Goal: Task Accomplishment & Management: Use online tool/utility

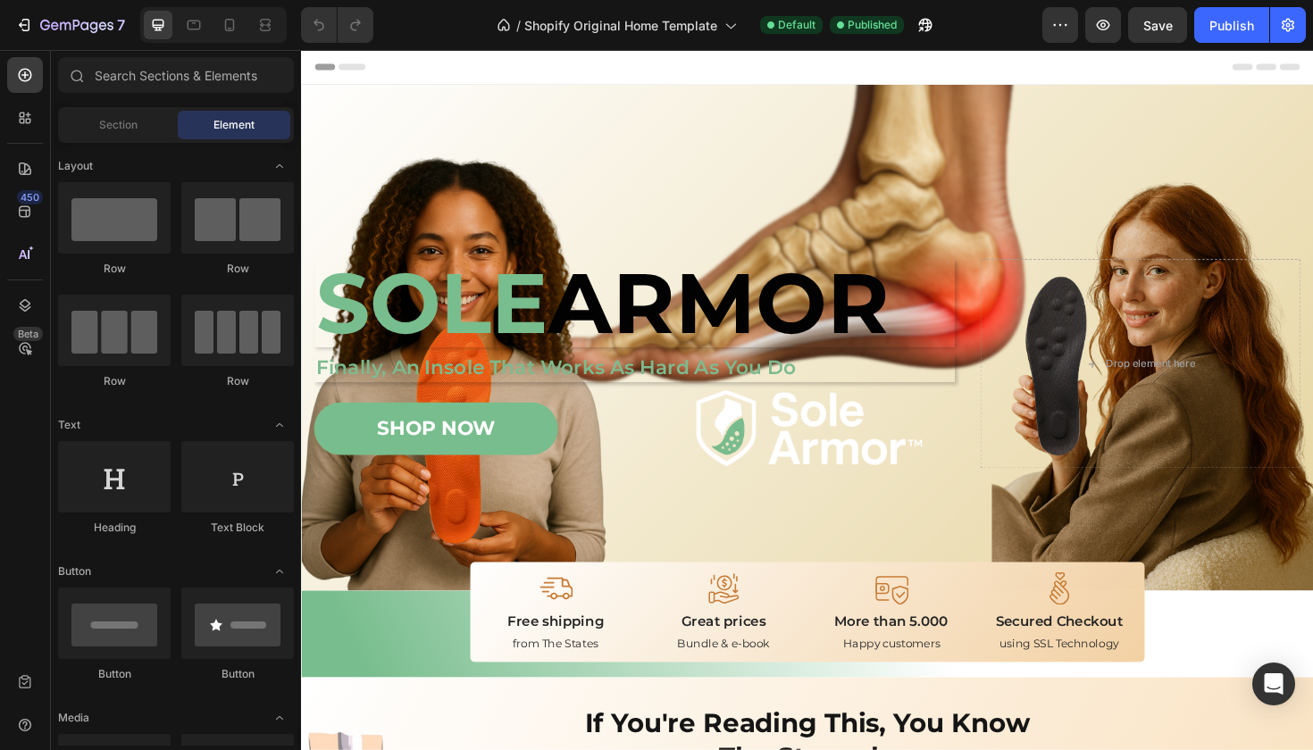
scroll to position [62, 0]
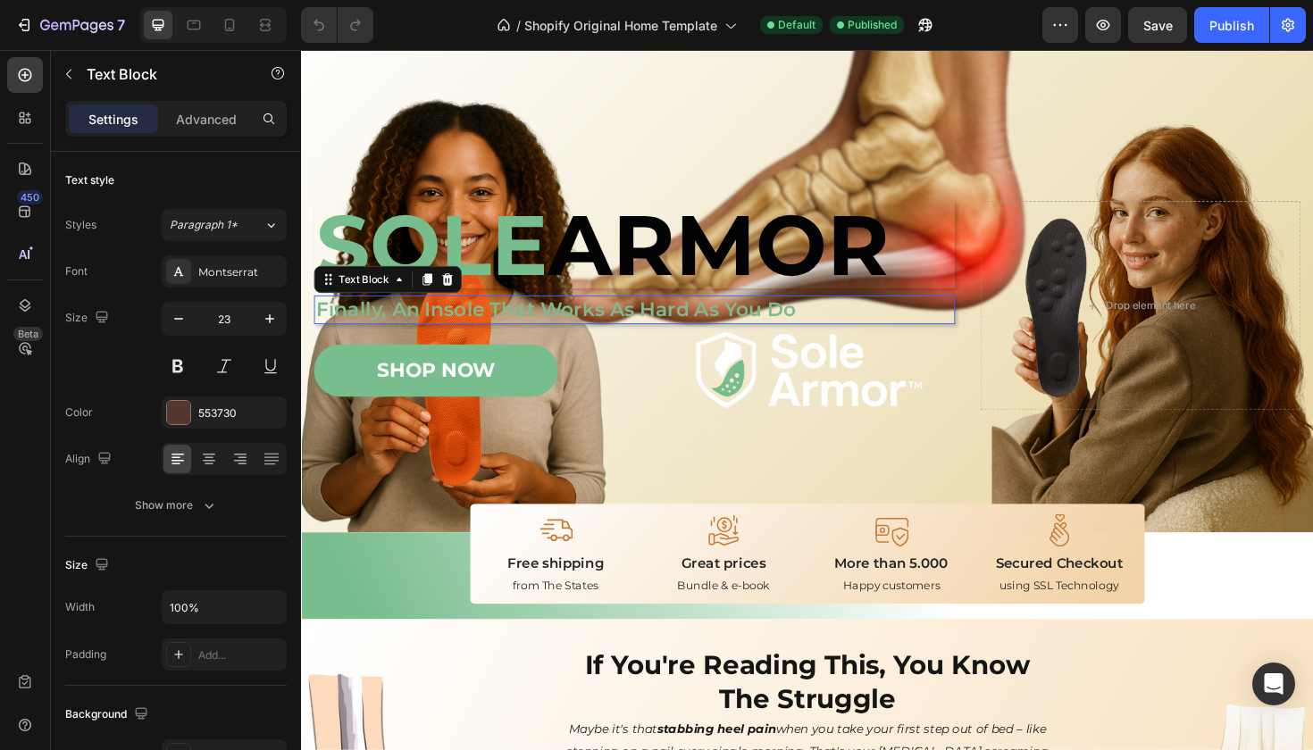
click at [833, 322] on p "Finally, An Insole That Works As Hard As You Do" at bounding box center [653, 325] width 675 height 27
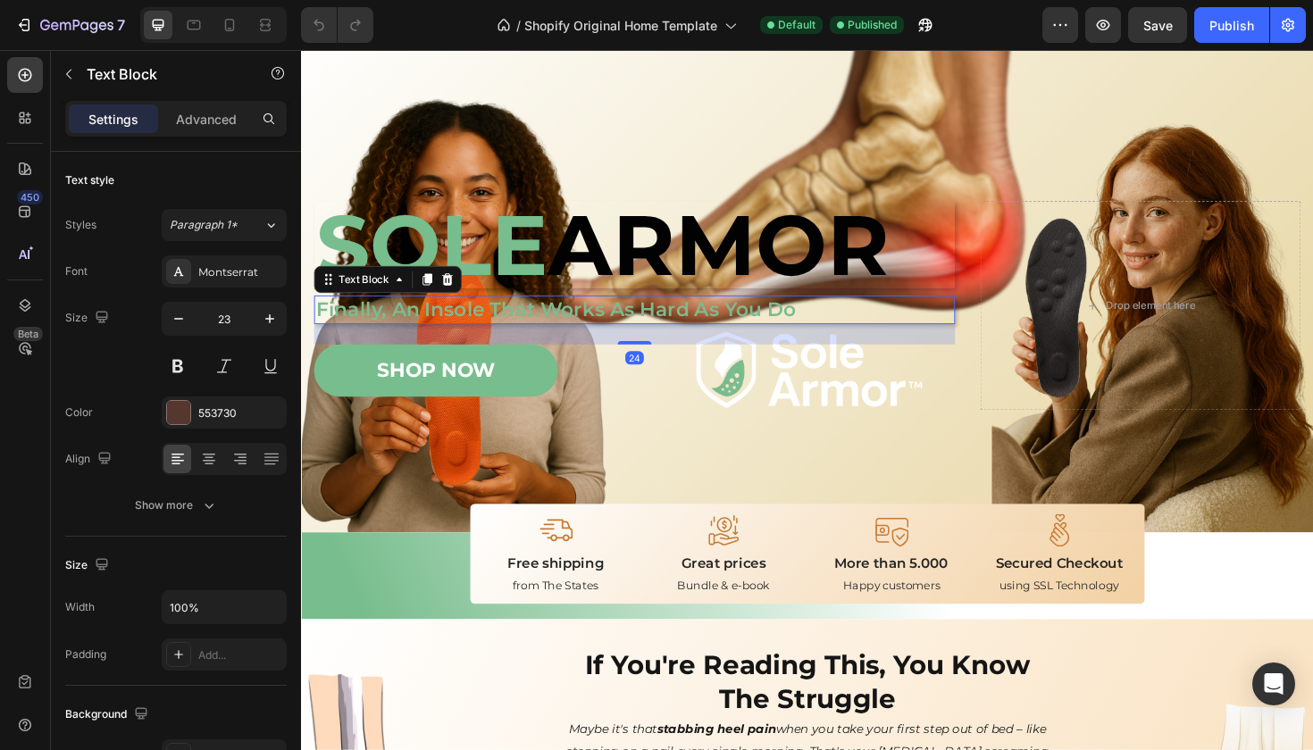
click at [833, 322] on p "Finally, An Insole That Works As Hard As You Do" at bounding box center [653, 325] width 675 height 27
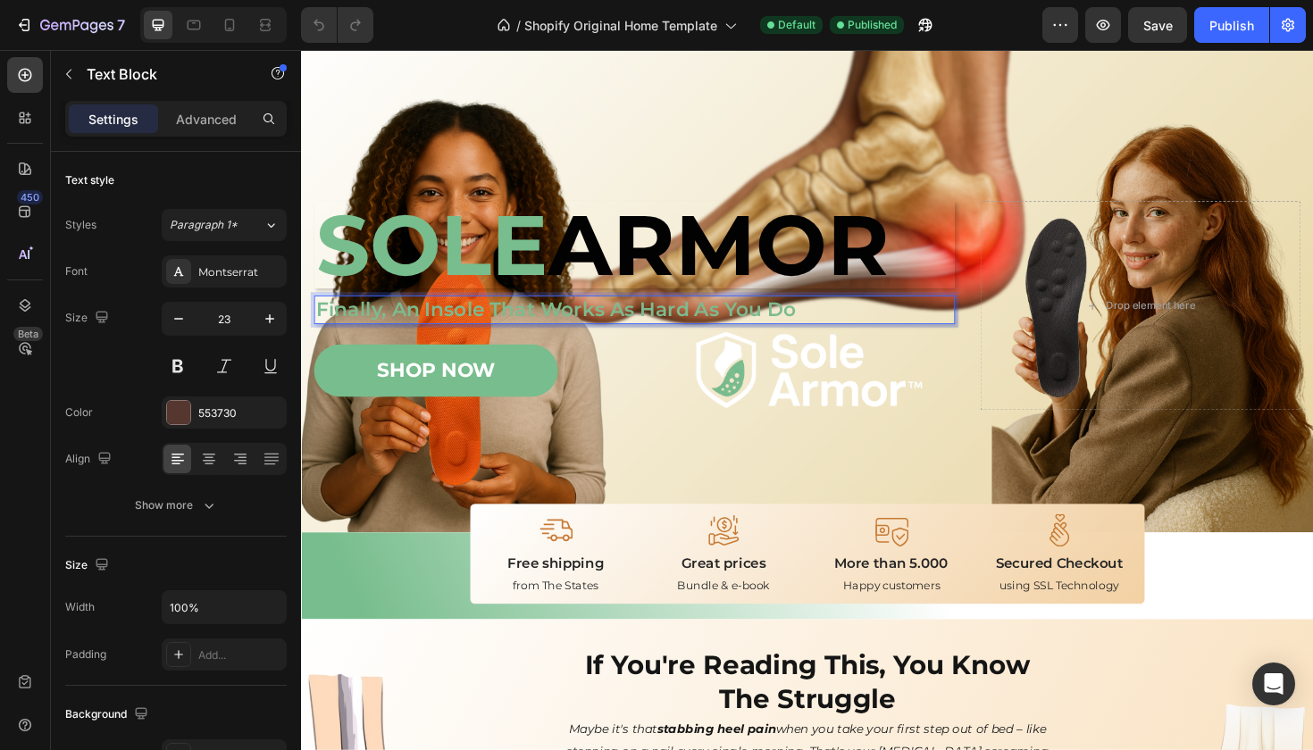
click at [827, 322] on p "Finally, An Insole That Works As Hard As You Do" at bounding box center [653, 325] width 675 height 27
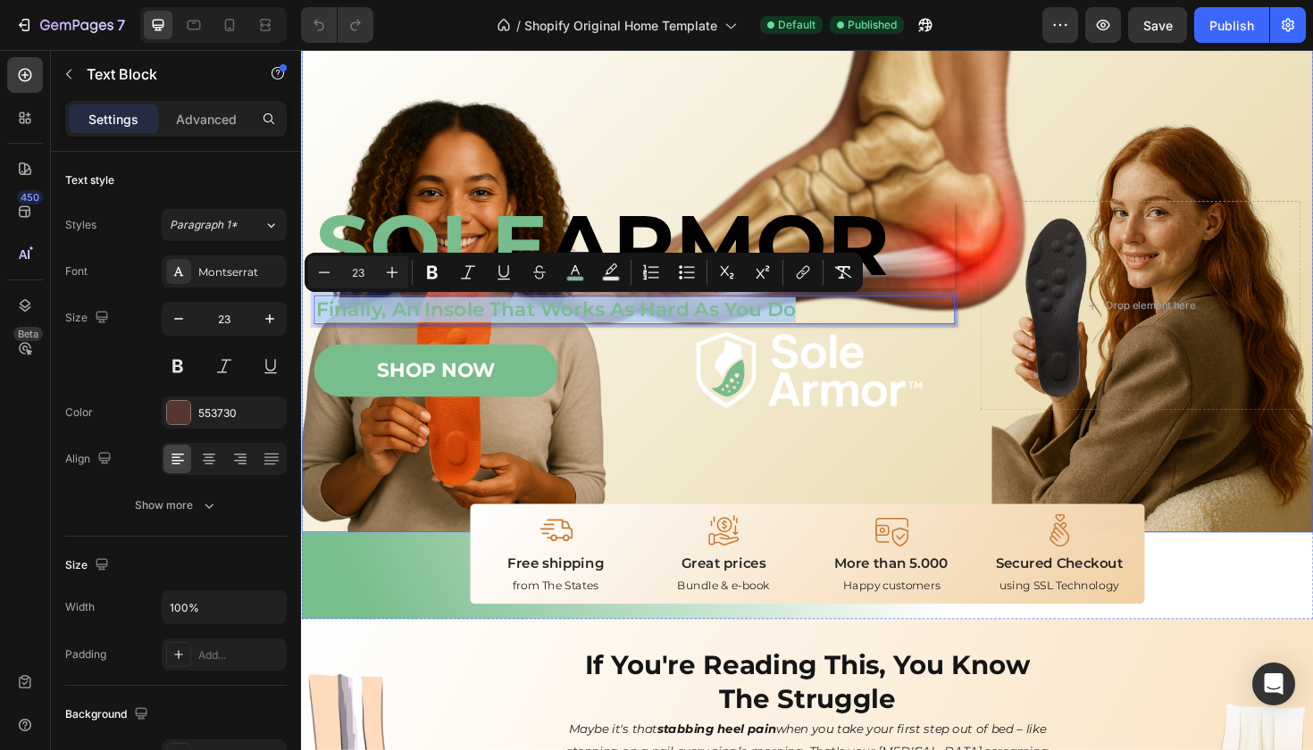
drag, startPoint x: 827, startPoint y: 322, endPoint x: 303, endPoint y: 325, distance: 524.3
click at [303, 325] on div "Image Image Free shipping Text Block from The States Text Block Advanced List I…" at bounding box center [837, 341] width 1072 height 439
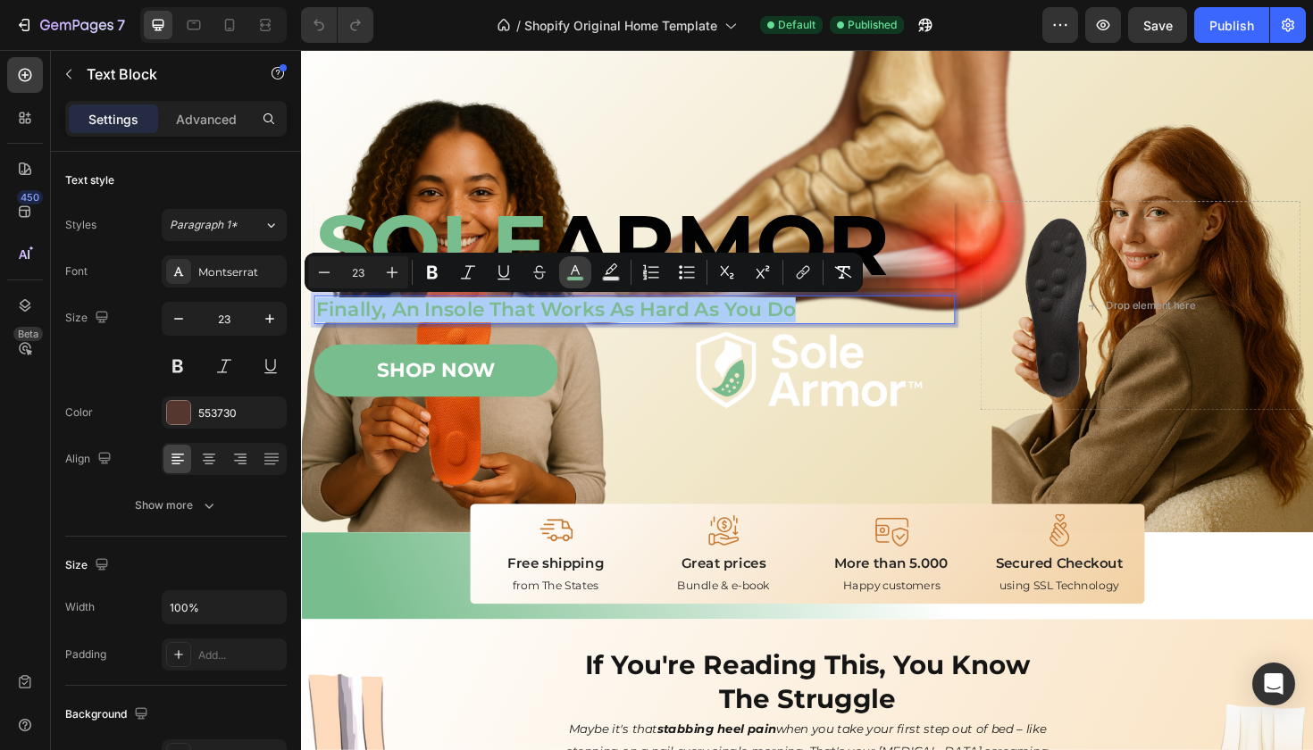
click at [577, 272] on icon "Editor contextual toolbar" at bounding box center [575, 272] width 18 height 18
type input "7CBB8F"
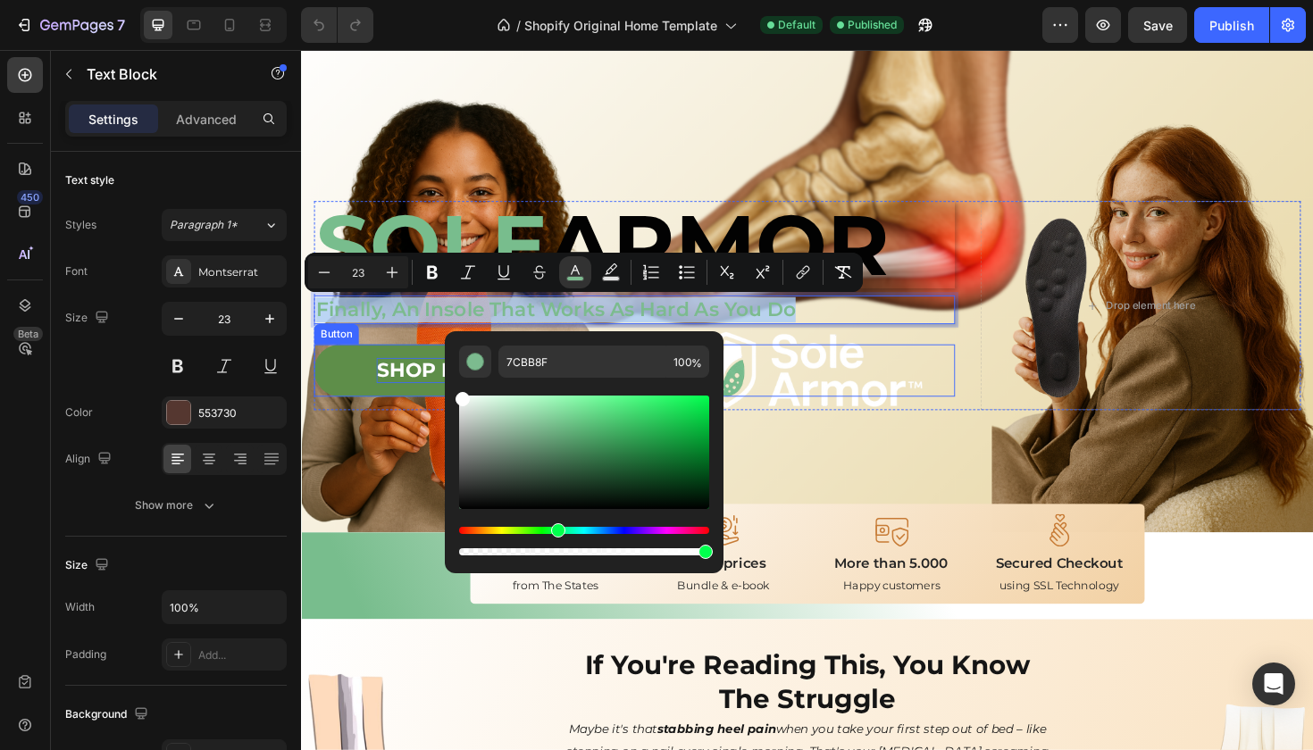
type input "FFFFFF"
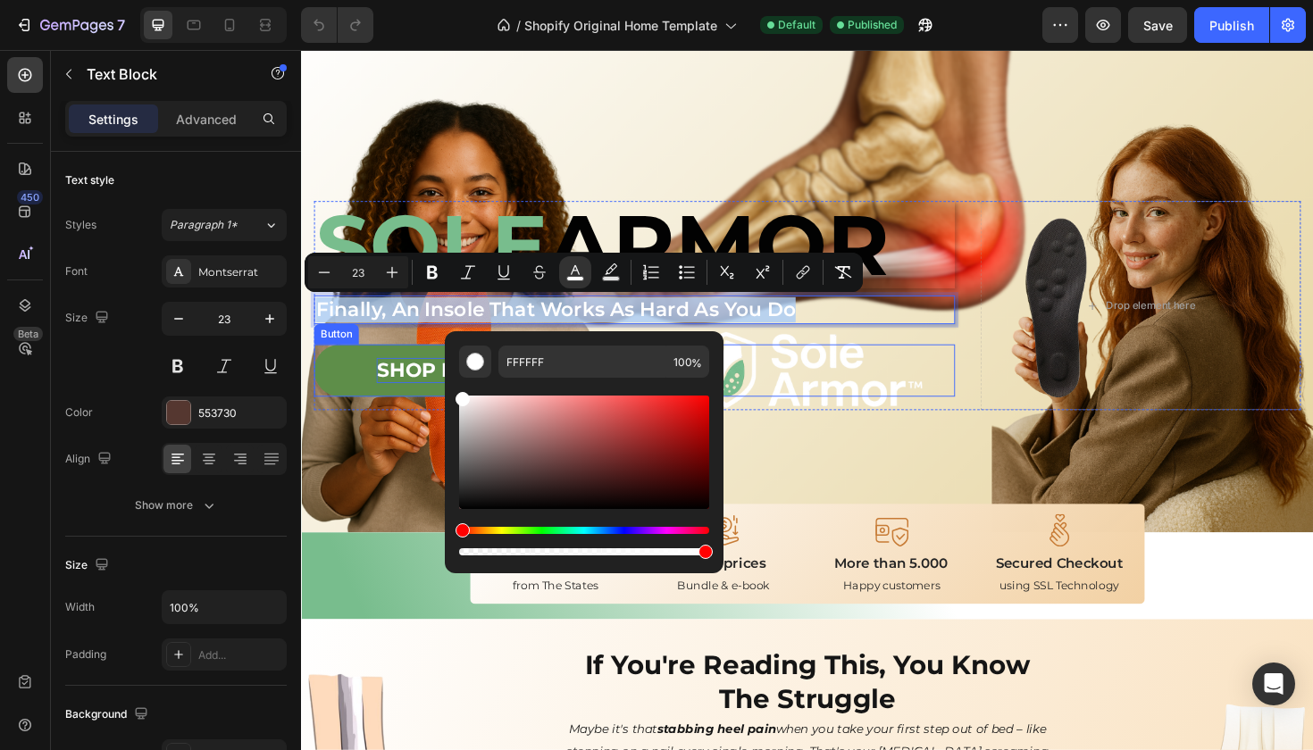
drag, startPoint x: 778, startPoint y: 478, endPoint x: 439, endPoint y: 402, distance: 346.9
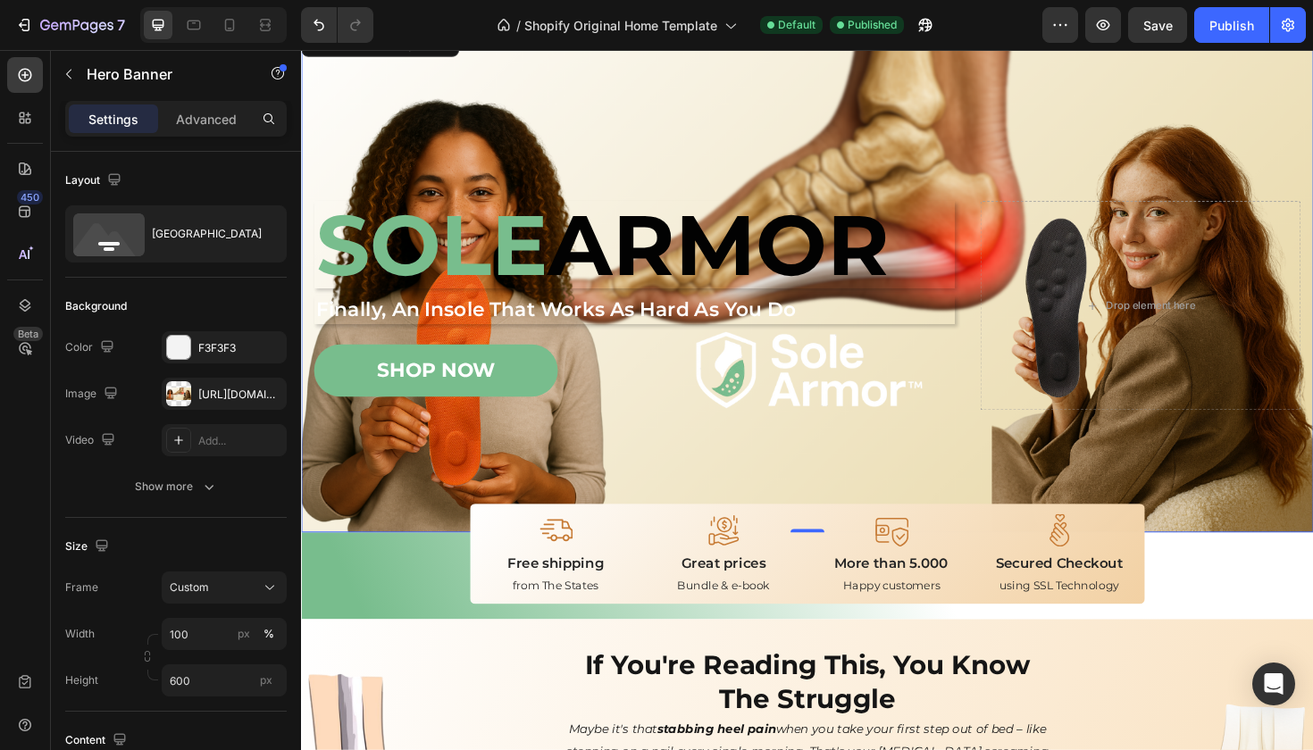
click at [449, 96] on div "Background Image" at bounding box center [837, 293] width 1072 height 536
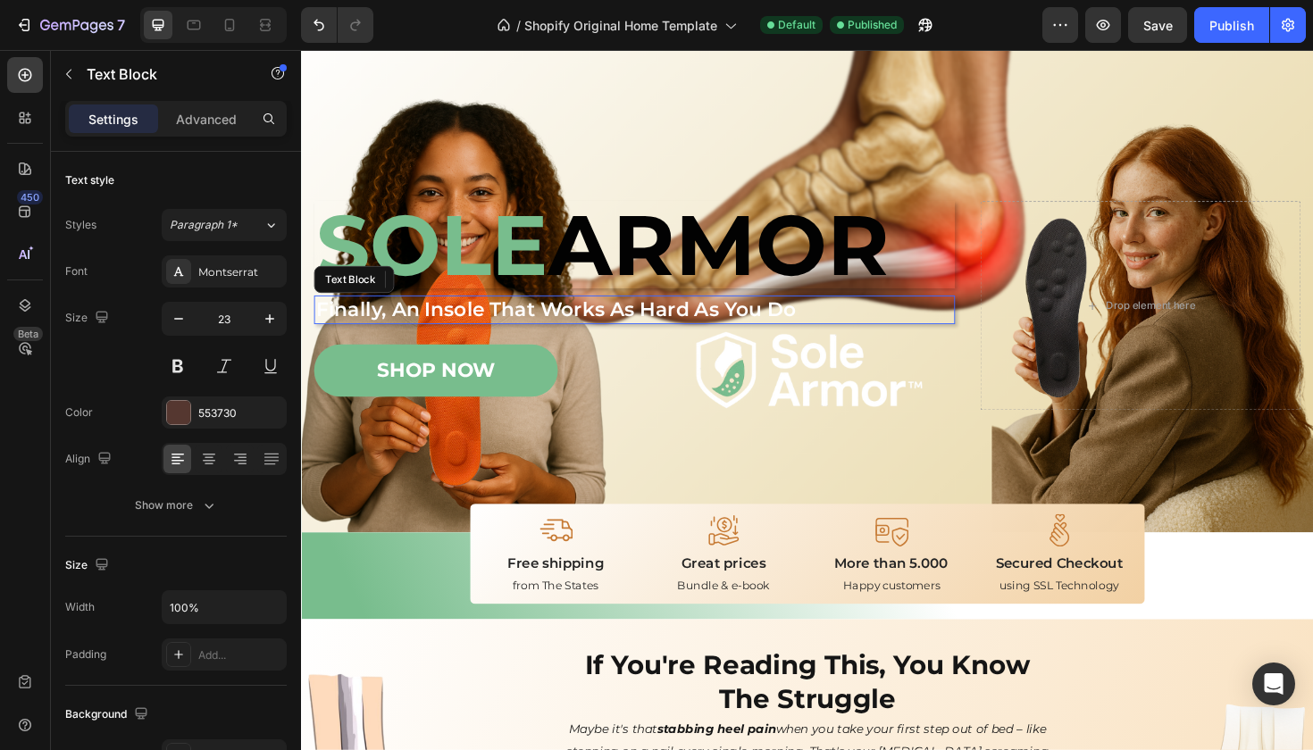
click at [823, 325] on p "Finally, An Insole That Works As Hard As You Do" at bounding box center [653, 325] width 675 height 27
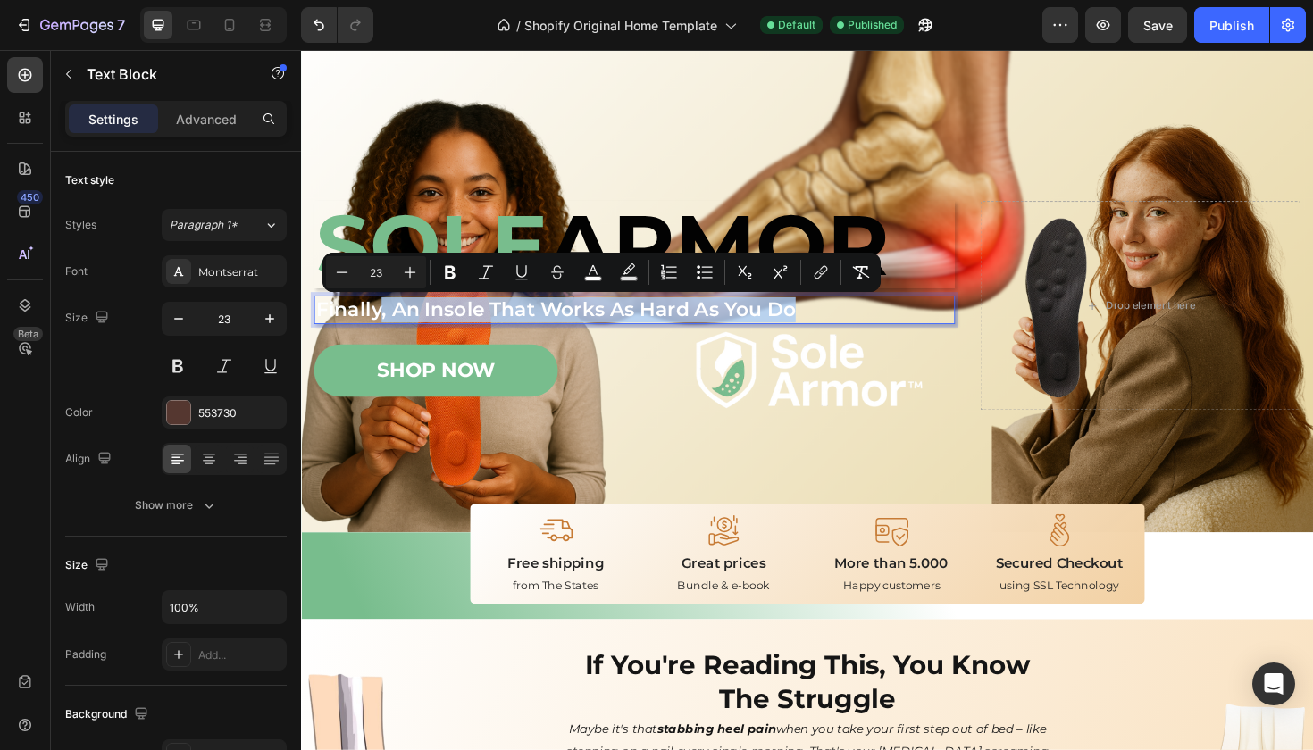
drag, startPoint x: 823, startPoint y: 325, endPoint x: 383, endPoint y: 319, distance: 439.5
click at [383, 318] on p "Finally, An Insole That Works As Hard As You Do" at bounding box center [653, 325] width 675 height 27
click at [833, 320] on p "Finally, An Insole That Works As Hard As You Do" at bounding box center [653, 325] width 675 height 27
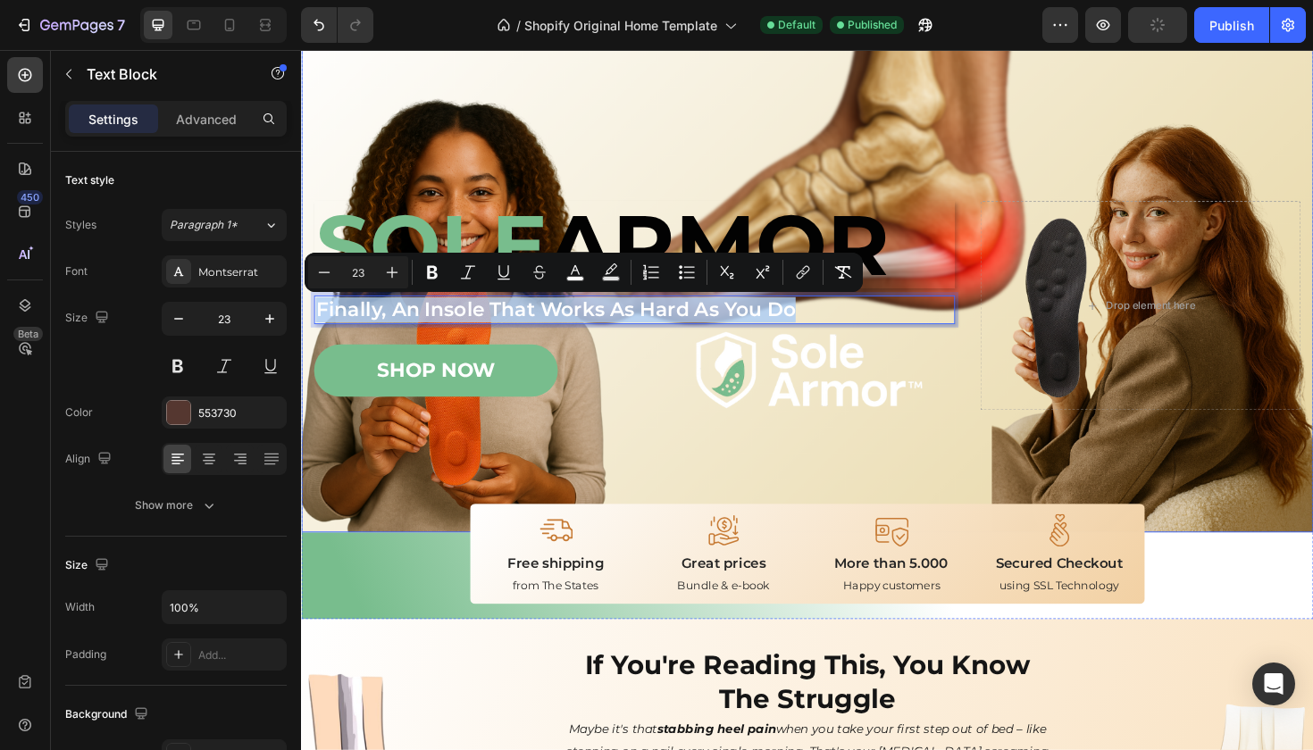
drag, startPoint x: 833, startPoint y: 320, endPoint x: 306, endPoint y: 331, distance: 527.1
click at [306, 331] on div "Image Image Free shipping Text Block from The States Text Block Advanced List I…" at bounding box center [837, 341] width 1072 height 439
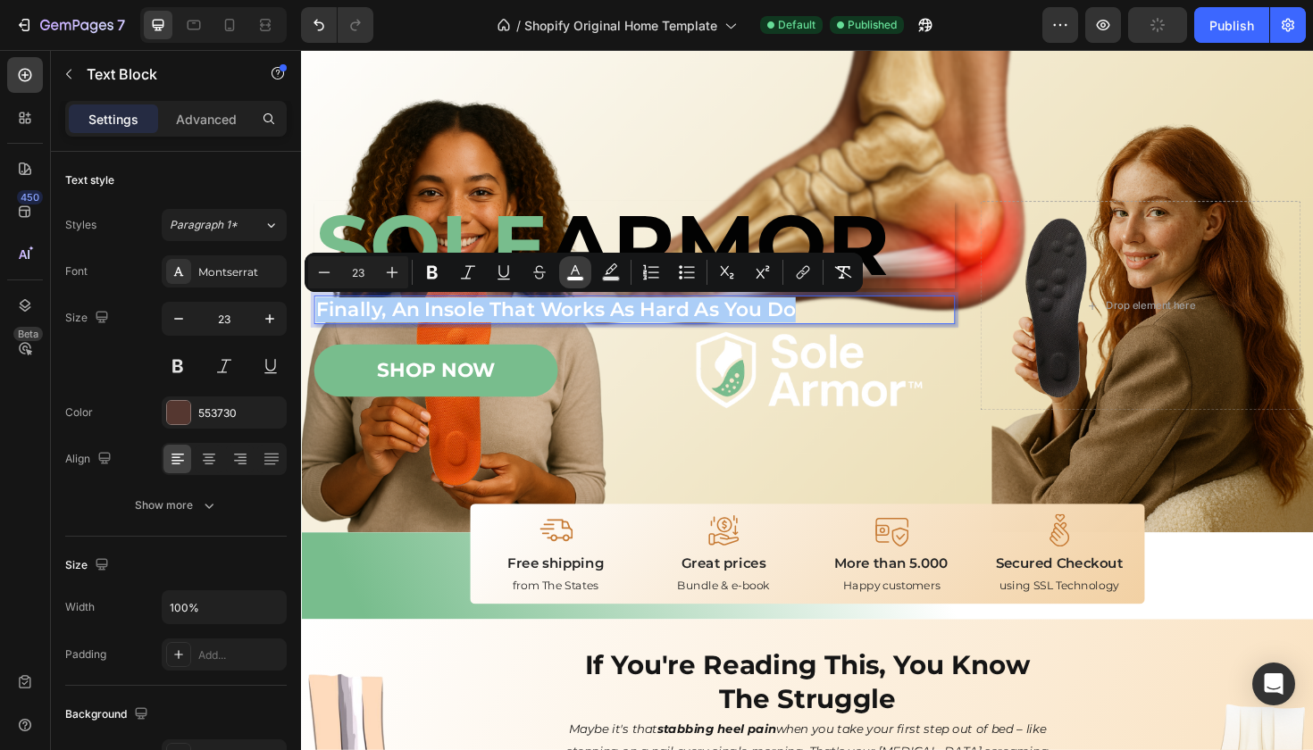
click at [573, 265] on icon "Editor contextual toolbar" at bounding box center [575, 272] width 18 height 18
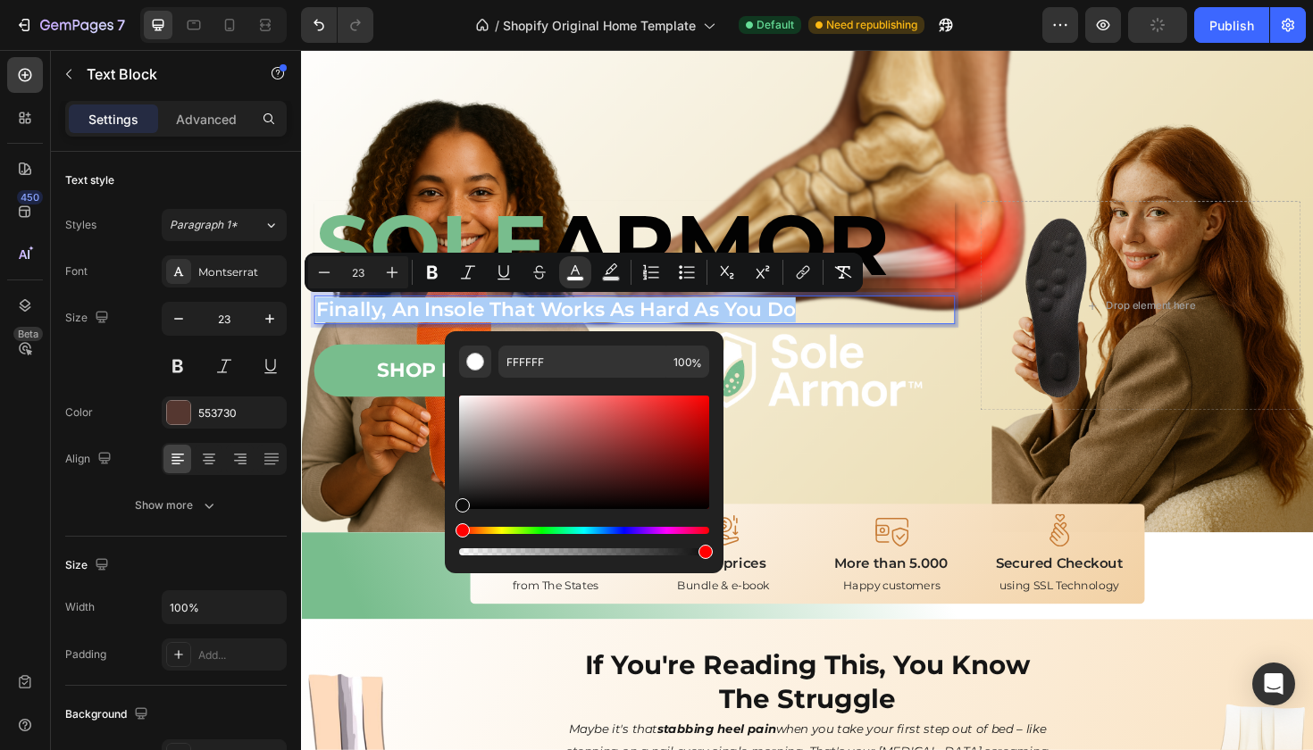
drag, startPoint x: 470, startPoint y: 435, endPoint x: 452, endPoint y: 503, distance: 70.2
click at [452, 503] on div "FFFFFF 100 %" at bounding box center [584, 445] width 279 height 228
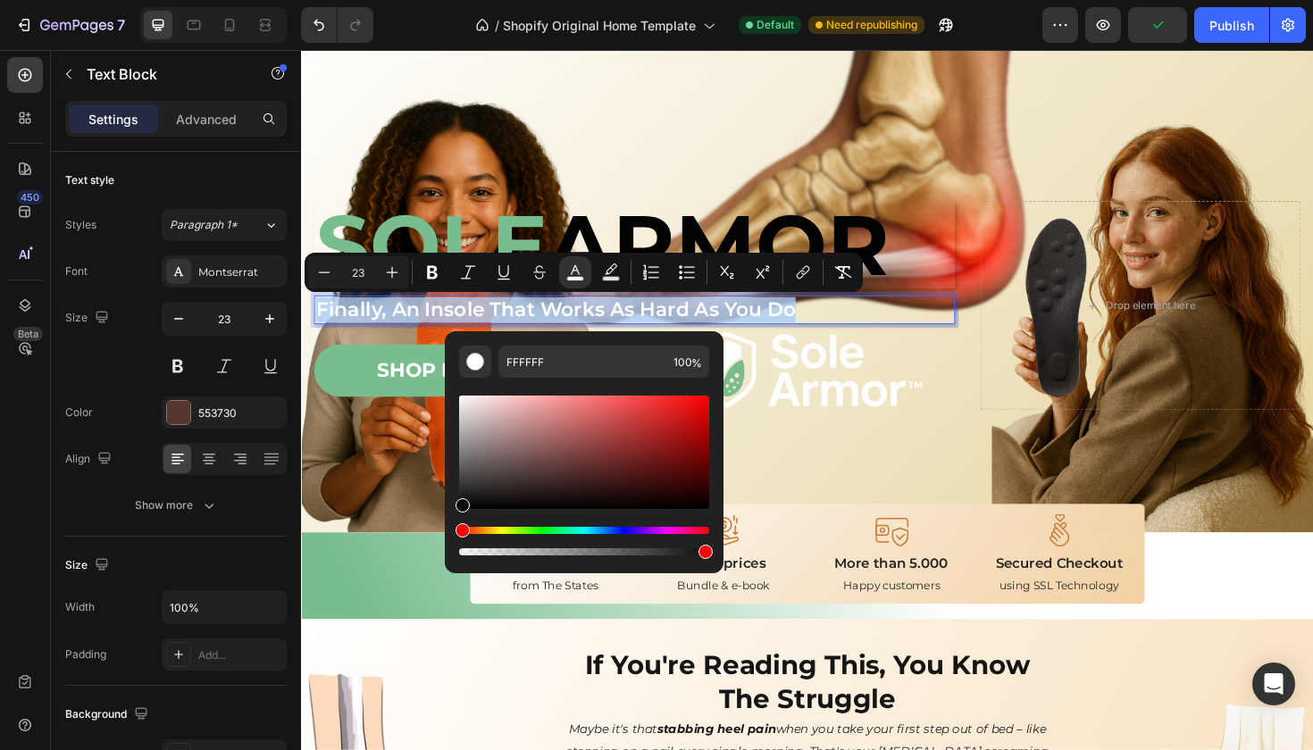
type input "0C0C0C"
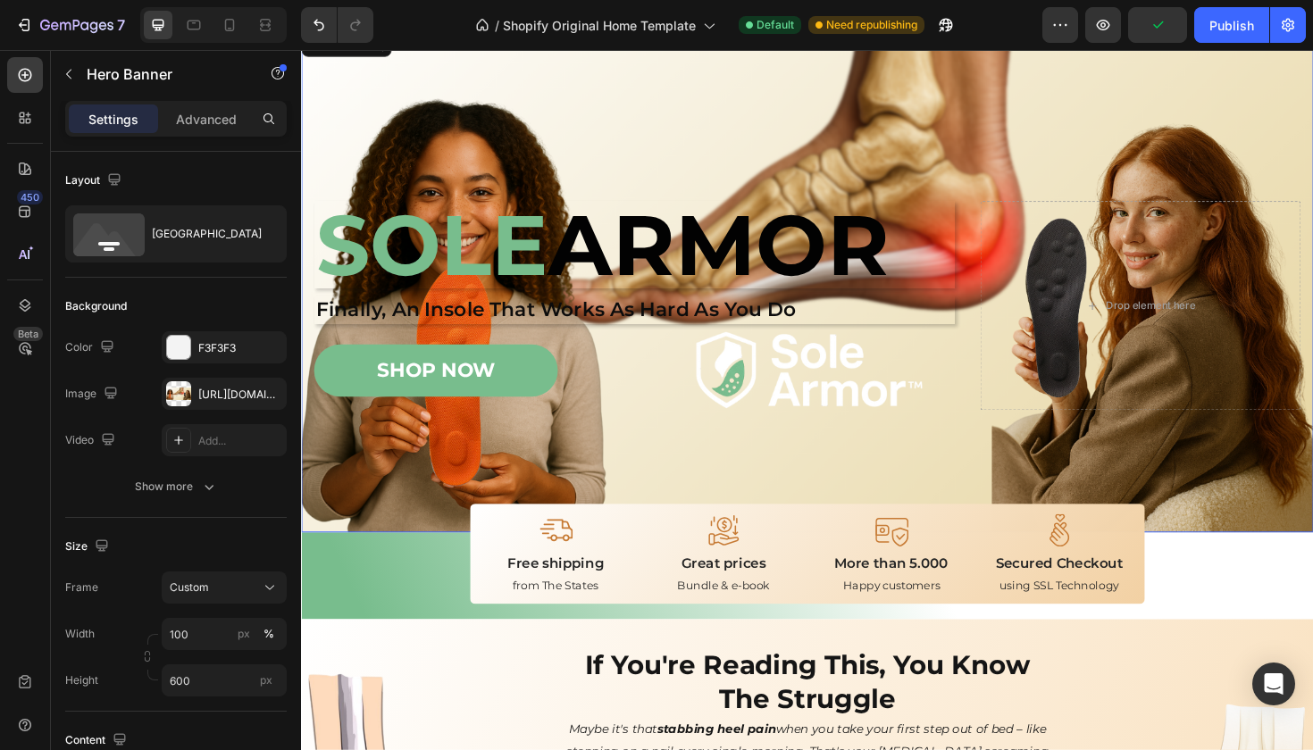
click at [894, 514] on div "Image Image Free shipping Text Block from The States Text Block Advanced List I…" at bounding box center [837, 341] width 1072 height 439
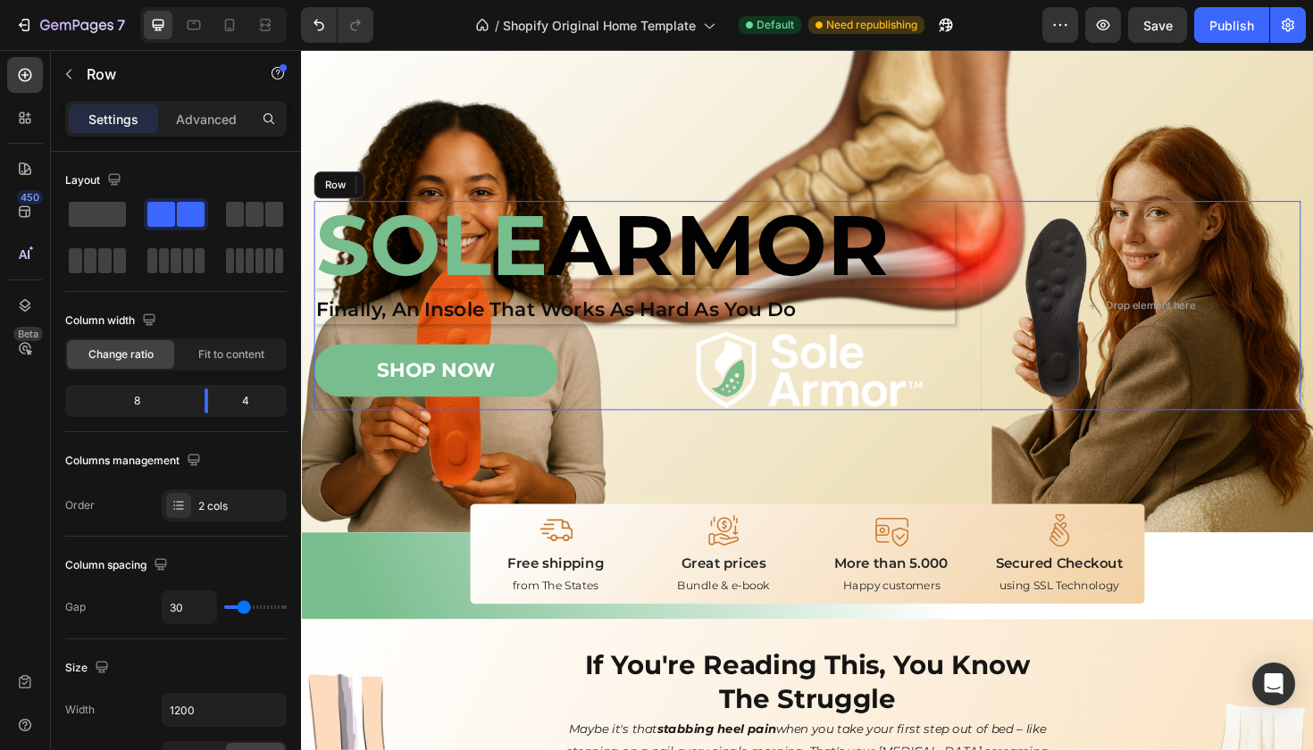
click at [826, 312] on div "SOLE ARMOR Heading Finally, An Insole That Works As Hard As You Do Text Block S…" at bounding box center [653, 321] width 679 height 222
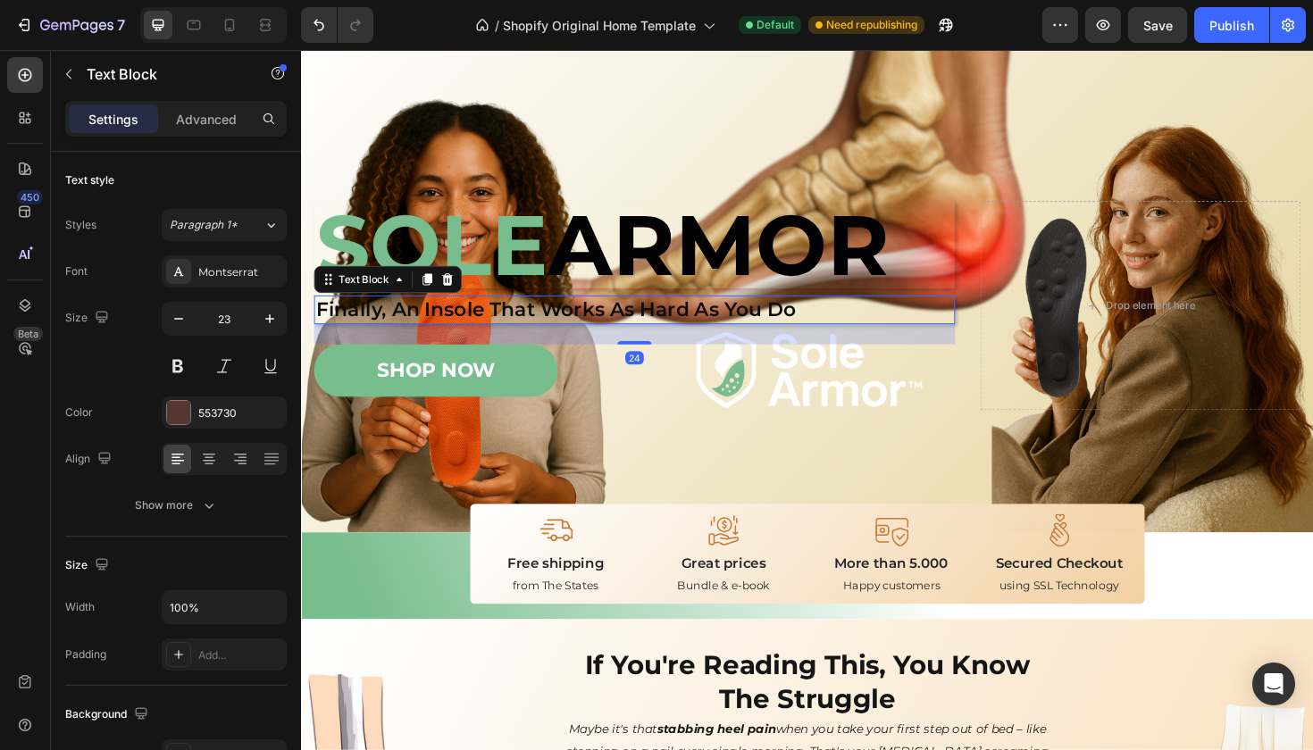
click at [826, 317] on p "Finally, An Insole That Works As Hard As You Do" at bounding box center [653, 325] width 675 height 27
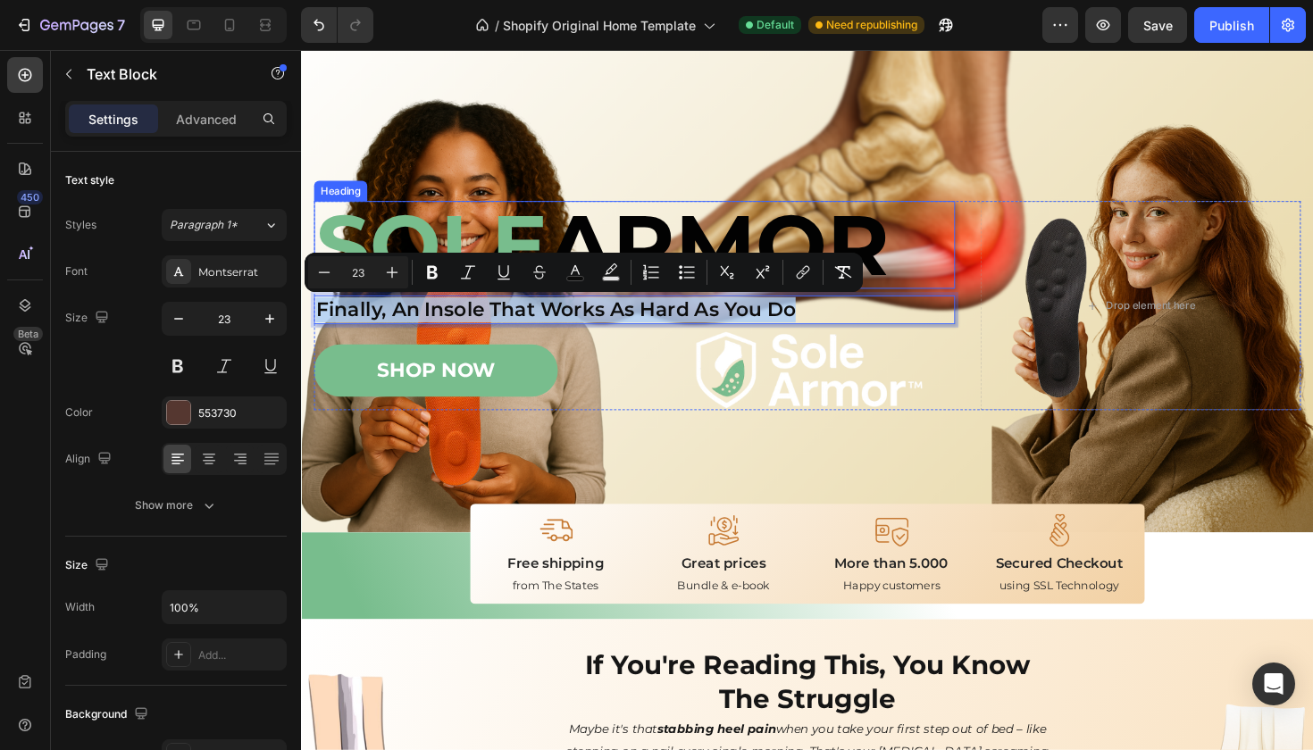
drag, startPoint x: 822, startPoint y: 323, endPoint x: 414, endPoint y: 300, distance: 407.9
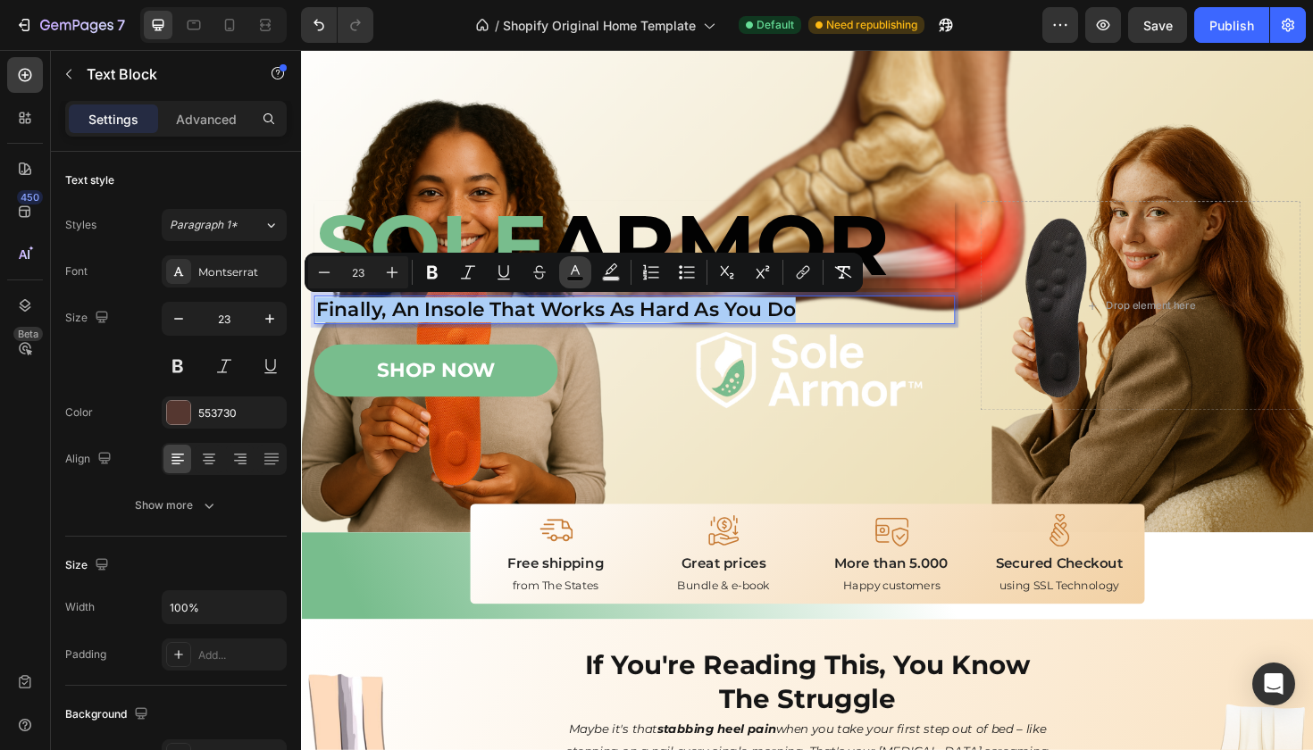
click at [575, 274] on icon "Editor contextual toolbar" at bounding box center [575, 272] width 18 height 18
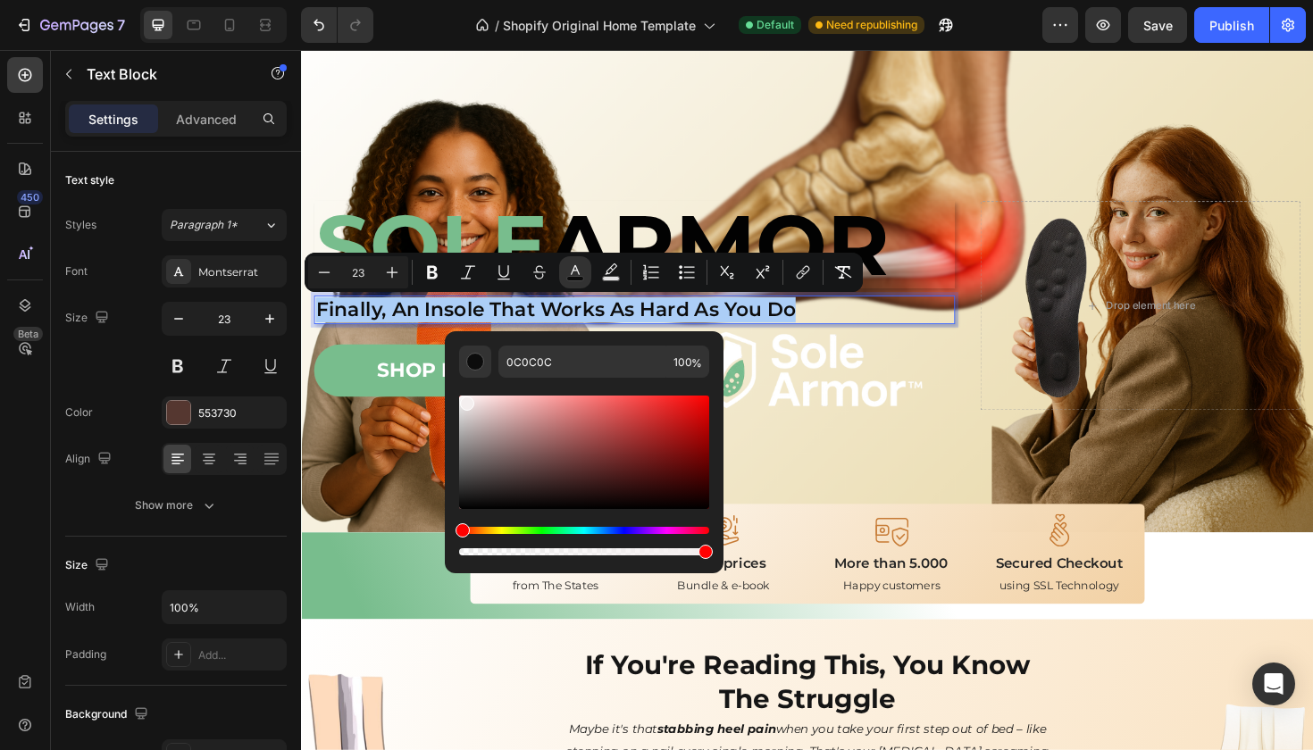
click at [465, 400] on div "Editor contextual toolbar" at bounding box center [584, 452] width 250 height 113
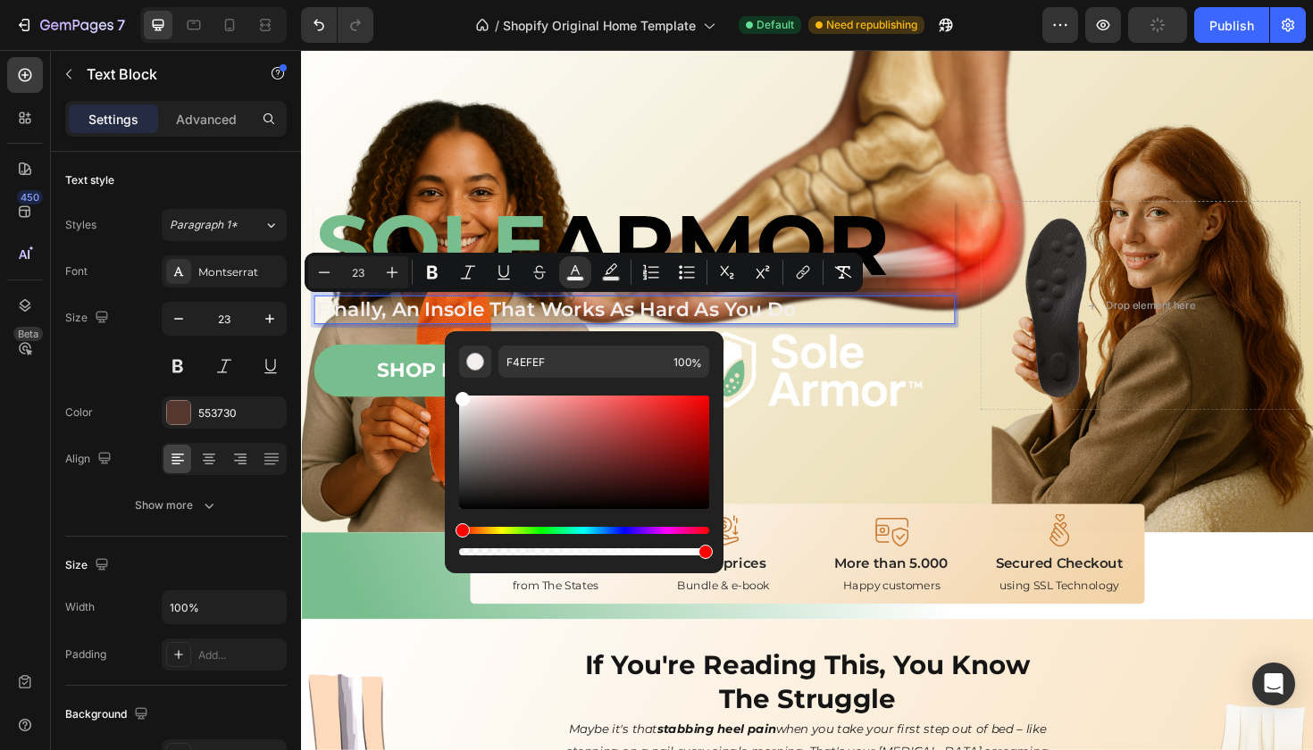
type input "FFFFFF"
drag, startPoint x: 469, startPoint y: 406, endPoint x: 461, endPoint y: 395, distance: 14.1
click at [461, 395] on div "Editor contextual toolbar" at bounding box center [463, 399] width 14 height 14
click at [431, 271] on icon "Editor contextual toolbar" at bounding box center [432, 272] width 18 height 18
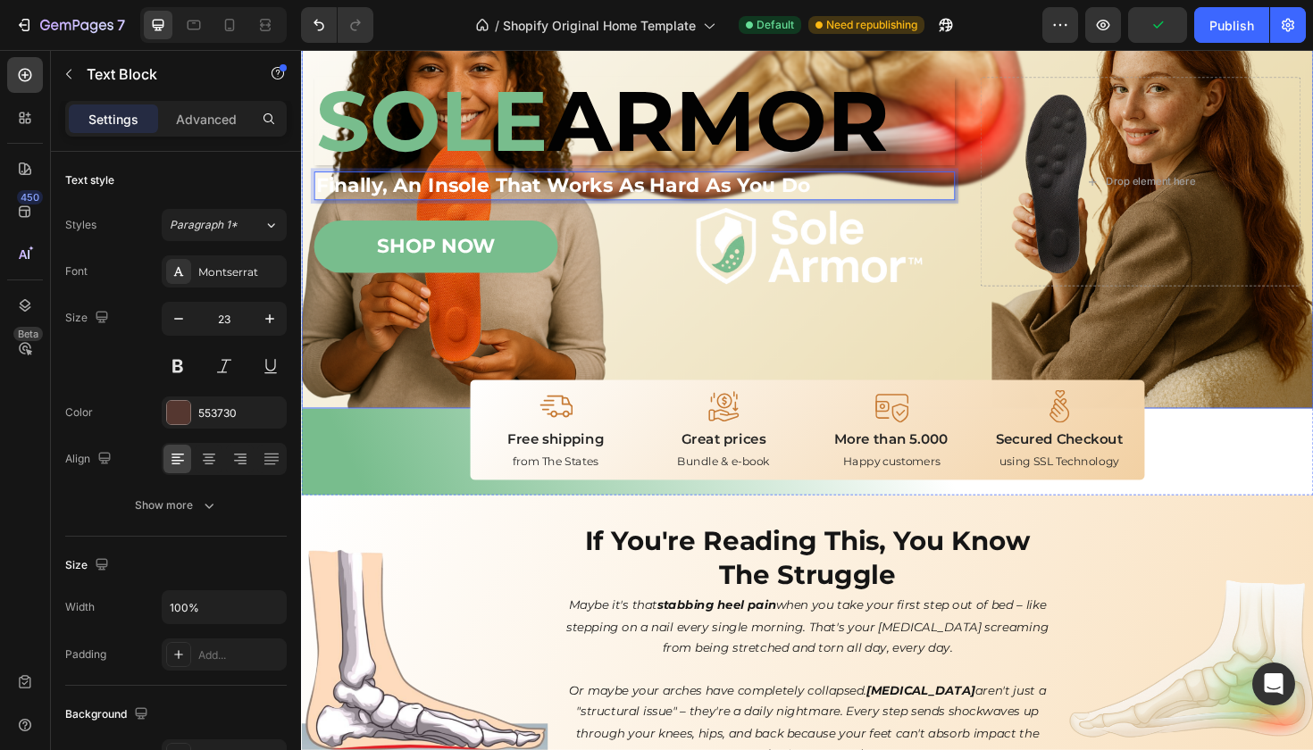
scroll to position [205, 0]
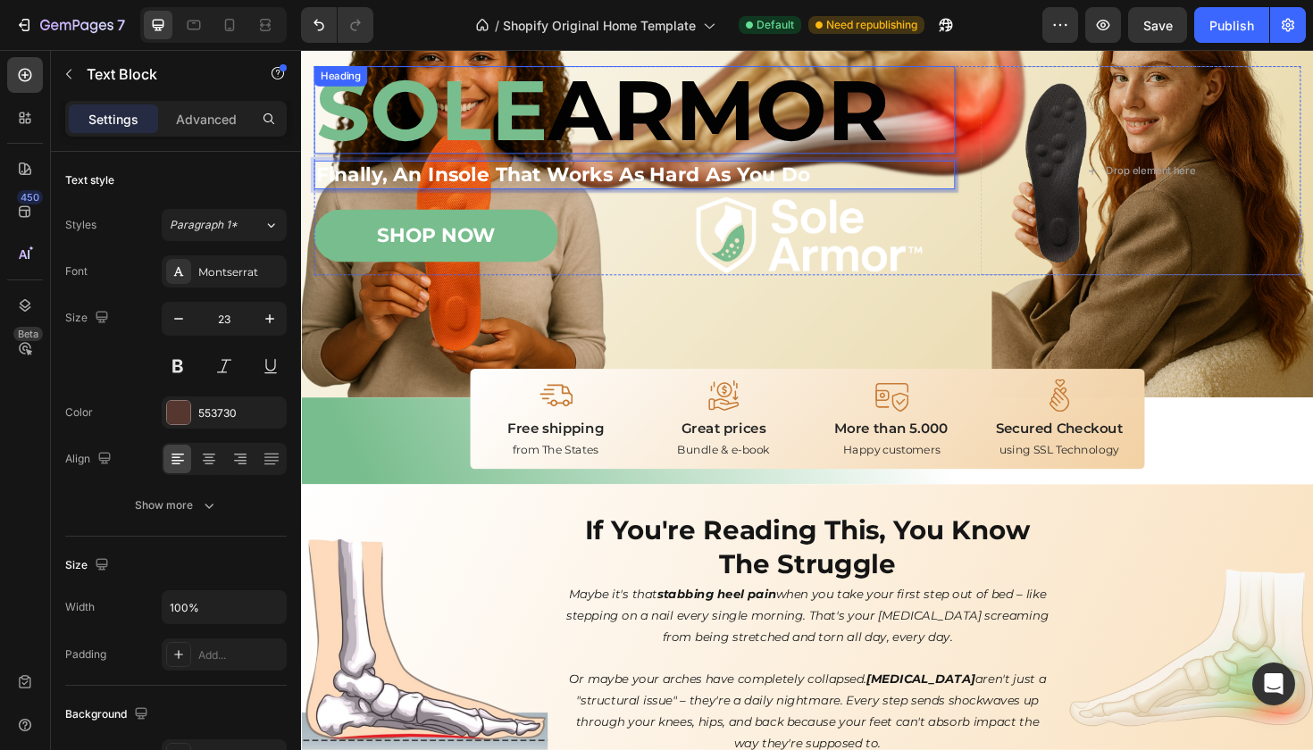
click at [519, 133] on strong "SOLE" at bounding box center [439, 113] width 246 height 109
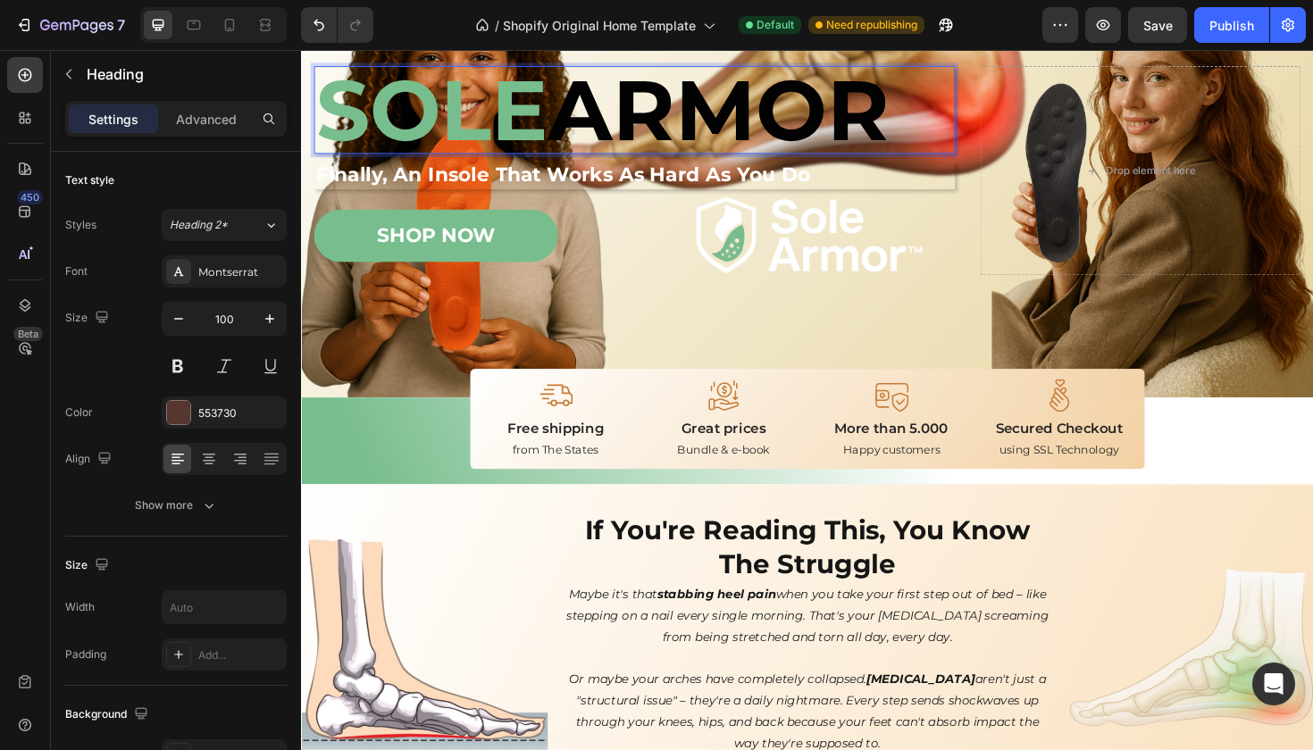
click at [564, 126] on span "ARMOR" at bounding box center [743, 113] width 362 height 109
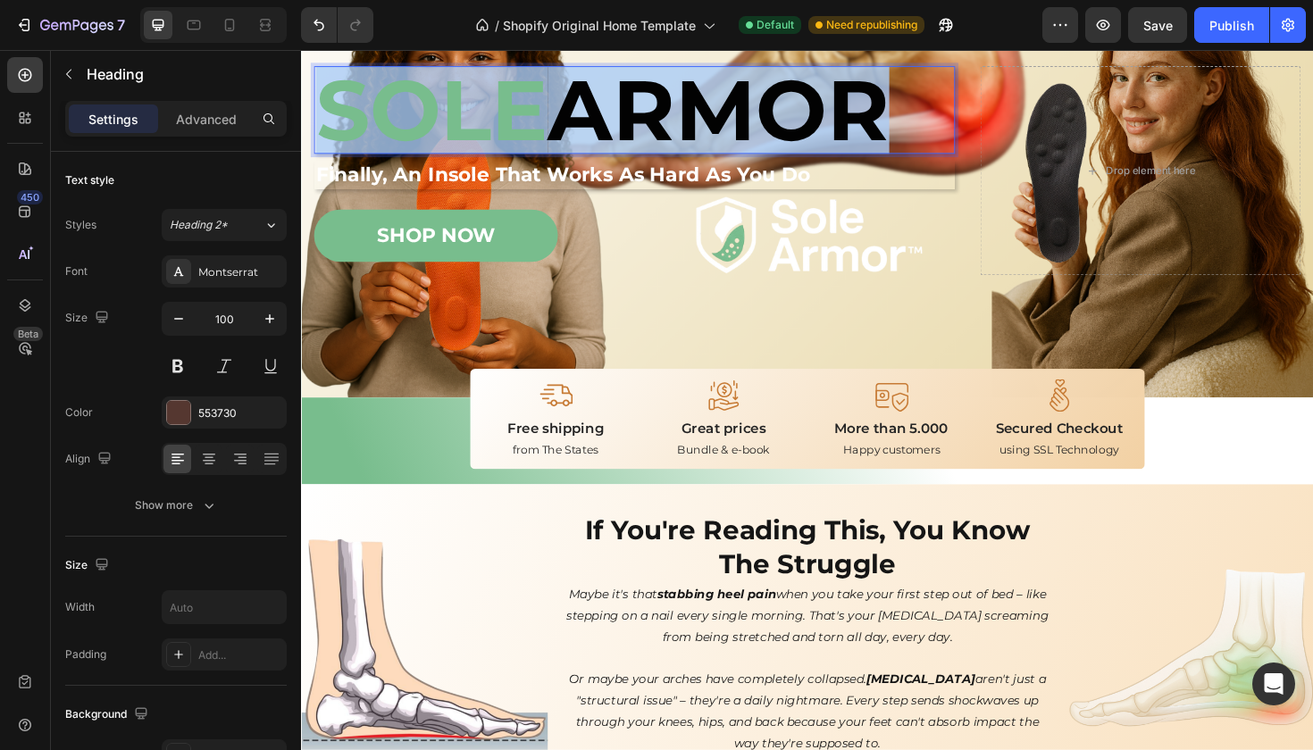
click at [564, 126] on span "ARMOR" at bounding box center [743, 113] width 362 height 109
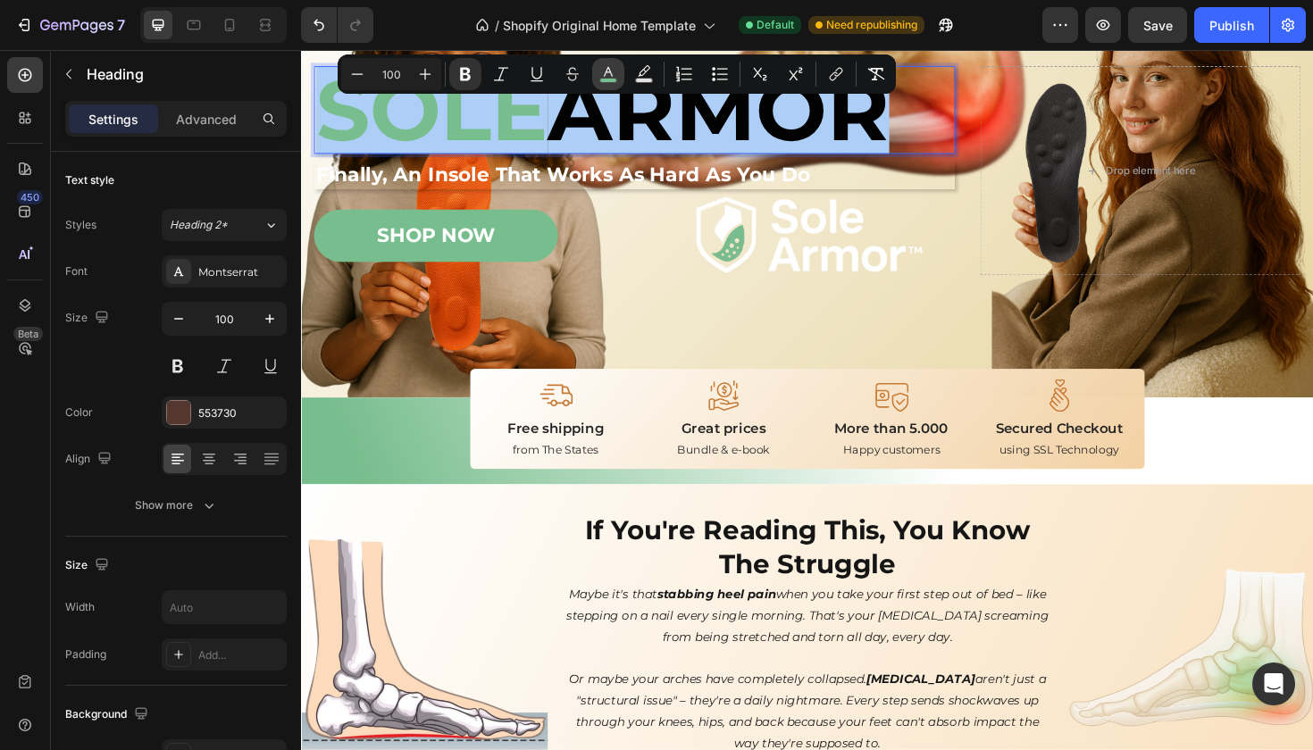
click at [606, 68] on icon "Editor contextual toolbar" at bounding box center [608, 74] width 18 height 18
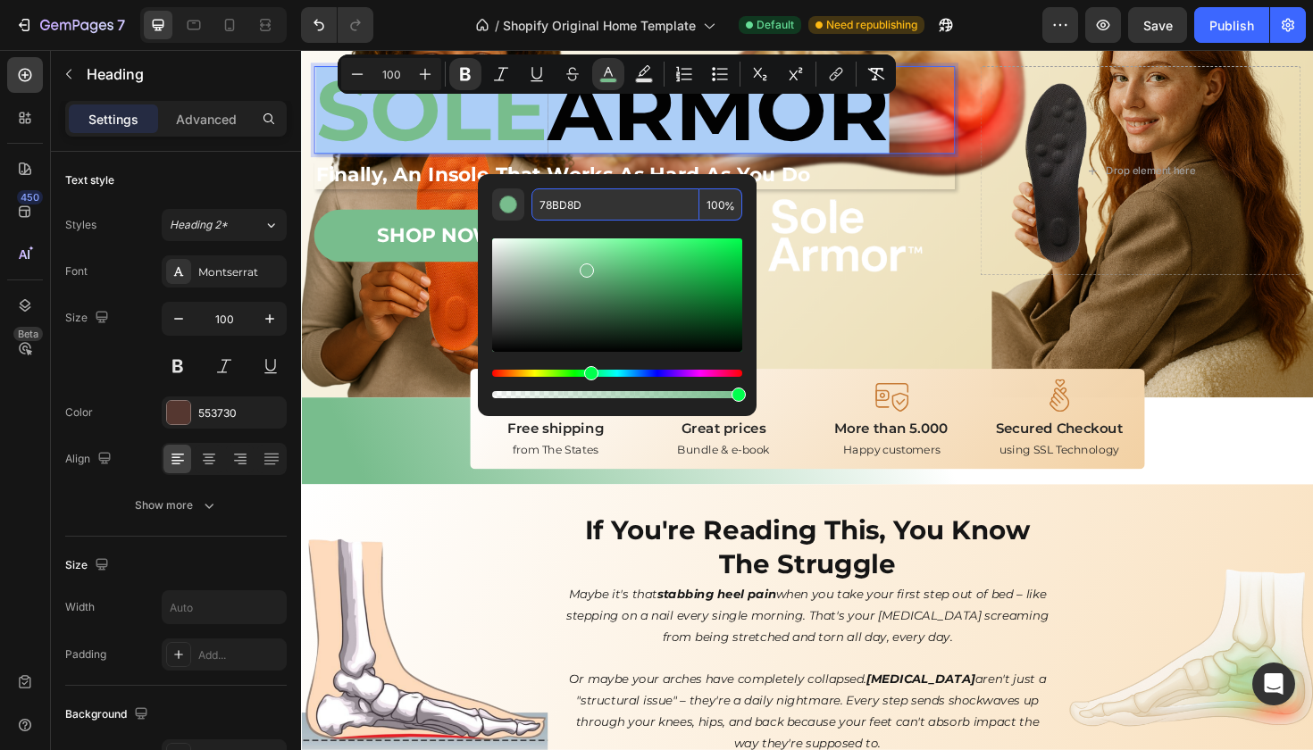
click at [579, 209] on input "78BD8D" at bounding box center [615, 204] width 168 height 32
drag, startPoint x: 590, startPoint y: 204, endPoint x: 531, endPoint y: 208, distance: 59.1
click at [531, 208] on input "78BD8D" at bounding box center [615, 204] width 168 height 32
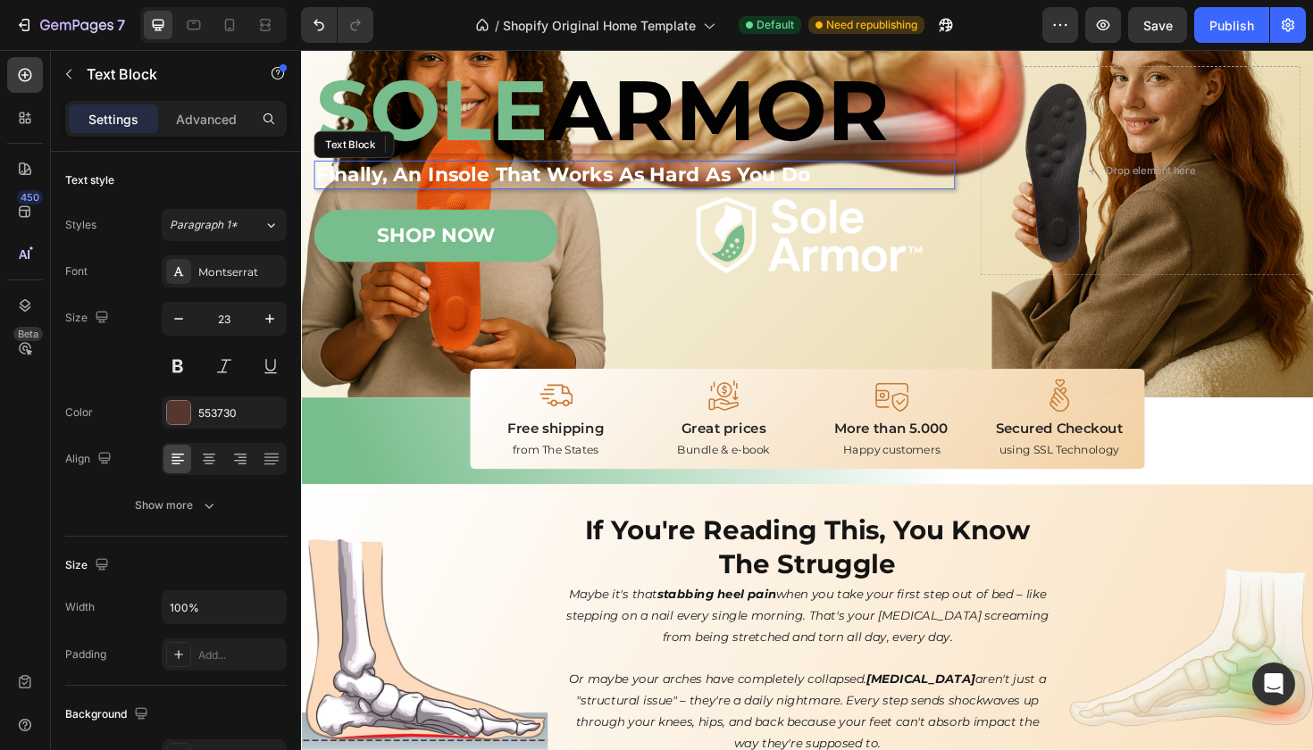
click at [856, 170] on div "Finally, An Insole That Works As Hard As You Do" at bounding box center [653, 182] width 679 height 30
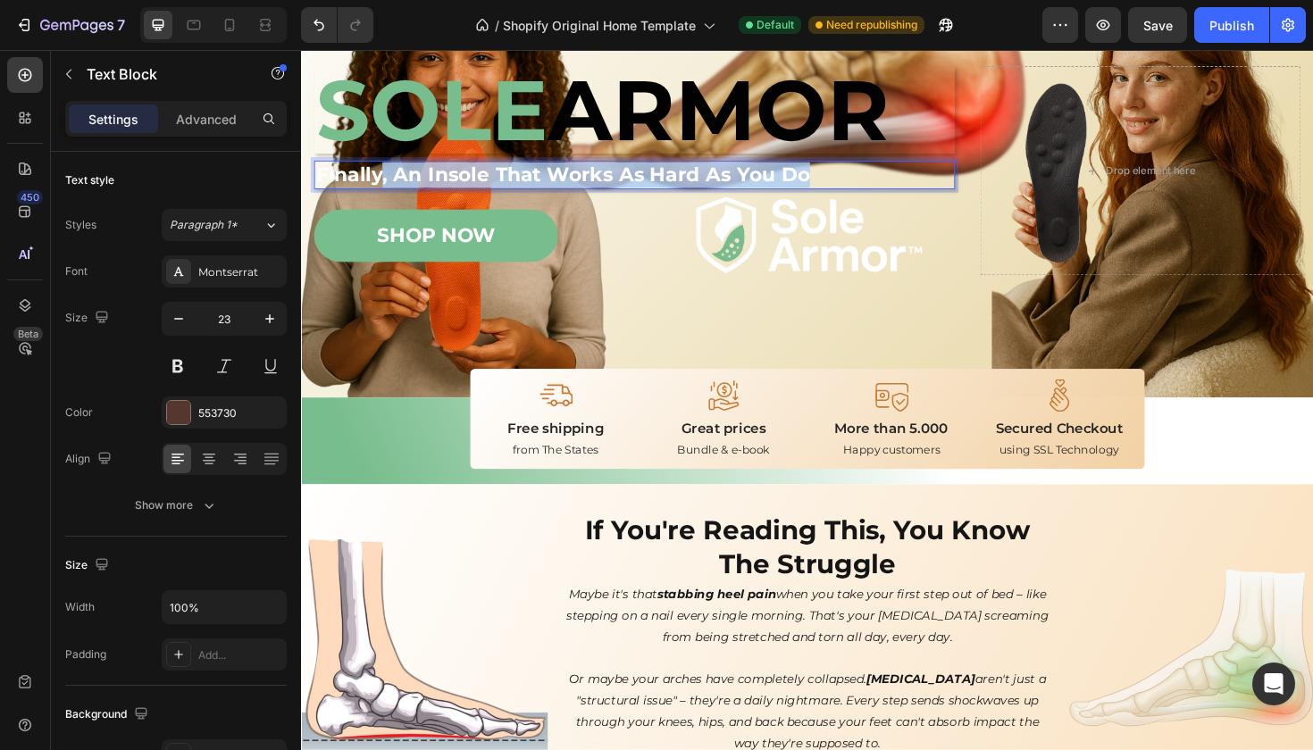
drag, startPoint x: 825, startPoint y: 178, endPoint x: 387, endPoint y: 191, distance: 438.8
click at [387, 191] on strong "Finally, An Insole That Works As Hard As You Do" at bounding box center [577, 181] width 523 height 25
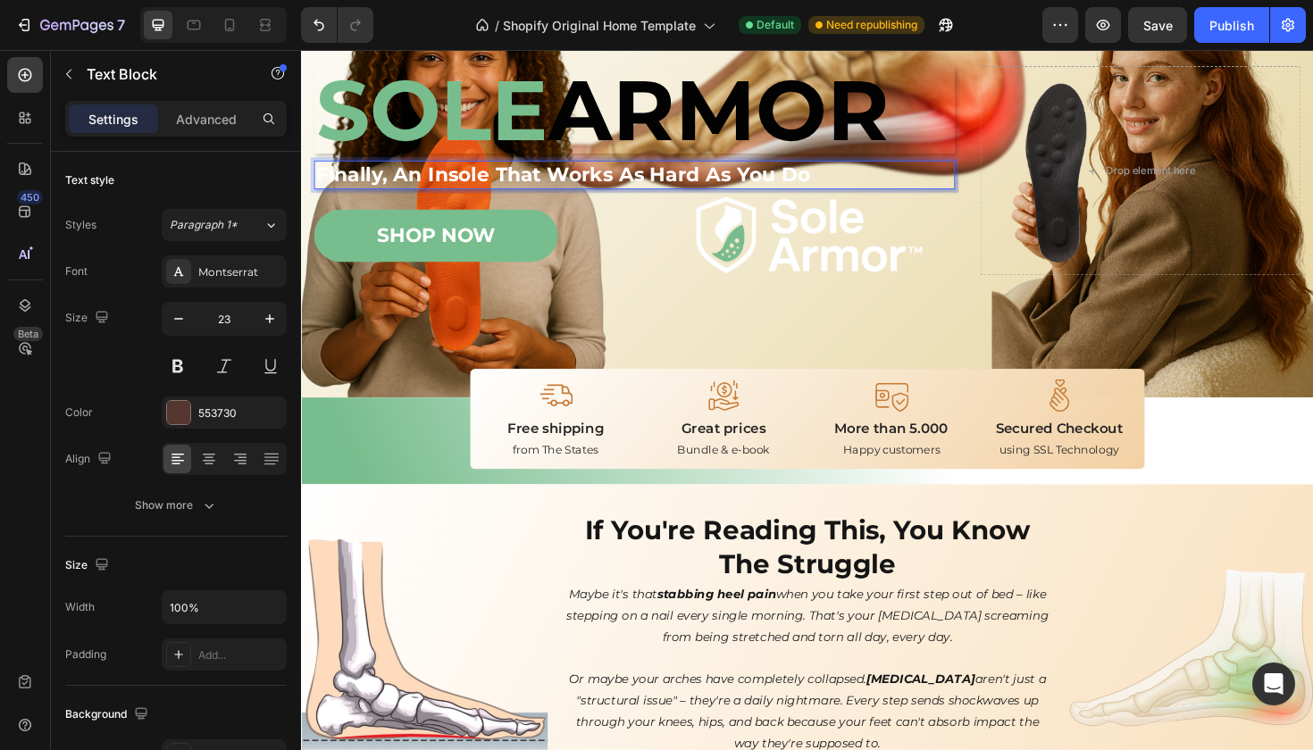
click at [351, 180] on strong "Finally, An Insole That Works As Hard As You Do" at bounding box center [577, 181] width 523 height 25
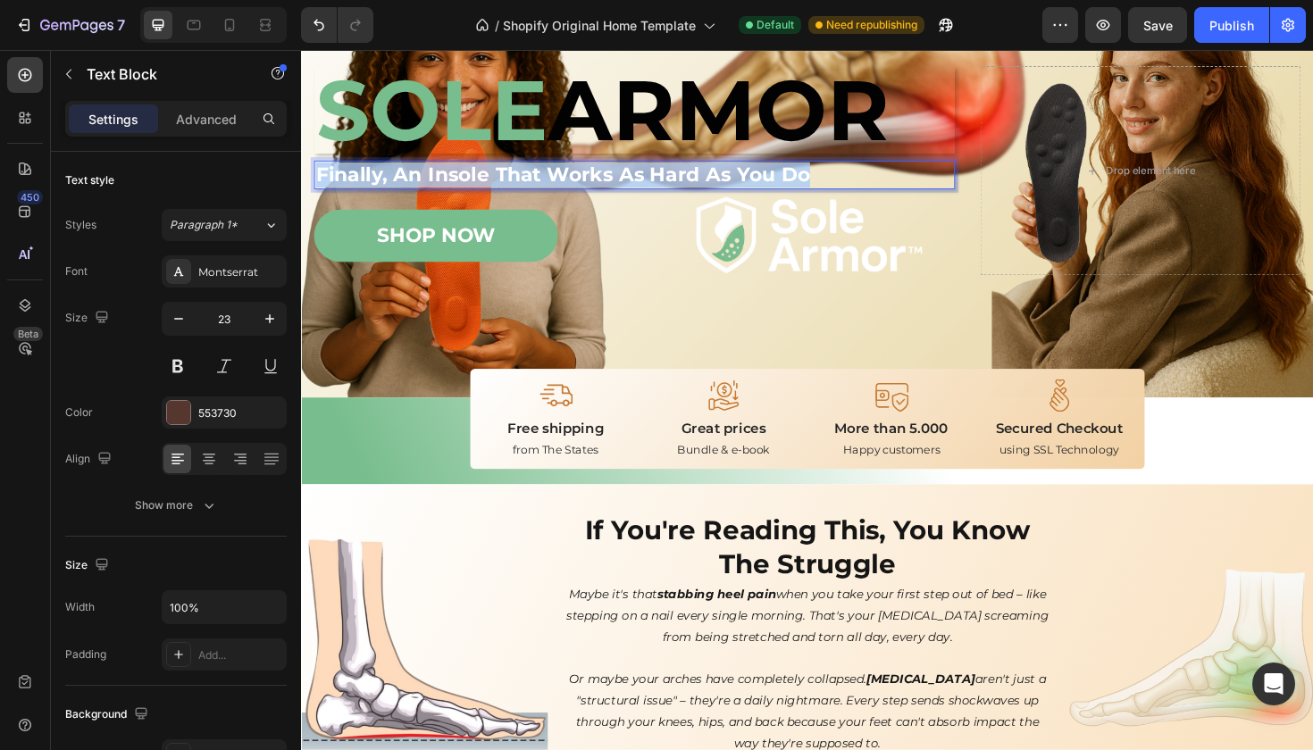
click at [351, 180] on strong "Finally, An Insole That Works As Hard As You Do" at bounding box center [577, 181] width 523 height 25
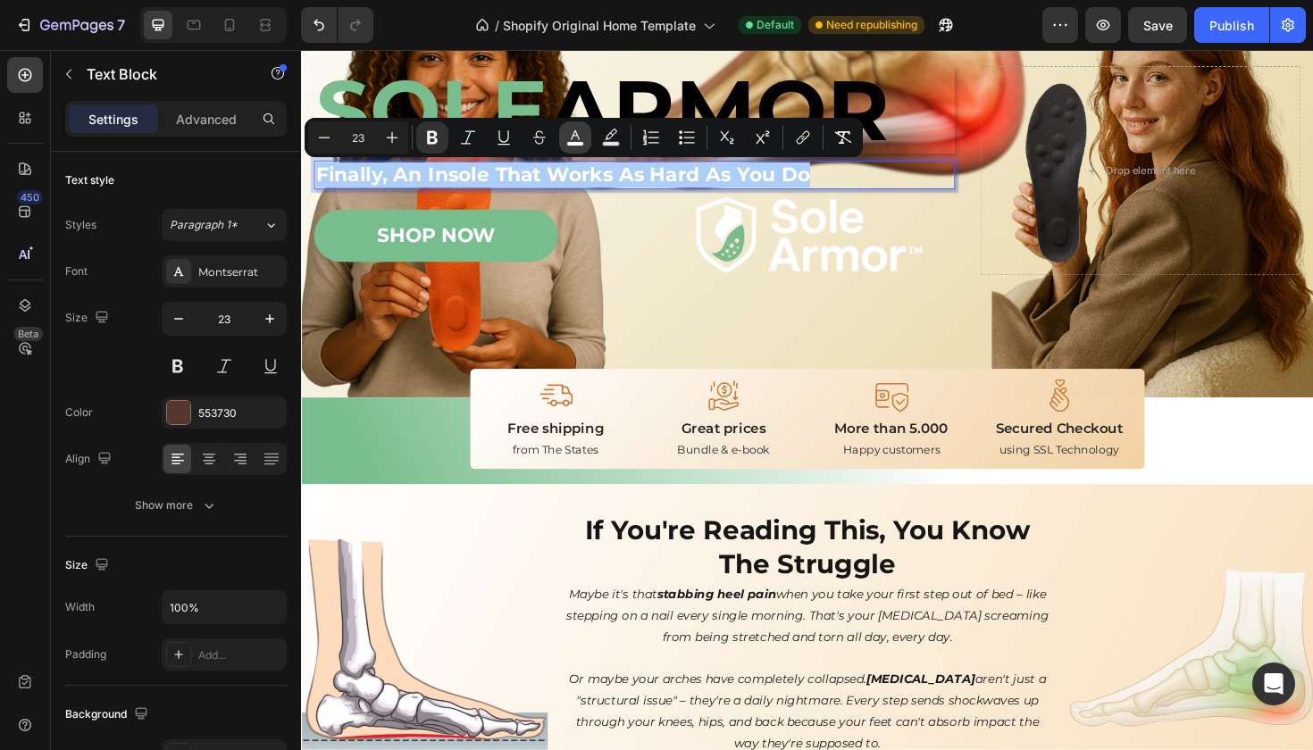
click at [577, 144] on rect "Editor contextual toolbar" at bounding box center [575, 144] width 17 height 4
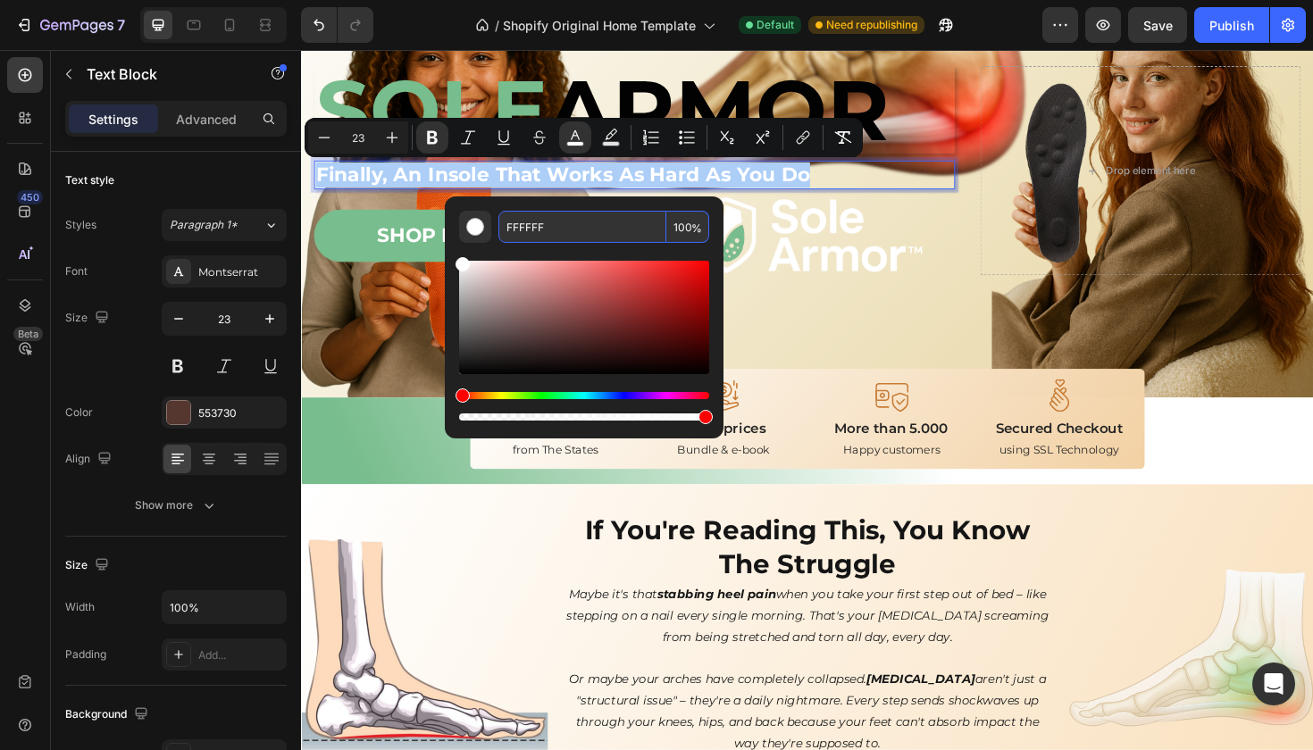
click at [545, 236] on input "FFFFFF" at bounding box center [582, 227] width 168 height 32
click at [530, 226] on input "FFFFFF" at bounding box center [582, 227] width 168 height 32
paste input "78BD8D"
type input "78BD8D"
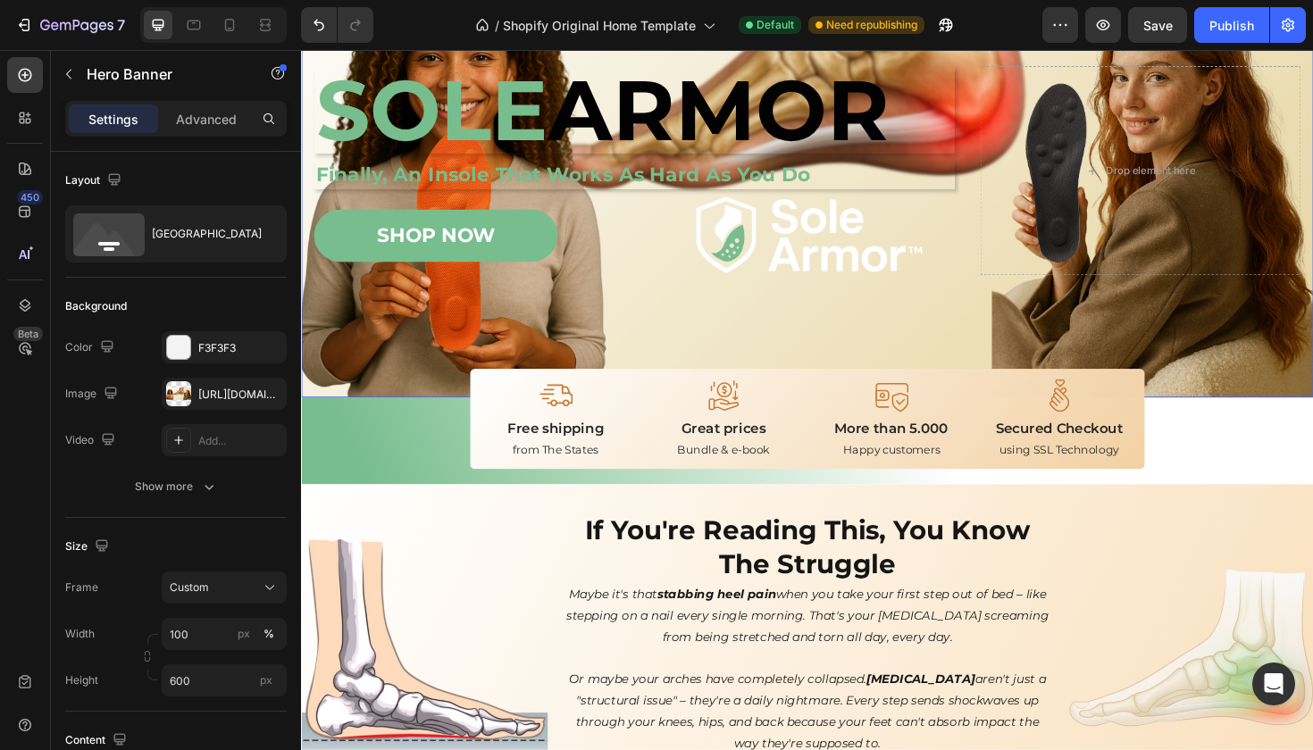
click at [870, 338] on div "Image Image Free shipping Text Block from The States Text Block Advanced List I…" at bounding box center [837, 198] width 1072 height 439
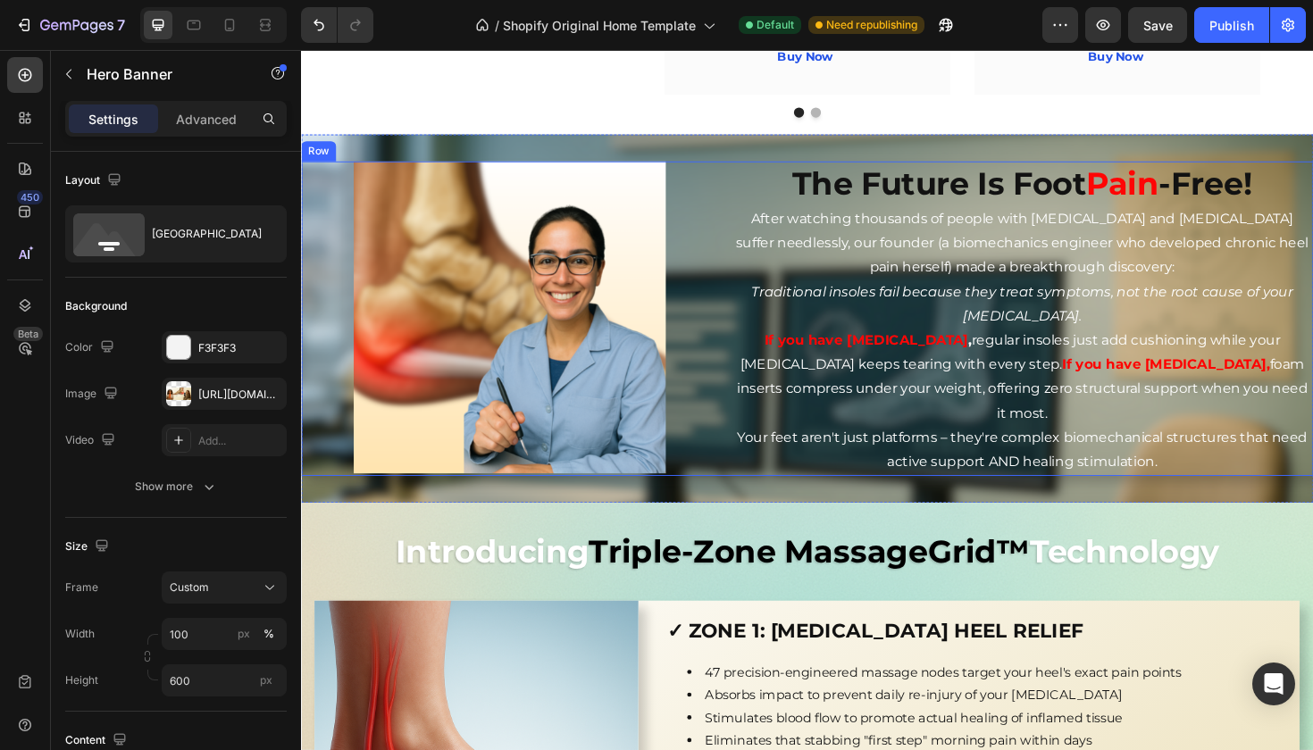
scroll to position [1769, 0]
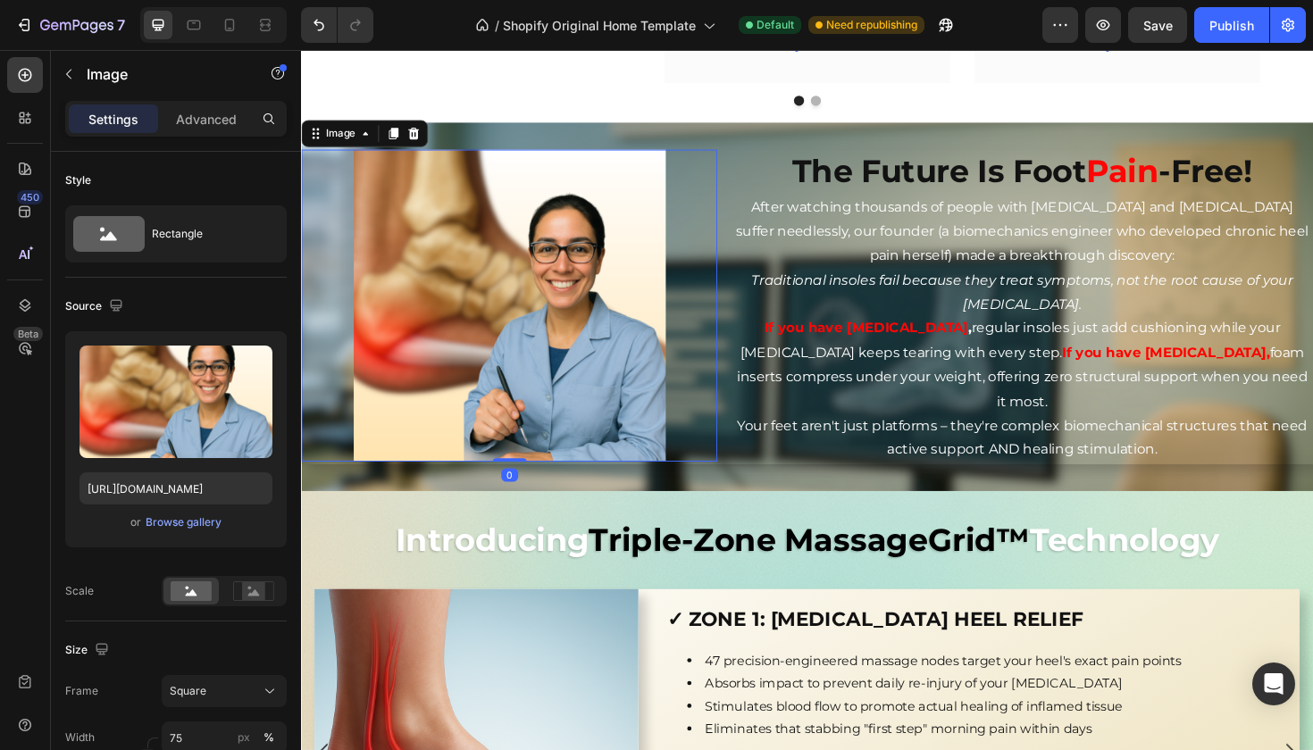
click at [601, 216] on img at bounding box center [521, 320] width 330 height 330
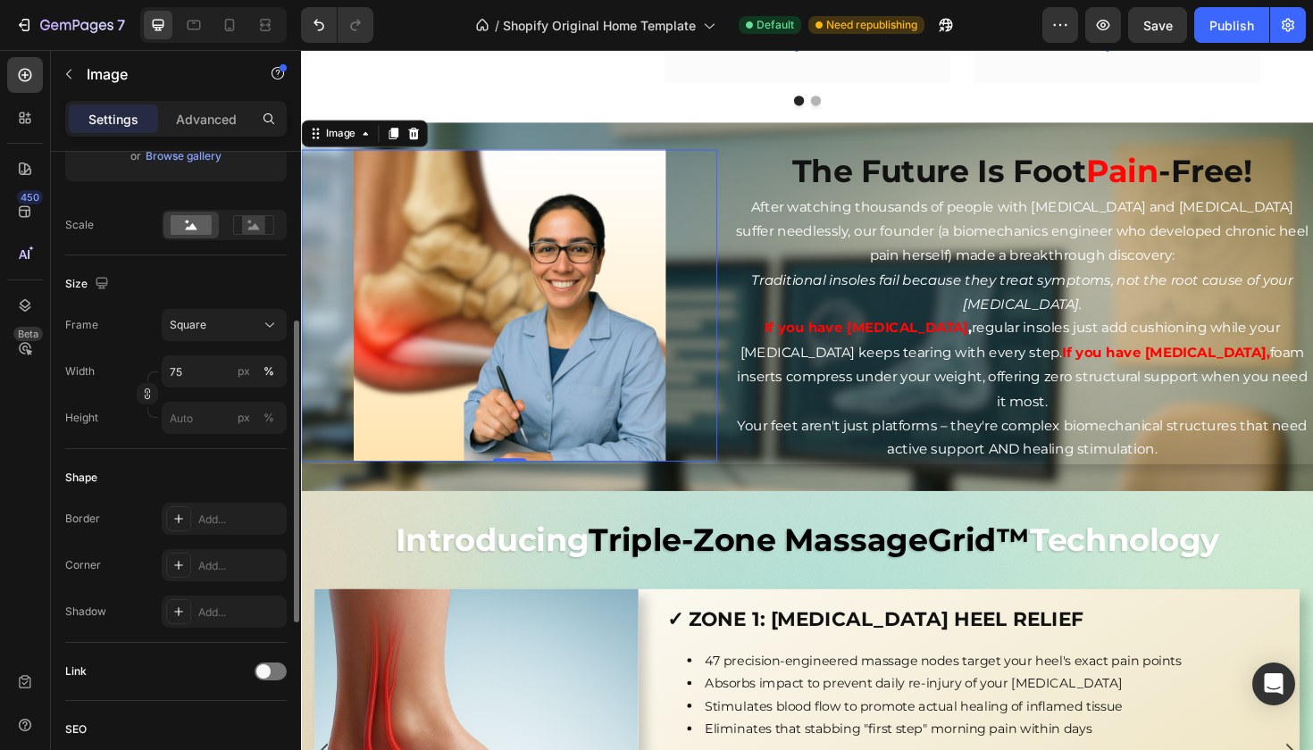
scroll to position [365, 0]
click at [216, 609] on div "Add..." at bounding box center [240, 614] width 84 height 16
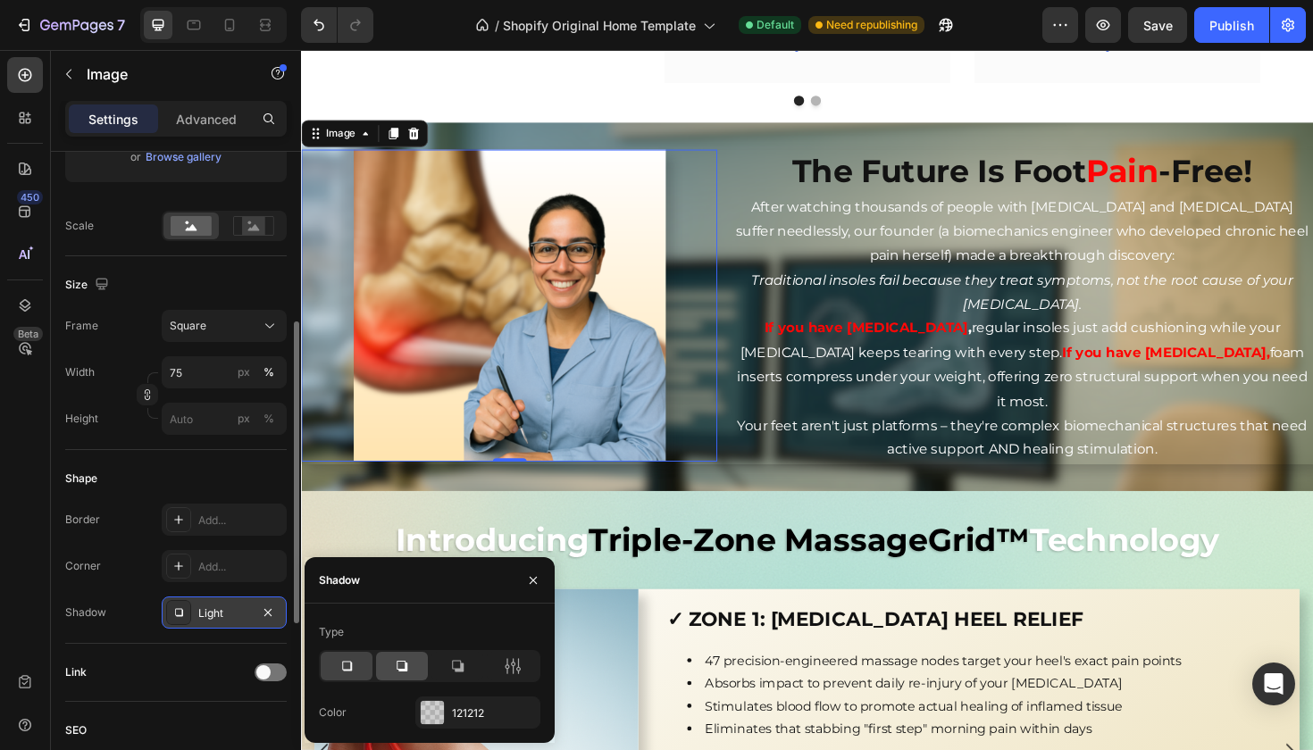
click at [389, 662] on div at bounding box center [402, 666] width 52 height 29
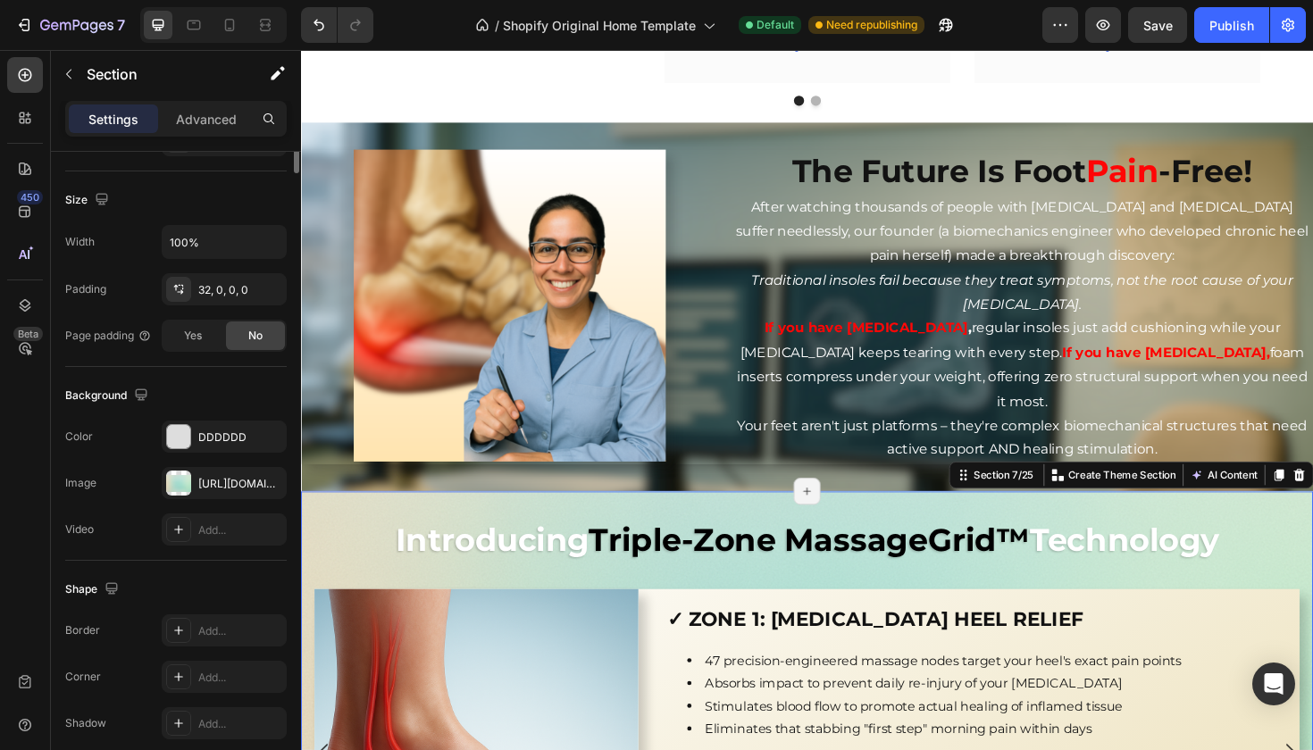
click at [698, 517] on div "Introducing Triple-Zone MassageGrid™ Technology Heading Image ✓ ZONE 1: [MEDICA…" at bounding box center [837, 756] width 1072 height 479
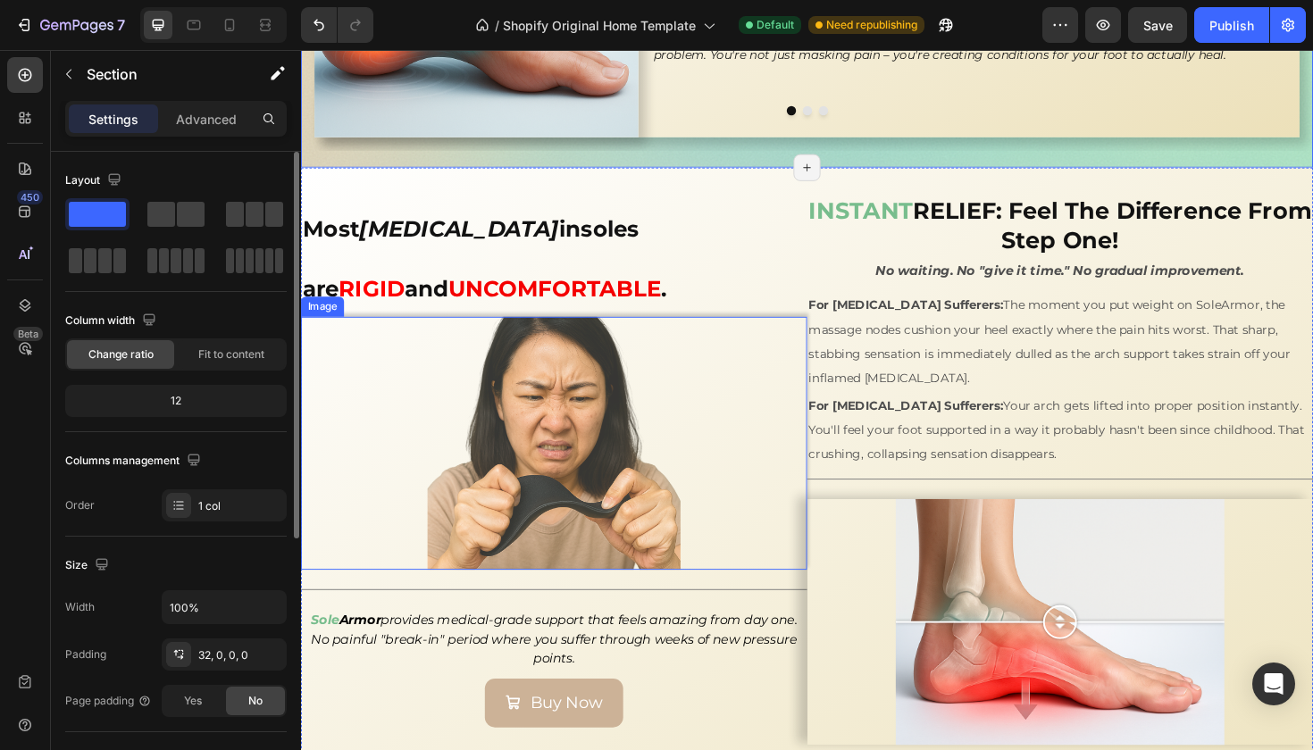
scroll to position [2574, 0]
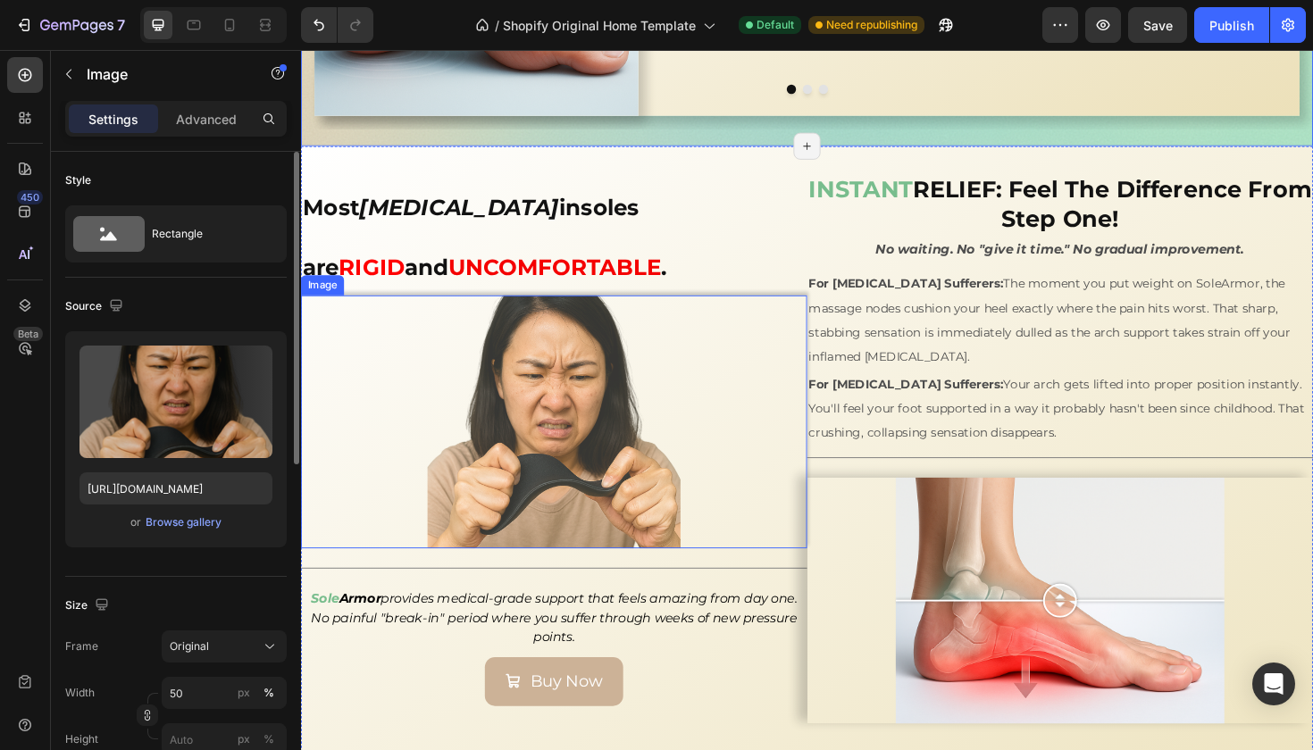
click at [829, 527] on div at bounding box center [569, 444] width 536 height 268
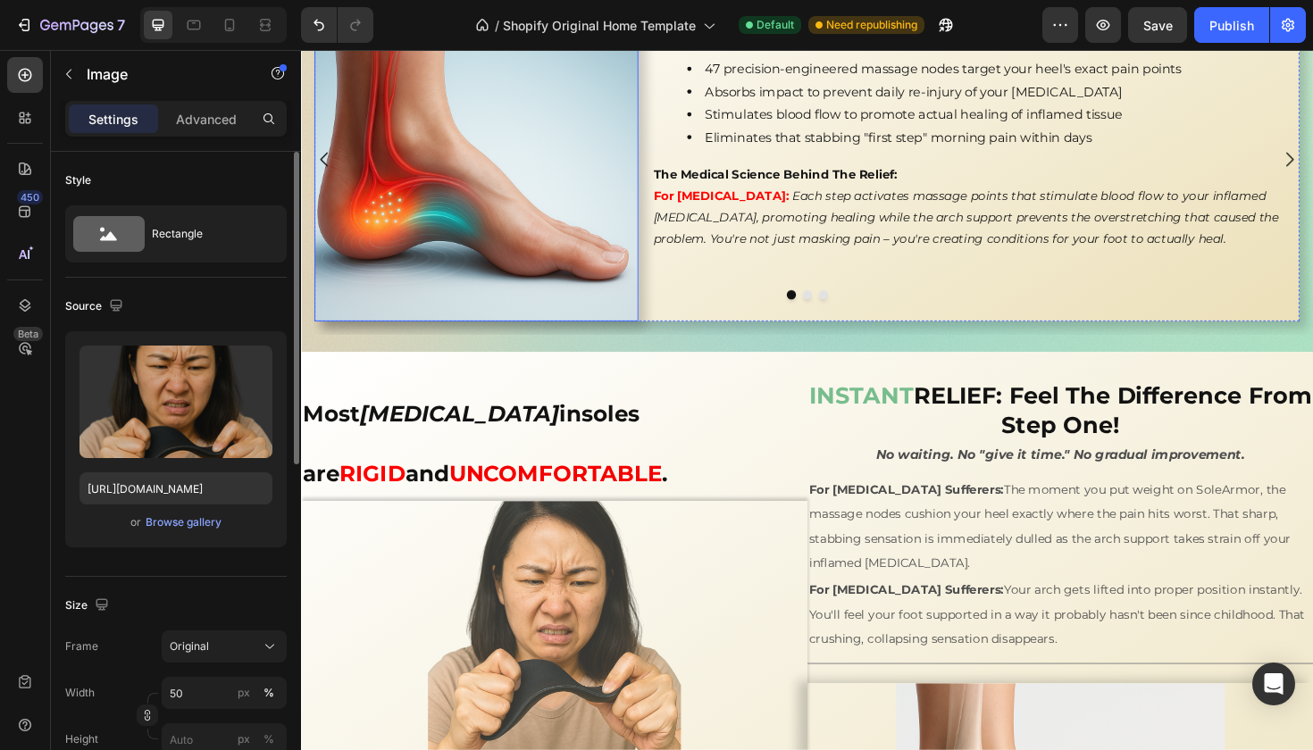
scroll to position [2260, 0]
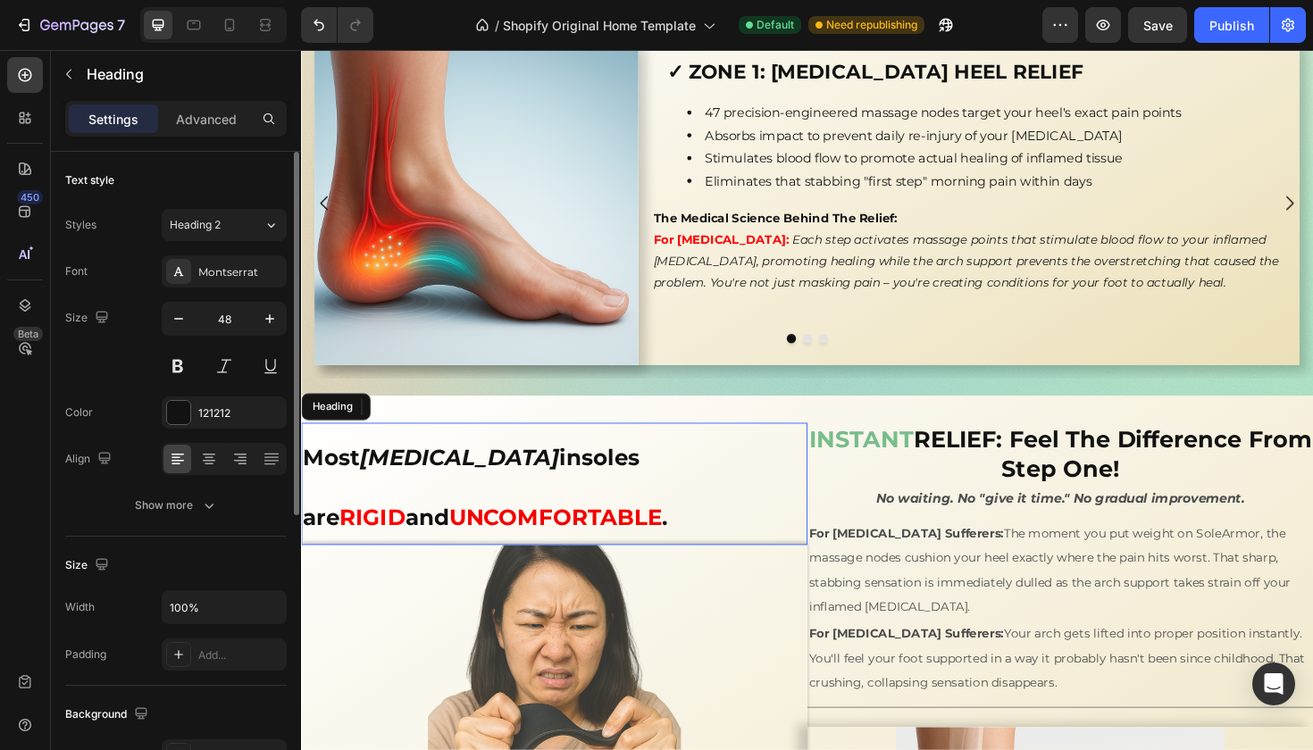
click at [388, 492] on strong "[MEDICAL_DATA]" at bounding box center [469, 481] width 212 height 29
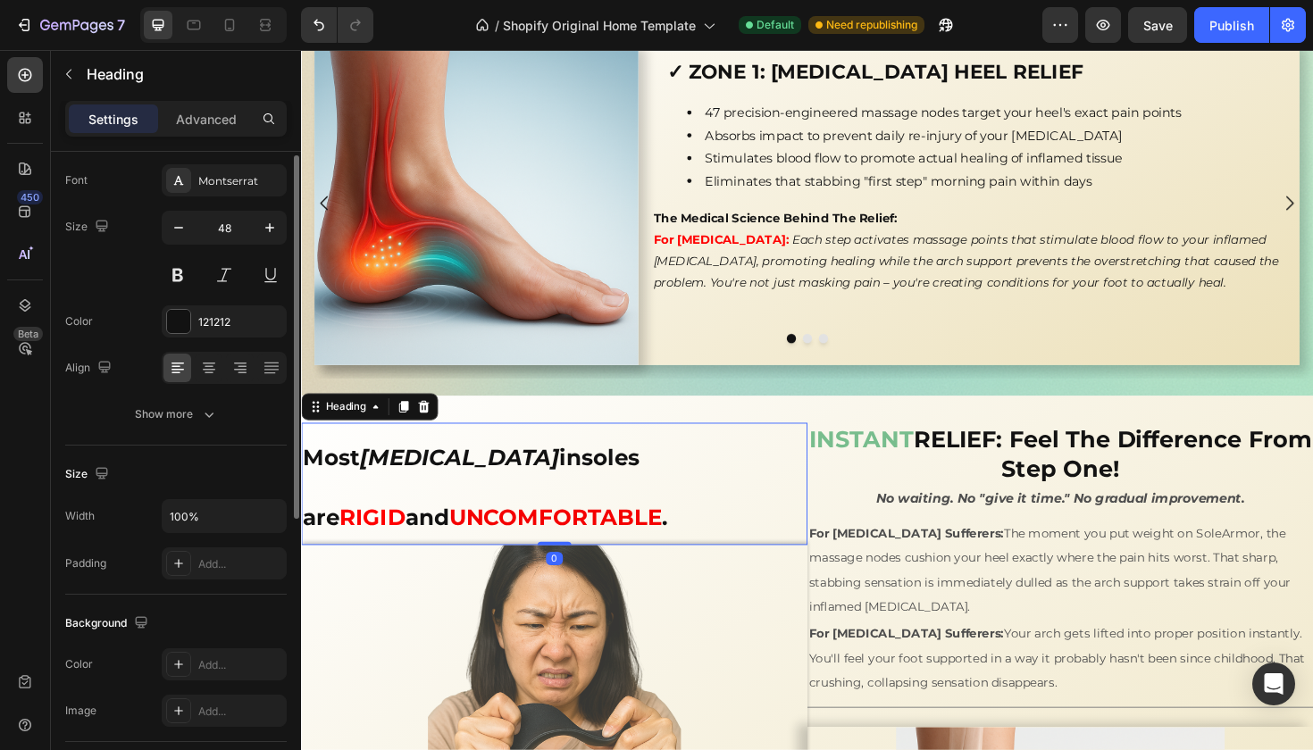
scroll to position [111, 0]
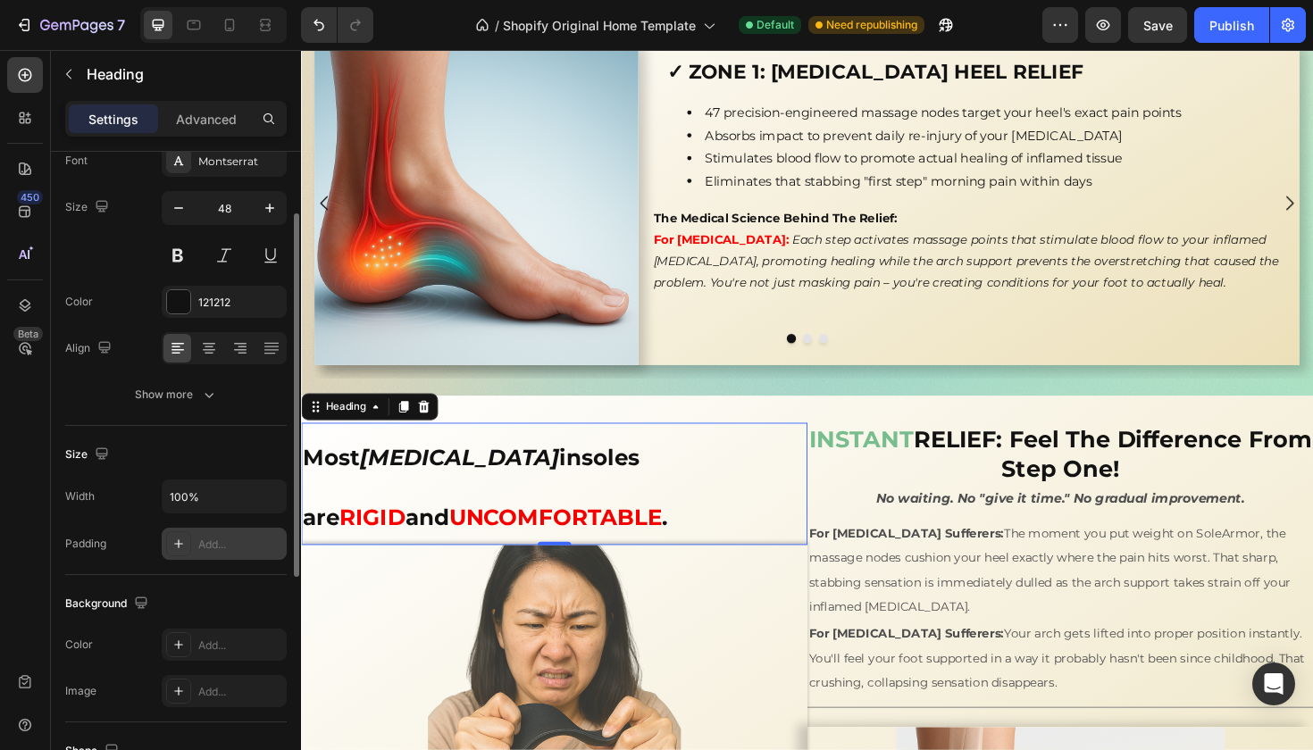
click at [209, 554] on div "Add..." at bounding box center [224, 544] width 125 height 32
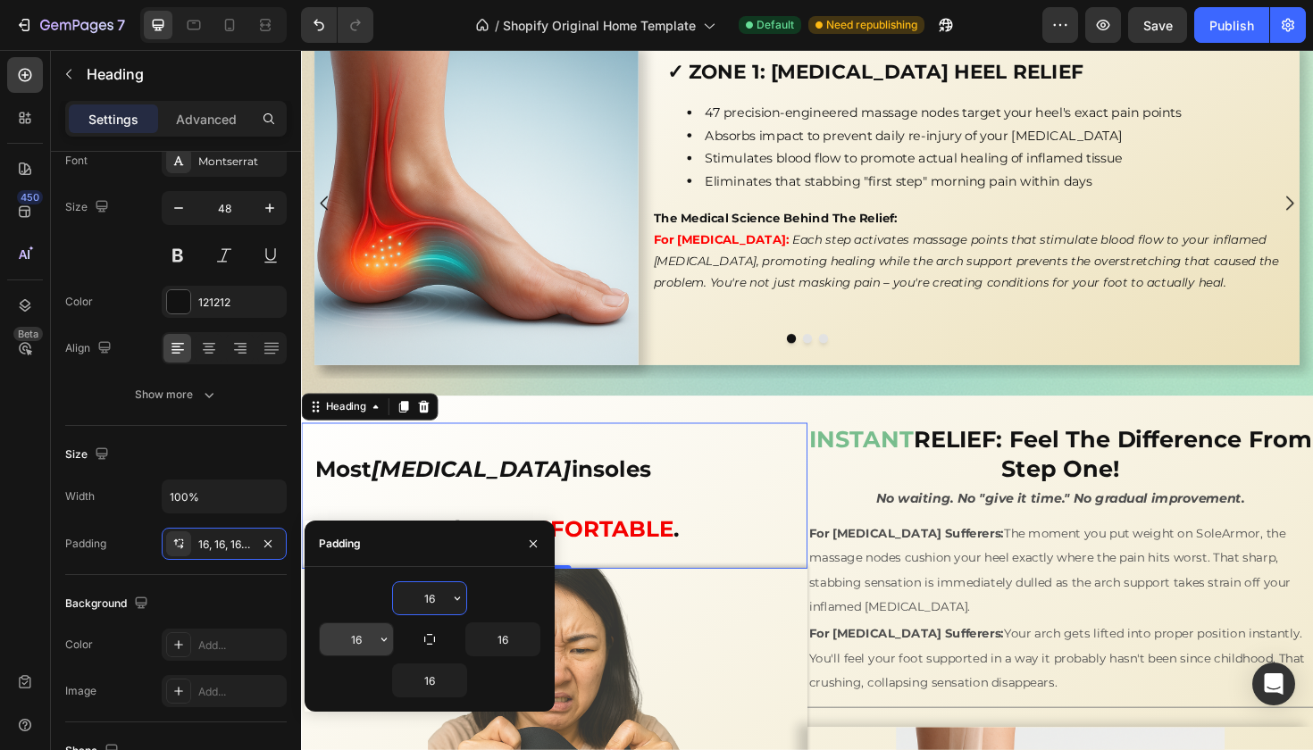
click at [364, 639] on input "16" at bounding box center [356, 639] width 73 height 32
type input "1"
type input "30"
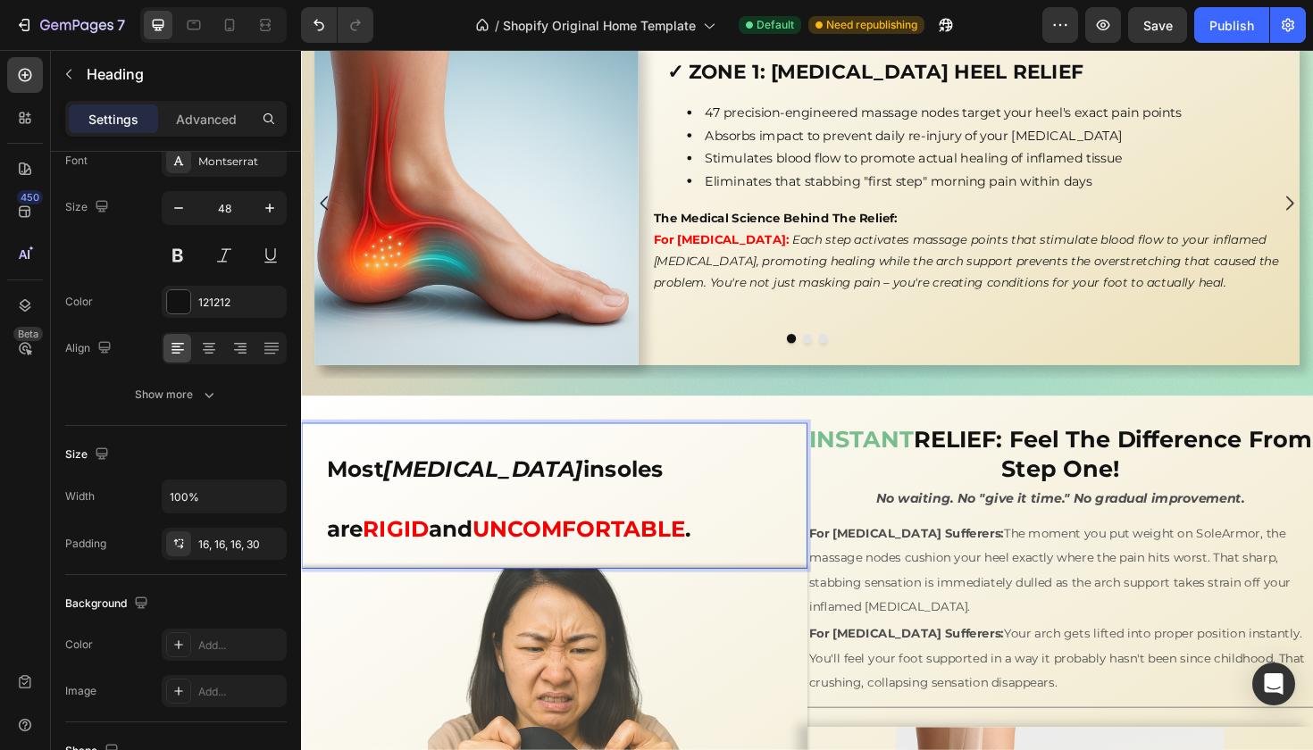
click at [402, 511] on p "Most [MEDICAL_DATA] insoles are RIGID and UNCOMFORTABLE ." at bounding box center [575, 522] width 495 height 126
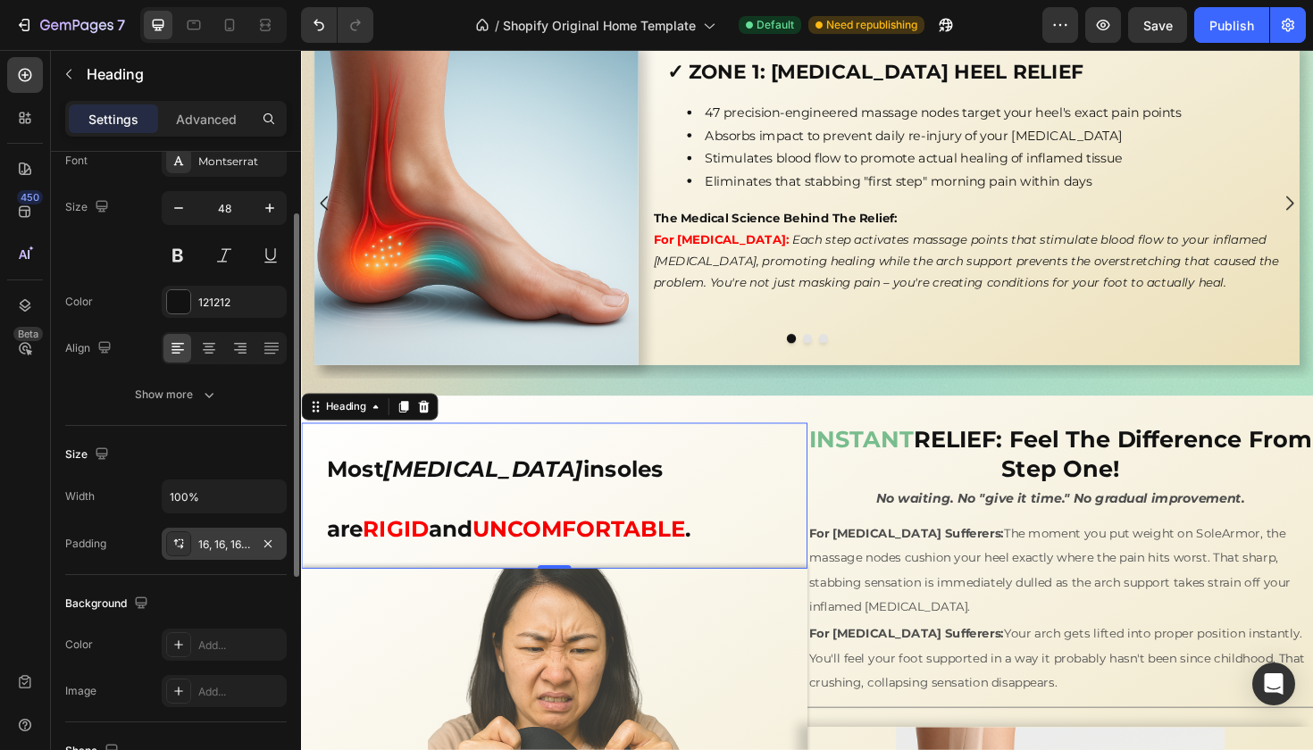
click at [232, 548] on div "16, 16, 16, 30" at bounding box center [224, 545] width 52 height 16
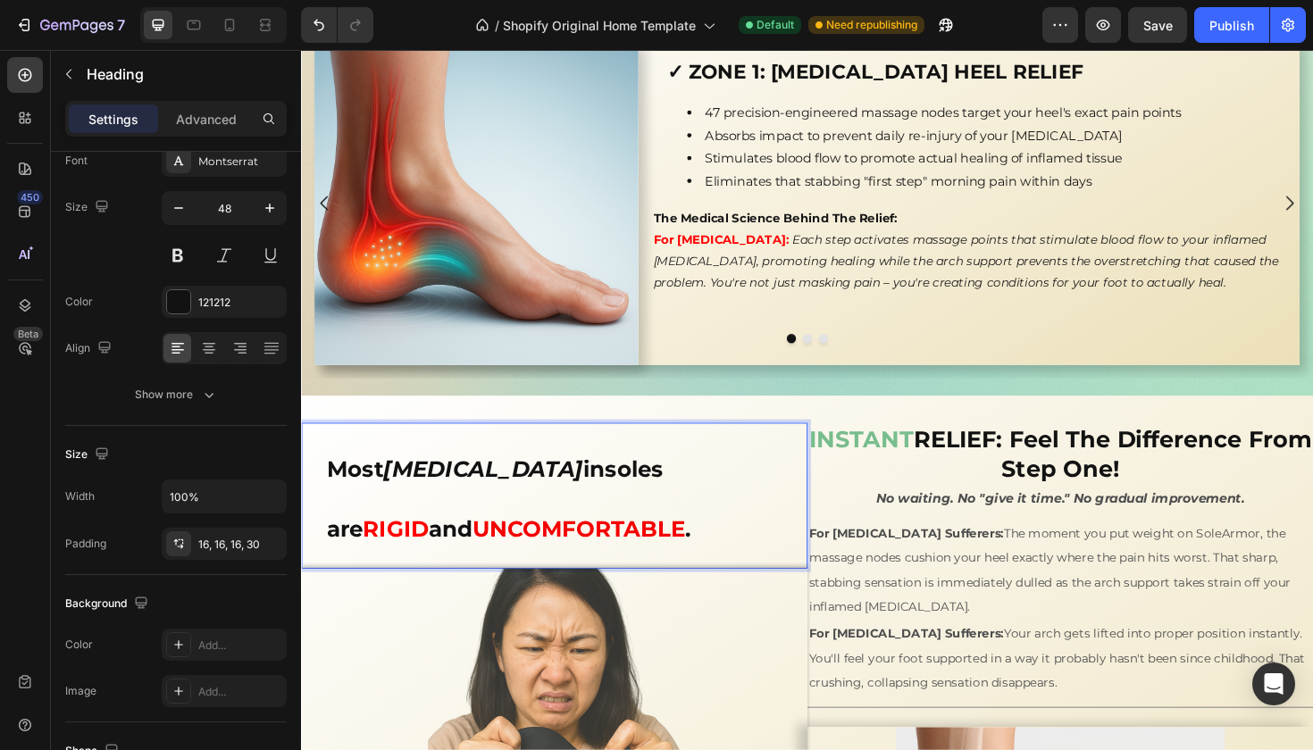
click at [380, 523] on p "Most [MEDICAL_DATA] insoles are RIGID and UNCOMFORTABLE ." at bounding box center [575, 522] width 495 height 126
click at [326, 562] on h2 "Most [MEDICAL_DATA] insoles are RIGID and UNCOMFORTABLE ." at bounding box center [569, 522] width 536 height 155
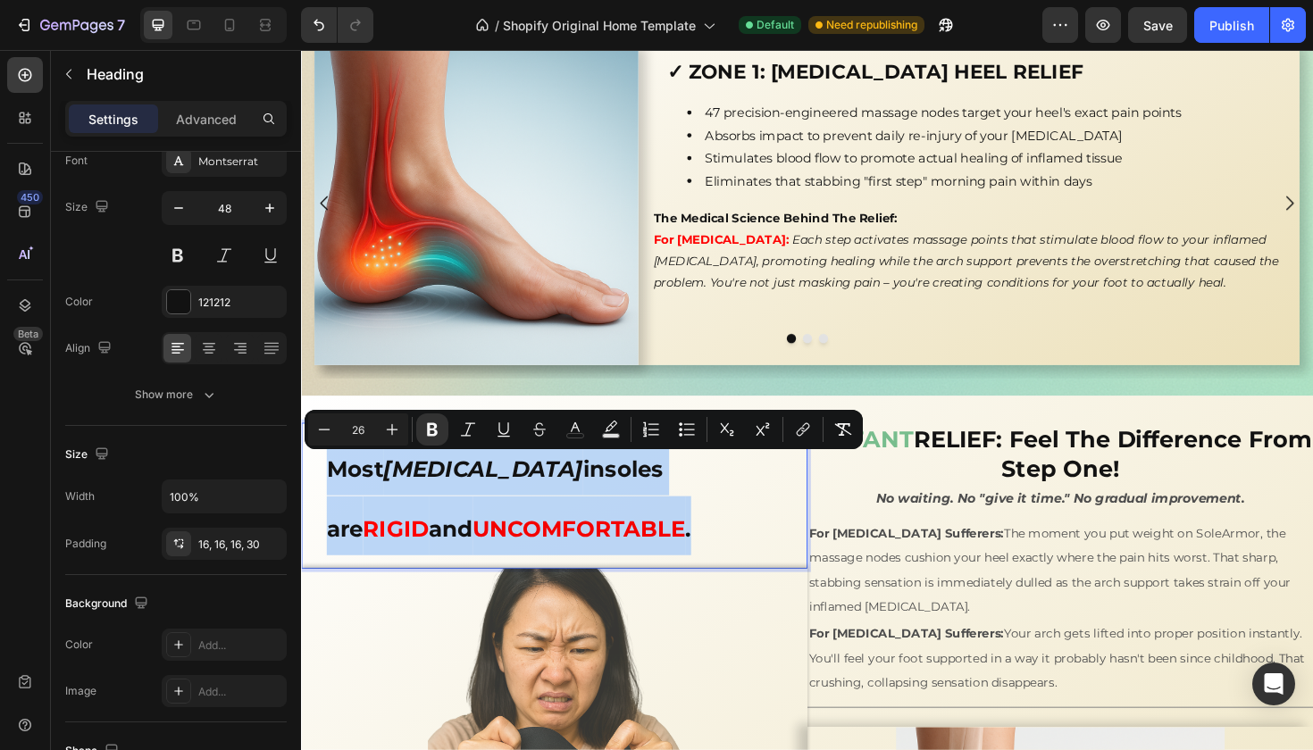
drag, startPoint x: 570, startPoint y: 559, endPoint x: 322, endPoint y: 472, distance: 262.1
click at [322, 472] on h2 "Most [MEDICAL_DATA] insoles are RIGID and UNCOMFORTABLE ." at bounding box center [569, 522] width 536 height 155
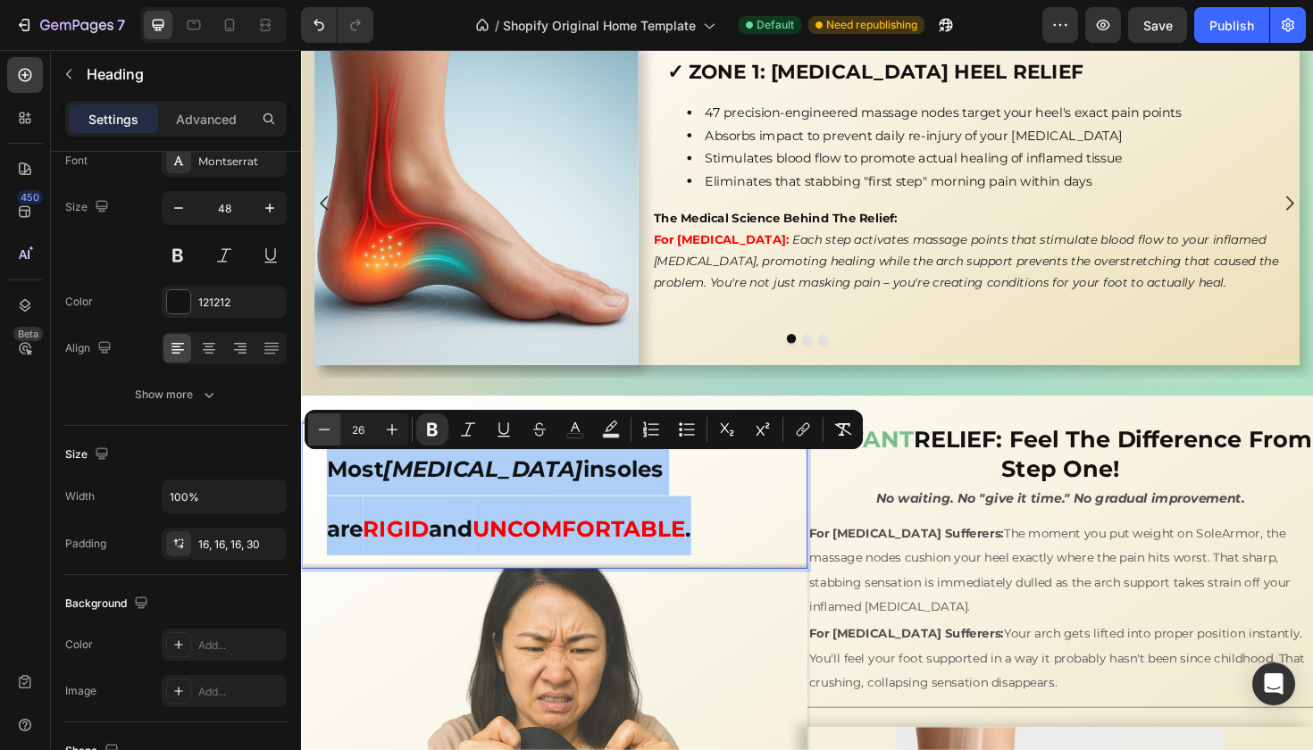
click at [326, 439] on button "Minus" at bounding box center [324, 430] width 32 height 32
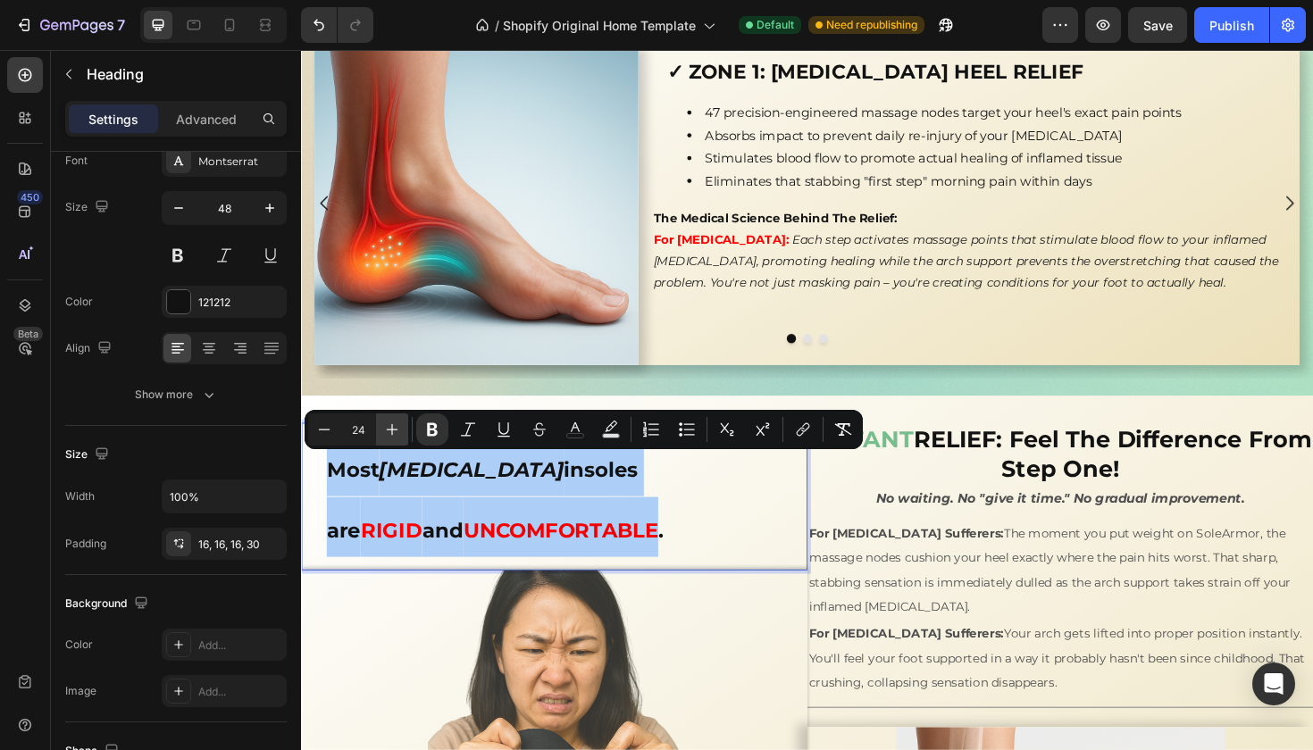
click at [386, 434] on icon "Editor contextual toolbar" at bounding box center [392, 430] width 18 height 18
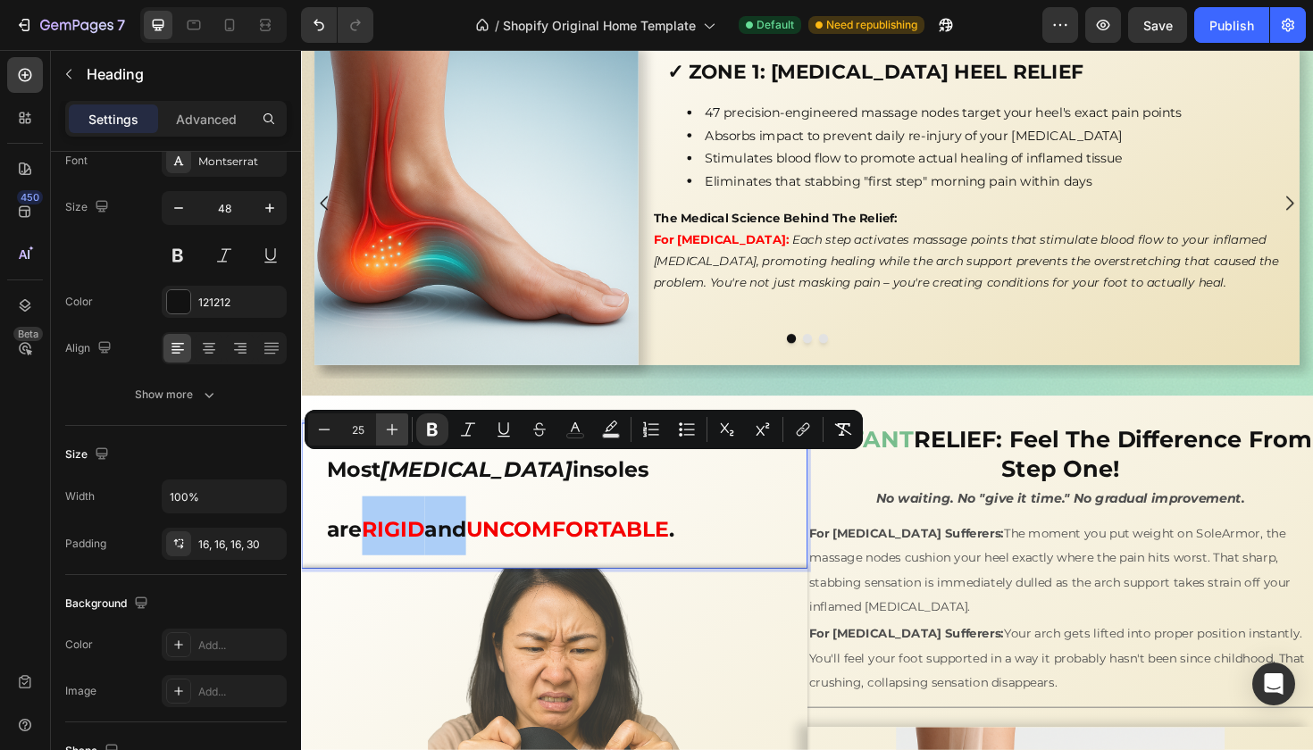
click at [386, 434] on icon "Editor contextual toolbar" at bounding box center [392, 430] width 18 height 18
type input "26"
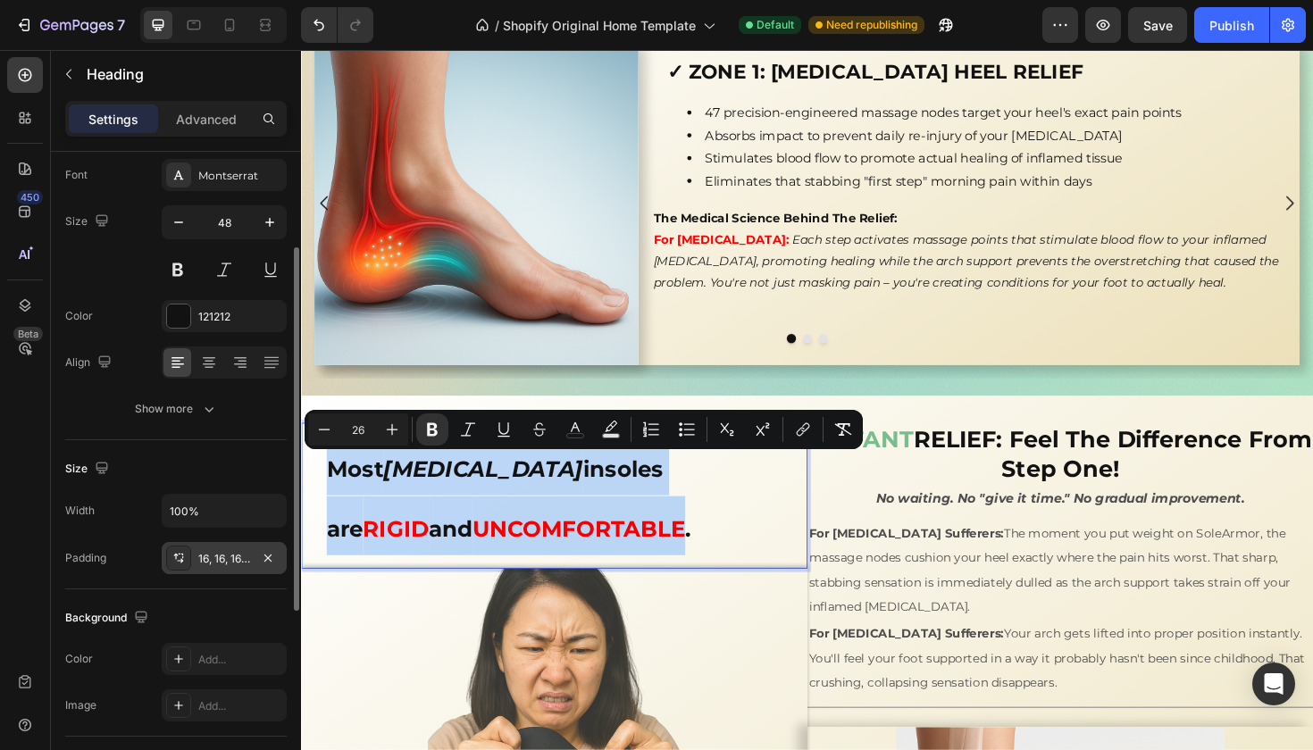
scroll to position [0, 0]
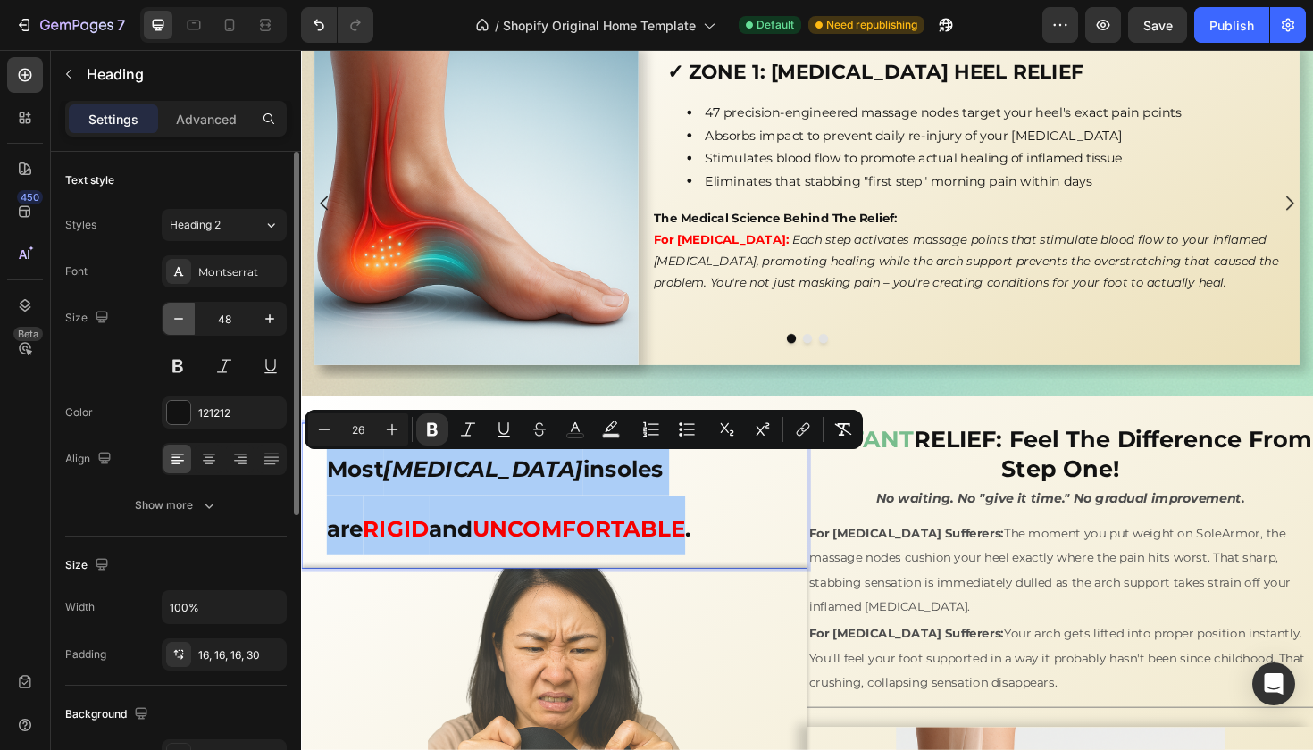
click at [175, 316] on icon "button" at bounding box center [179, 319] width 18 height 18
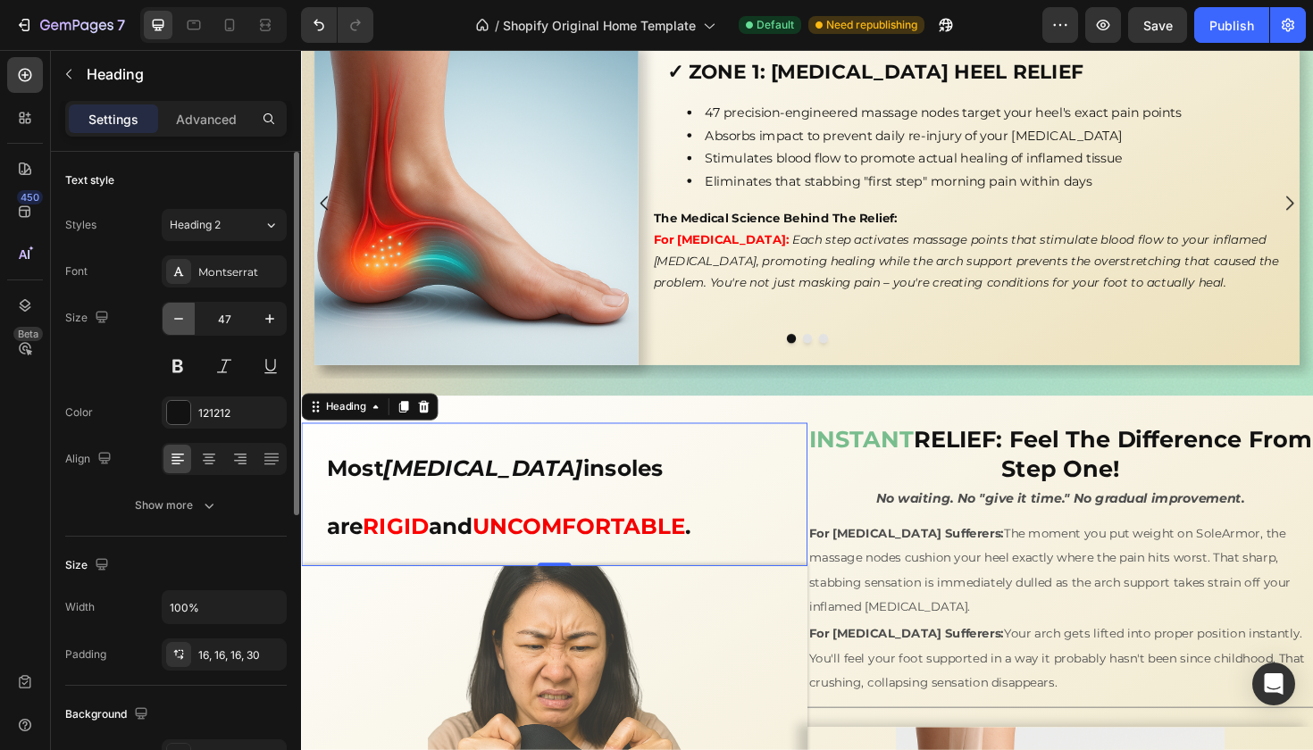
click at [175, 316] on icon "button" at bounding box center [179, 319] width 18 height 18
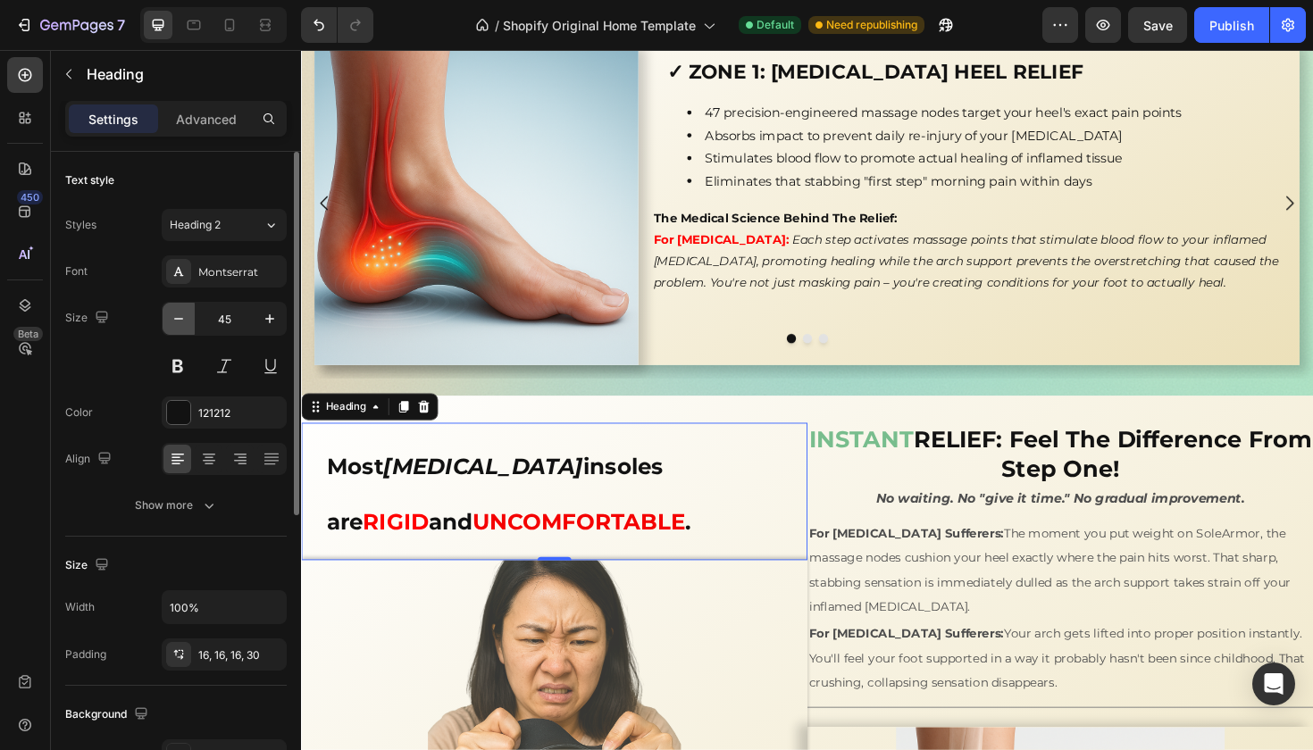
click at [175, 316] on icon "button" at bounding box center [179, 319] width 18 height 18
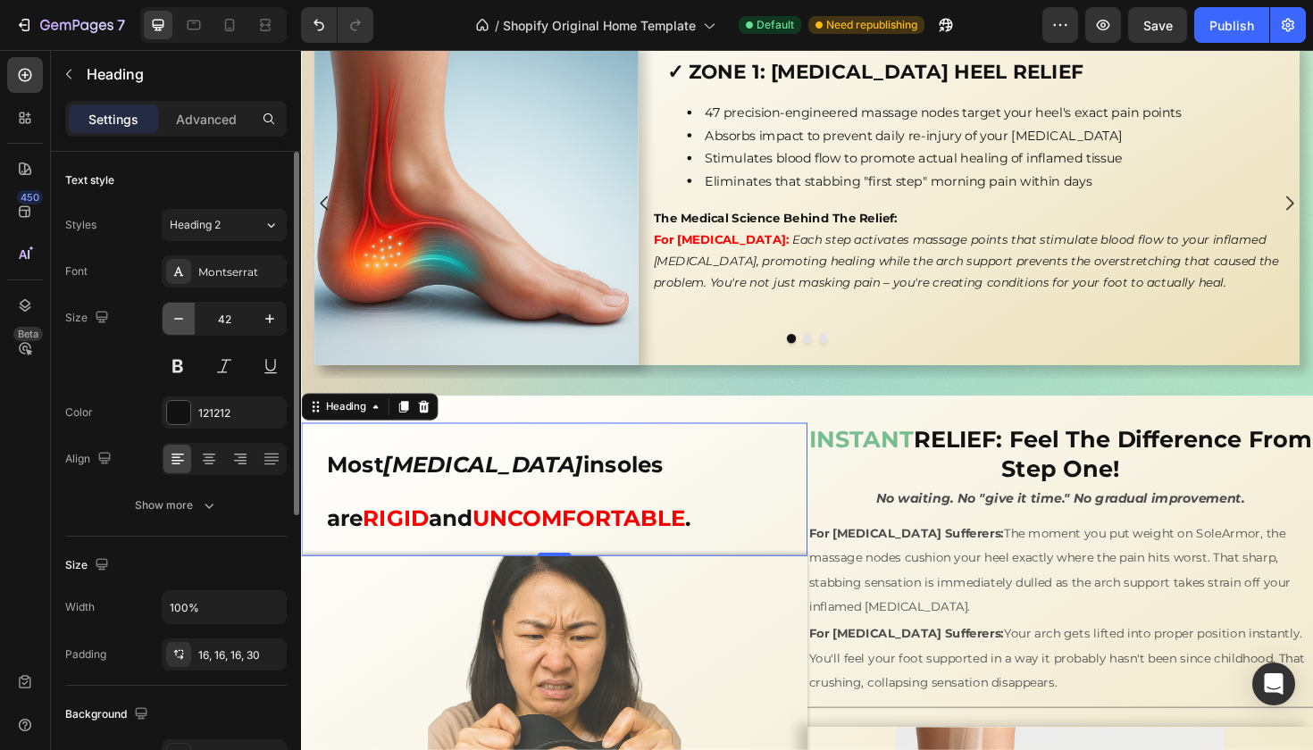
click at [175, 316] on icon "button" at bounding box center [179, 319] width 18 height 18
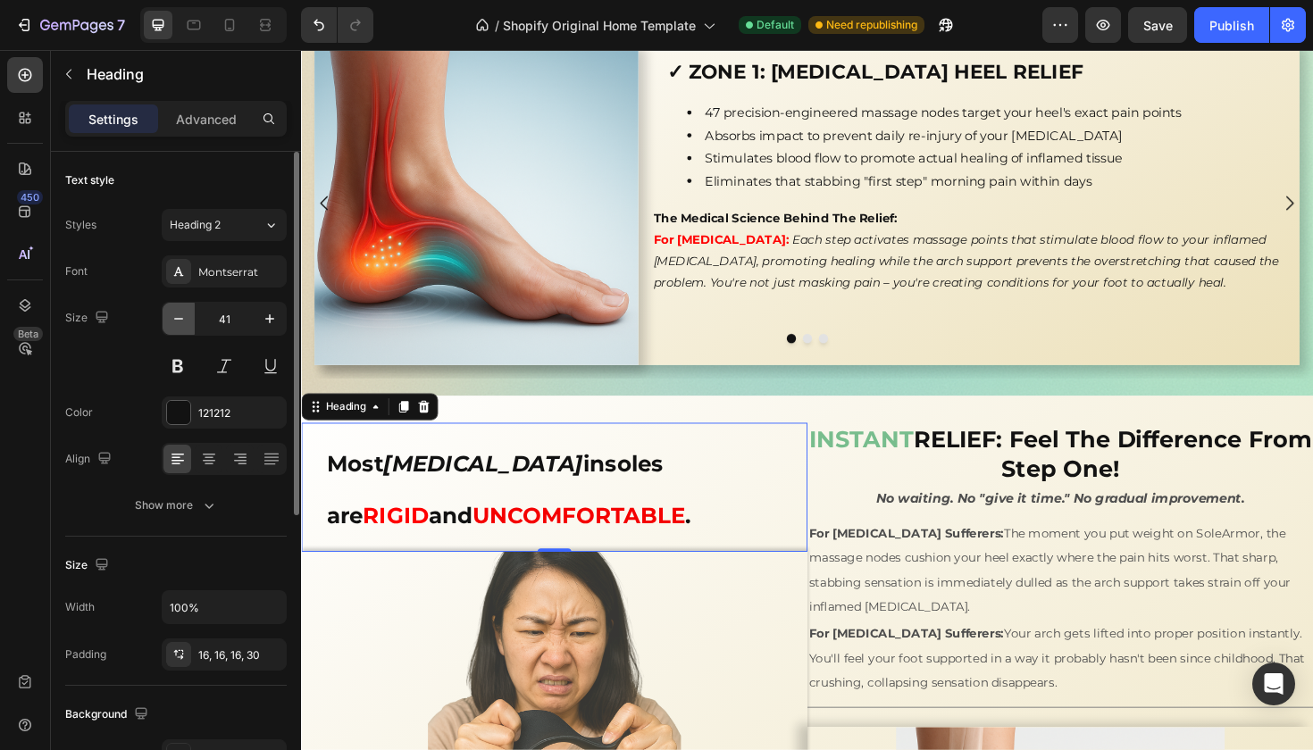
click at [175, 316] on icon "button" at bounding box center [179, 319] width 18 height 18
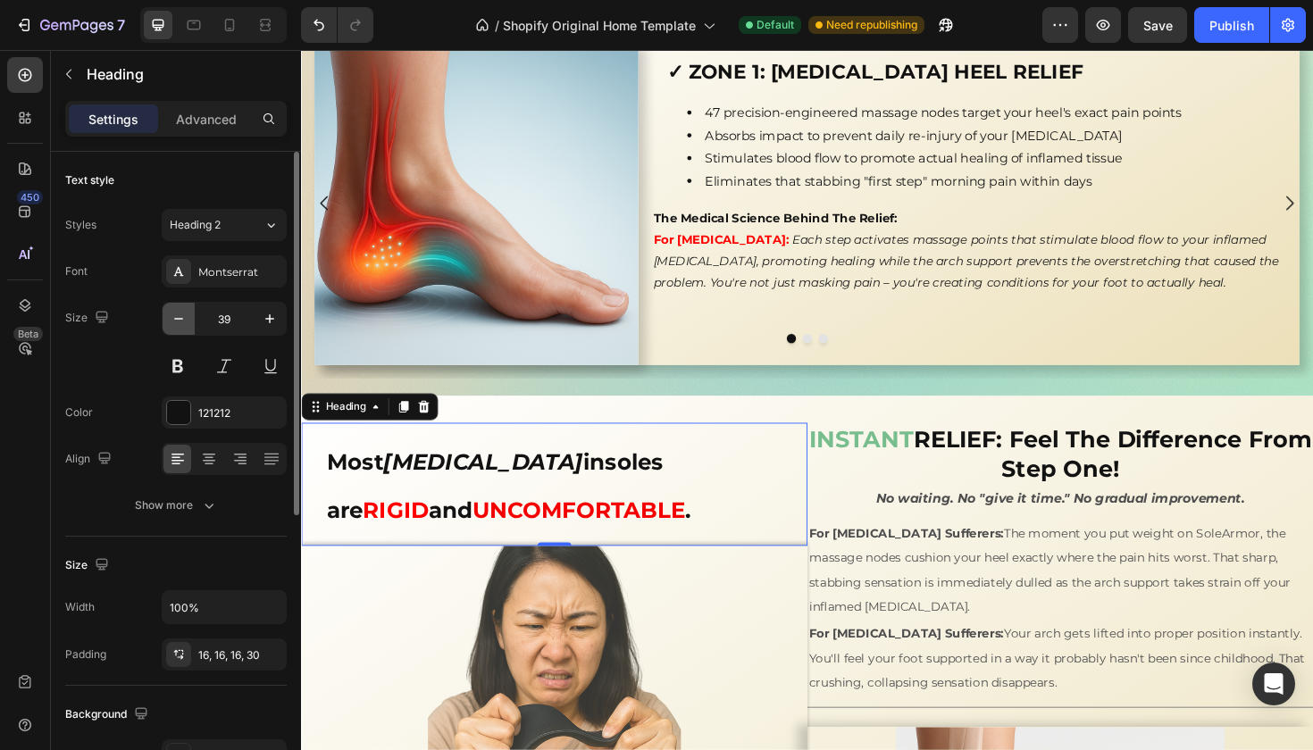
click at [175, 316] on icon "button" at bounding box center [179, 319] width 18 height 18
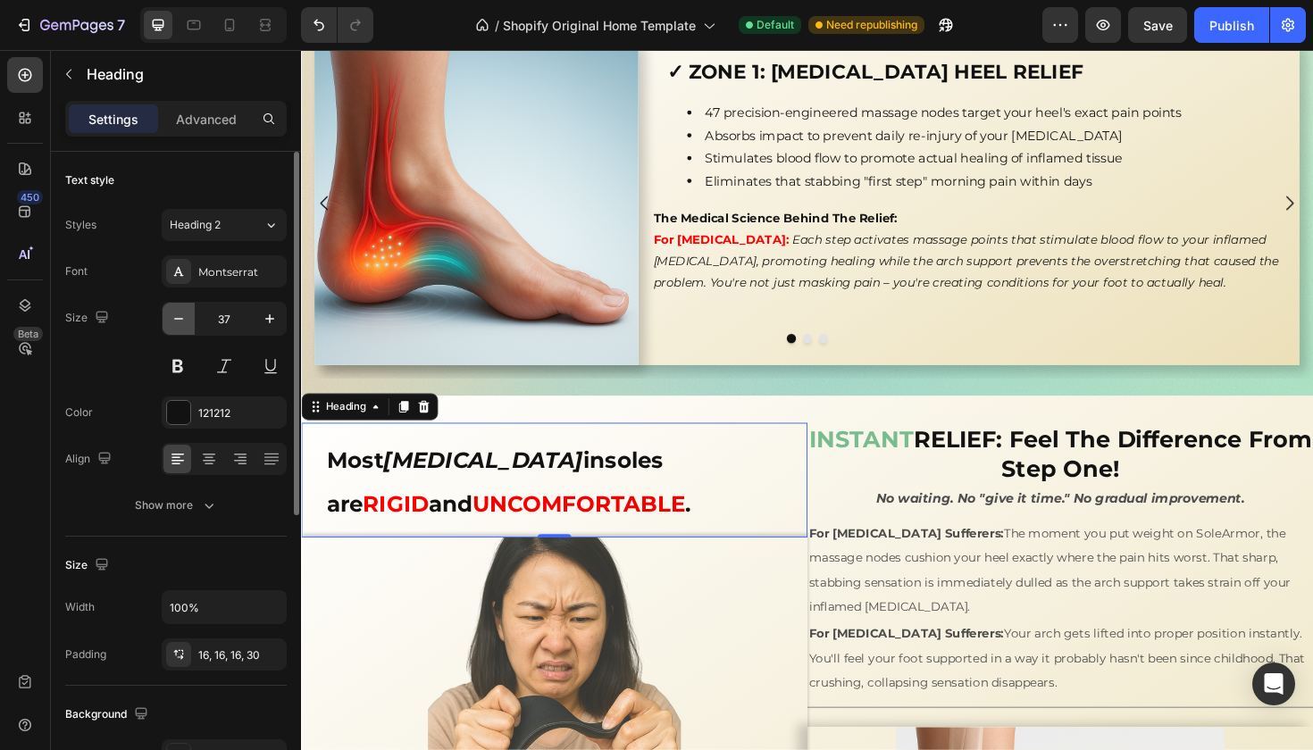
click at [175, 316] on icon "button" at bounding box center [179, 319] width 18 height 18
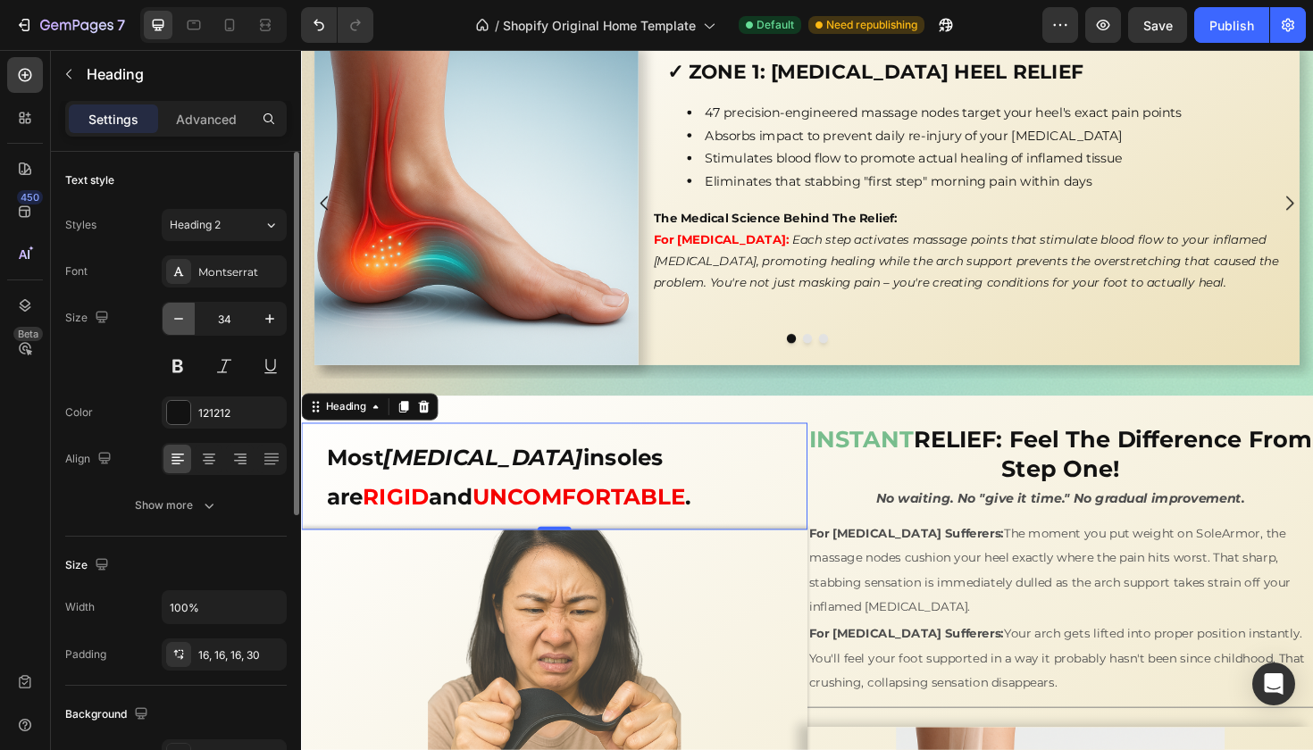
click at [175, 316] on icon "button" at bounding box center [179, 319] width 18 height 18
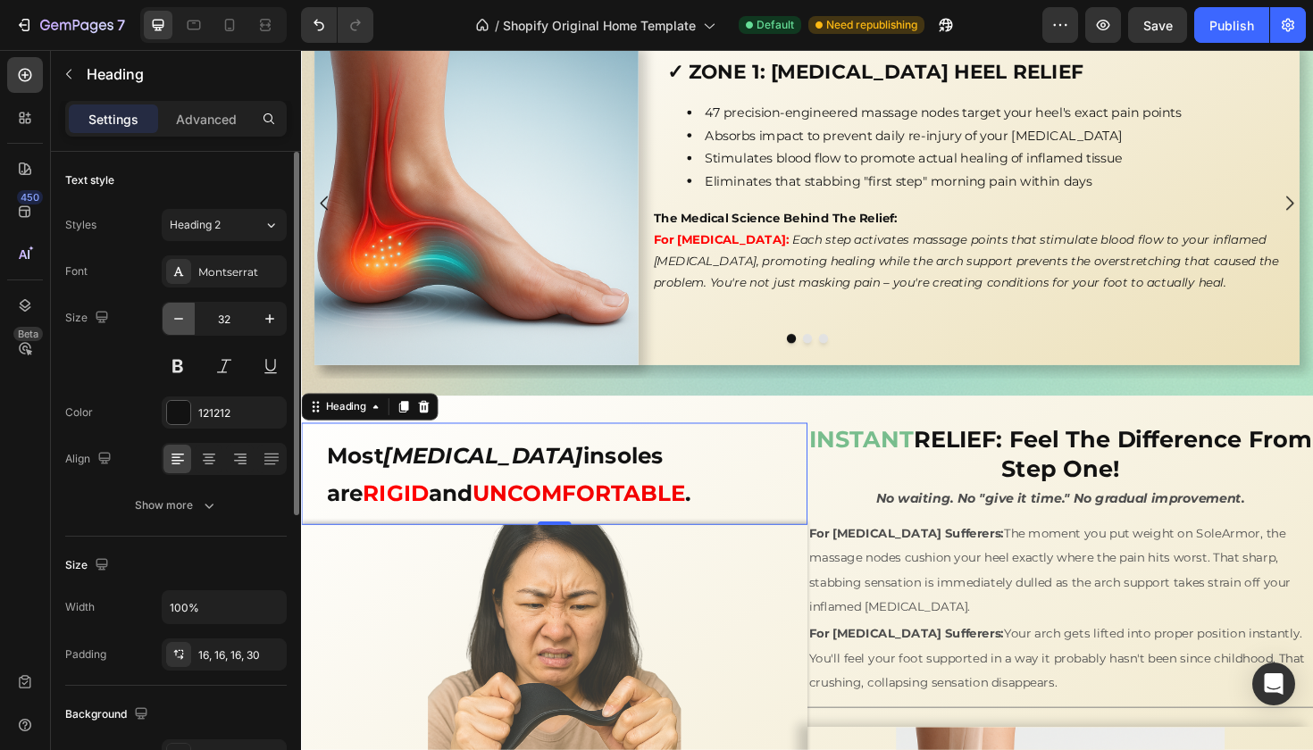
click at [175, 316] on icon "button" at bounding box center [179, 319] width 18 height 18
type input "31"
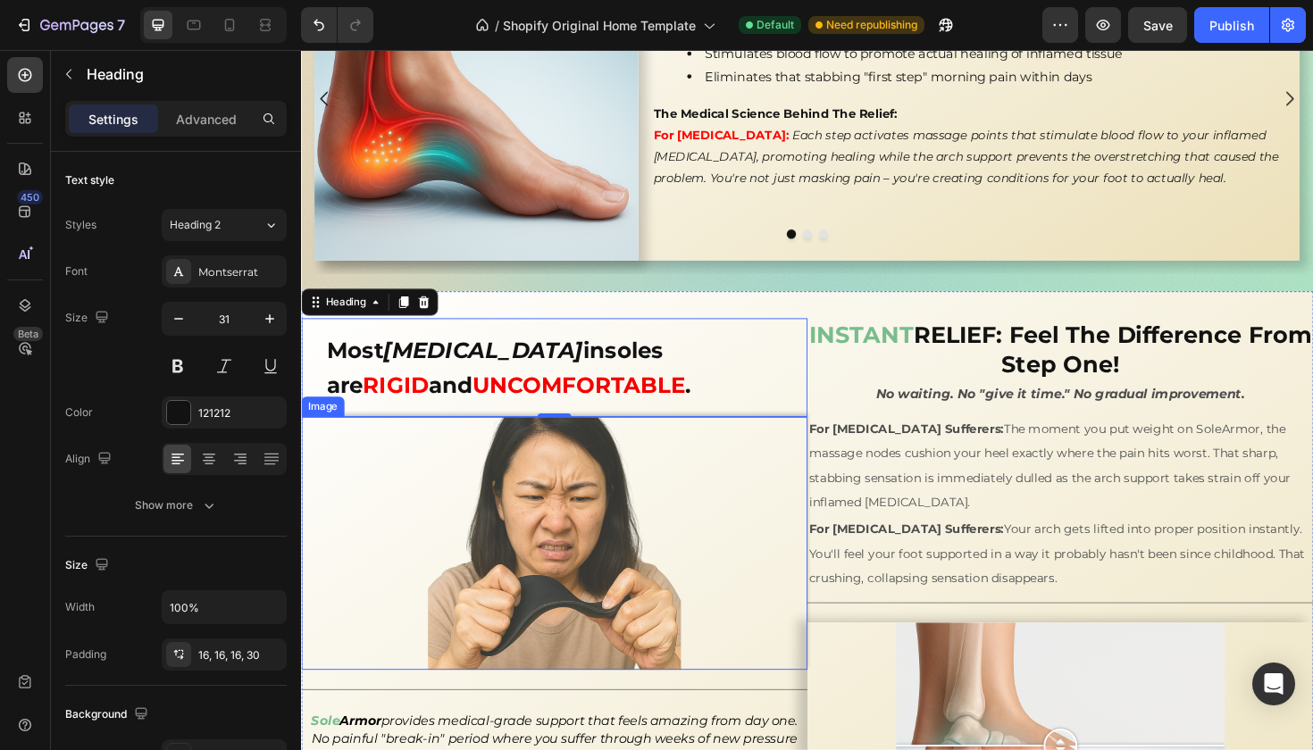
scroll to position [2409, 0]
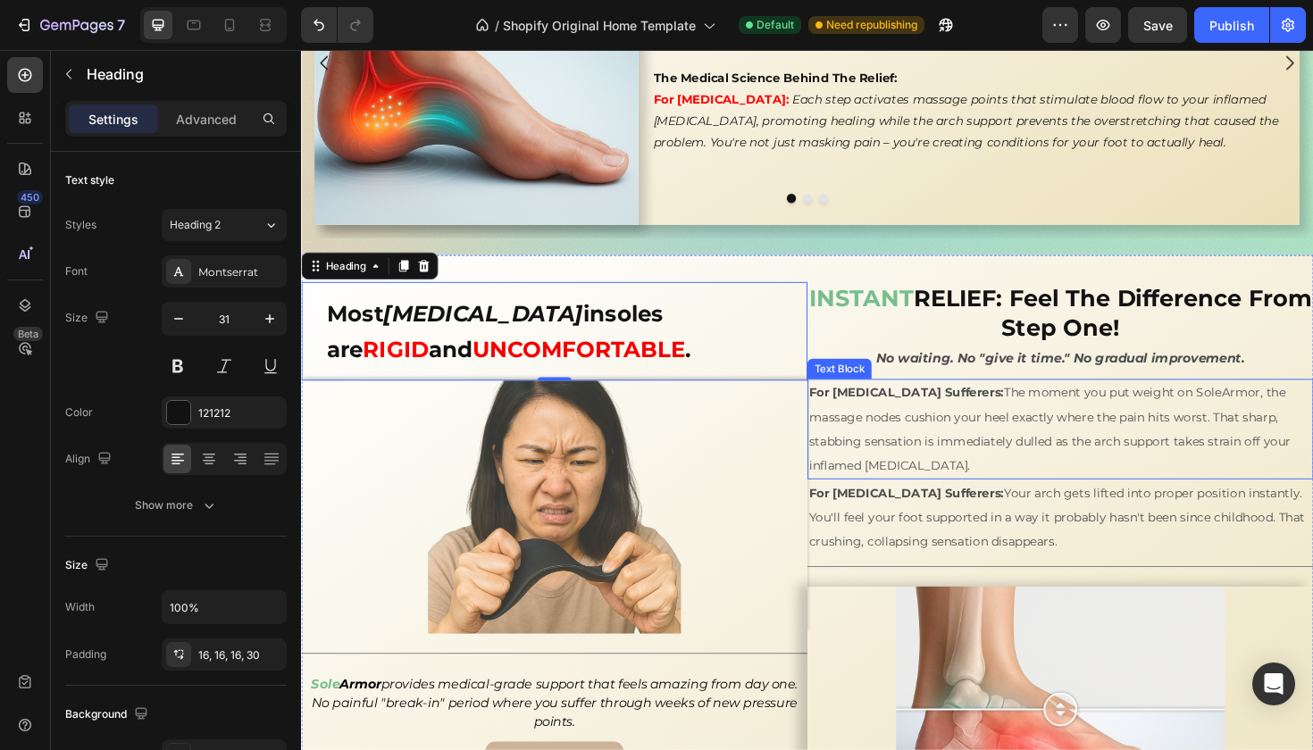
click at [844, 452] on p "For [MEDICAL_DATA] Sufferers: The moment you put weight on SoleArmor, the massa…" at bounding box center [1105, 451] width 532 height 103
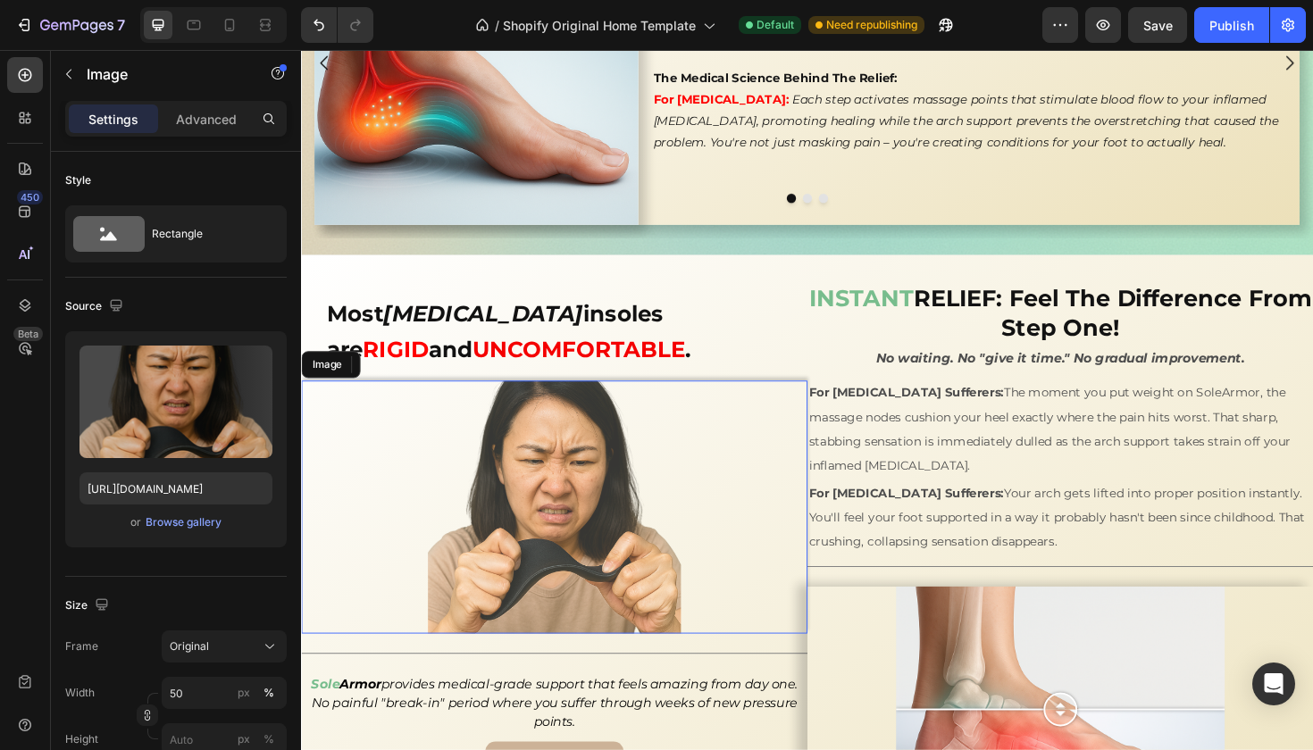
click at [823, 535] on div at bounding box center [569, 534] width 536 height 268
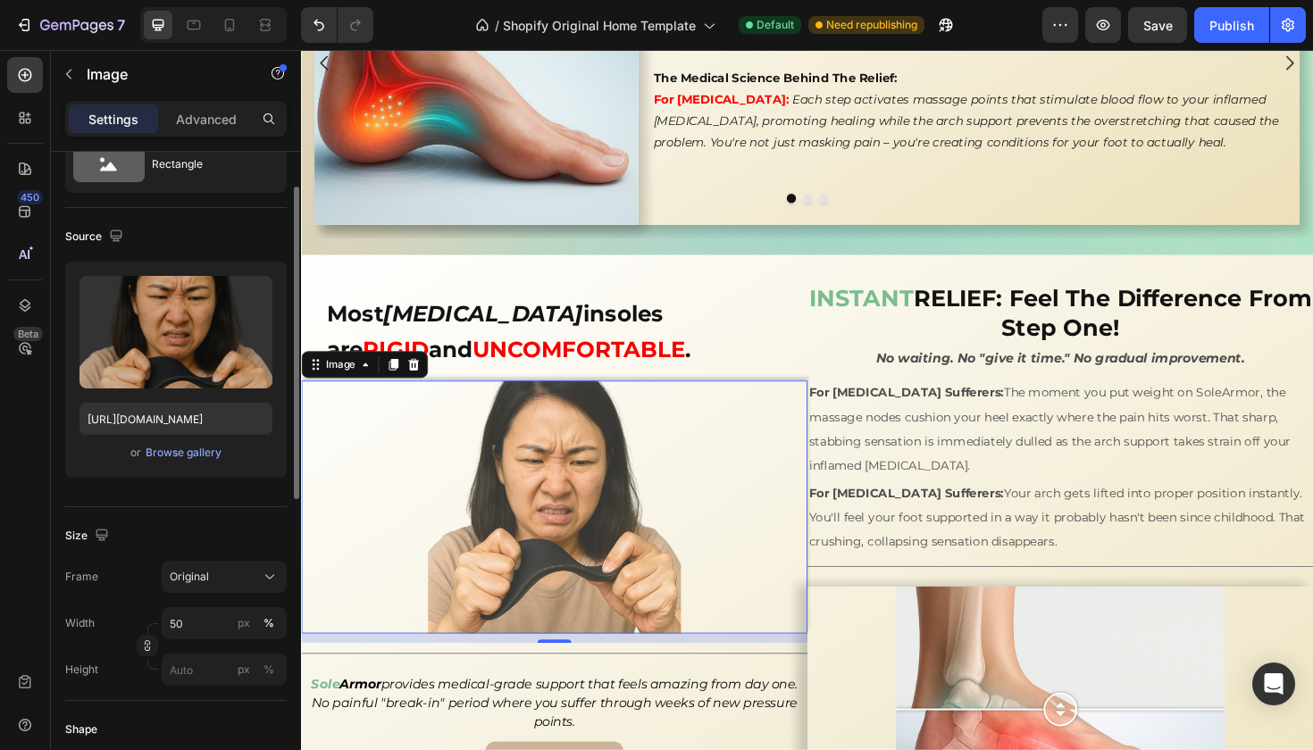
scroll to position [72, 0]
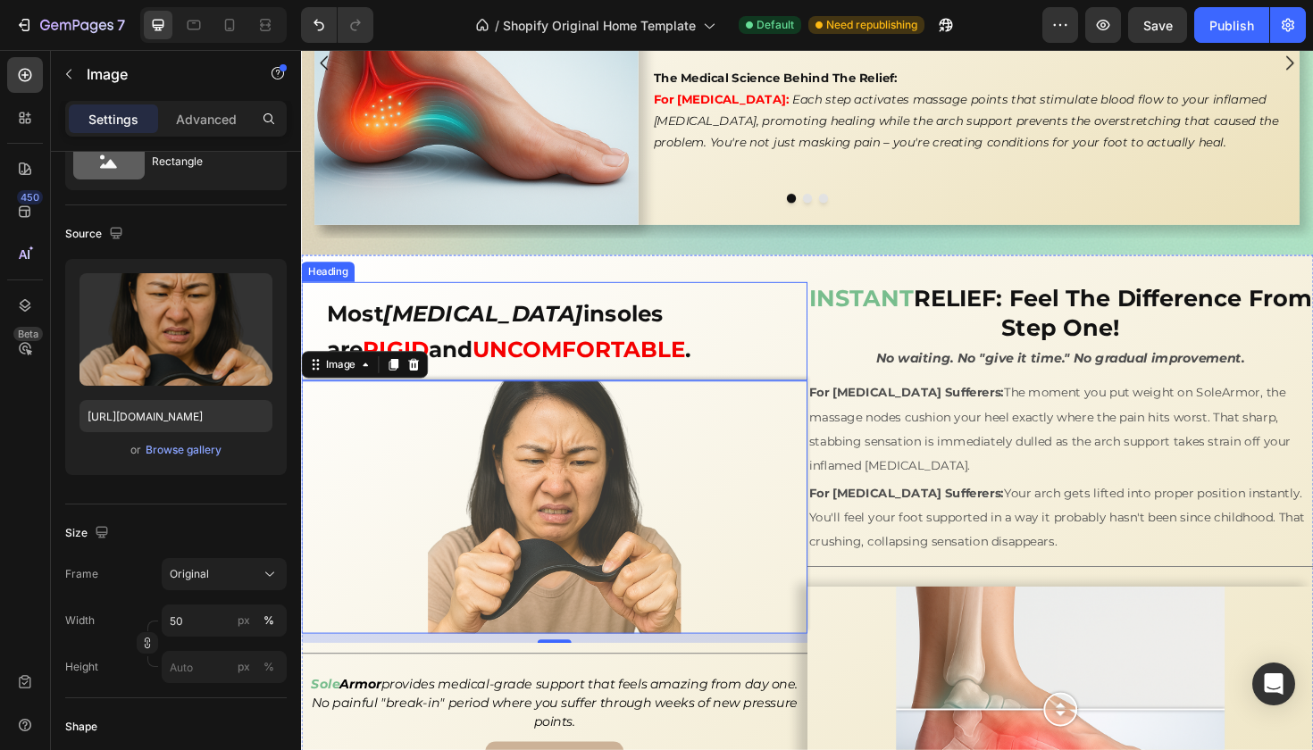
click at [812, 351] on p "⁠⁠⁠⁠⁠⁠⁠ Most [MEDICAL_DATA] insoles are RIGID and UNCOMFORTABLE ." at bounding box center [575, 348] width 495 height 76
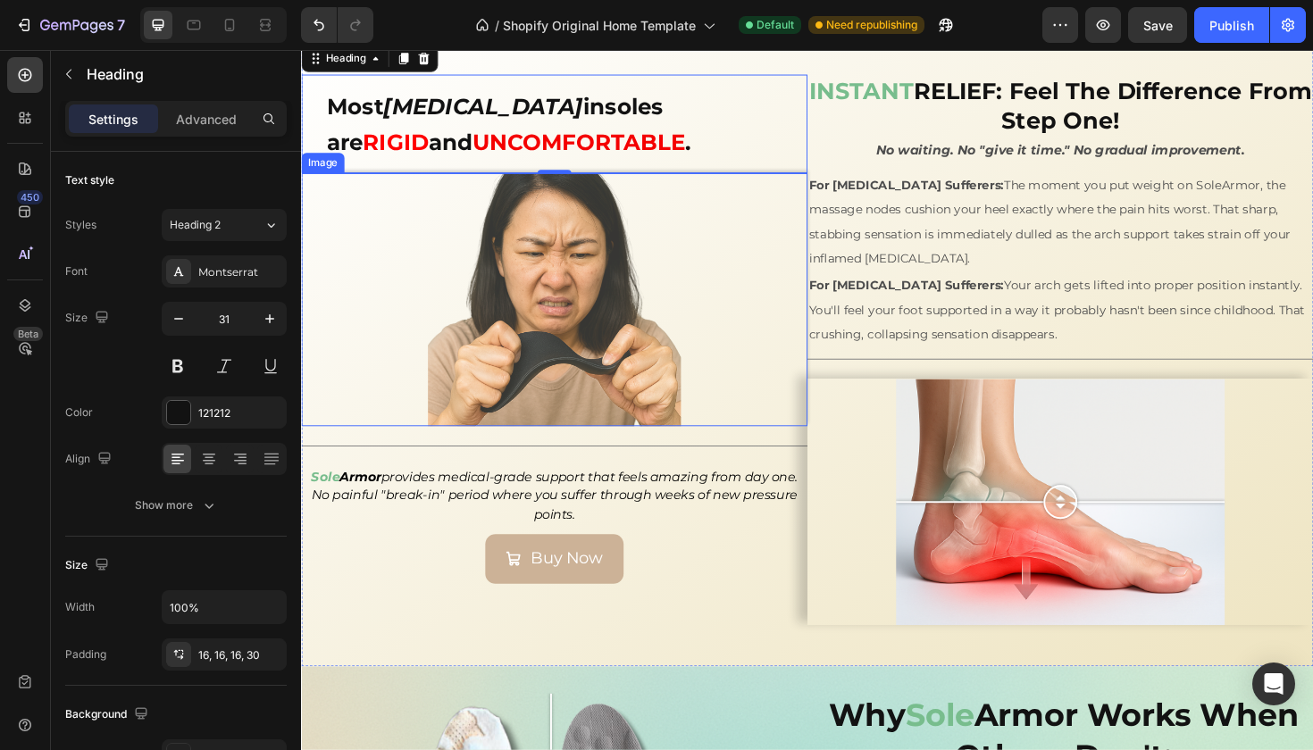
scroll to position [2578, 0]
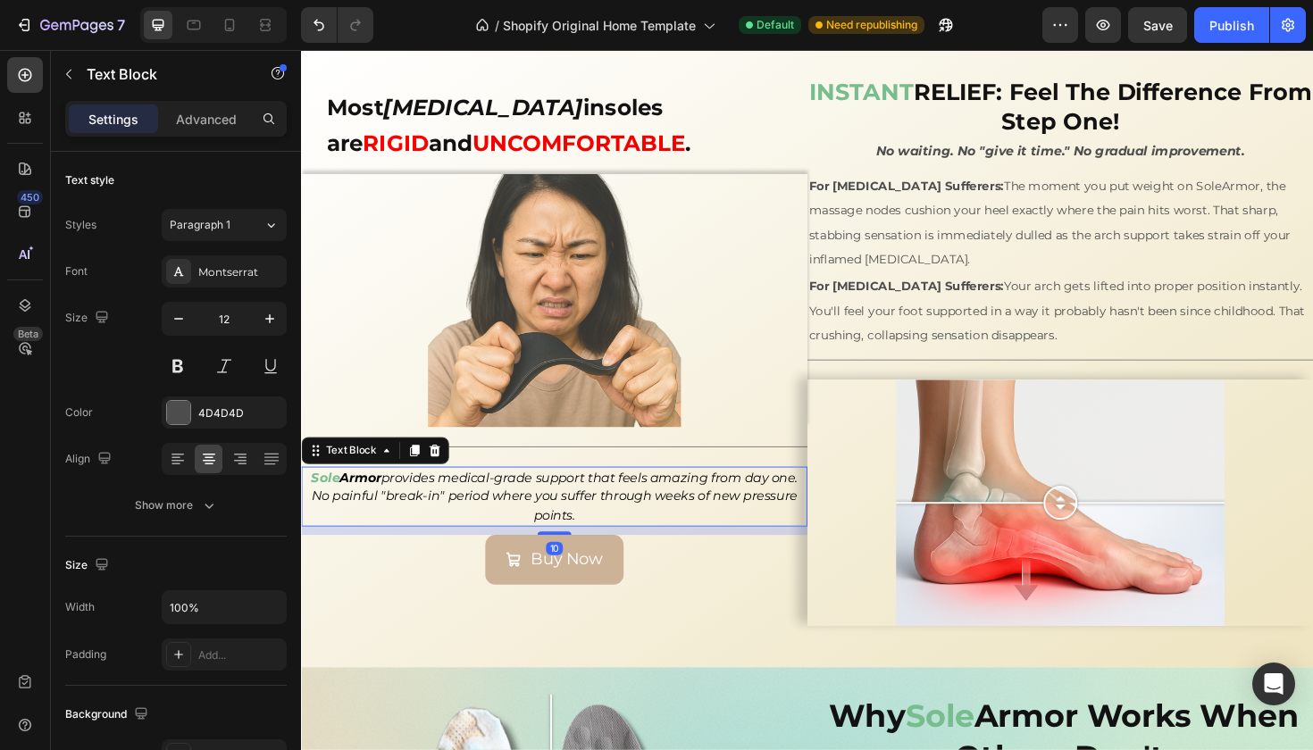
click at [562, 511] on p "Sole Armor provides medical-grade support that feels amazing from day one. No p…" at bounding box center [569, 523] width 532 height 61
click at [381, 609] on div "Buy Now Button" at bounding box center [569, 590] width 536 height 52
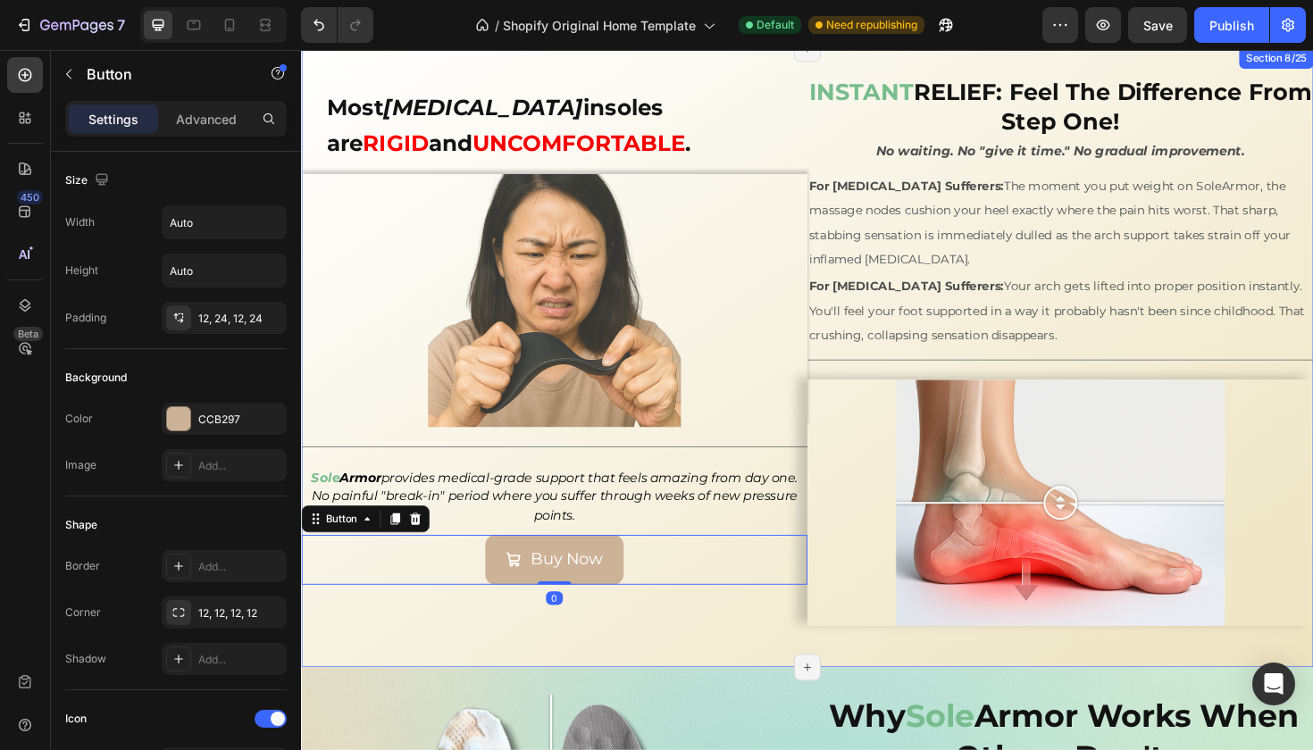
click at [380, 643] on div "⁠⁠⁠⁠⁠⁠⁠ Most [MEDICAL_DATA] insoles are RIGID and UNCOMFORTABLE . Heading Image…" at bounding box center [569, 376] width 536 height 598
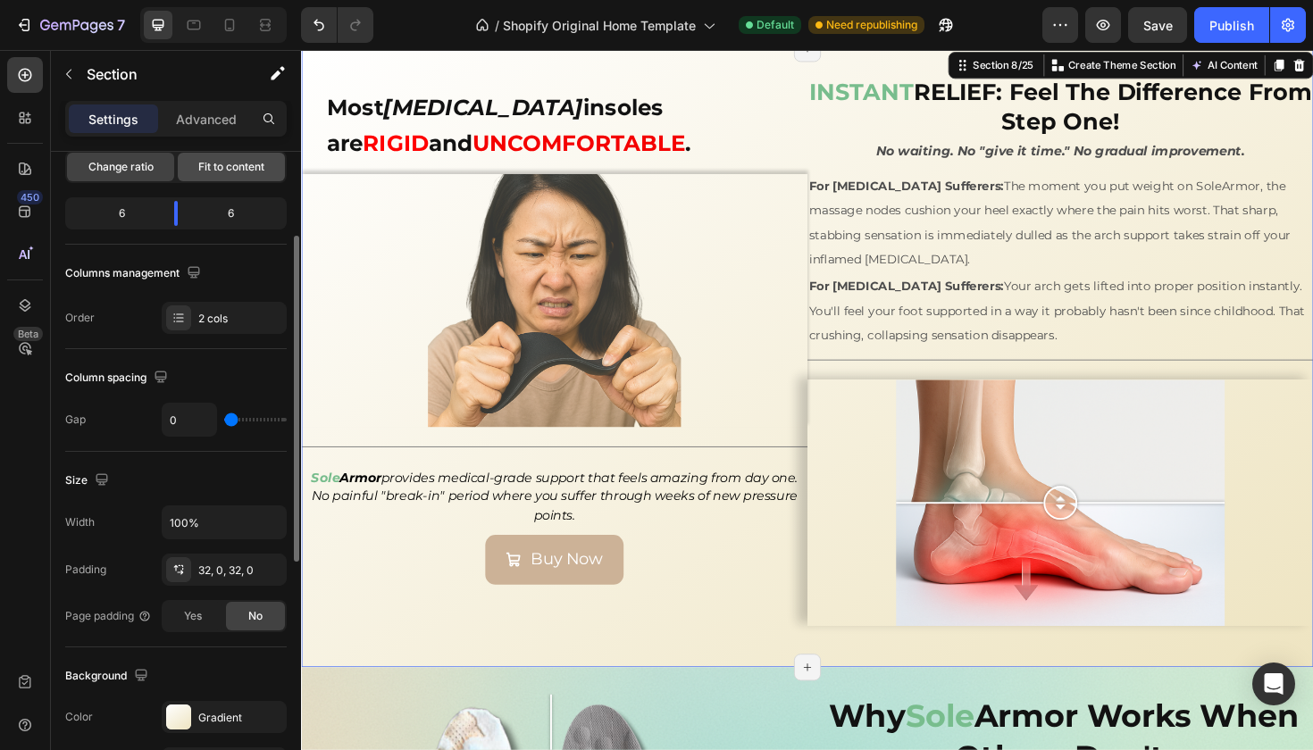
scroll to position [187, 0]
click at [212, 577] on div "32, 0, 32, 0" at bounding box center [224, 572] width 52 height 16
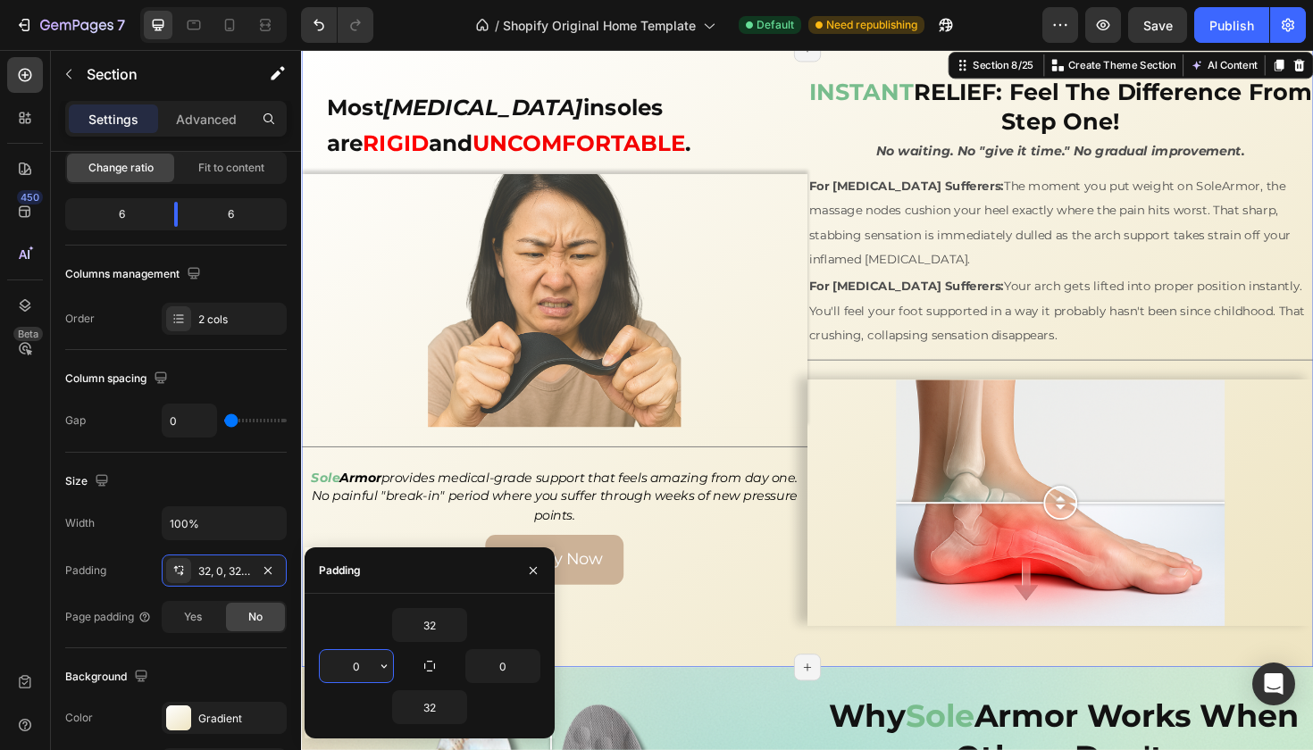
click at [369, 663] on input "0" at bounding box center [356, 666] width 73 height 32
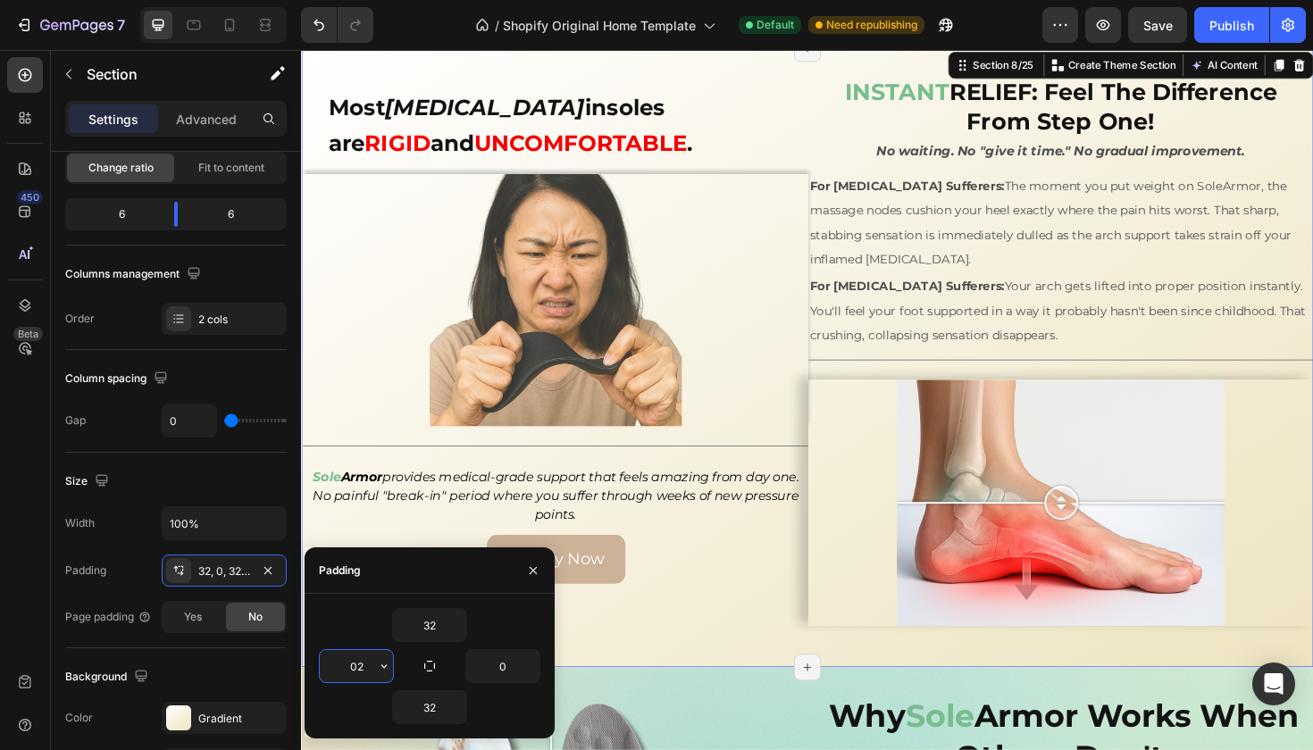
type input "0"
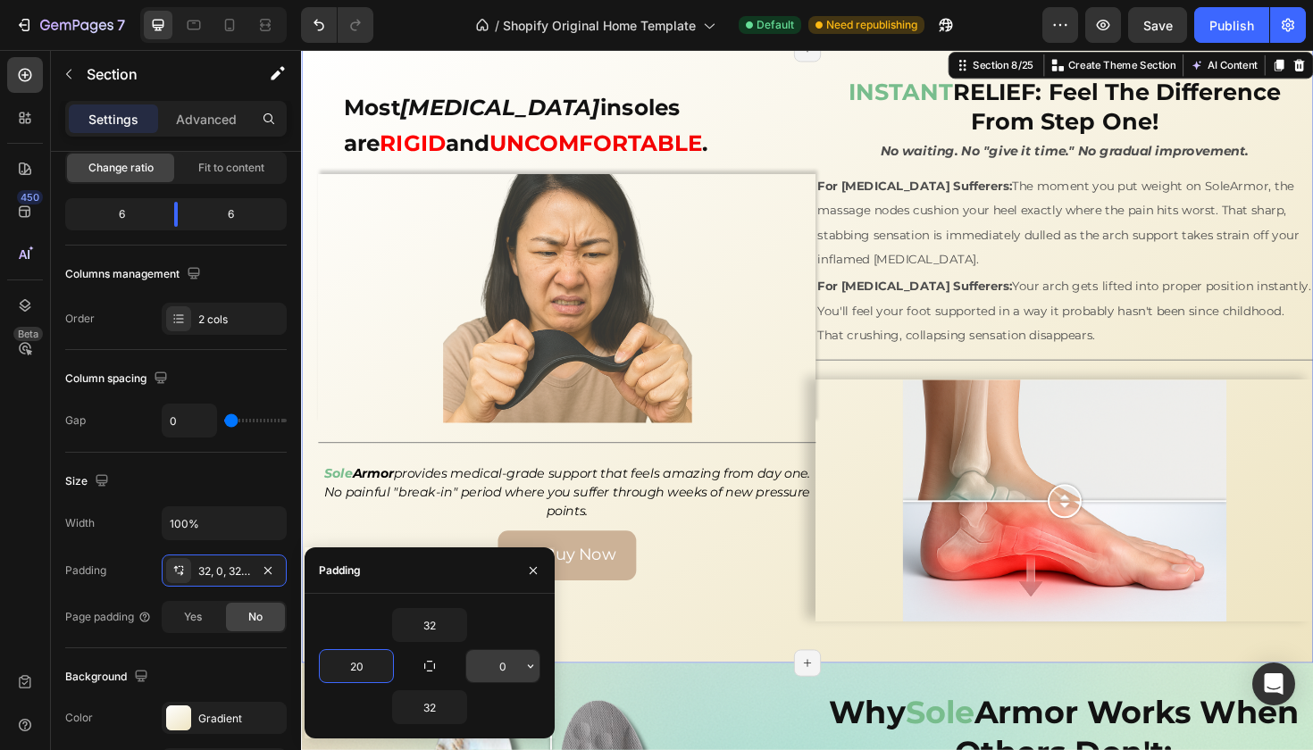
type input "20"
click at [510, 660] on input "0" at bounding box center [502, 666] width 73 height 32
type input "20"
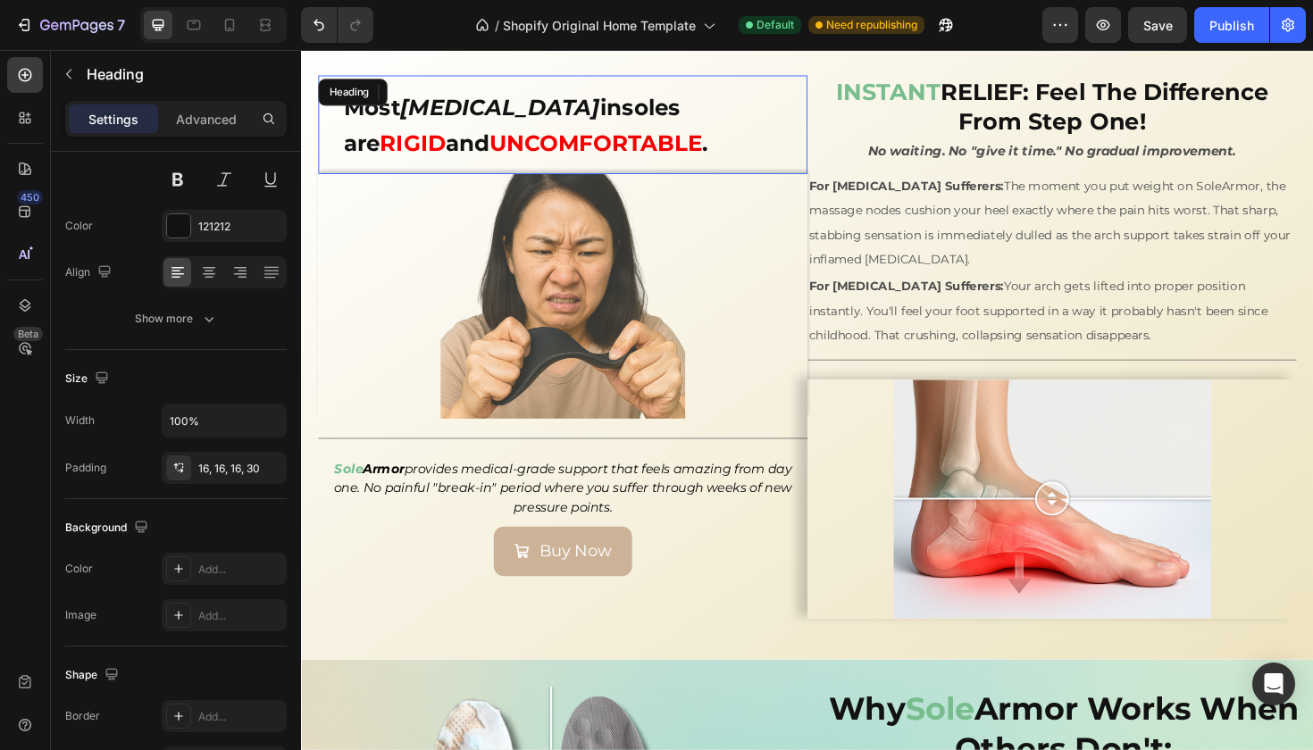
click at [828, 105] on h2 "⁠⁠⁠⁠⁠⁠⁠ Most [MEDICAL_DATA] insoles are RIGID and UNCOMFORTABLE ." at bounding box center [578, 129] width 518 height 105
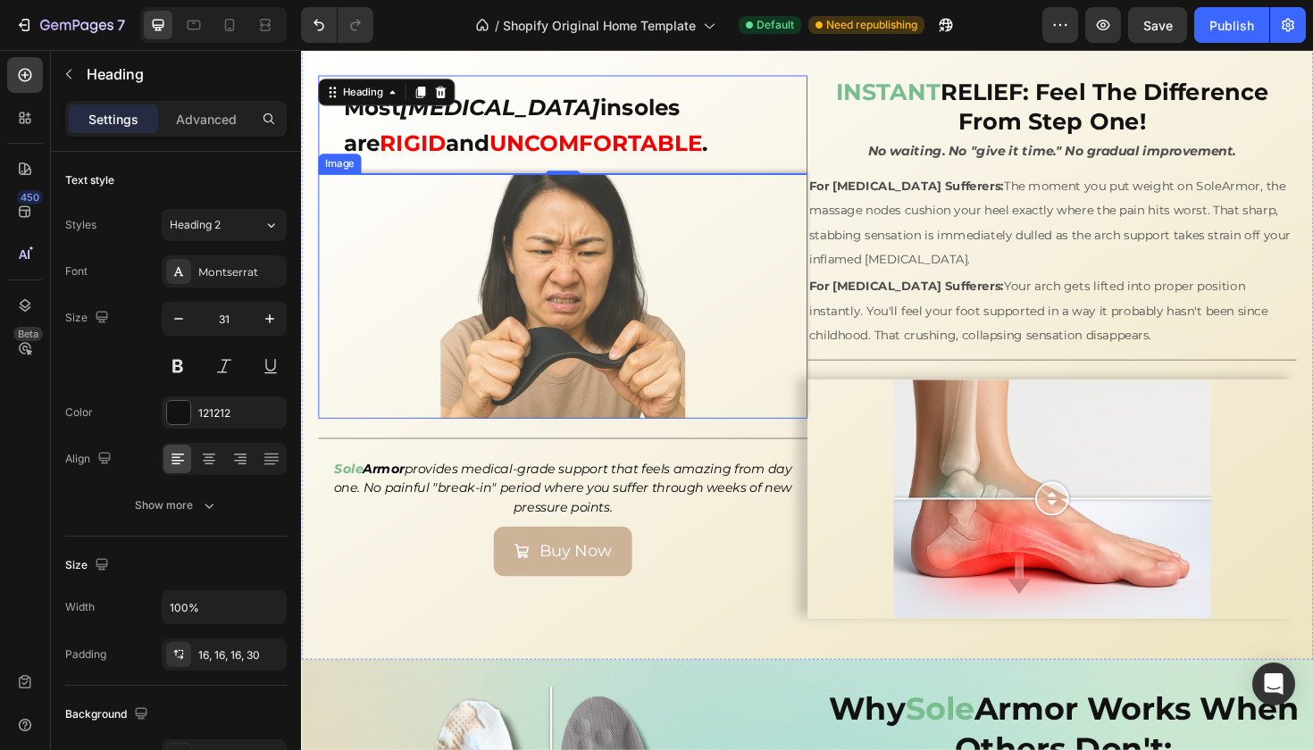
click at [823, 350] on div at bounding box center [578, 310] width 518 height 259
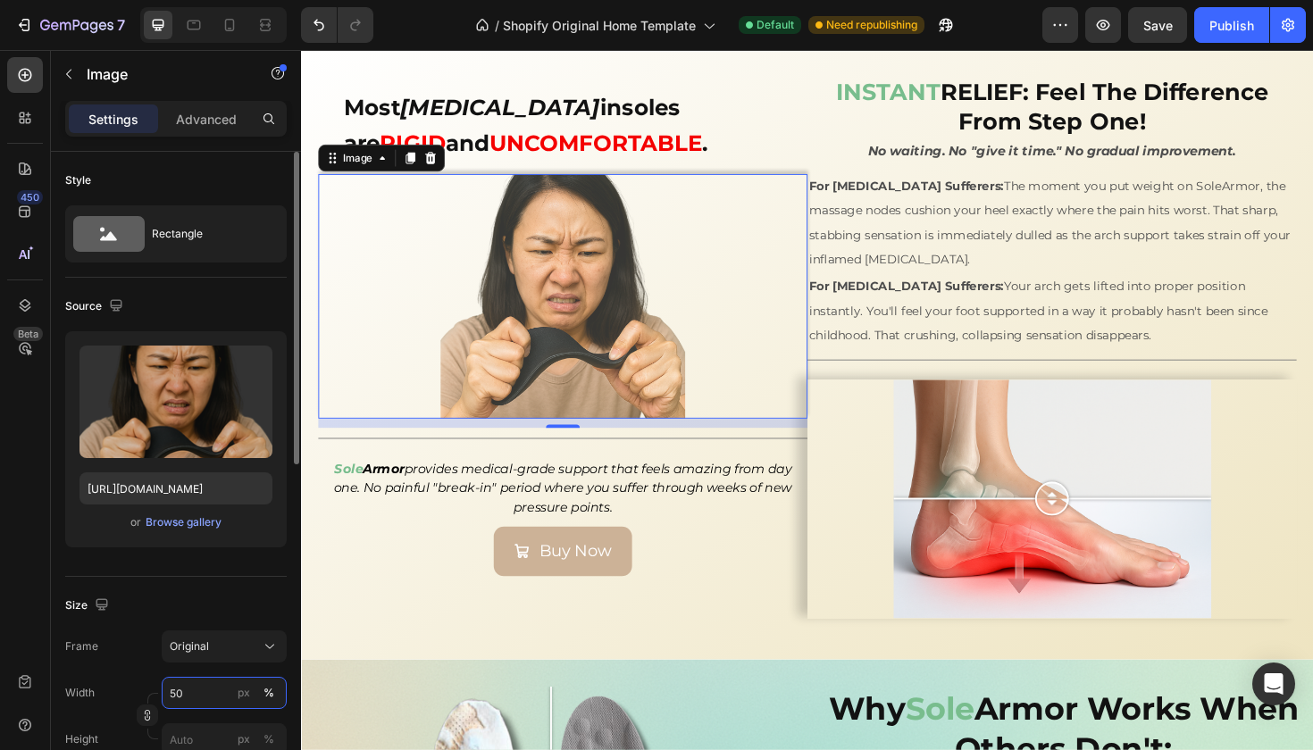
click at [187, 694] on input "50" at bounding box center [224, 693] width 125 height 32
type input "5"
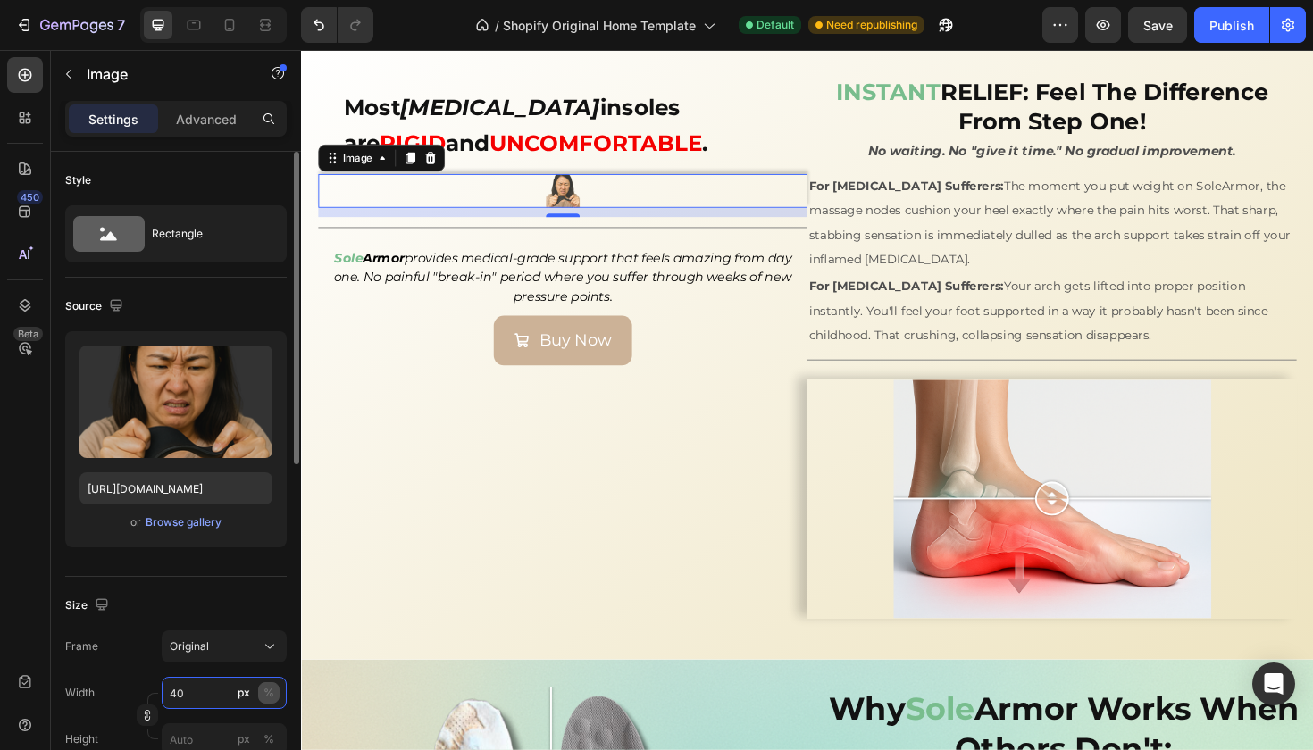
type input "40"
click at [269, 696] on div "%" at bounding box center [268, 693] width 11 height 16
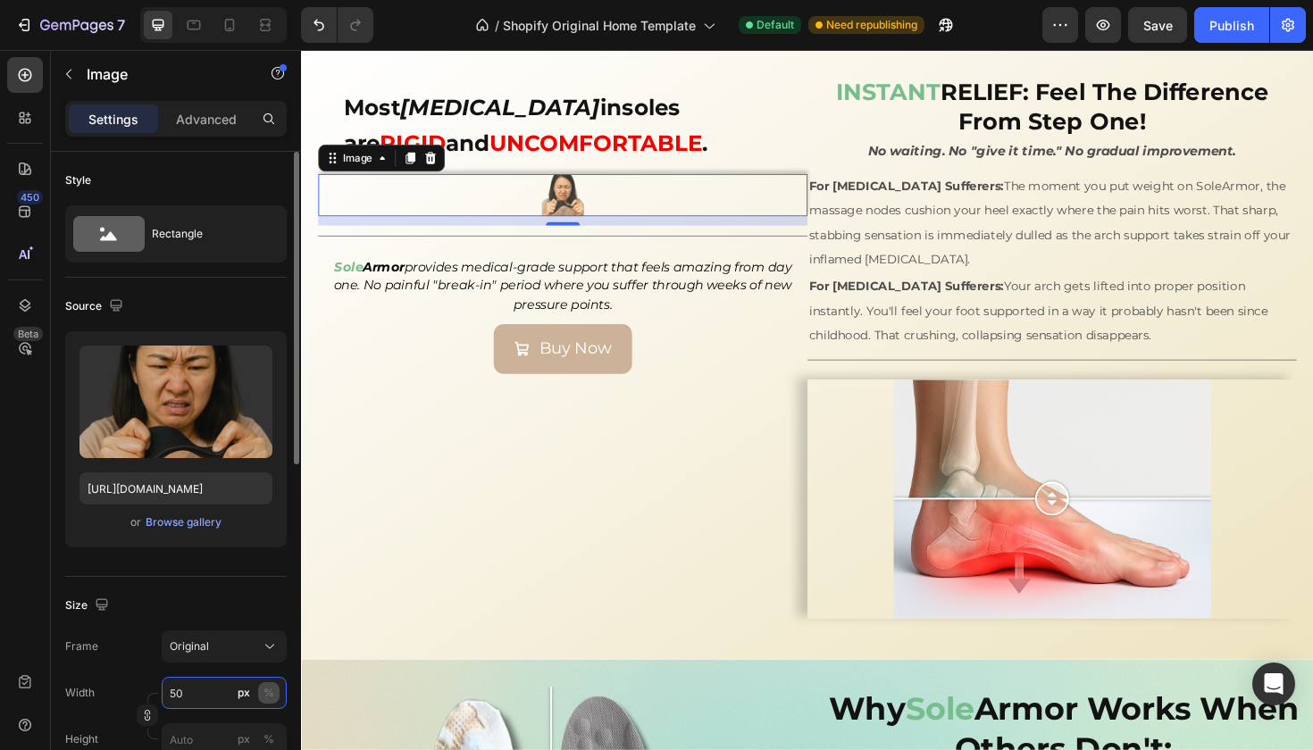
type input "50"
click at [267, 695] on div "%" at bounding box center [268, 693] width 11 height 16
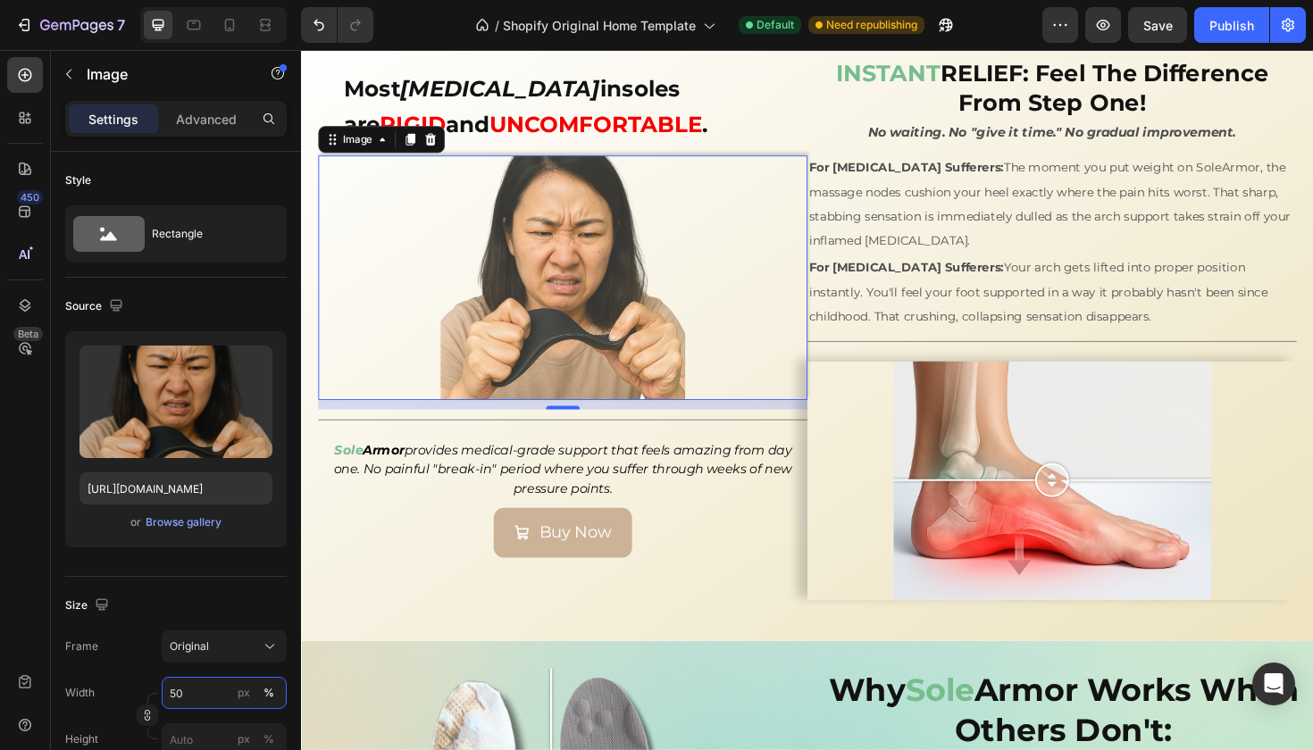
scroll to position [2581, 0]
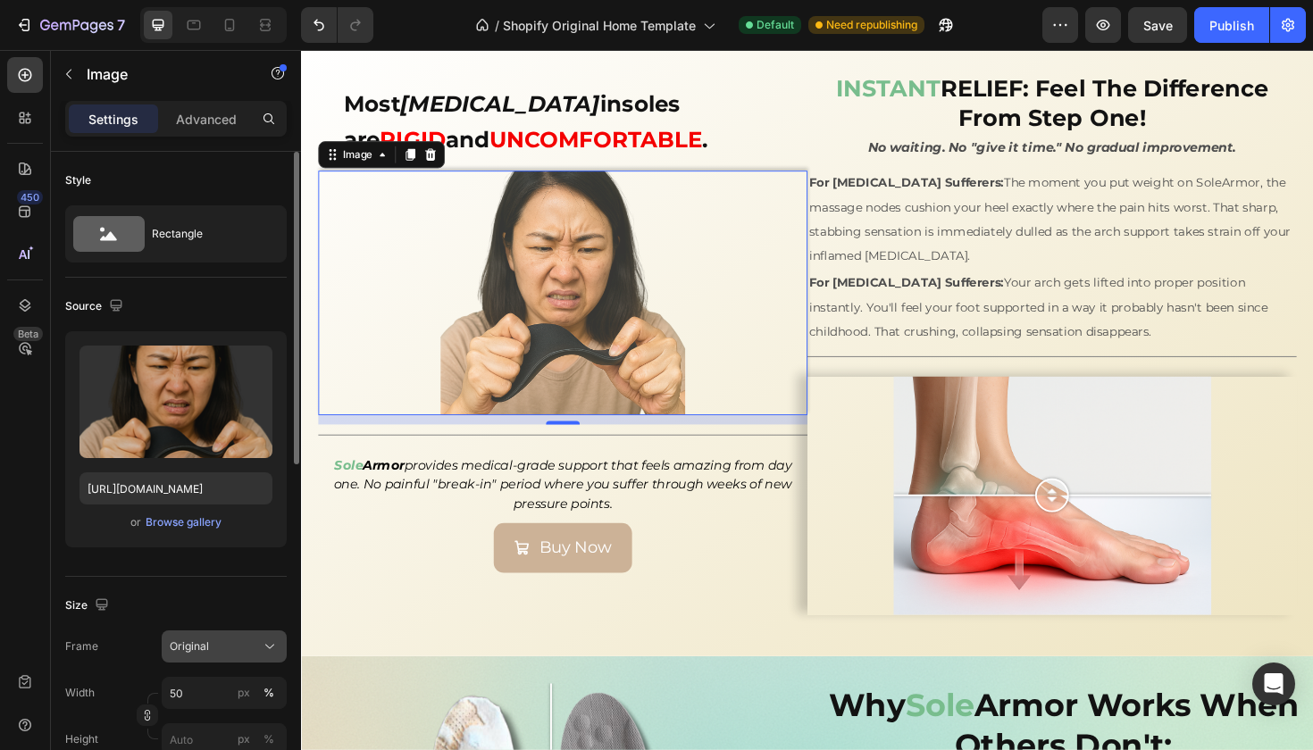
click at [228, 645] on div "Original" at bounding box center [214, 647] width 88 height 16
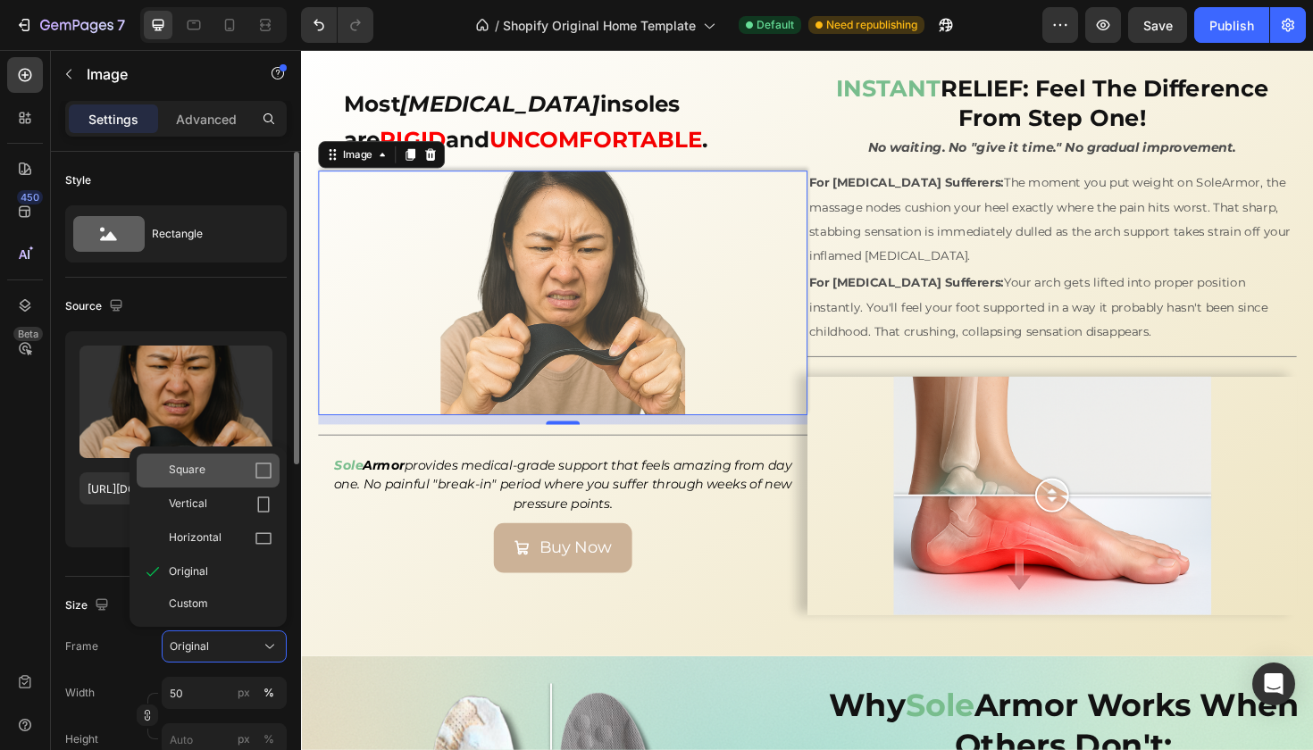
click at [183, 464] on span "Square" at bounding box center [187, 471] width 37 height 18
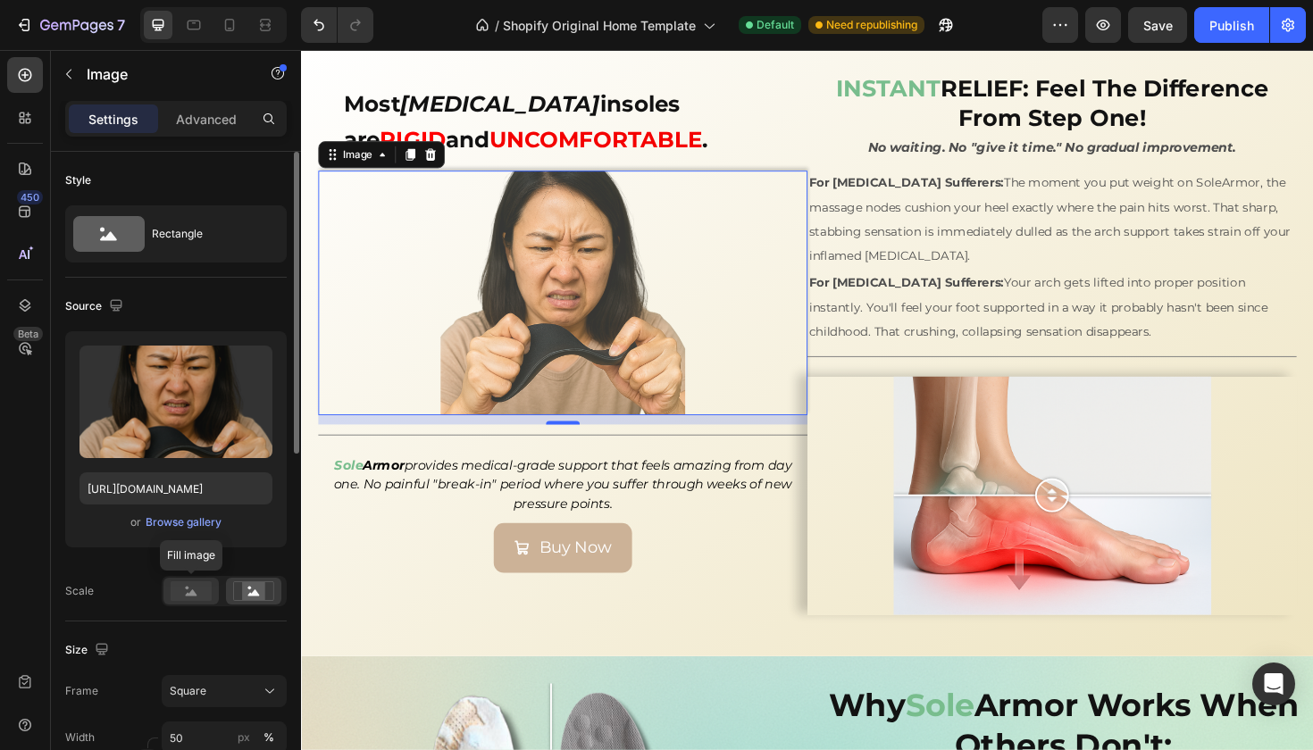
click at [193, 596] on icon at bounding box center [192, 592] width 12 height 6
click at [254, 597] on rect at bounding box center [253, 591] width 23 height 18
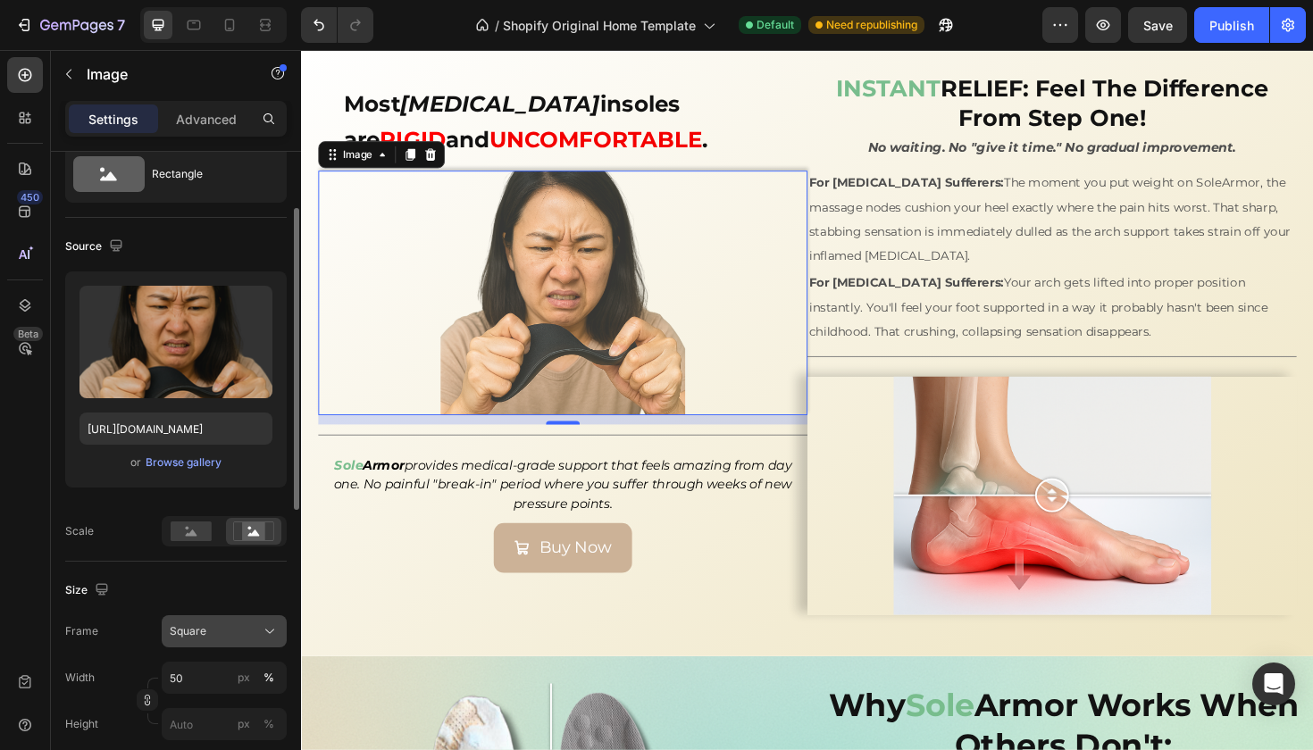
scroll to position [89, 0]
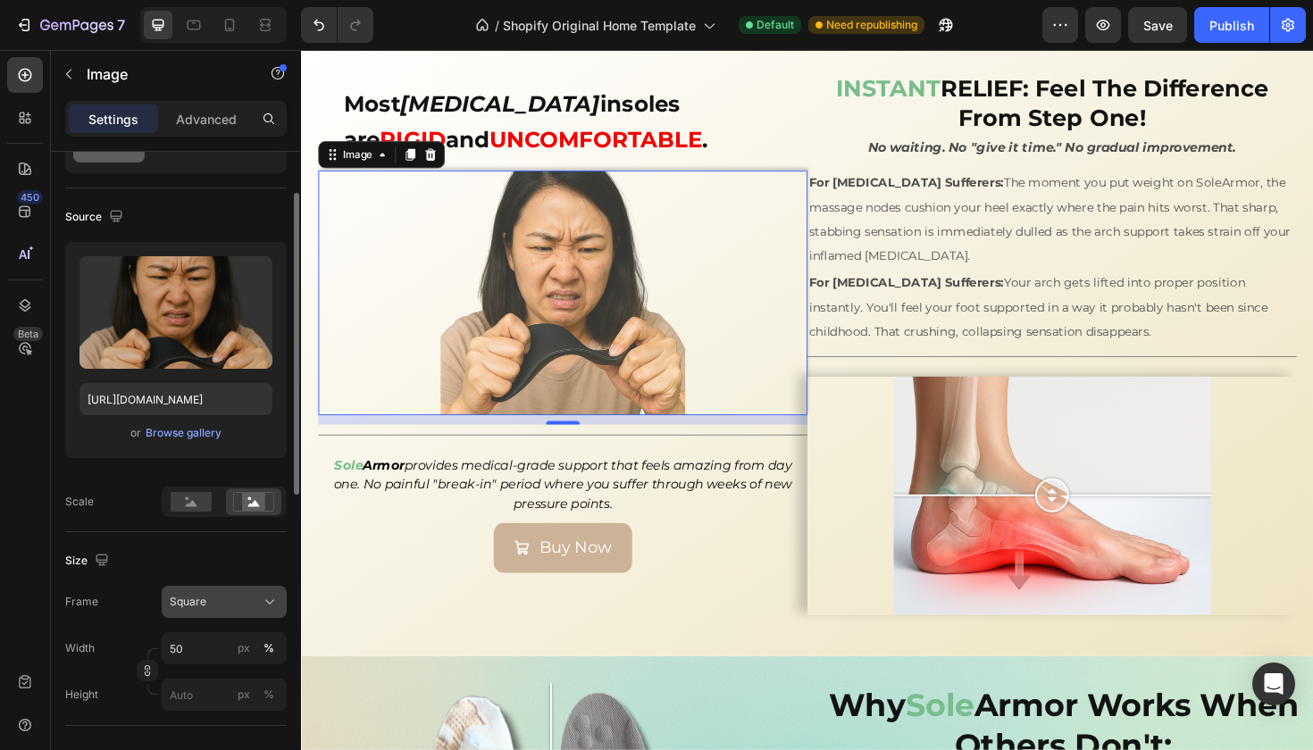
click at [205, 606] on span "Square" at bounding box center [188, 602] width 37 height 16
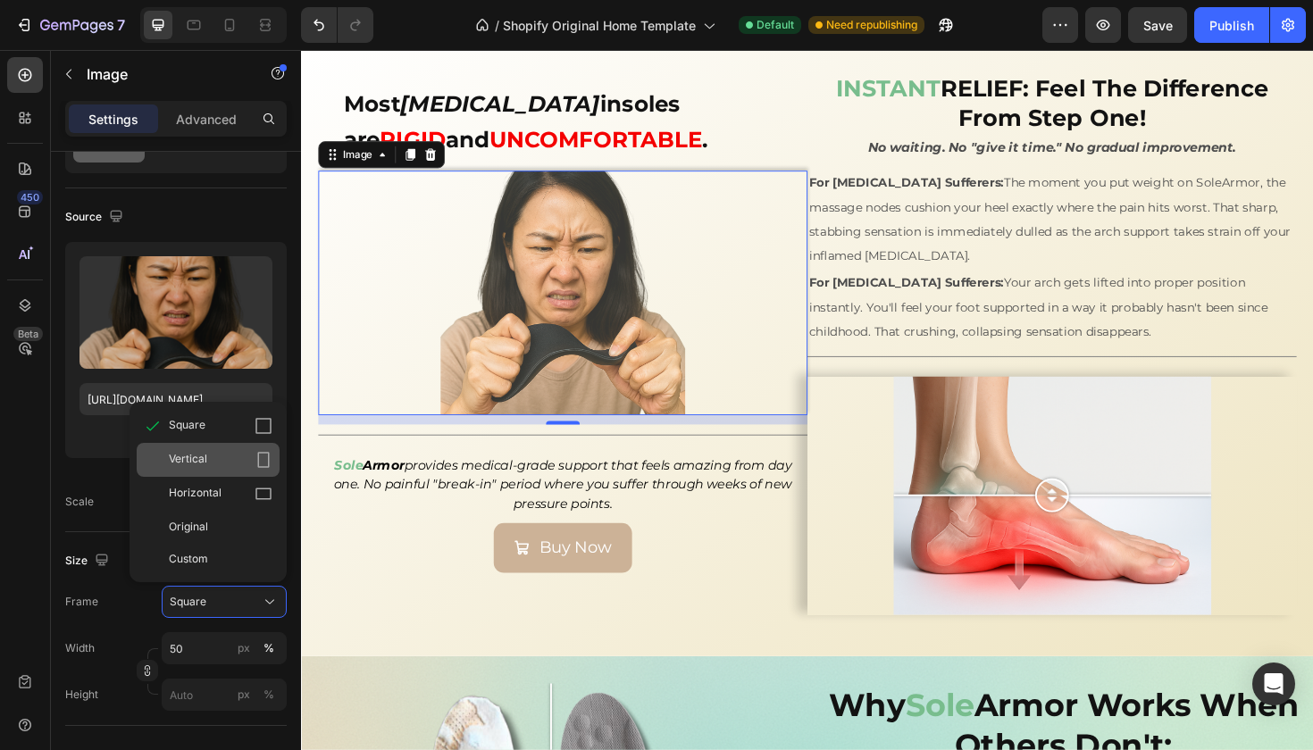
click at [180, 470] on div "Vertical" at bounding box center [208, 460] width 143 height 34
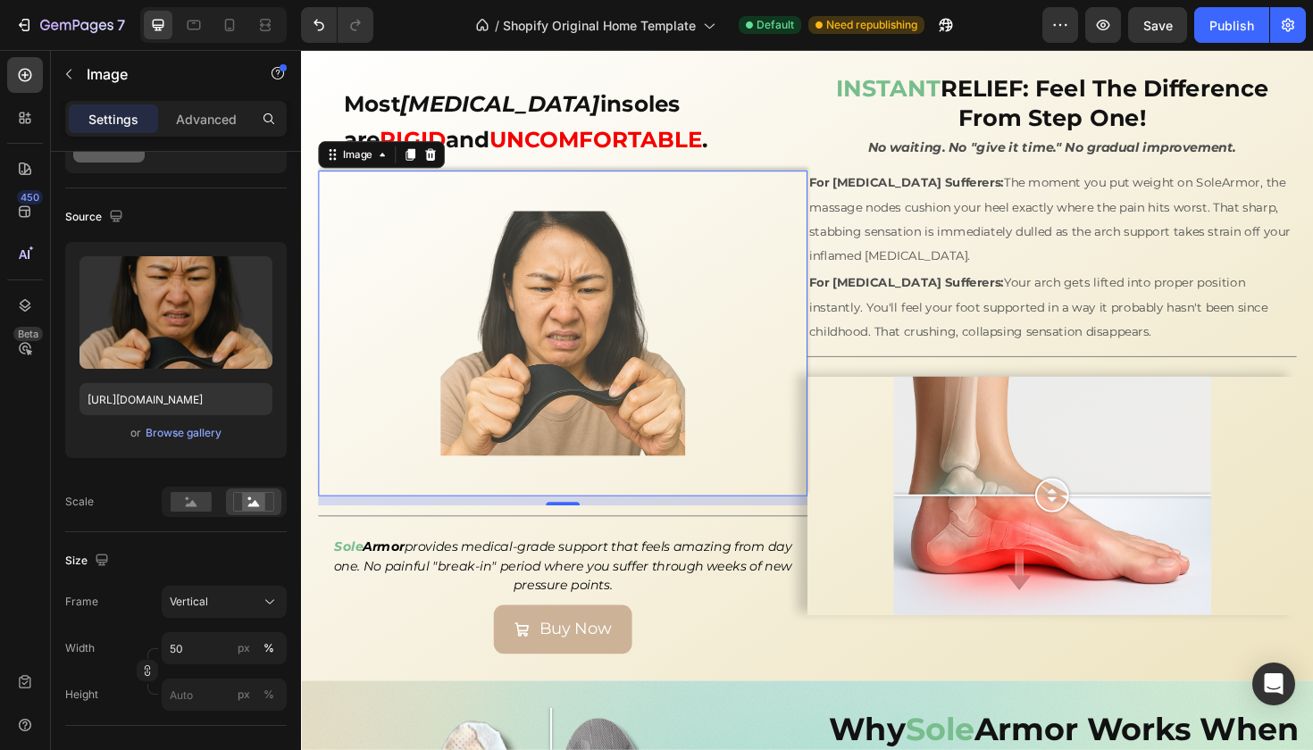
click at [781, 401] on div at bounding box center [578, 351] width 518 height 346
click at [815, 368] on div at bounding box center [578, 351] width 518 height 346
click at [211, 606] on div "Vertical" at bounding box center [214, 602] width 88 height 16
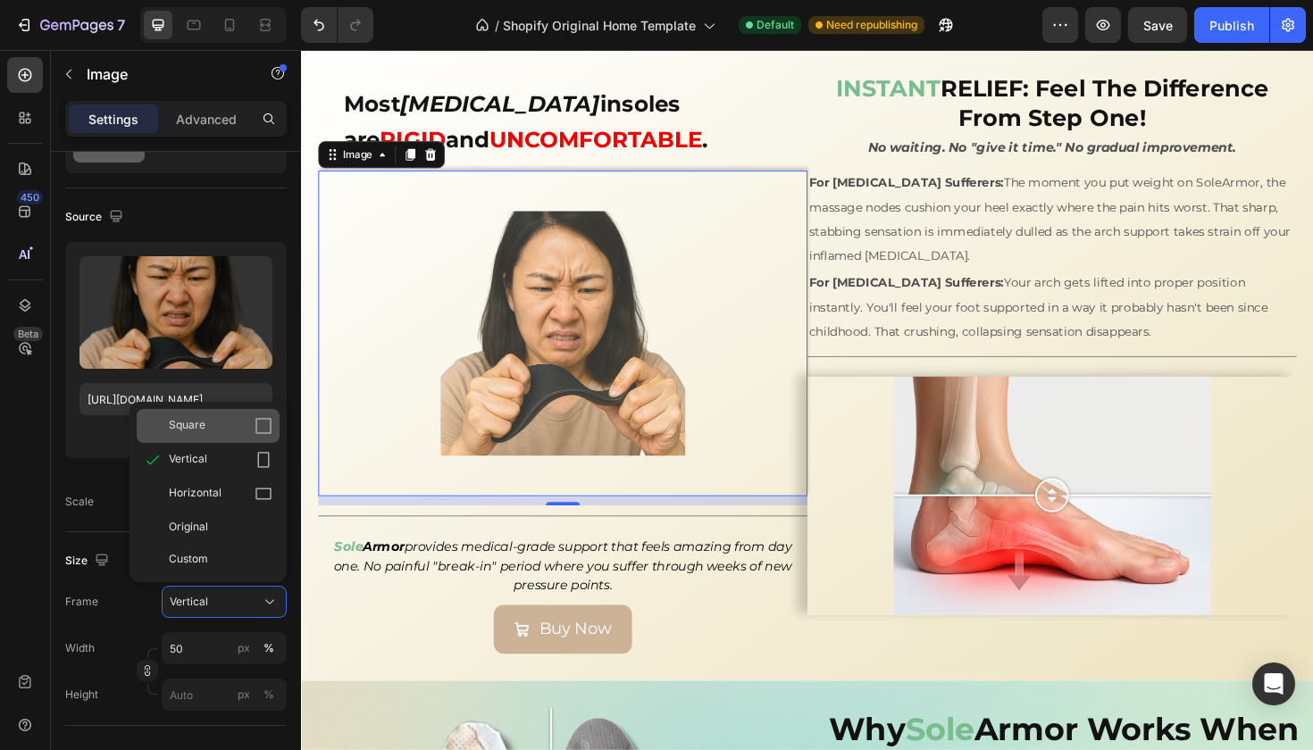
click at [171, 435] on span "Square" at bounding box center [187, 426] width 37 height 18
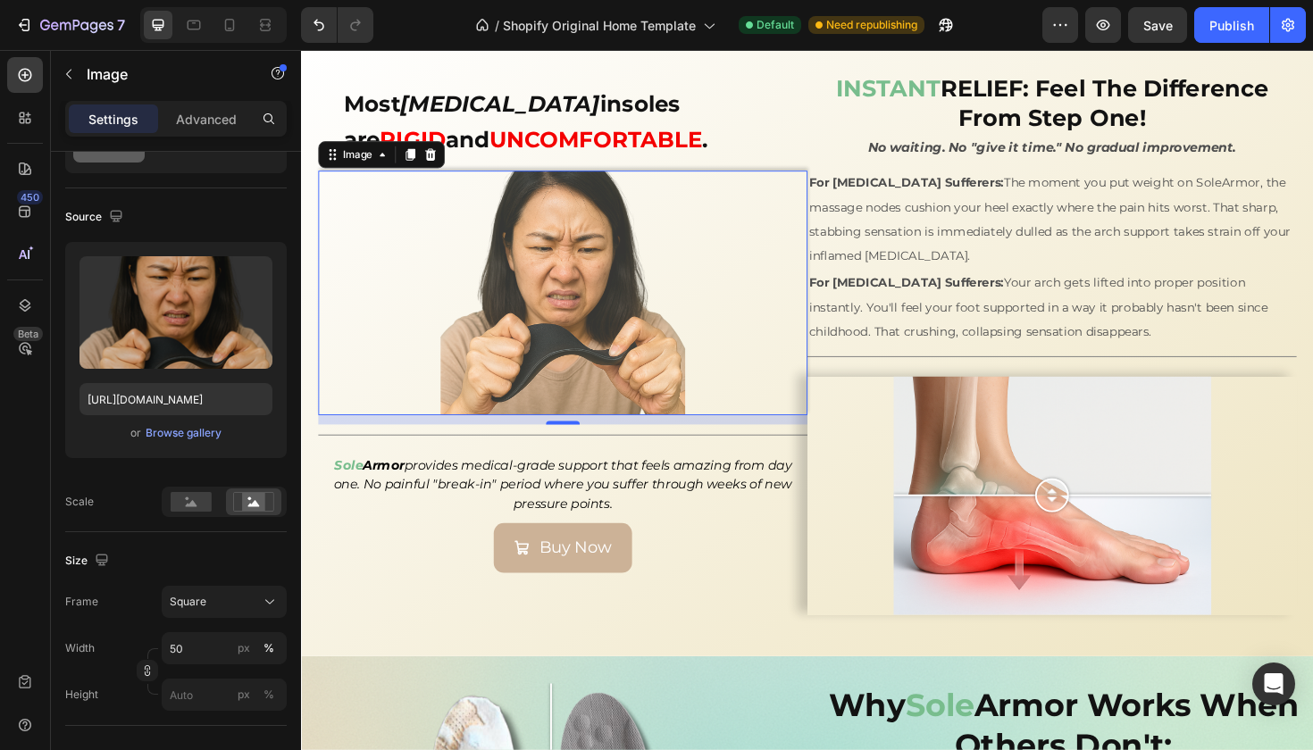
click at [818, 292] on div at bounding box center [578, 307] width 518 height 259
click at [798, 340] on div at bounding box center [578, 307] width 518 height 259
click at [825, 330] on div at bounding box center [578, 307] width 518 height 259
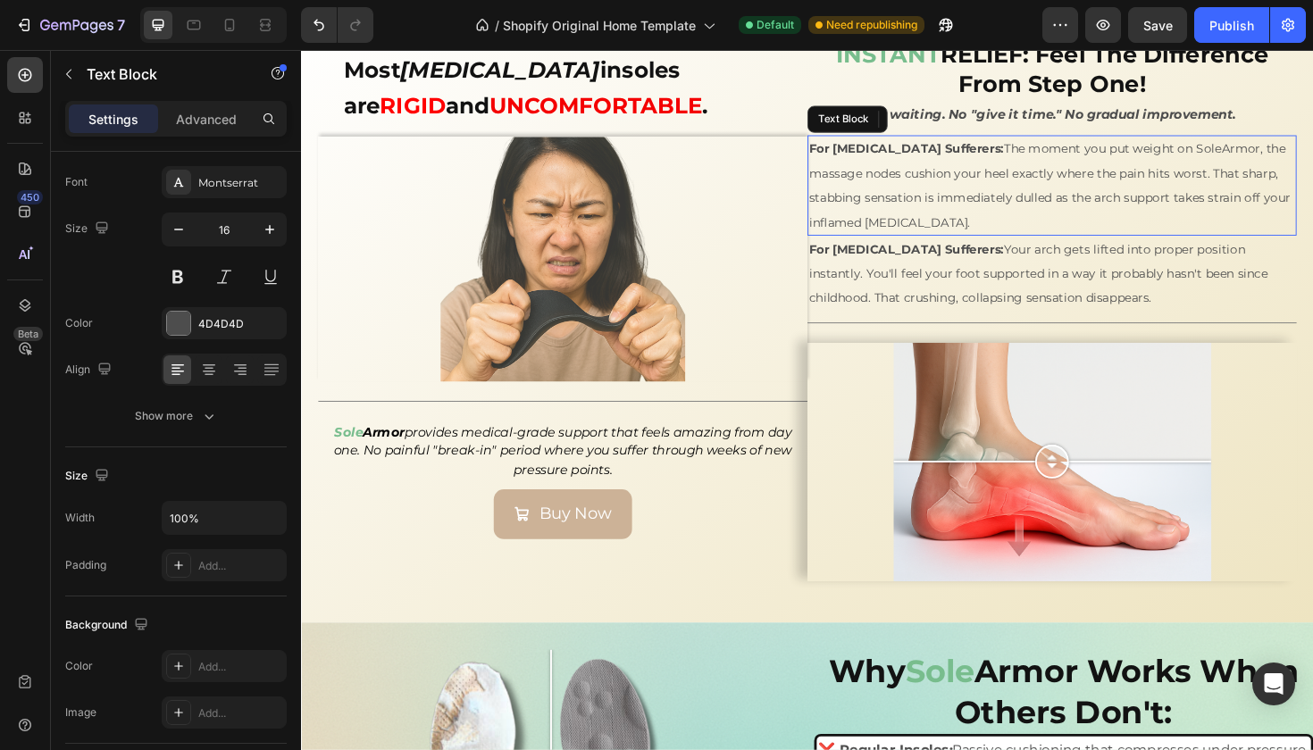
click at [851, 176] on span "For [MEDICAL_DATA] Sufferers: The moment you put weight on SoleArmor, the massa…" at bounding box center [1094, 192] width 510 height 93
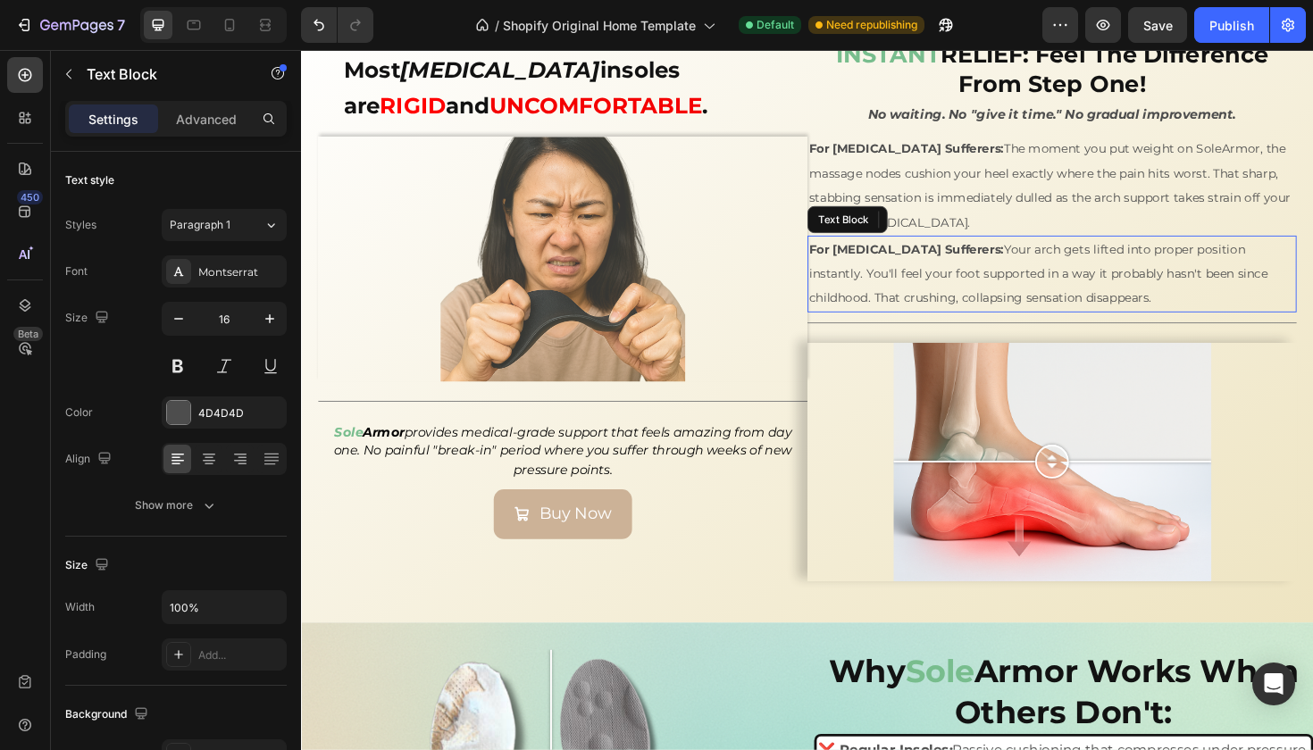
click at [1119, 305] on p "For [MEDICAL_DATA] Sufferers: Your arch gets lifted into proper position instan…" at bounding box center [1096, 286] width 514 height 77
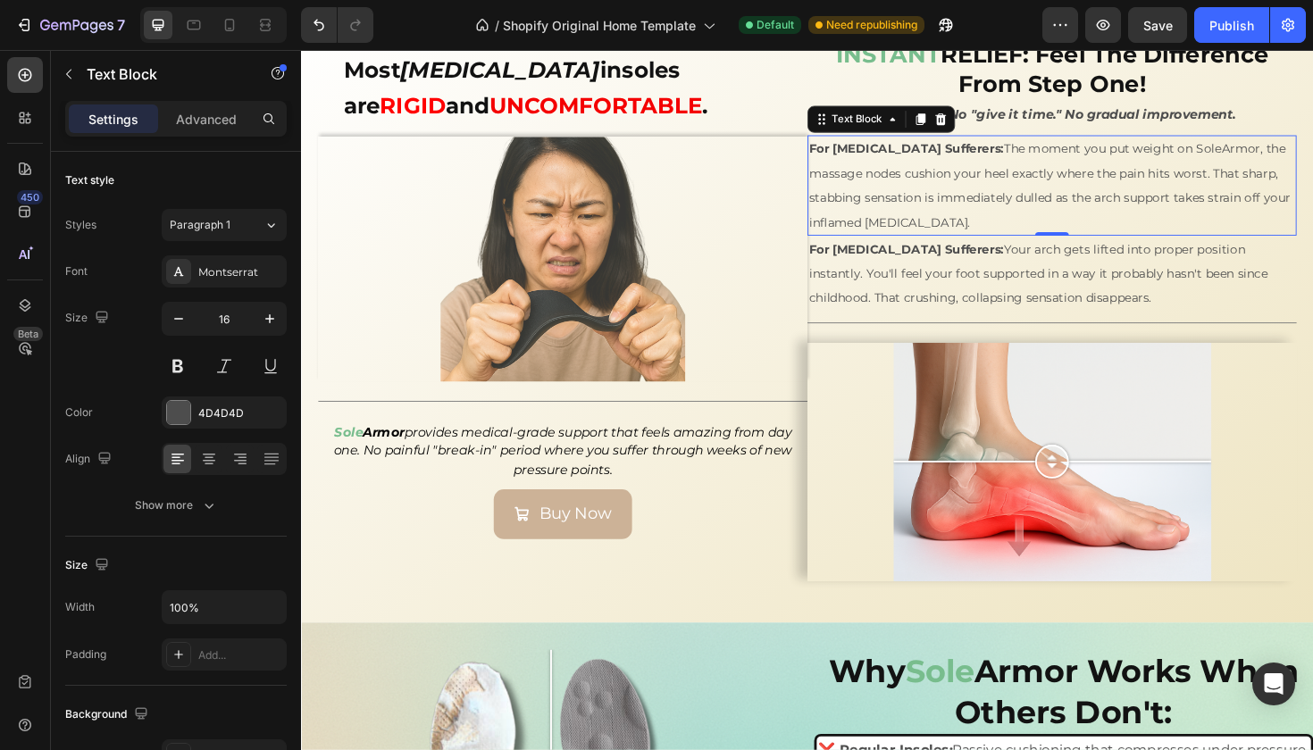
click at [1144, 236] on p "For [MEDICAL_DATA] Sufferers: The moment you put weight on SoleArmor, the massa…" at bounding box center [1096, 193] width 514 height 103
click at [1267, 241] on p "For [MEDICAL_DATA] Sufferers: The moment you put weight on SoleArmor, the massa…" at bounding box center [1096, 193] width 514 height 103
click at [208, 458] on icon at bounding box center [209, 458] width 9 height 2
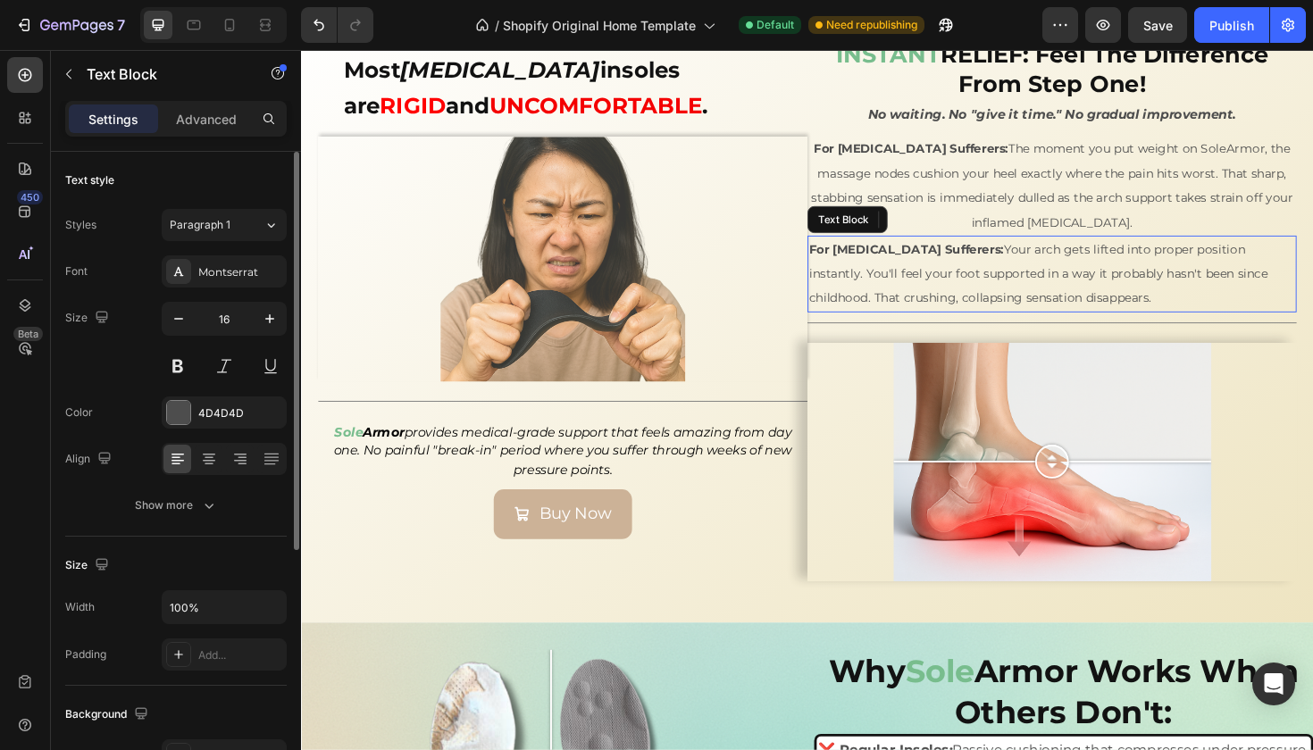
click at [1121, 296] on p "For [MEDICAL_DATA] Sufferers: Your arch gets lifted into proper position instan…" at bounding box center [1096, 286] width 514 height 77
click at [211, 459] on icon at bounding box center [209, 459] width 18 height 18
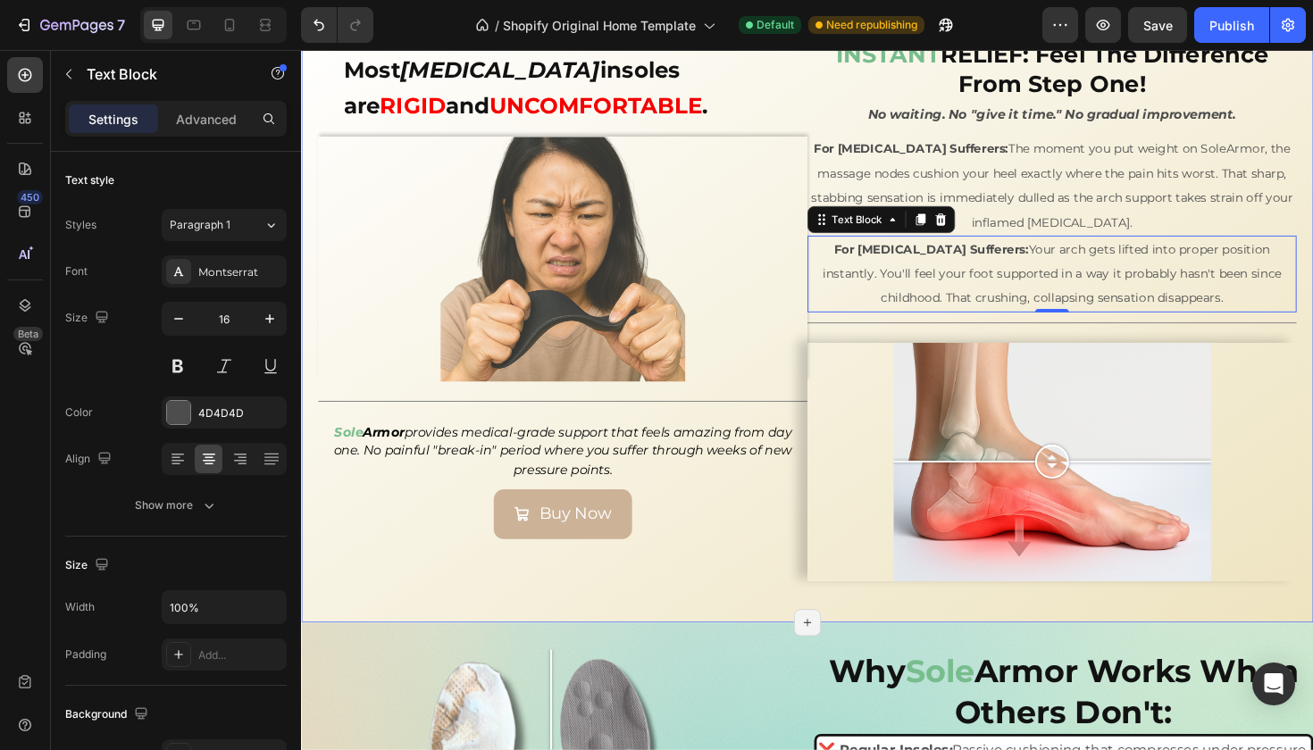
click at [688, 582] on div "⁠⁠⁠⁠⁠⁠⁠ Most [MEDICAL_DATA] insoles are RIGID and UNCOMFORTABLE . Heading Image…" at bounding box center [578, 333] width 518 height 590
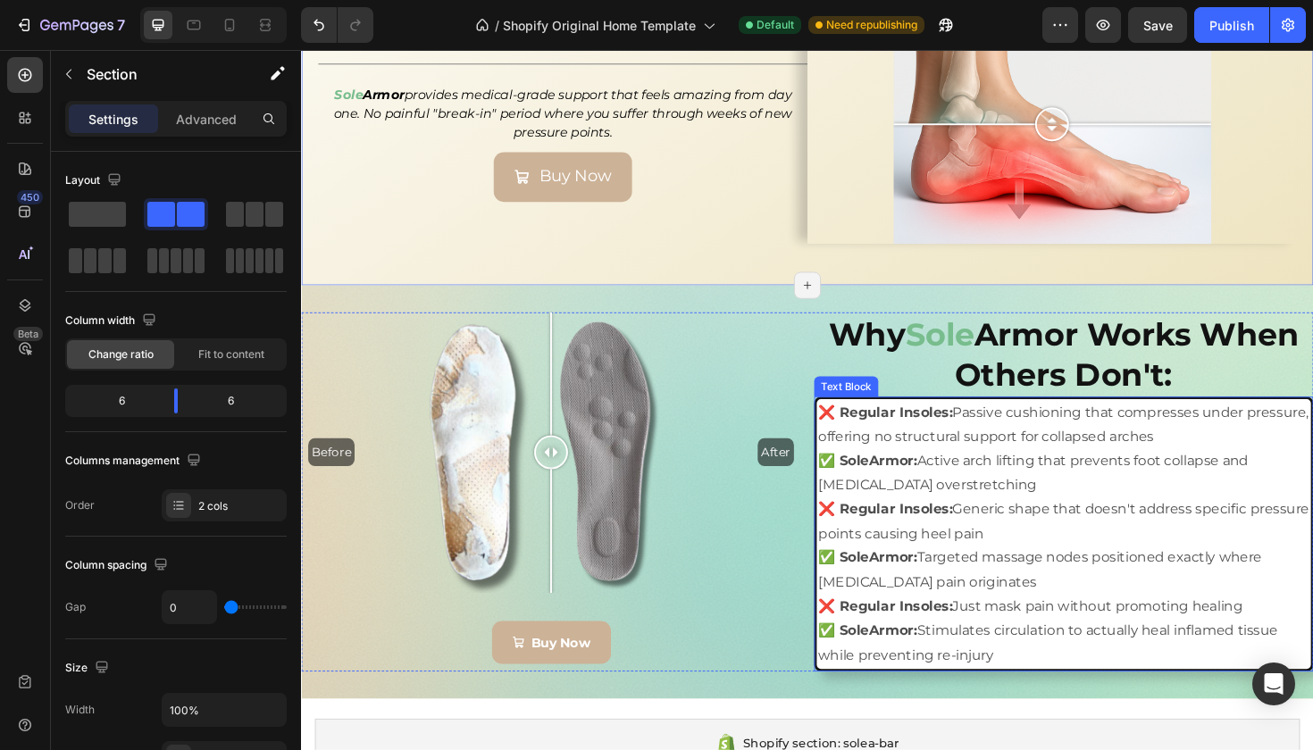
scroll to position [3023, 0]
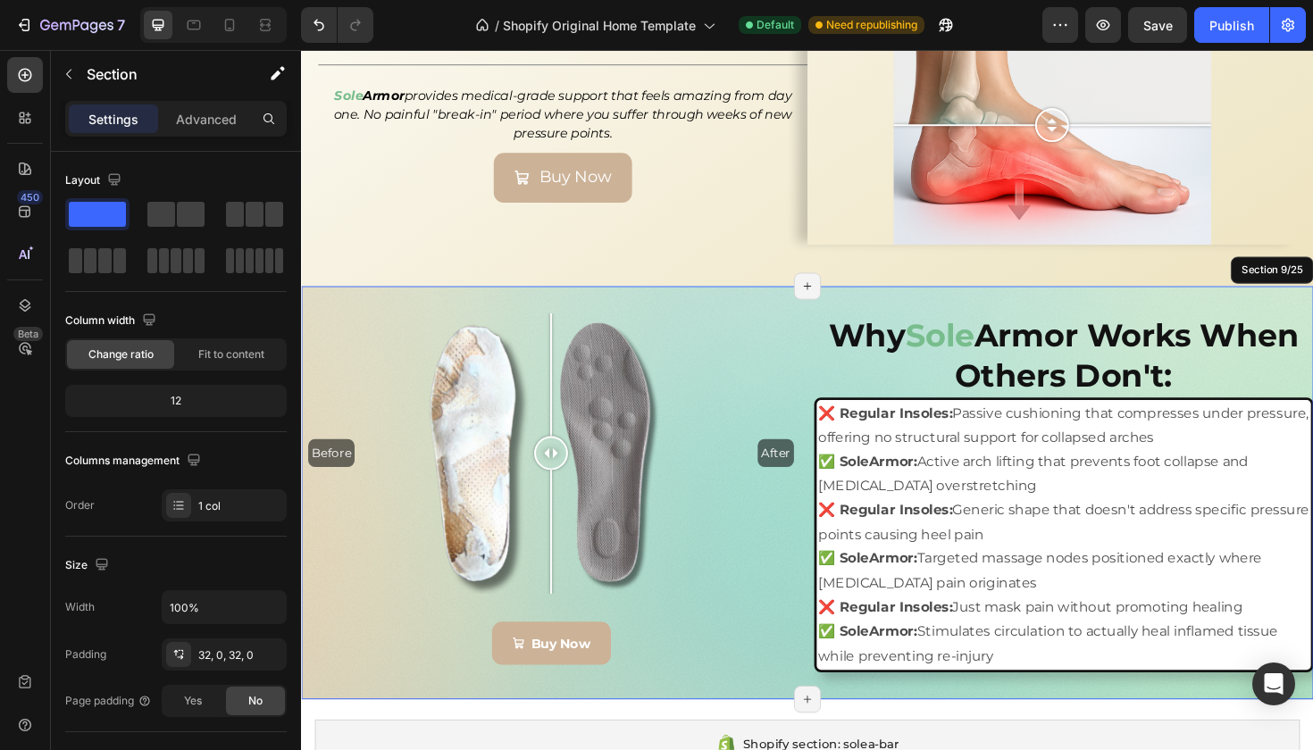
click at [884, 301] on div "Before After Image Comparison Buy Now Button Why Sole Armor Works When Others D…" at bounding box center [837, 519] width 1072 height 439
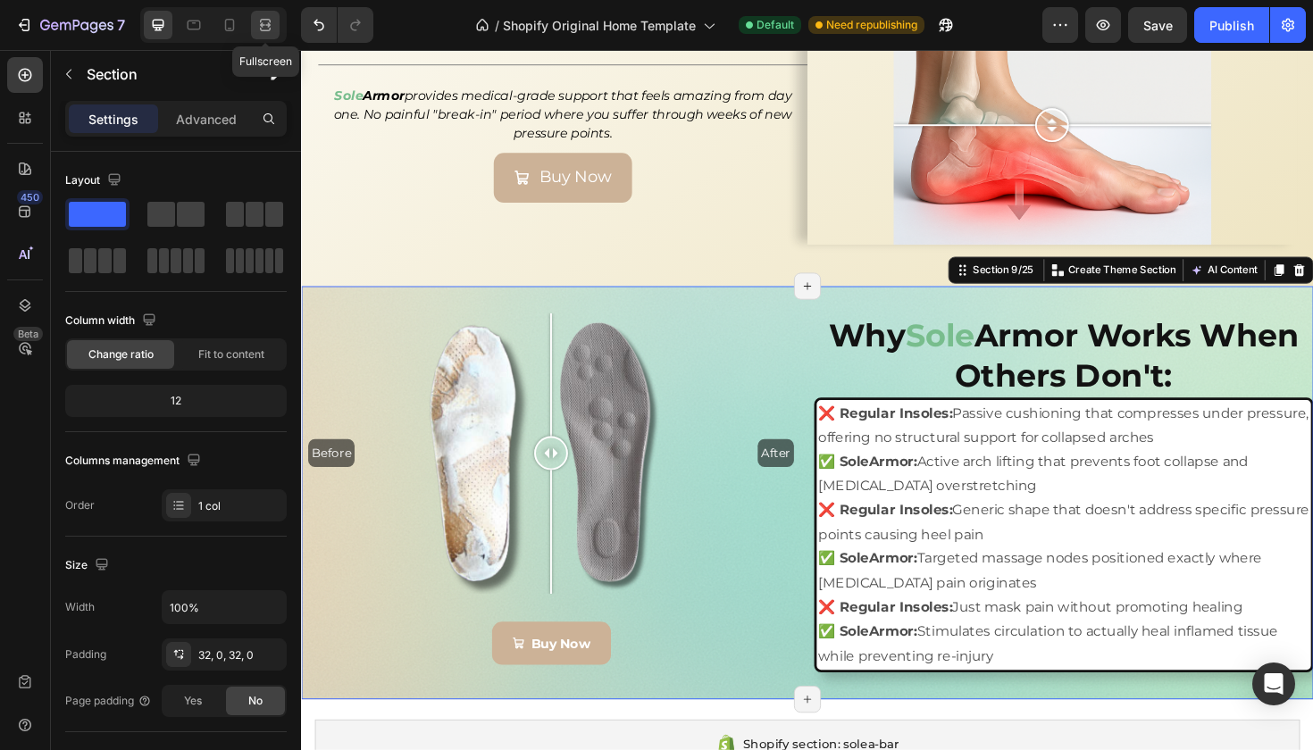
click at [262, 34] on div at bounding box center [265, 25] width 29 height 29
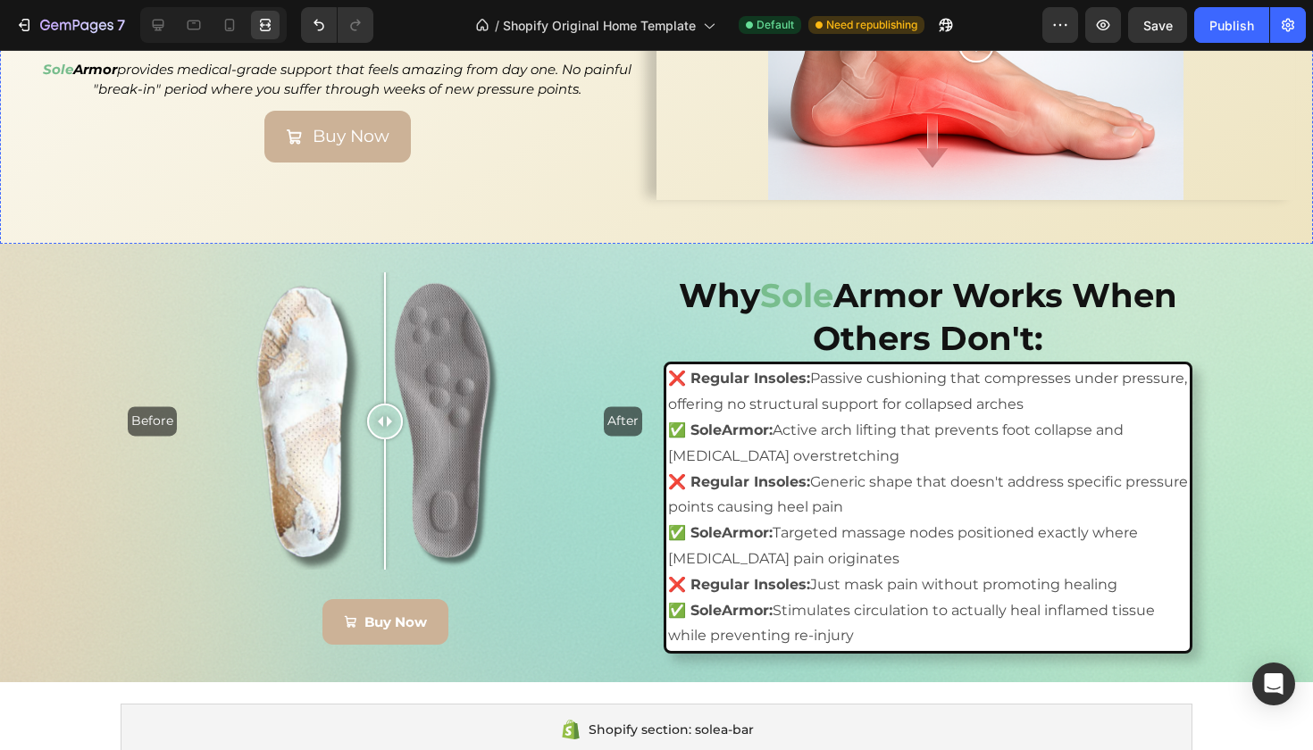
scroll to position [3120, 0]
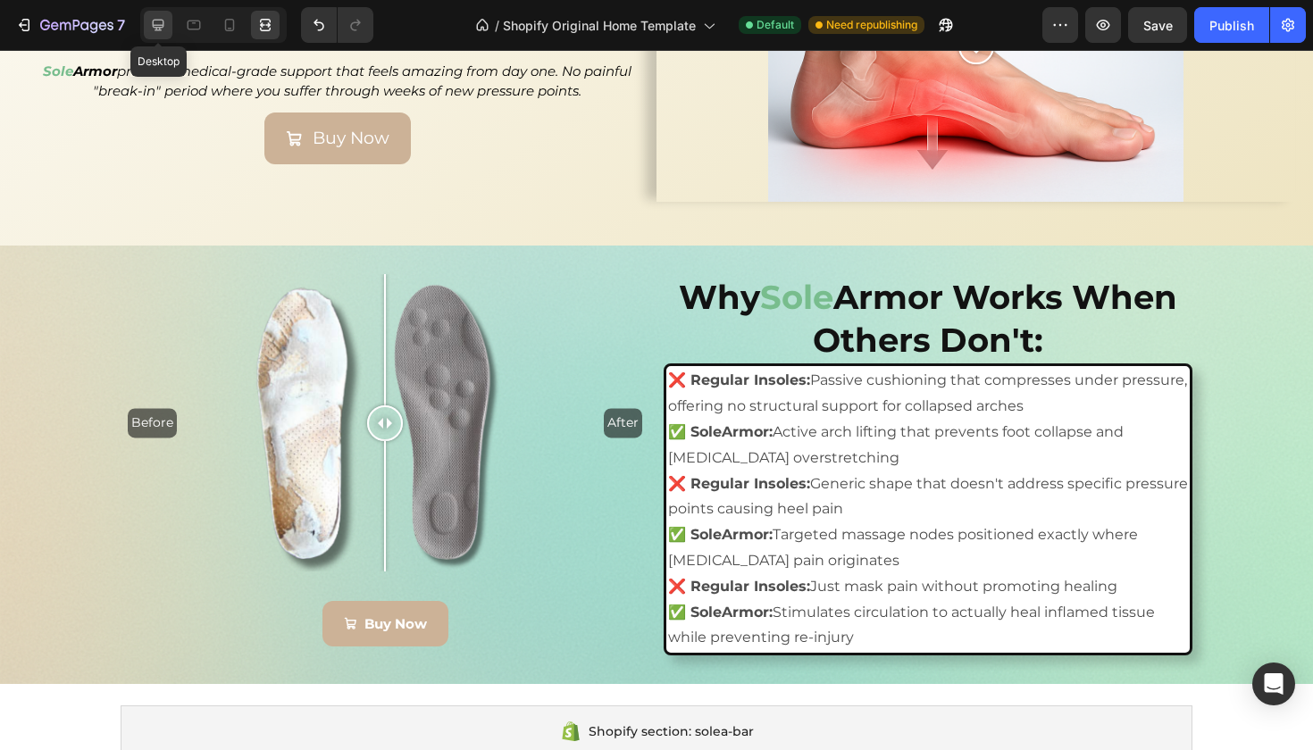
click at [157, 20] on icon at bounding box center [159, 26] width 12 height 12
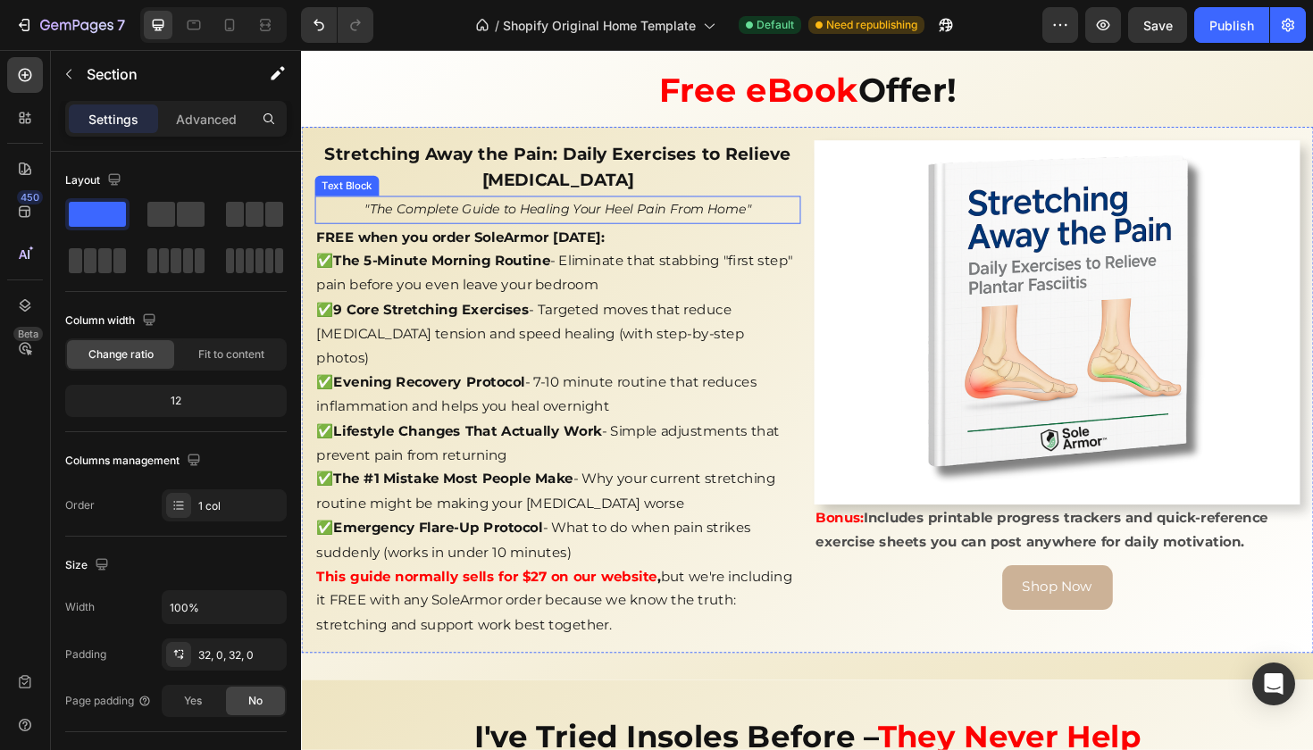
scroll to position [4611, 0]
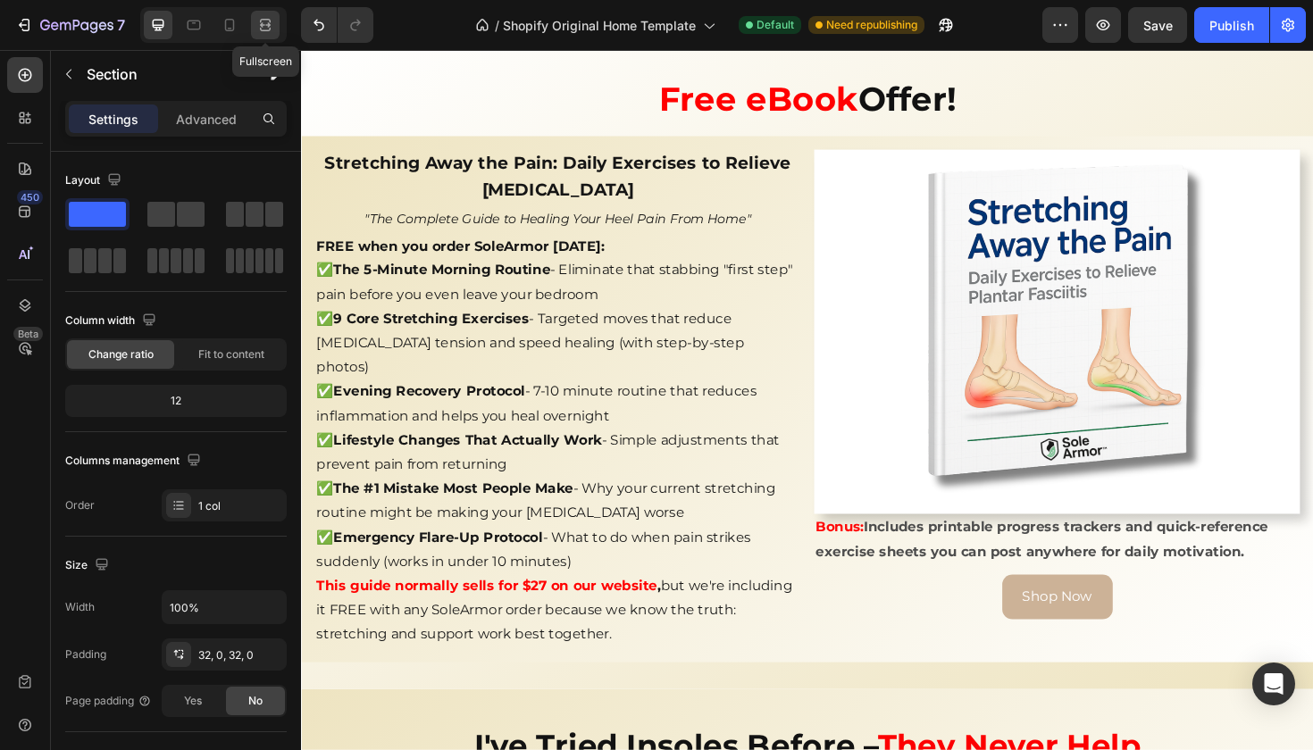
click at [267, 12] on div at bounding box center [265, 25] width 29 height 29
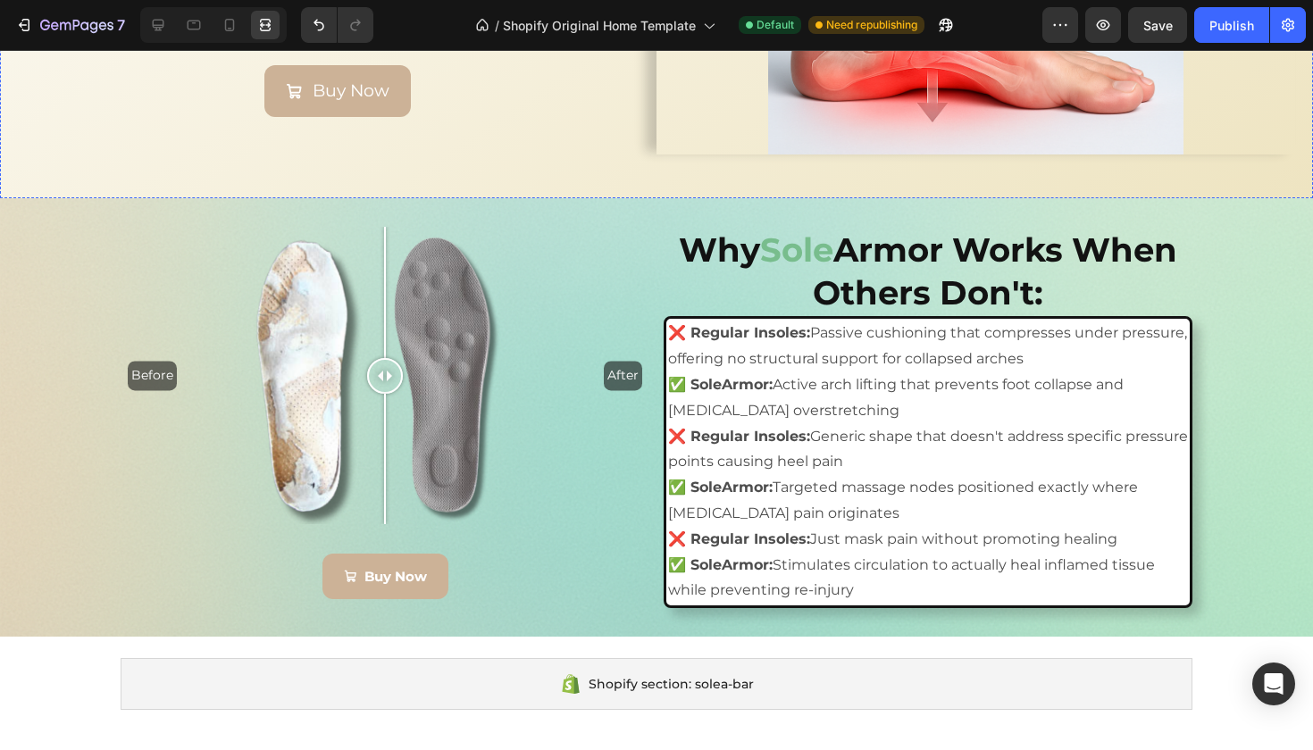
scroll to position [3216, 0]
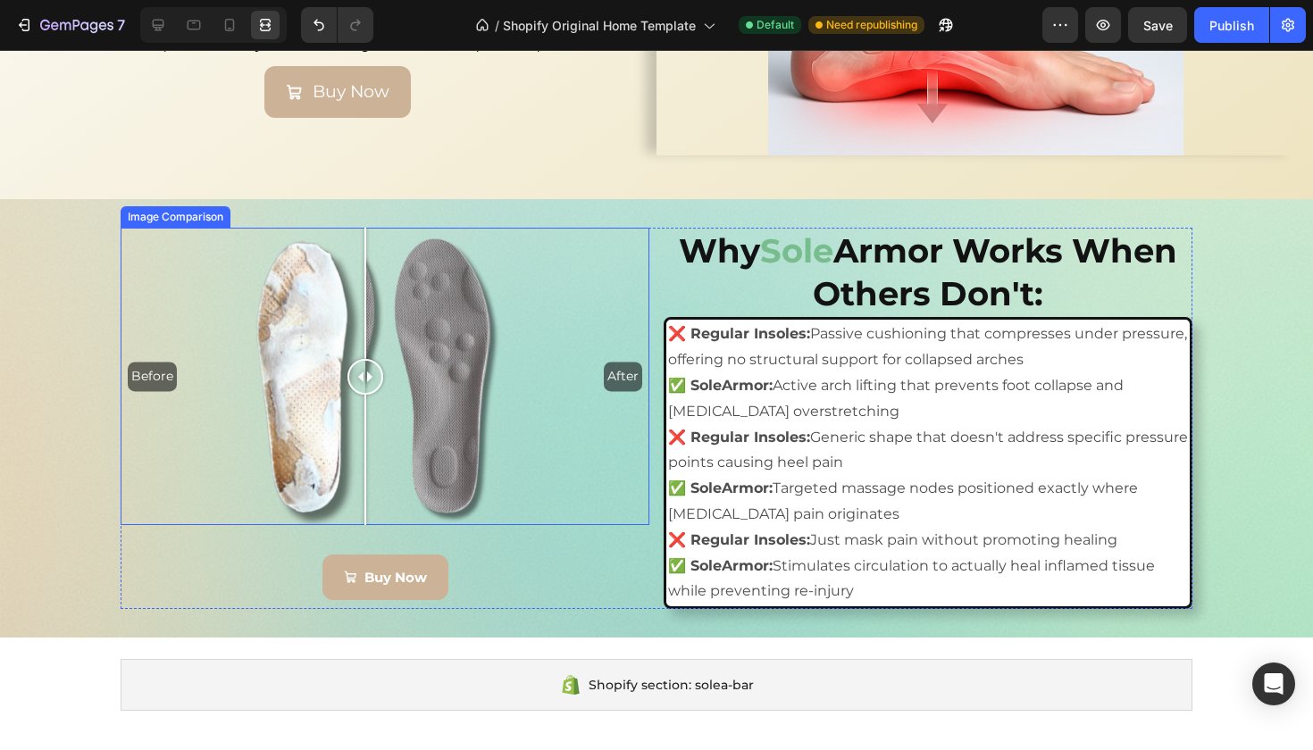
drag, startPoint x: 372, startPoint y: 371, endPoint x: 341, endPoint y: 327, distance: 53.3
click at [347, 326] on div at bounding box center [365, 376] width 36 height 297
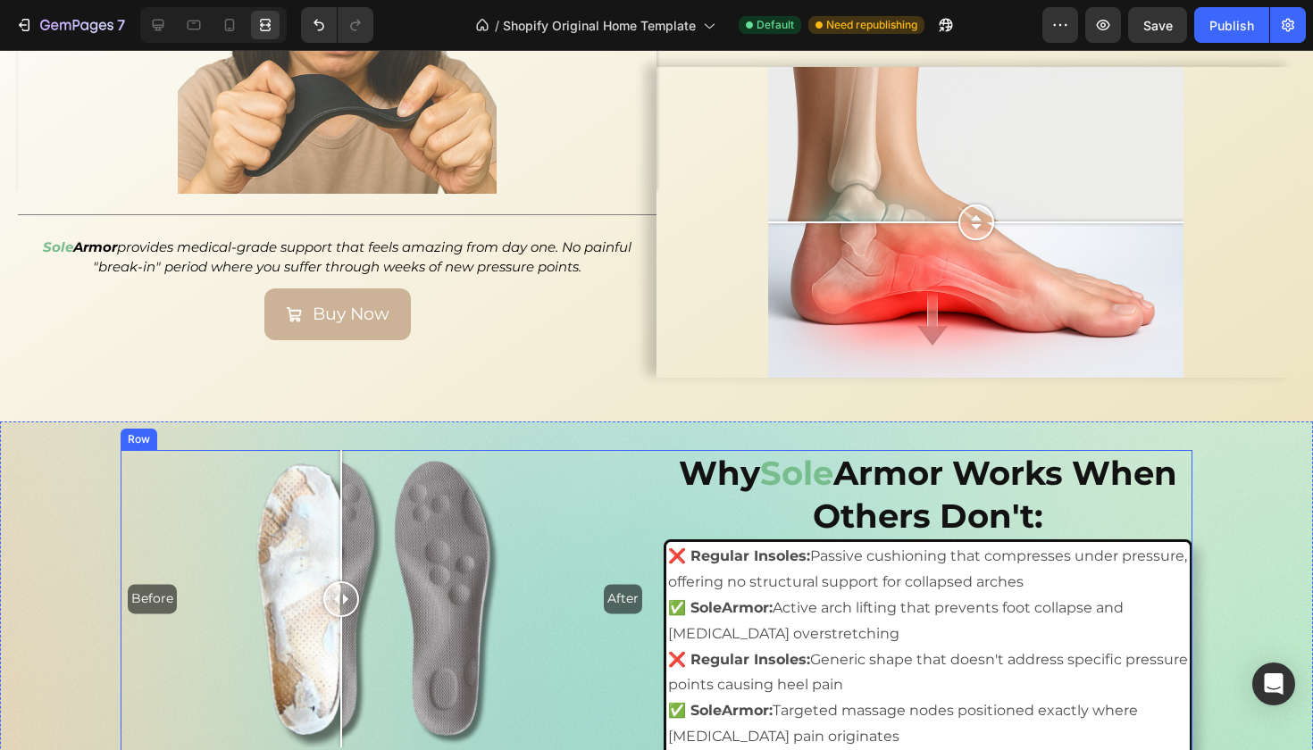
scroll to position [2903, 0]
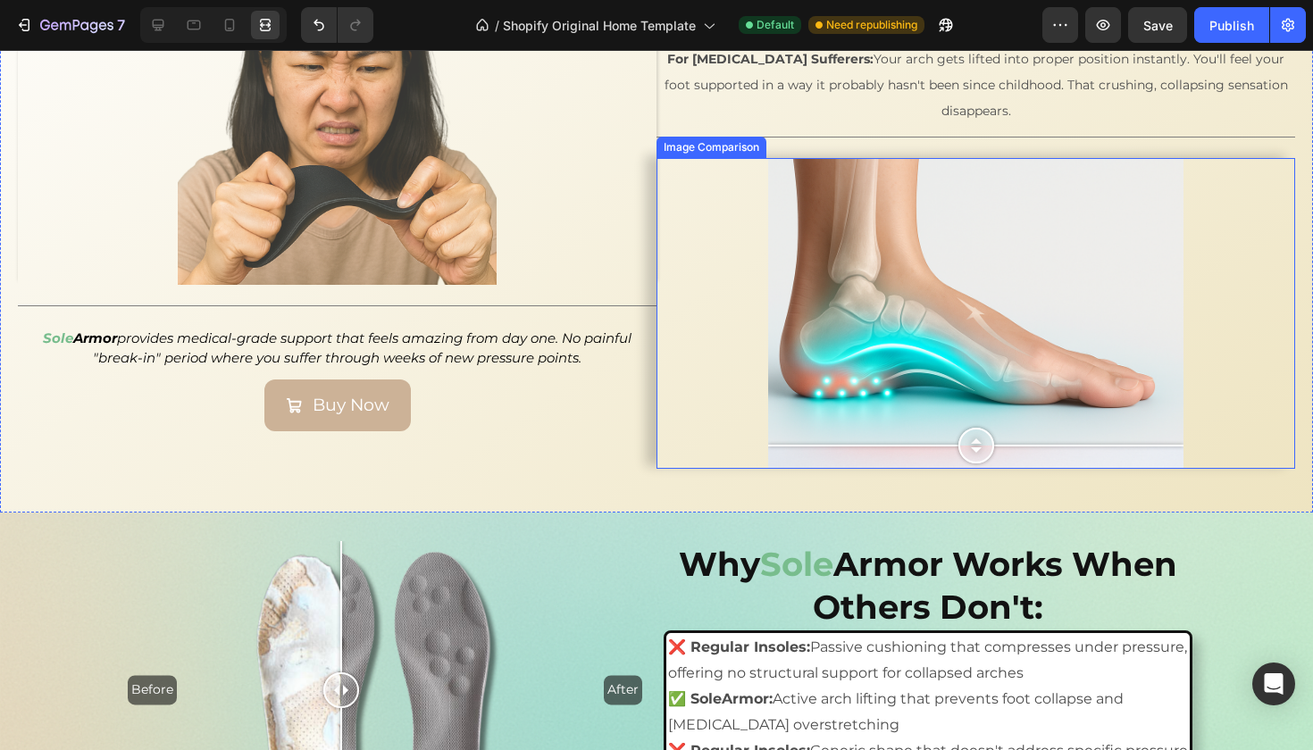
drag, startPoint x: 974, startPoint y: 305, endPoint x: 981, endPoint y: 440, distance: 135.0
click at [981, 440] on div at bounding box center [976, 446] width 36 height 36
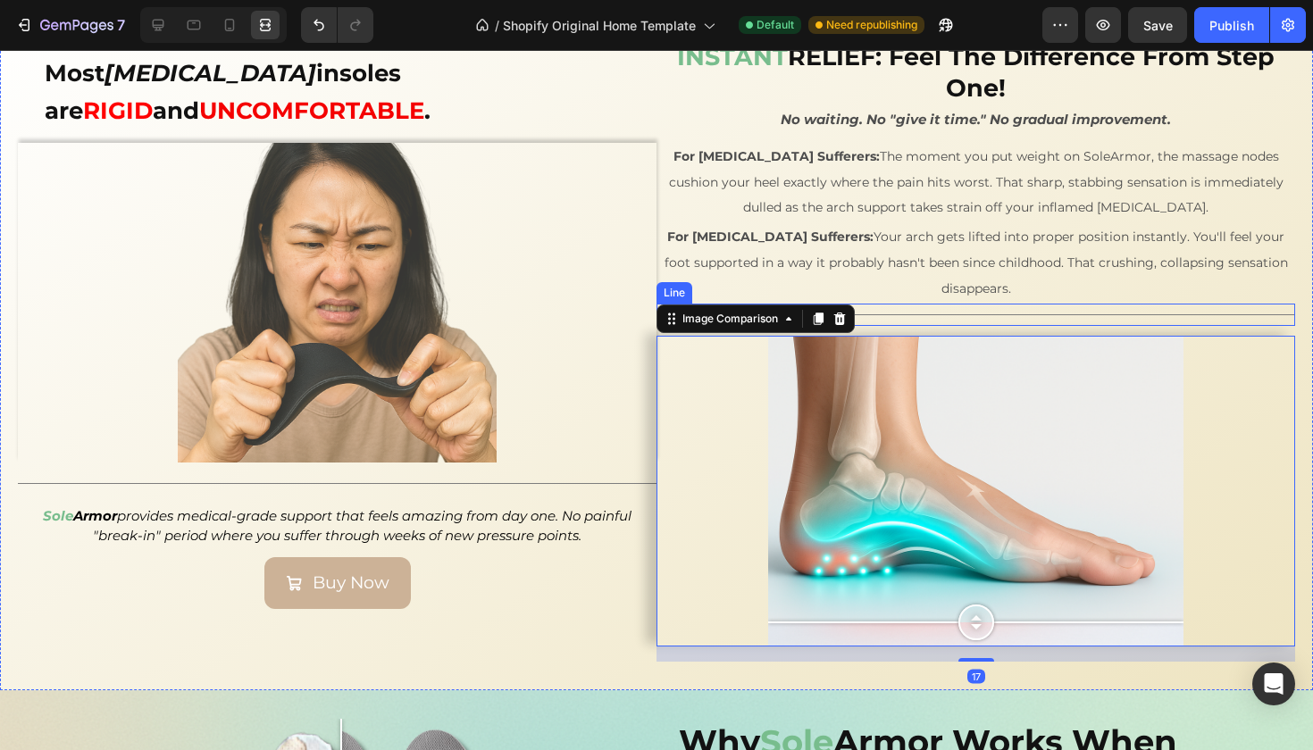
scroll to position [2708, 0]
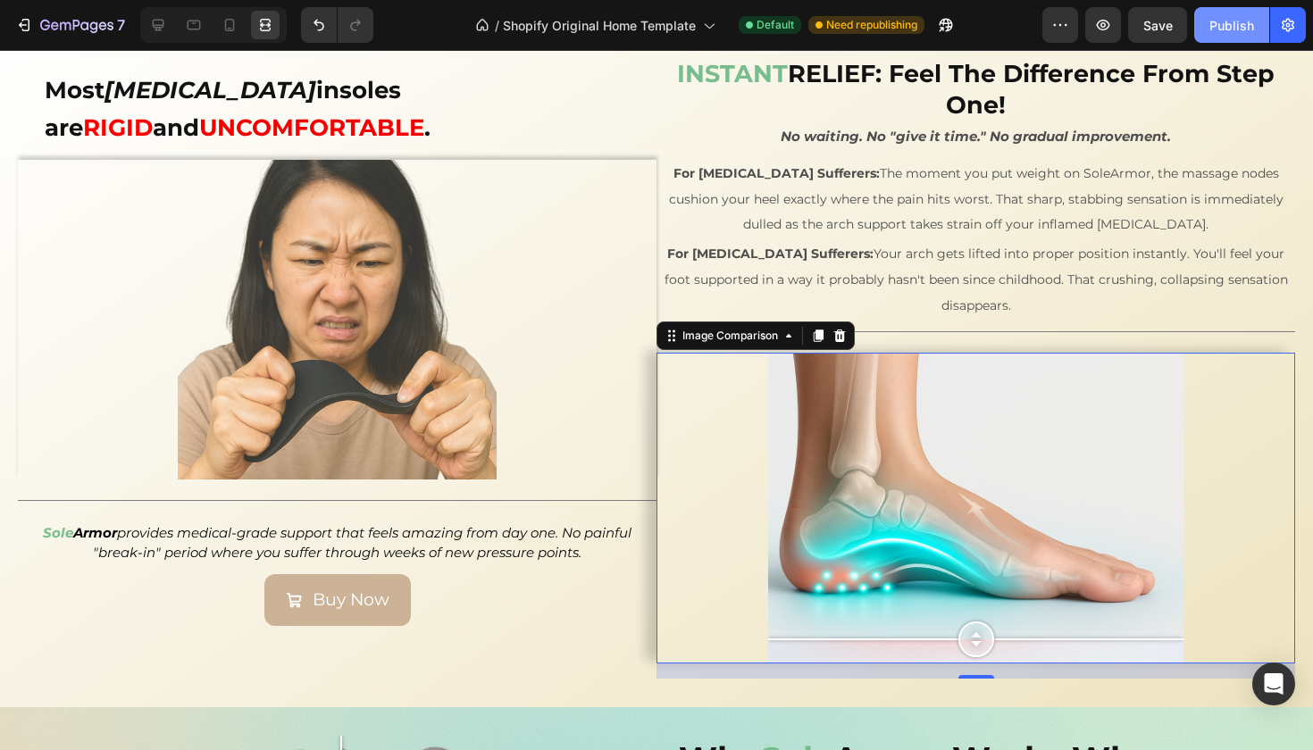
click at [1236, 21] on div "Publish" at bounding box center [1231, 25] width 45 height 19
click at [155, 27] on icon at bounding box center [159, 26] width 12 height 12
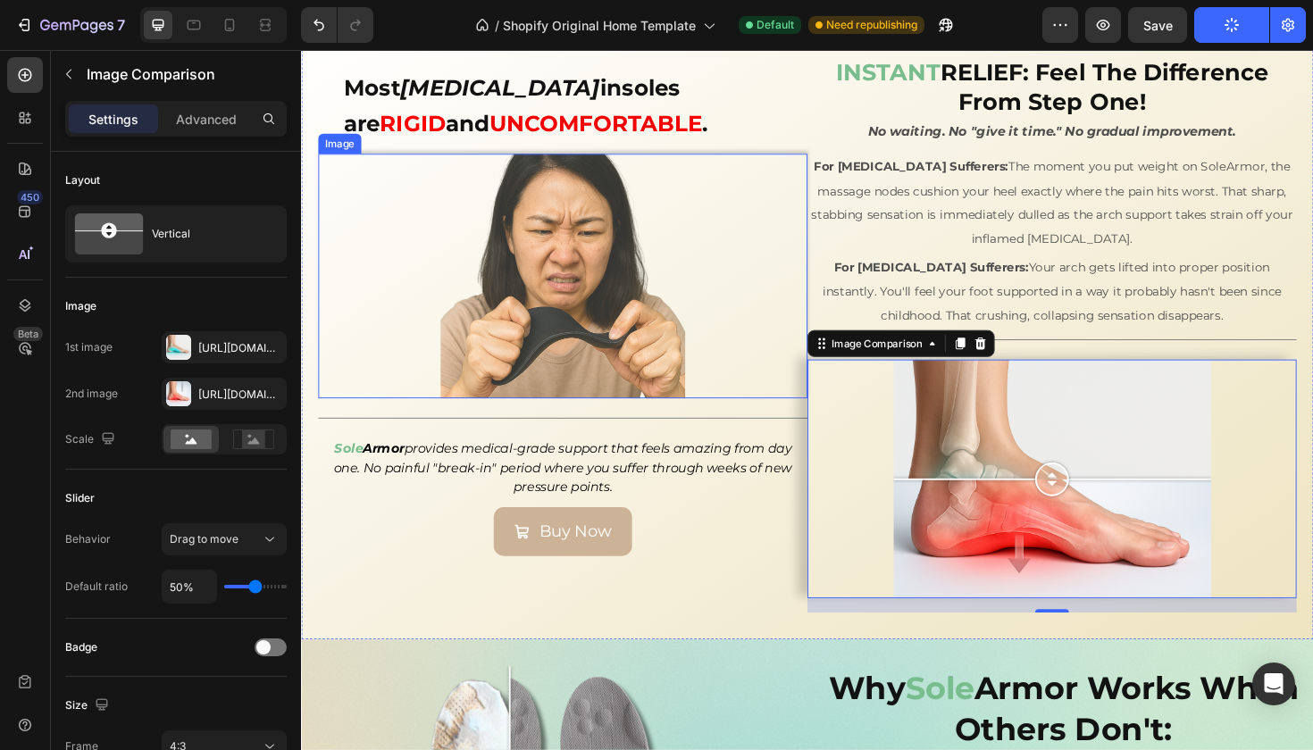
click at [392, 240] on div at bounding box center [578, 289] width 518 height 259
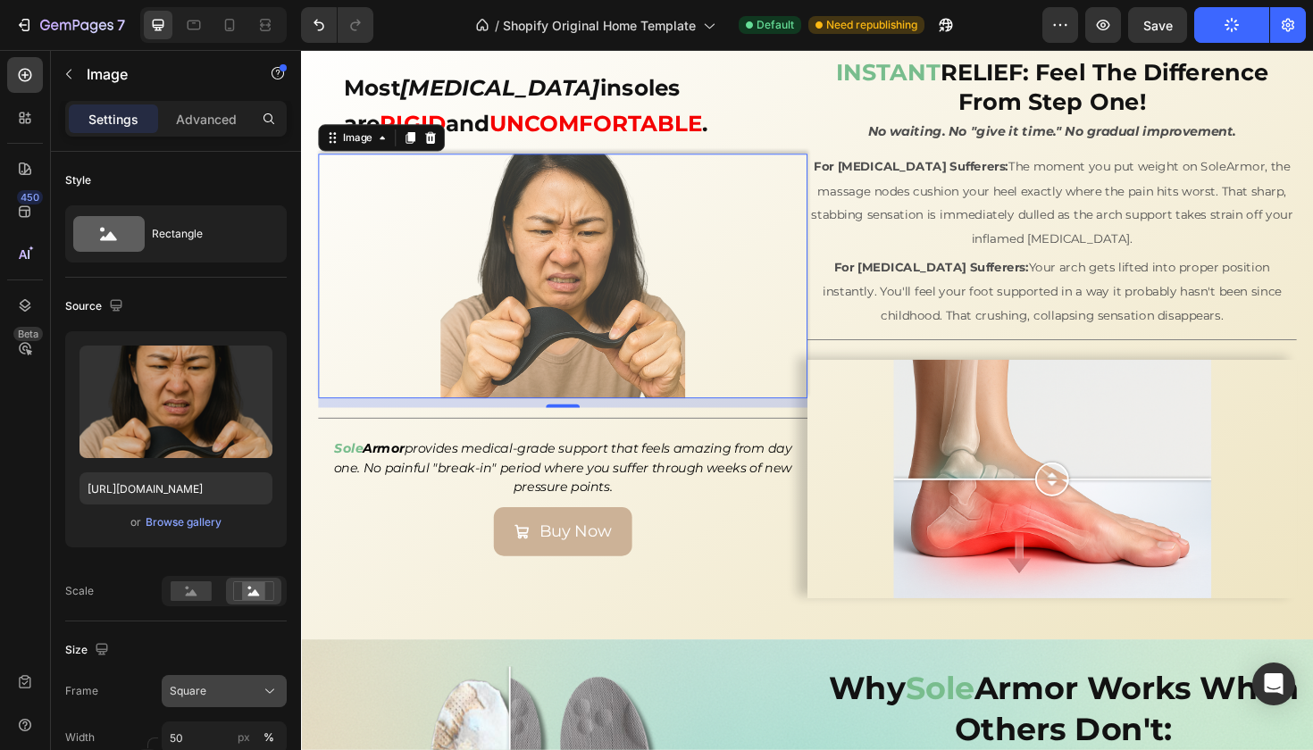
click at [203, 690] on span "Square" at bounding box center [188, 691] width 37 height 16
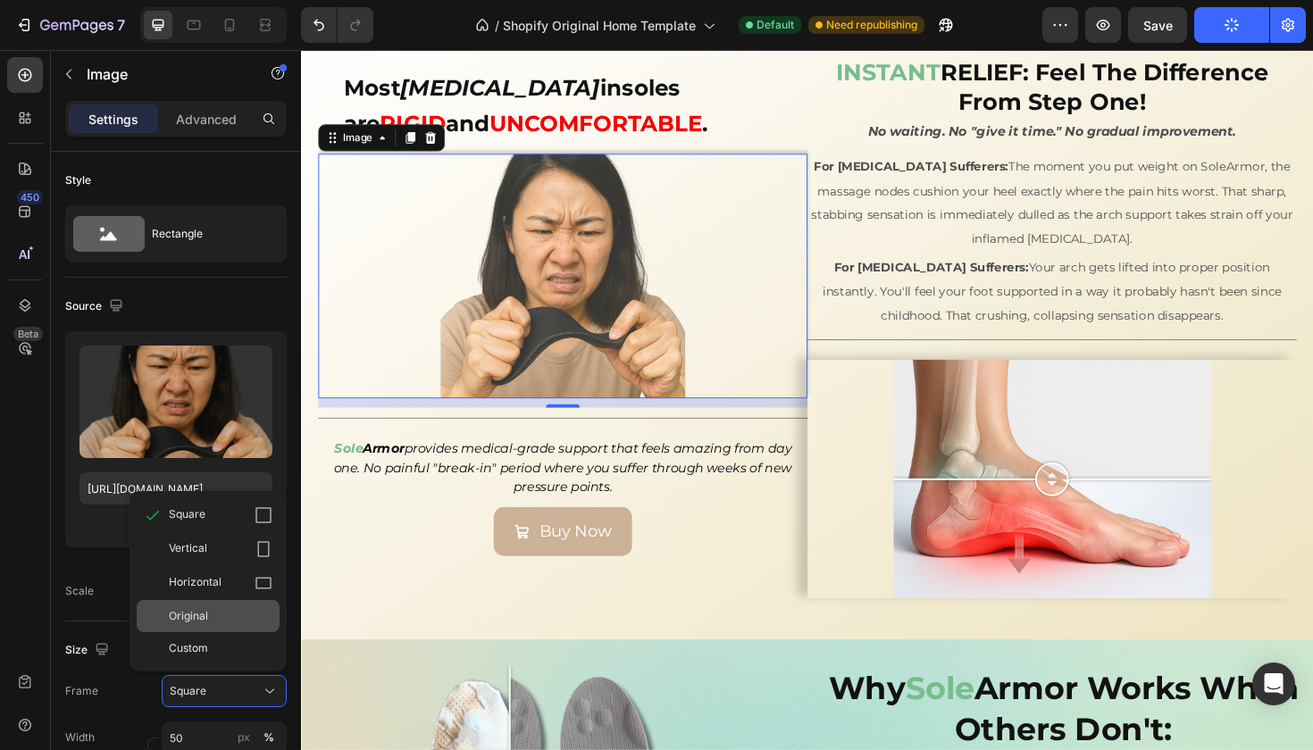
click at [196, 621] on span "Original" at bounding box center [188, 616] width 39 height 16
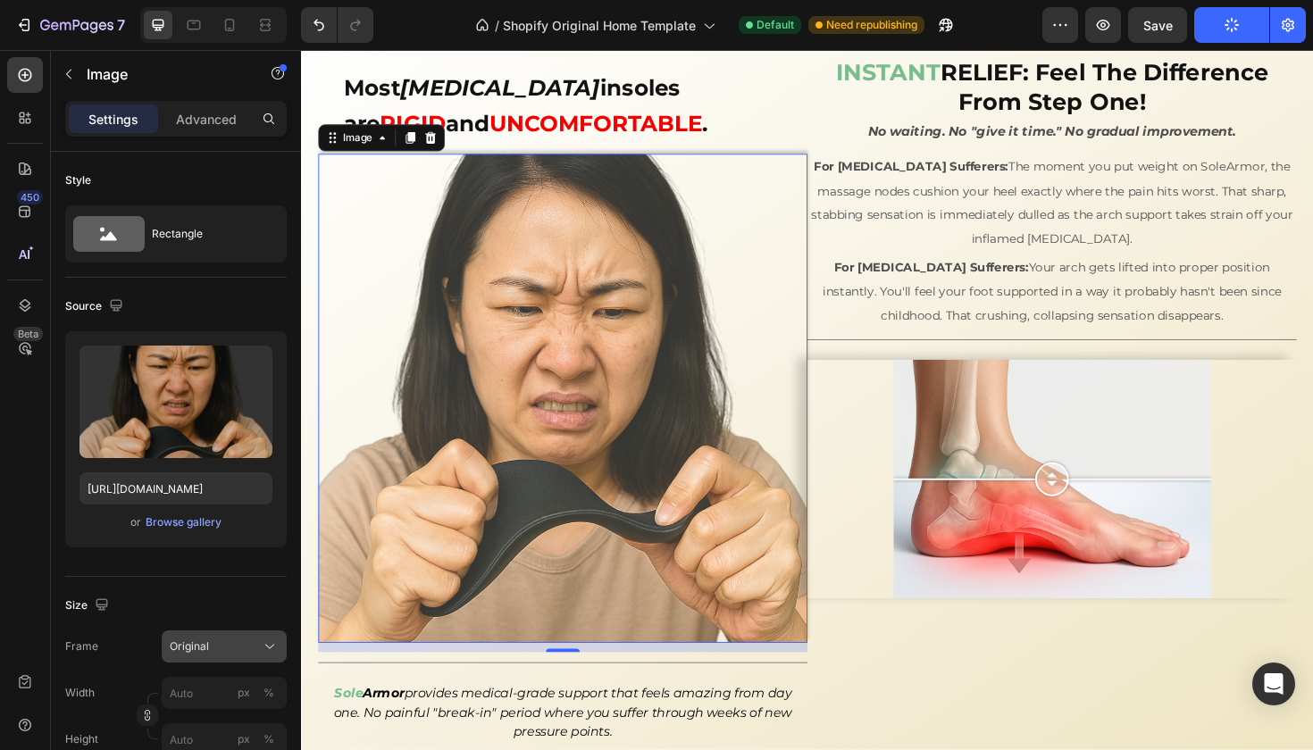
click at [213, 640] on div "Original" at bounding box center [214, 647] width 88 height 16
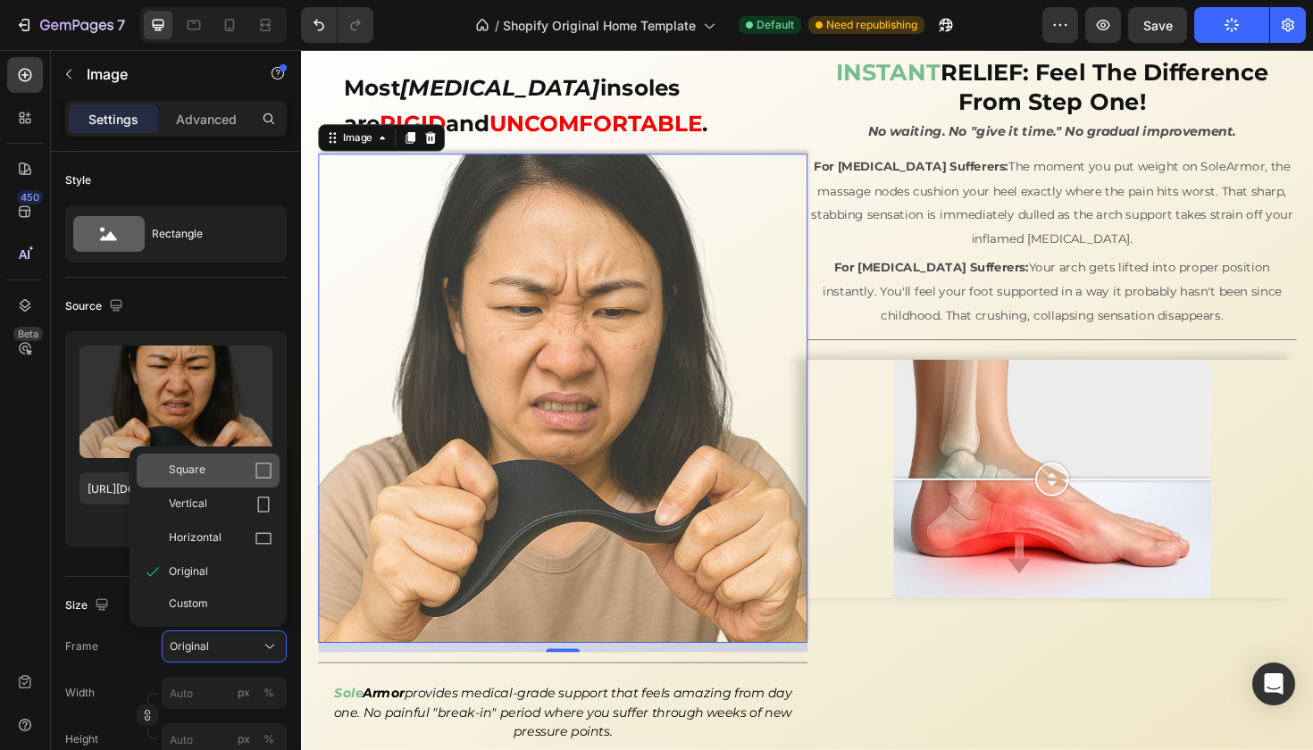
click at [195, 472] on span "Square" at bounding box center [187, 471] width 37 height 18
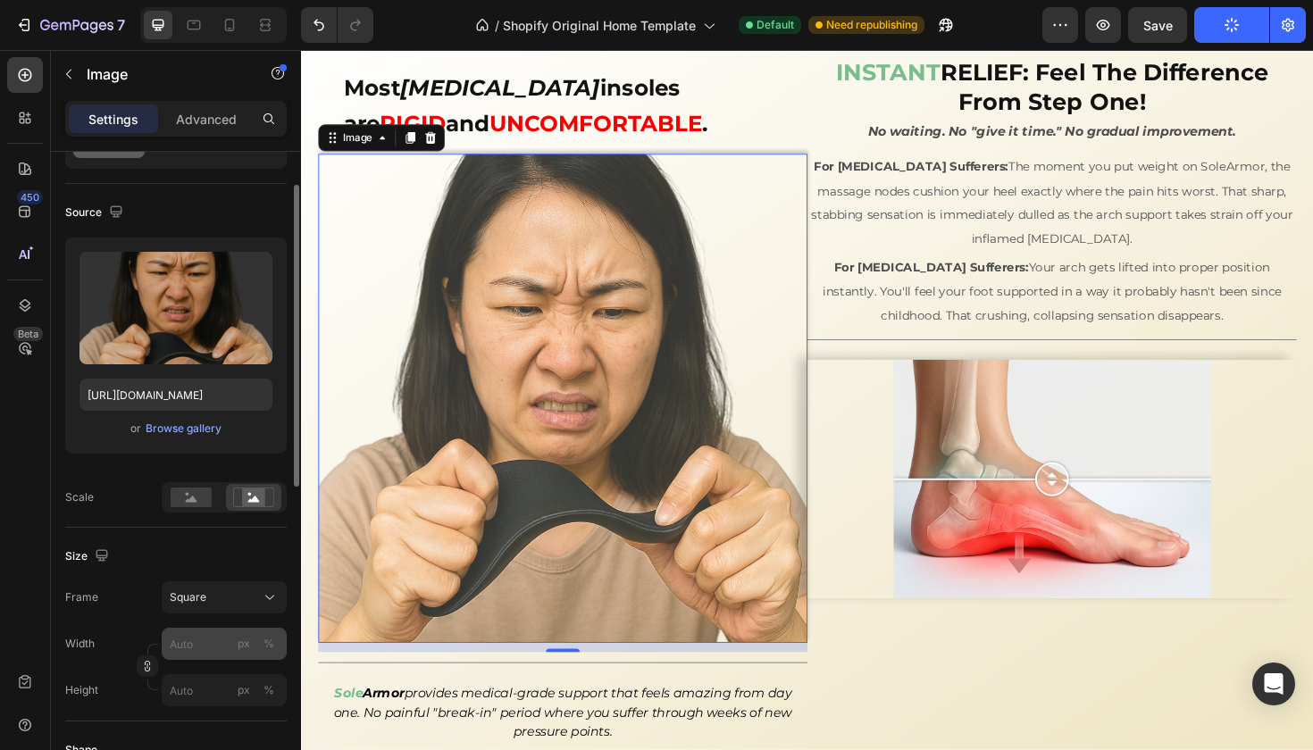
scroll to position [94, 0]
click at [322, 20] on icon "Undo/Redo" at bounding box center [319, 25] width 18 height 18
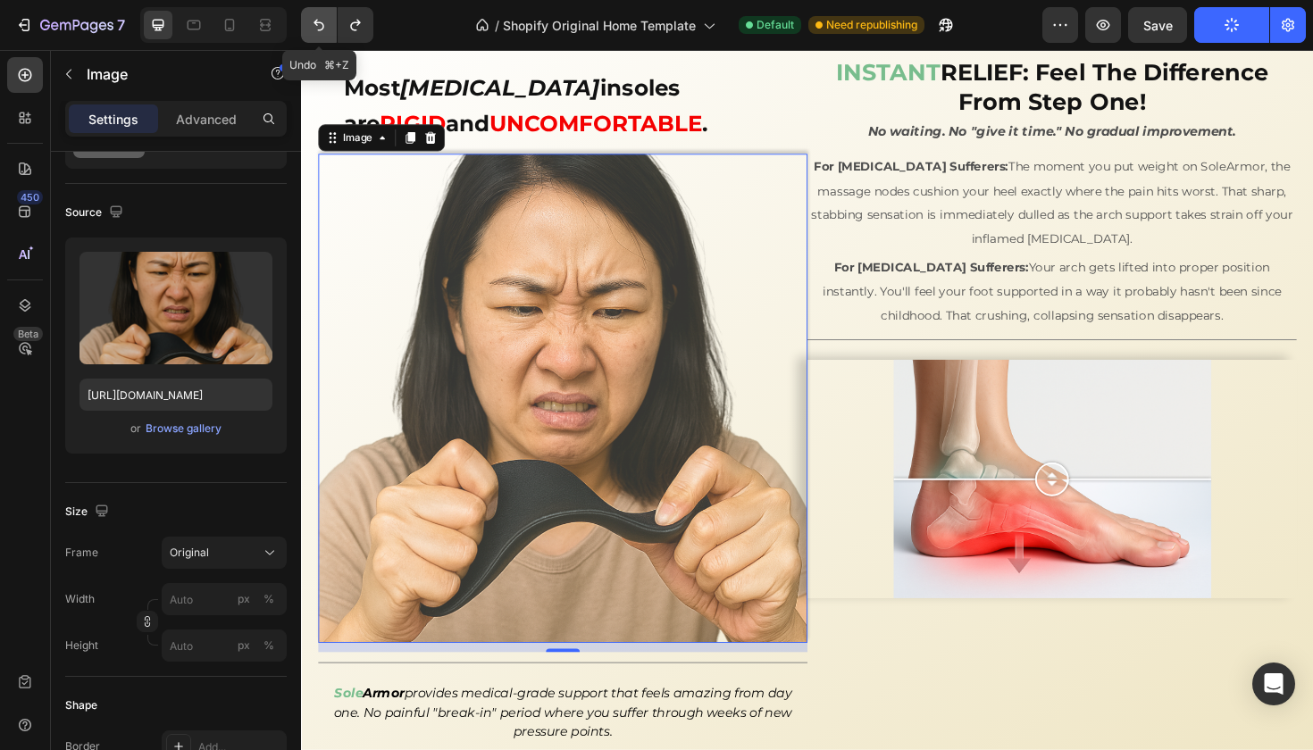
click at [321, 20] on icon "Undo/Redo" at bounding box center [319, 25] width 18 height 18
type input "50"
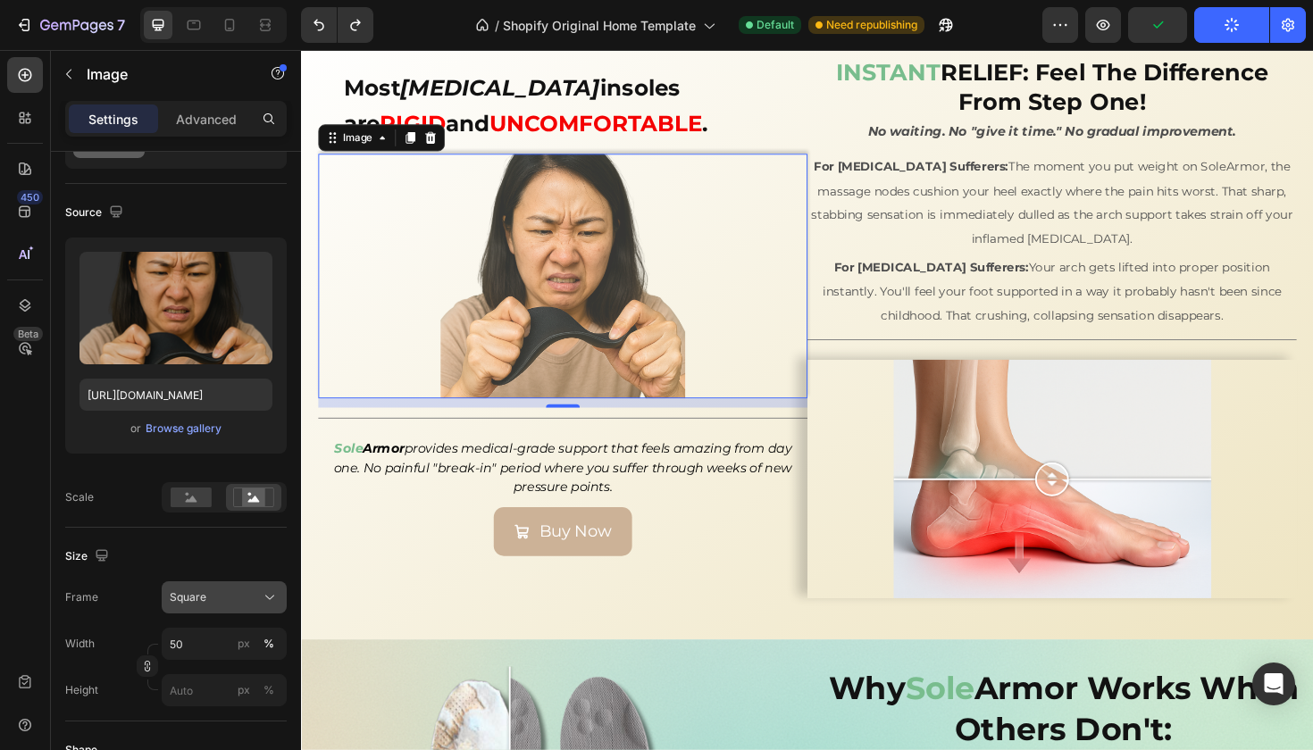
click at [204, 589] on div "Square" at bounding box center [224, 598] width 109 height 18
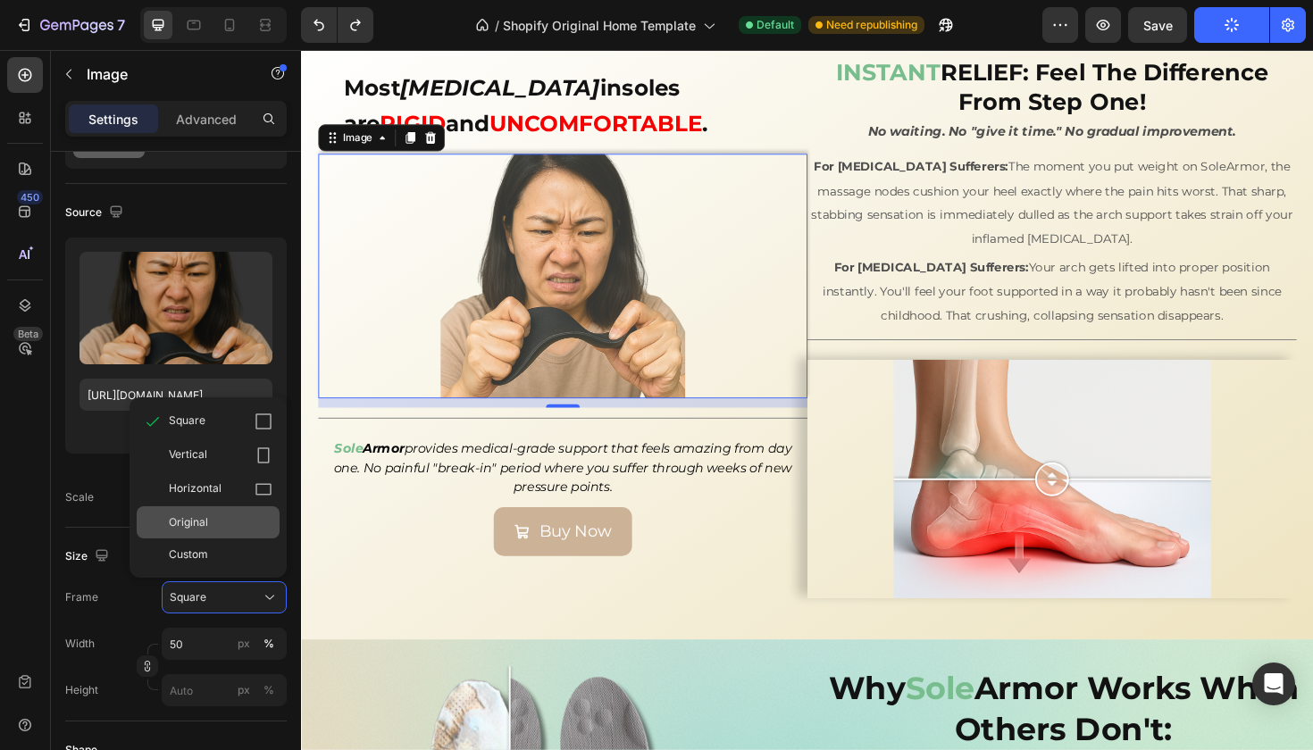
click at [183, 531] on div "Original" at bounding box center [208, 522] width 143 height 32
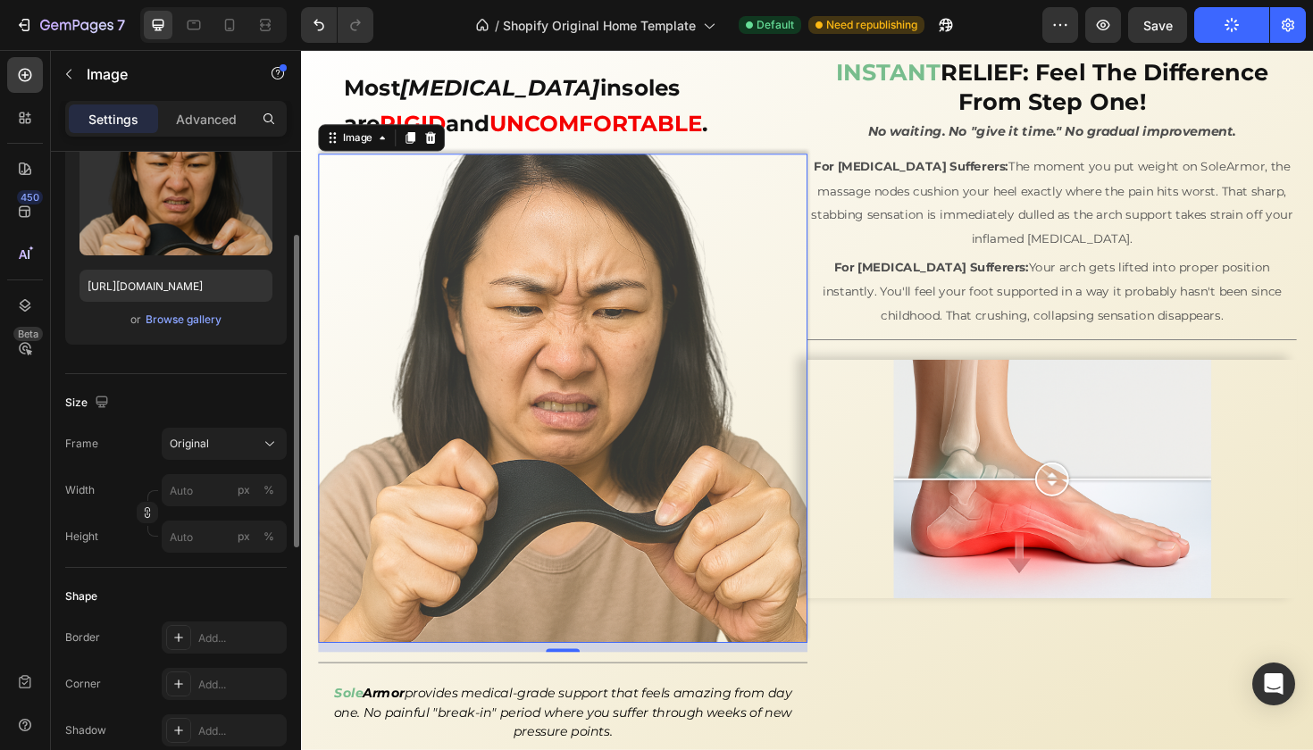
scroll to position [193, 0]
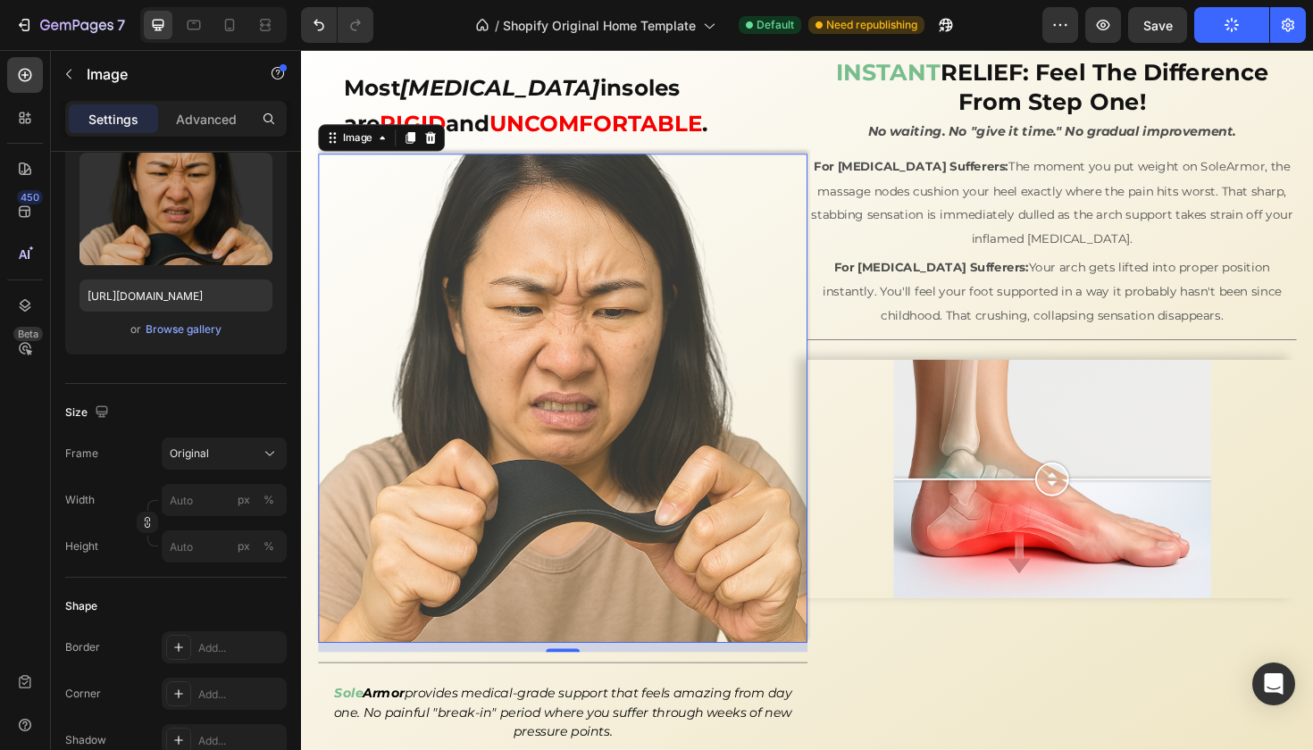
click at [103, 129] on div "Settings" at bounding box center [113, 119] width 89 height 29
click at [74, 81] on button "button" at bounding box center [68, 74] width 29 height 29
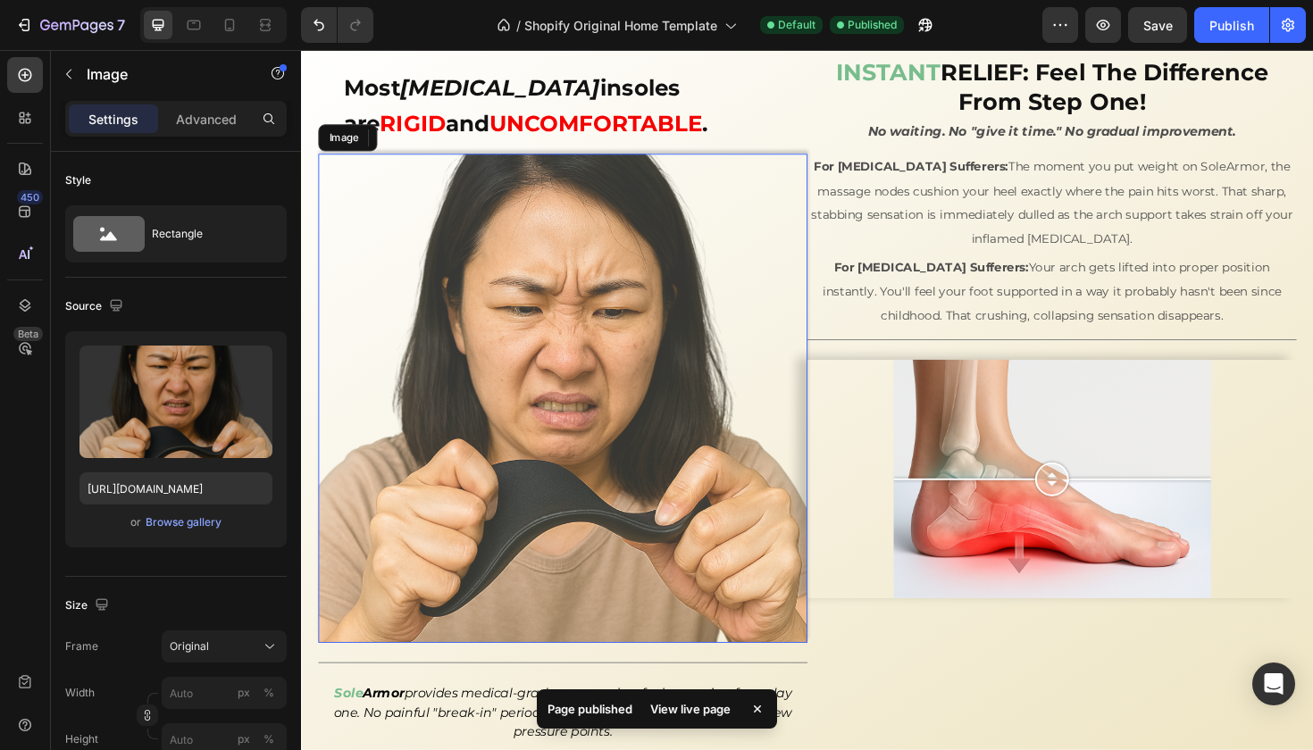
click at [339, 239] on img at bounding box center [578, 419] width 518 height 518
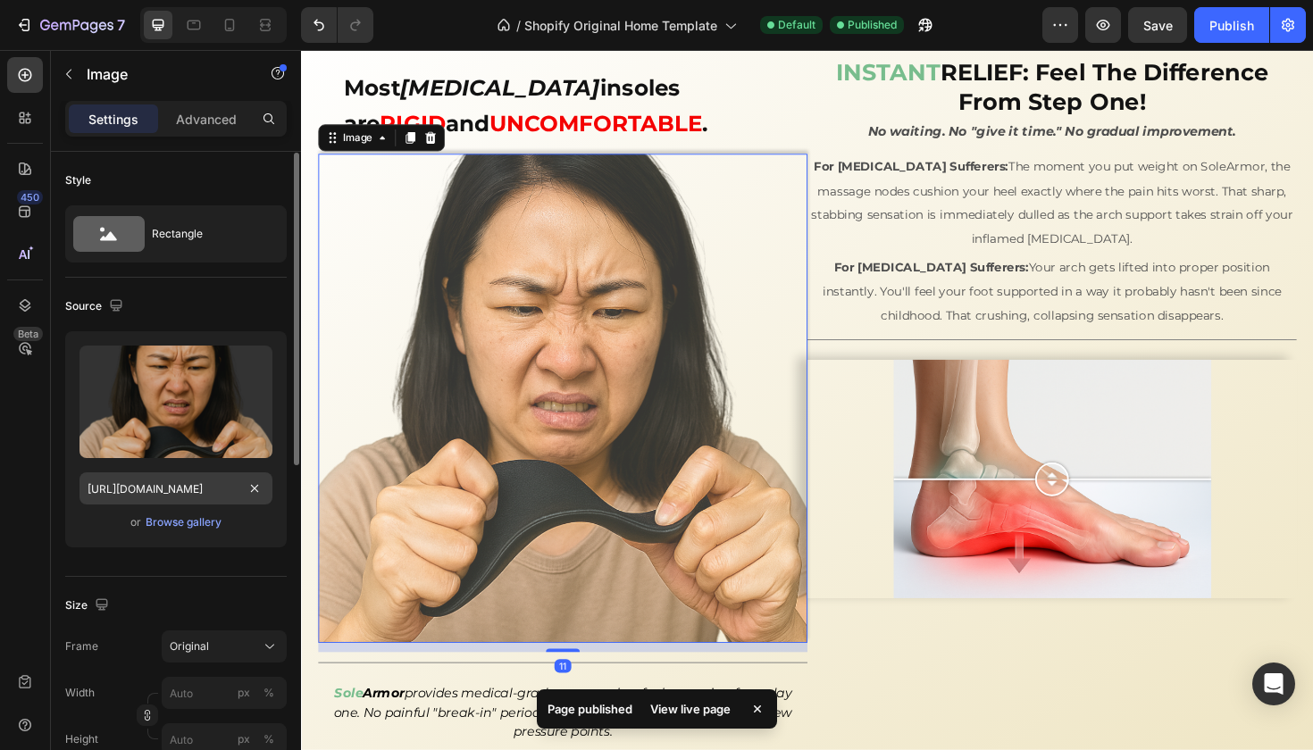
scroll to position [126, 0]
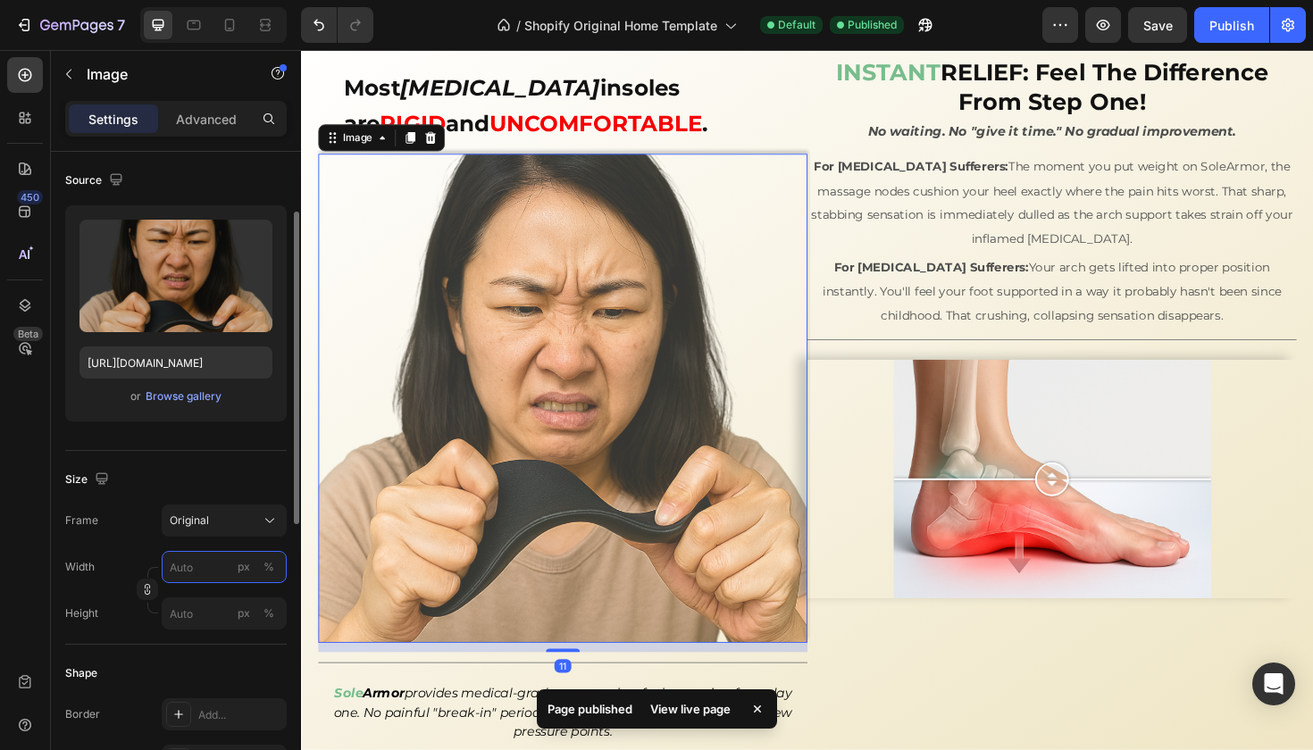
click at [209, 565] on input "px %" at bounding box center [224, 567] width 125 height 32
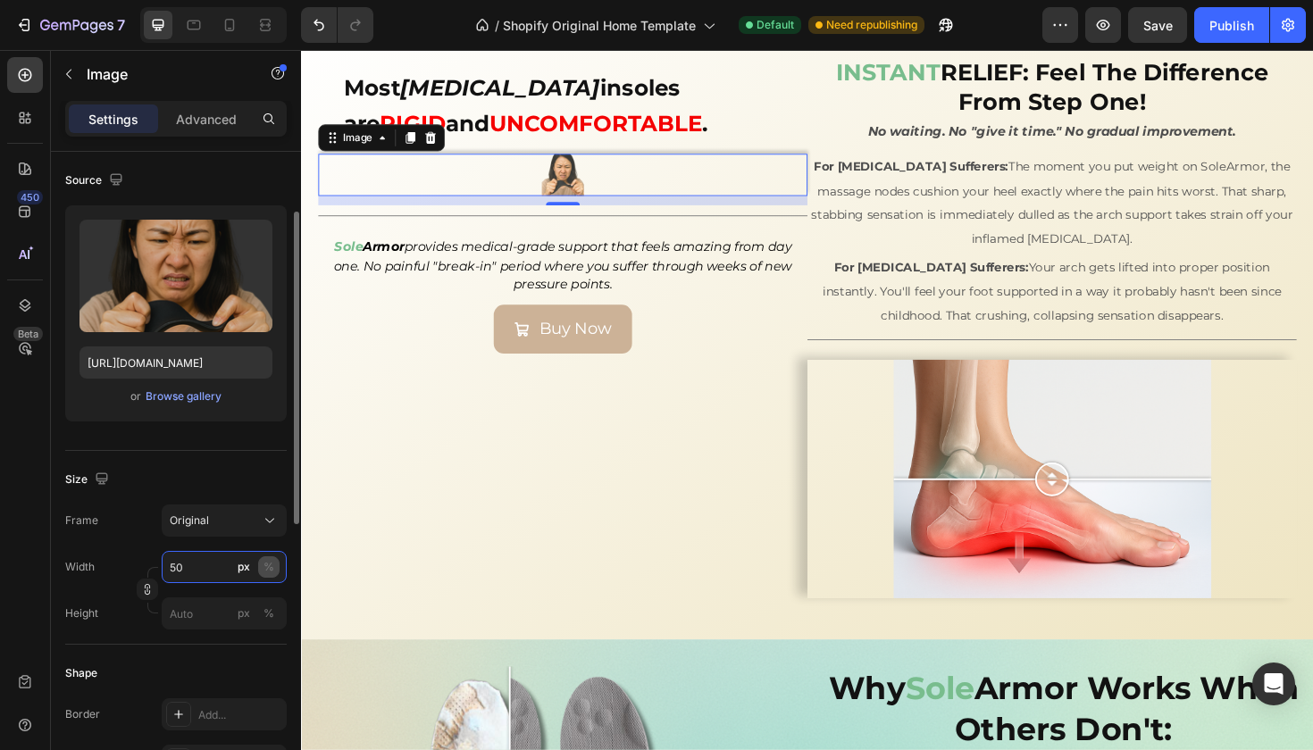
type input "50"
click at [273, 565] on div "%" at bounding box center [268, 567] width 11 height 16
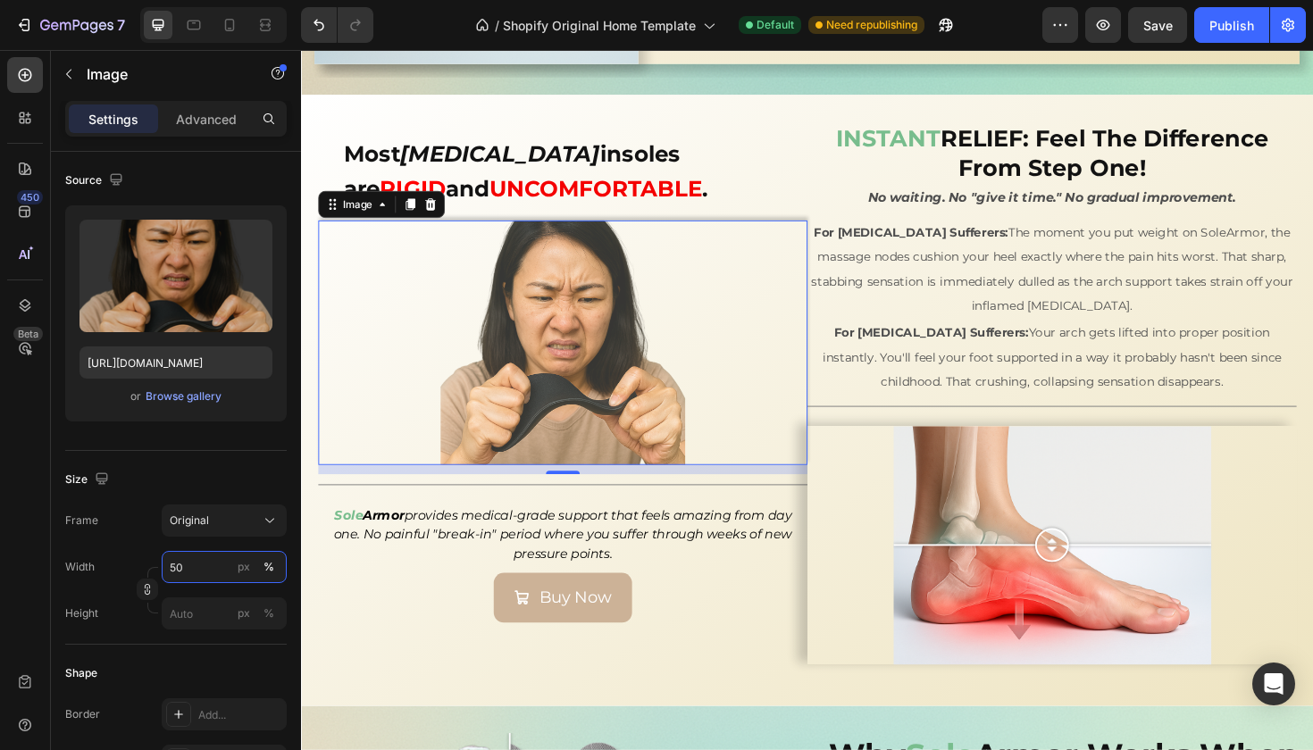
scroll to position [2658, 0]
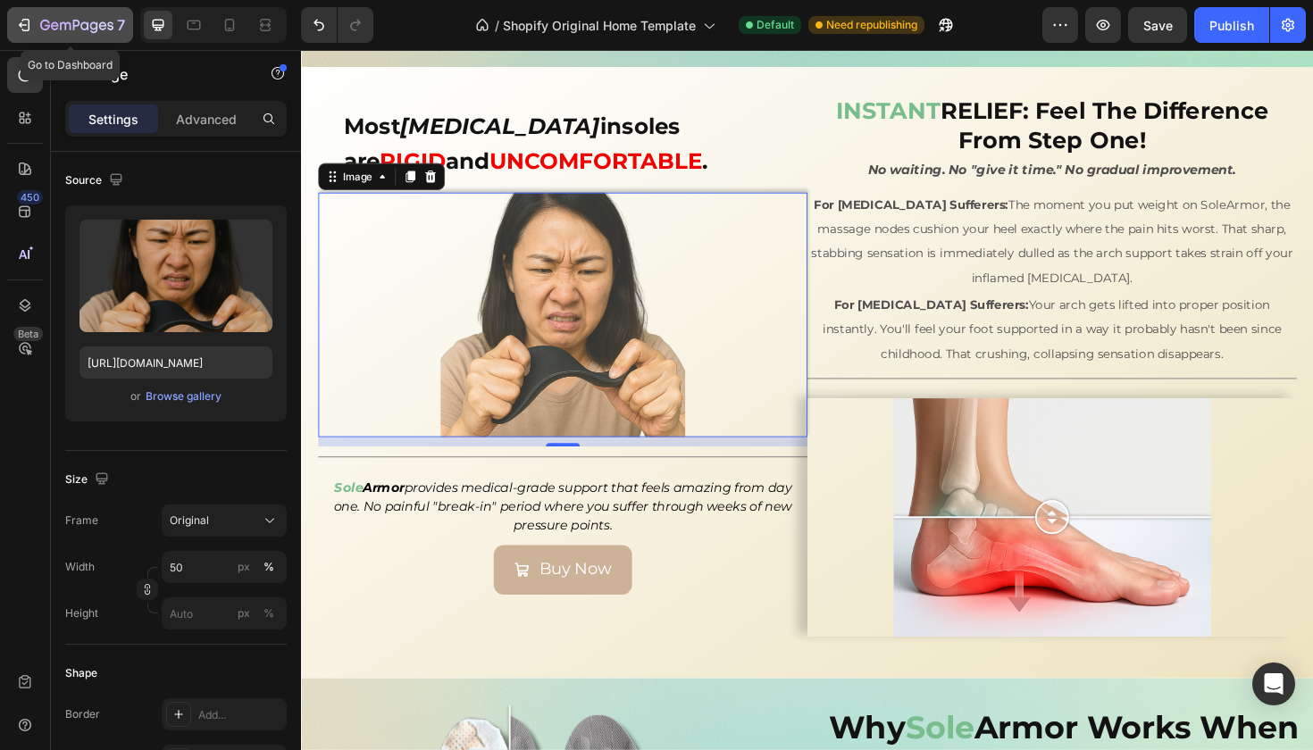
click at [53, 18] on div "7" at bounding box center [82, 24] width 85 height 21
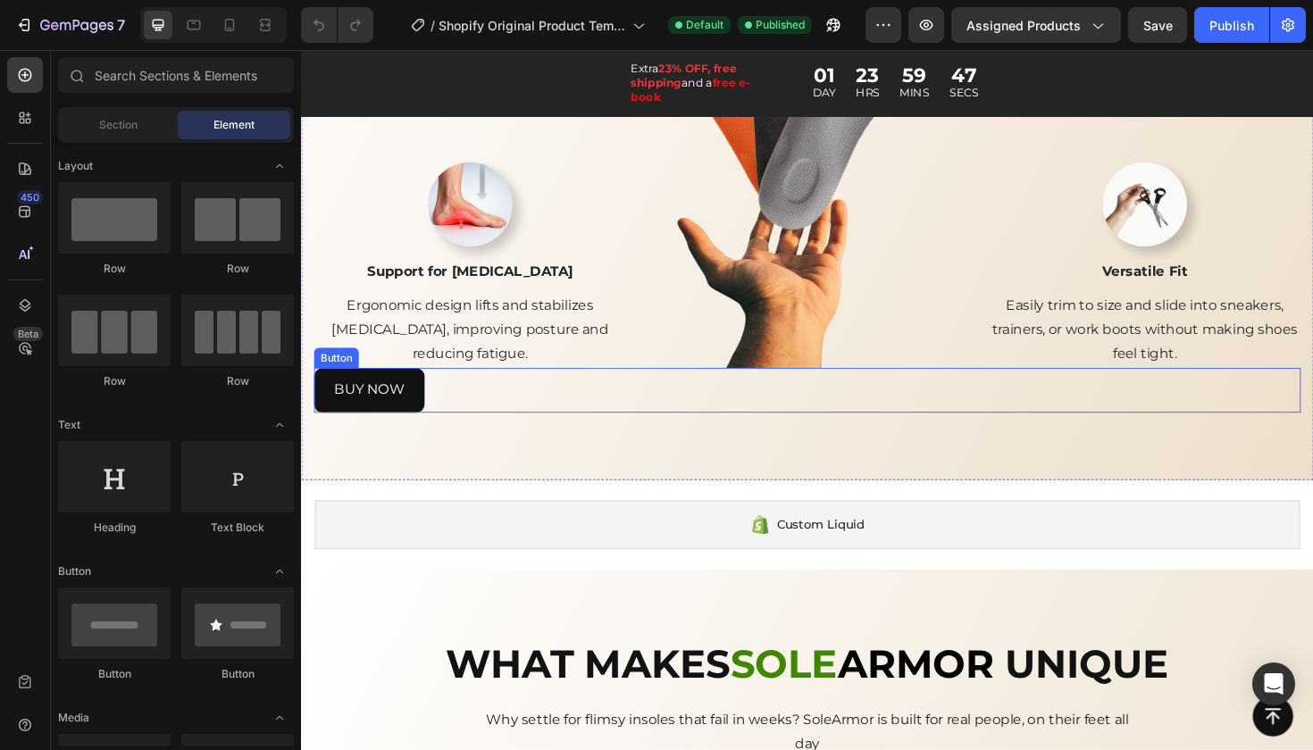
scroll to position [2434, 0]
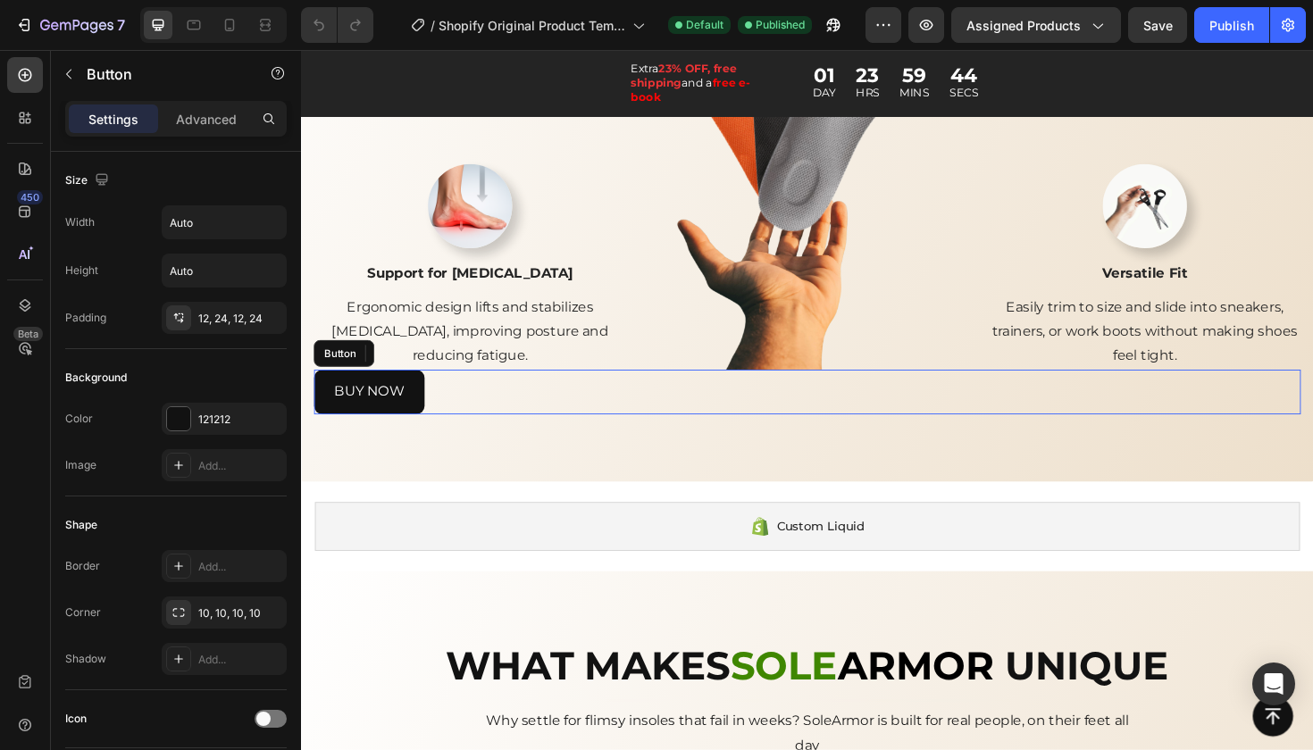
click at [475, 402] on div "BUY NOW Button" at bounding box center [836, 412] width 1045 height 47
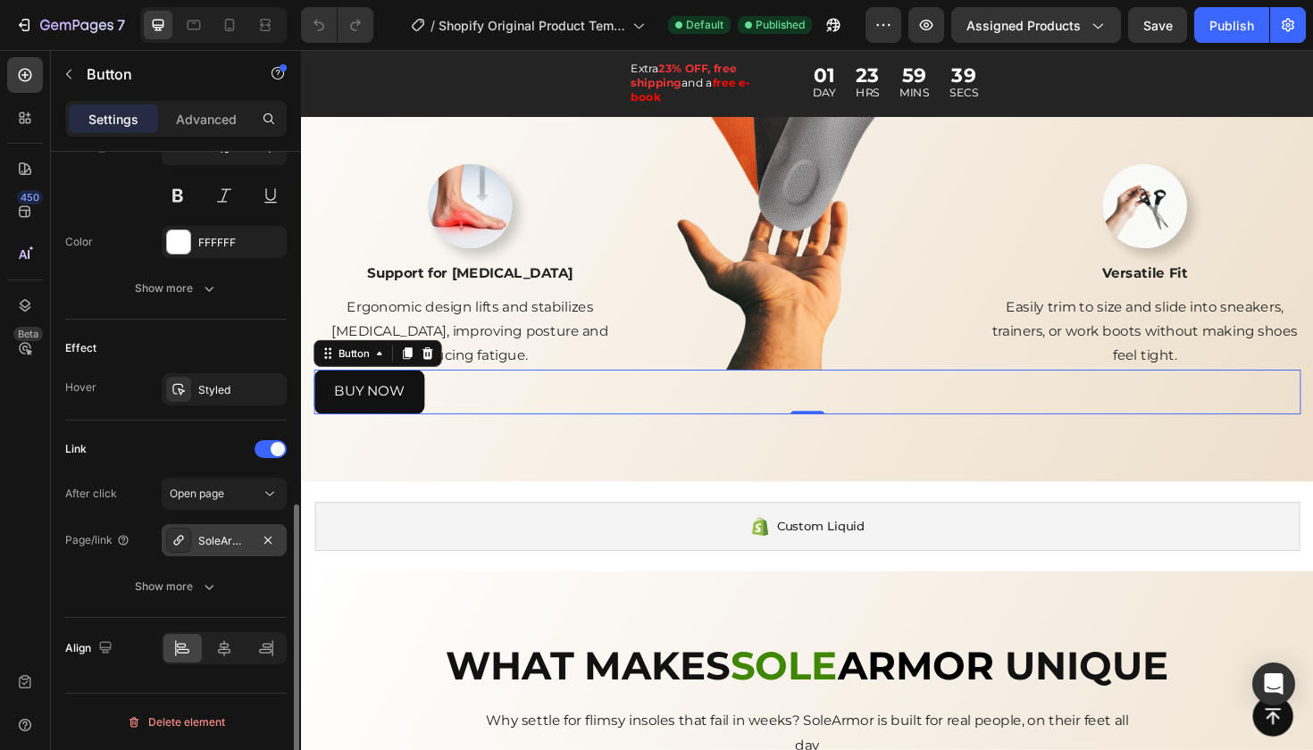
scroll to position [770, 0]
click at [226, 633] on div at bounding box center [224, 649] width 125 height 32
click at [226, 641] on icon at bounding box center [224, 649] width 18 height 18
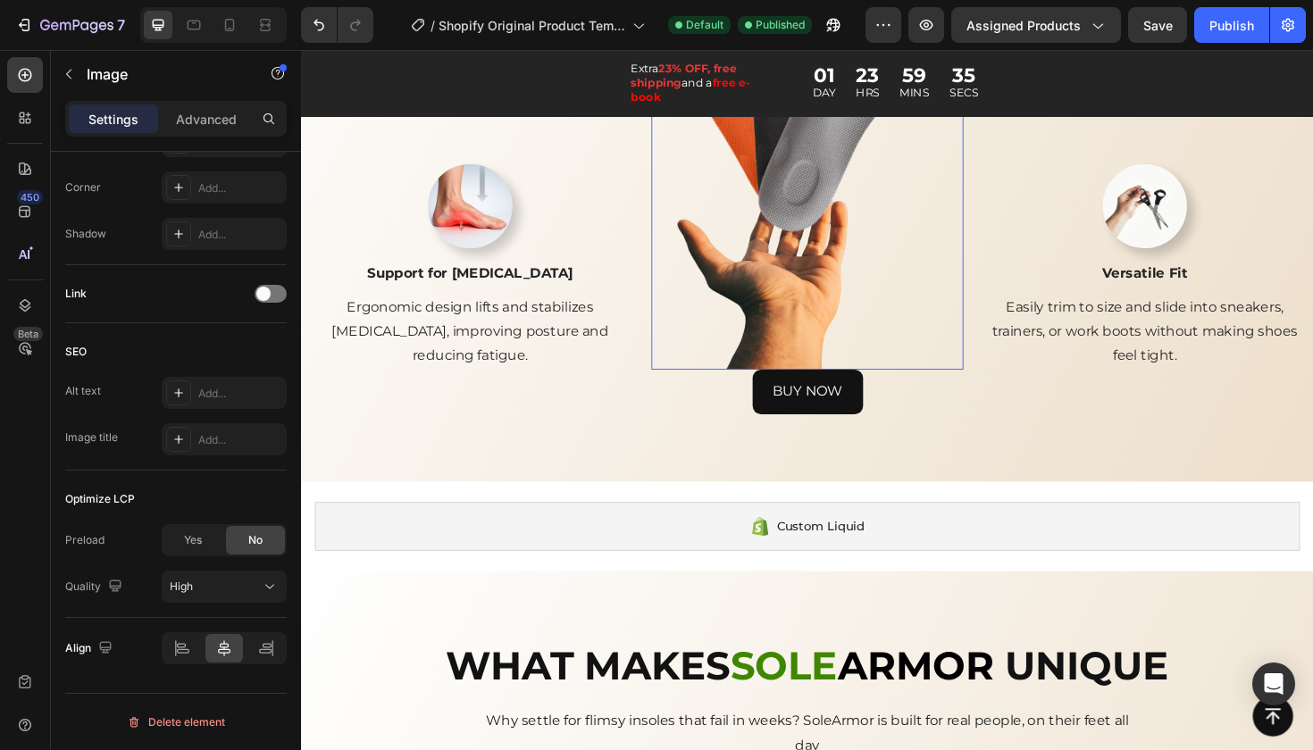
click at [782, 355] on img at bounding box center [837, 149] width 330 height 480
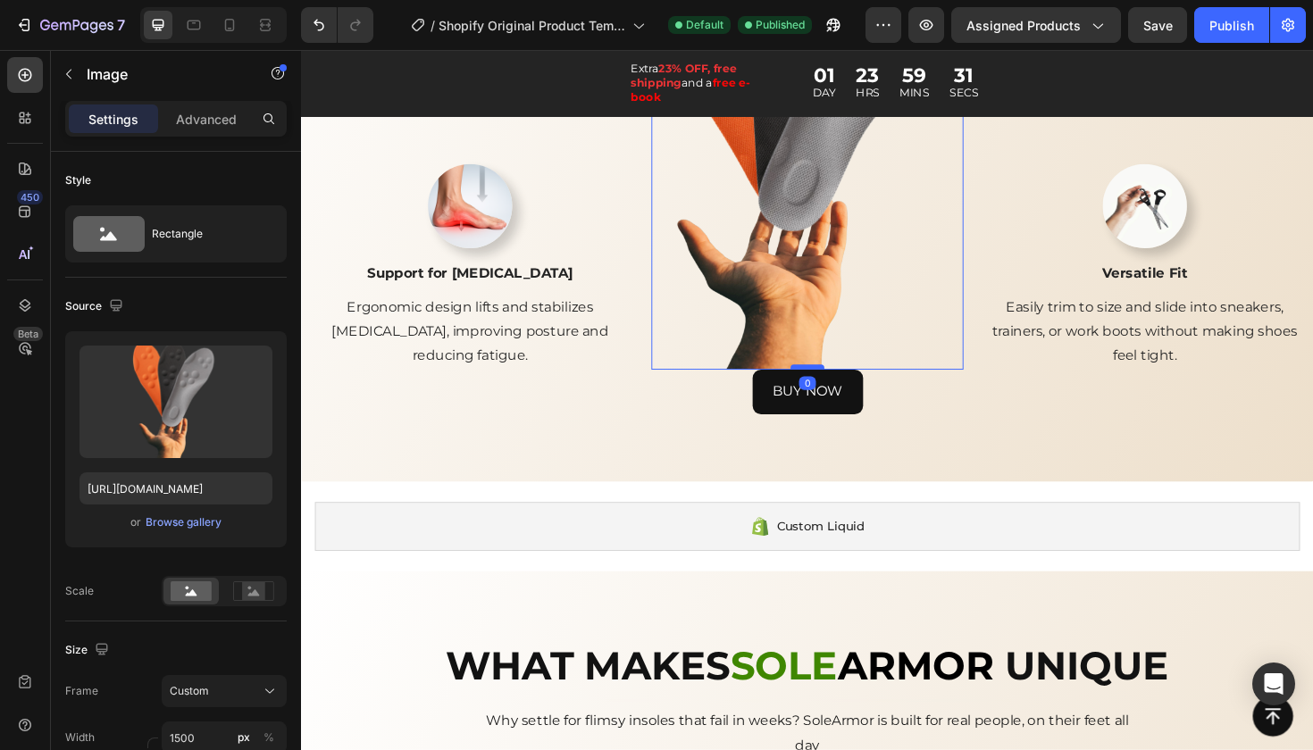
click at [832, 383] on div at bounding box center [837, 385] width 36 height 5
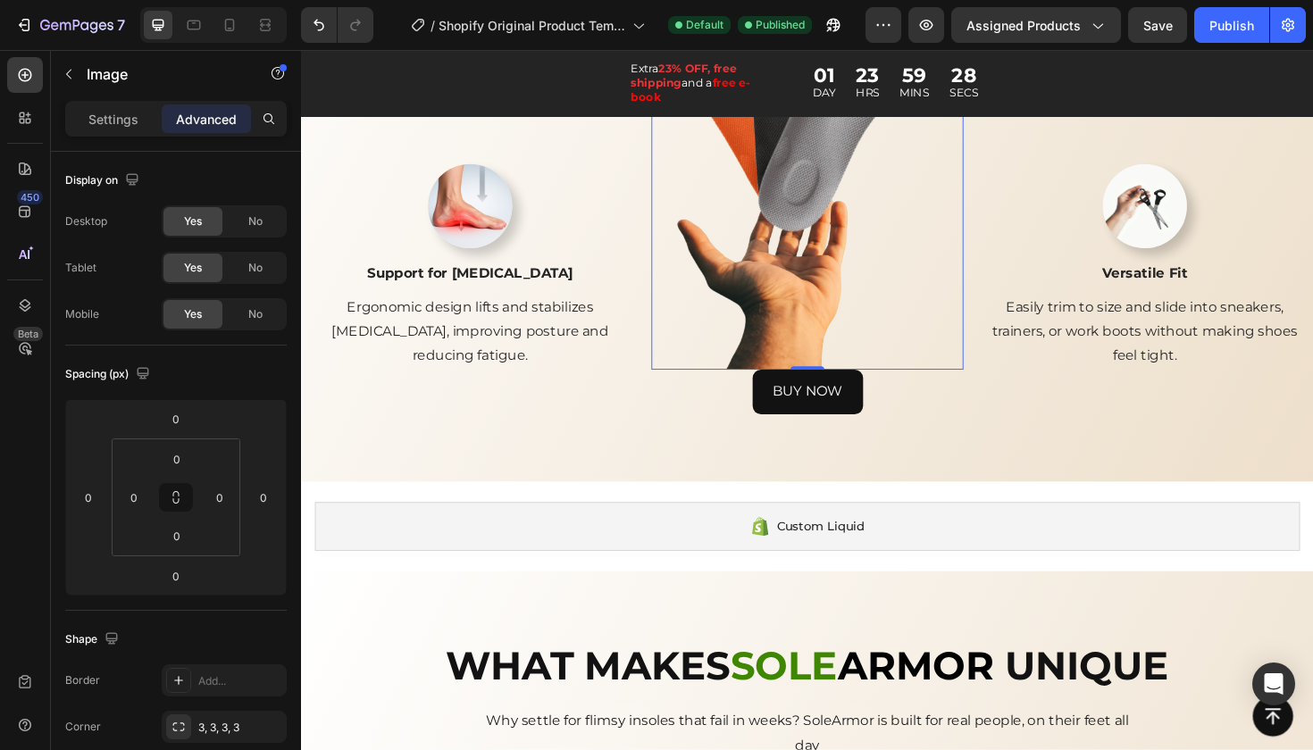
click at [849, 373] on img at bounding box center [837, 149] width 330 height 480
click at [838, 370] on img at bounding box center [837, 149] width 330 height 480
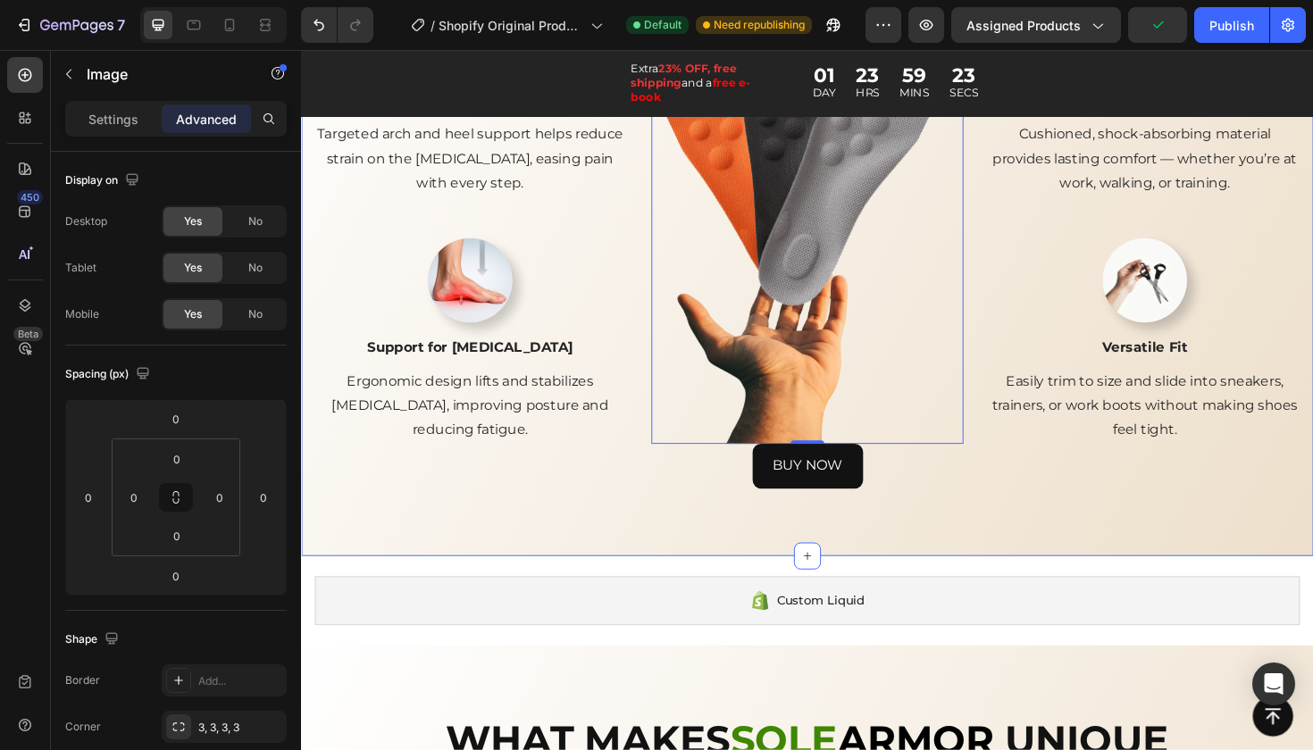
scroll to position [2354, 0]
click at [906, 532] on div "Sole Armor Heading "I've been exactly where you are. And I'm here to tell you: …" at bounding box center [837, 175] width 1072 height 824
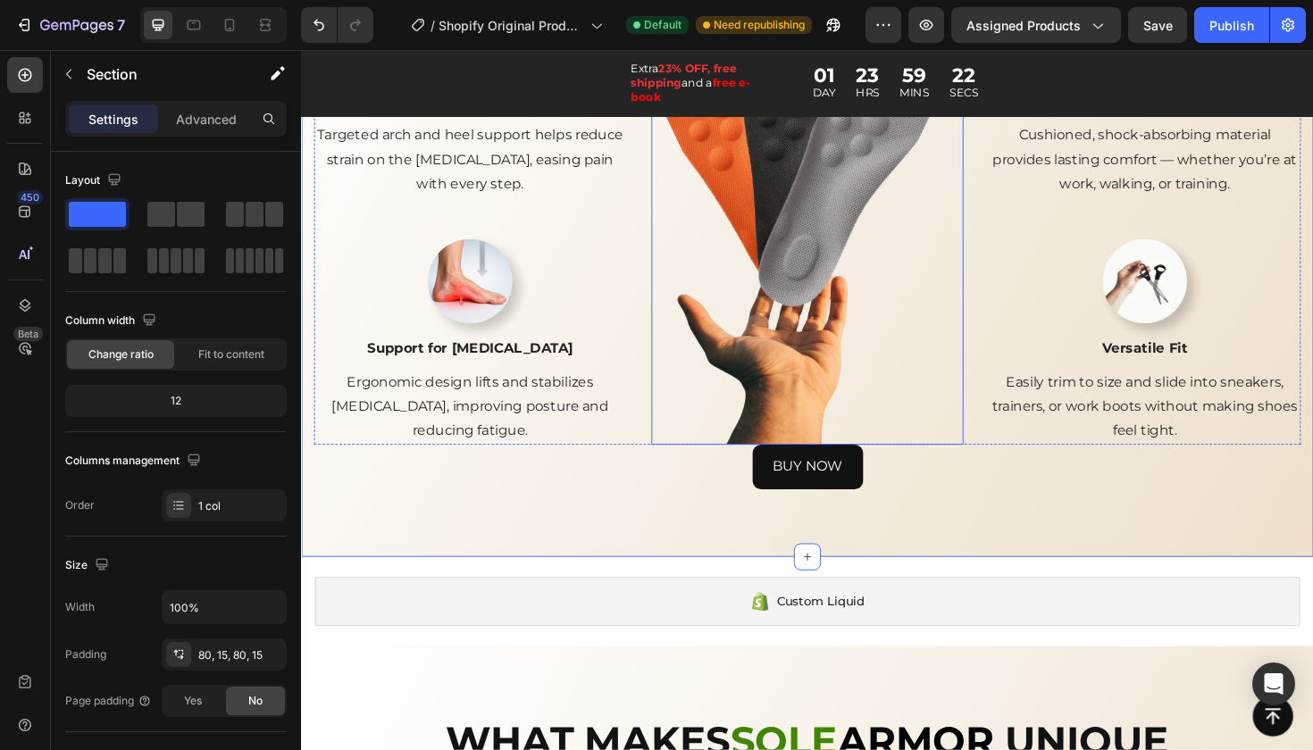
click at [863, 397] on img at bounding box center [837, 228] width 330 height 480
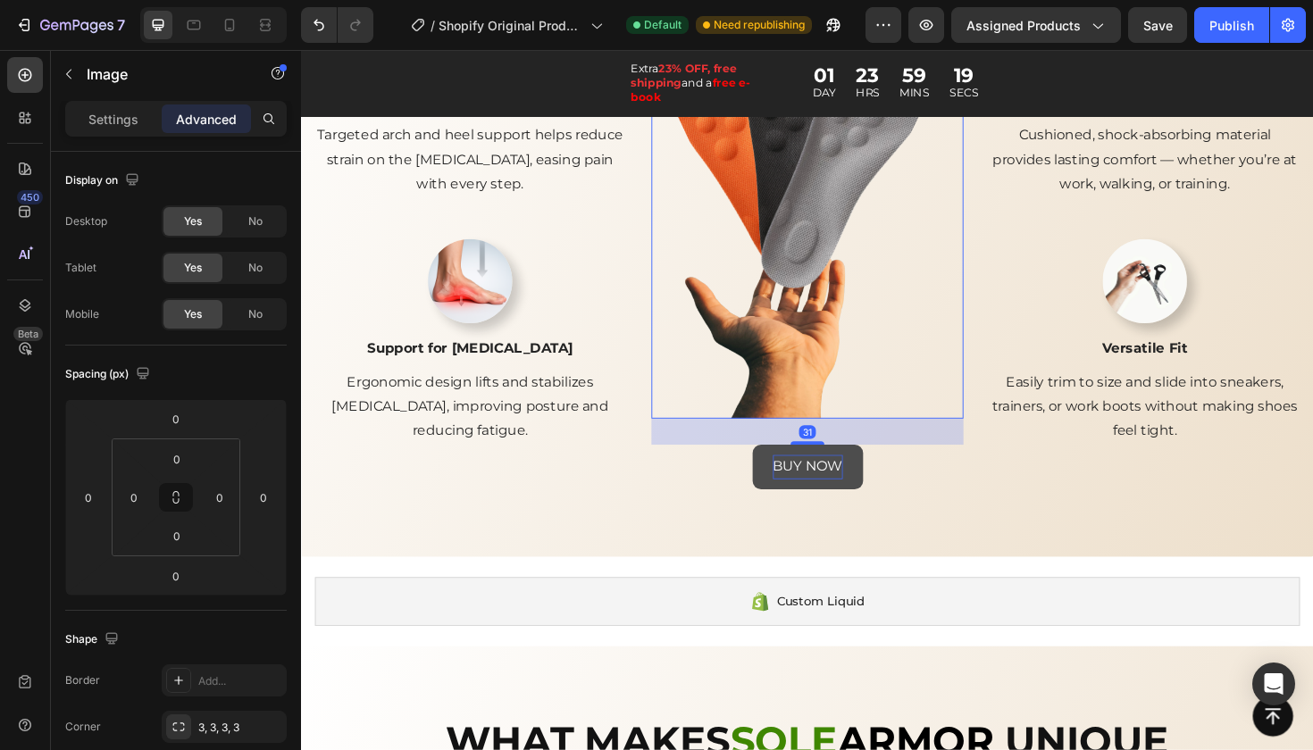
drag, startPoint x: 832, startPoint y: 456, endPoint x: 832, endPoint y: 483, distance: 26.8
click at [833, 483] on div "Sole Armor Heading "I've been exactly where you are. And I'm here to tell you: …" at bounding box center [836, 175] width 1045 height 681
type input "30"
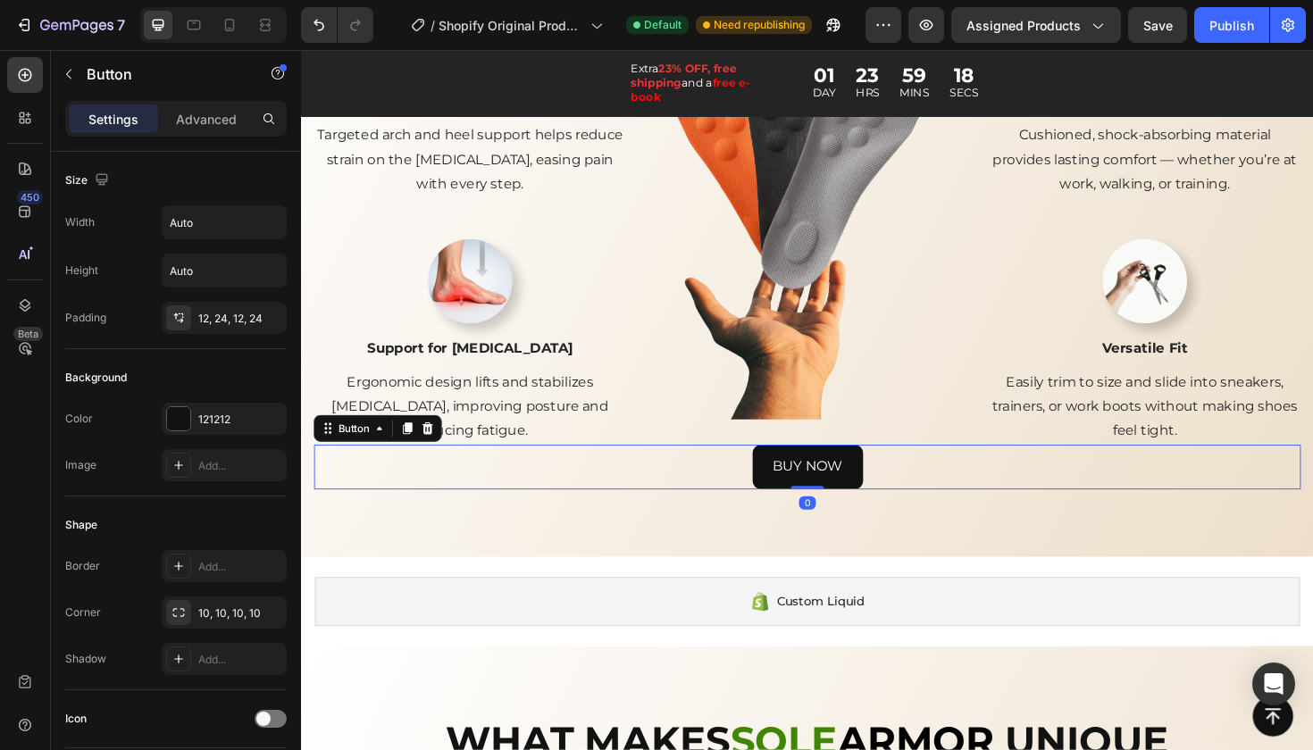
click at [962, 505] on div "BUY NOW Button 0" at bounding box center [836, 491] width 1045 height 47
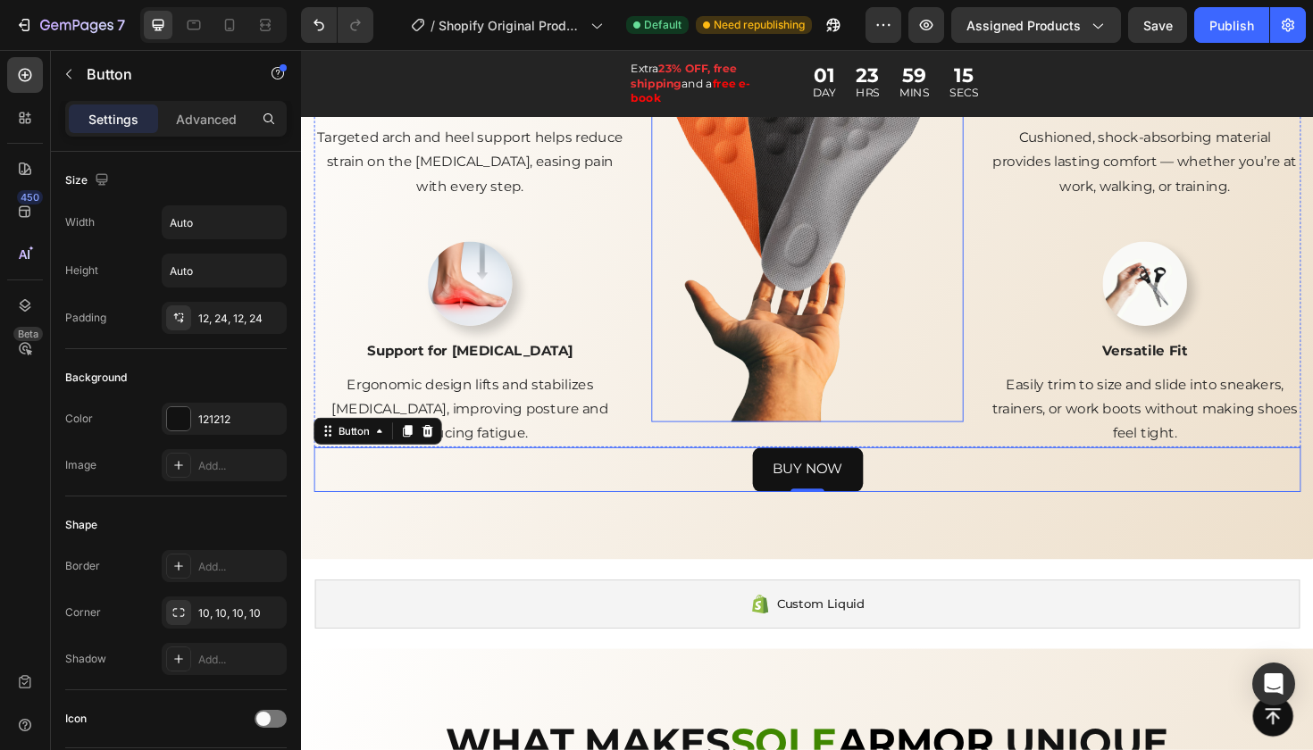
scroll to position [2383, 0]
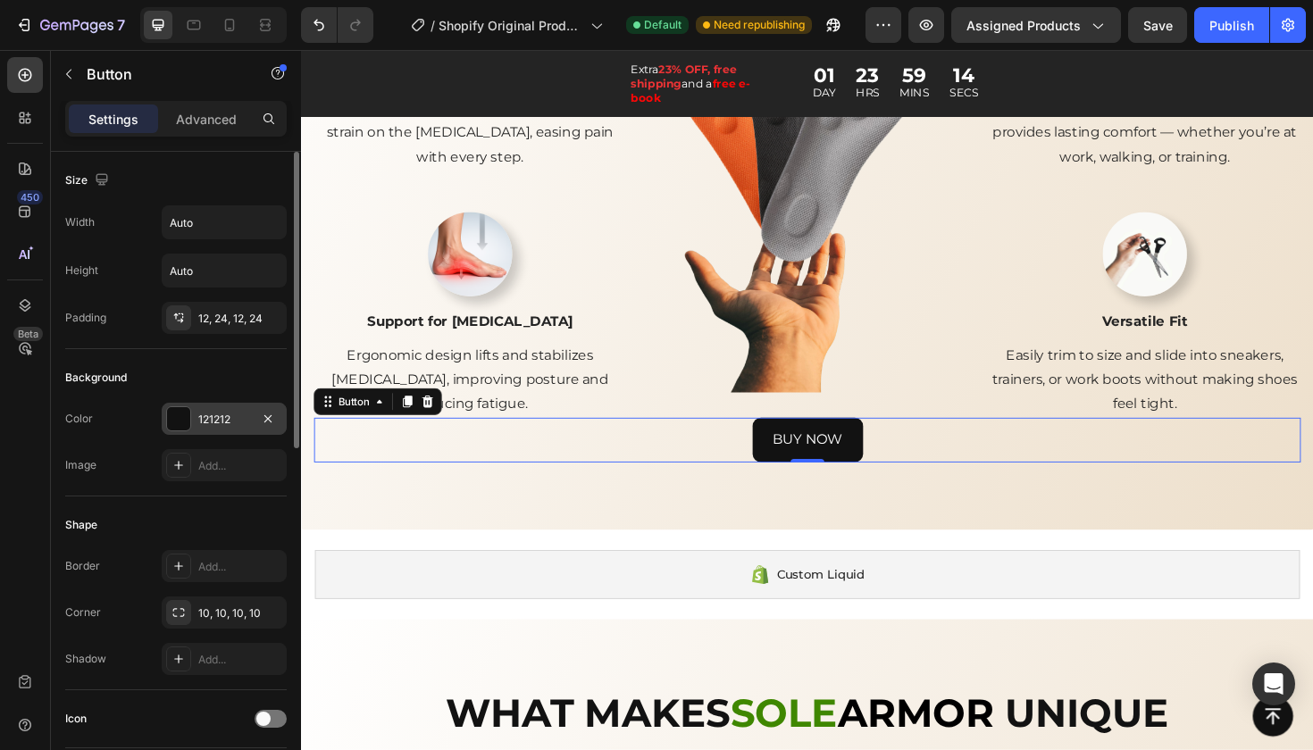
click at [214, 418] on div "121212" at bounding box center [224, 420] width 52 height 16
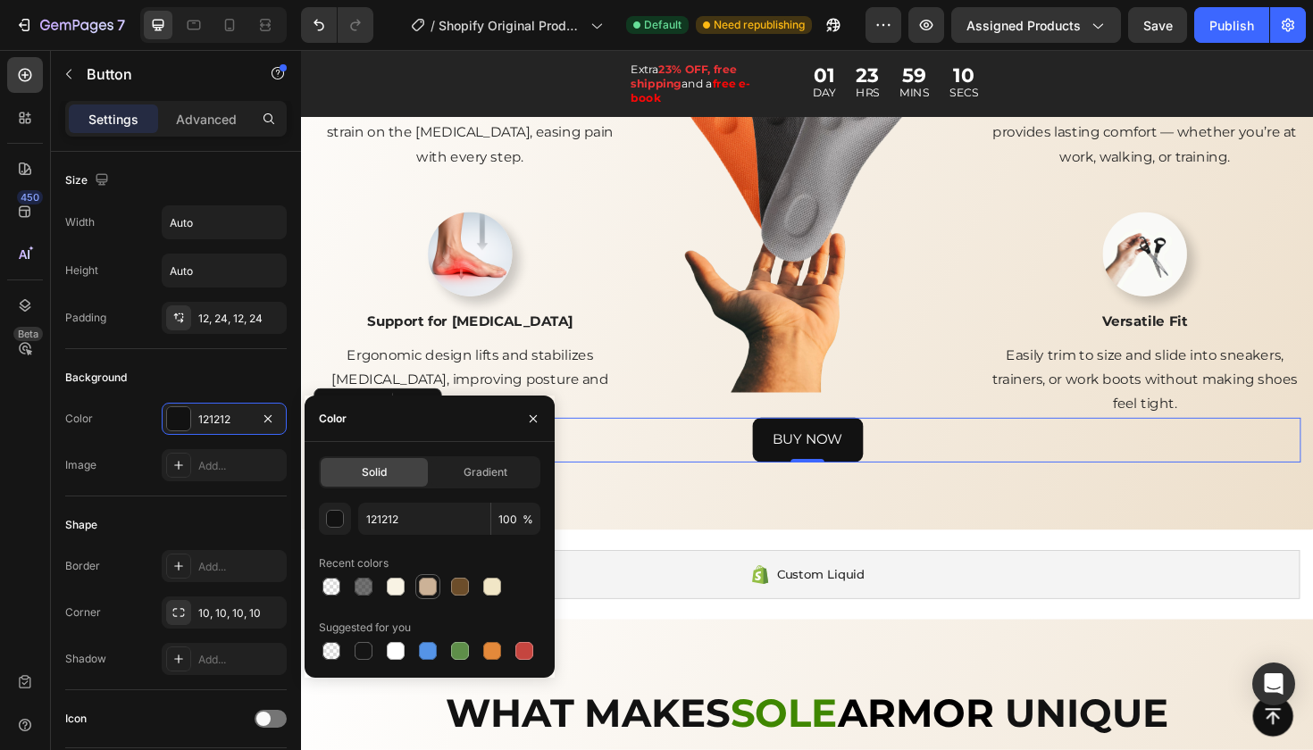
click at [431, 582] on div at bounding box center [428, 587] width 18 height 18
type input "CCB297"
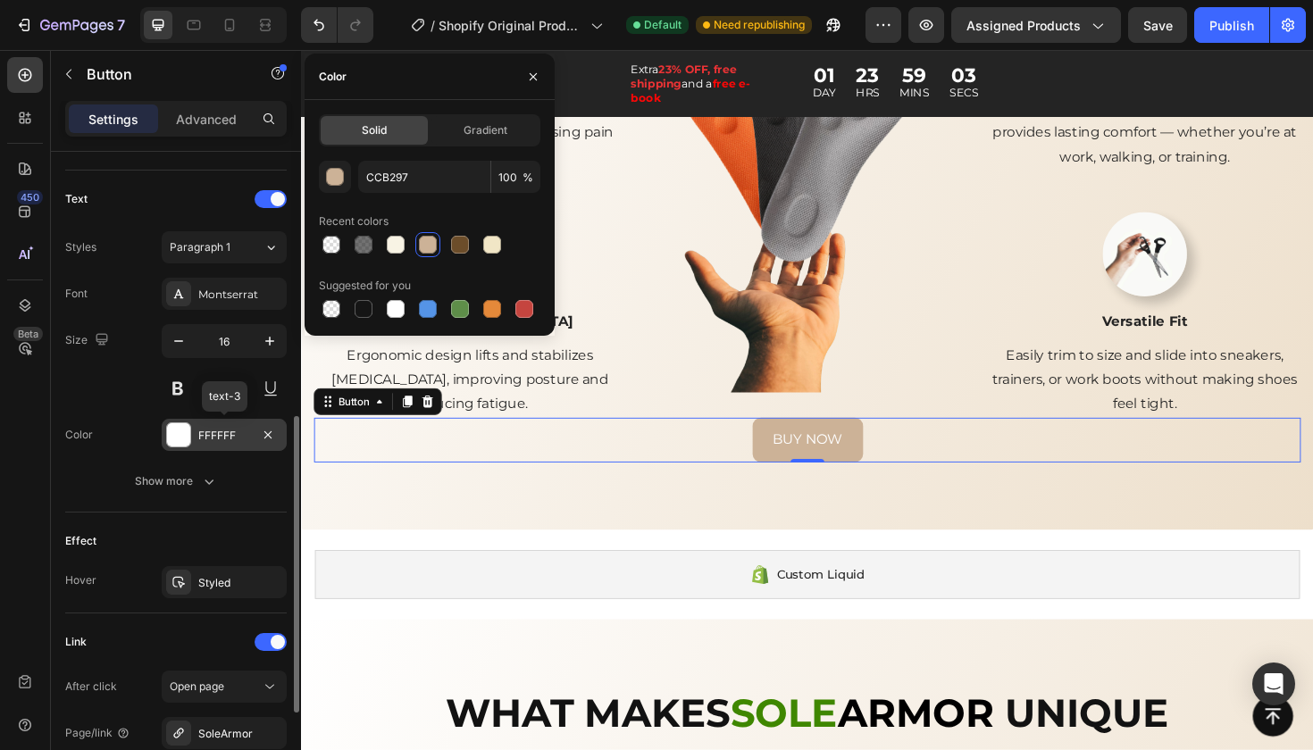
scroll to position [574, 0]
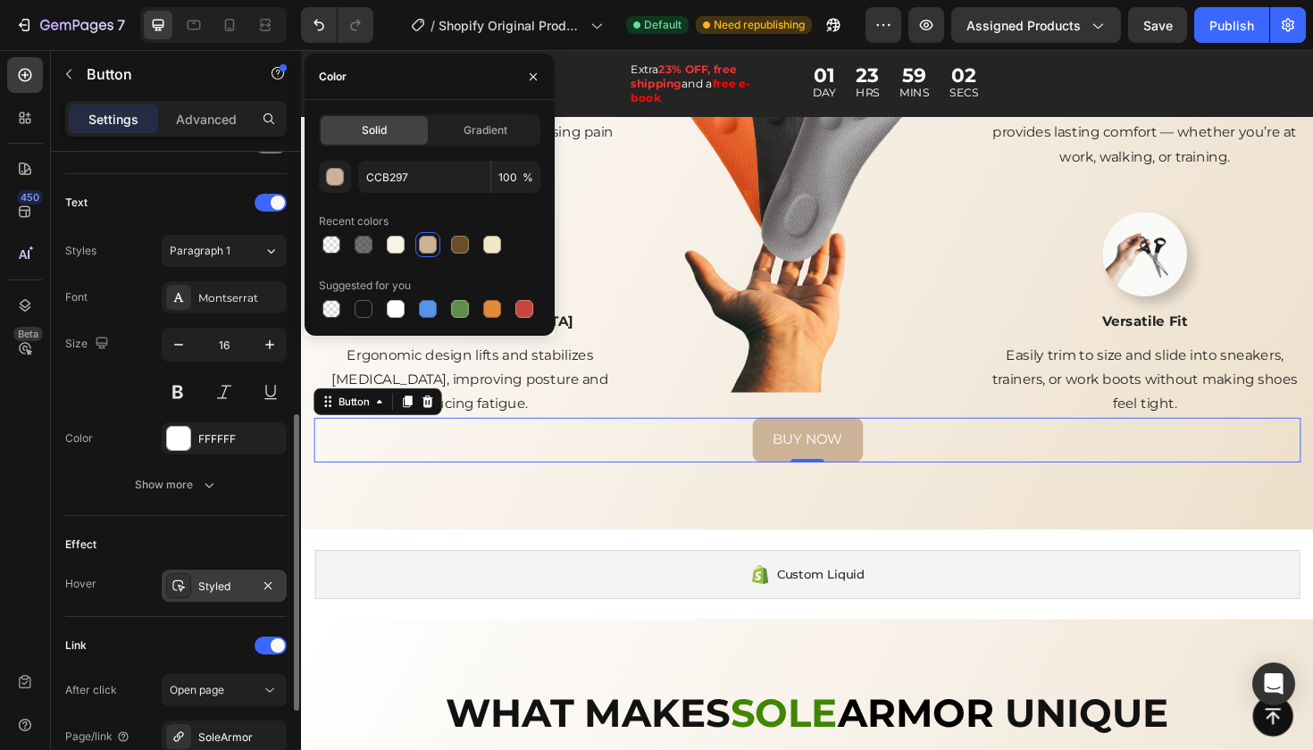
click at [229, 579] on div "Styled" at bounding box center [224, 587] width 52 height 16
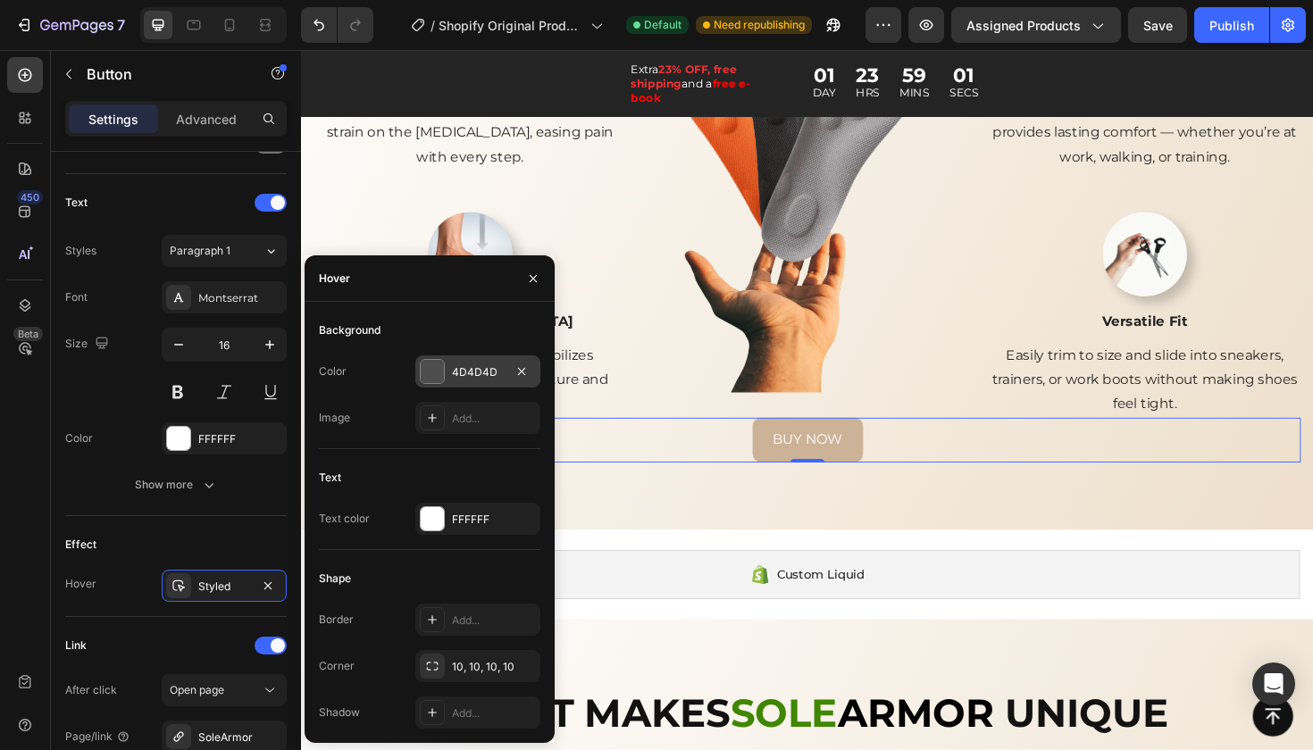
click at [461, 367] on div "4D4D4D" at bounding box center [478, 372] width 52 height 16
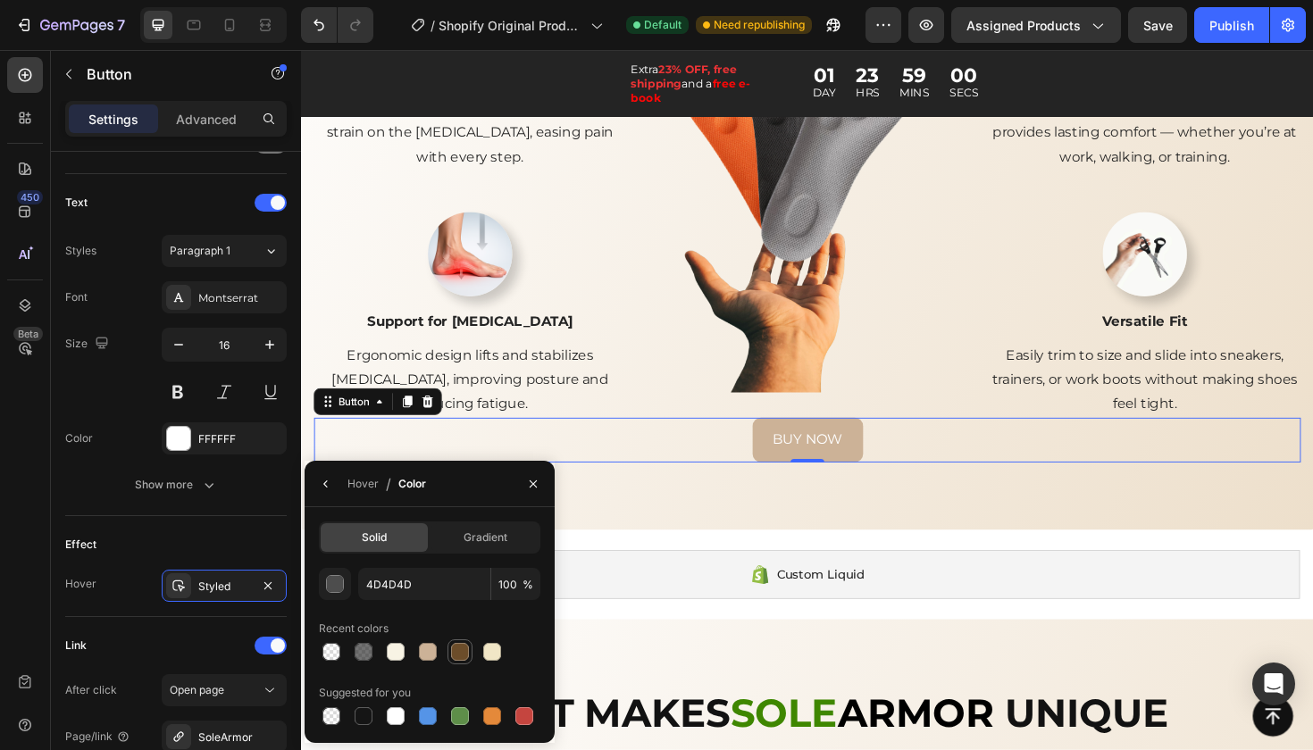
click at [457, 648] on div at bounding box center [460, 652] width 18 height 18
type input "6C4D2A"
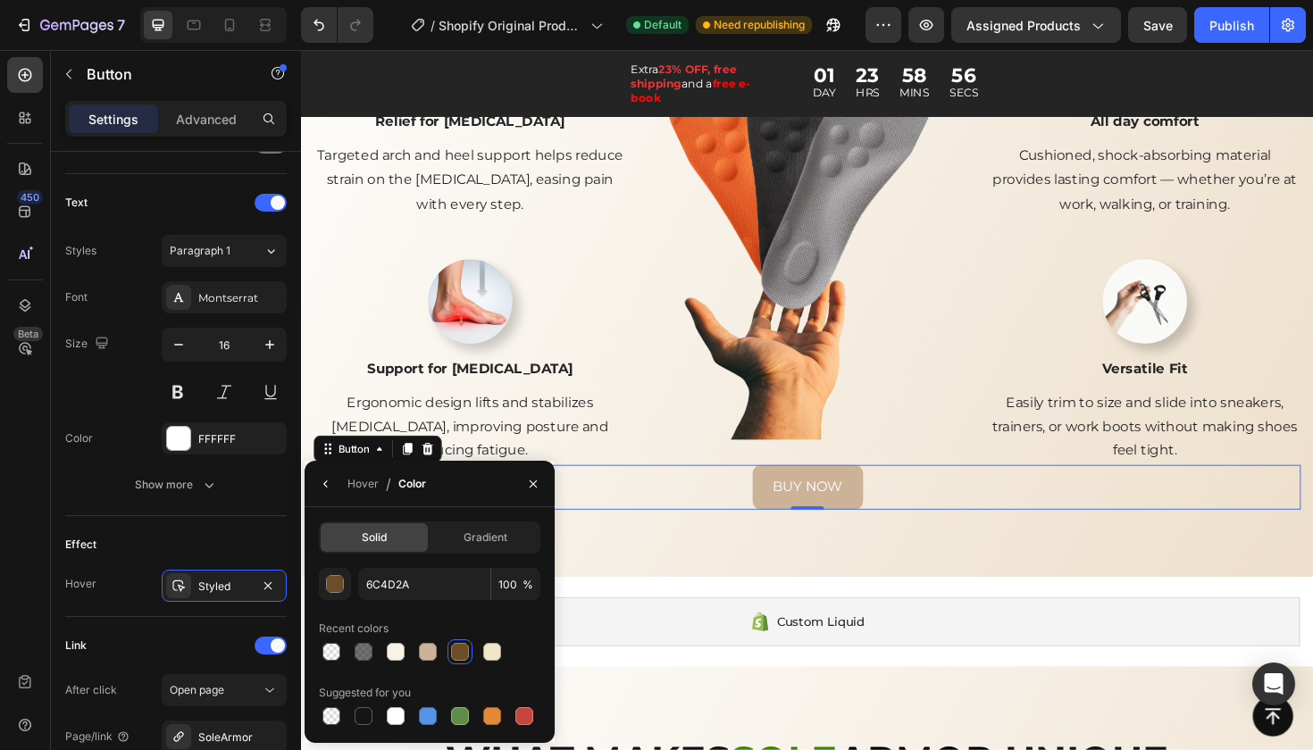
scroll to position [2332, 0]
click at [207, 579] on div "Styled" at bounding box center [224, 587] width 52 height 16
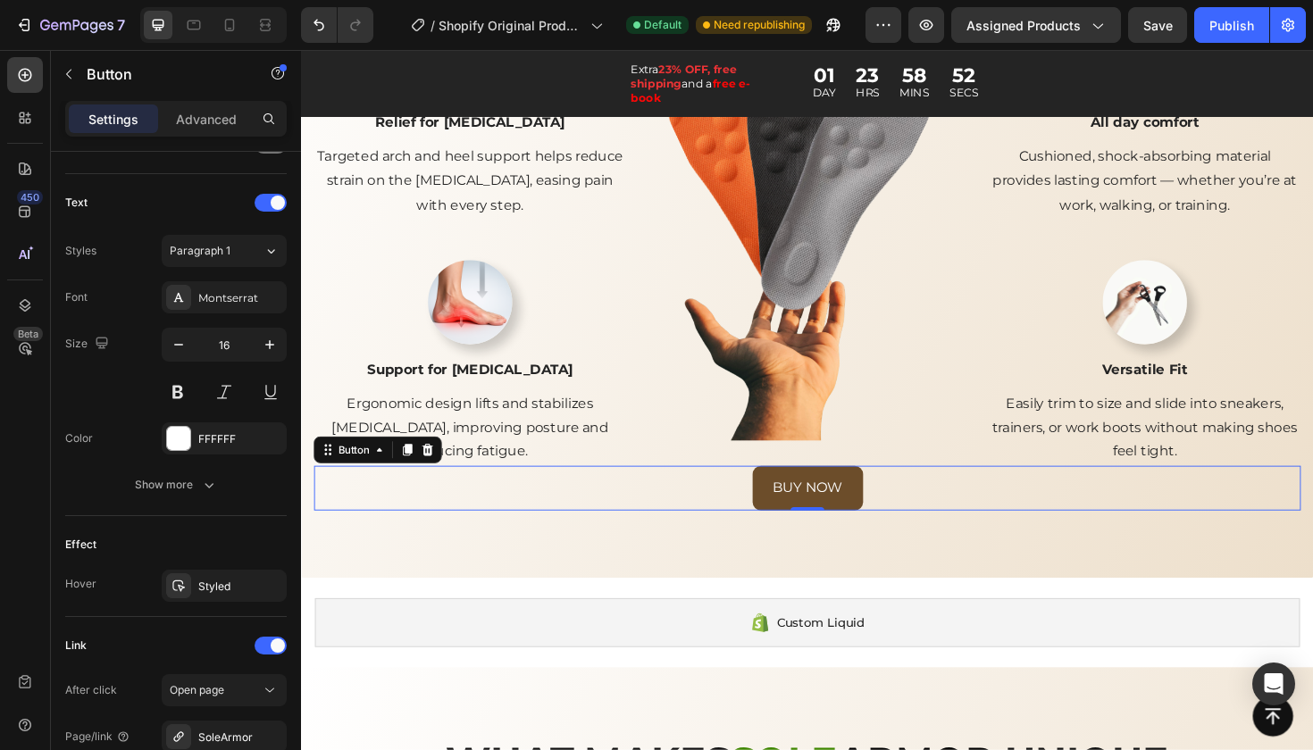
click at [874, 521] on link "BUY NOW" at bounding box center [837, 513] width 117 height 47
click at [872, 504] on p "BUY NOW" at bounding box center [837, 514] width 74 height 26
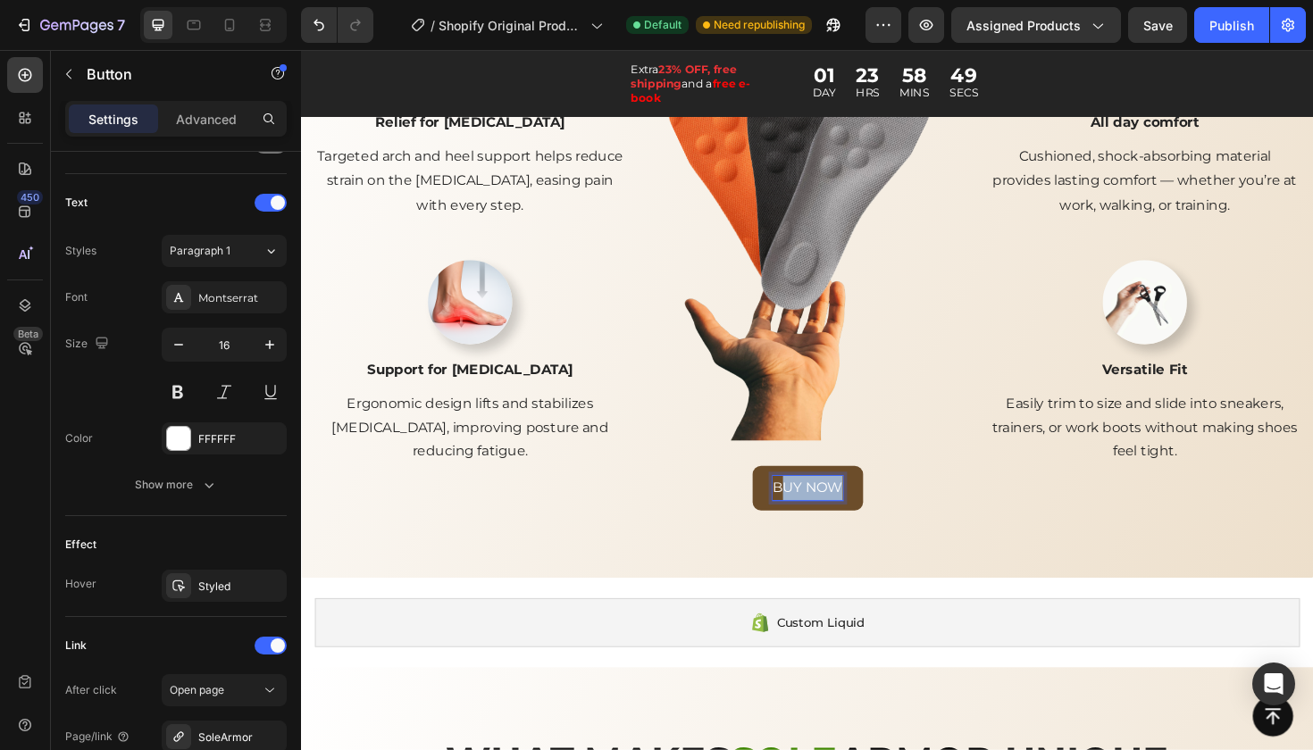
drag, startPoint x: 872, startPoint y: 504, endPoint x: 807, endPoint y: 504, distance: 65.2
click at [807, 504] on p "BUY NOW" at bounding box center [837, 514] width 74 height 26
click at [862, 507] on p "Buy Now" at bounding box center [837, 514] width 65 height 26
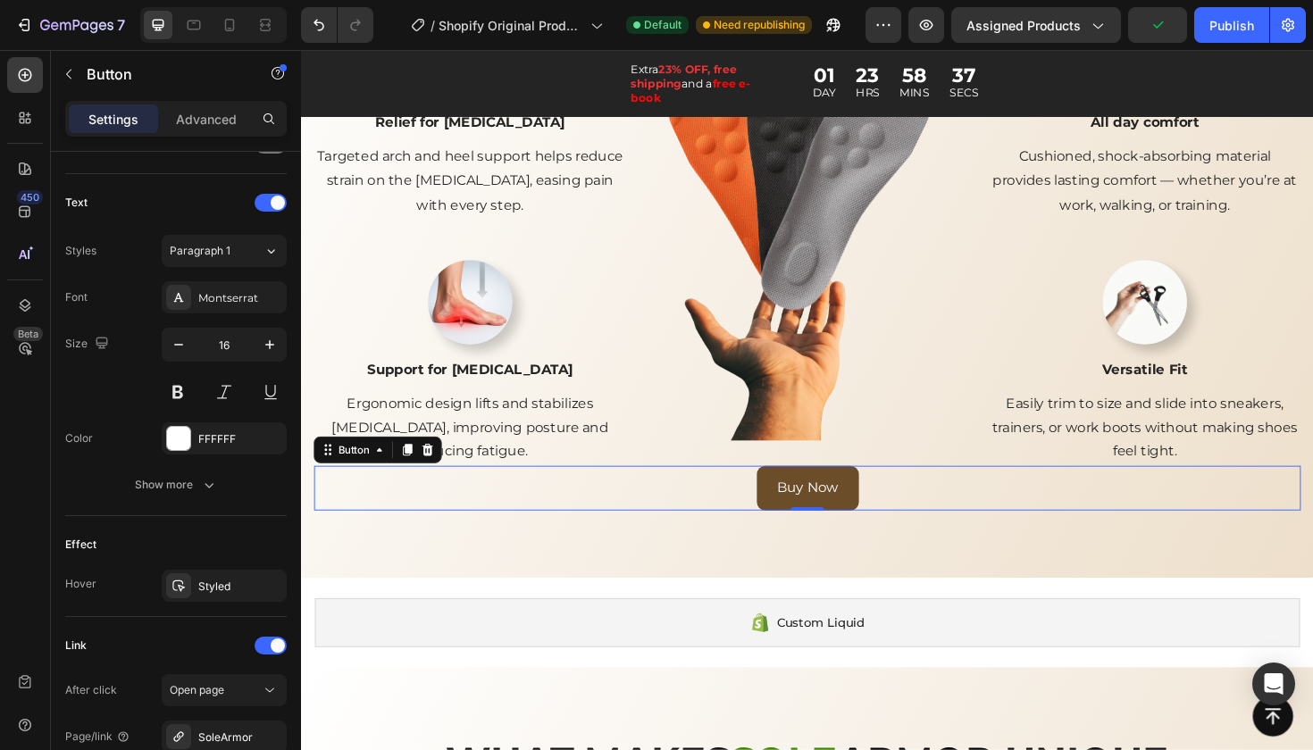
click at [872, 506] on link "Buy Now" at bounding box center [837, 513] width 108 height 47
click at [867, 504] on p "Buy Now" at bounding box center [837, 514] width 65 height 26
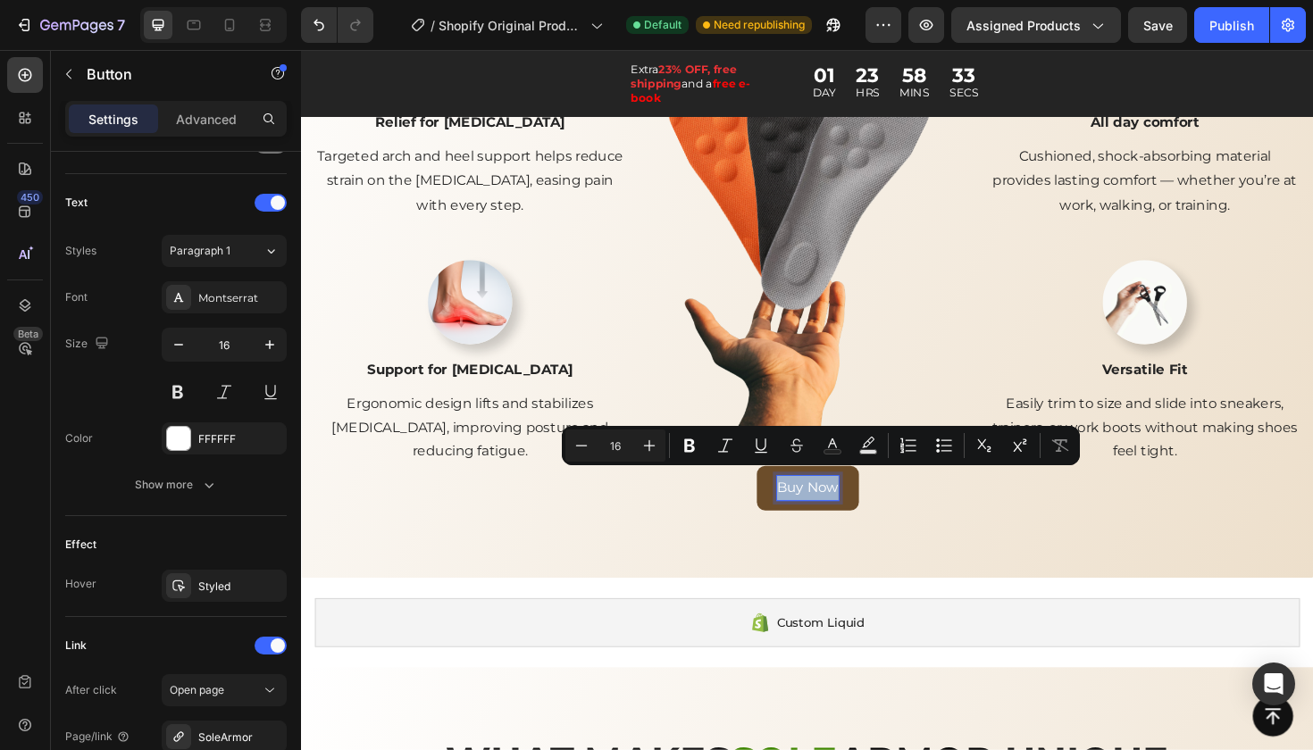
drag, startPoint x: 867, startPoint y: 504, endPoint x: 803, endPoint y: 499, distance: 64.5
click at [803, 499] on link "Buy Now" at bounding box center [837, 513] width 108 height 47
click at [682, 453] on icon "Editor contextual toolbar" at bounding box center [690, 446] width 18 height 18
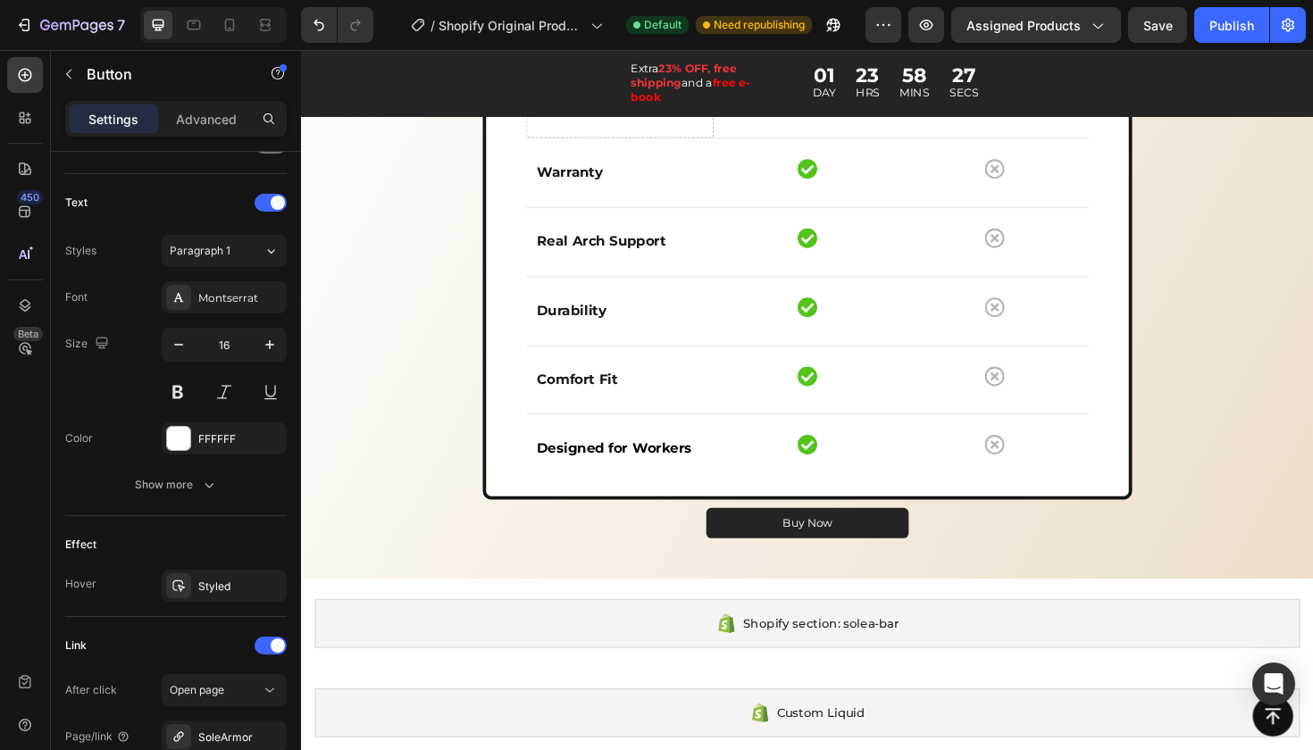
scroll to position [3137, 0]
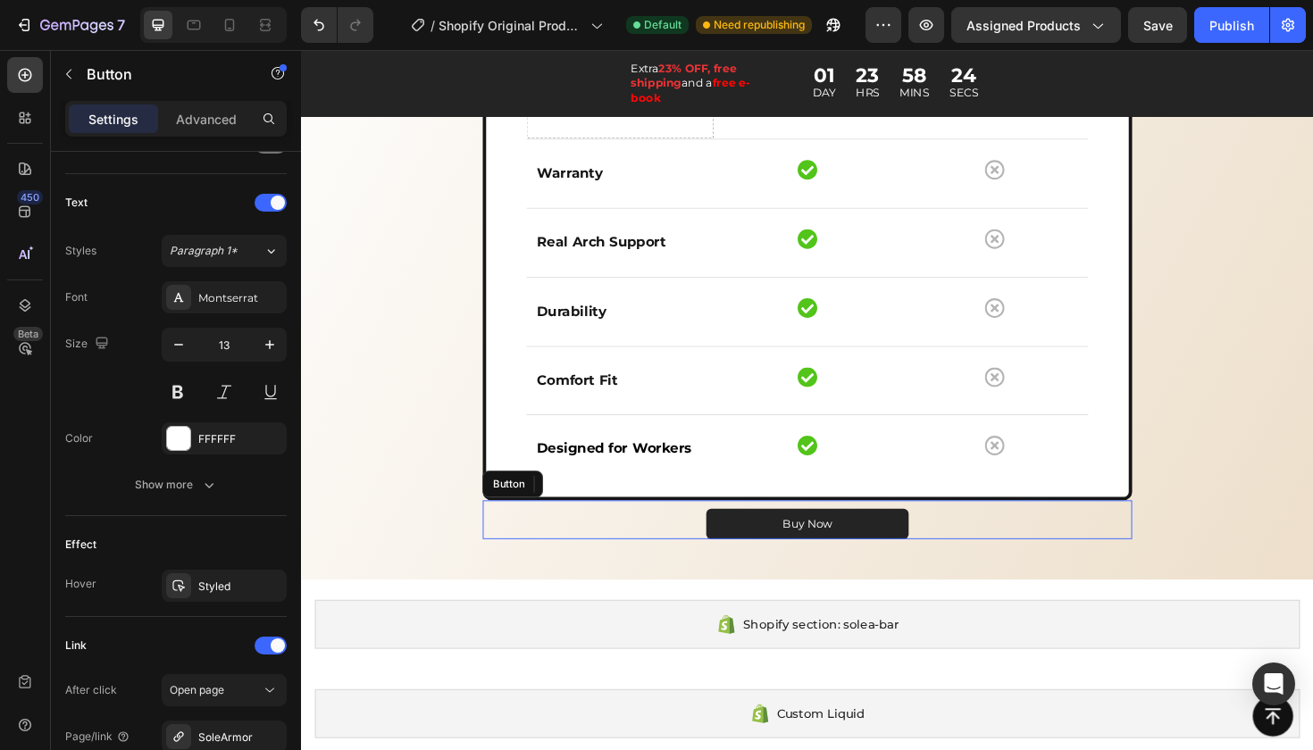
click at [713, 541] on div "Buy Now Button" at bounding box center [837, 547] width 688 height 41
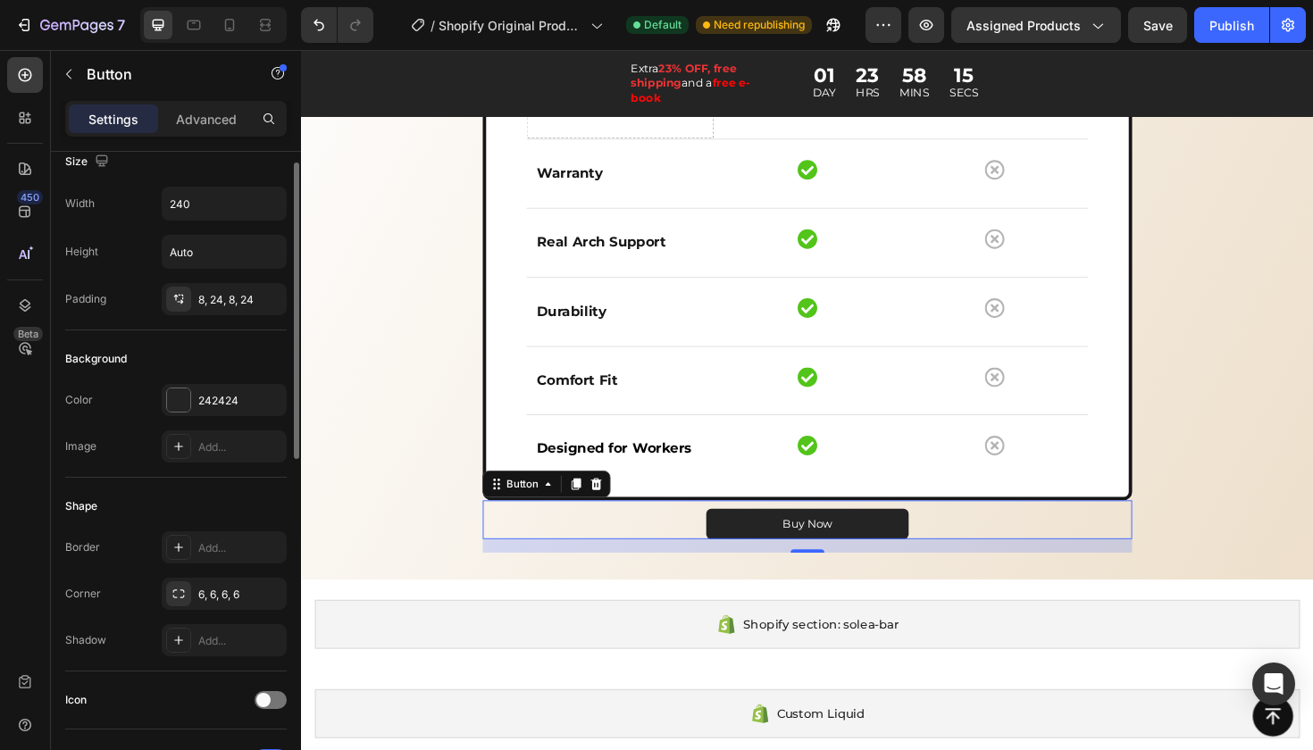
scroll to position [18, 0]
click at [219, 405] on div "242424" at bounding box center [224, 402] width 52 height 16
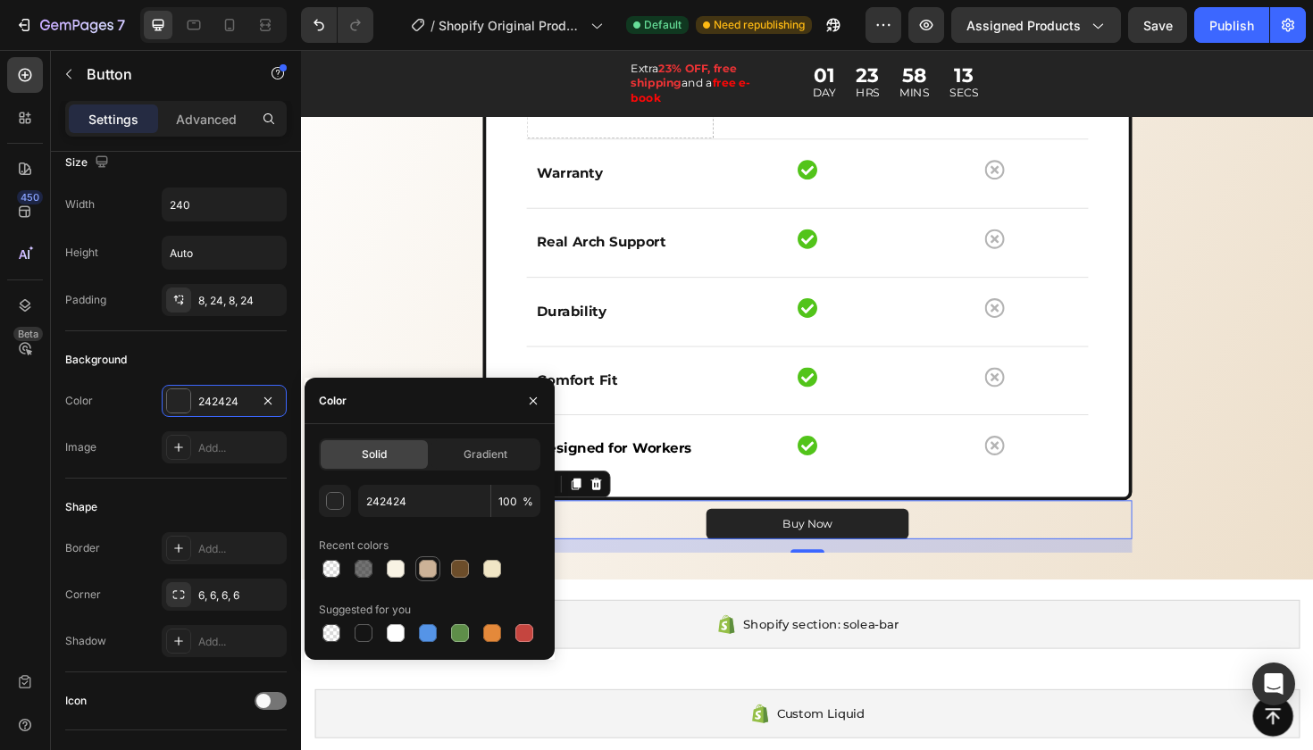
click at [428, 570] on div at bounding box center [428, 569] width 18 height 18
type input "CCB297"
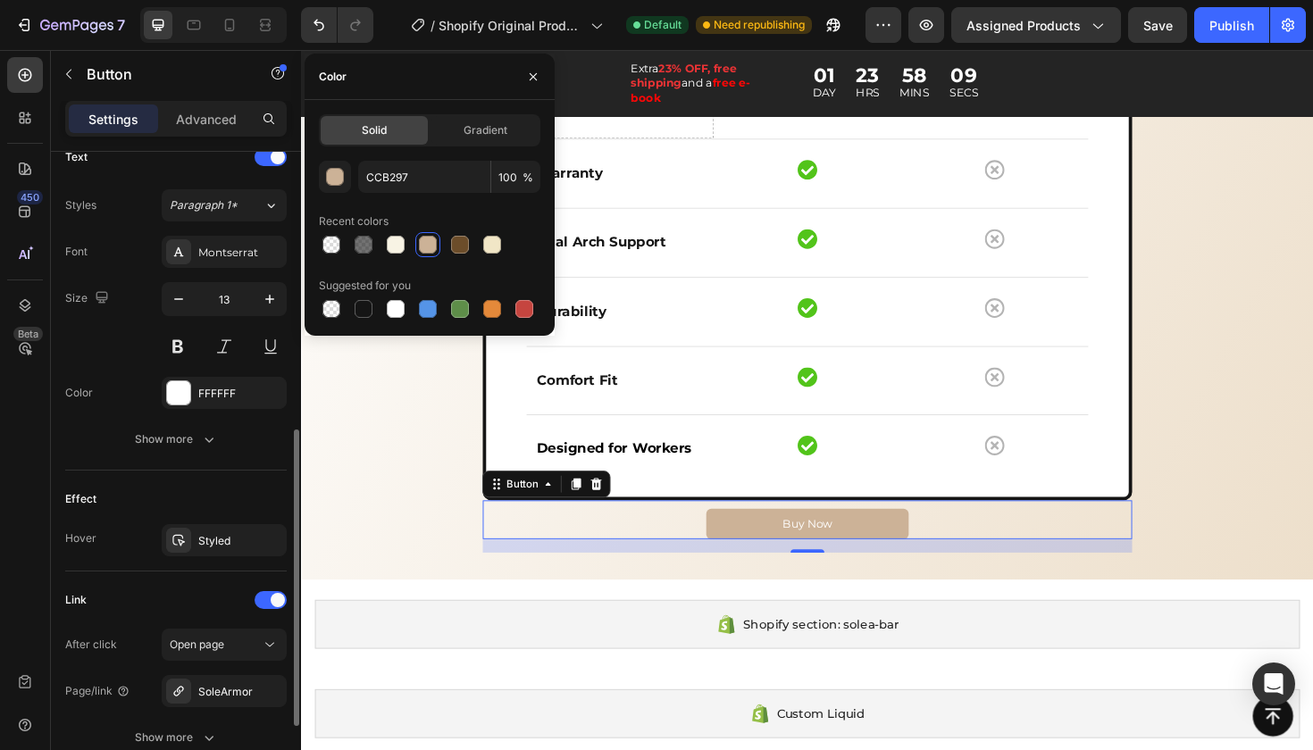
scroll to position [621, 0]
click at [226, 536] on div "Styled" at bounding box center [224, 540] width 52 height 16
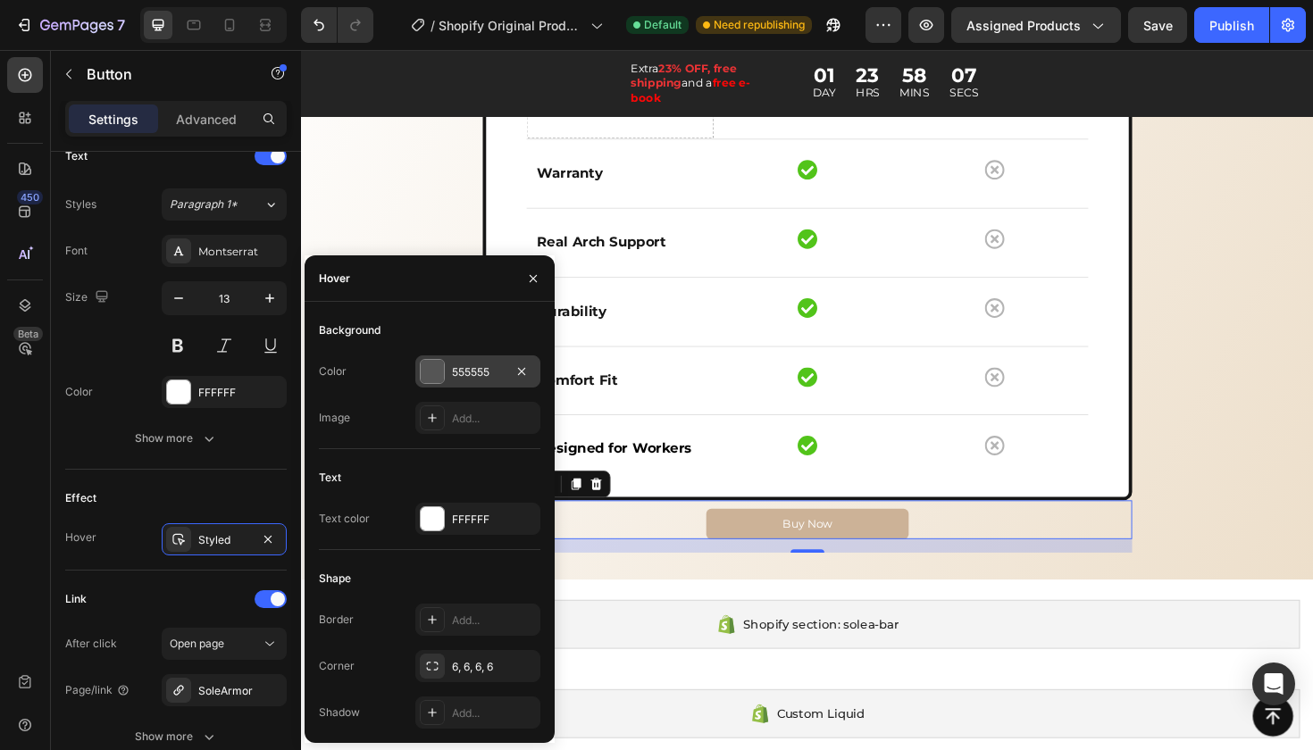
click at [460, 370] on div "555555" at bounding box center [478, 372] width 52 height 16
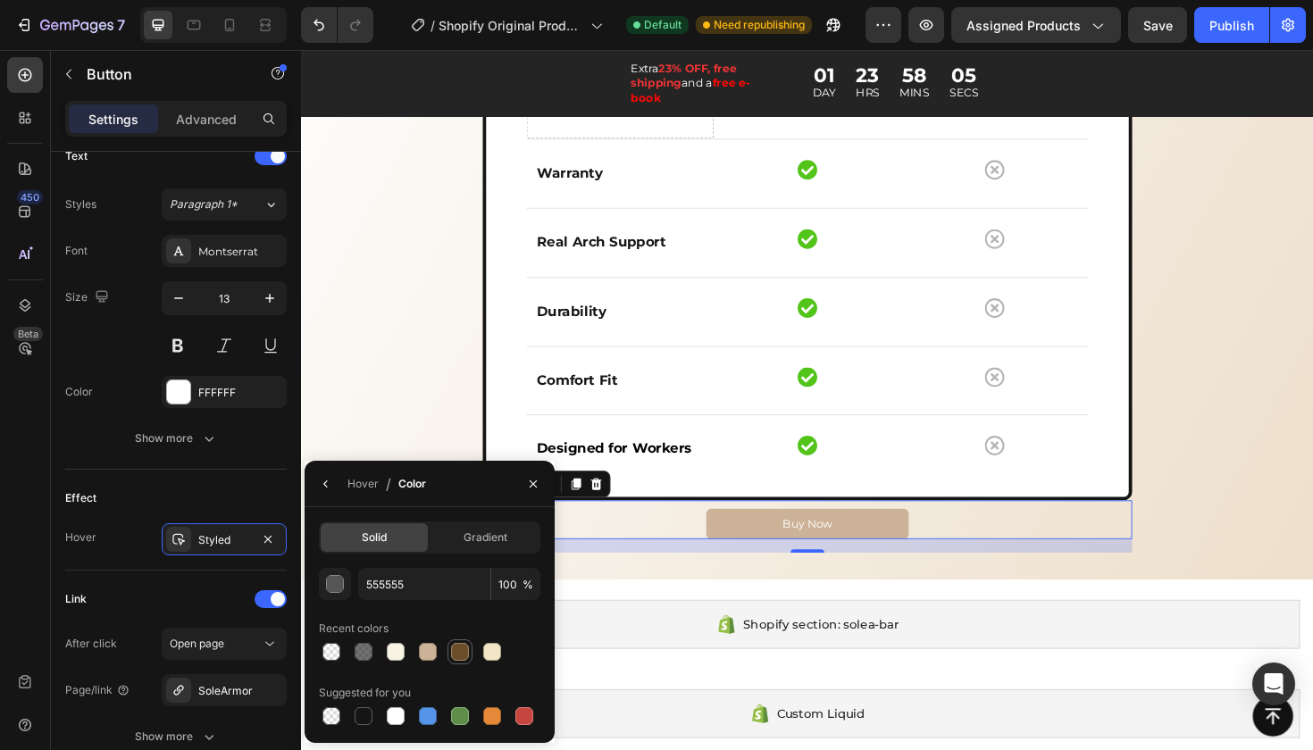
click at [453, 651] on div at bounding box center [460, 652] width 18 height 18
type input "6C4D2A"
click at [453, 651] on div at bounding box center [460, 652] width 18 height 18
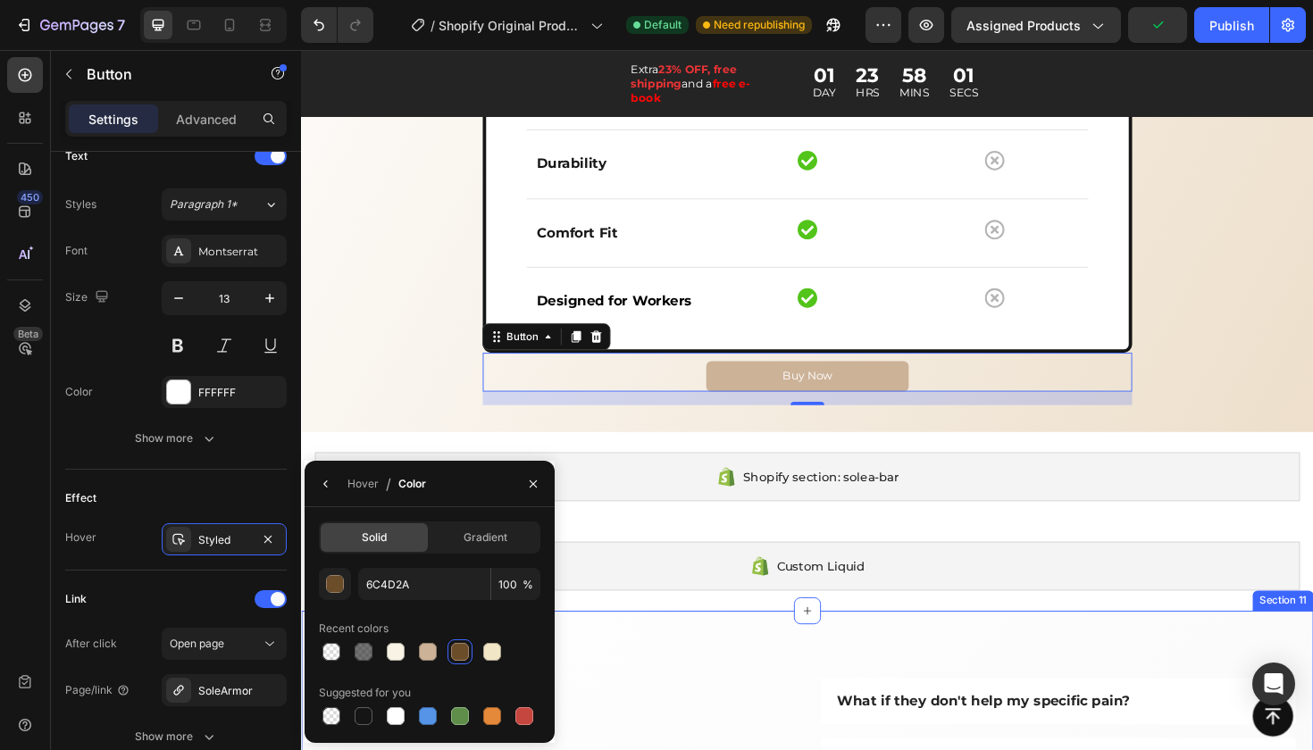
scroll to position [3301, 0]
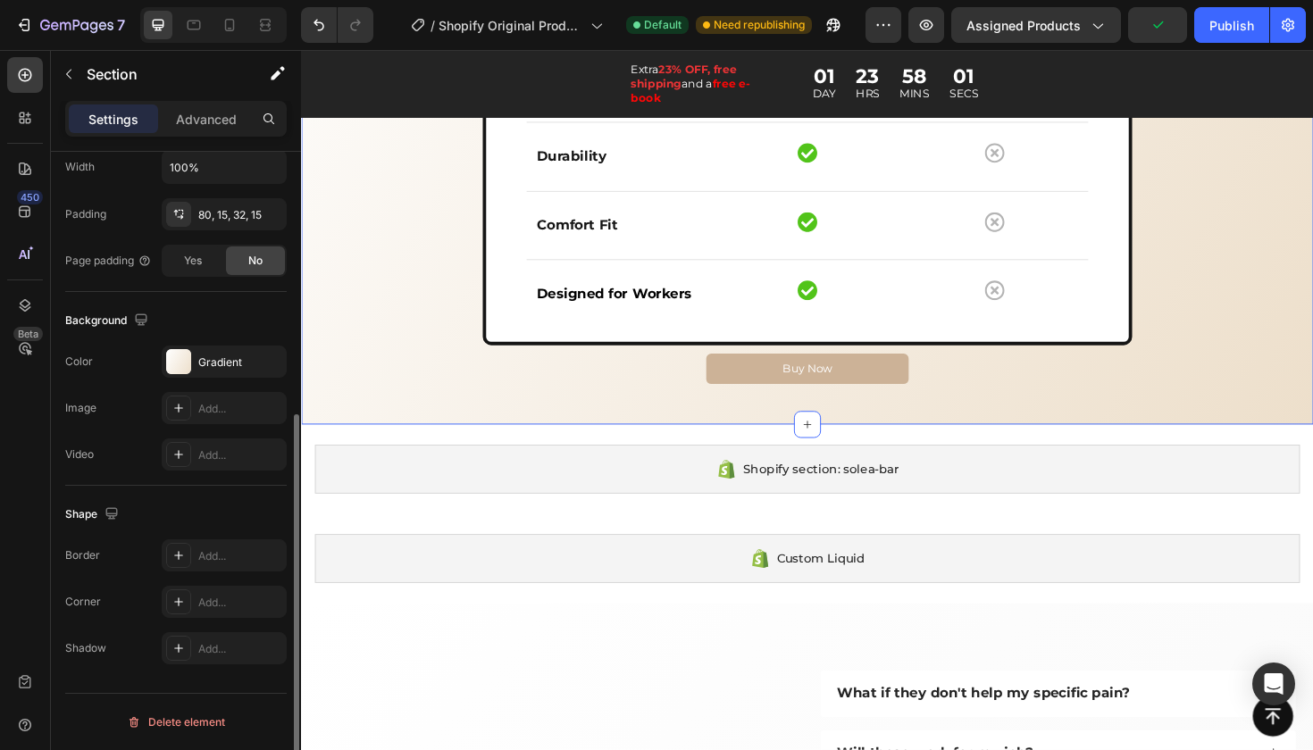
click at [429, 350] on div "WHAT MAKES SOLE ARMOR UNIQUE Heading Heading Why settle for flimsy insoles that…" at bounding box center [836, 70] width 1045 height 695
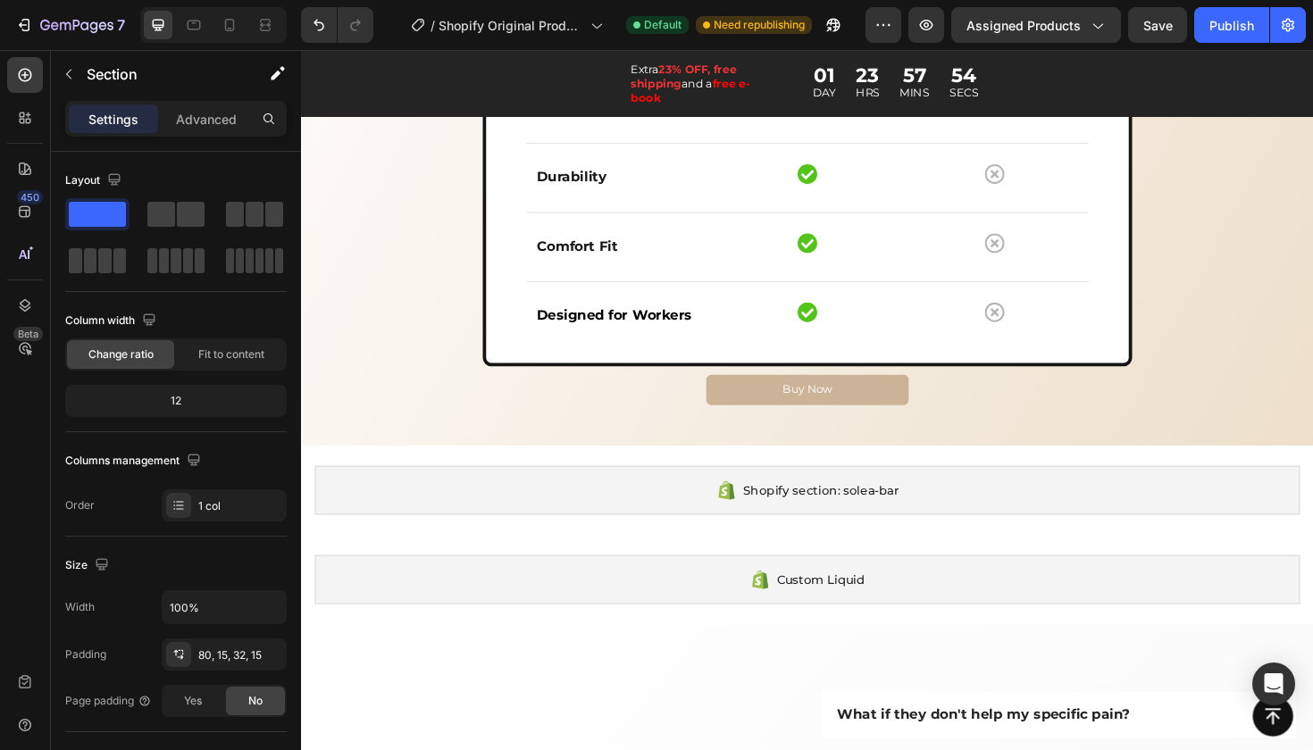
scroll to position [3275, 0]
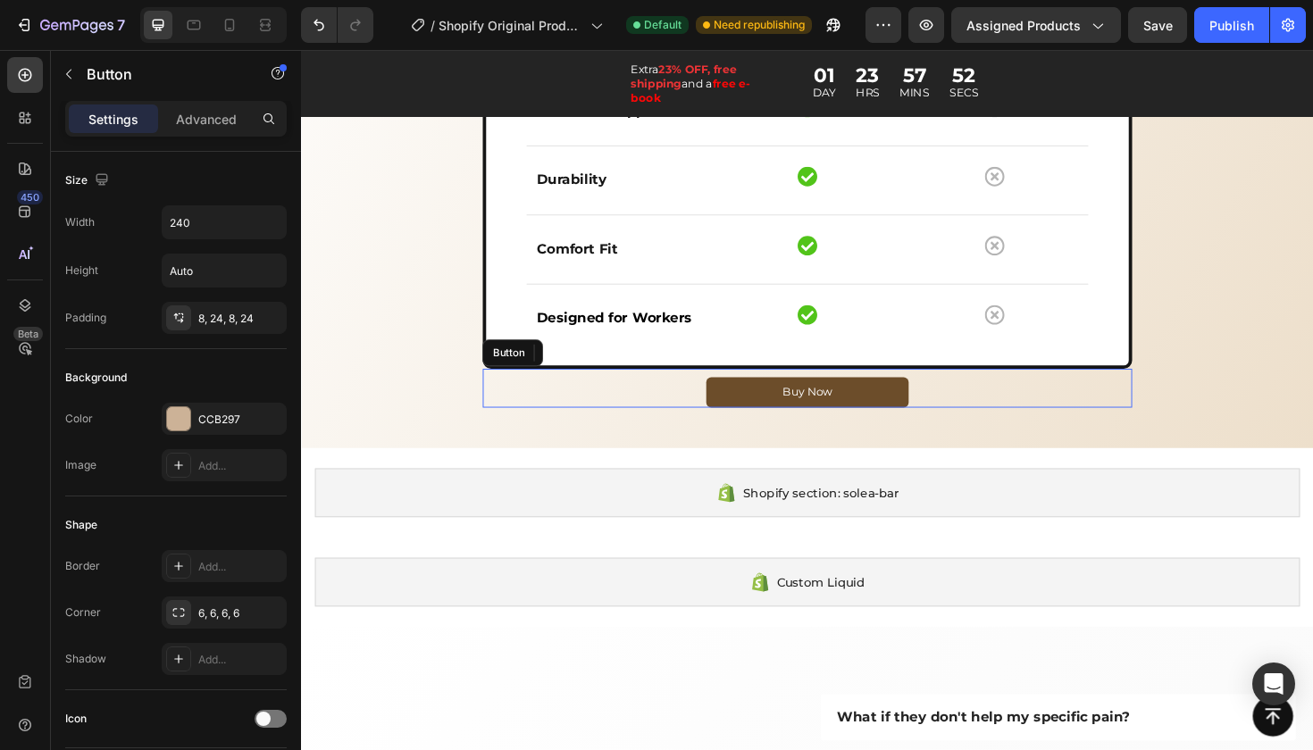
click at [841, 397] on link "Buy Now" at bounding box center [837, 413] width 214 height 32
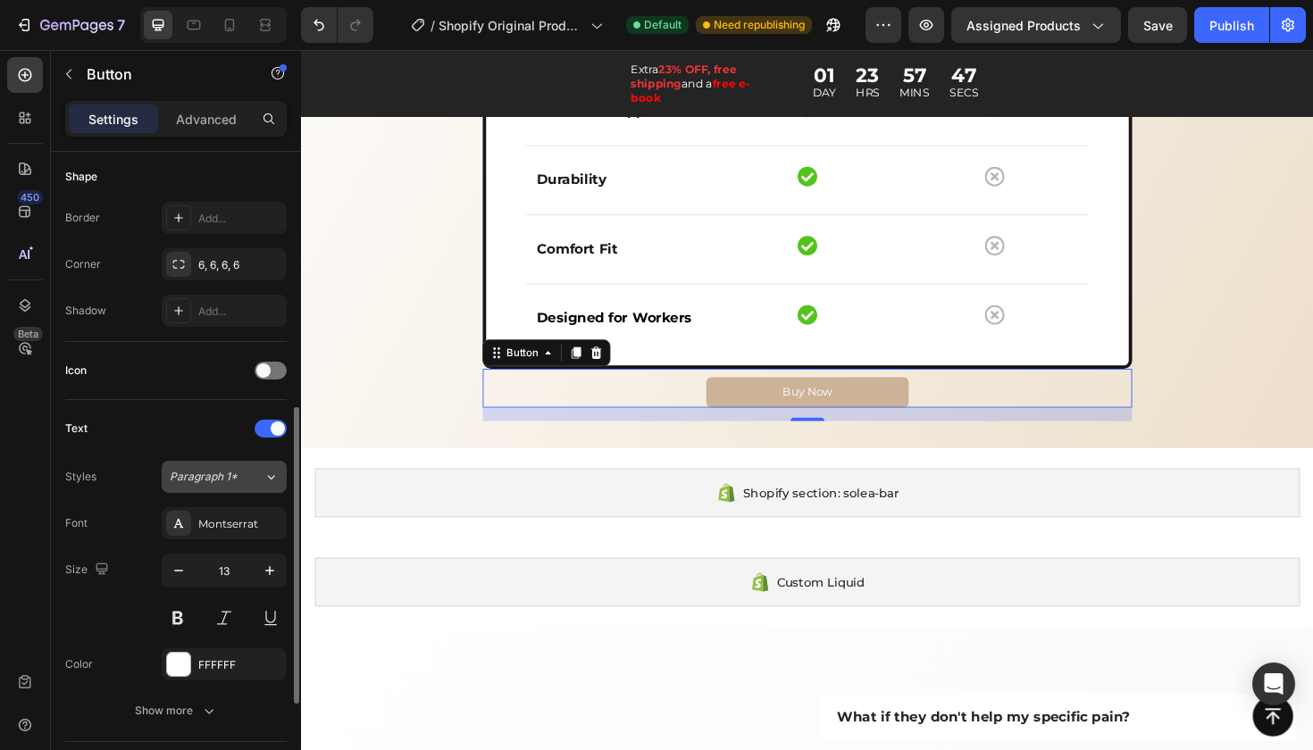
scroll to position [438, 0]
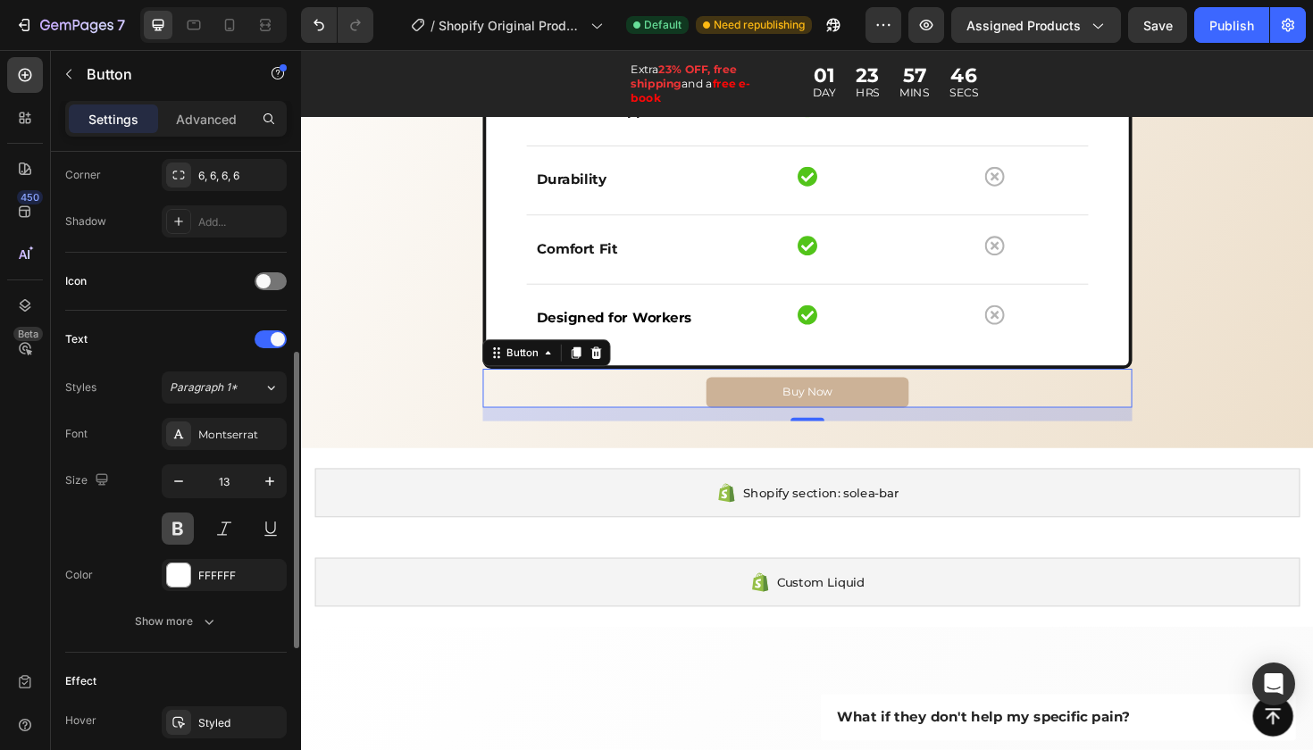
click at [184, 524] on button at bounding box center [178, 529] width 32 height 32
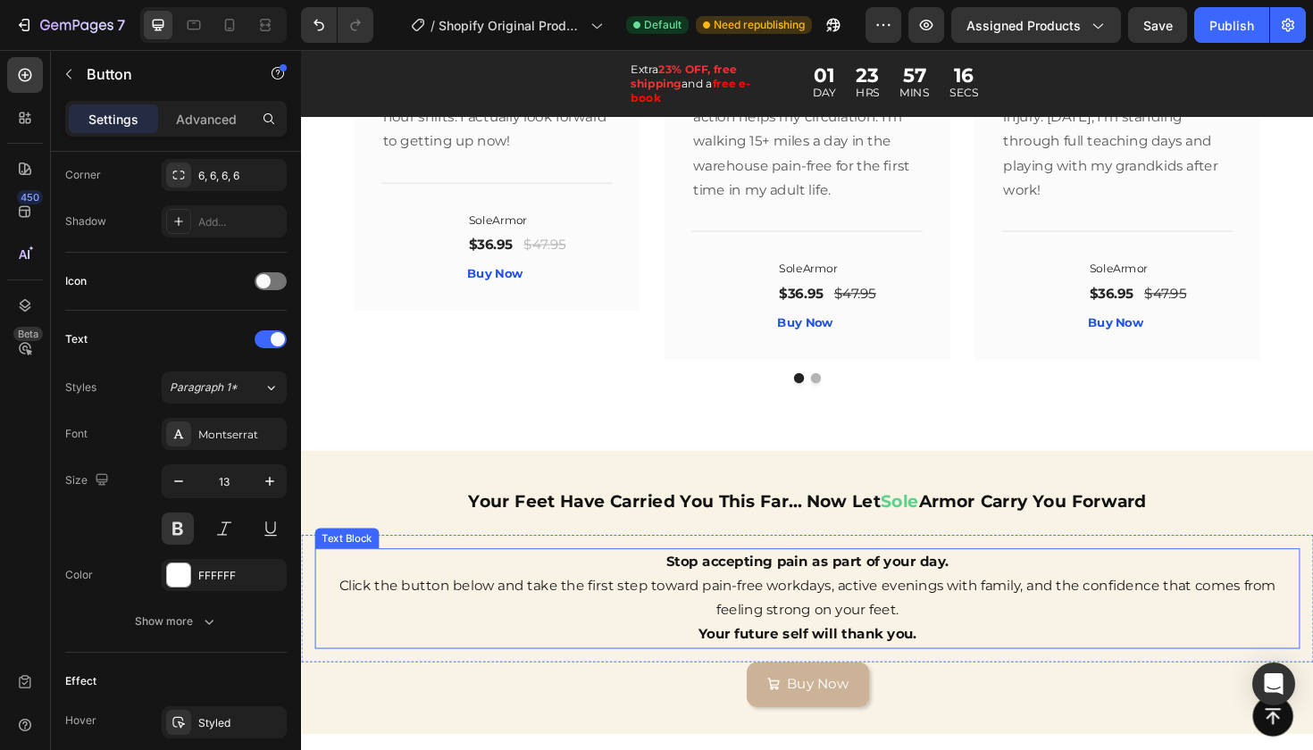
scroll to position [5415, 0]
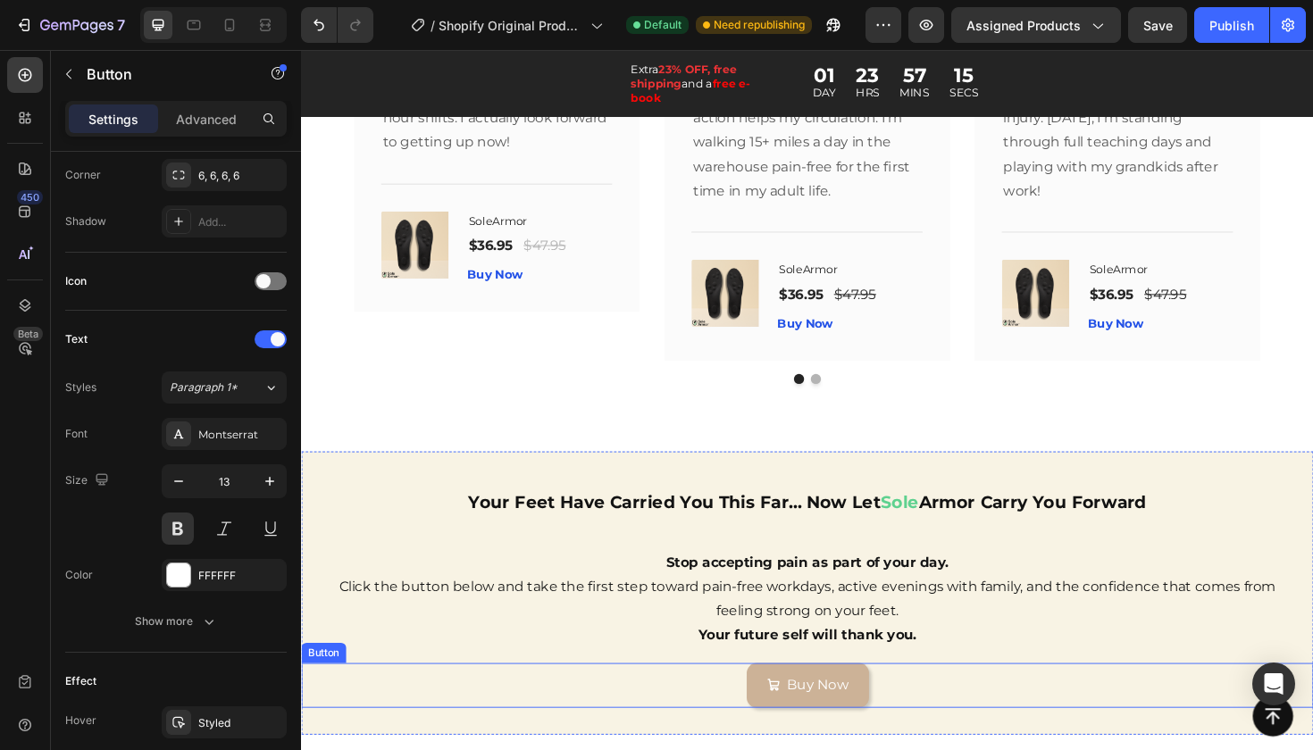
click at [957, 699] on div "Buy Now Button" at bounding box center [837, 722] width 1072 height 47
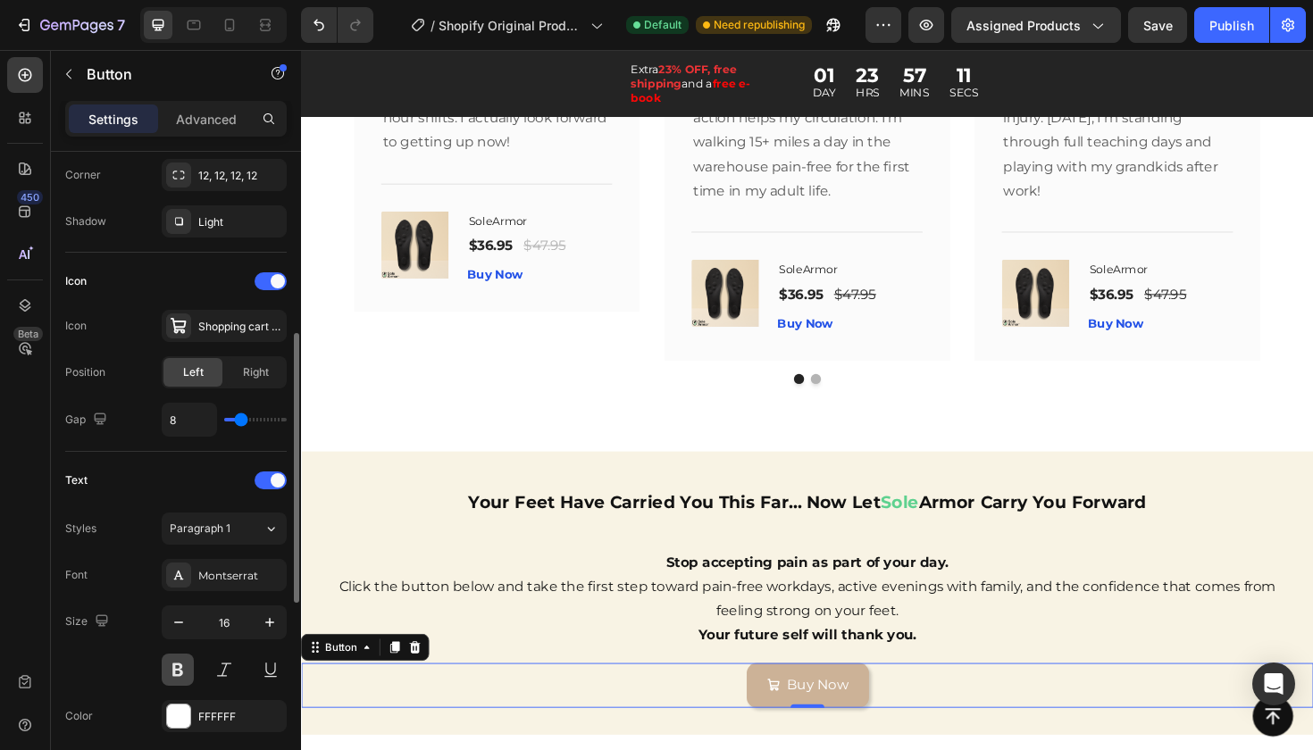
click at [180, 673] on button at bounding box center [178, 670] width 32 height 32
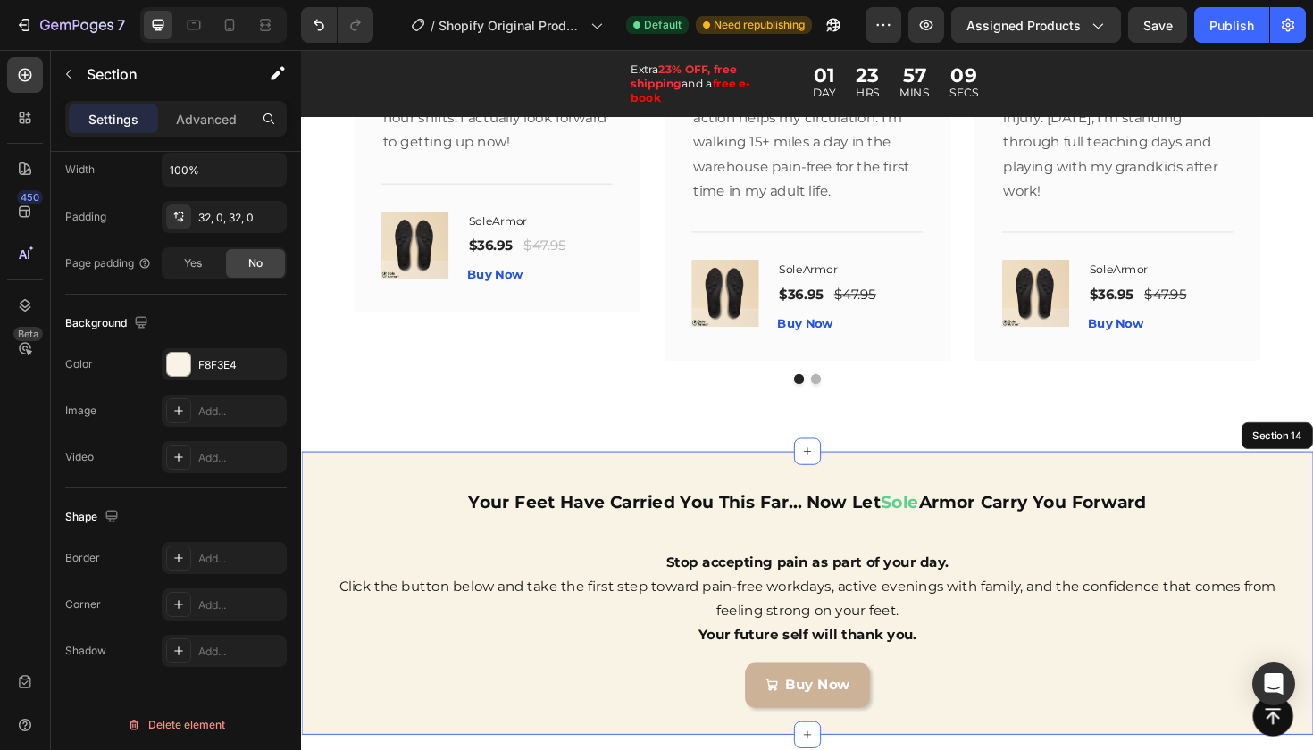
click at [430, 475] on div "Your Feet Have Carried You This Far... Now Let Sole Armor Carry You Forward Hea…" at bounding box center [837, 625] width 1072 height 300
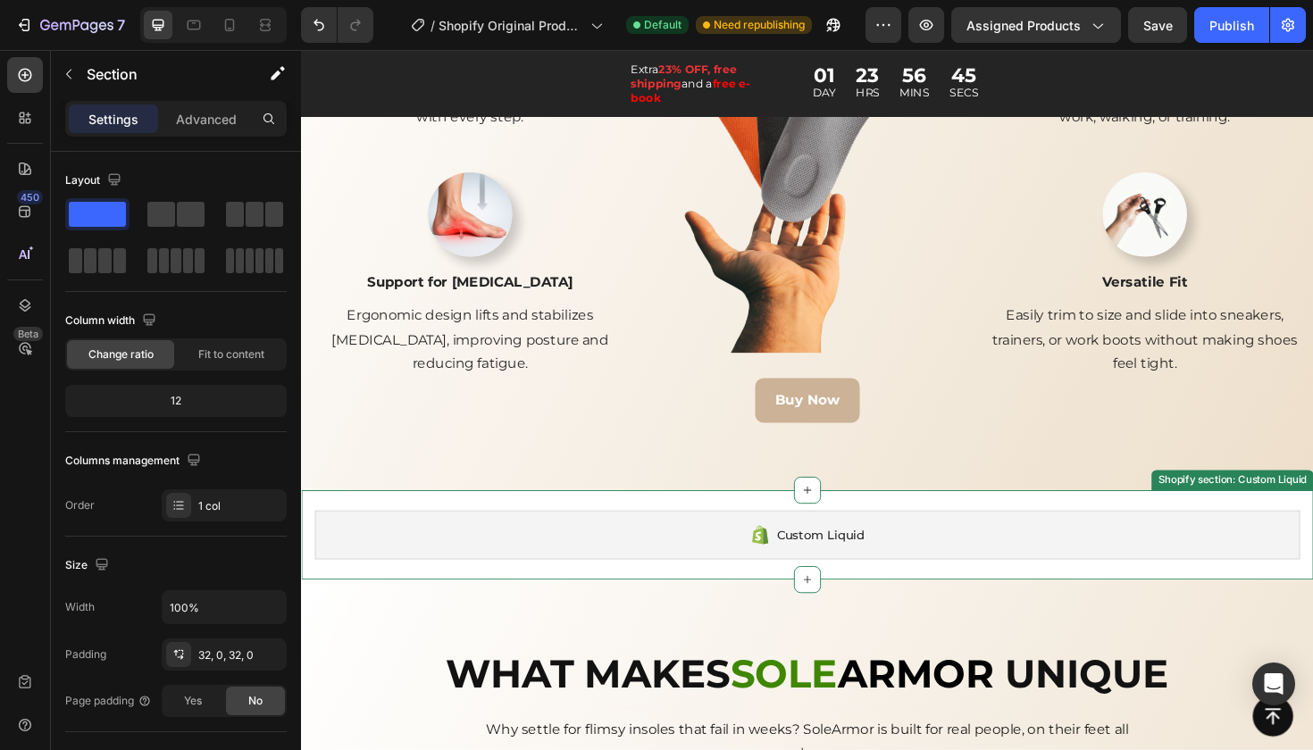
scroll to position [2379, 0]
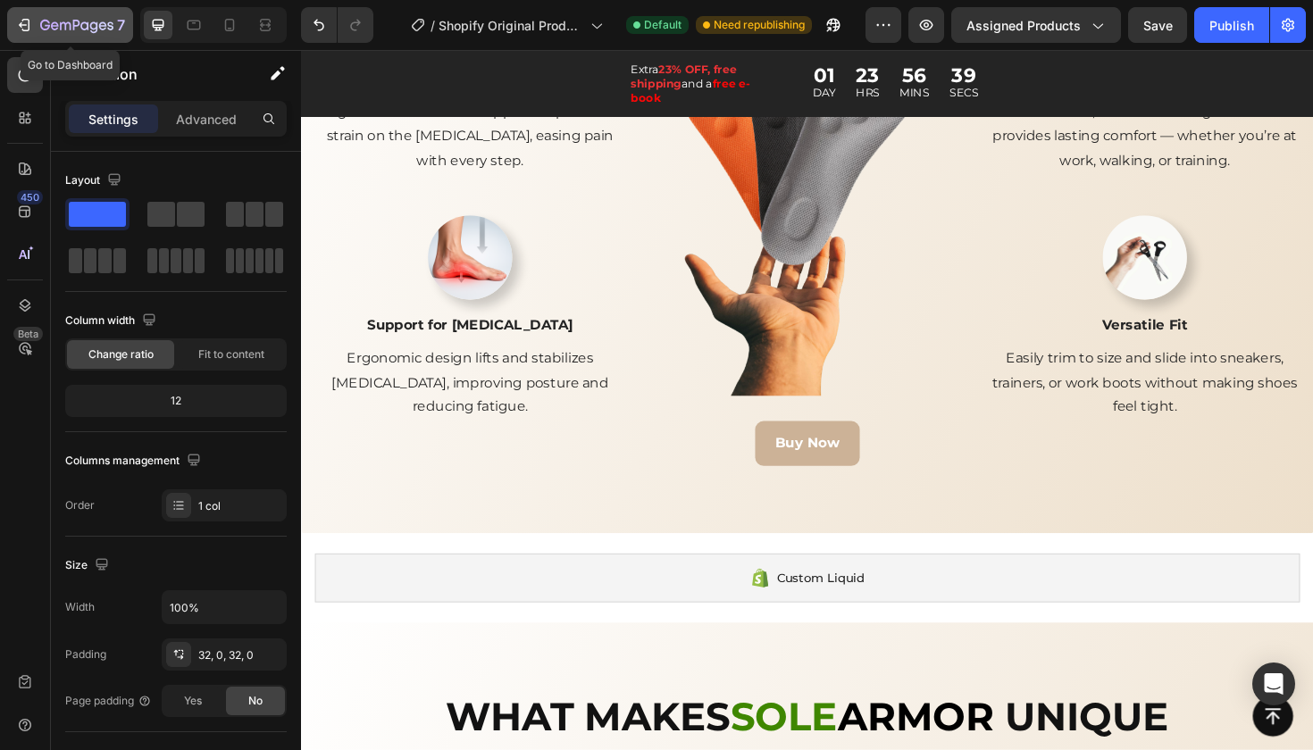
click at [30, 27] on icon "button" at bounding box center [24, 25] width 18 height 18
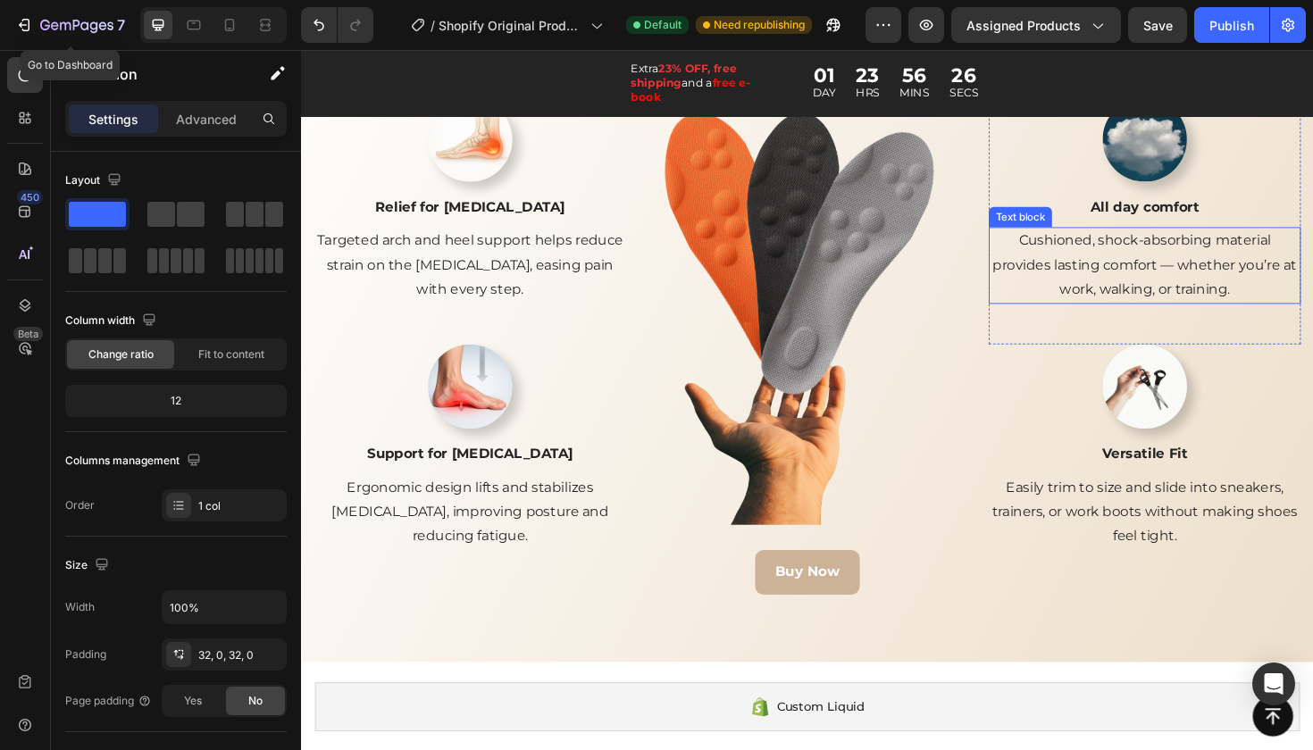
scroll to position [2230, 0]
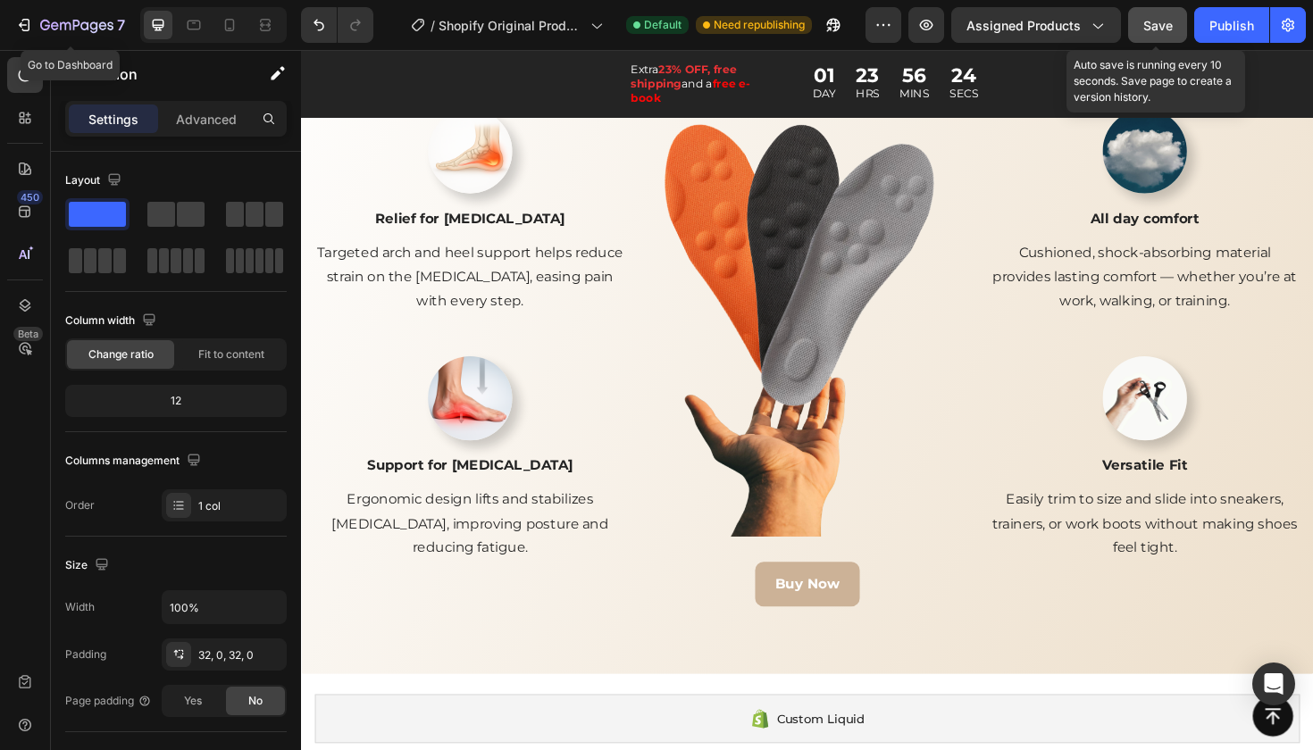
click at [1175, 21] on button "Save" at bounding box center [1157, 25] width 59 height 36
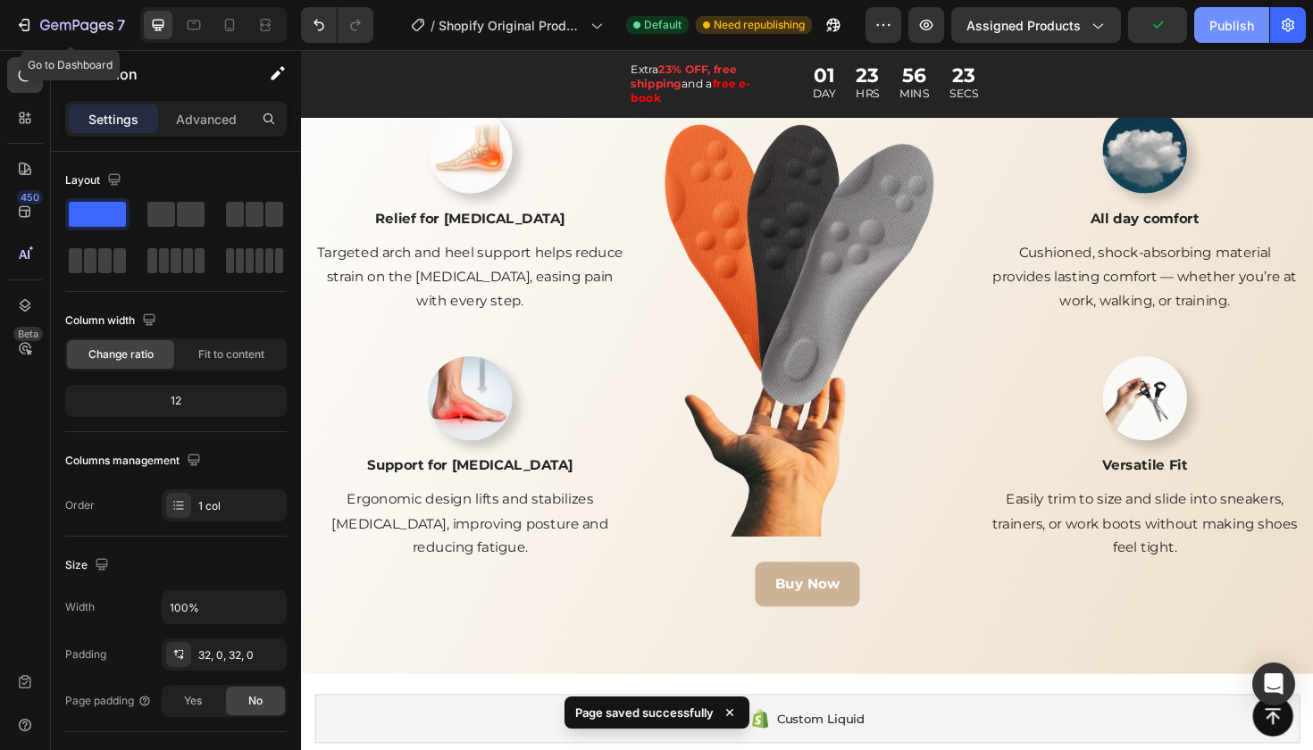
click at [1233, 19] on div "Publish" at bounding box center [1231, 25] width 45 height 19
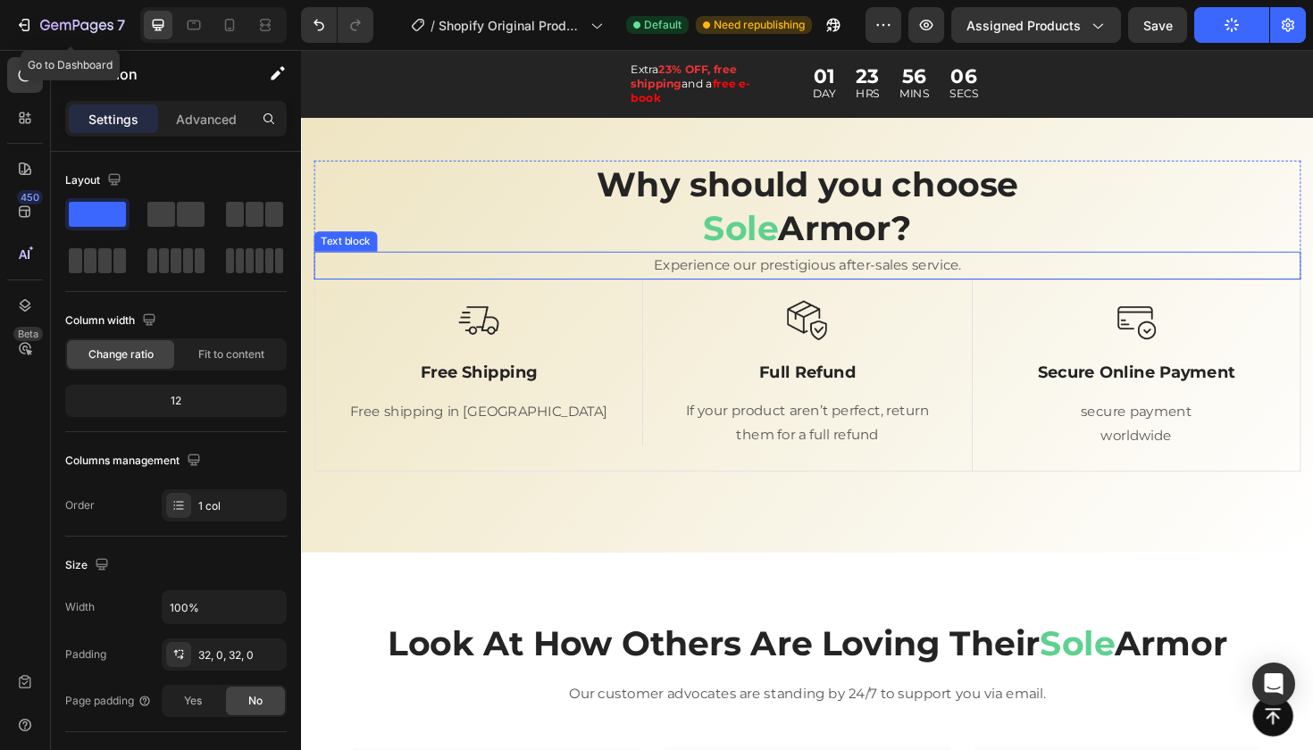
scroll to position [4431, 0]
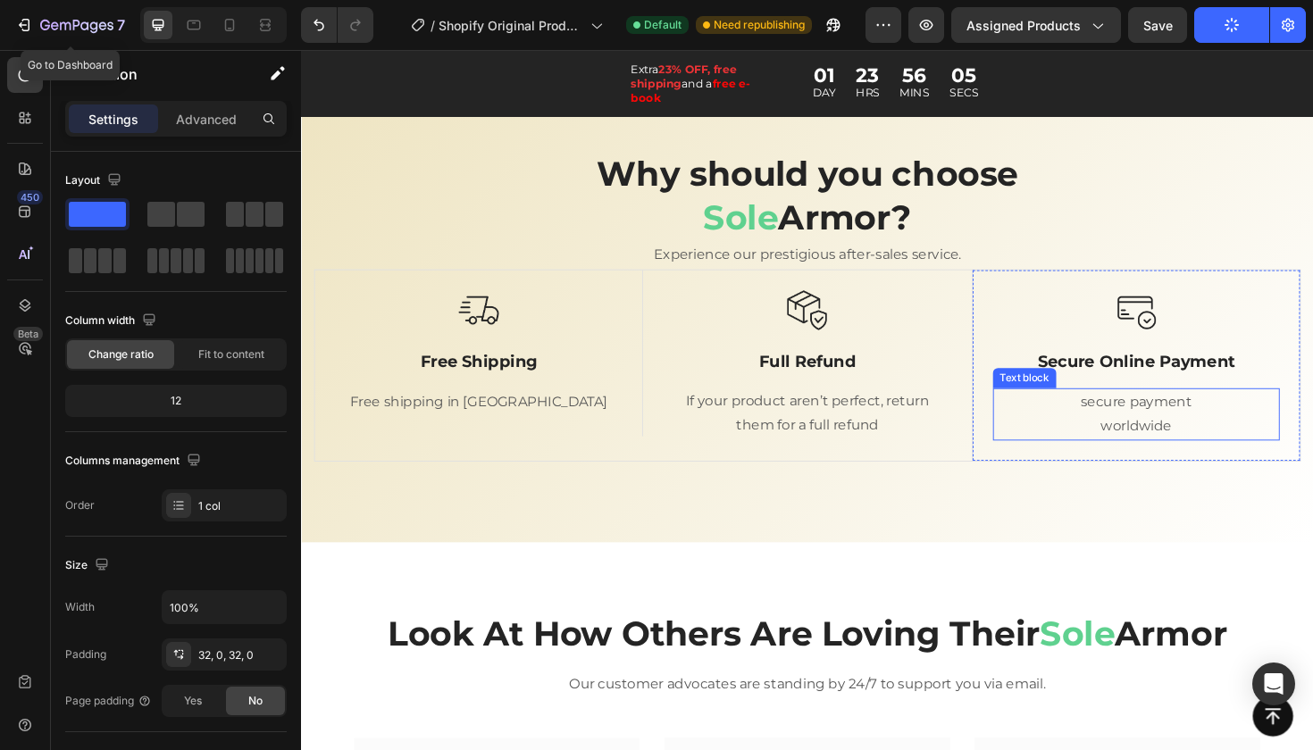
click at [1129, 419] on p "secure payment worldwide" at bounding box center [1185, 436] width 300 height 52
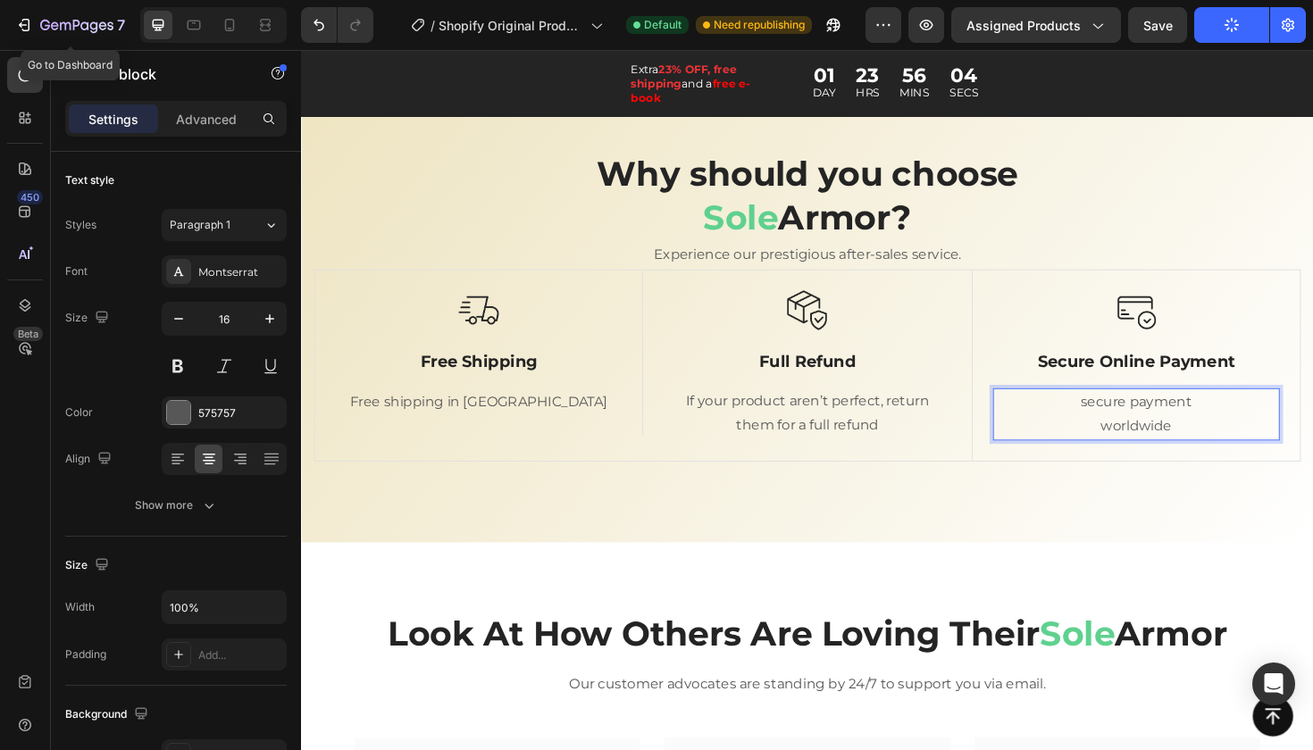
click at [1133, 417] on p "secure payment worldwide" at bounding box center [1185, 436] width 300 height 52
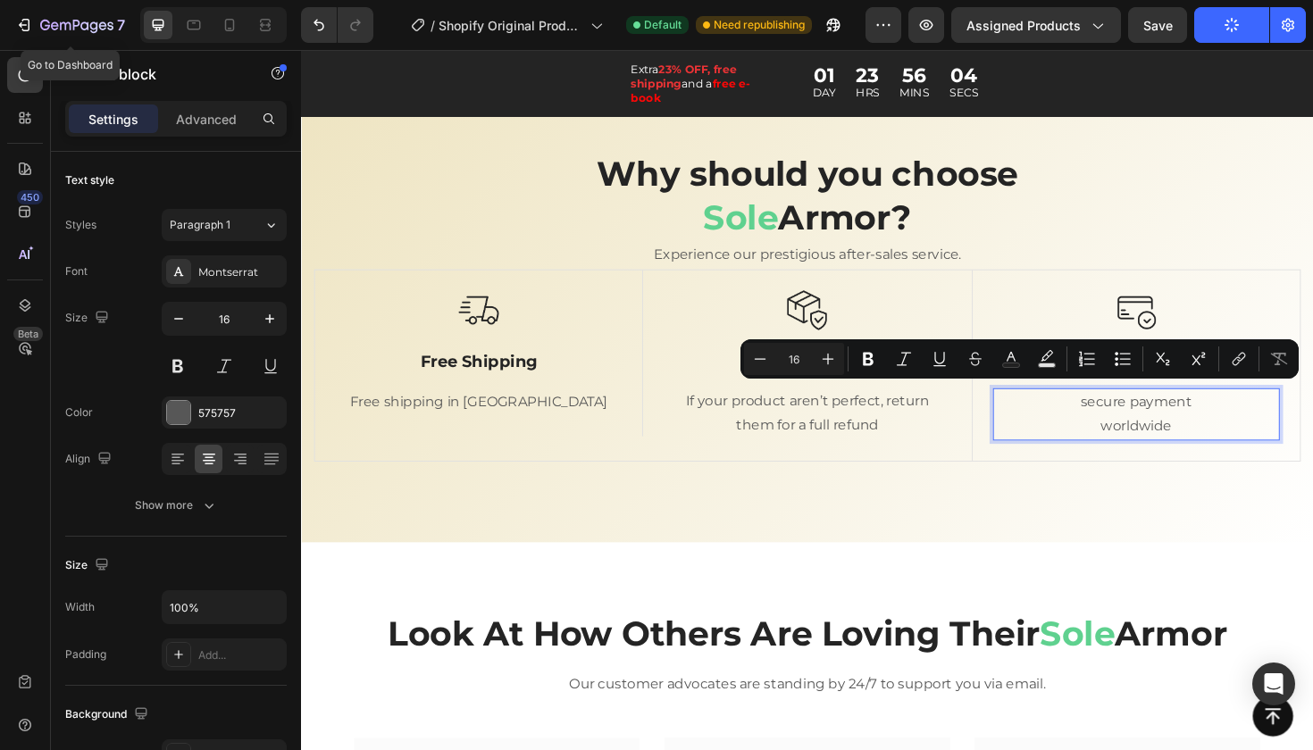
click at [1133, 418] on p "secure payment worldwide" at bounding box center [1185, 436] width 300 height 52
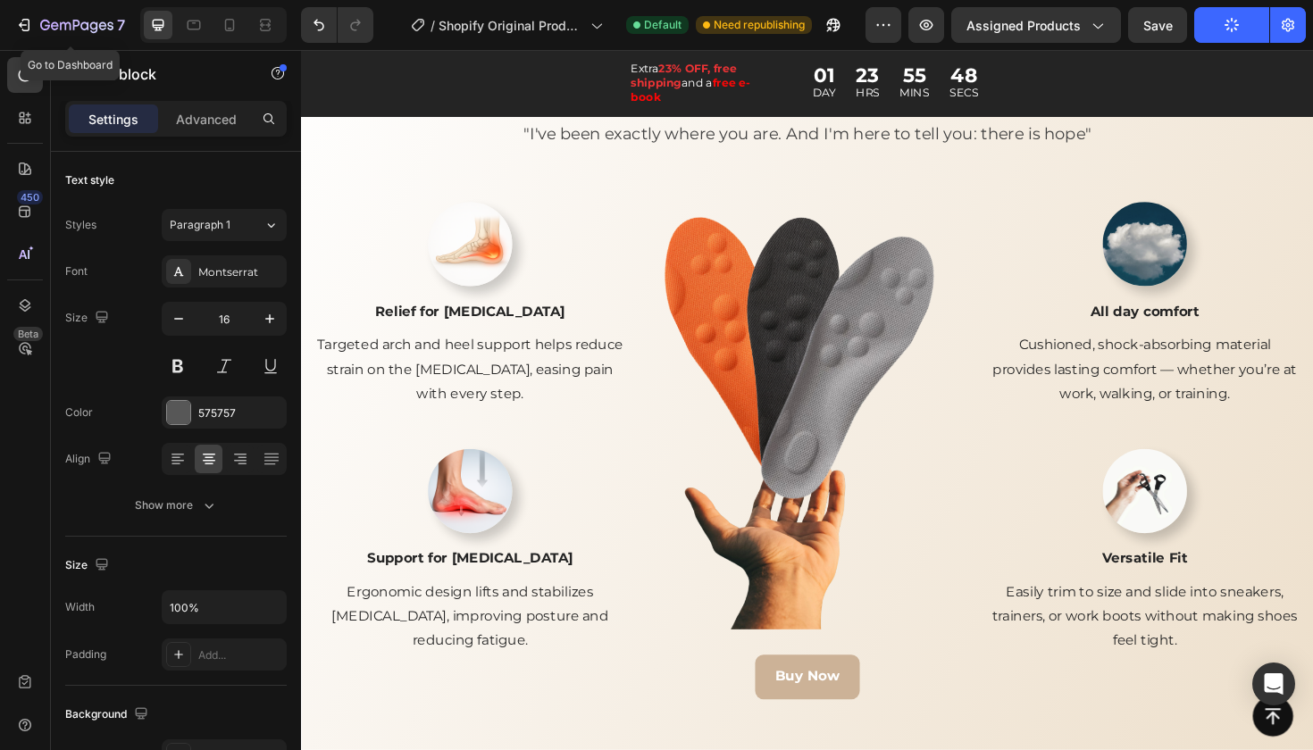
scroll to position [2131, 0]
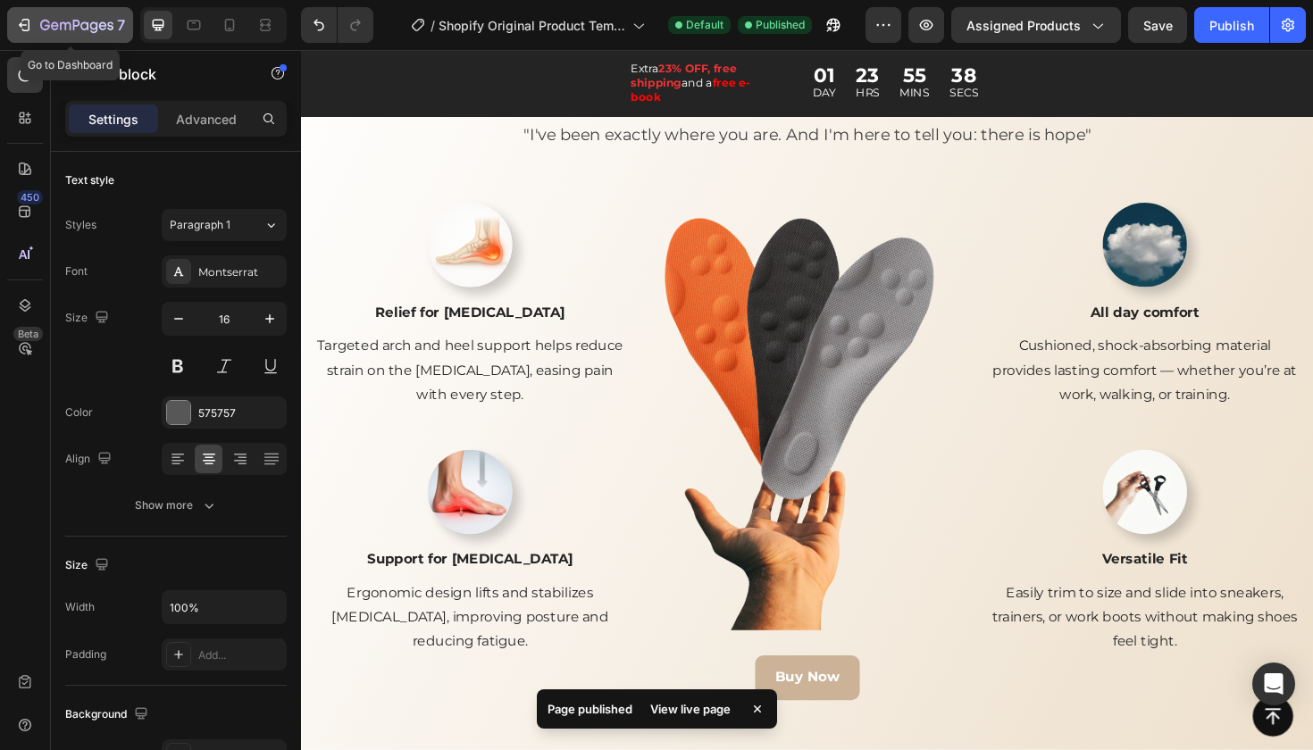
click at [21, 34] on div "7" at bounding box center [70, 24] width 110 height 21
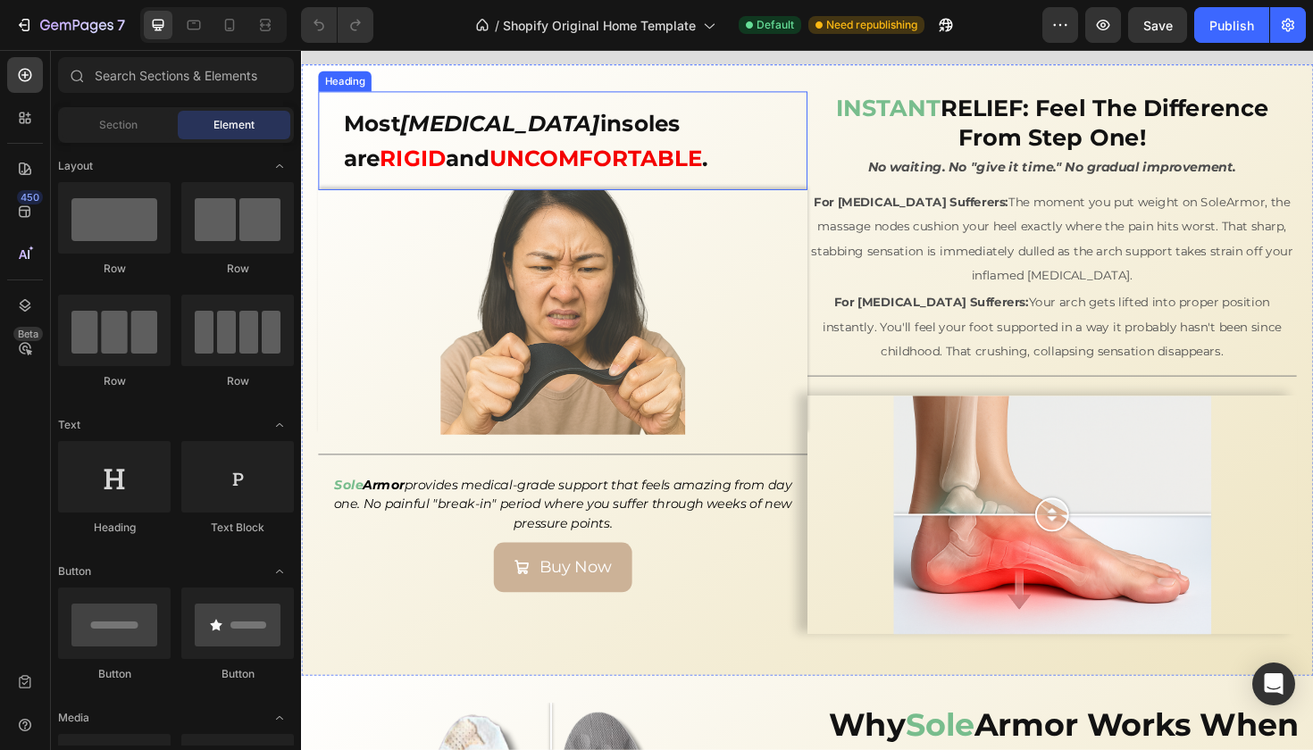
scroll to position [2578, 0]
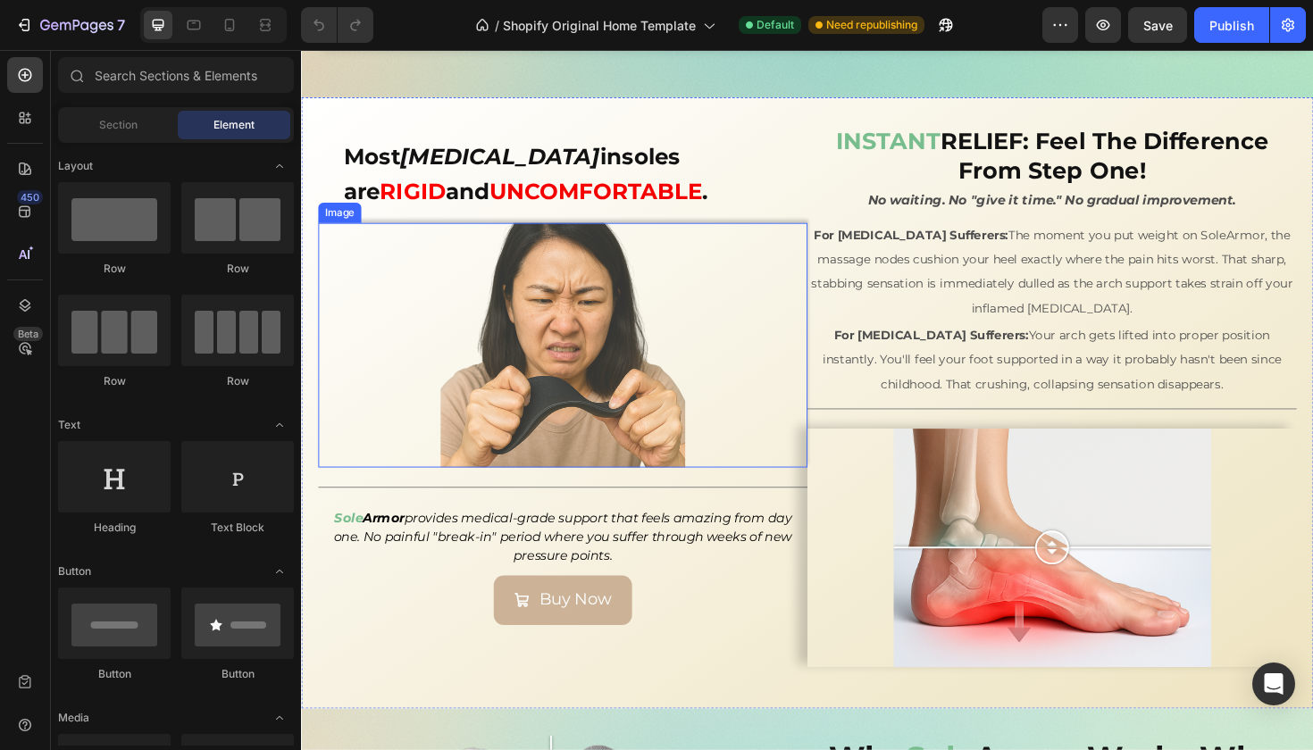
click at [465, 412] on img at bounding box center [577, 362] width 259 height 259
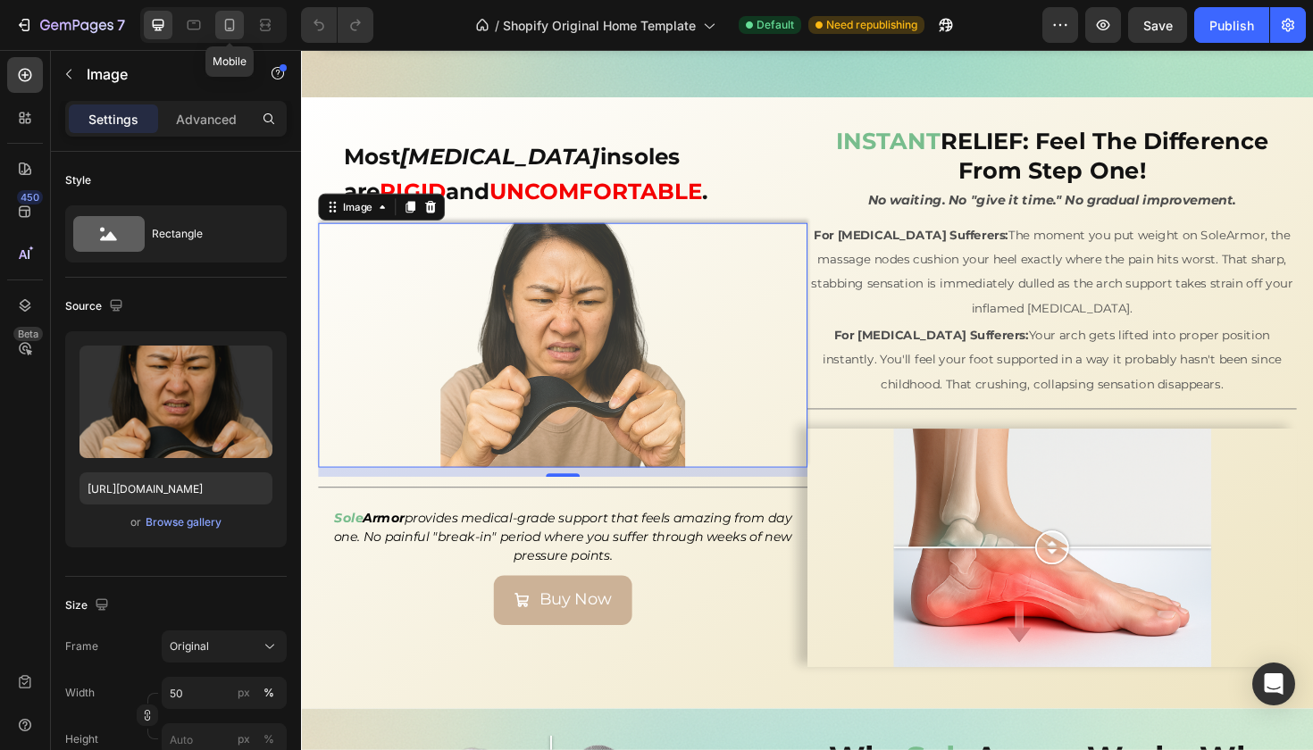
click at [227, 23] on icon at bounding box center [230, 25] width 18 height 18
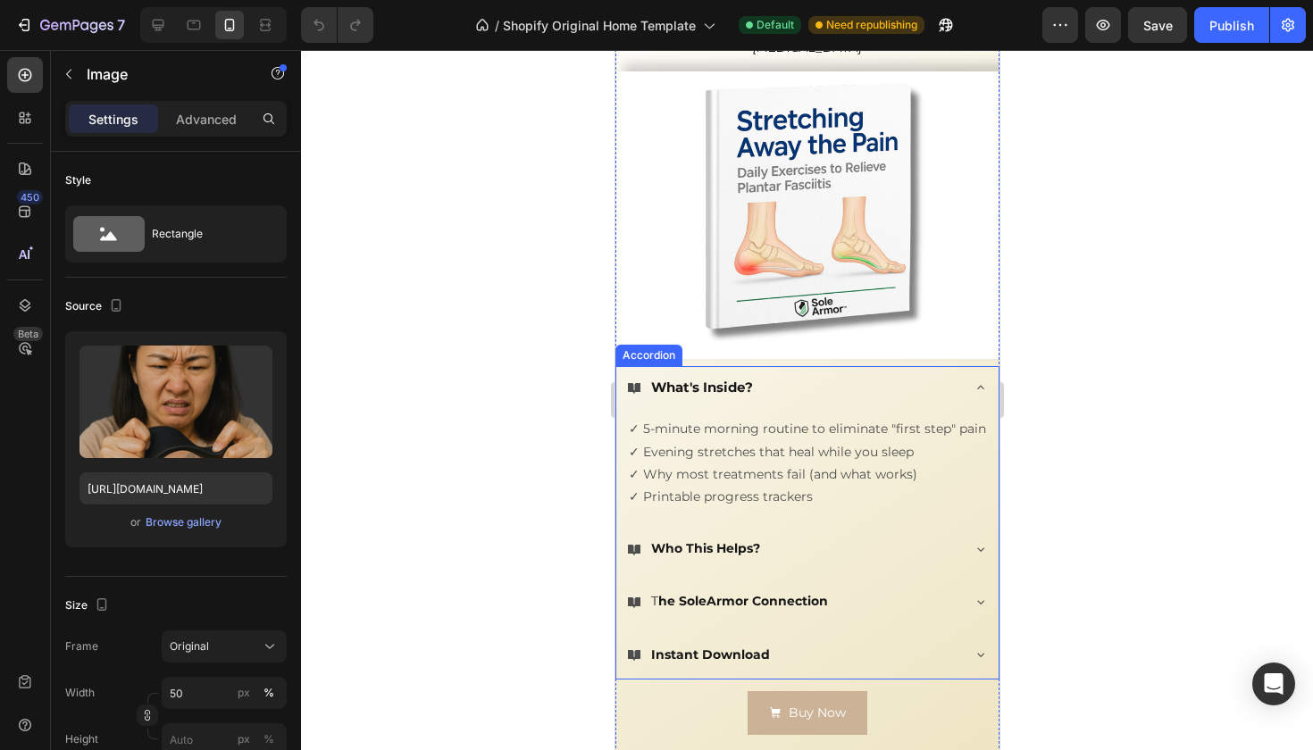
scroll to position [3379, 0]
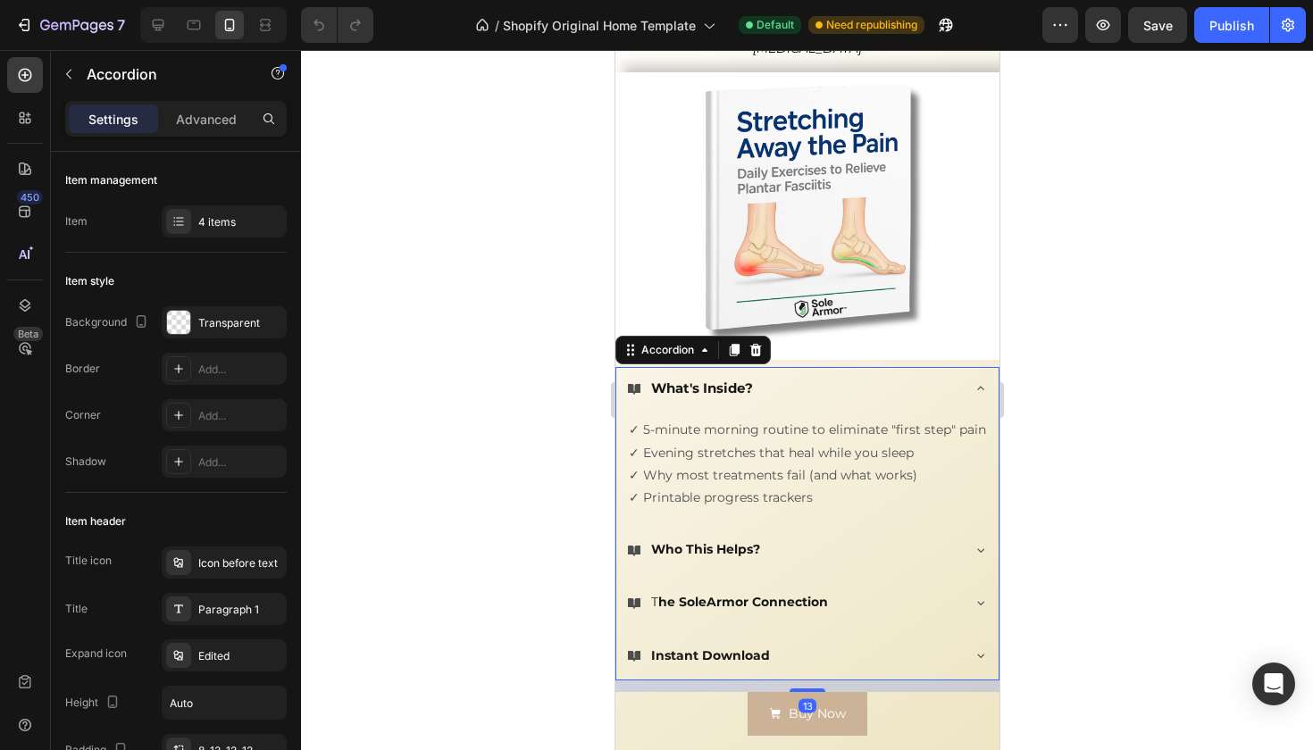
click at [654, 598] on p "T he SoleArmor Connection" at bounding box center [738, 602] width 177 height 22
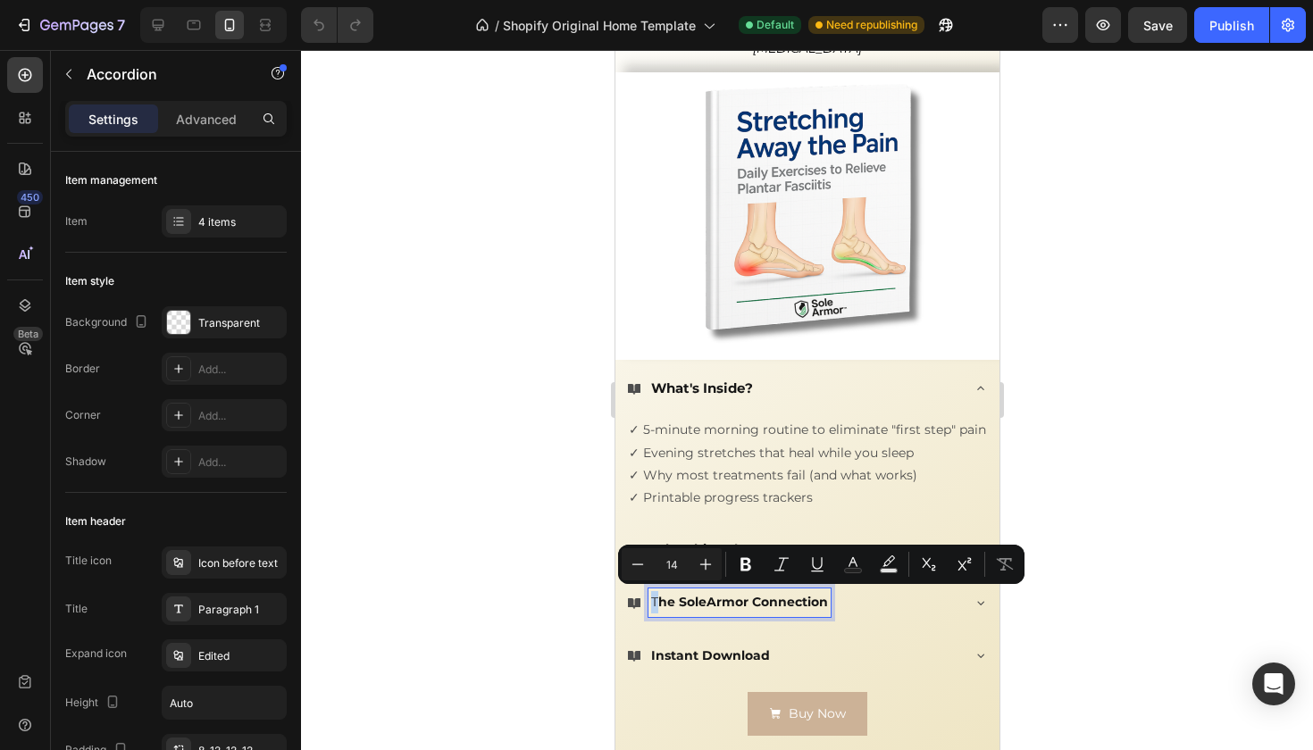
click at [652, 595] on p "T he SoleArmor Connection" at bounding box center [738, 602] width 177 height 22
click at [747, 564] on icon "Editor contextual toolbar" at bounding box center [745, 564] width 11 height 13
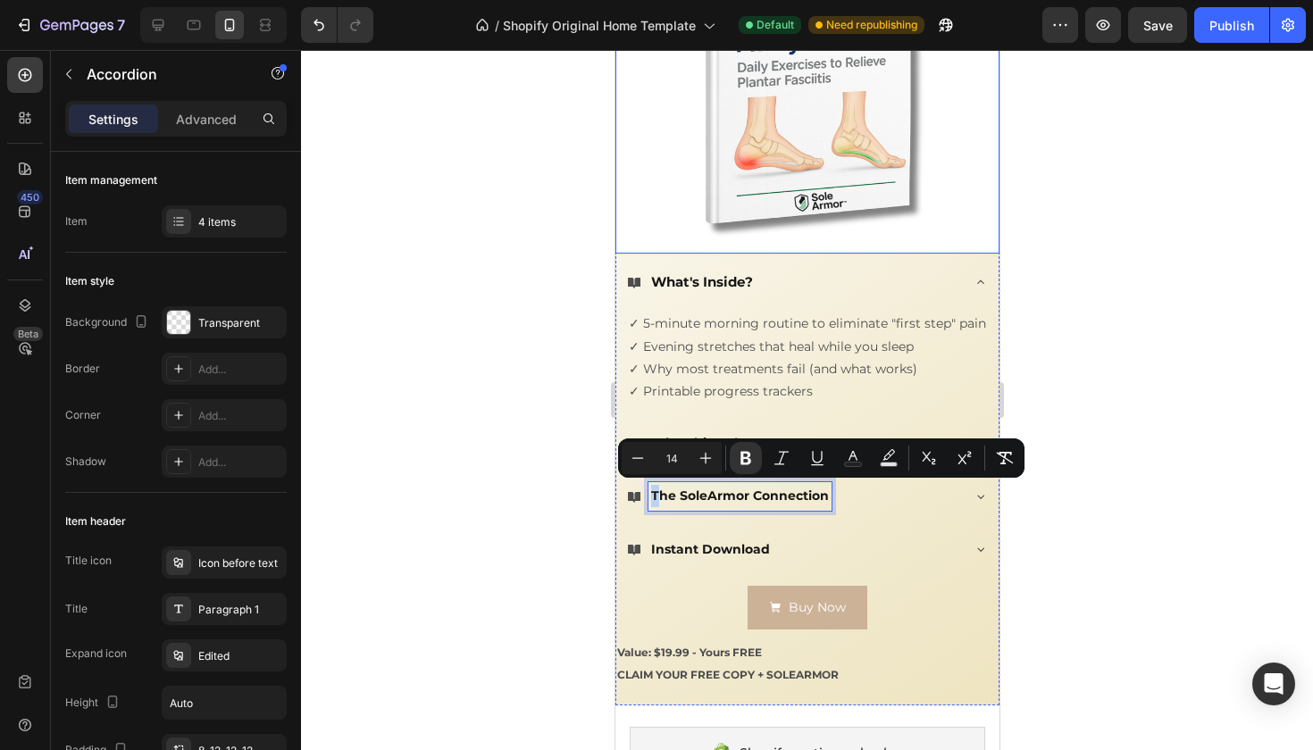
scroll to position [3115, 0]
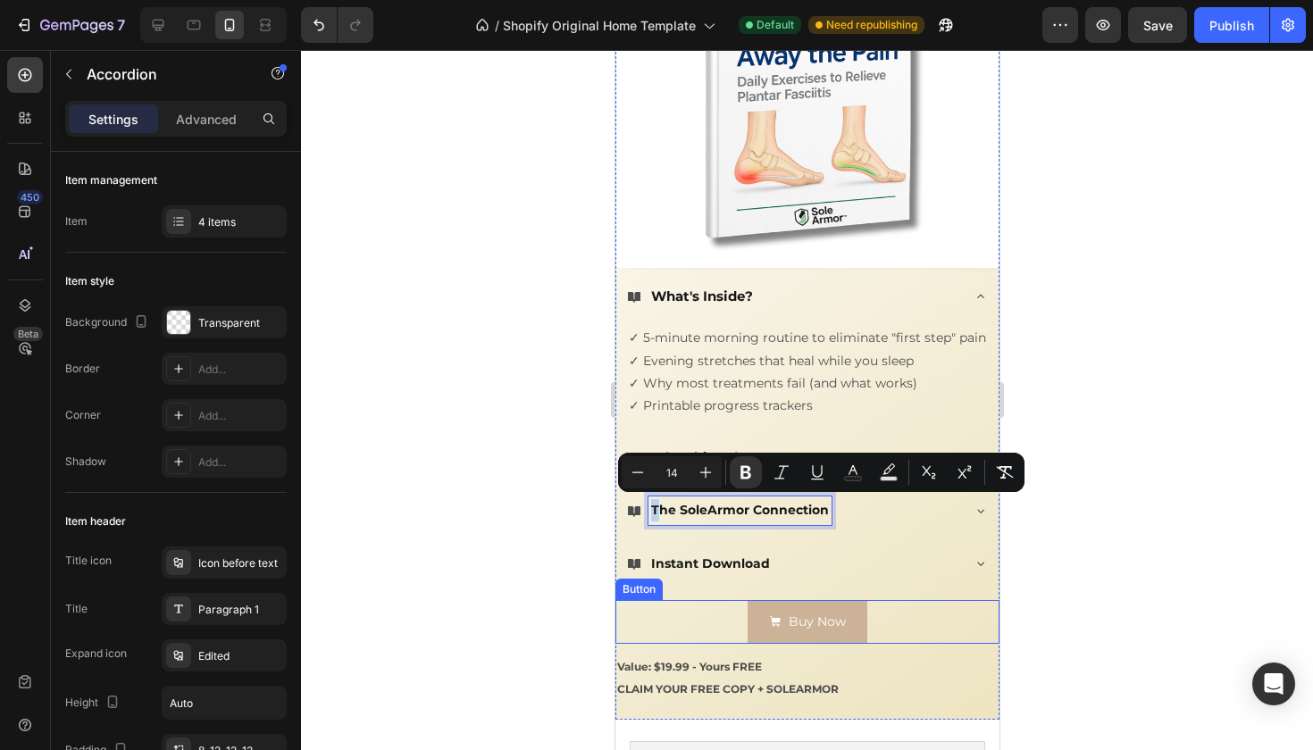
click at [737, 615] on div "Buy Now Button" at bounding box center [807, 622] width 384 height 44
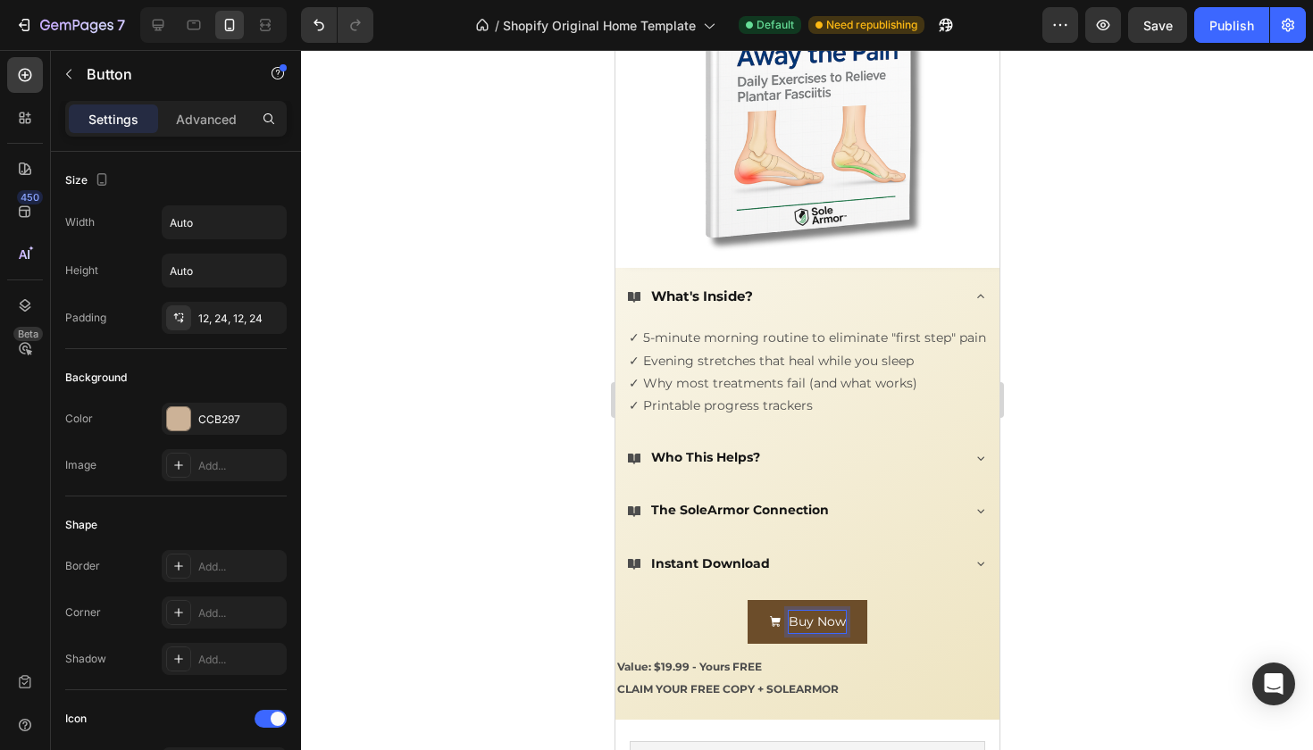
click at [844, 618] on p "Buy Now" at bounding box center [816, 622] width 57 height 22
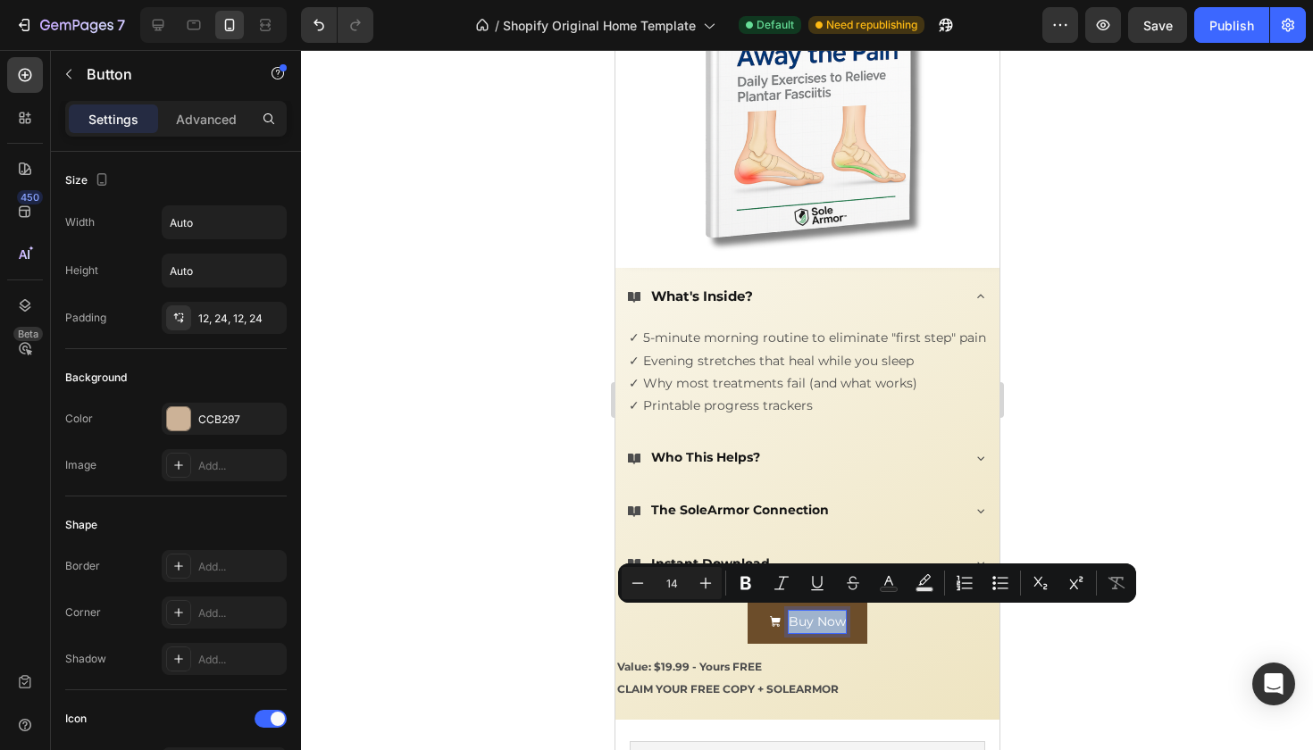
drag, startPoint x: 843, startPoint y: 618, endPoint x: 775, endPoint y: 612, distance: 68.2
click at [775, 612] on div "Buy Now" at bounding box center [806, 622] width 77 height 22
click at [744, 590] on icon "Editor contextual toolbar" at bounding box center [746, 583] width 18 height 18
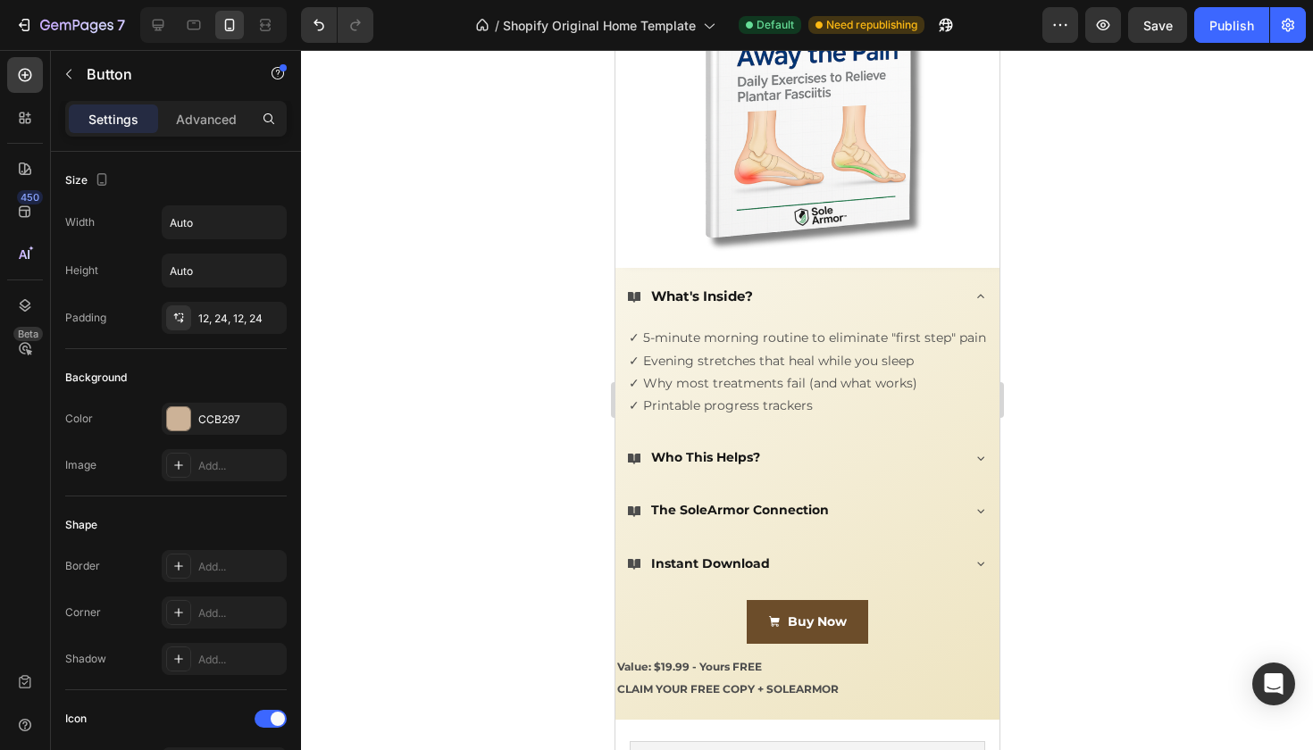
click at [757, 608] on link "Buy Now" at bounding box center [806, 622] width 121 height 44
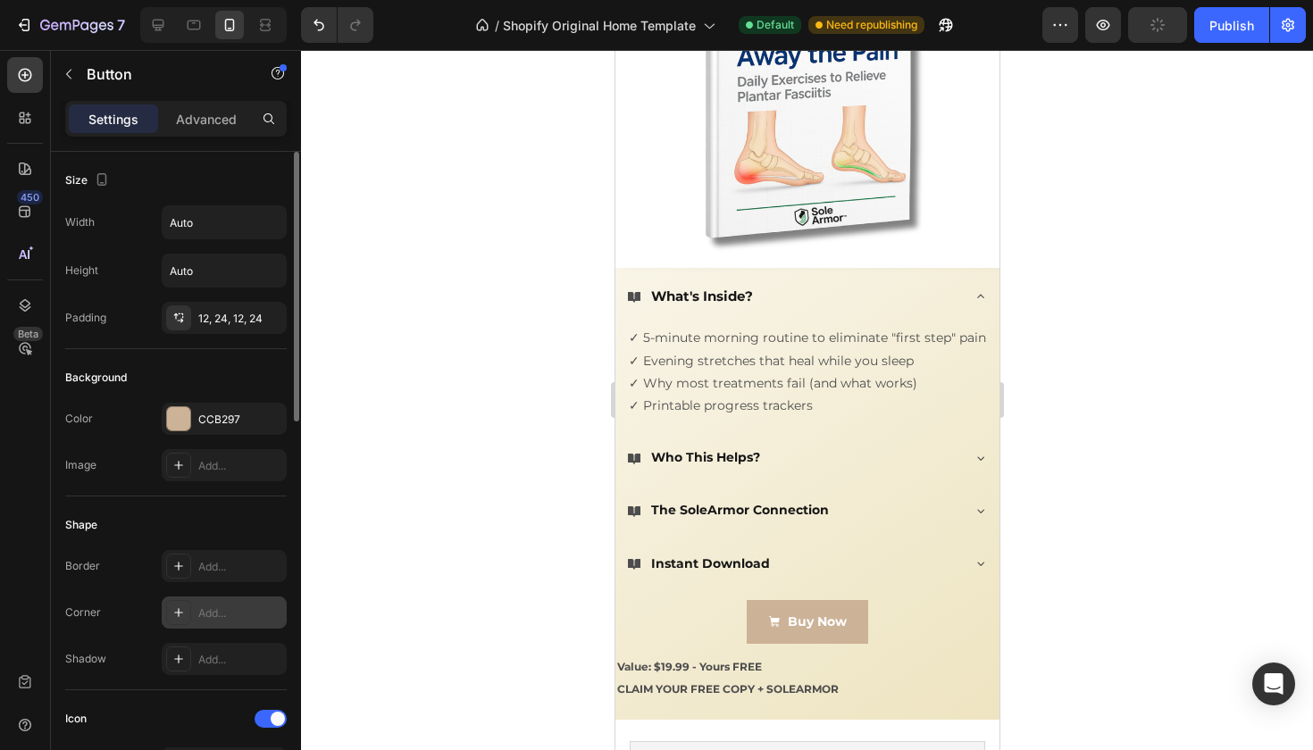
click at [248, 606] on div "Add..." at bounding box center [240, 614] width 84 height 16
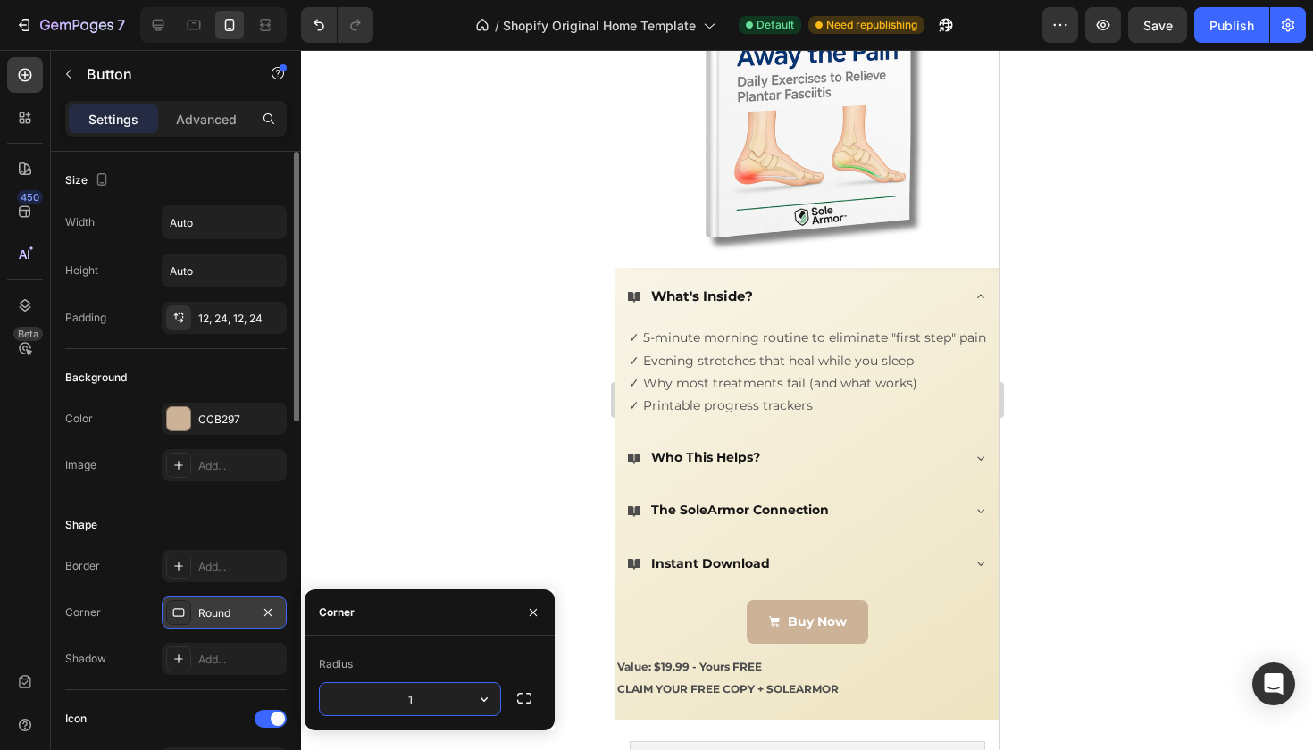
type input "12"
click at [361, 535] on div at bounding box center [807, 400] width 1012 height 700
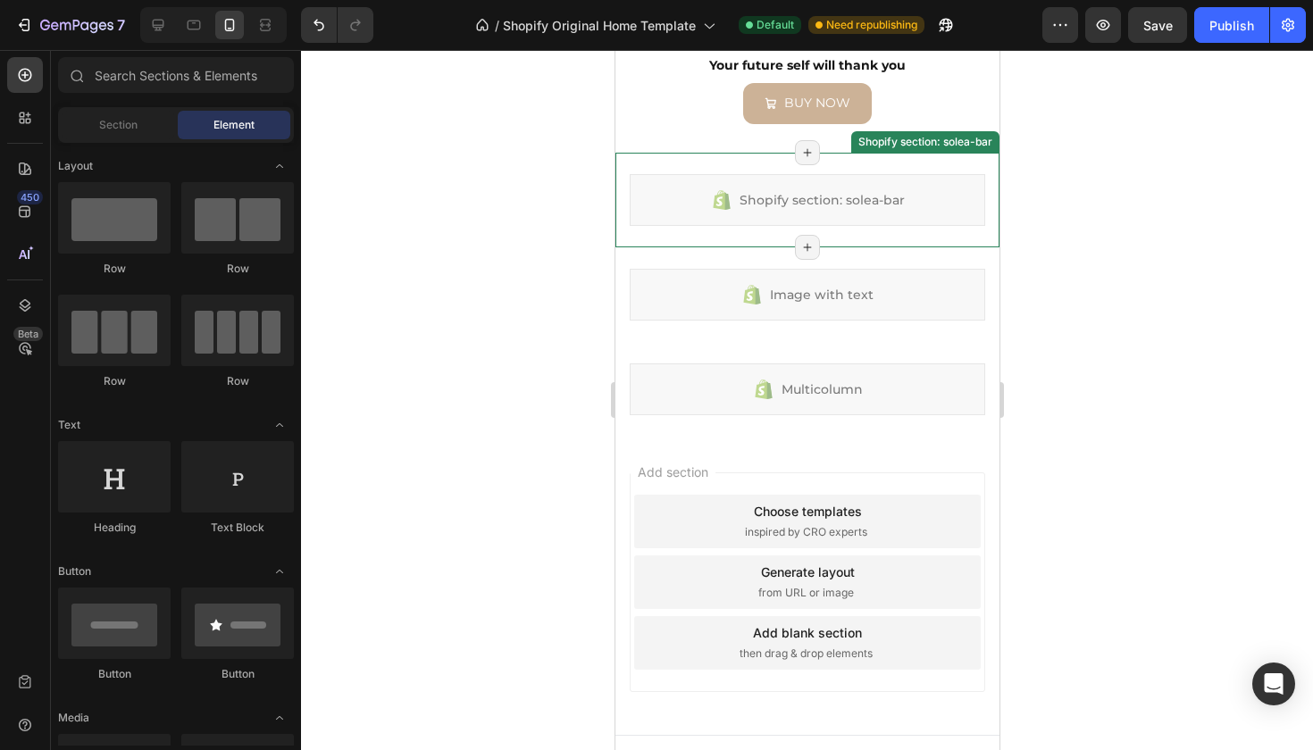
scroll to position [3752, 0]
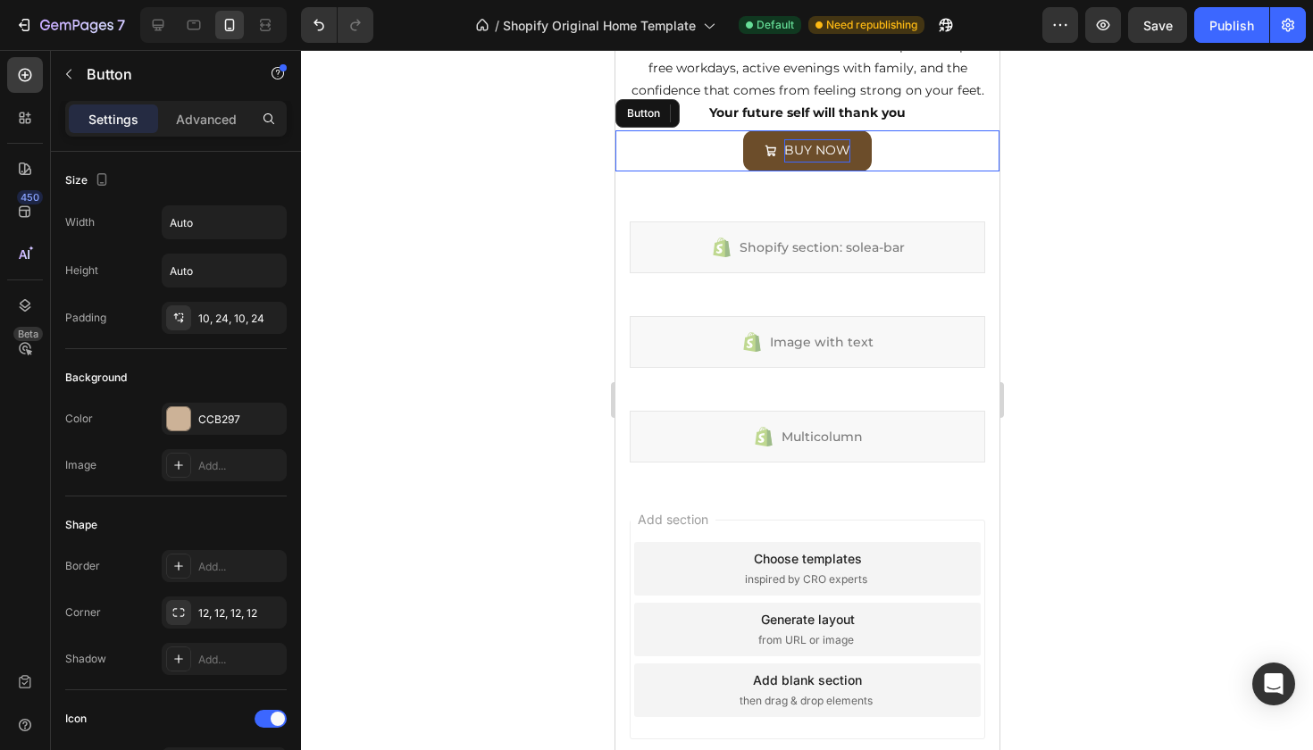
click at [832, 144] on p "BUY NOW" at bounding box center [816, 150] width 66 height 22
click at [853, 145] on link "BUY NOW" at bounding box center [806, 150] width 129 height 40
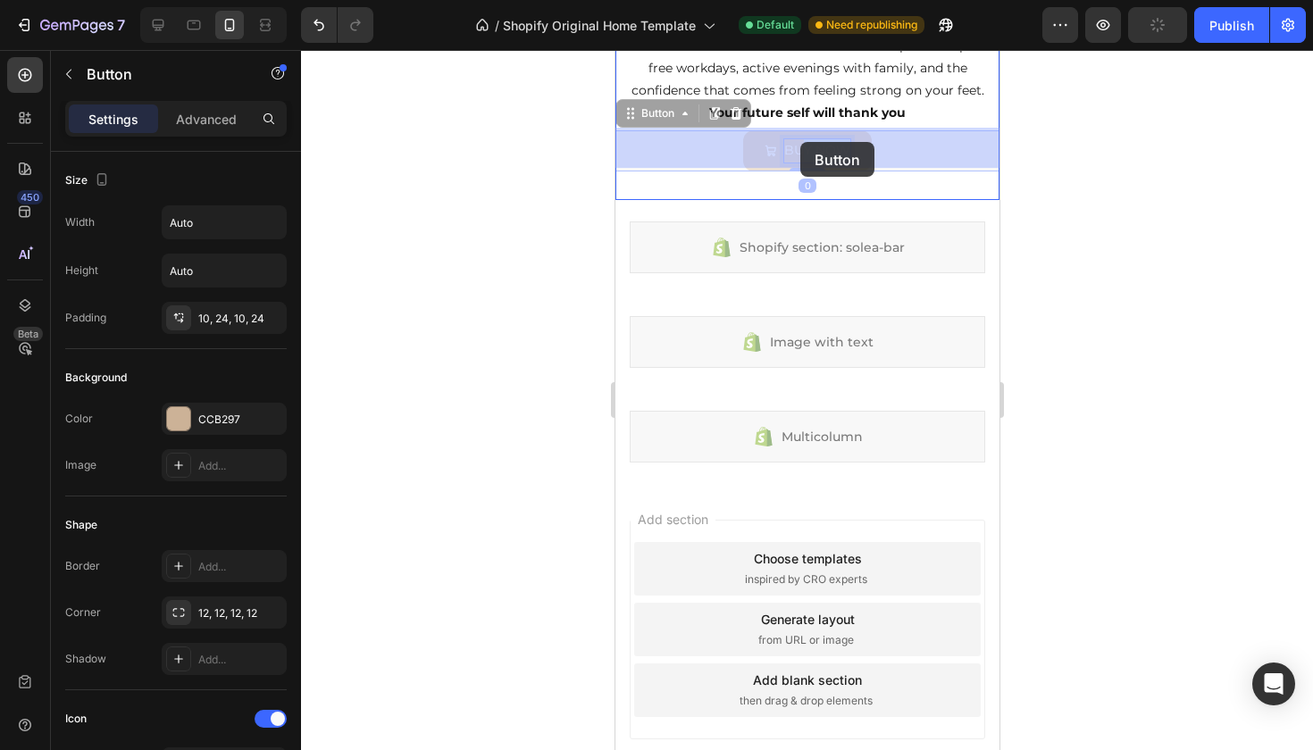
drag, startPoint x: 847, startPoint y: 142, endPoint x: 800, endPoint y: 142, distance: 46.4
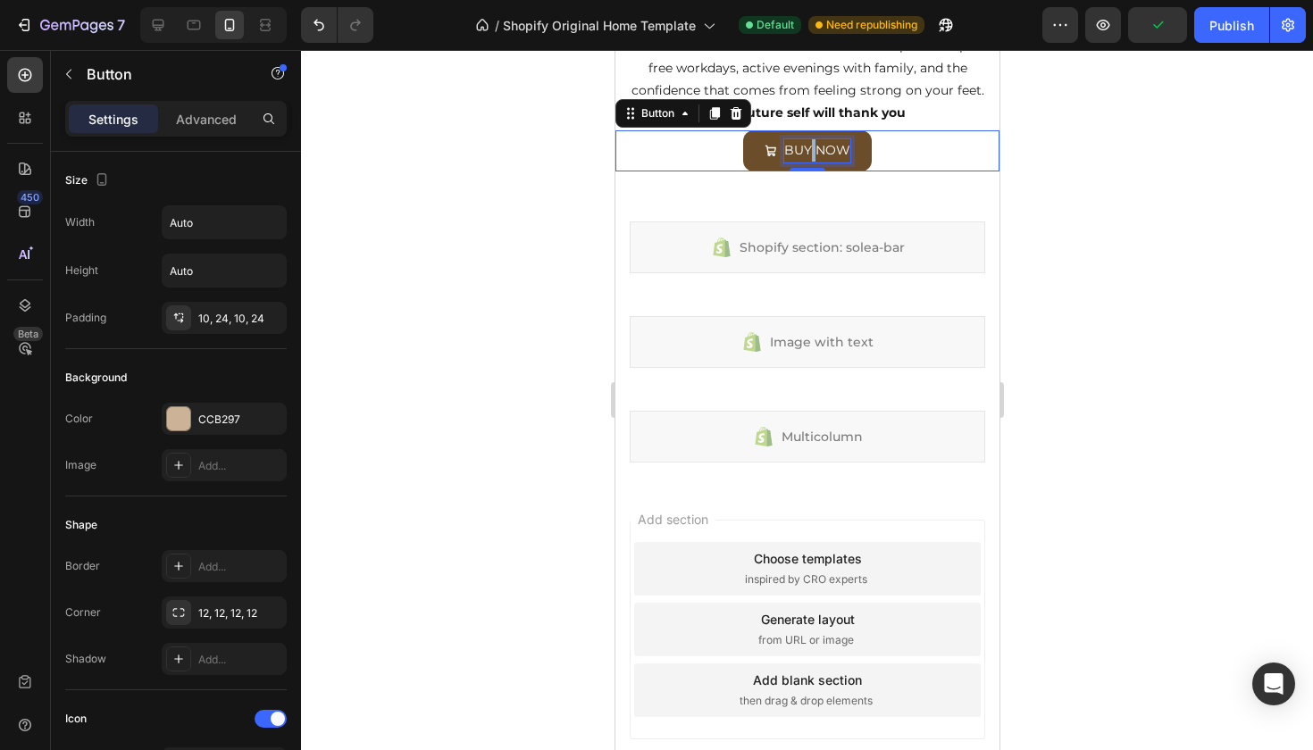
click at [809, 144] on p "BUY NOW" at bounding box center [816, 150] width 66 height 22
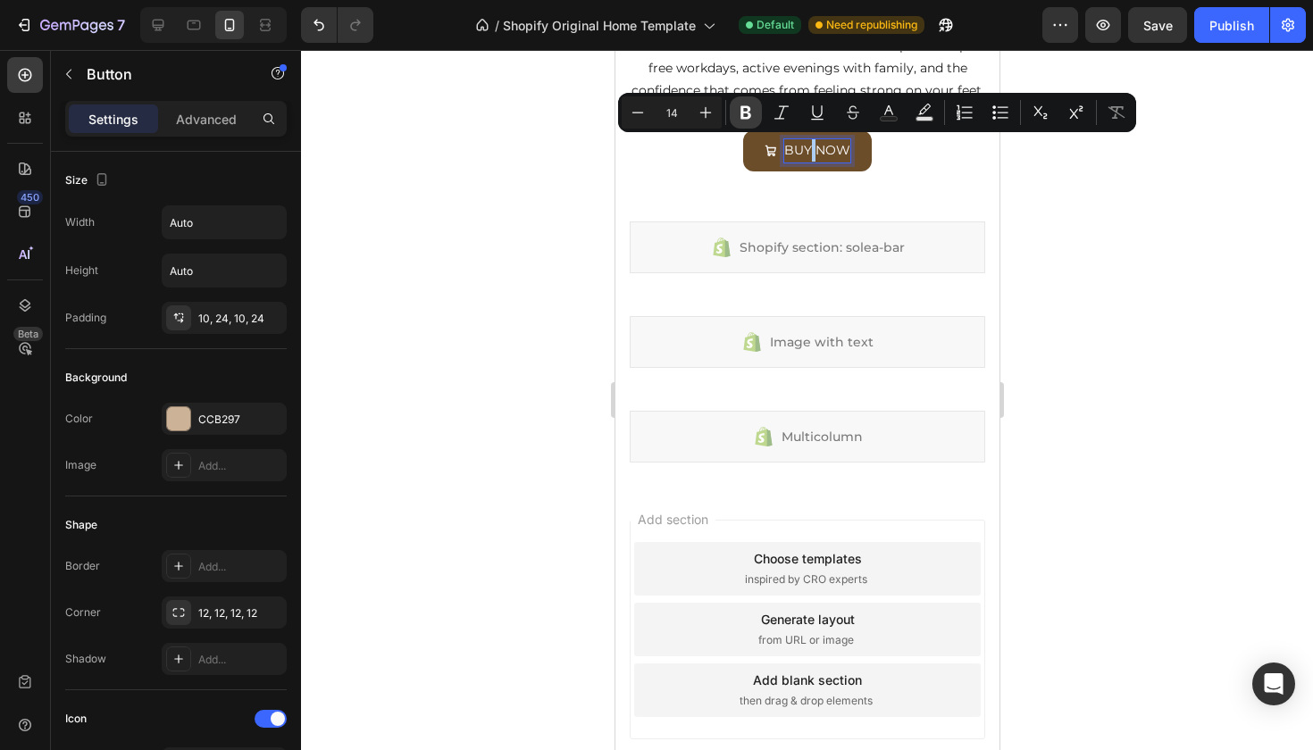
click at [740, 108] on icon "Editor contextual toolbar" at bounding box center [746, 113] width 18 height 18
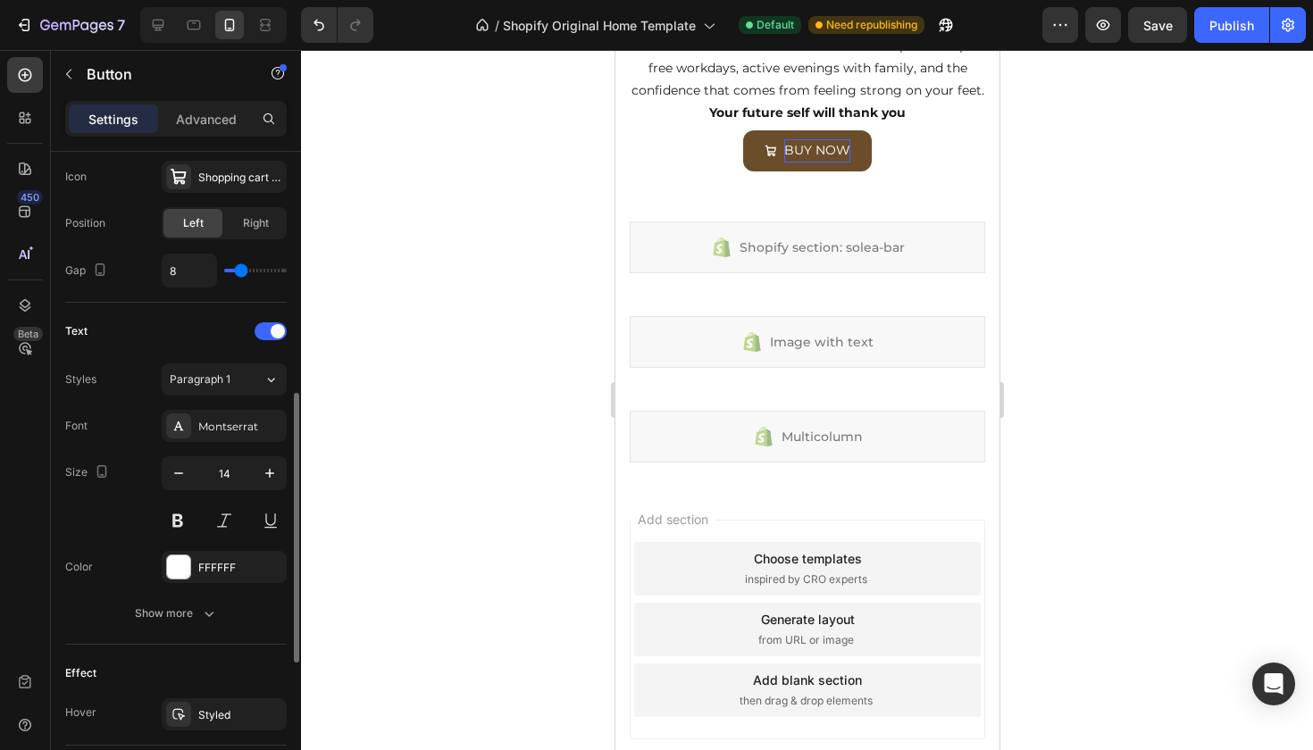
scroll to position [585, 0]
click at [176, 526] on button at bounding box center [178, 522] width 32 height 32
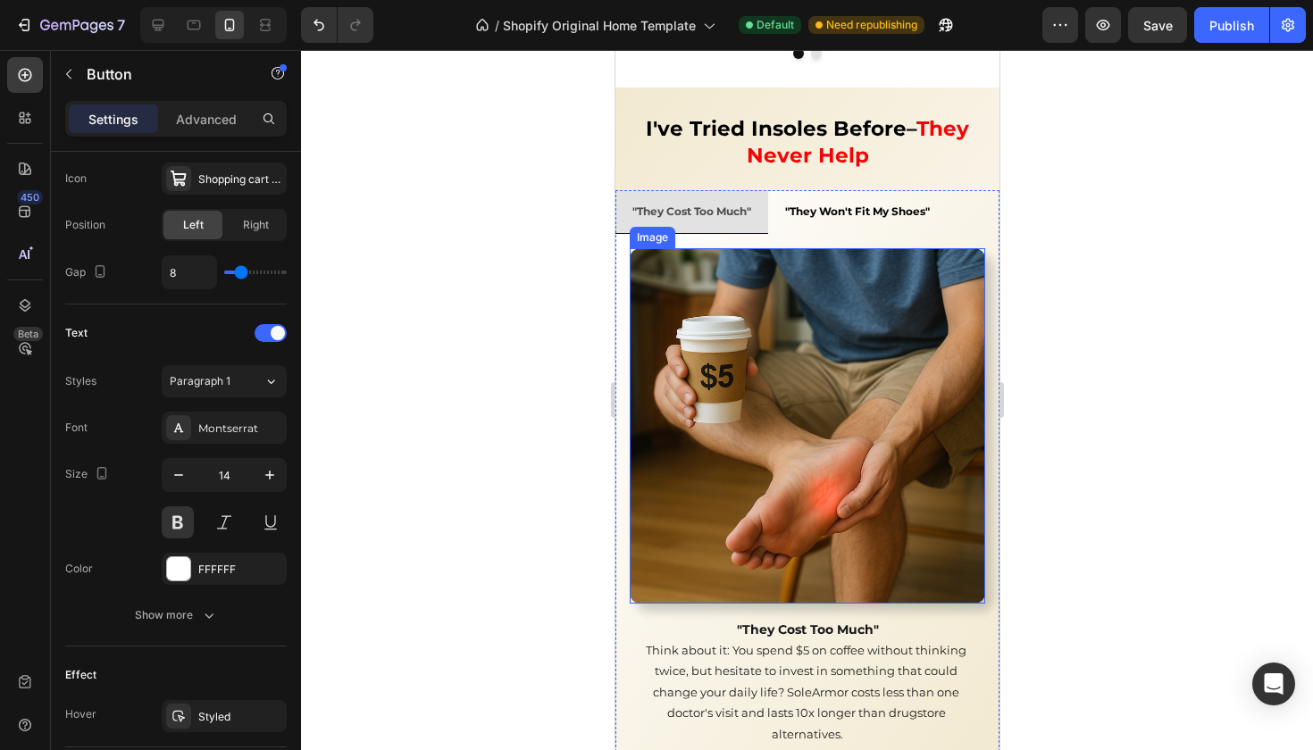
scroll to position [2545, 0]
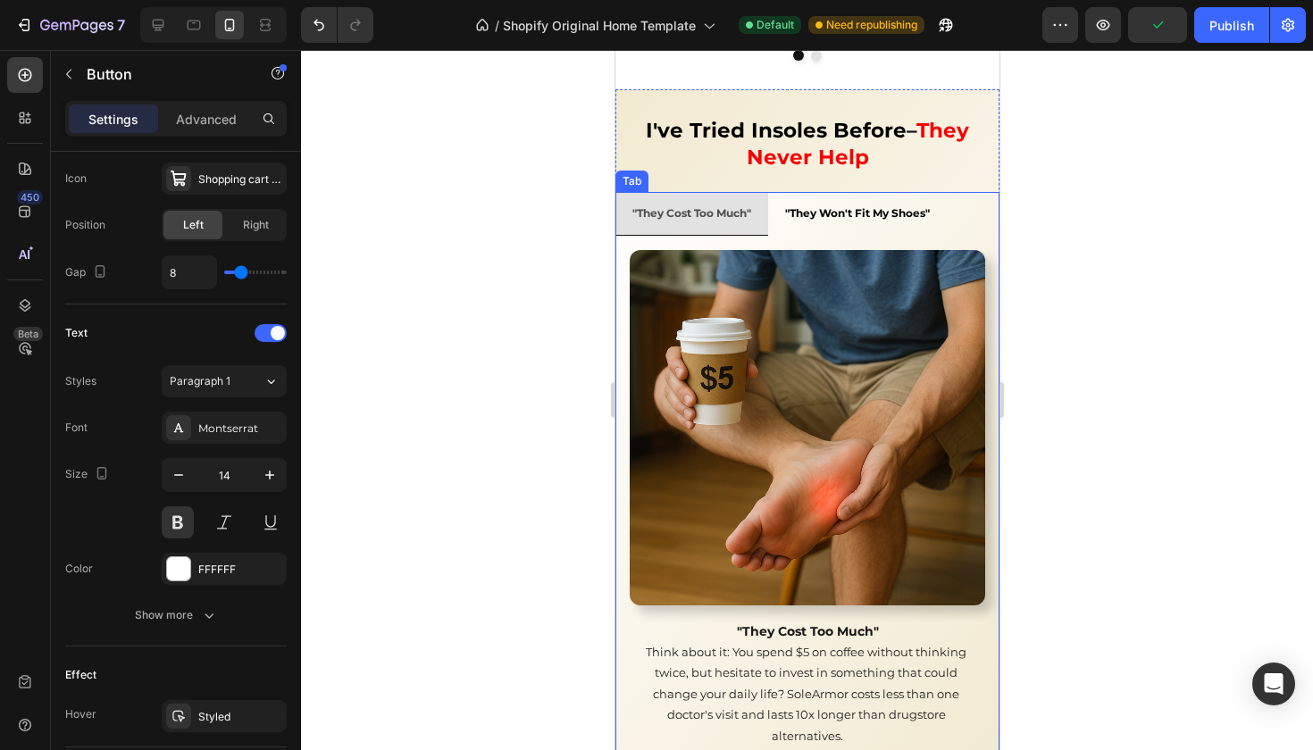
click at [695, 206] on strong ""They Cost Too Much"" at bounding box center [690, 212] width 119 height 13
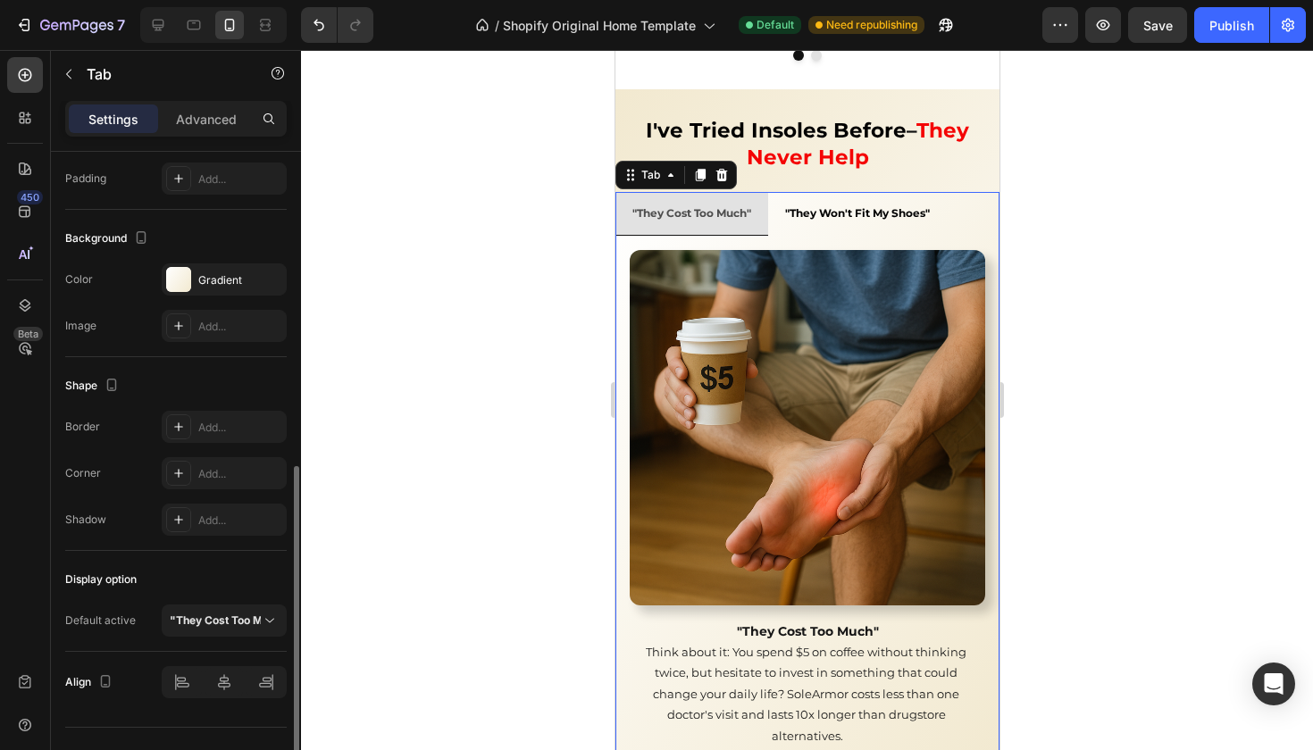
scroll to position [493, 0]
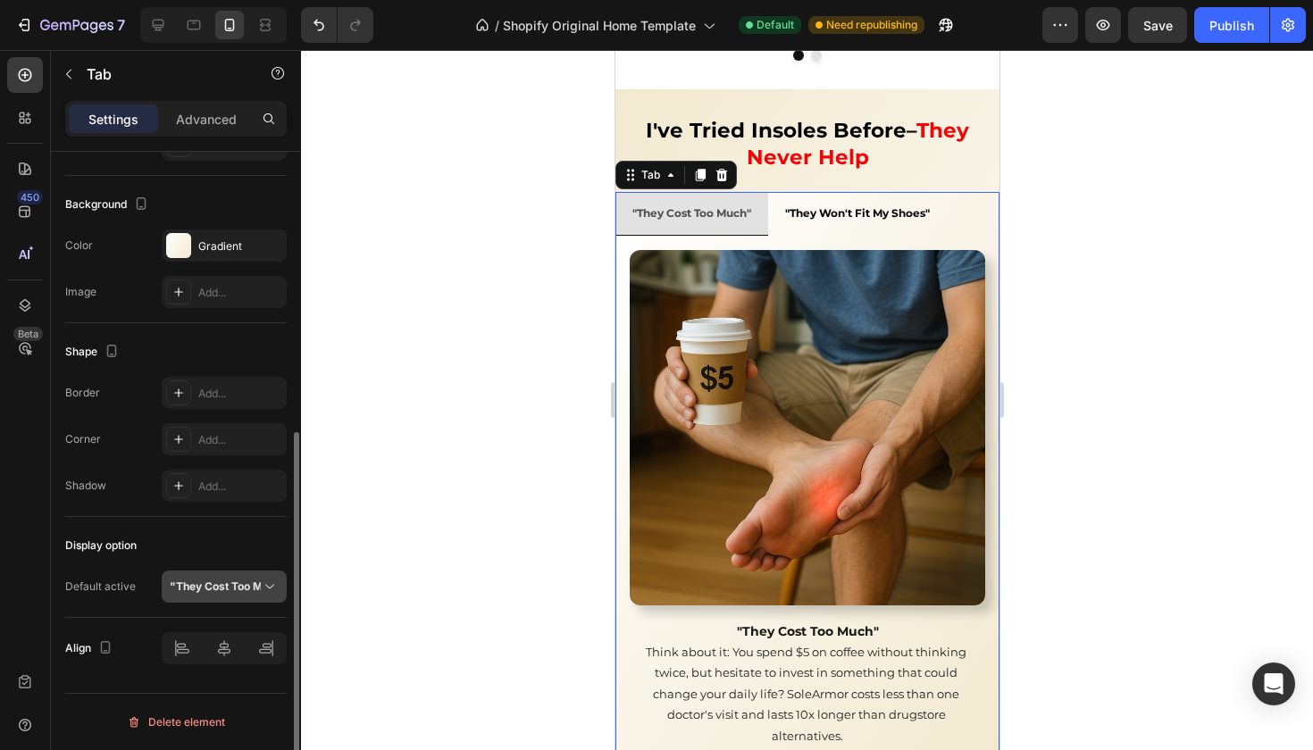
click at [207, 581] on strong ""They Cost Too Much"" at bounding box center [229, 586] width 118 height 13
click at [195, 588] on strong ""They Cost Too Much"" at bounding box center [229, 586] width 118 height 13
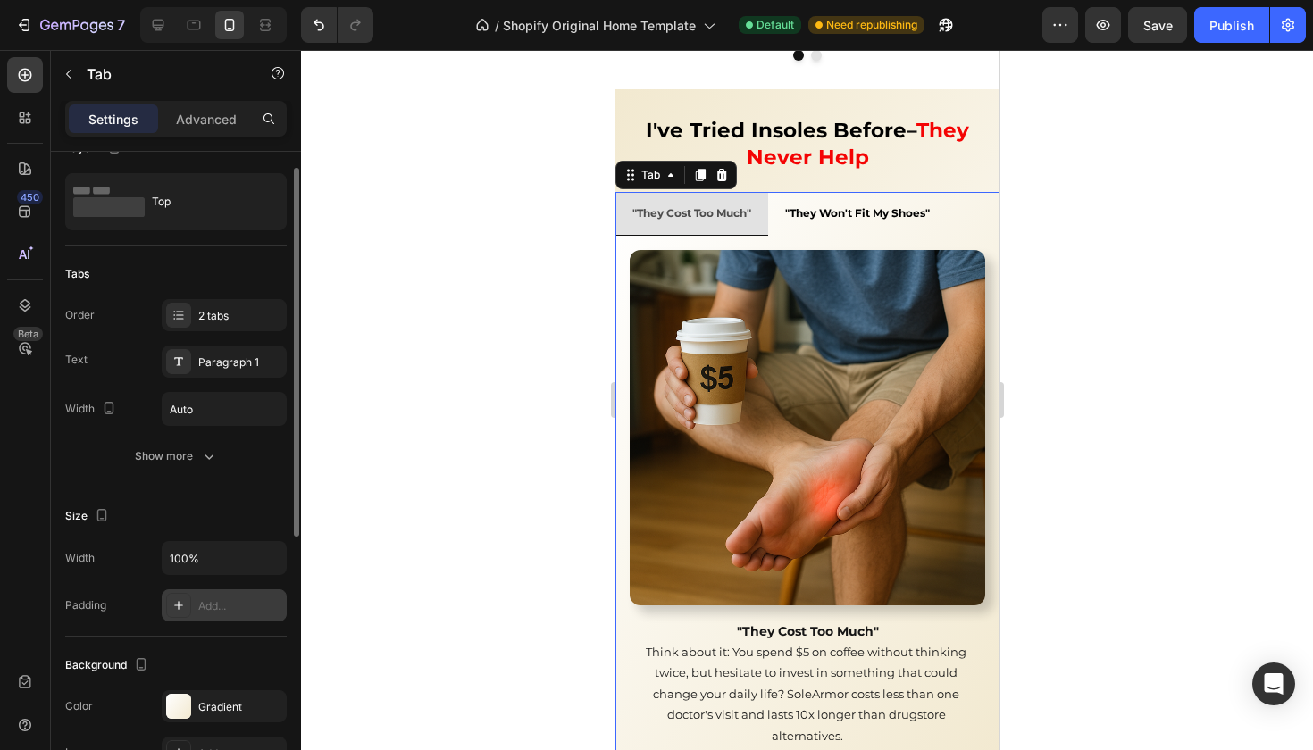
scroll to position [0, 0]
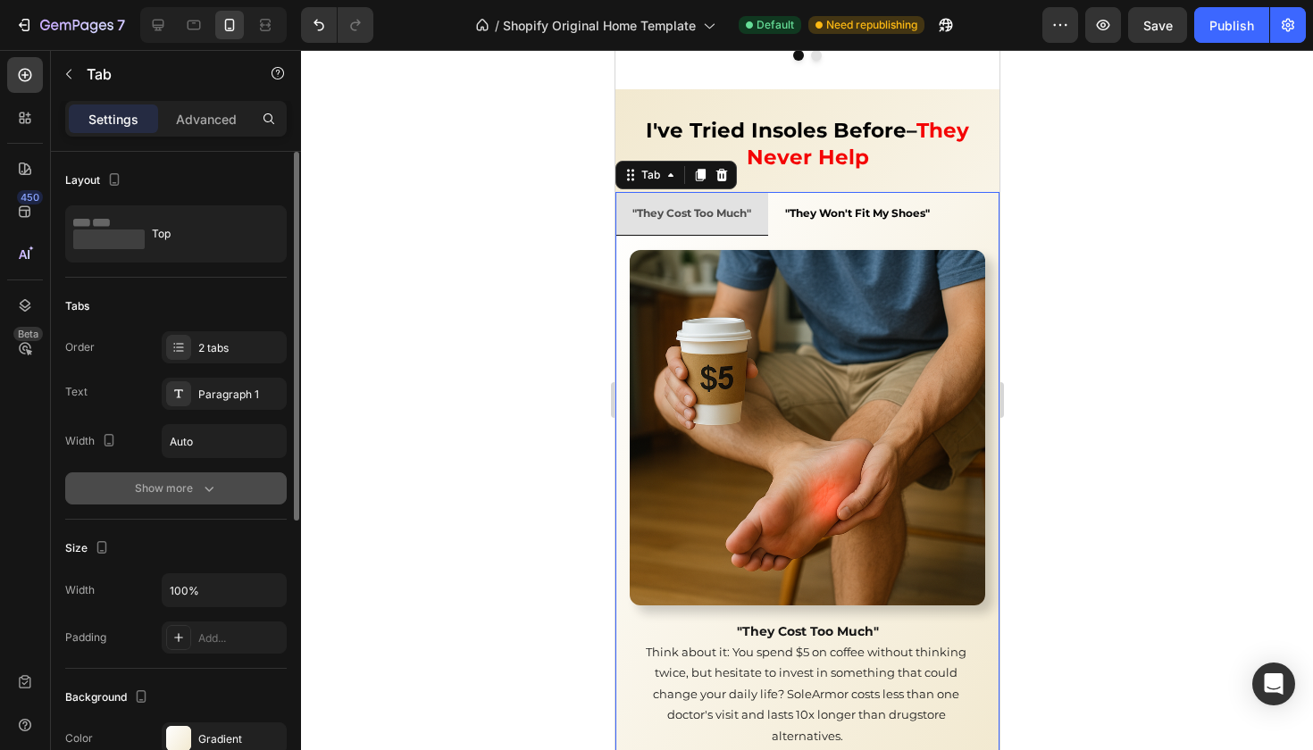
click at [178, 480] on div "Show more" at bounding box center [176, 489] width 83 height 18
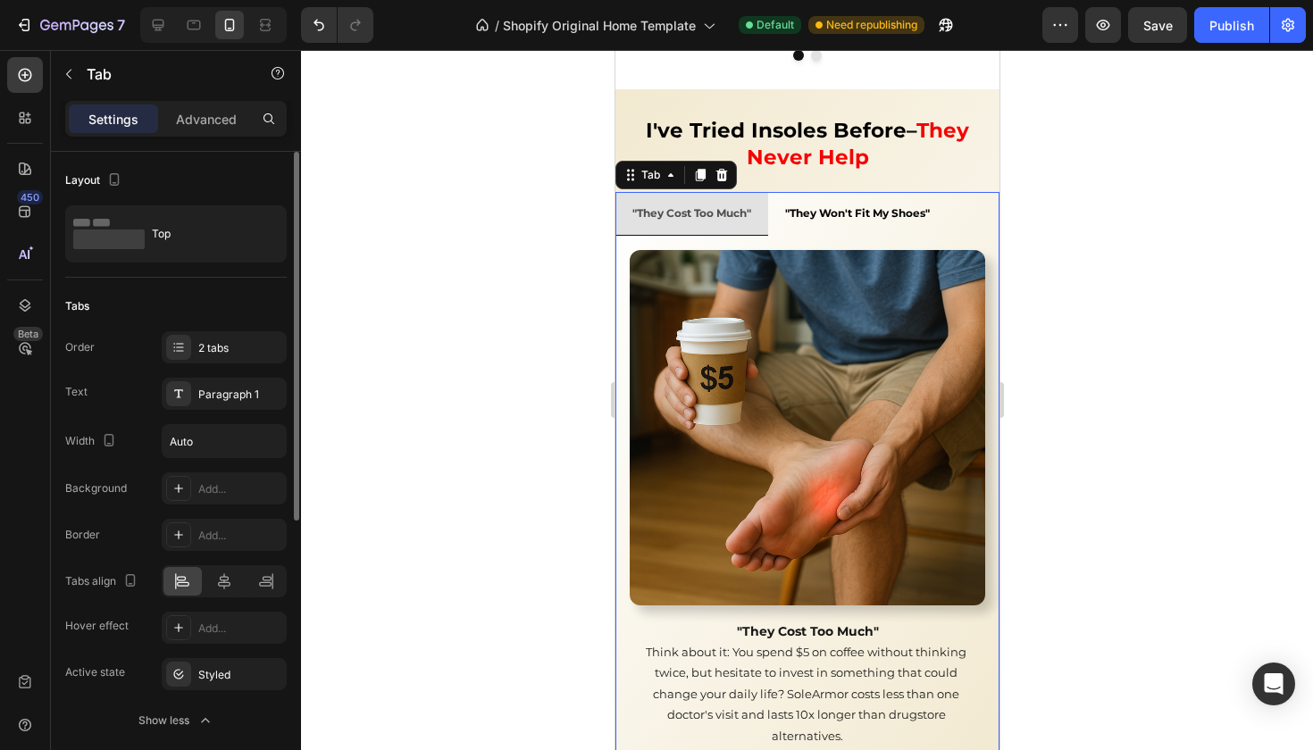
scroll to position [32, 0]
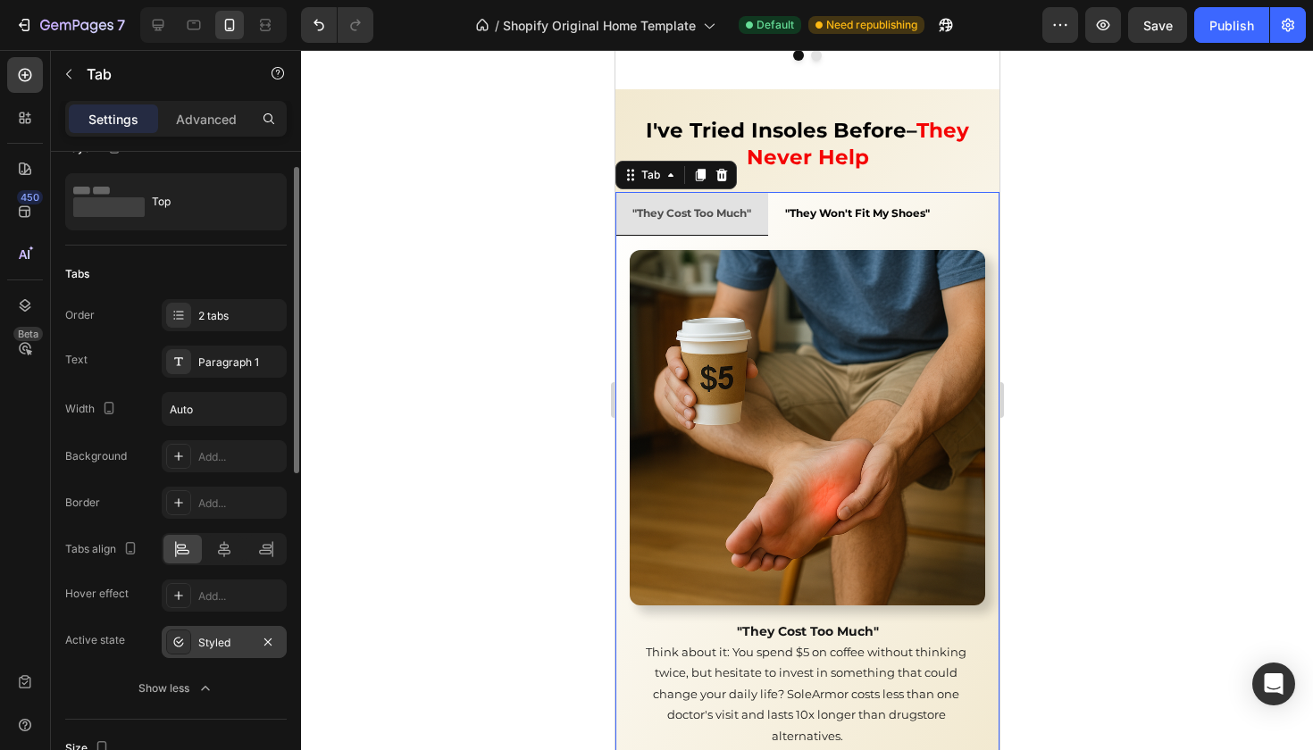
click at [213, 639] on div "Styled" at bounding box center [224, 643] width 52 height 16
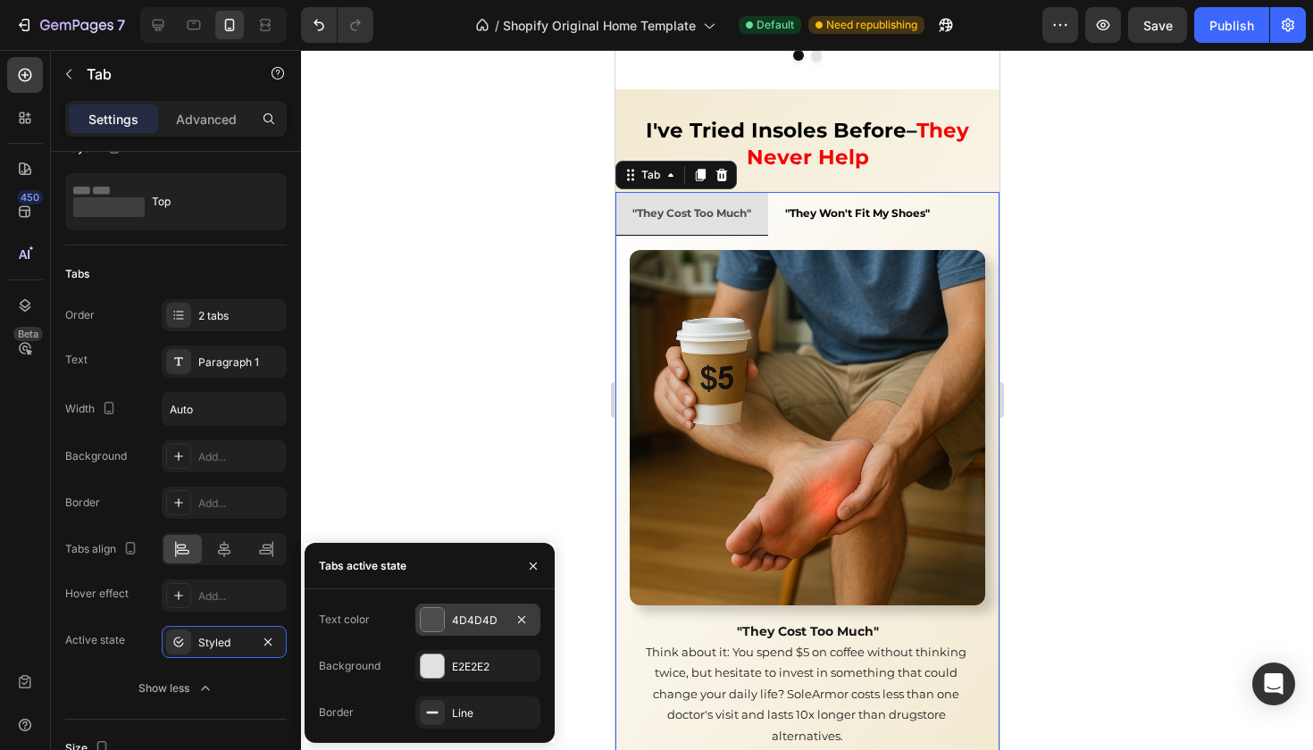
click at [479, 623] on div "4D4D4D" at bounding box center [478, 621] width 52 height 16
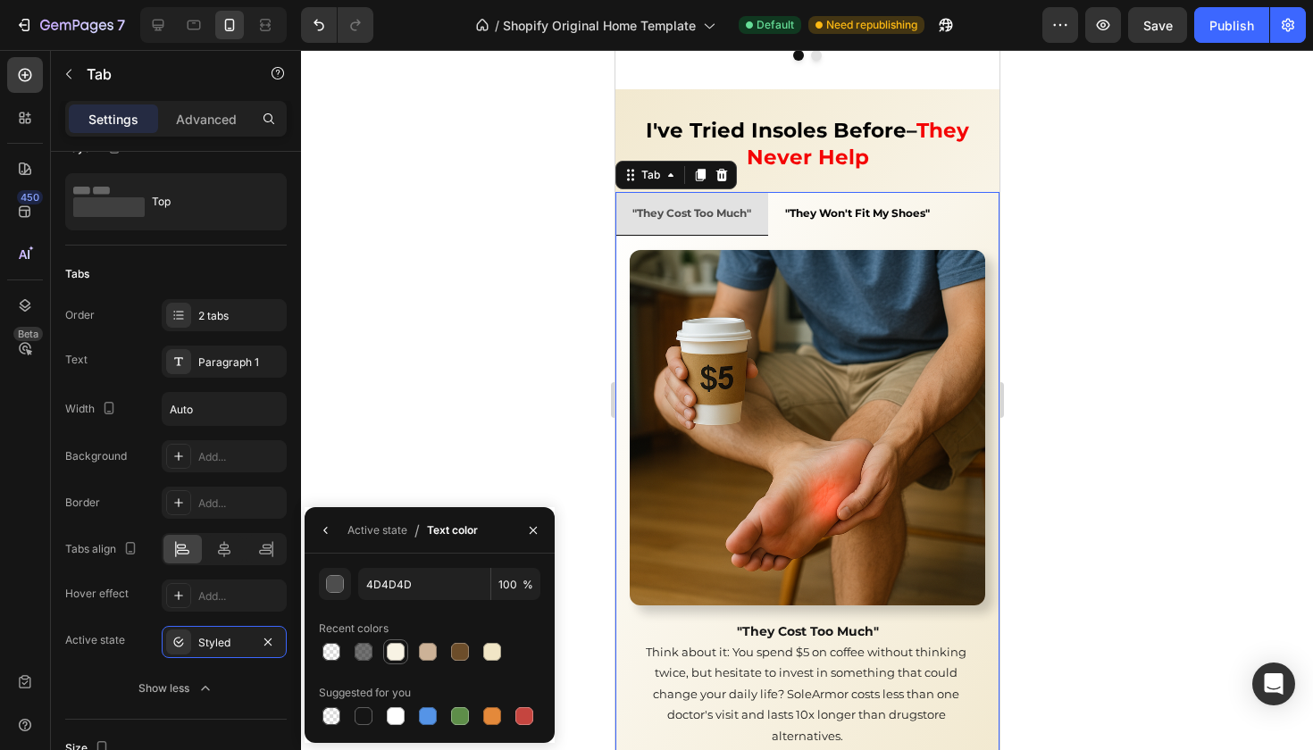
click at [397, 656] on div at bounding box center [396, 652] width 18 height 18
click at [362, 719] on div at bounding box center [364, 716] width 18 height 18
type input "151515"
click at [380, 529] on div "Active state" at bounding box center [377, 531] width 60 height 16
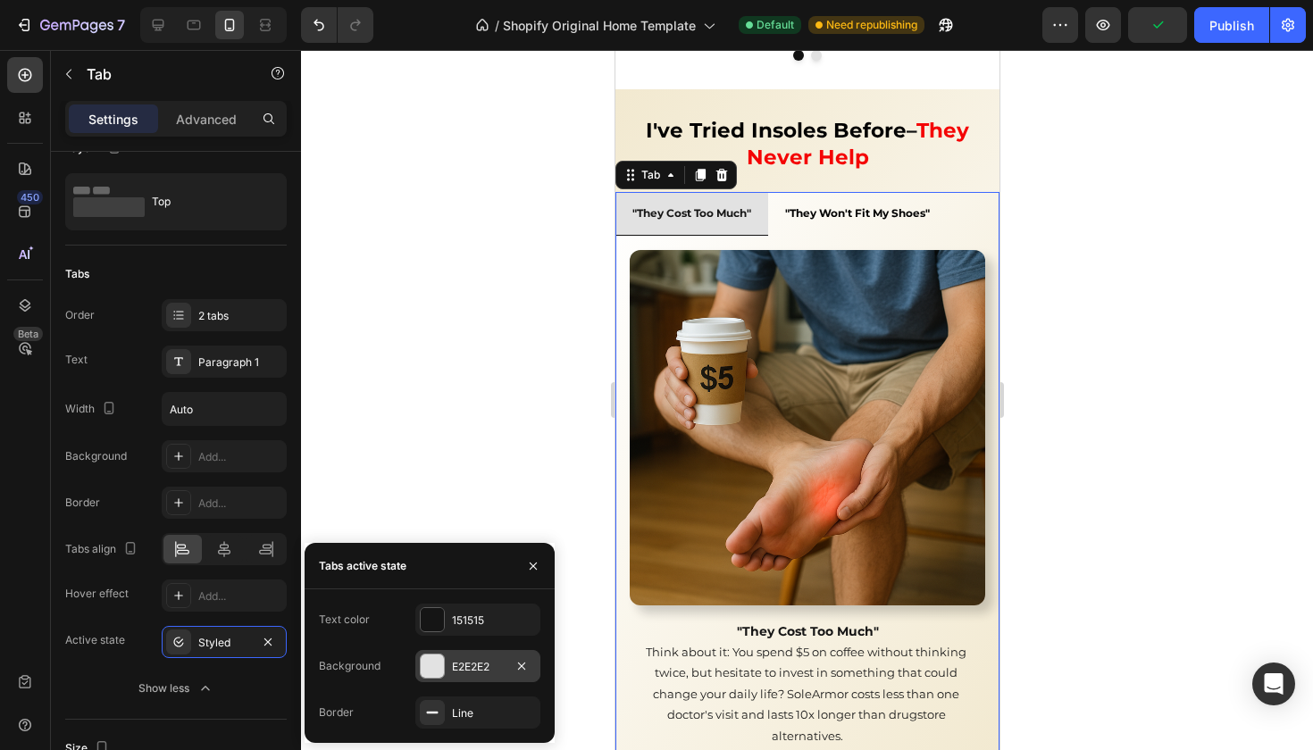
click at [453, 672] on div "E2E2E2" at bounding box center [478, 667] width 52 height 16
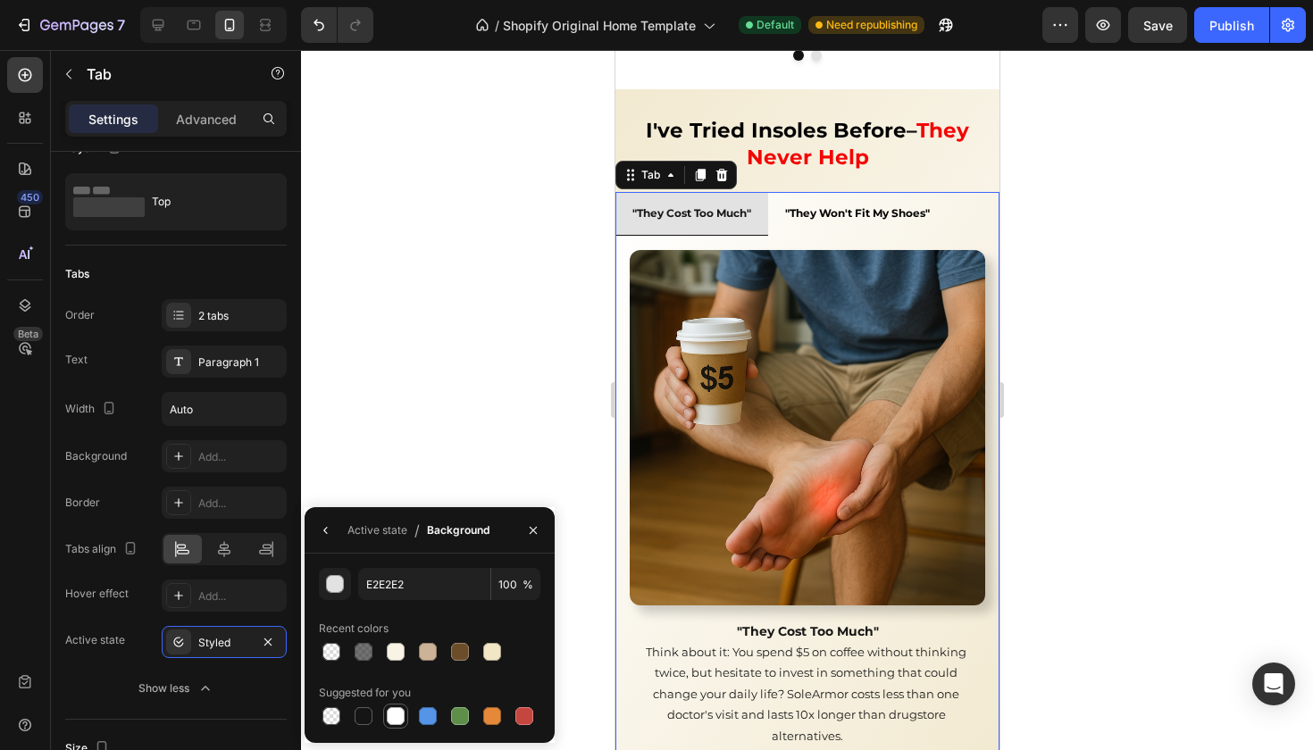
click at [397, 720] on div at bounding box center [396, 716] width 18 height 18
click at [623, 192] on li ""They Cost Too Much"" at bounding box center [691, 213] width 153 height 43
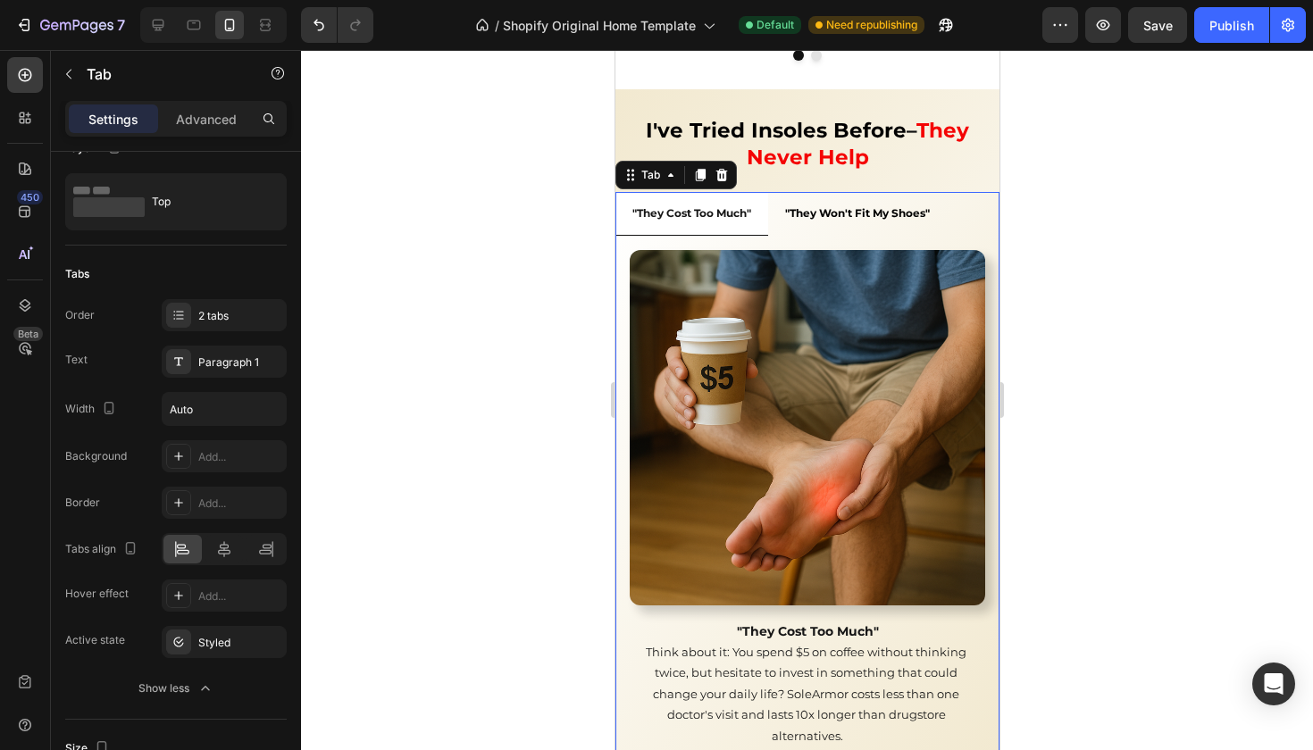
click at [626, 192] on li ""They Cost Too Much"" at bounding box center [691, 213] width 153 height 43
click at [807, 206] on strong ""They Won't Fit My Shoes"" at bounding box center [856, 212] width 145 height 13
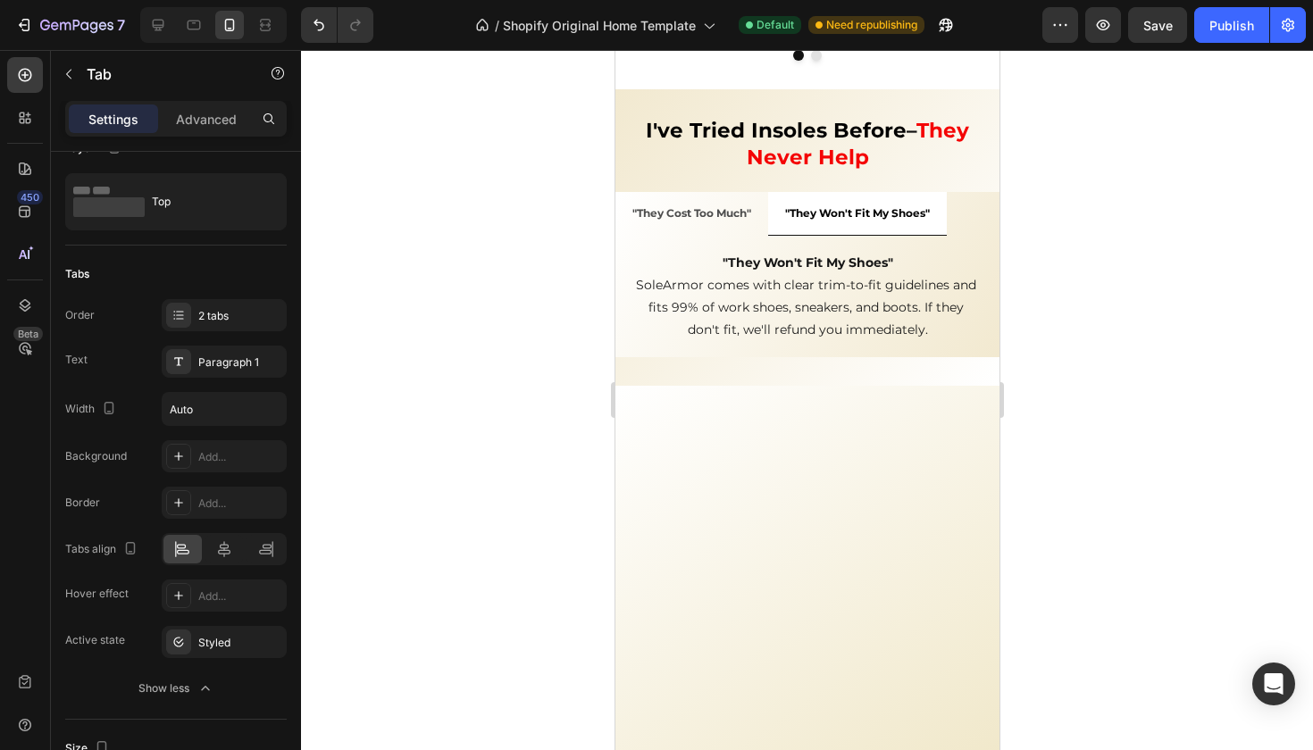
click at [746, 202] on div ""They Cost Too Much"" at bounding box center [691, 213] width 124 height 29
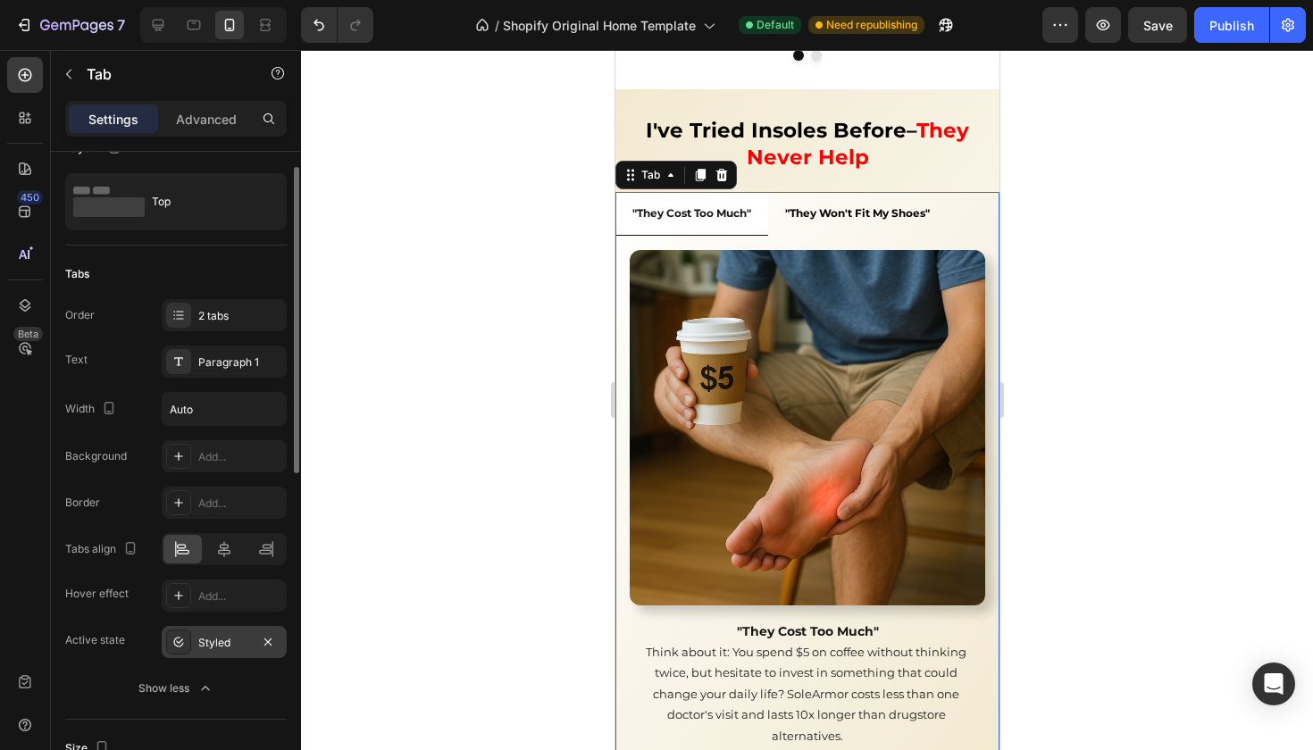
click at [213, 635] on div "Styled" at bounding box center [224, 643] width 52 height 16
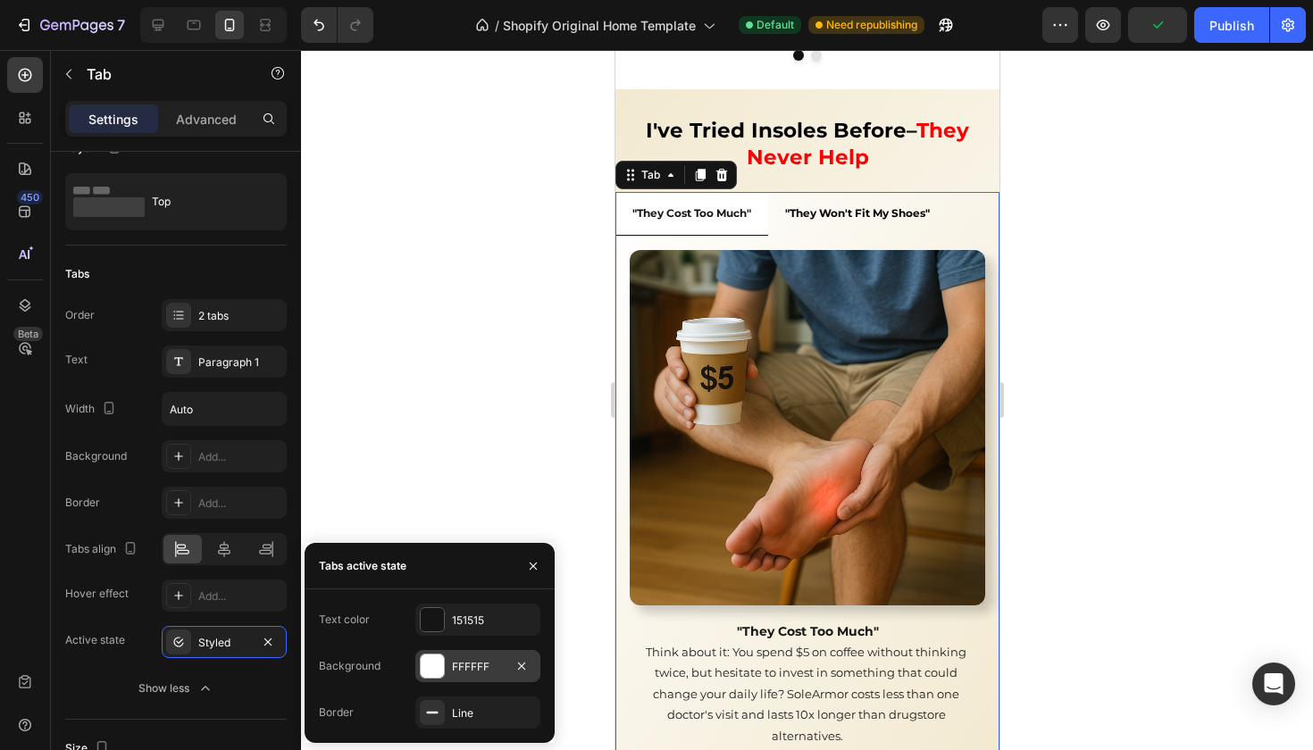
click at [459, 664] on div "FFFFFF" at bounding box center [478, 667] width 52 height 16
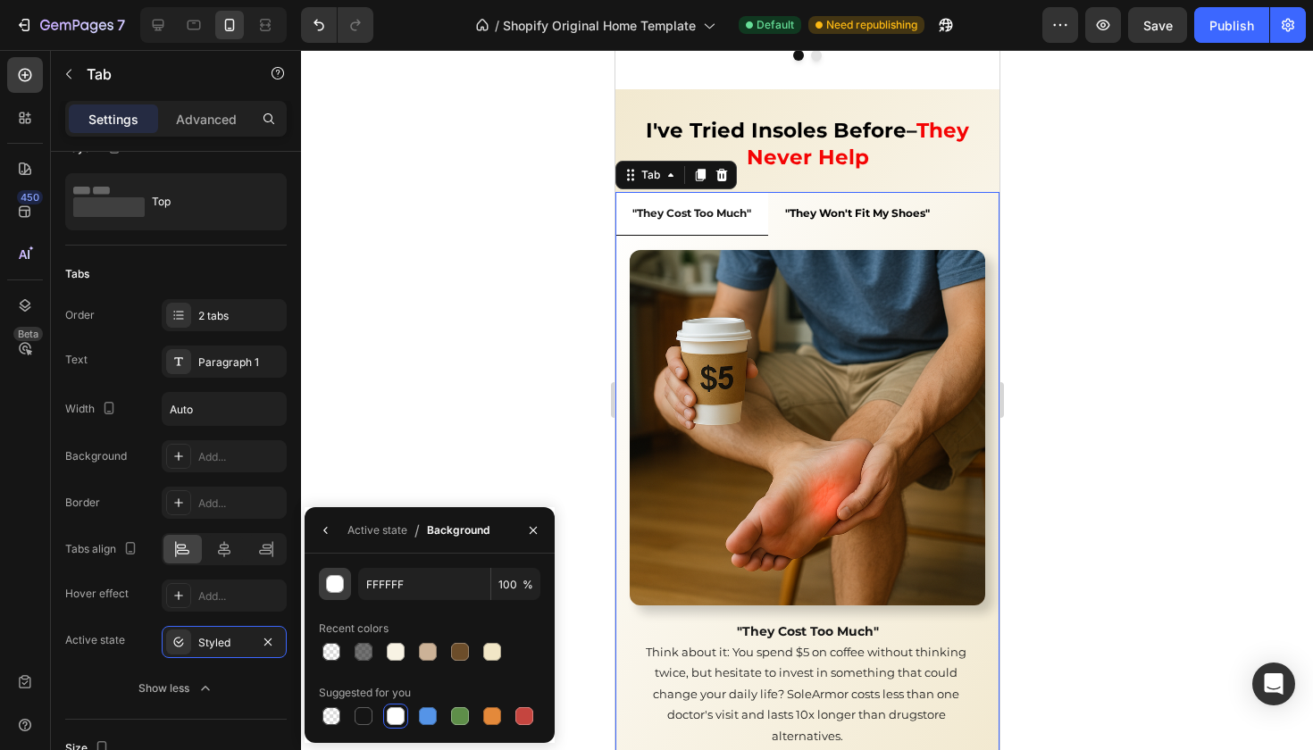
click at [339, 585] on div "button" at bounding box center [336, 585] width 18 height 18
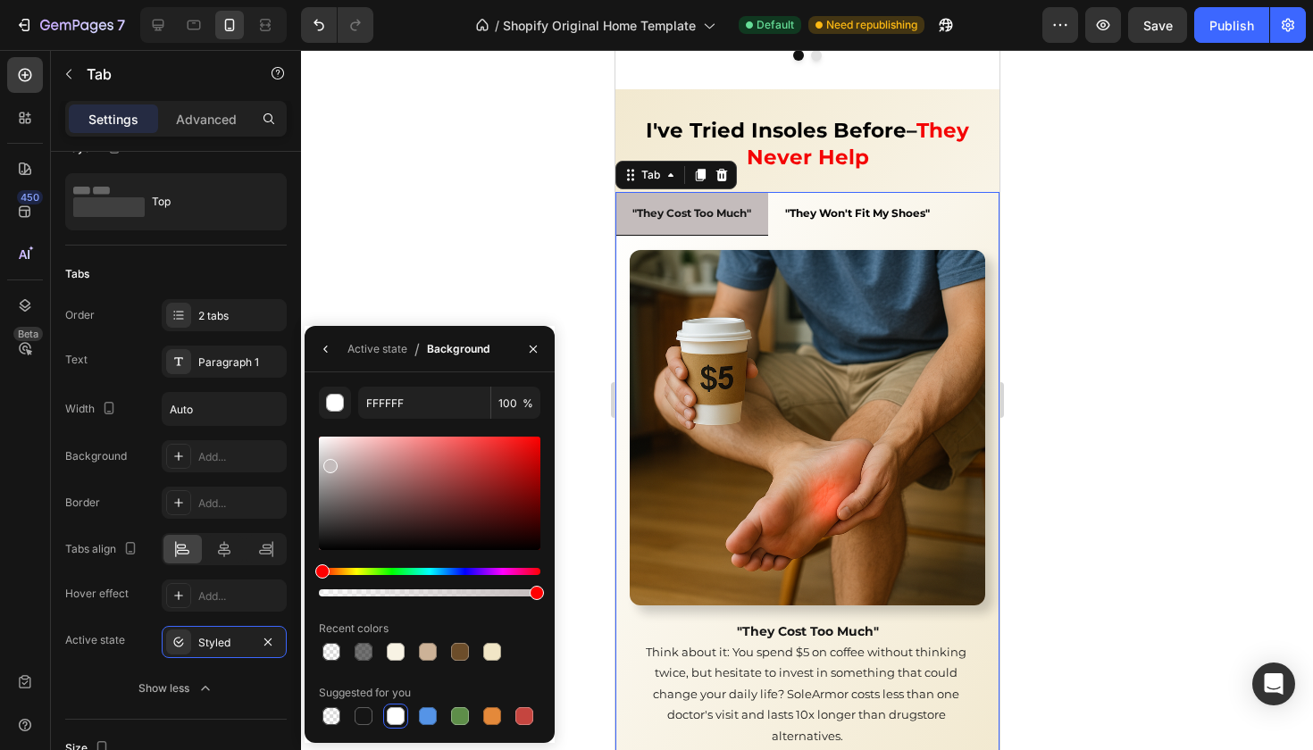
drag, startPoint x: 348, startPoint y: 474, endPoint x: 329, endPoint y: 462, distance: 23.3
click at [330, 462] on div at bounding box center [430, 493] width 222 height 113
type input "C4BCBC"
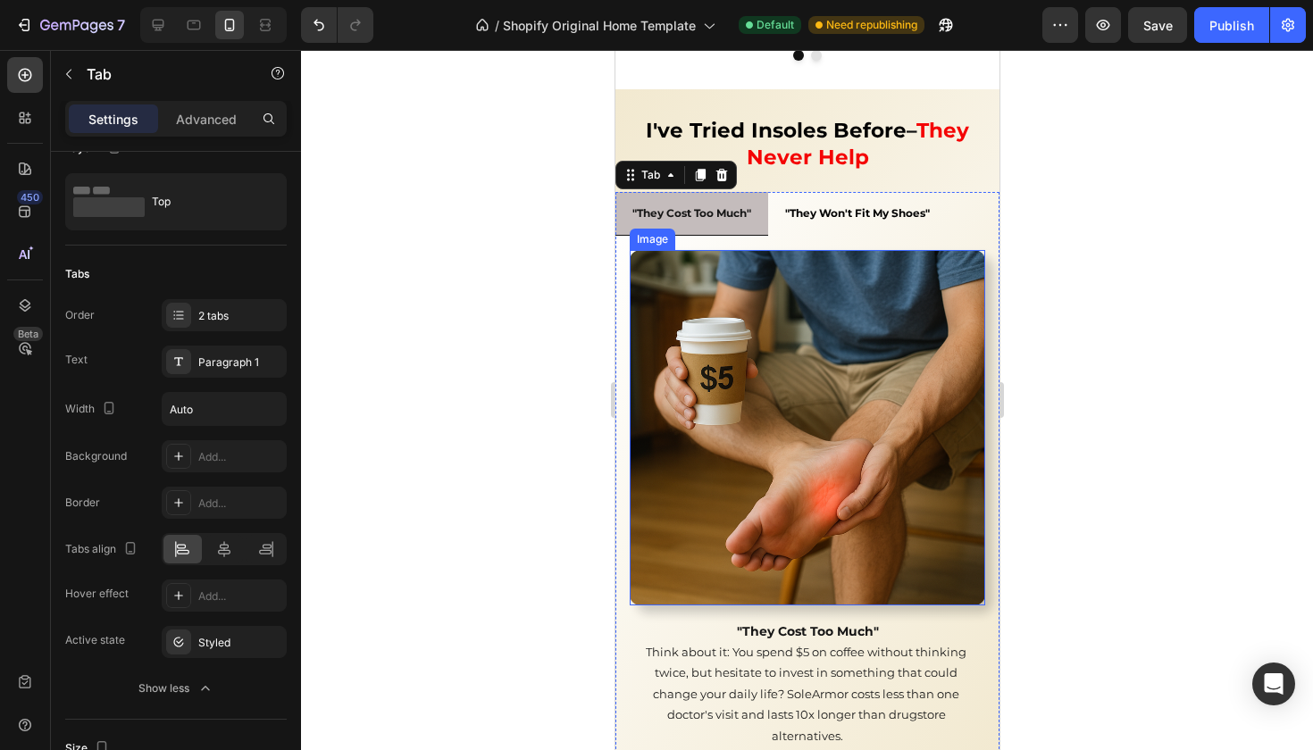
click at [572, 275] on div at bounding box center [807, 400] width 1012 height 700
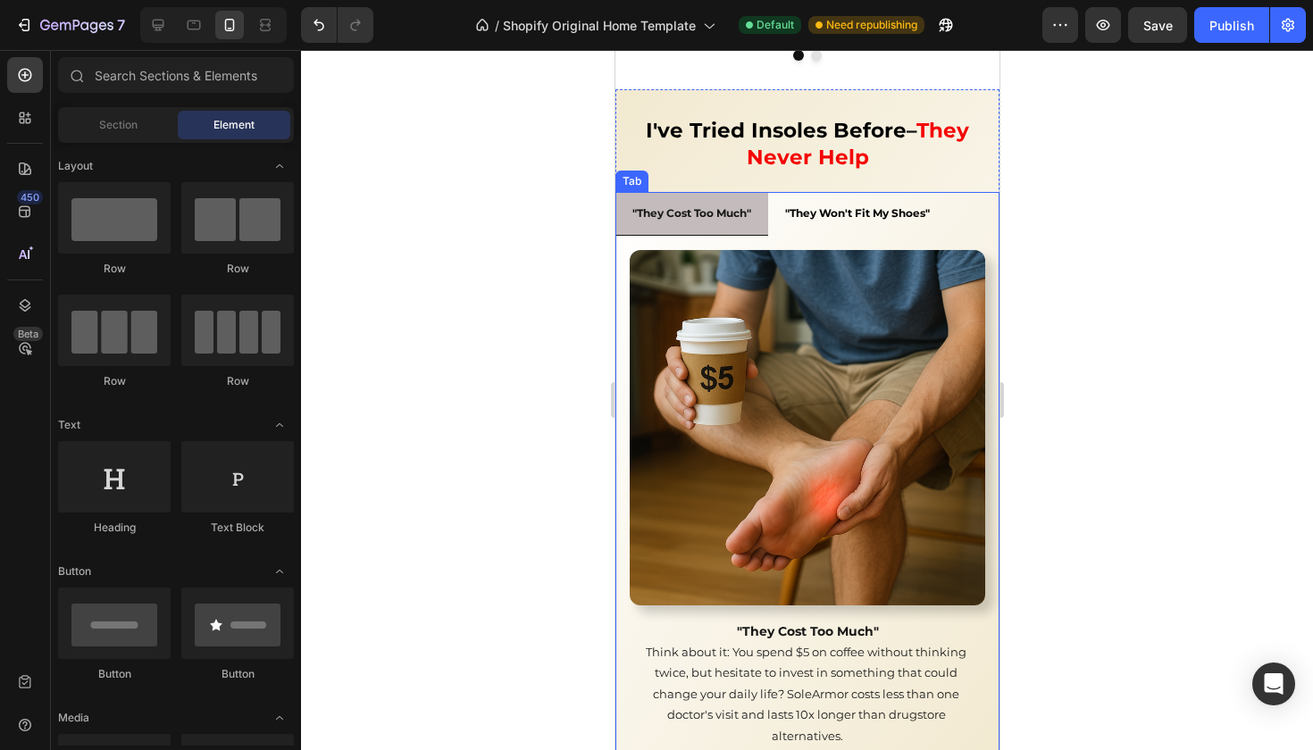
click at [780, 196] on li ""They Won't Fit My Shoes"" at bounding box center [856, 213] width 179 height 43
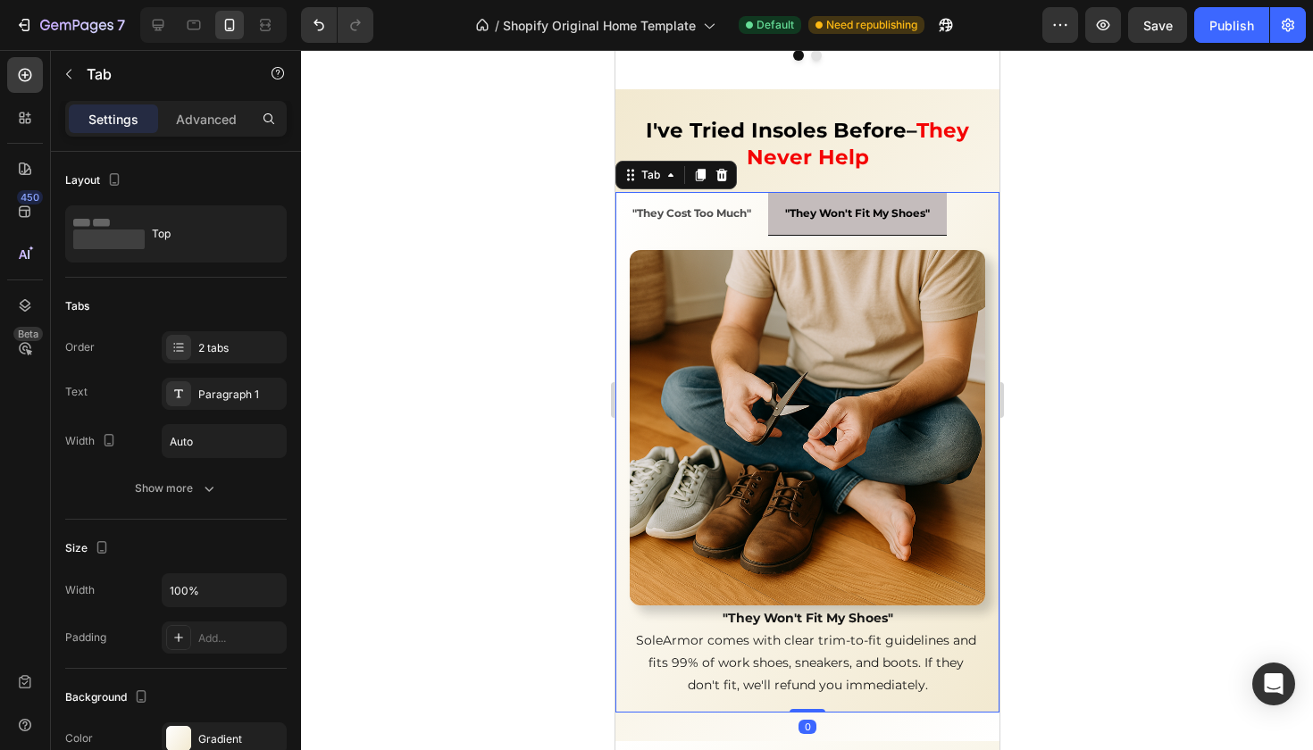
click at [759, 198] on li ""They Cost Too Much"" at bounding box center [691, 213] width 153 height 43
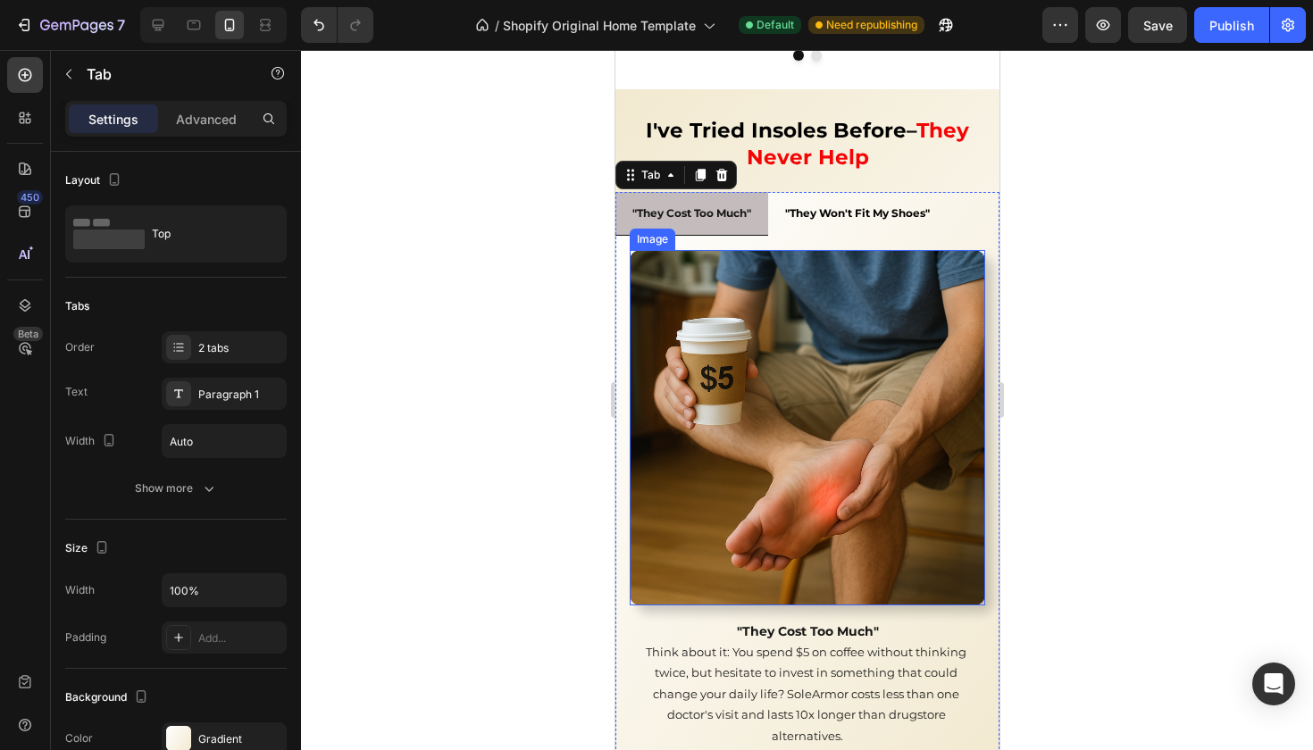
scroll to position [2510, 0]
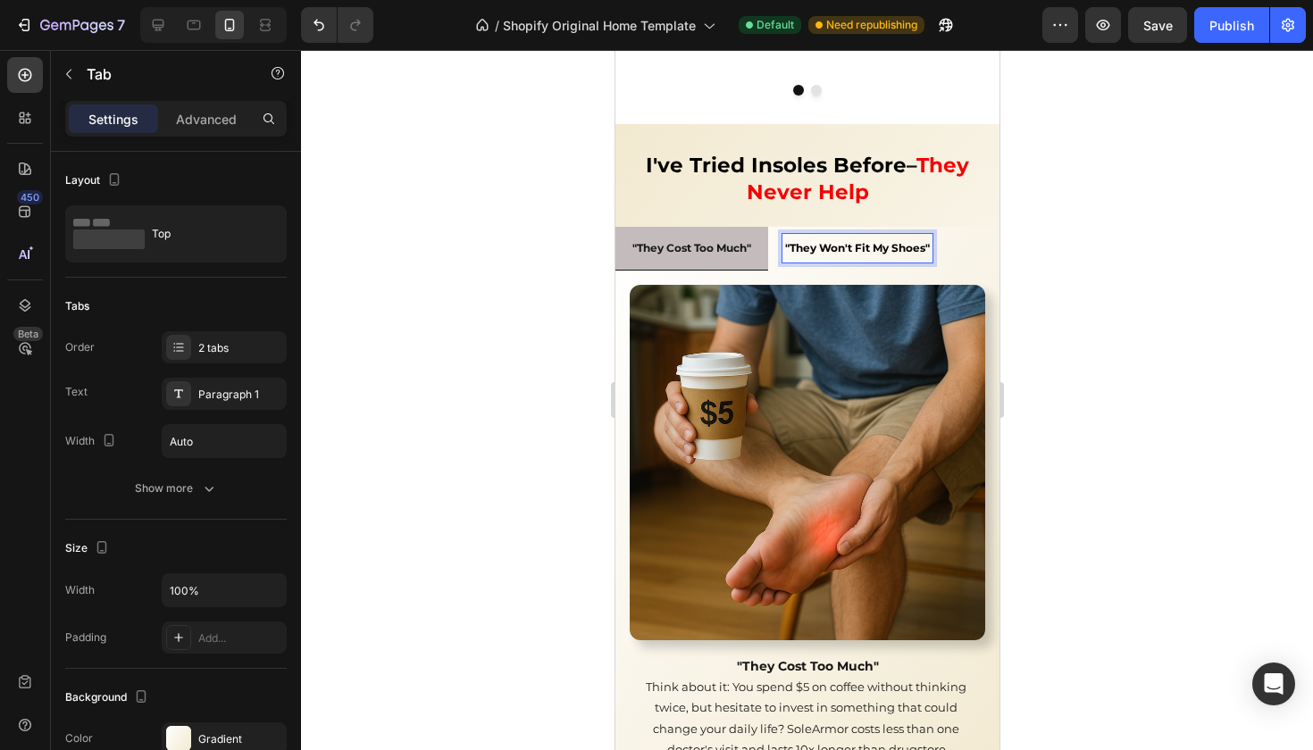
click at [786, 234] on div ""They Won't Fit My Shoes"" at bounding box center [857, 248] width 150 height 28
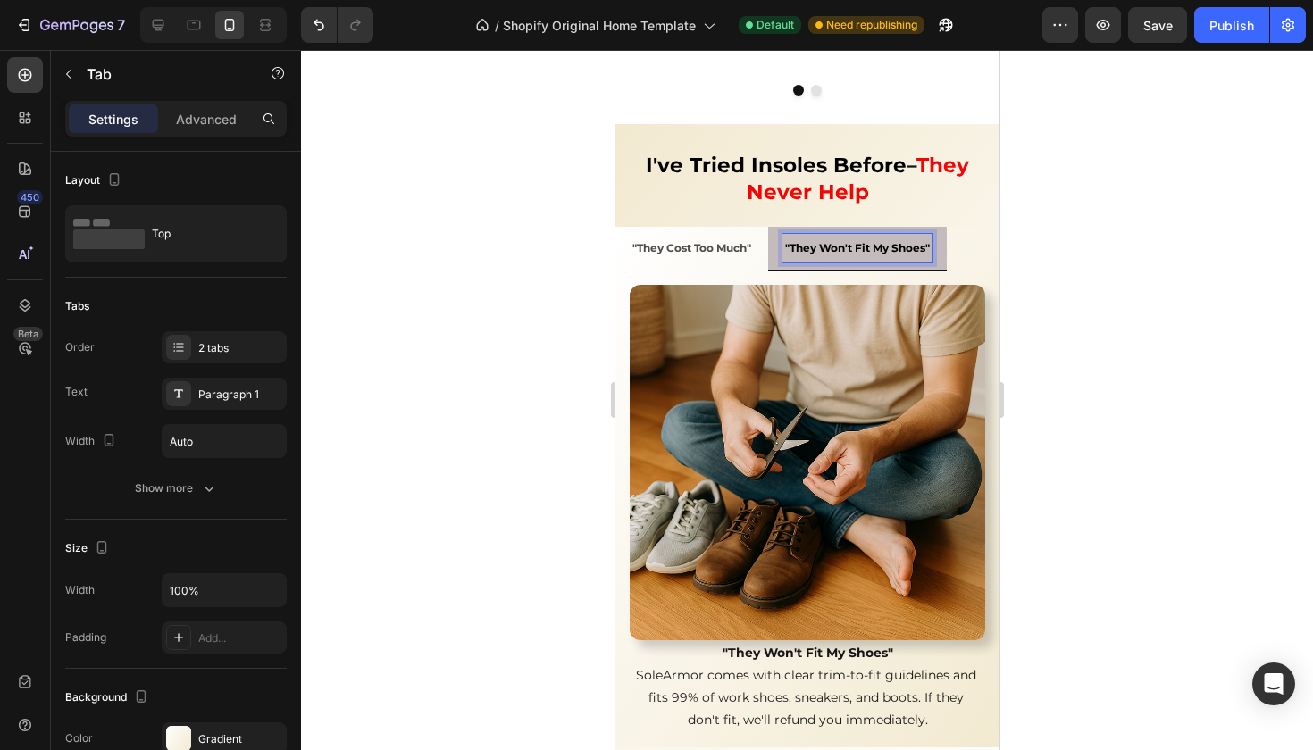
scroll to position [2553, 0]
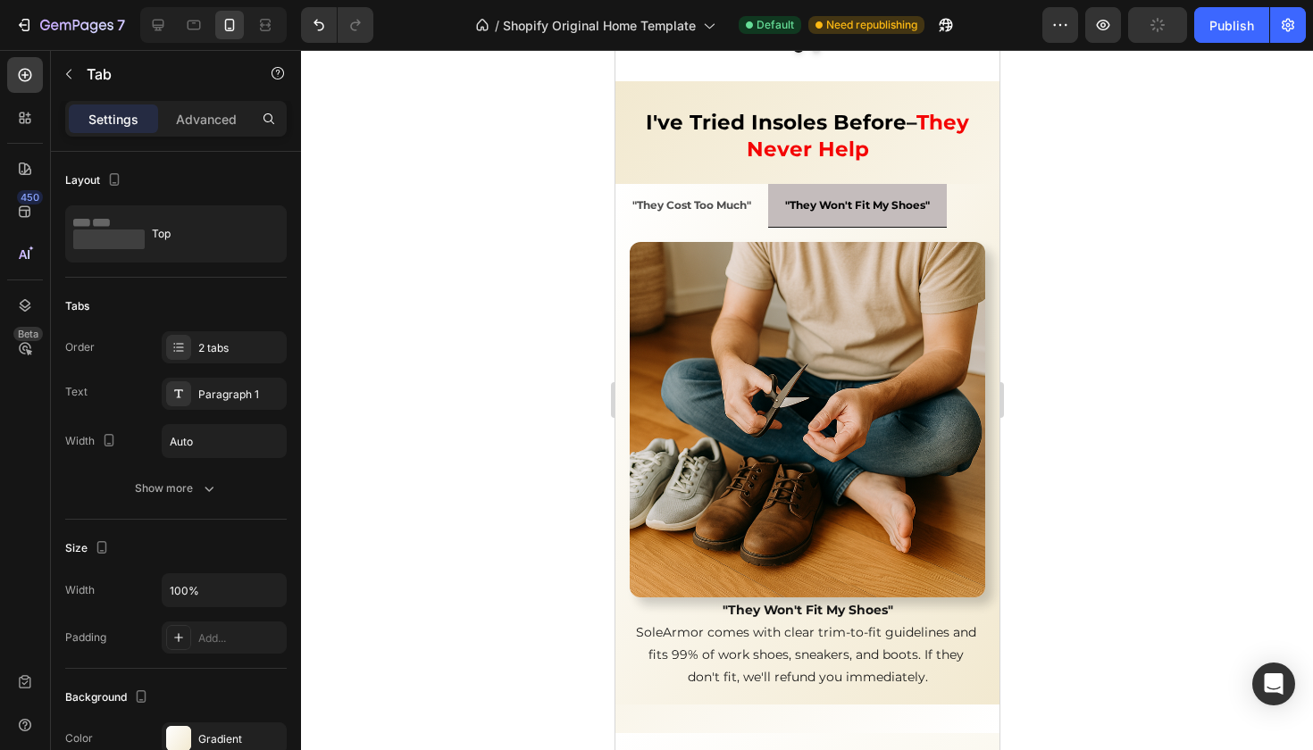
click at [757, 184] on li ""They Cost Too Much"" at bounding box center [691, 205] width 153 height 43
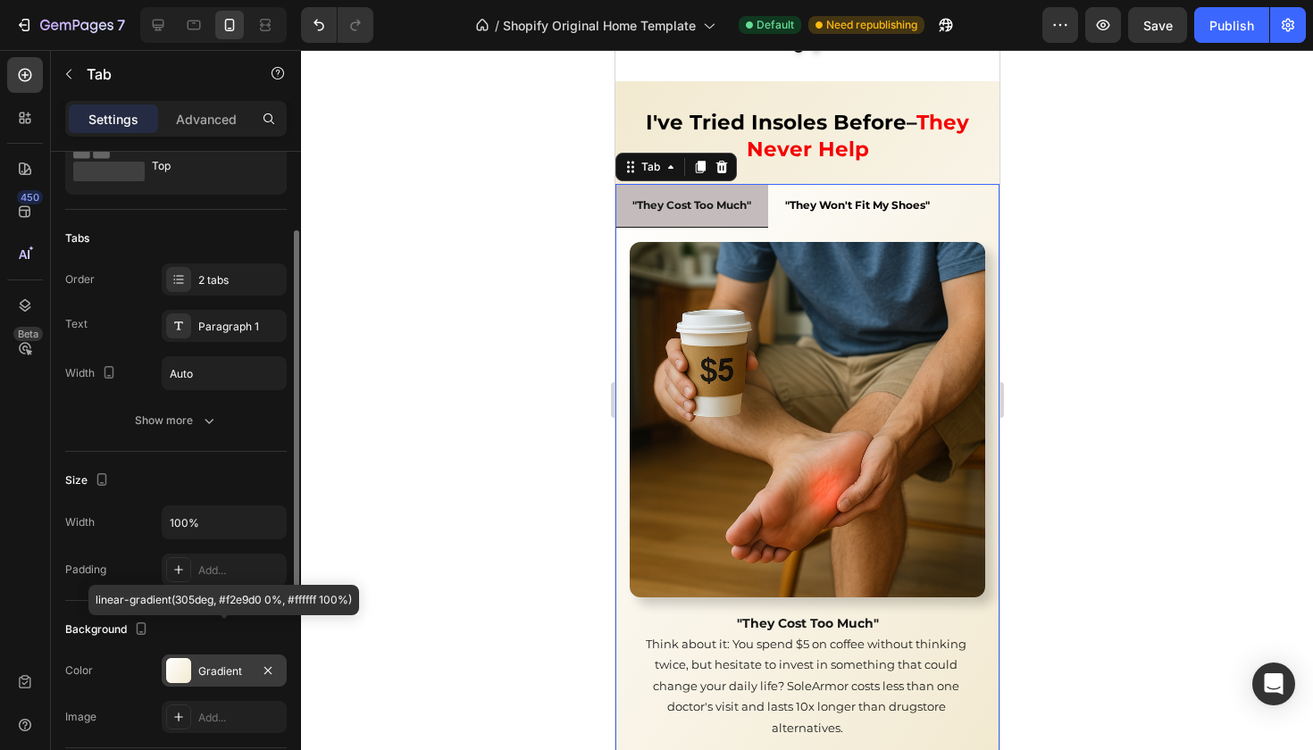
scroll to position [46, 0]
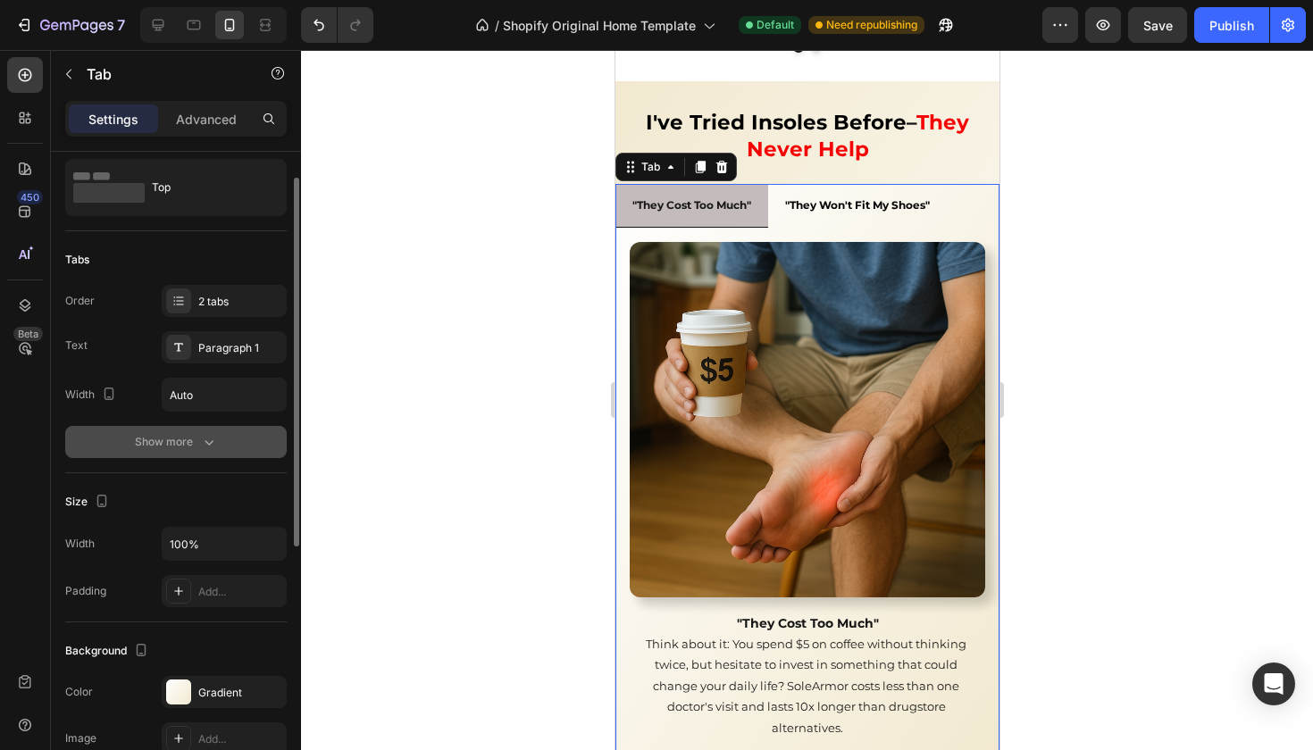
click at [178, 443] on div "Show more" at bounding box center [176, 442] width 83 height 18
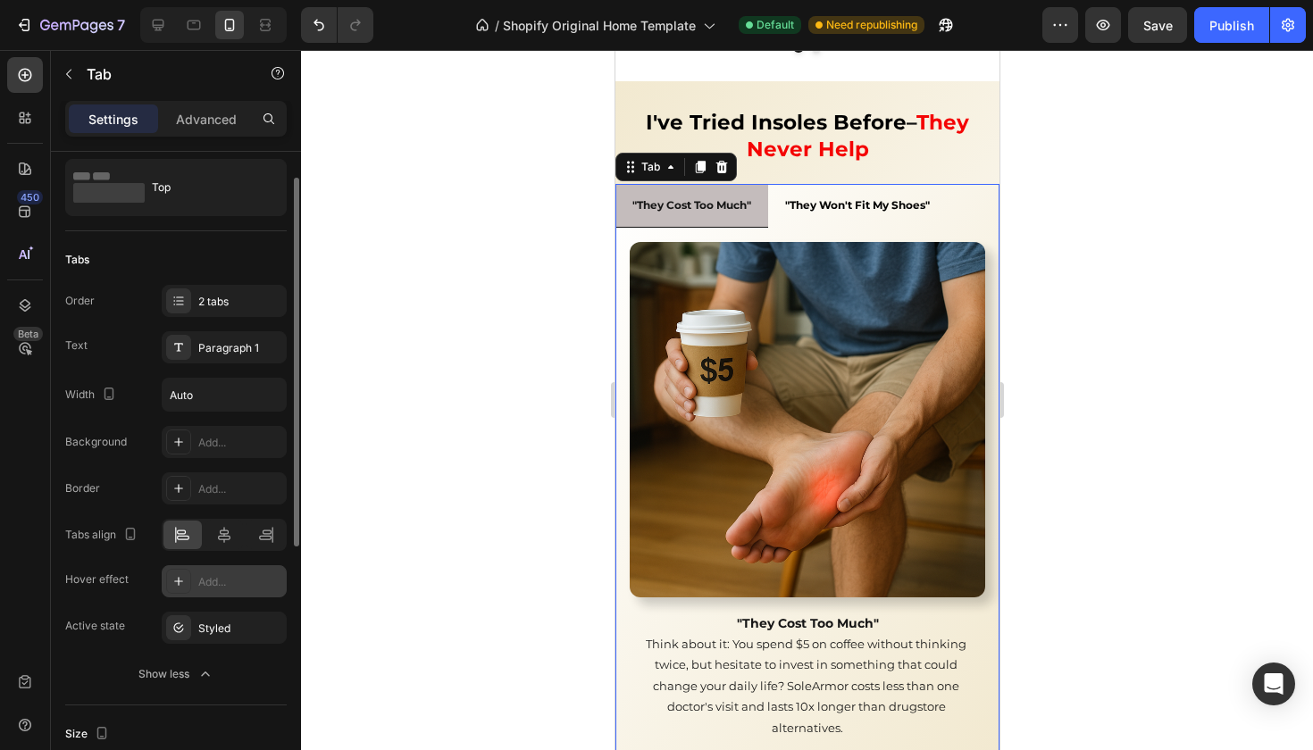
click at [203, 590] on div "Add..." at bounding box center [224, 581] width 125 height 32
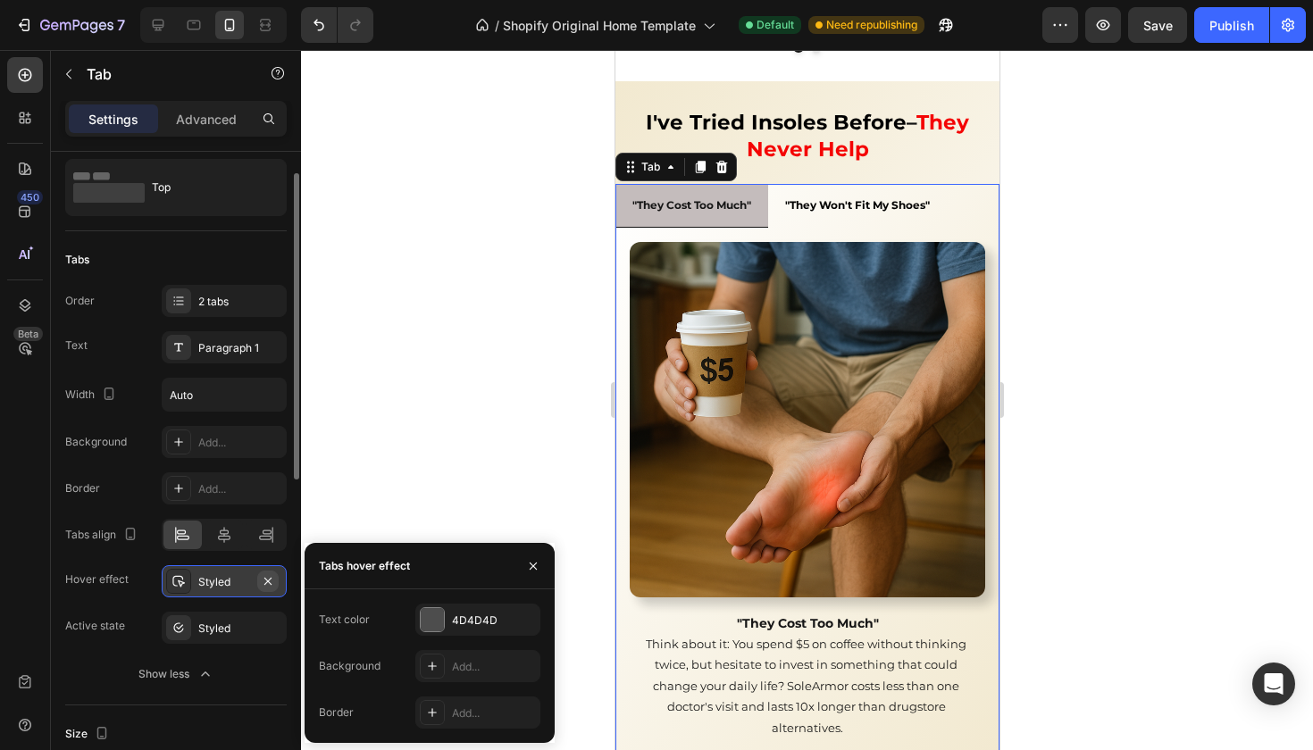
click at [273, 583] on icon "button" at bounding box center [268, 581] width 14 height 14
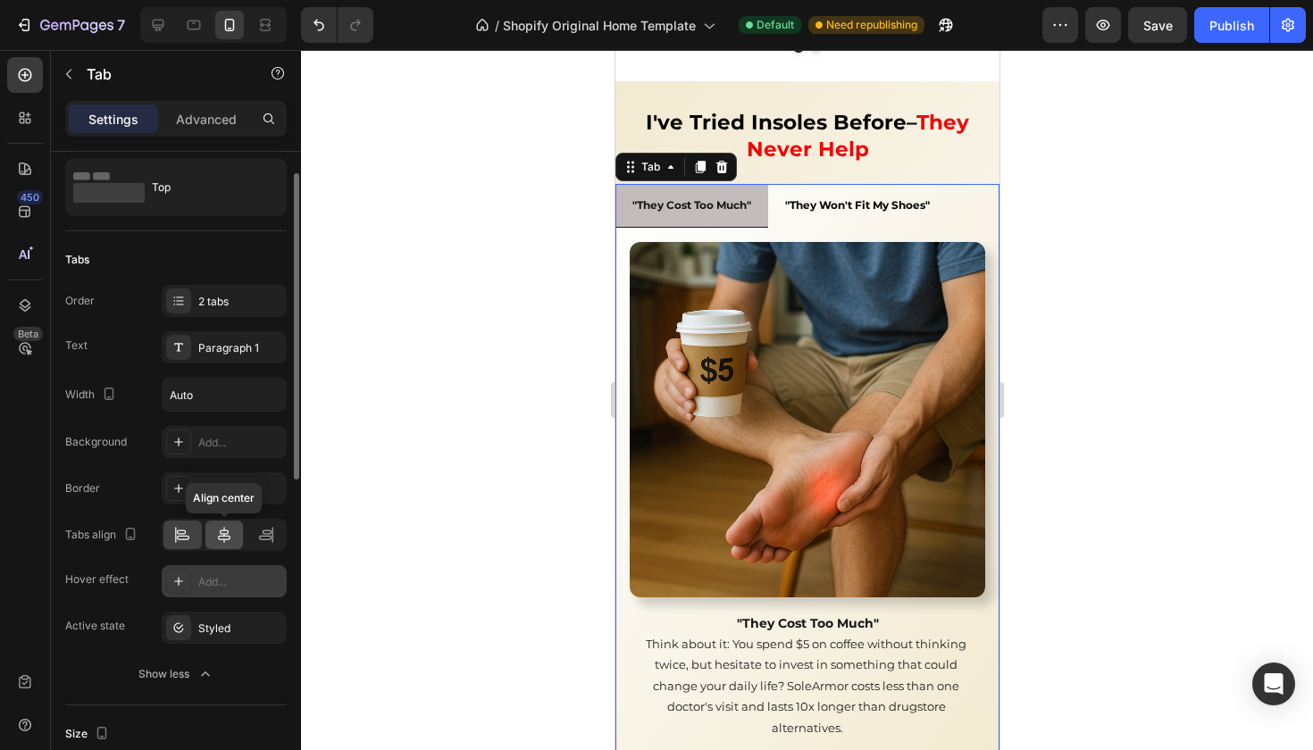
click at [219, 541] on icon at bounding box center [224, 535] width 18 height 18
click at [182, 544] on div at bounding box center [182, 535] width 38 height 29
click at [216, 534] on icon at bounding box center [224, 535] width 18 height 18
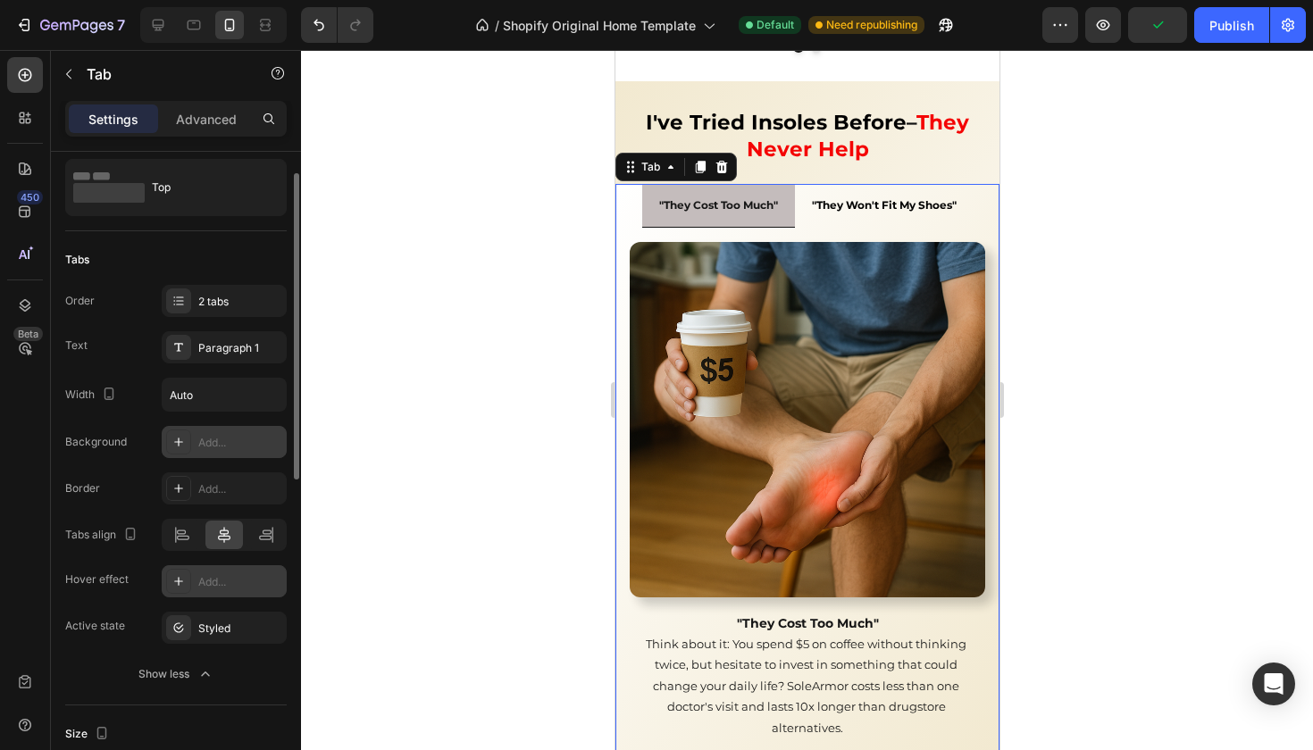
click at [213, 447] on div "Add..." at bounding box center [240, 443] width 84 height 16
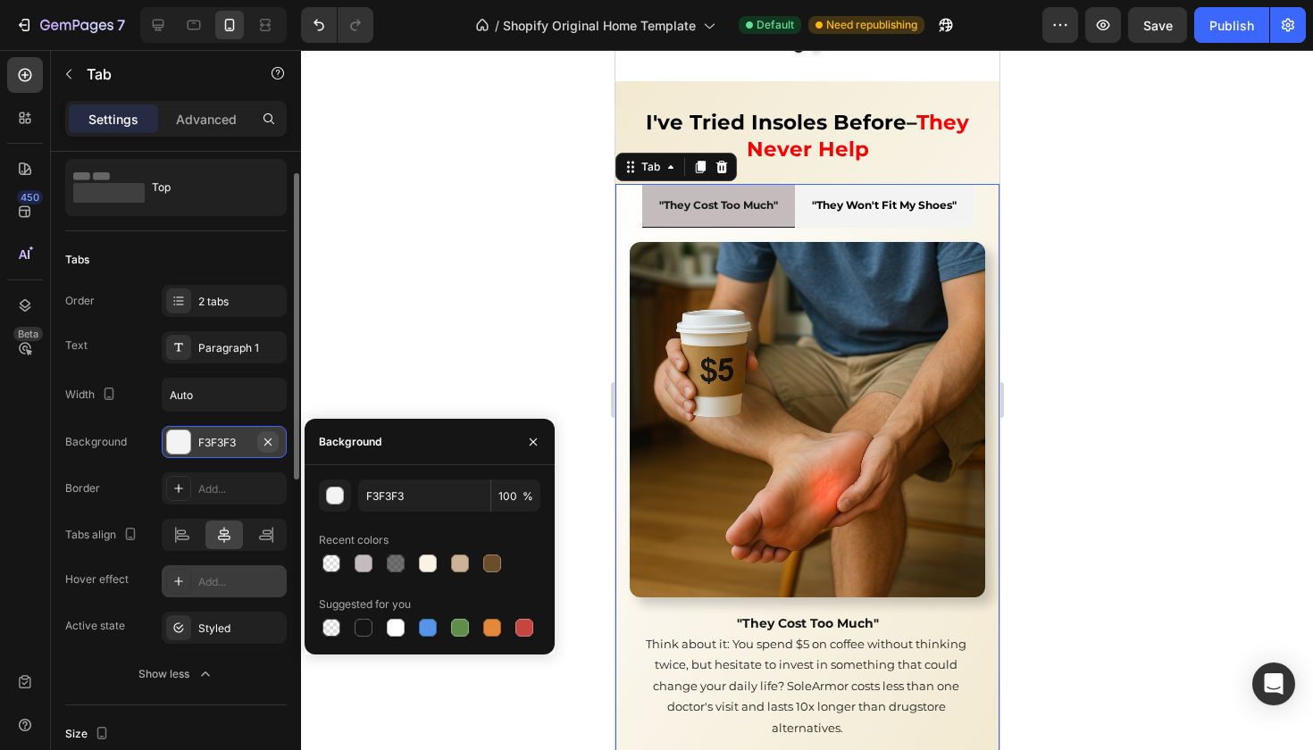
click at [268, 444] on icon "button" at bounding box center [268, 442] width 14 height 14
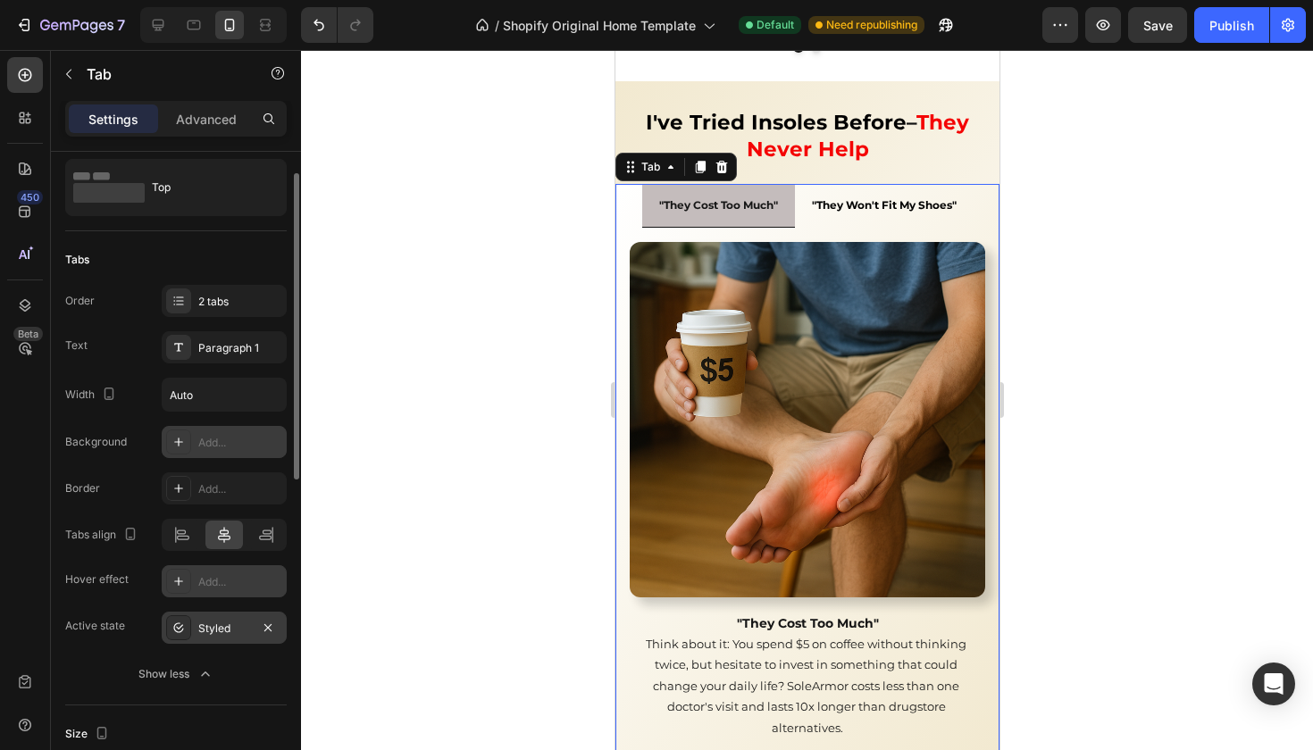
click at [214, 636] on div "Styled" at bounding box center [224, 629] width 52 height 16
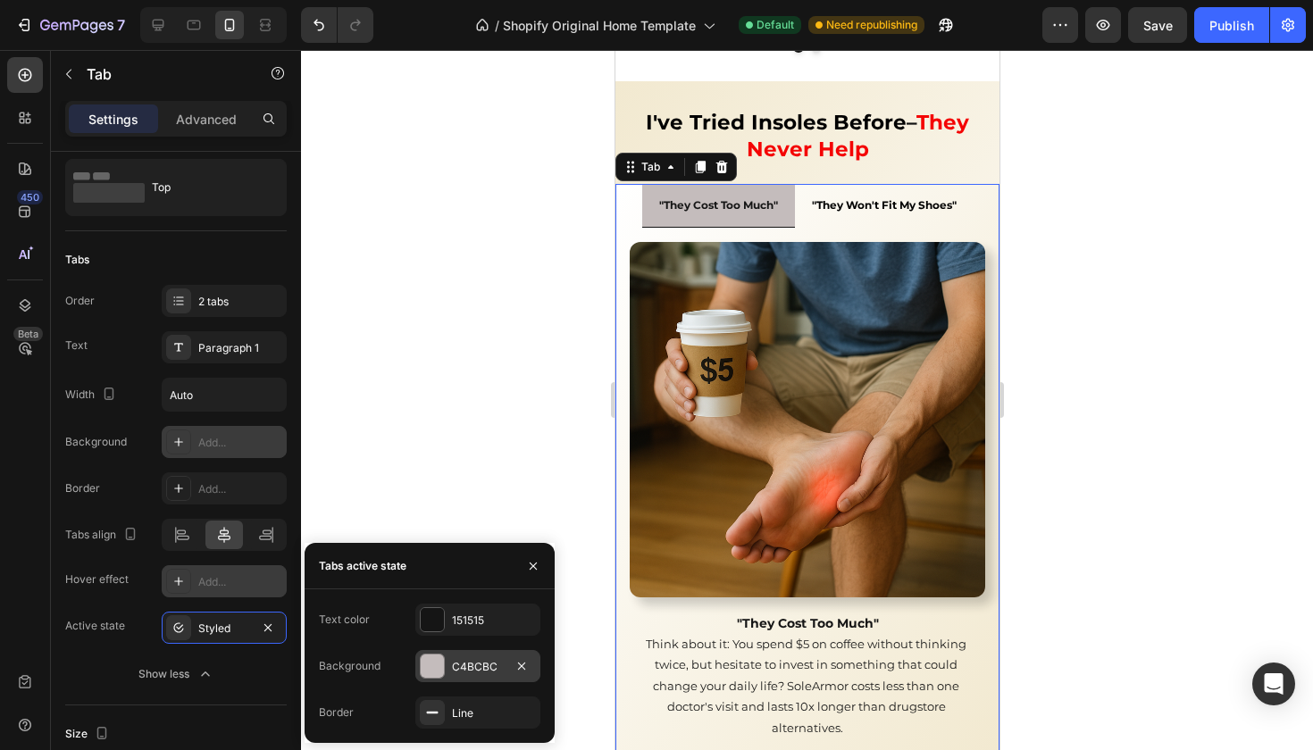
click at [457, 661] on div "C4BCBC" at bounding box center [478, 667] width 52 height 16
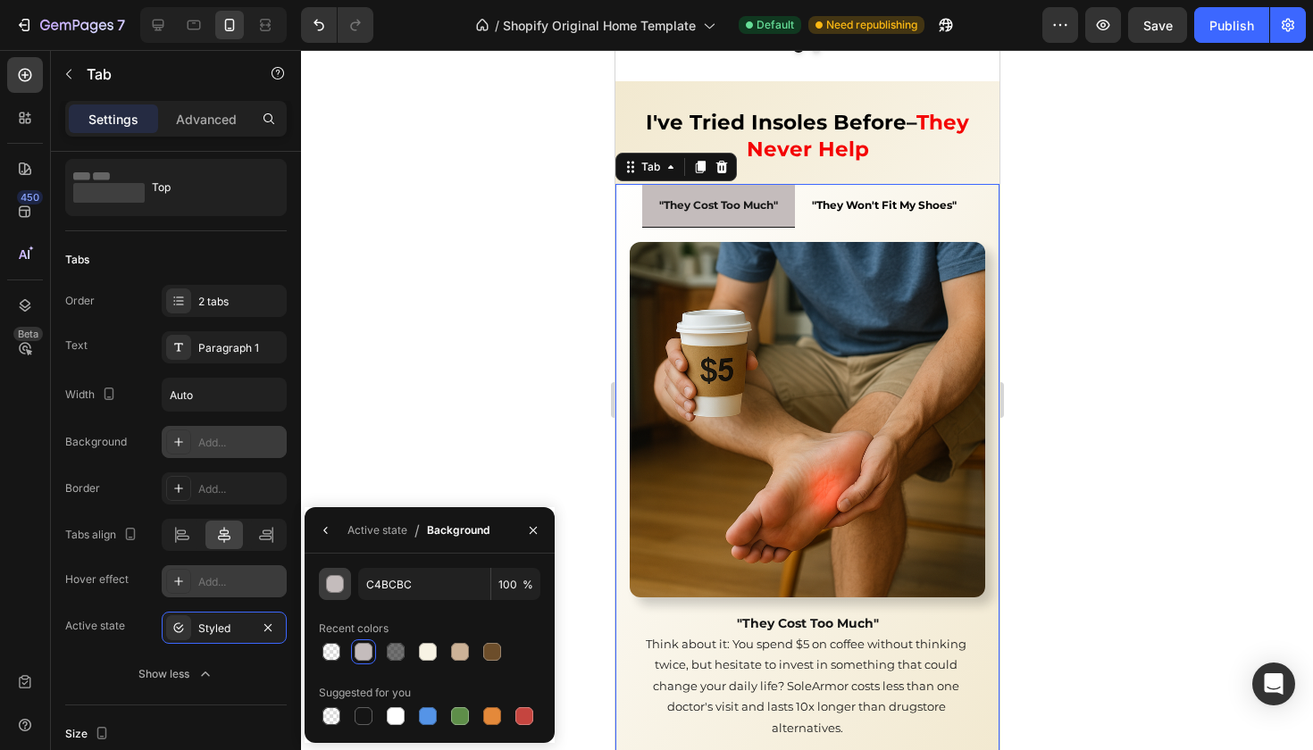
click at [331, 583] on div "button" at bounding box center [336, 585] width 18 height 18
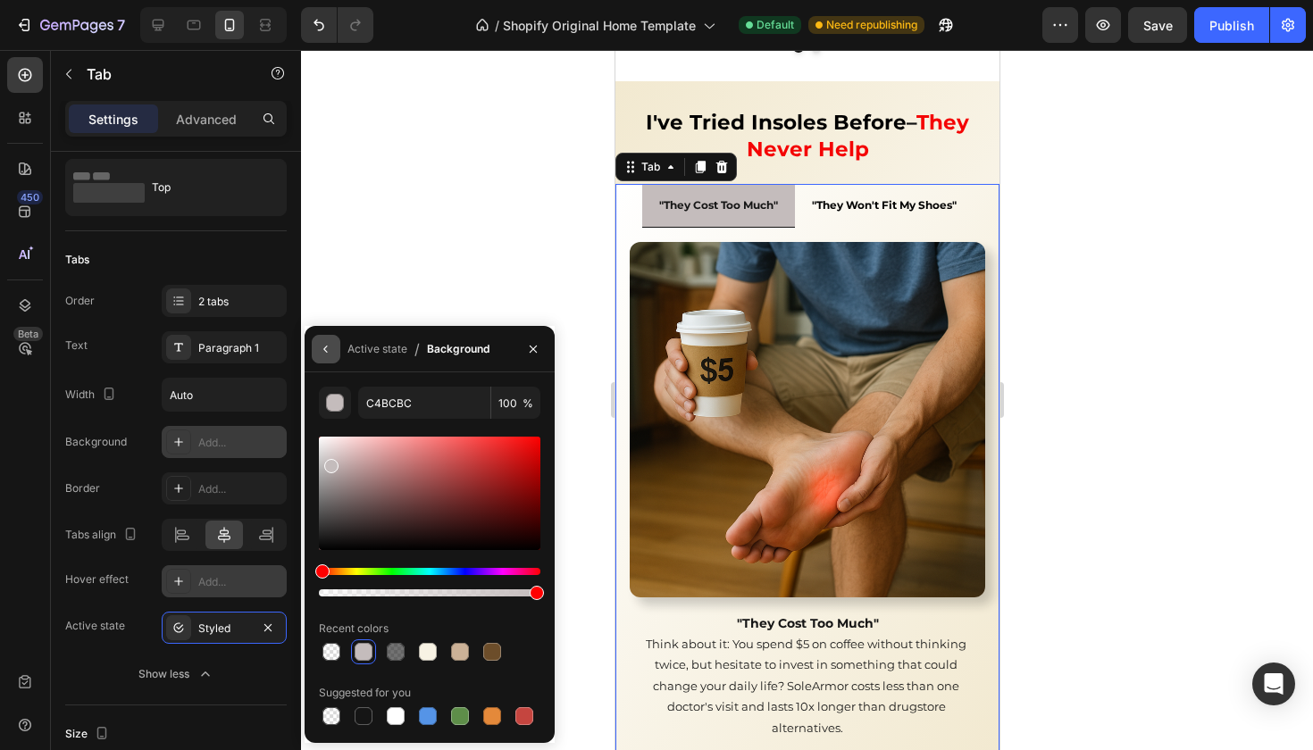
click at [332, 349] on icon "button" at bounding box center [326, 349] width 14 height 14
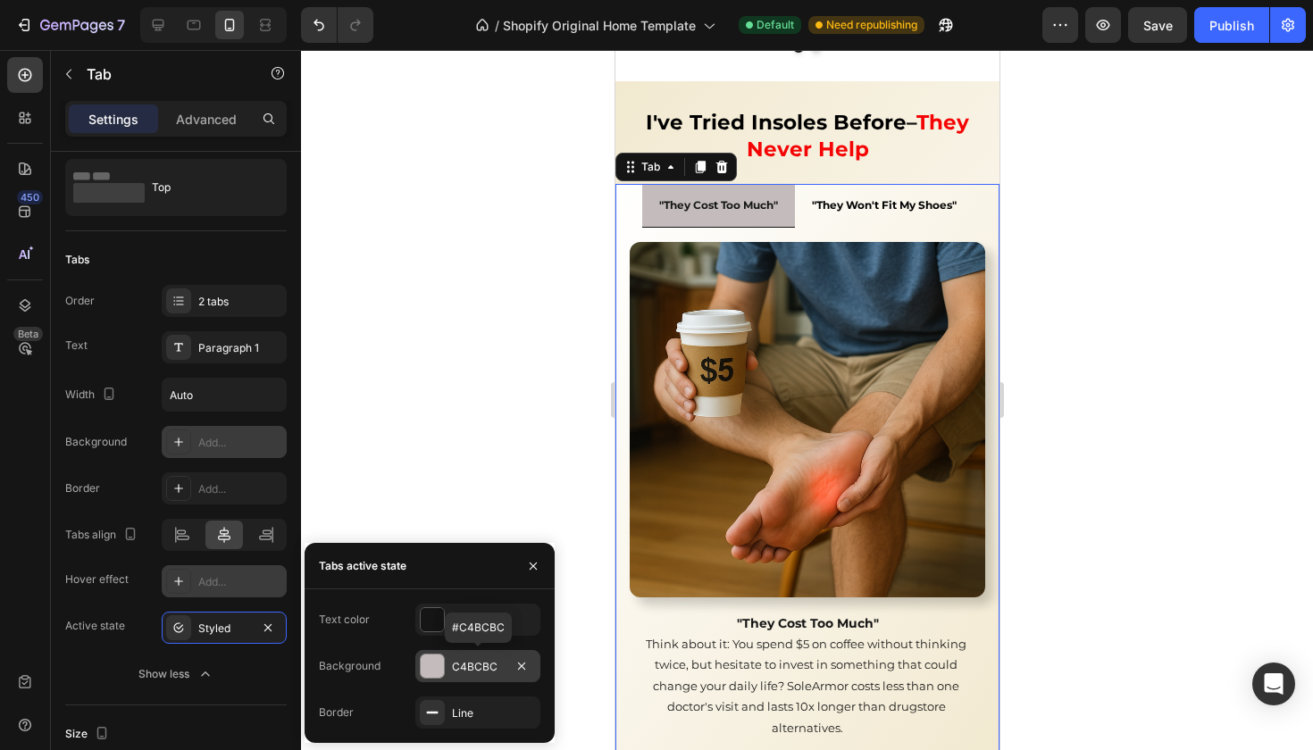
click at [463, 665] on div "C4BCBC" at bounding box center [478, 667] width 52 height 16
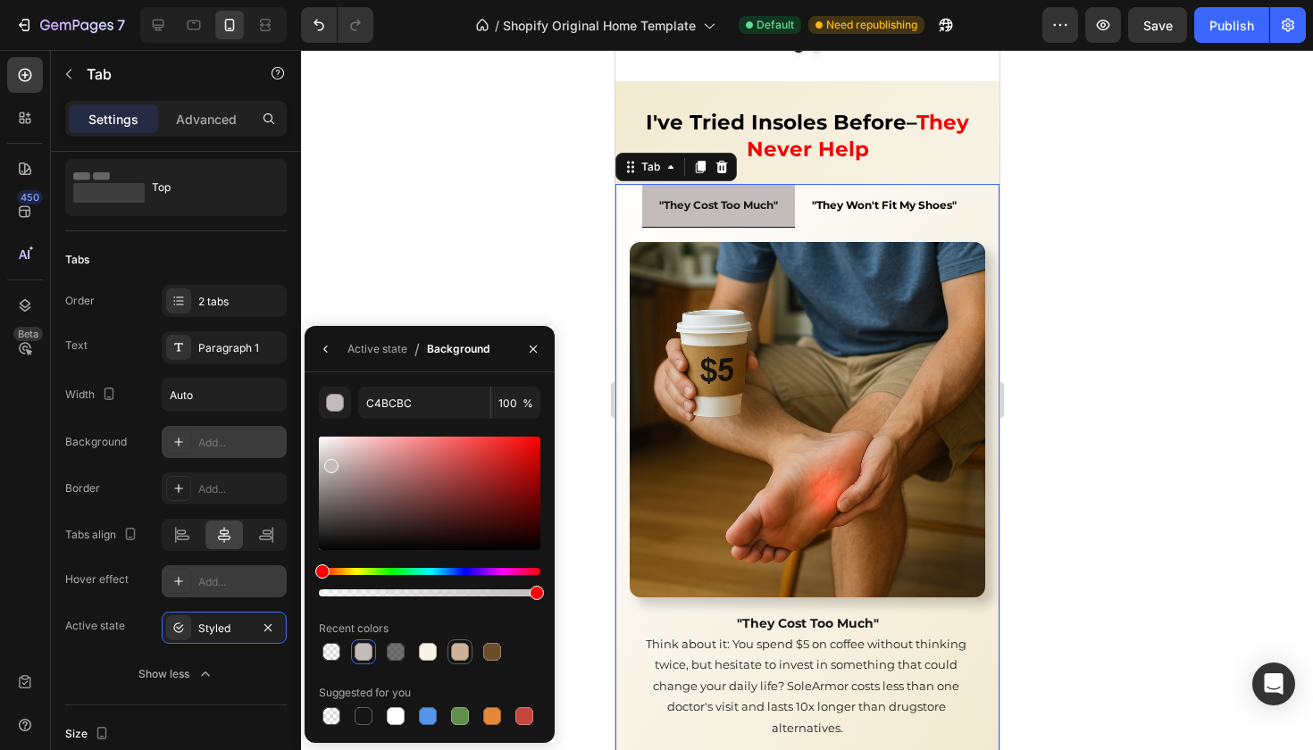
click at [459, 652] on div at bounding box center [460, 652] width 18 height 18
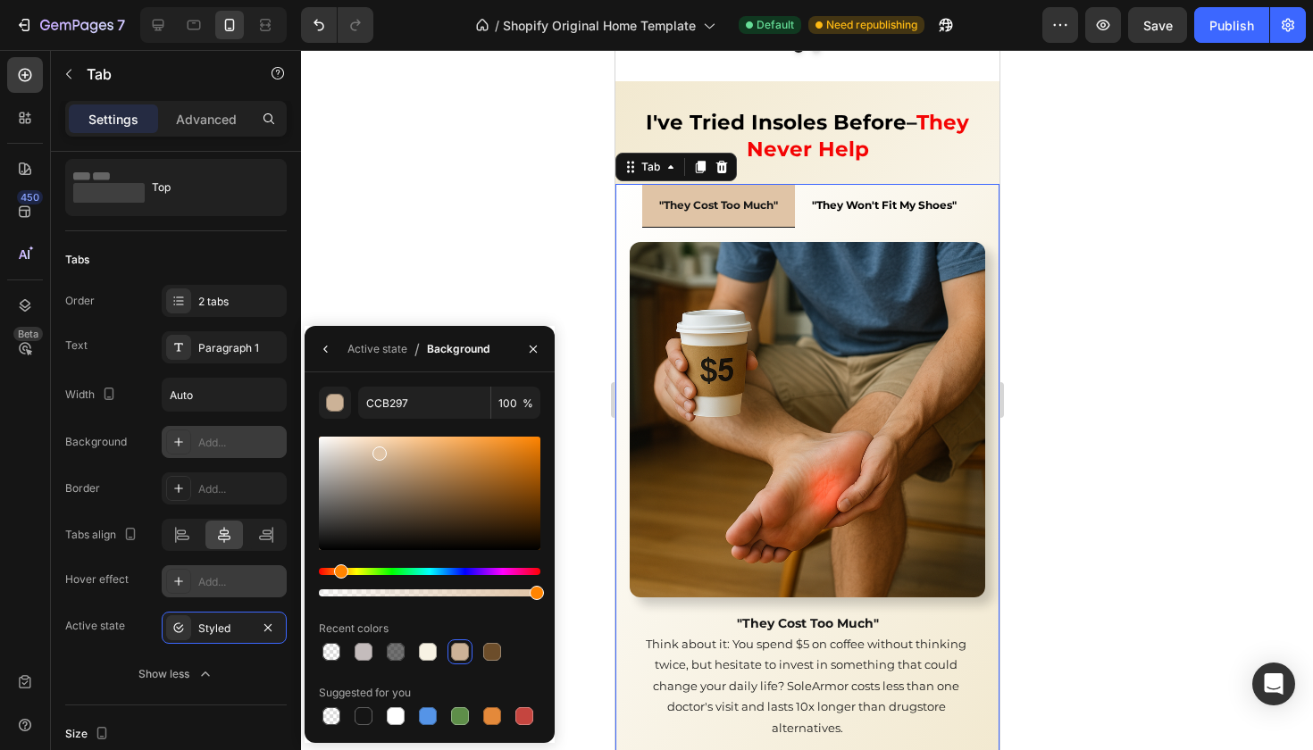
drag, startPoint x: 378, startPoint y: 464, endPoint x: 379, endPoint y: 448, distance: 15.2
click at [379, 449] on div at bounding box center [379, 454] width 14 height 14
click at [378, 451] on div at bounding box center [379, 454] width 14 height 14
click at [466, 651] on div at bounding box center [460, 652] width 18 height 18
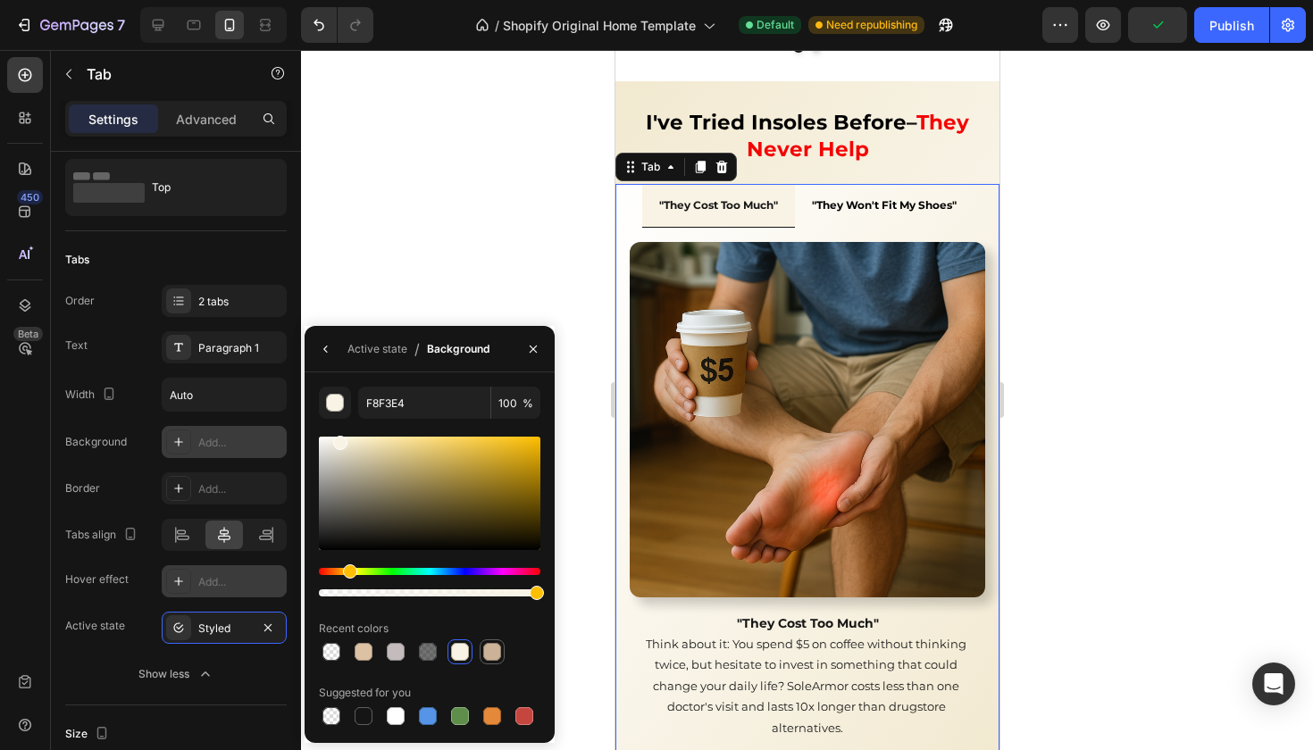
click at [491, 656] on div at bounding box center [492, 652] width 18 height 18
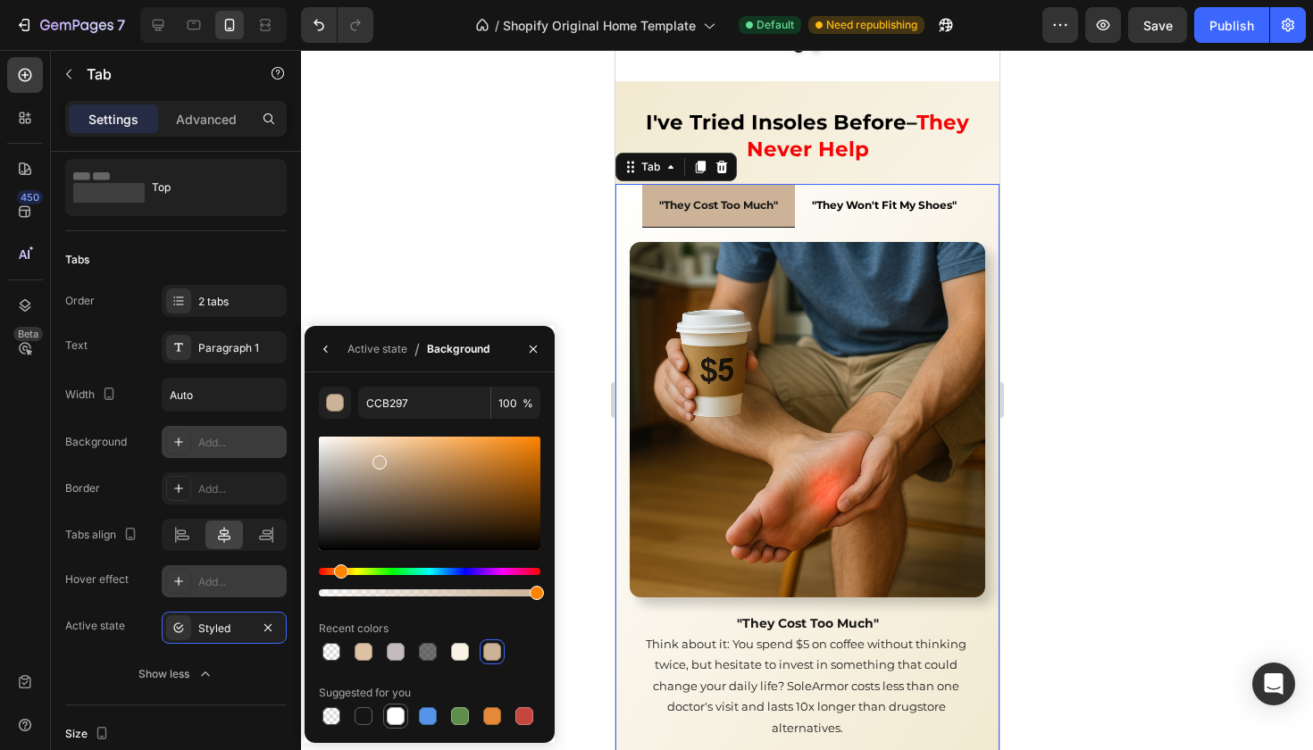
click at [399, 721] on div at bounding box center [396, 716] width 18 height 18
drag, startPoint x: 324, startPoint y: 571, endPoint x: 339, endPoint y: 574, distance: 14.7
click at [339, 574] on div "Hue" at bounding box center [341, 571] width 14 height 14
drag, startPoint x: 318, startPoint y: 438, endPoint x: 337, endPoint y: 439, distance: 18.8
click at [337, 439] on div at bounding box center [339, 442] width 14 height 14
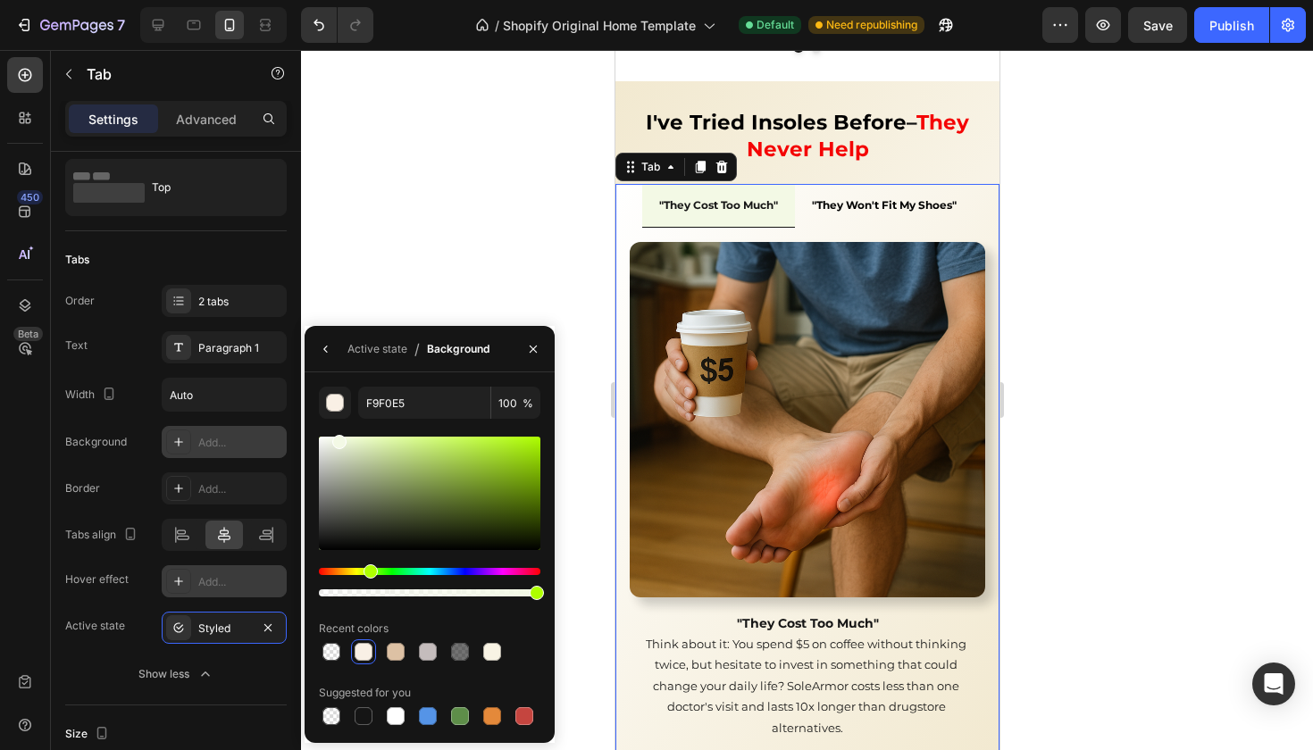
drag, startPoint x: 343, startPoint y: 575, endPoint x: 367, endPoint y: 575, distance: 24.1
click at [368, 575] on div "Hue" at bounding box center [371, 571] width 14 height 14
drag, startPoint x: 344, startPoint y: 447, endPoint x: 355, endPoint y: 450, distance: 11.3
click at [355, 450] on div at bounding box center [357, 454] width 14 height 14
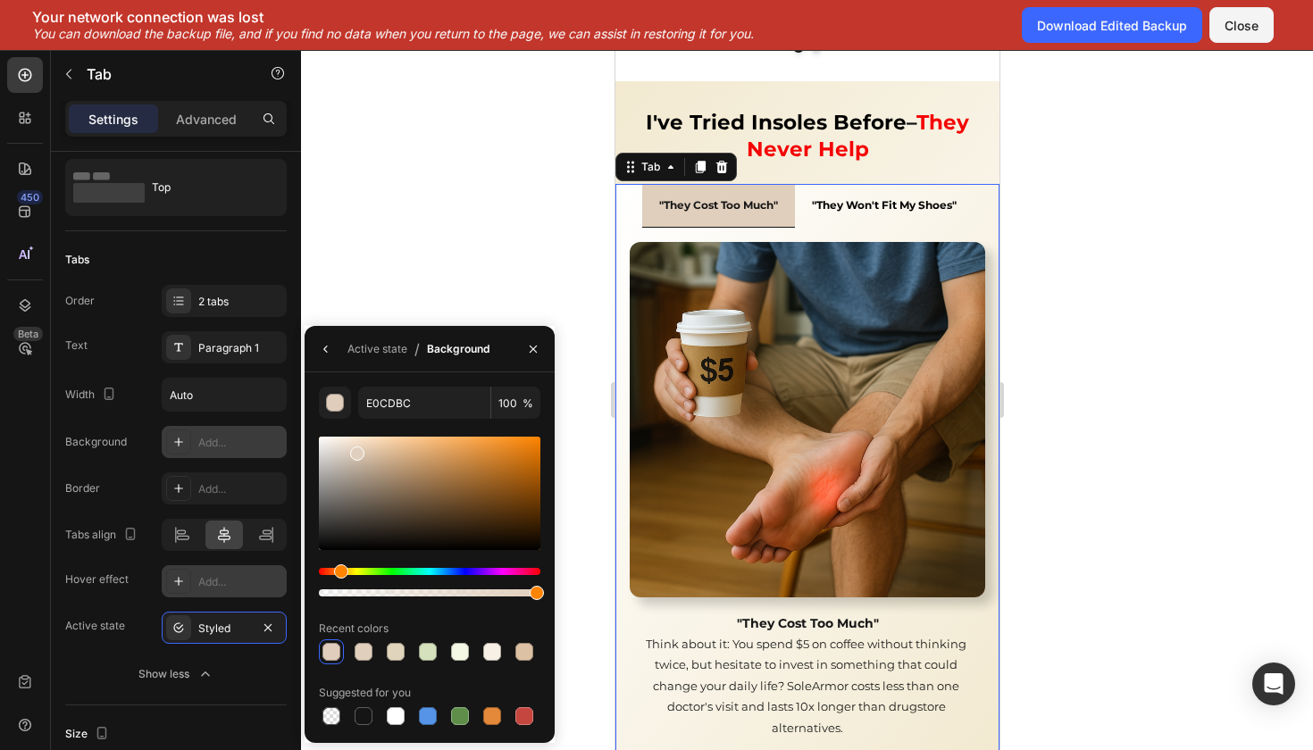
drag, startPoint x: 372, startPoint y: 578, endPoint x: 339, endPoint y: 581, distance: 33.2
click at [339, 581] on div at bounding box center [430, 582] width 222 height 29
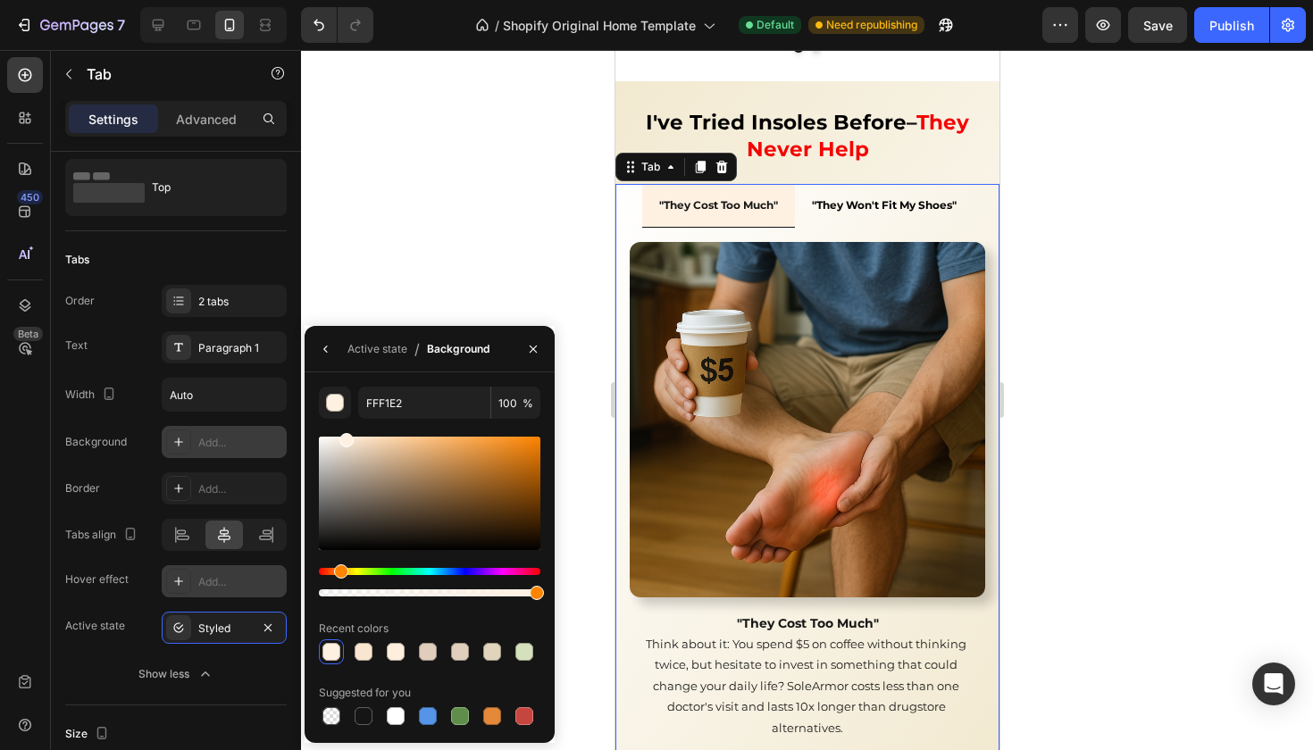
drag, startPoint x: 2, startPoint y: 130, endPoint x: 345, endPoint y: 431, distance: 456.9
click at [345, 431] on div "FFF1E2 100 % Recent colors Suggested for you" at bounding box center [430, 558] width 222 height 342
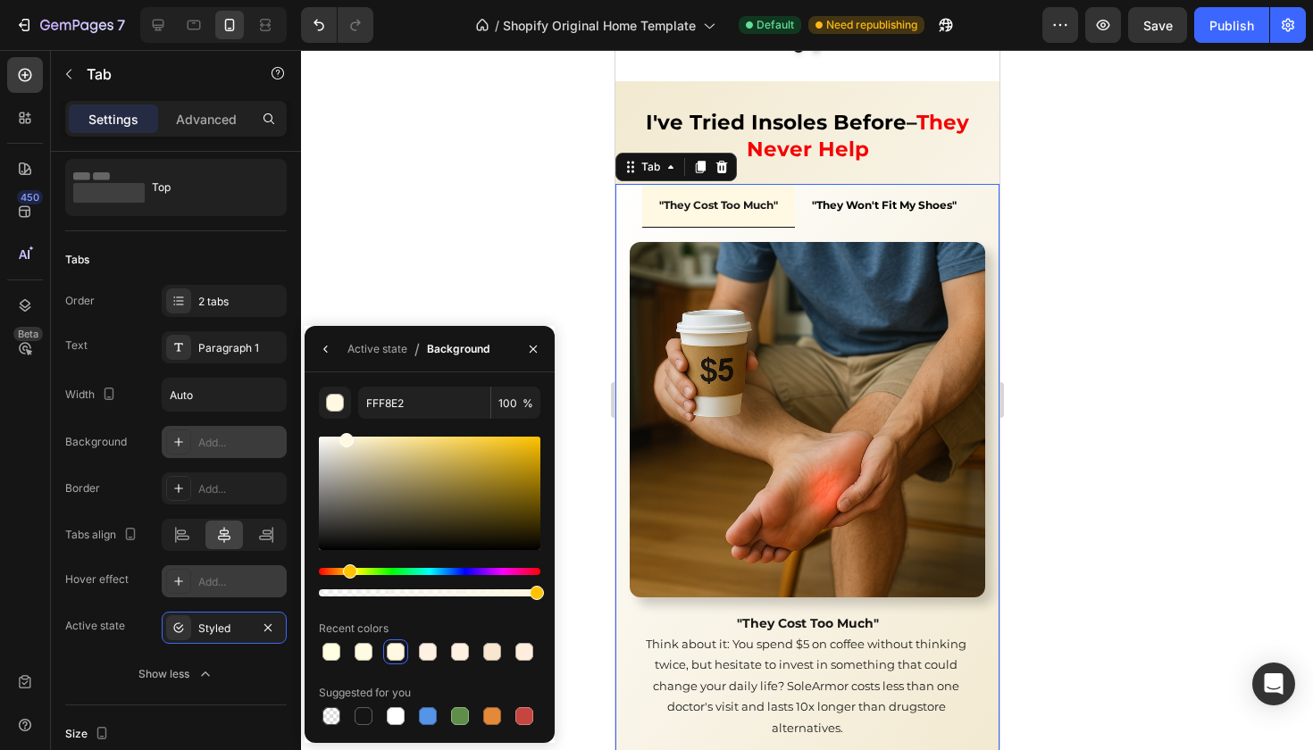
click at [347, 577] on div "Hue" at bounding box center [350, 571] width 14 height 14
type input "F2EBD5"
click at [347, 442] on div at bounding box center [348, 446] width 14 height 14
click at [489, 156] on div at bounding box center [807, 400] width 1012 height 700
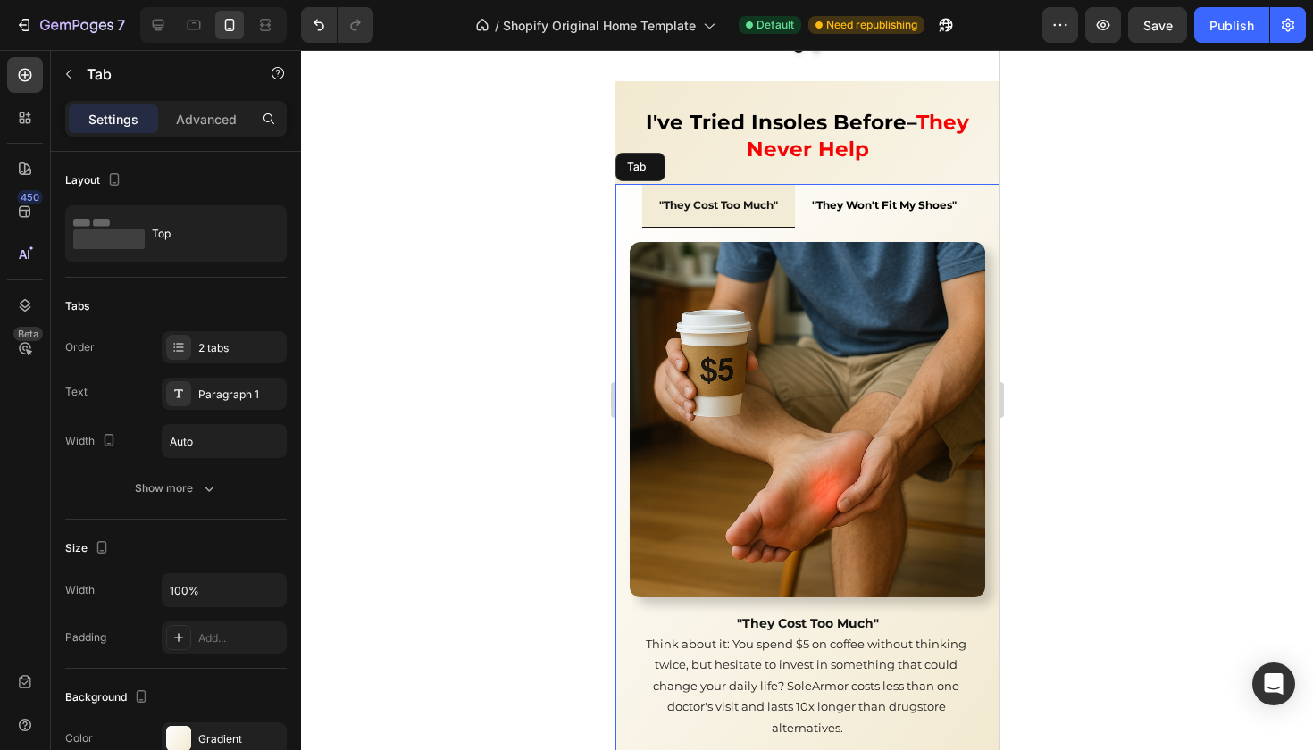
click at [862, 195] on li ""They Won't Fit My Shoes"" at bounding box center [883, 205] width 179 height 43
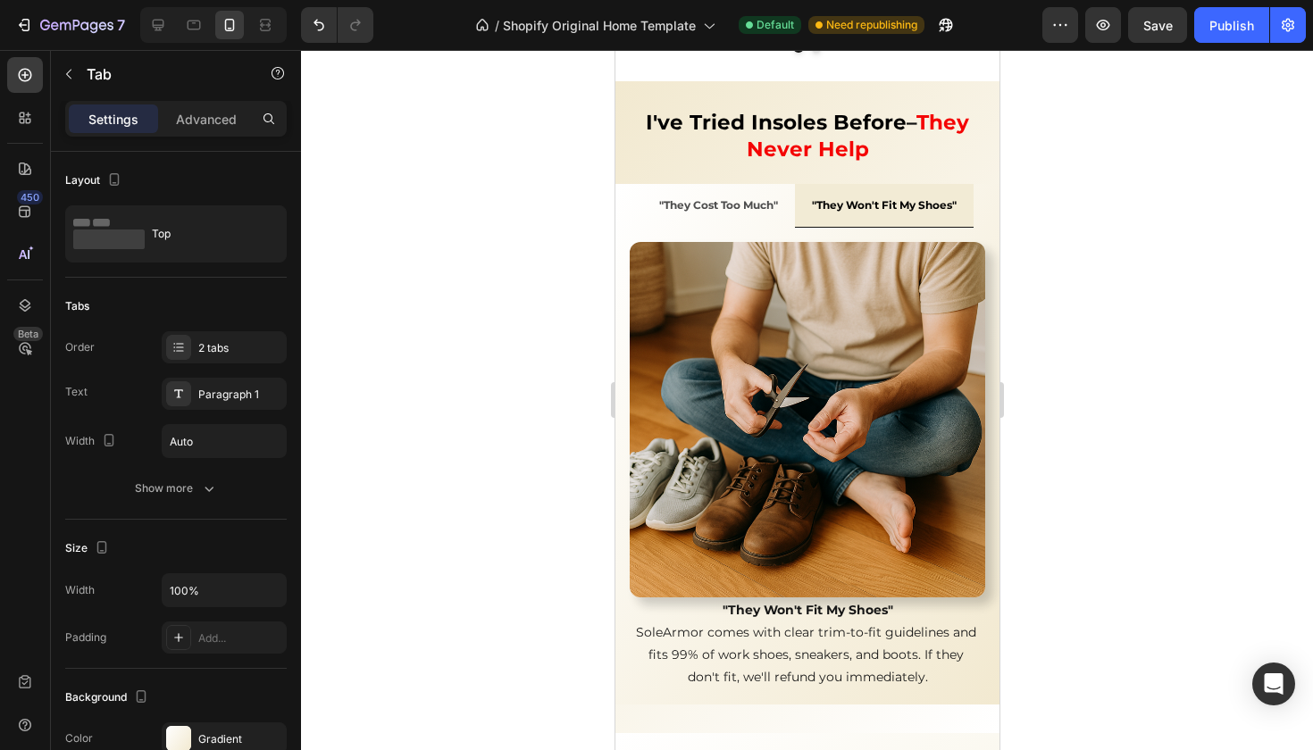
click at [643, 184] on li ""They Cost Too Much"" at bounding box center [717, 205] width 153 height 43
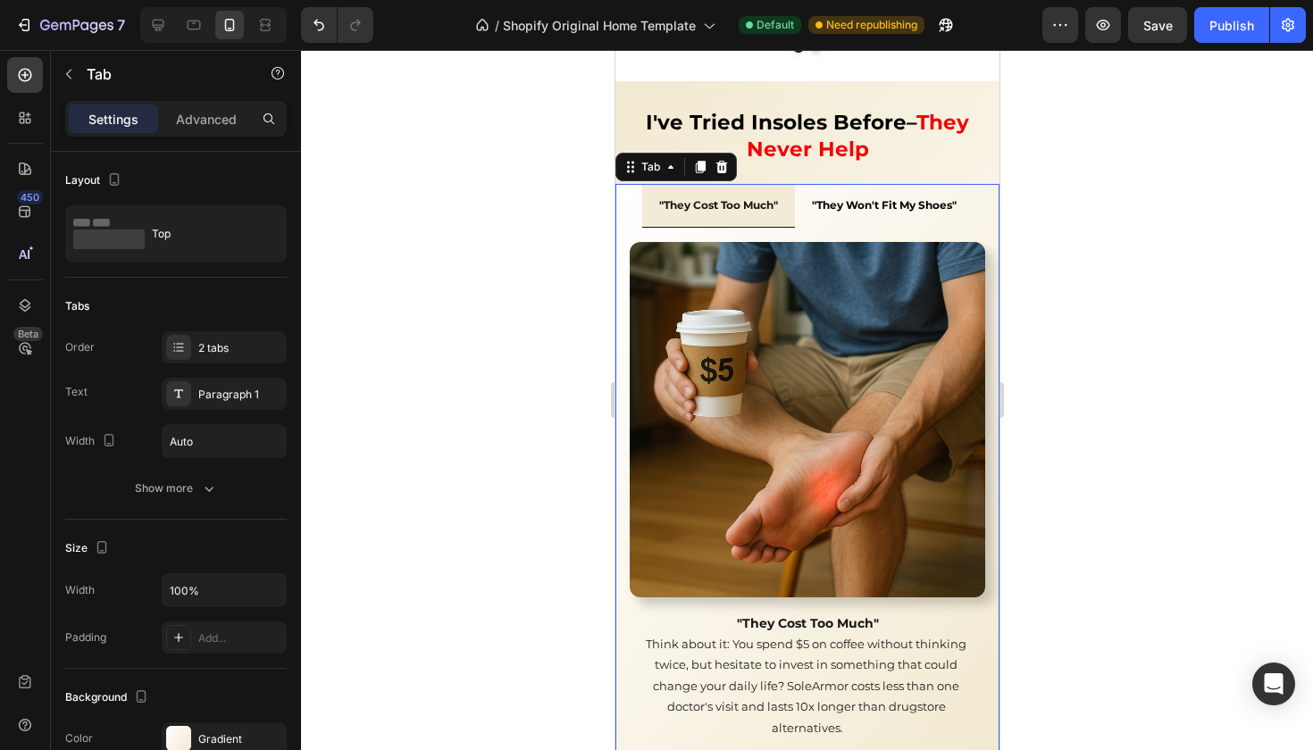
click at [964, 184] on li ""They Won't Fit My Shoes"" at bounding box center [883, 205] width 179 height 43
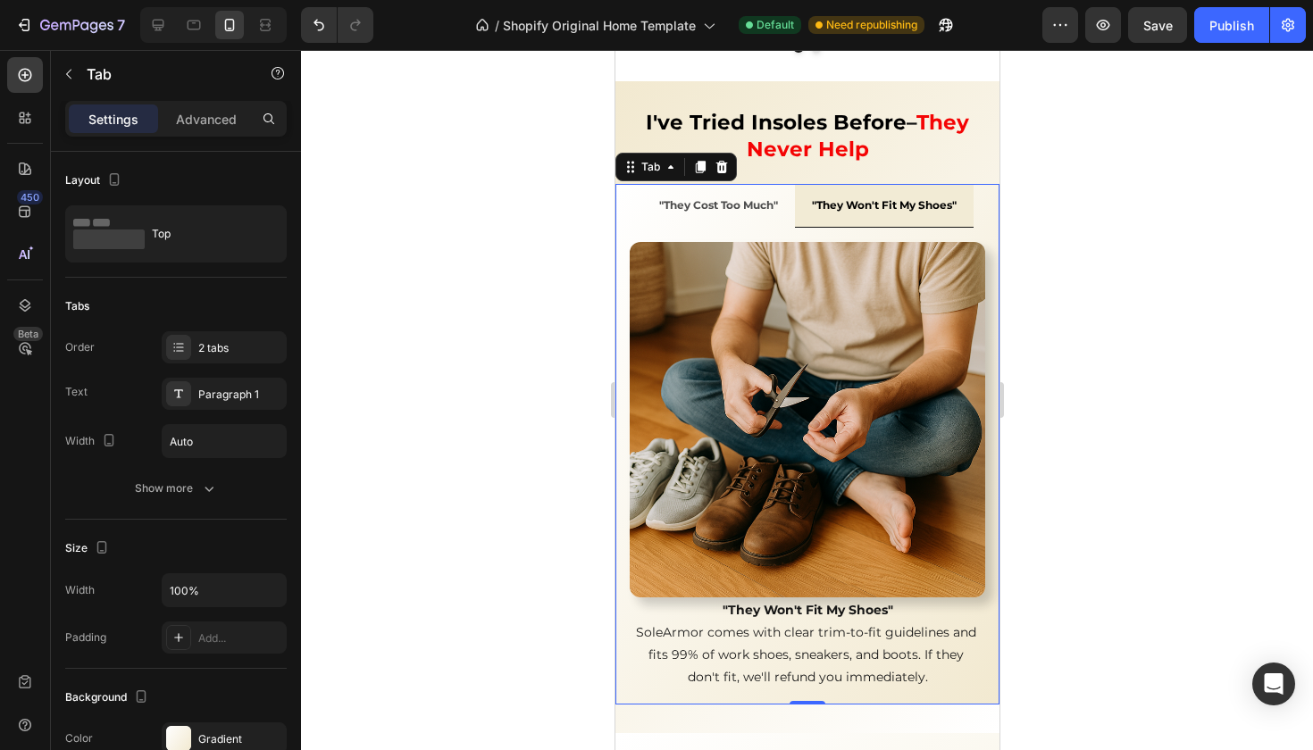
click at [787, 191] on li ""They Cost Too Much"" at bounding box center [717, 205] width 153 height 43
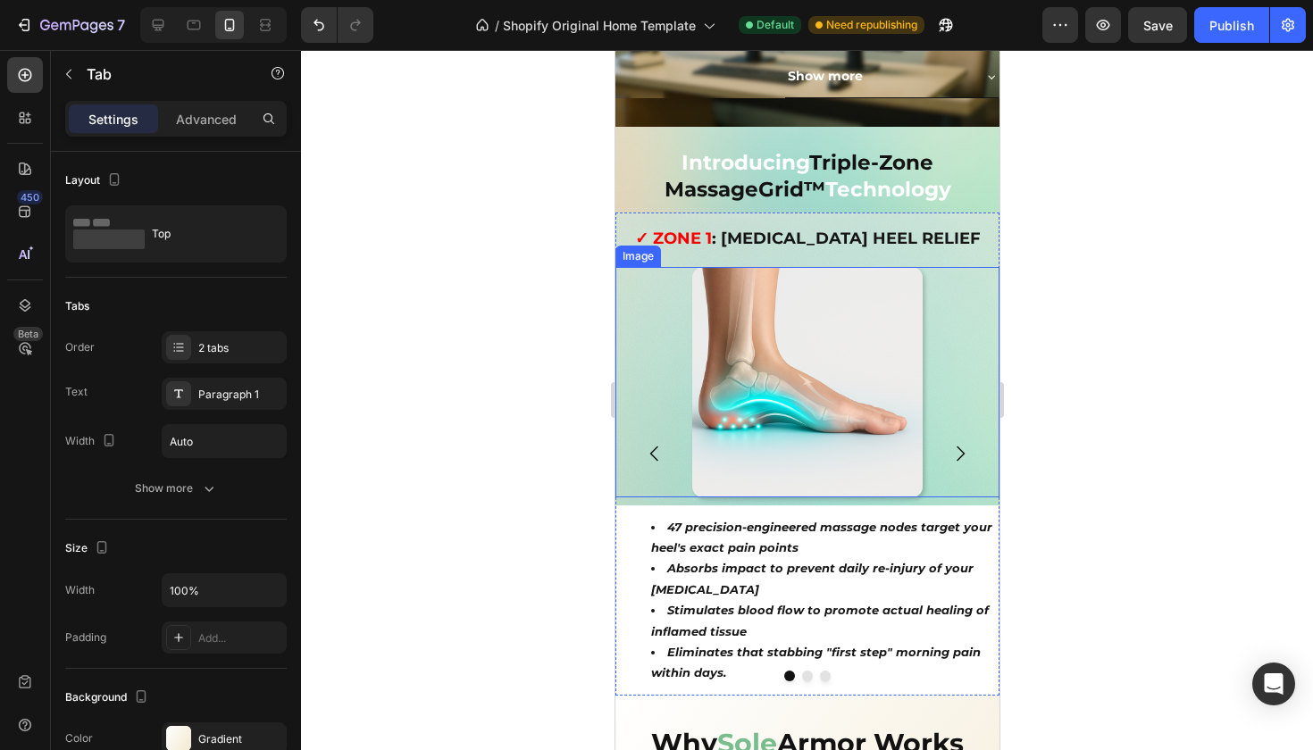
scroll to position [1649, 0]
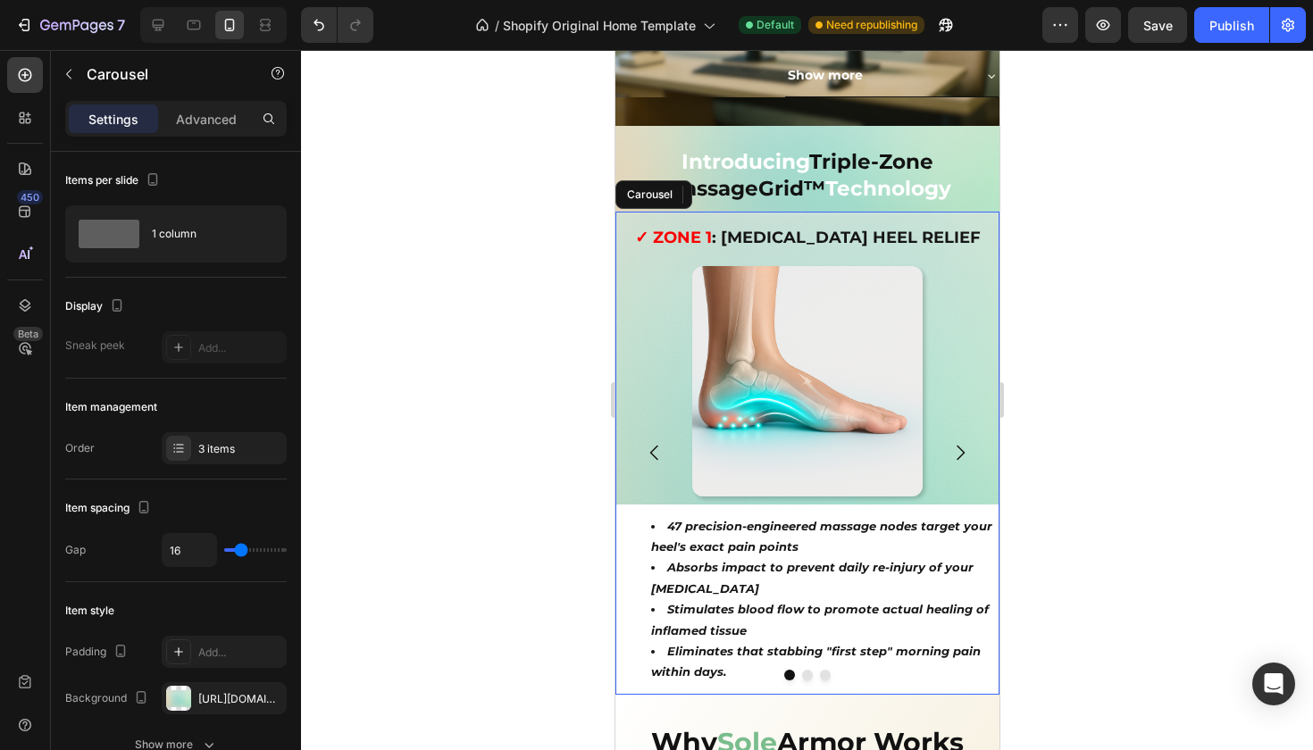
click at [966, 442] on icon "Carousel Next Arrow" at bounding box center [959, 452] width 21 height 21
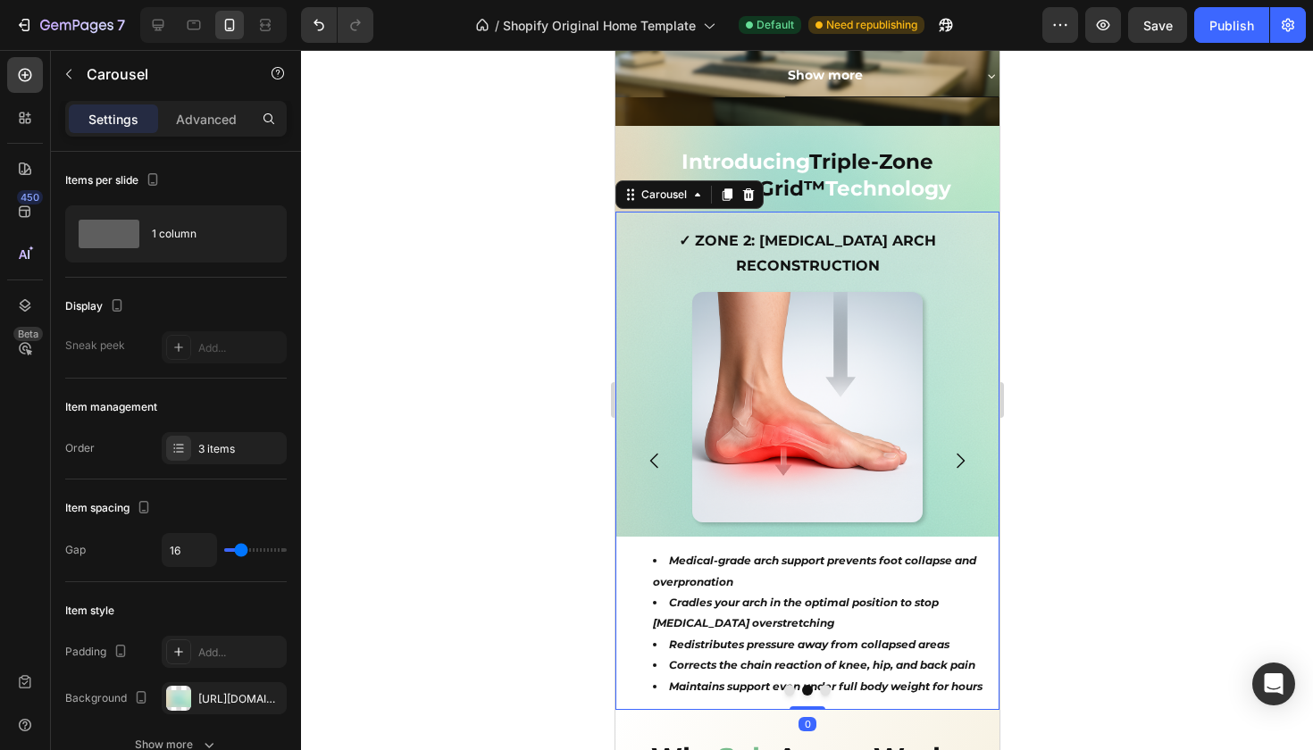
click at [966, 450] on icon "Carousel Next Arrow" at bounding box center [959, 460] width 21 height 21
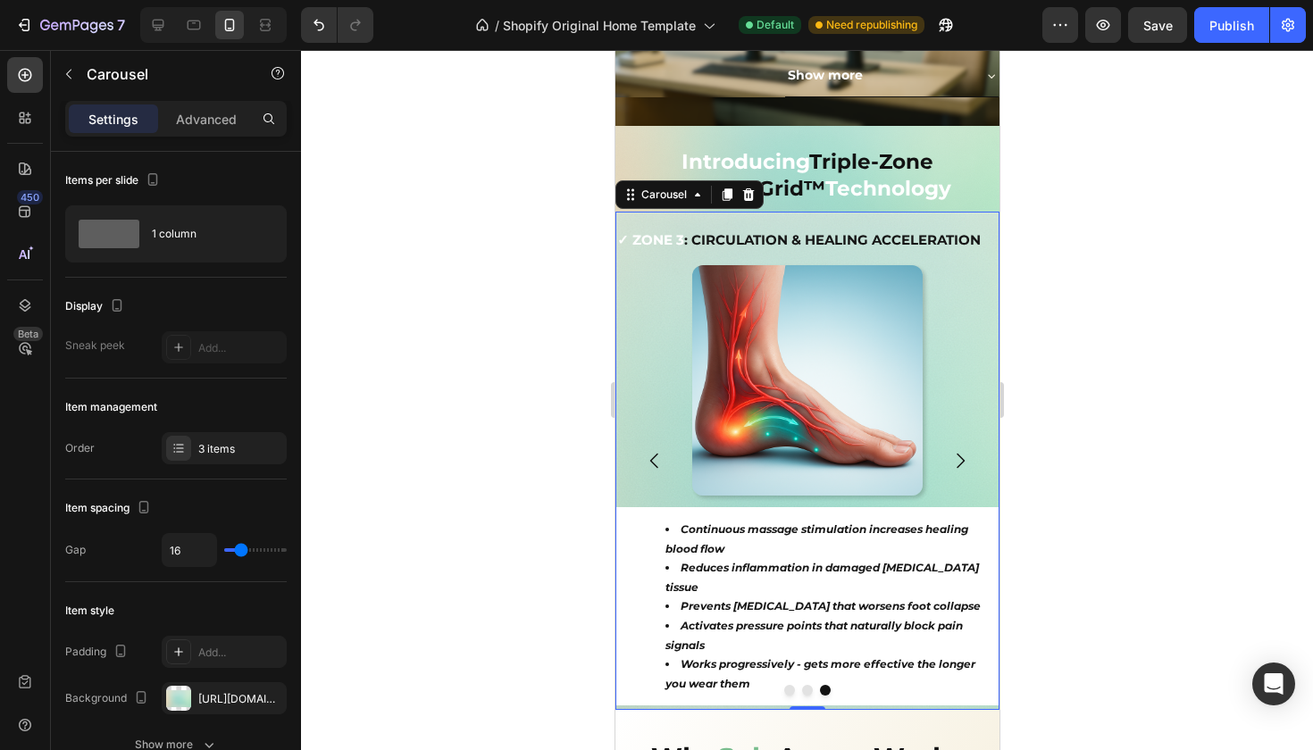
click at [635, 437] on button "Carousel Back Arrow" at bounding box center [654, 461] width 50 height 50
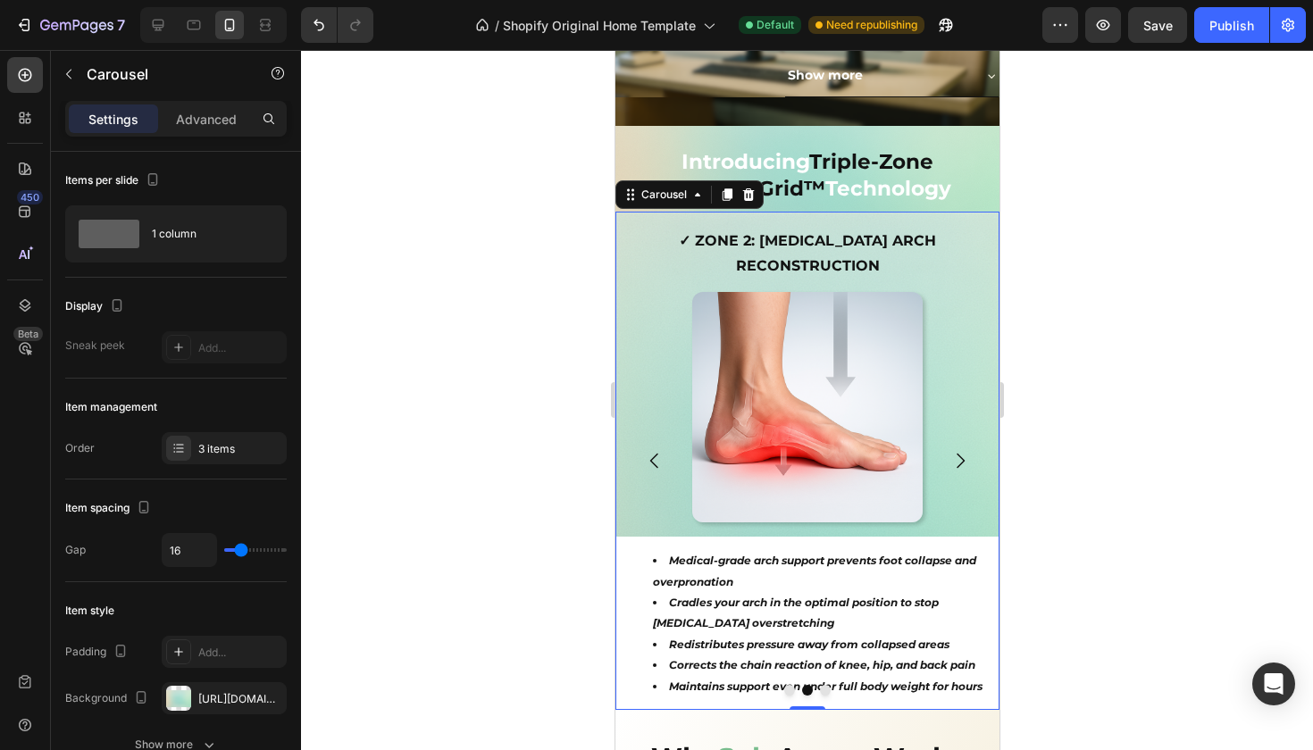
click at [669, 436] on button "Carousel Back Arrow" at bounding box center [654, 461] width 50 height 50
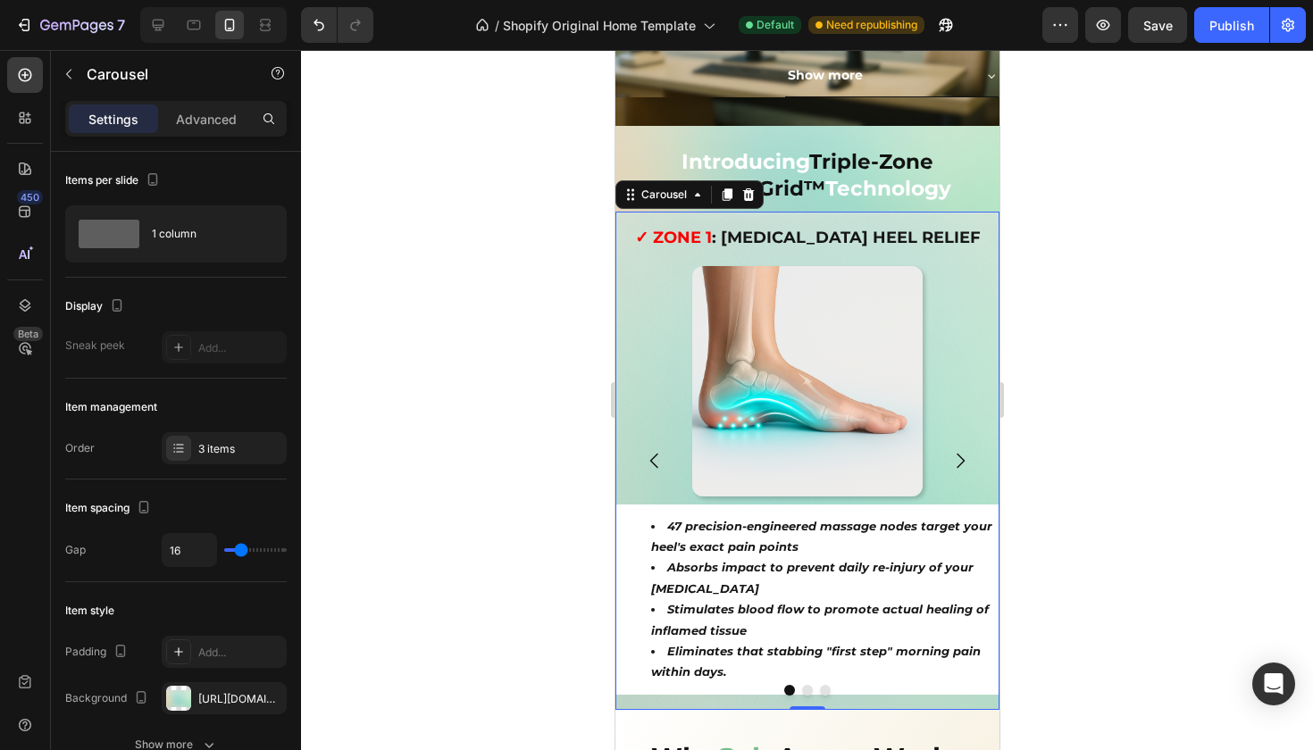
click at [967, 450] on icon "Carousel Next Arrow" at bounding box center [959, 460] width 21 height 21
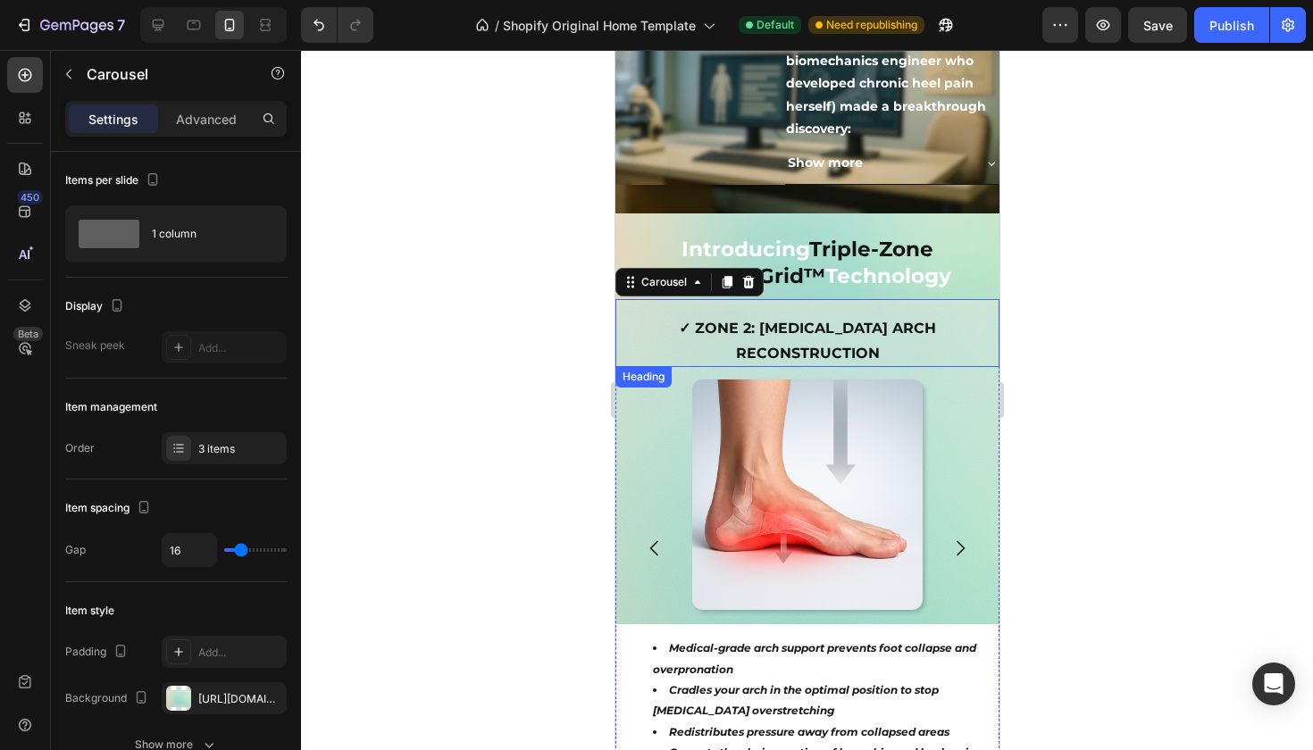
scroll to position [1559, 0]
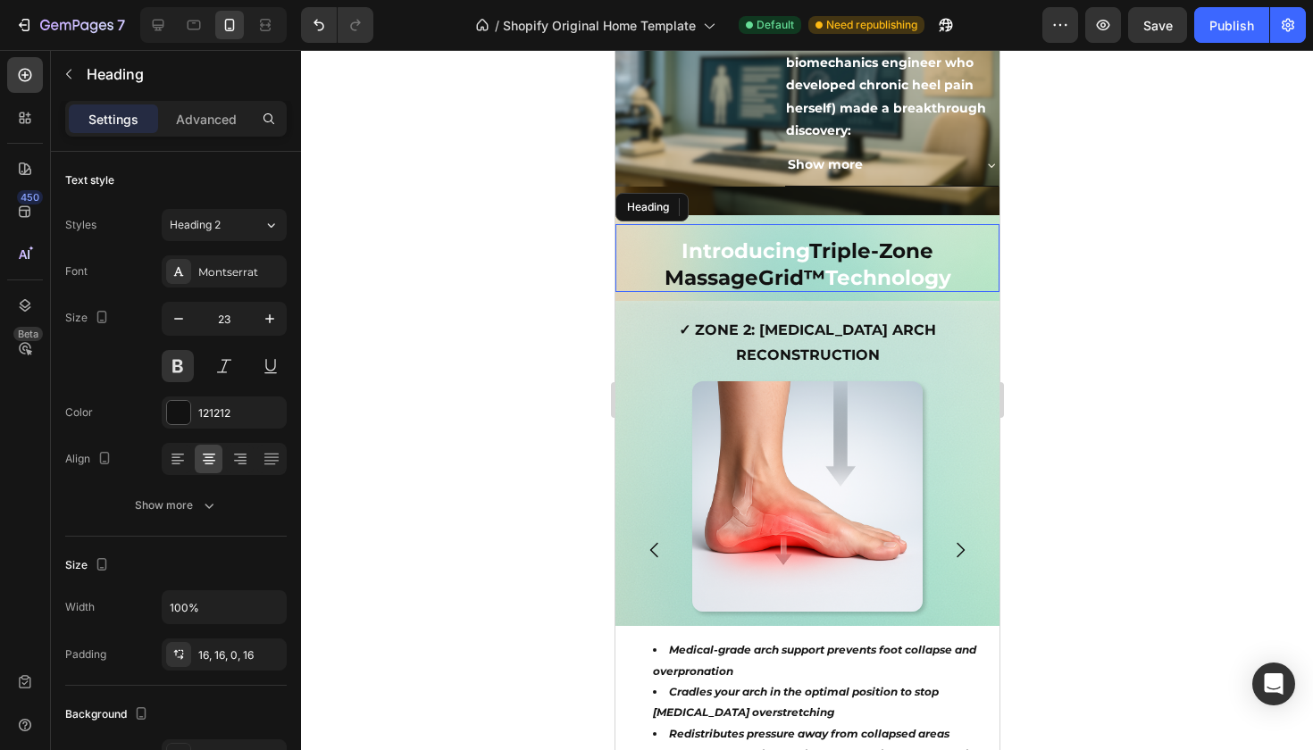
click at [793, 259] on h2 "Introducing Triple-Zone MassageGrid™ Technology" at bounding box center [807, 258] width 384 height 68
click at [691, 322] on strong "✓ ZONE 2: [MEDICAL_DATA] ARCH RECONSTRUCTION" at bounding box center [806, 343] width 257 height 42
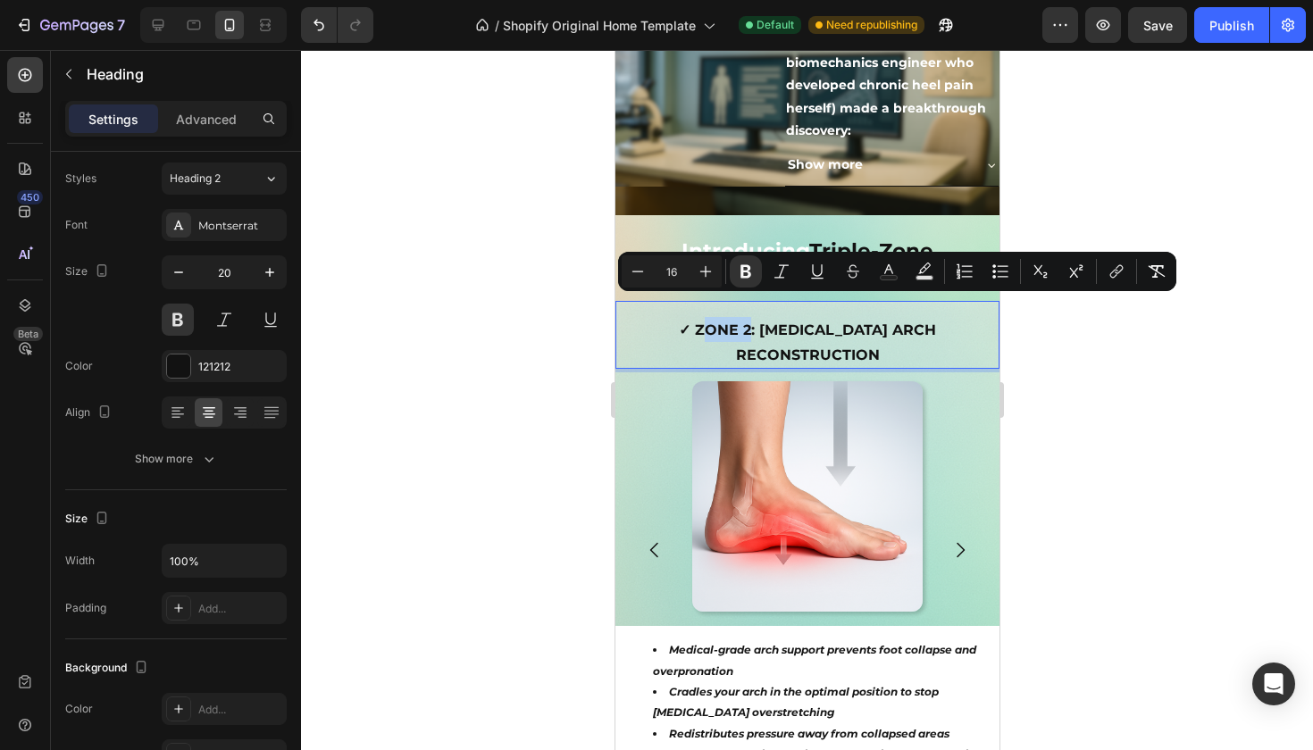
drag, startPoint x: 698, startPoint y: 304, endPoint x: 651, endPoint y: 302, distance: 47.4
click at [678, 322] on strong "✓ ZONE 2: [MEDICAL_DATA] ARCH RECONSTRUCTION" at bounding box center [806, 343] width 257 height 42
click at [701, 322] on strong "✓ ZONE 2: [MEDICAL_DATA] ARCH RECONSTRUCTION" at bounding box center [806, 343] width 257 height 42
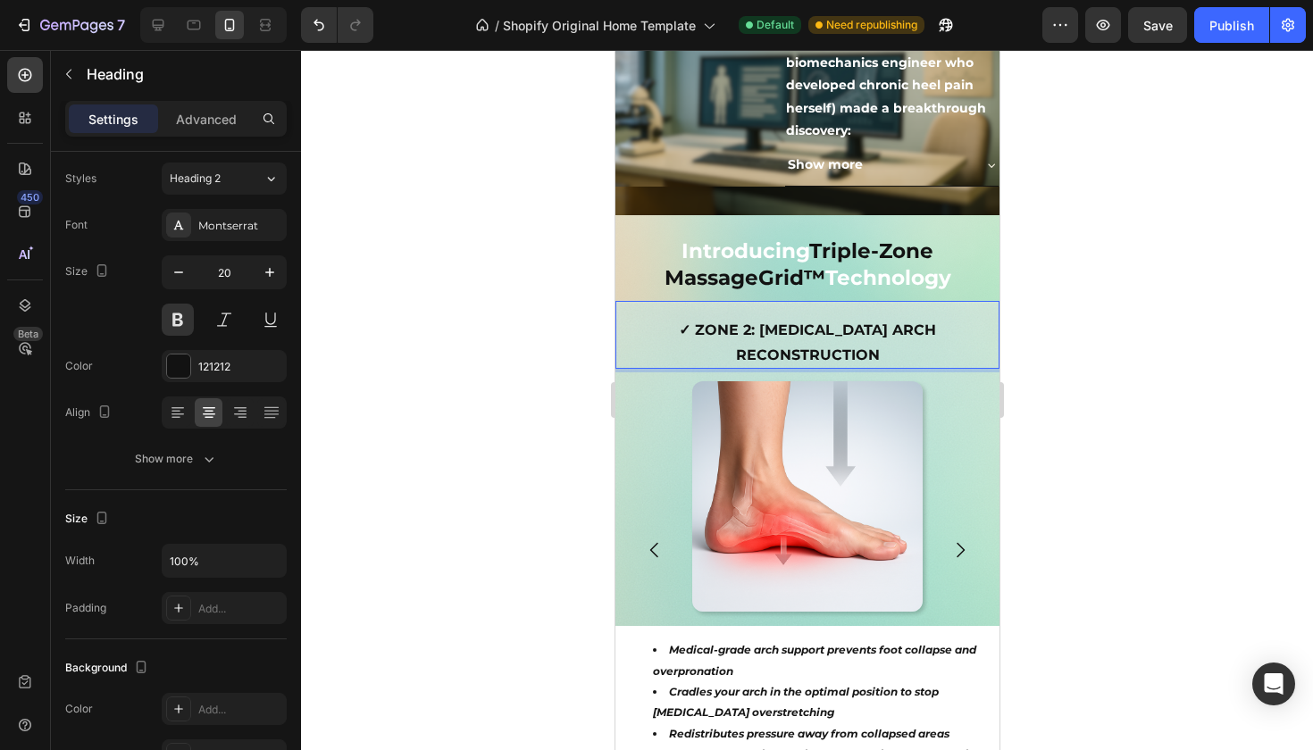
click at [710, 322] on strong "✓ ZONE 2: [MEDICAL_DATA] ARCH RECONSTRUCTION" at bounding box center [806, 343] width 257 height 42
click at [702, 322] on strong "✓ ZONE 2: [MEDICAL_DATA] ARCH RECONSTRUCTION" at bounding box center [806, 343] width 257 height 42
click at [704, 322] on strong "✓ ZONE 2: [MEDICAL_DATA] ARCH RECONSTRUCTION" at bounding box center [806, 343] width 257 height 42
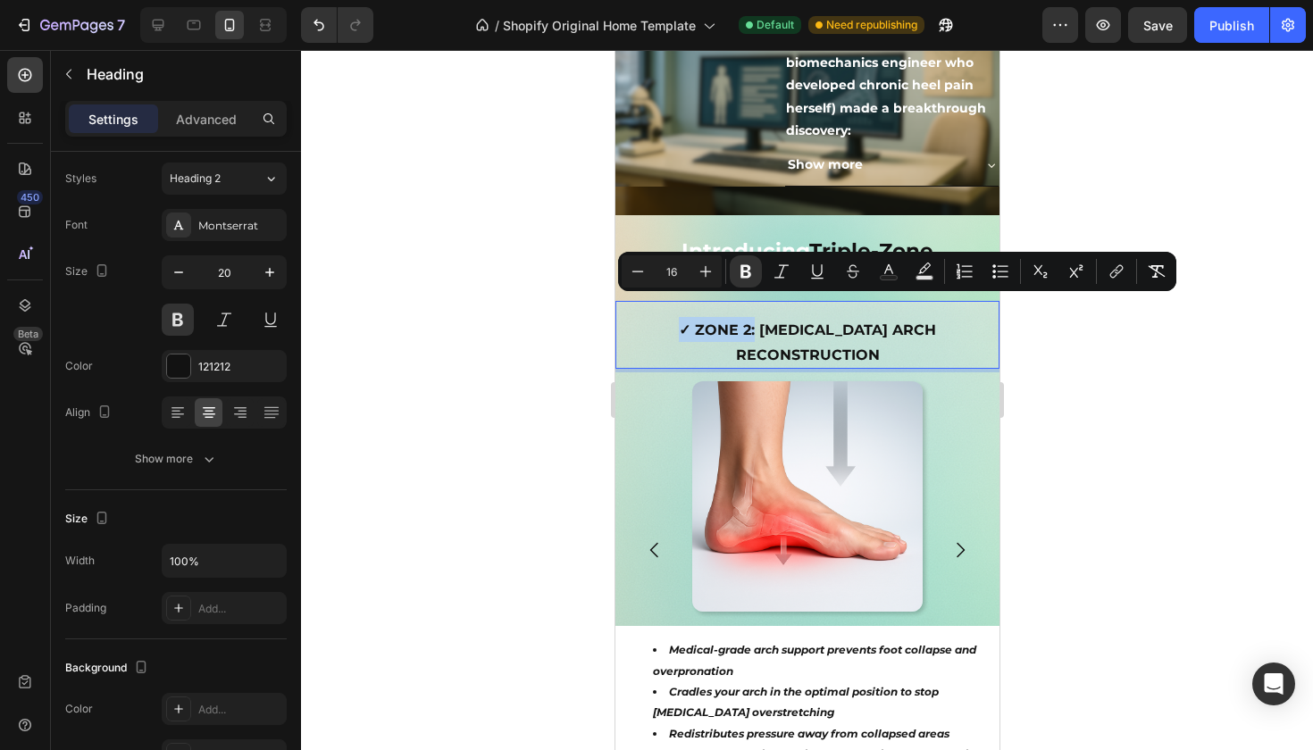
drag, startPoint x: 704, startPoint y: 306, endPoint x: 633, endPoint y: 300, distance: 70.8
click at [678, 322] on strong "✓ ZONE 2: [MEDICAL_DATA] ARCH RECONSTRUCTION" at bounding box center [806, 343] width 257 height 42
click at [882, 280] on button "Text Color" at bounding box center [889, 271] width 32 height 32
type input "121212"
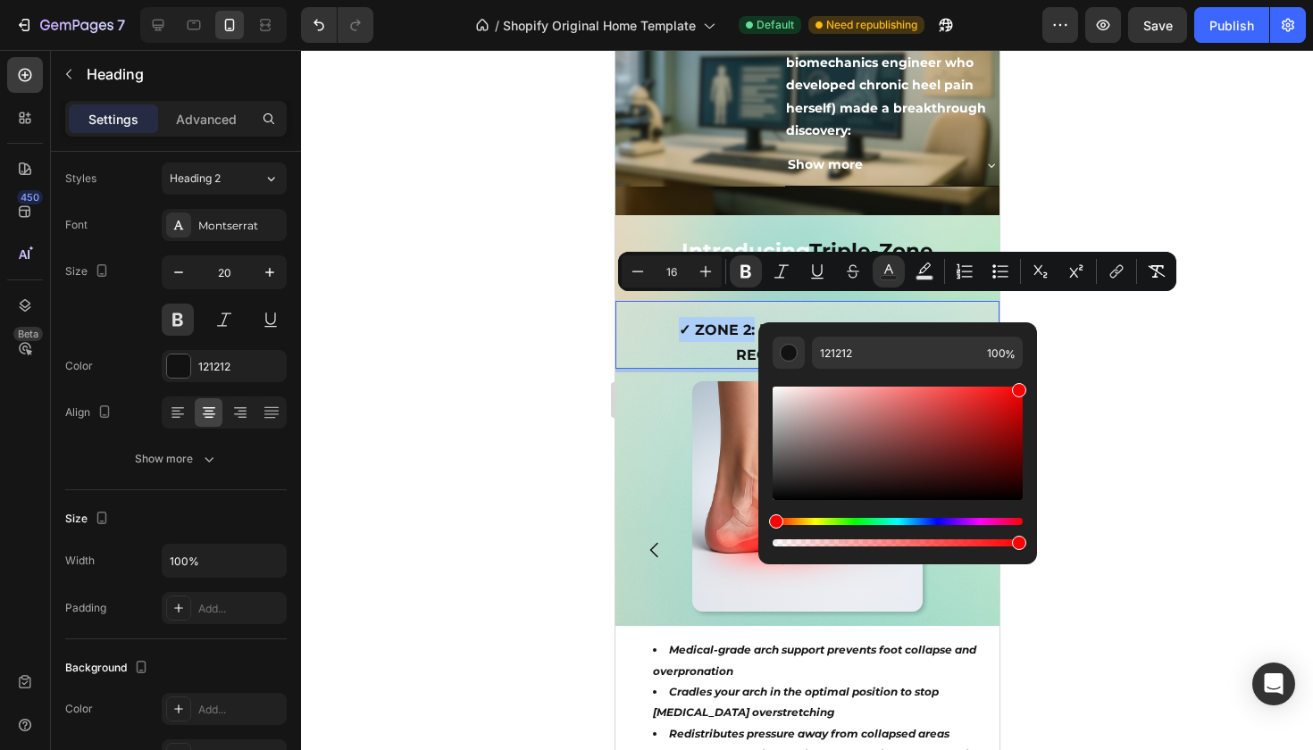
drag, startPoint x: 877, startPoint y: 414, endPoint x: 1029, endPoint y: 366, distance: 159.3
click at [1029, 366] on div "121212 100 %" at bounding box center [897, 436] width 279 height 228
type input "FF0000"
click at [1073, 374] on div at bounding box center [807, 400] width 1012 height 700
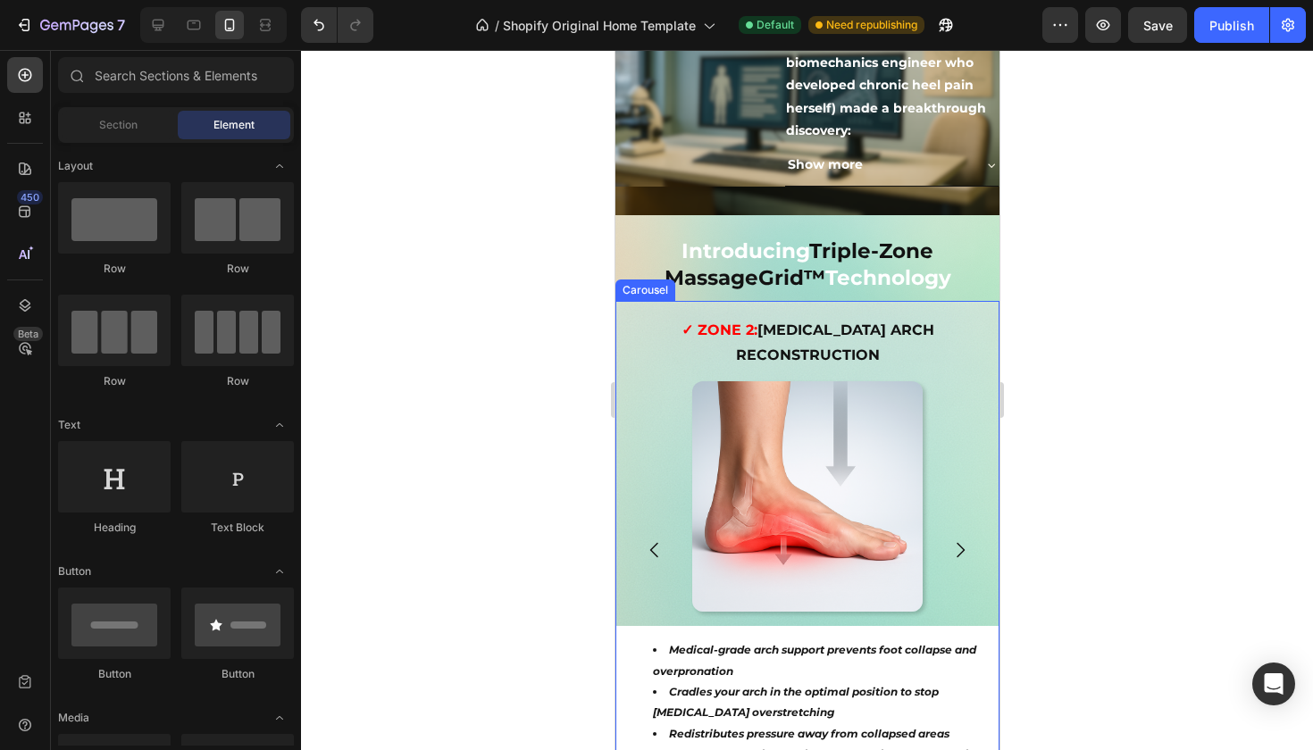
click at [958, 525] on button "Carousel Next Arrow" at bounding box center [959, 550] width 50 height 50
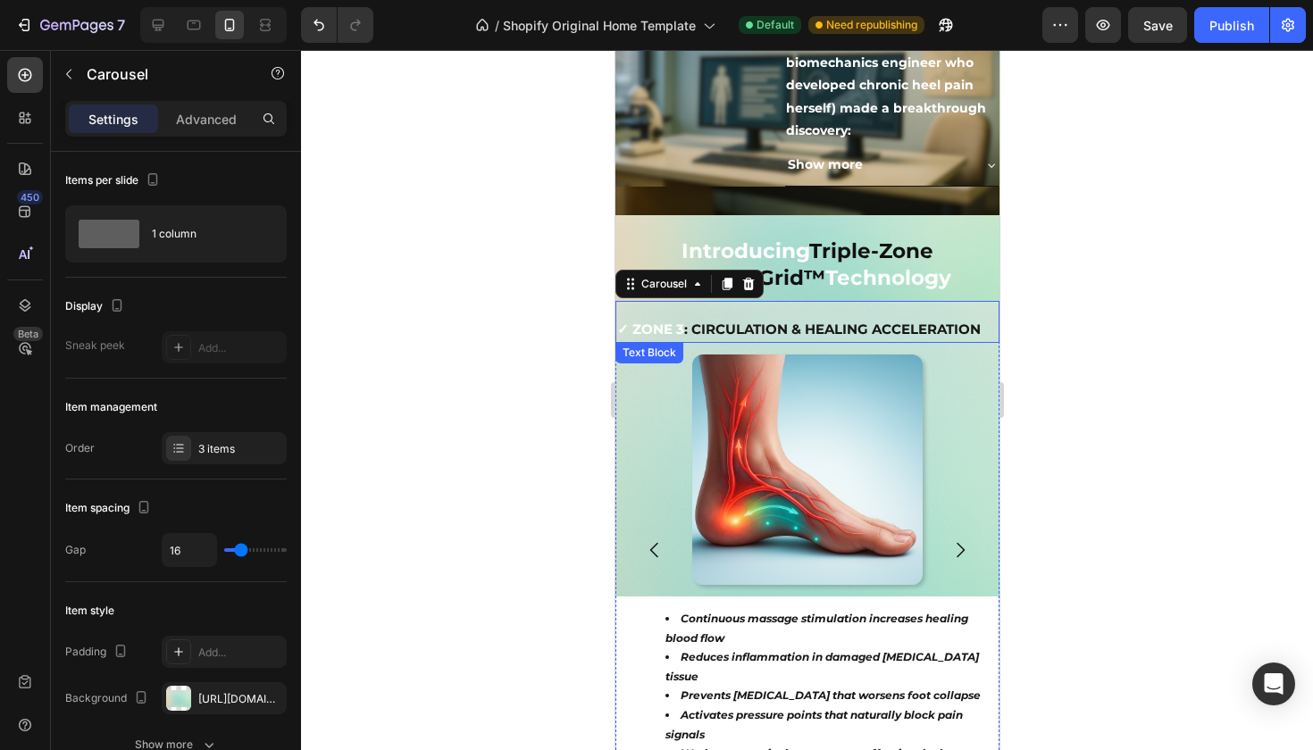
click at [686, 321] on strong ": CIRCULATION & HEALING ACCELERATION" at bounding box center [831, 329] width 297 height 17
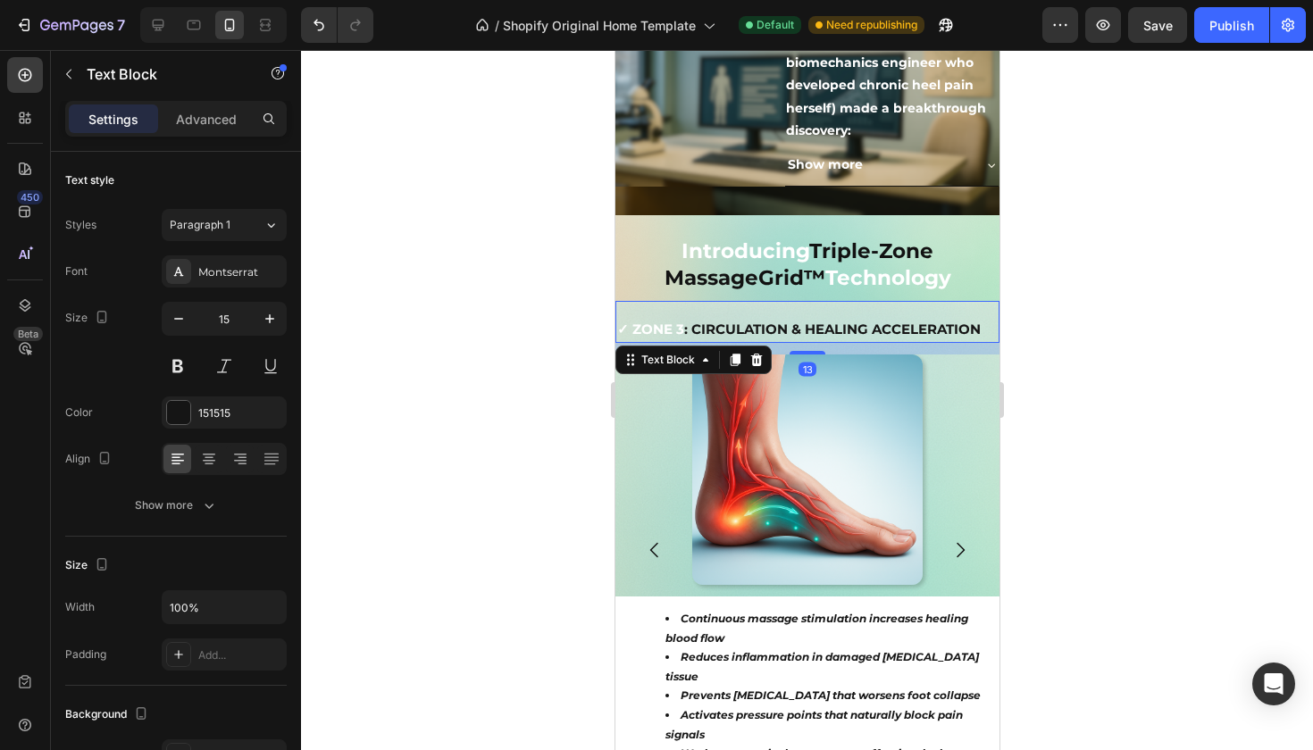
click at [684, 321] on strong ": CIRCULATION & HEALING ACCELERATION" at bounding box center [831, 329] width 297 height 17
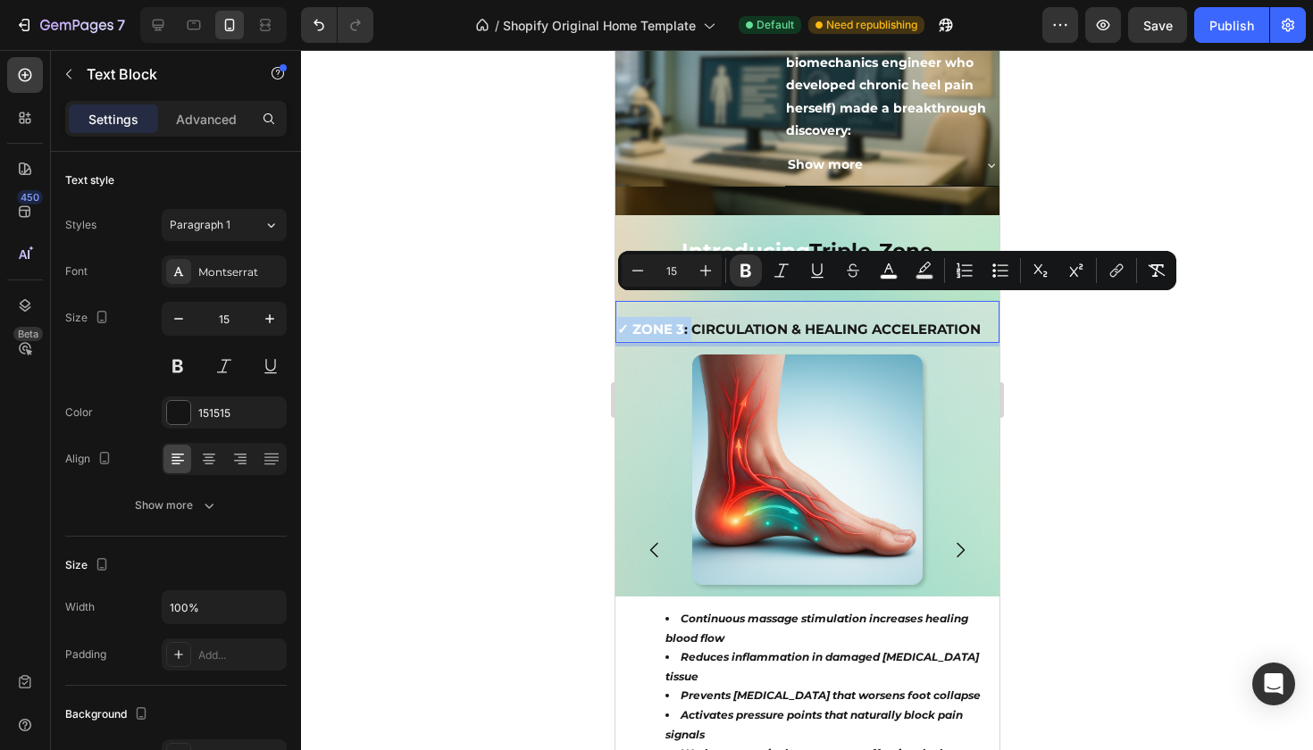
drag, startPoint x: 684, startPoint y: 304, endPoint x: 619, endPoint y: 305, distance: 65.2
click at [619, 317] on p "✓ ZONE 3 : CIRCULATION & HEALING ACCELERATION" at bounding box center [806, 329] width 380 height 24
click at [882, 273] on icon "Editor contextual toolbar" at bounding box center [889, 271] width 18 height 18
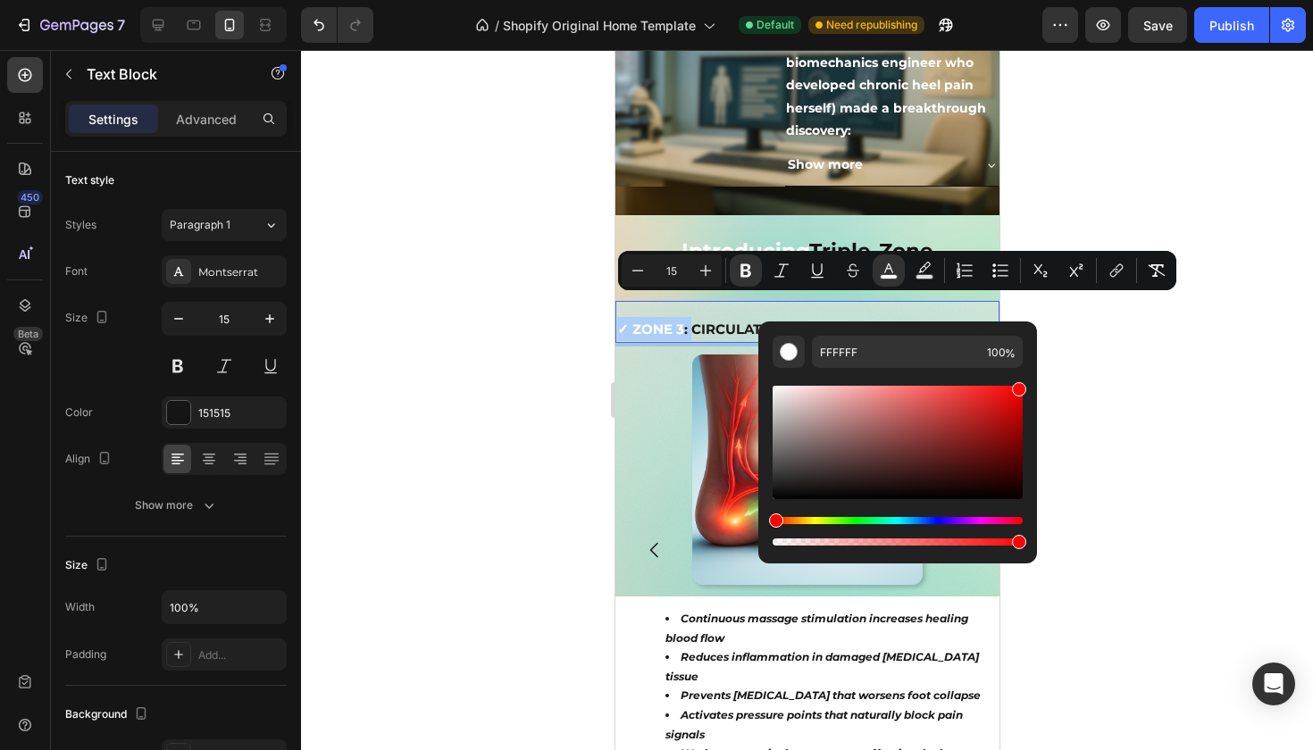
drag, startPoint x: 934, startPoint y: 437, endPoint x: 1028, endPoint y: 371, distance: 114.7
click at [1028, 371] on div "FFFFFF 100 %" at bounding box center [897, 436] width 279 height 228
type input "FF0000"
click at [1094, 380] on div at bounding box center [807, 400] width 1012 height 700
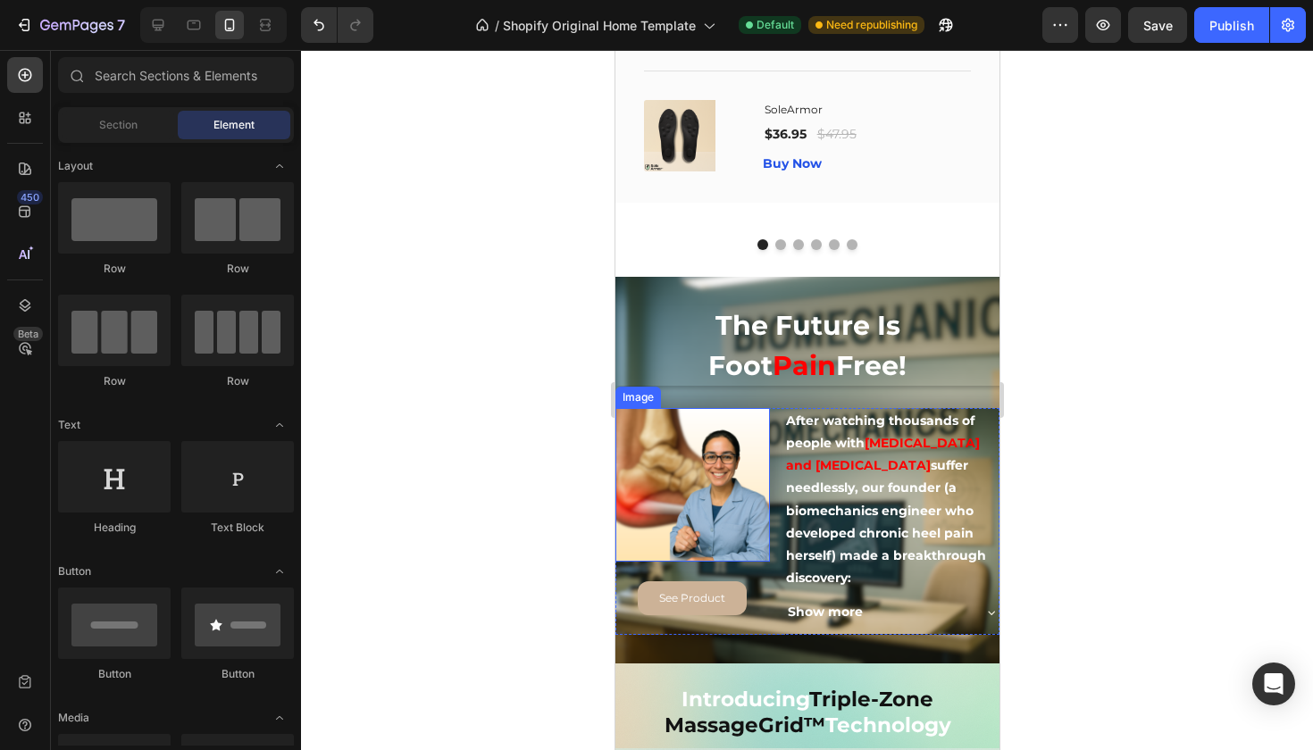
scroll to position [959, 0]
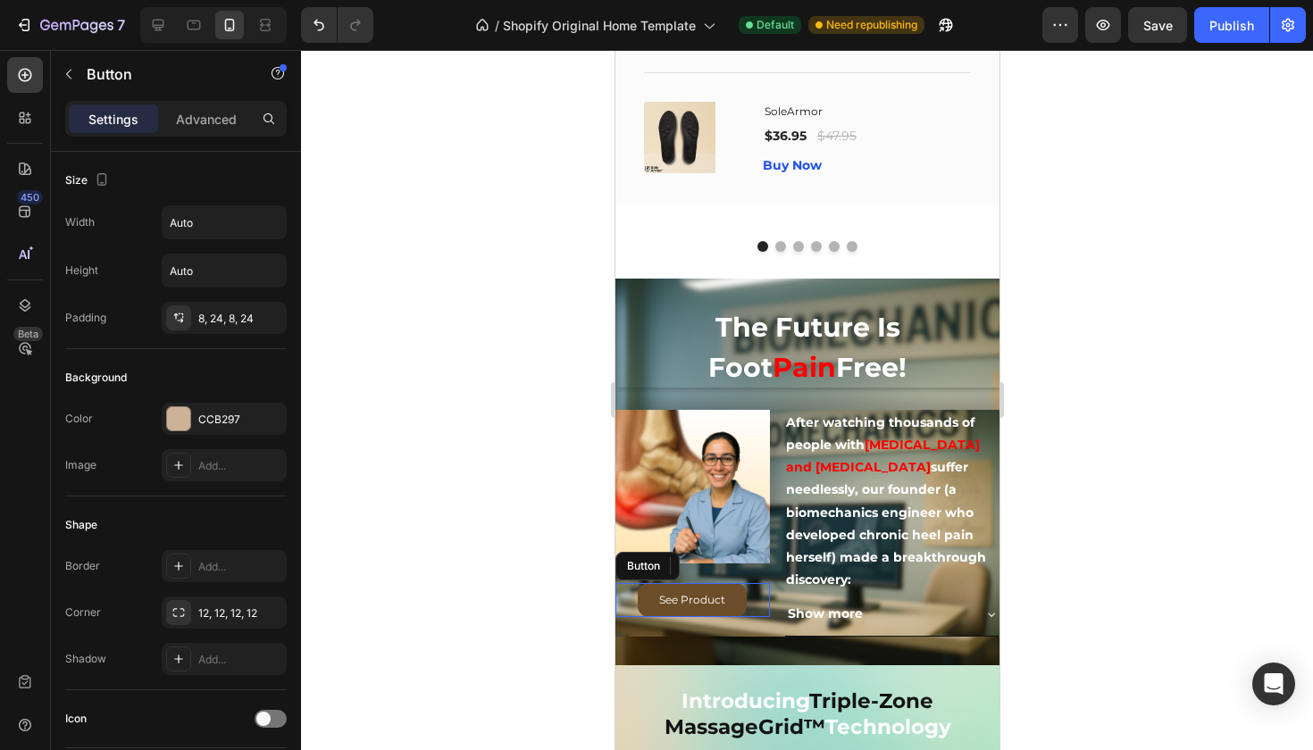
click at [727, 583] on link "See Product" at bounding box center [691, 600] width 109 height 34
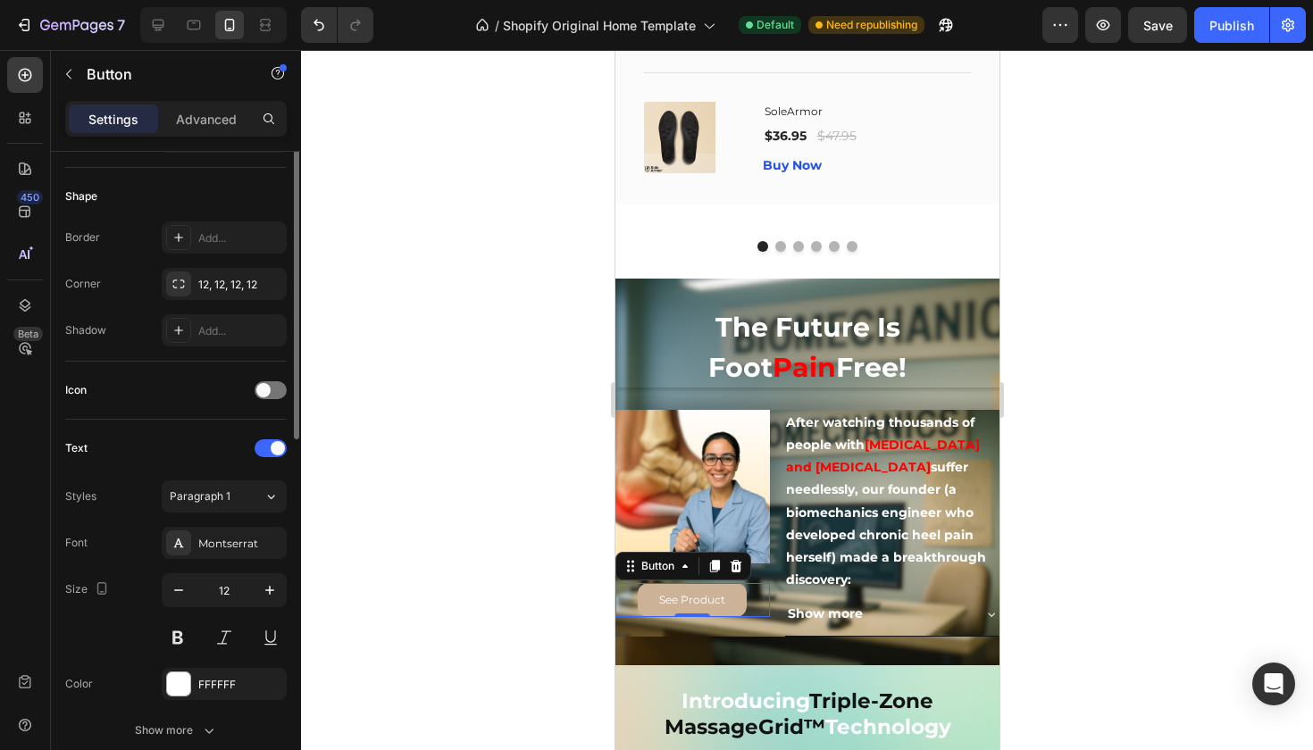
scroll to position [336, 0]
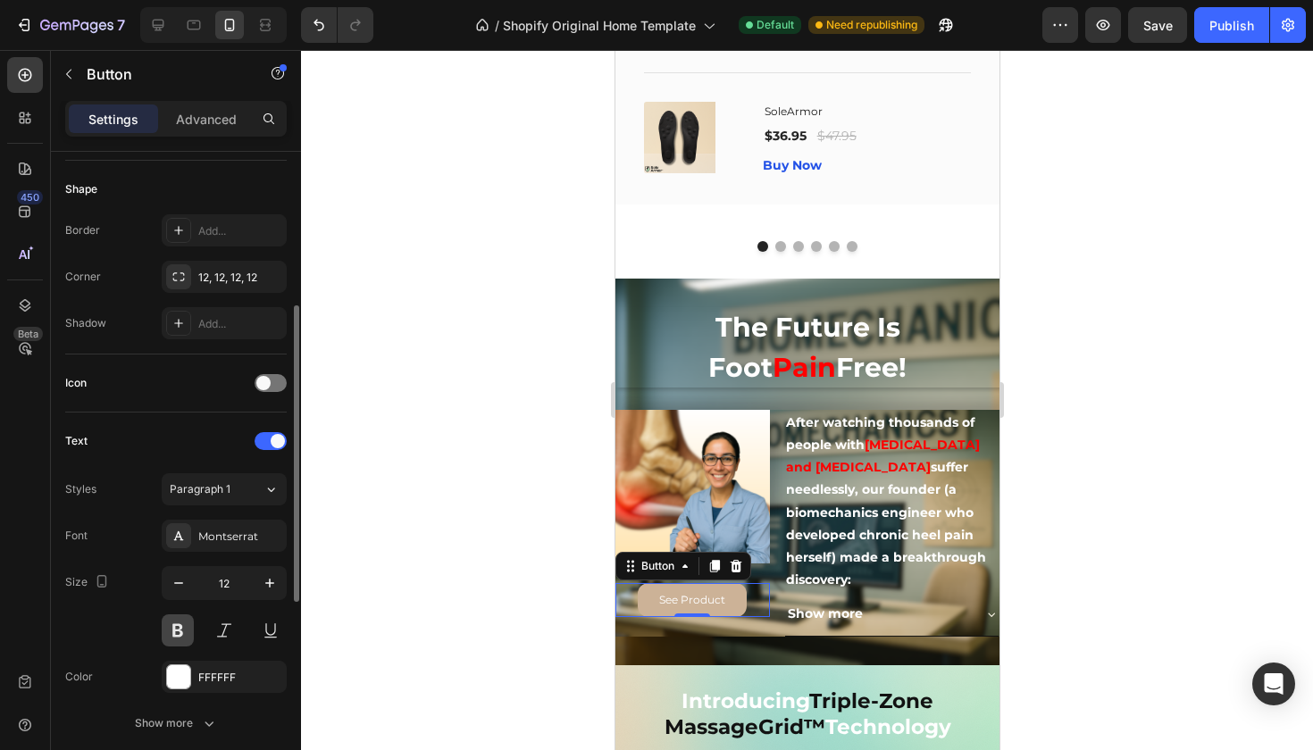
click at [174, 628] on button at bounding box center [178, 631] width 32 height 32
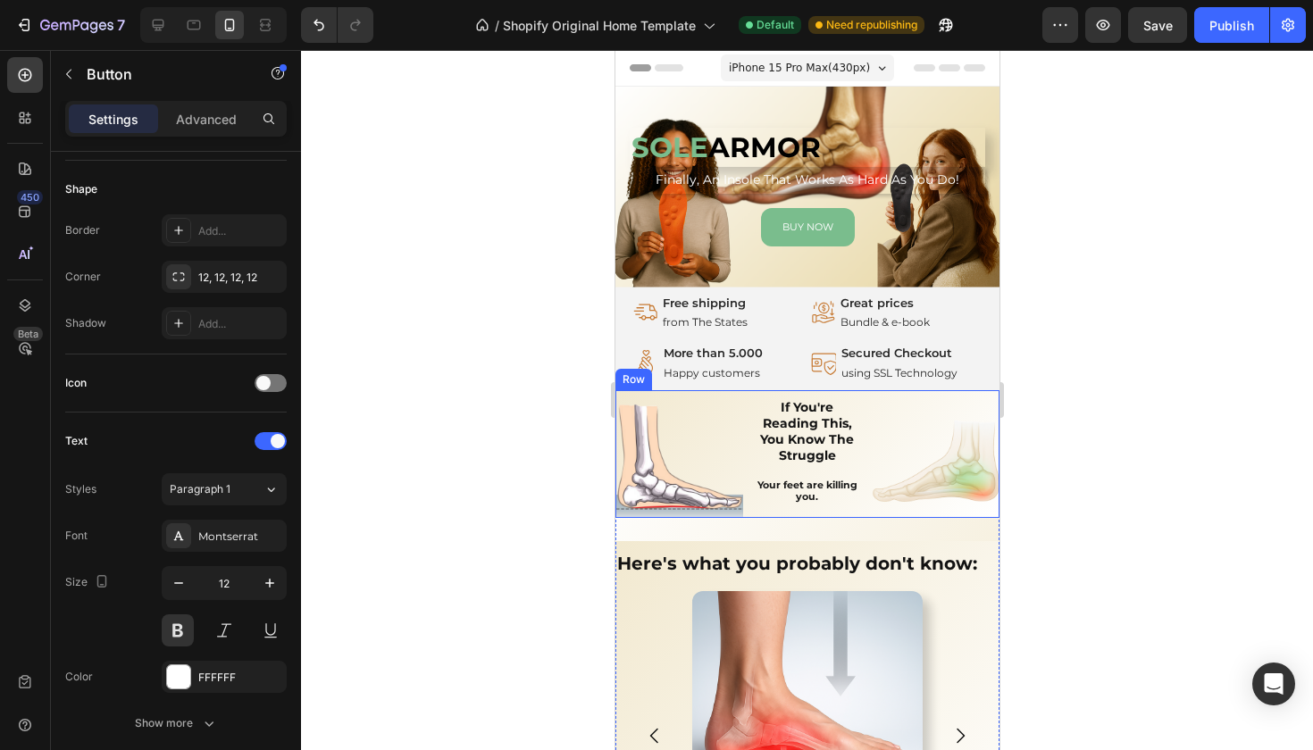
scroll to position [0, 0]
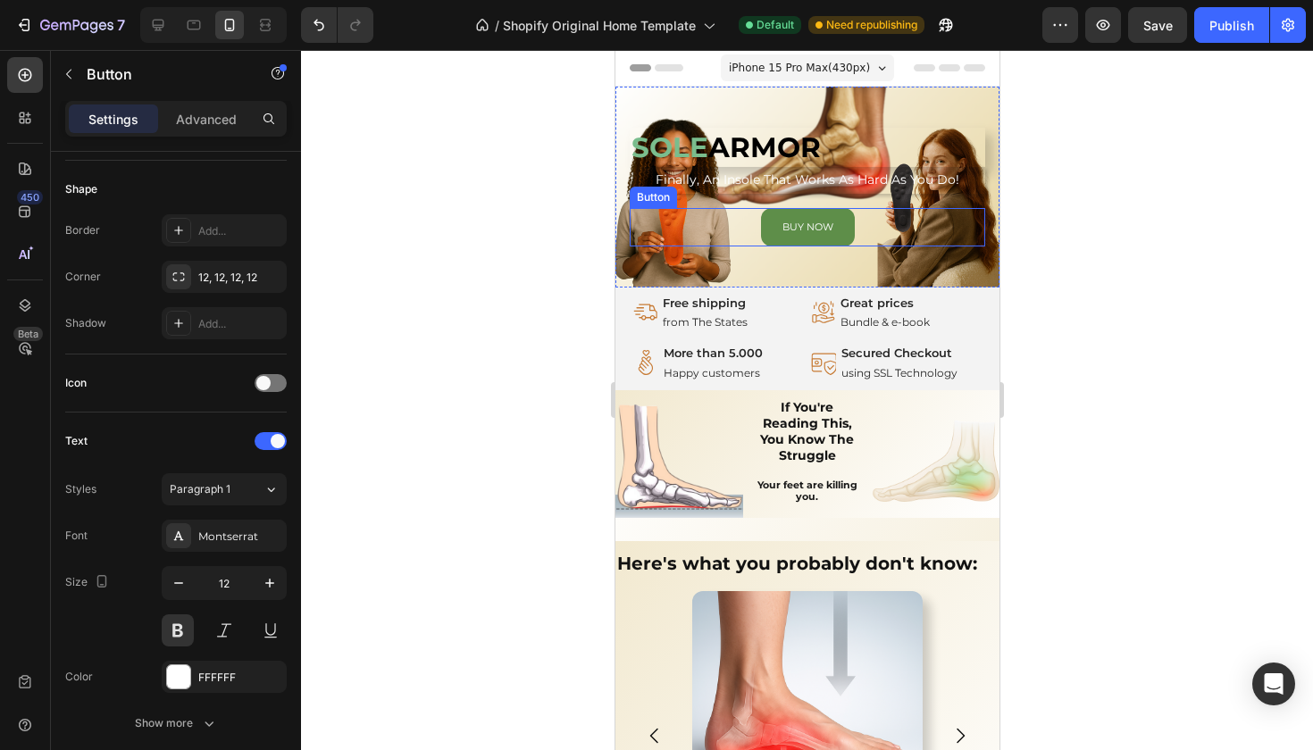
click at [843, 231] on link "BUY NOW" at bounding box center [807, 227] width 94 height 38
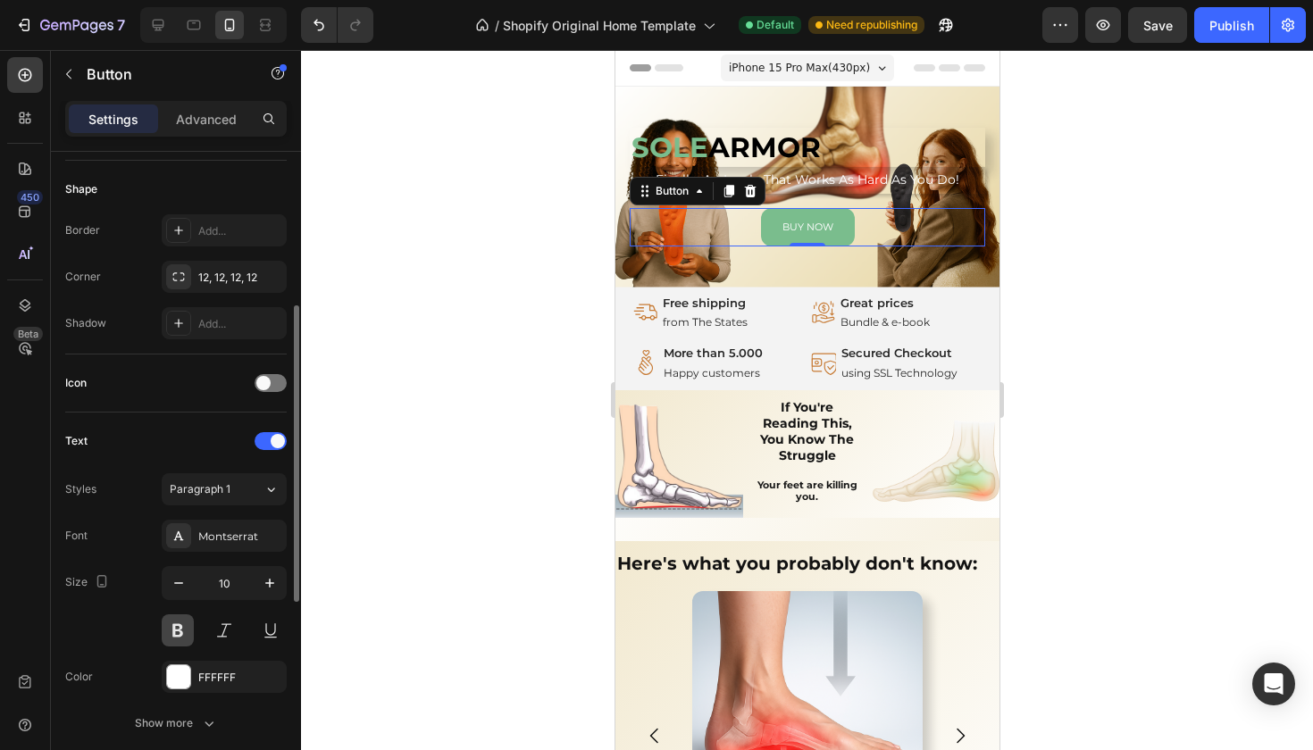
click at [185, 625] on button at bounding box center [178, 631] width 32 height 32
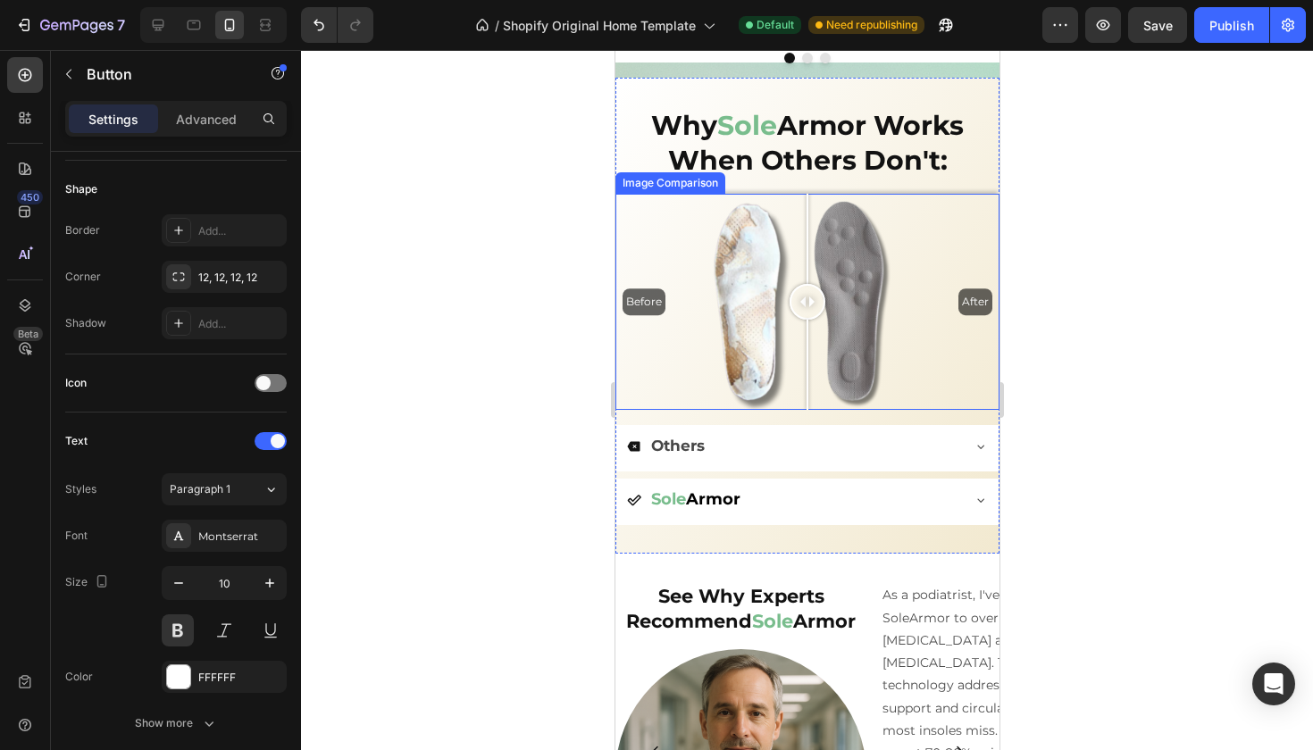
scroll to position [2560, 0]
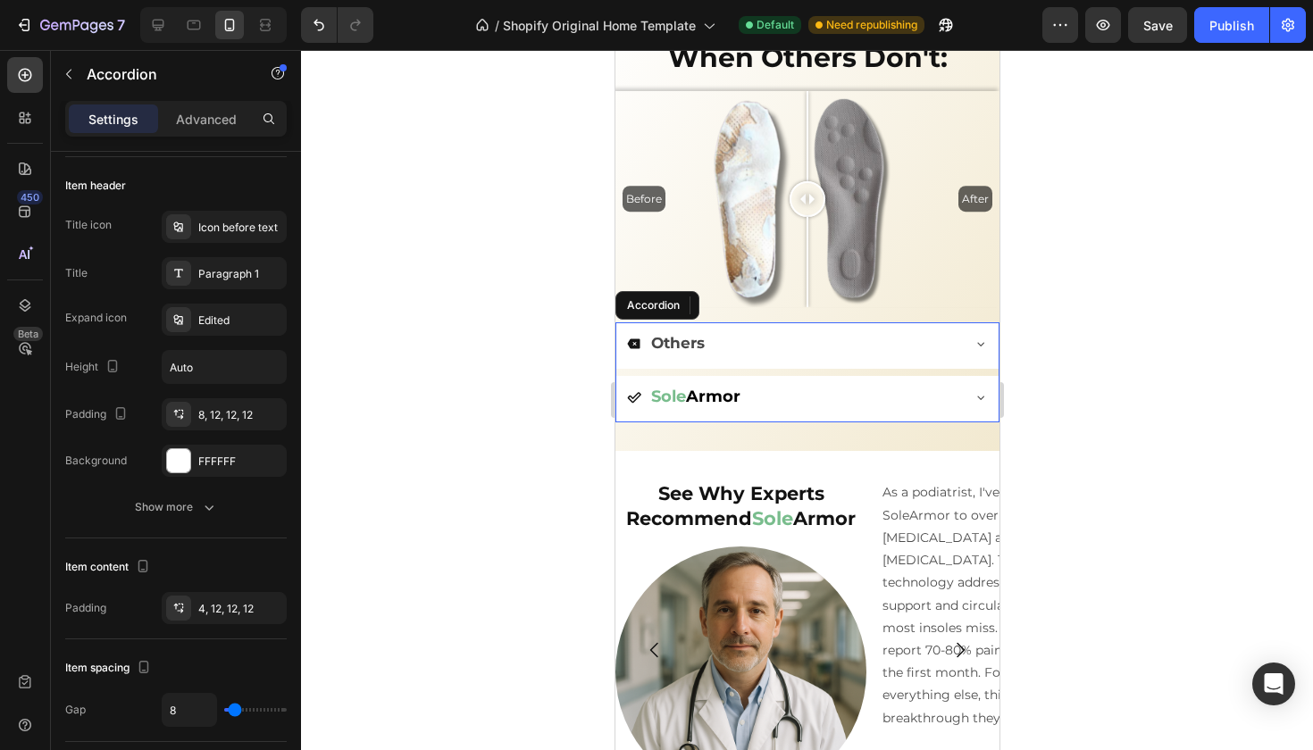
click at [882, 347] on div "Others" at bounding box center [792, 344] width 332 height 29
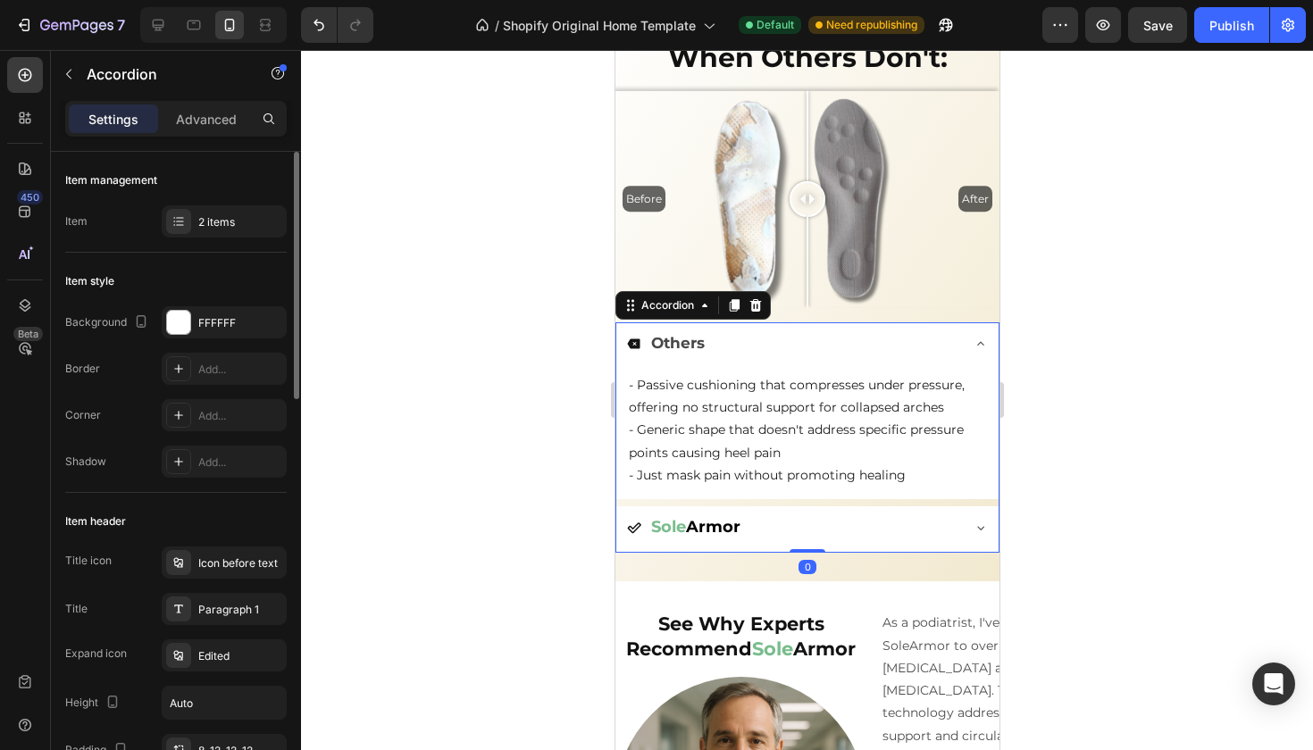
click at [882, 347] on div "Others" at bounding box center [792, 344] width 332 height 29
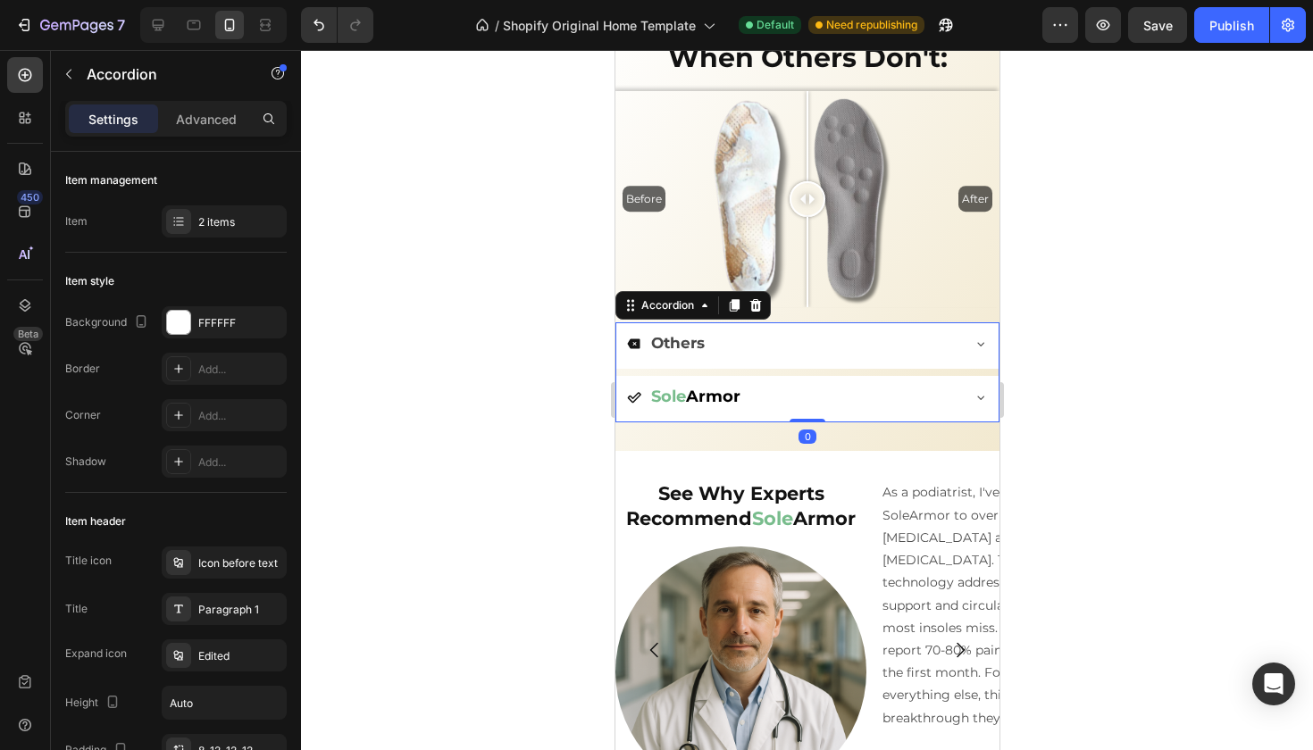
click at [905, 390] on div "Sole Armor" at bounding box center [792, 397] width 332 height 29
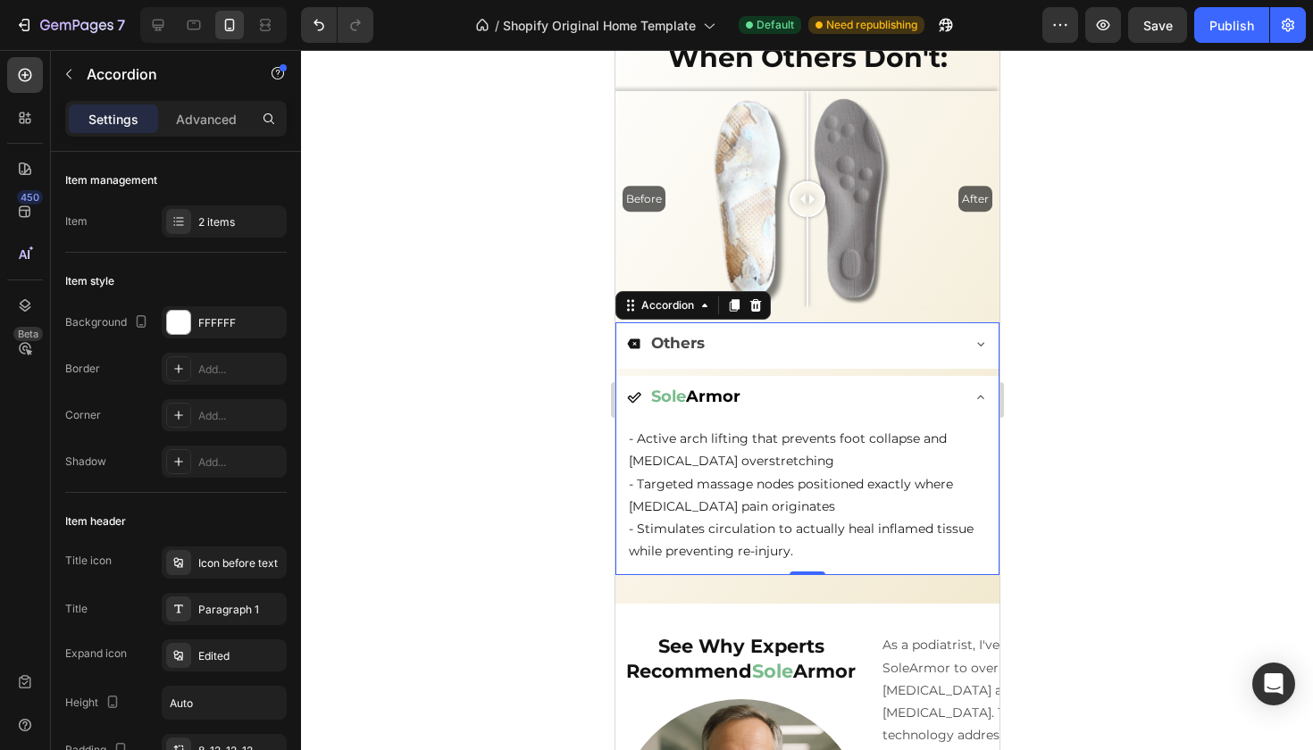
click at [905, 390] on div "Sole Armor" at bounding box center [792, 397] width 332 height 29
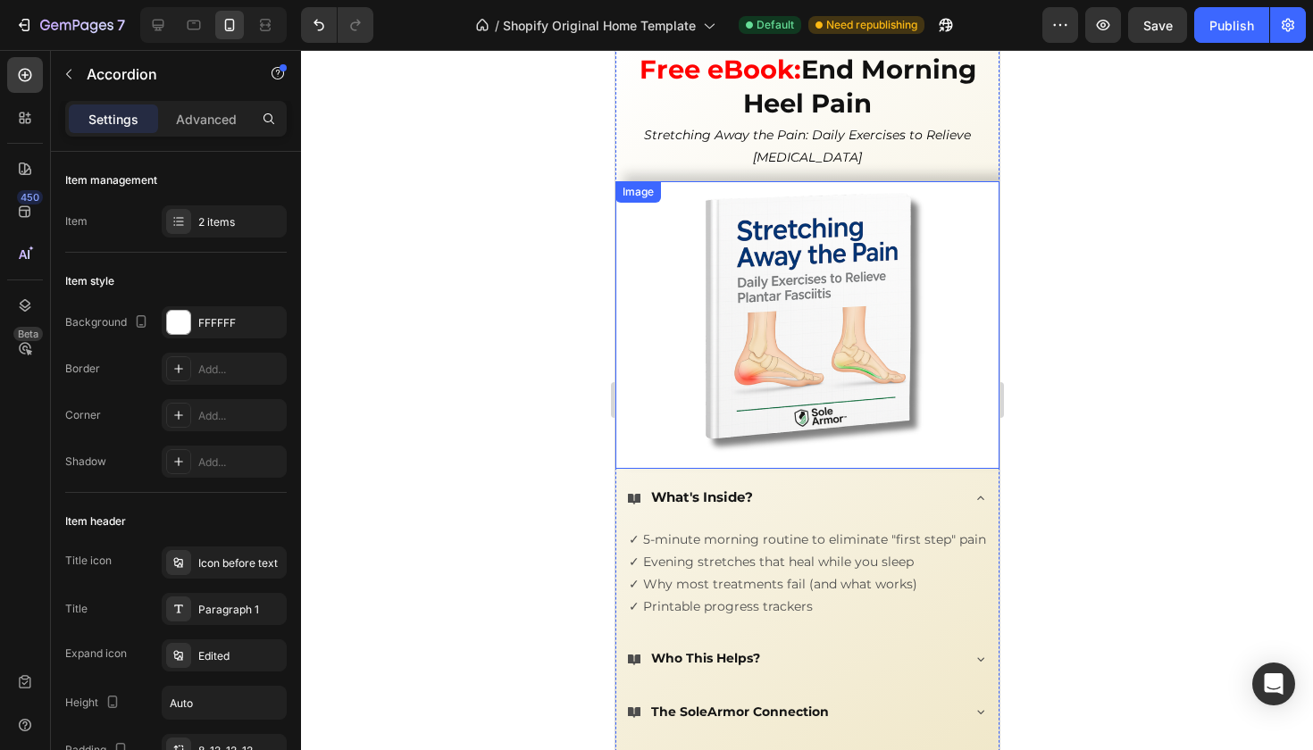
scroll to position [4068, 0]
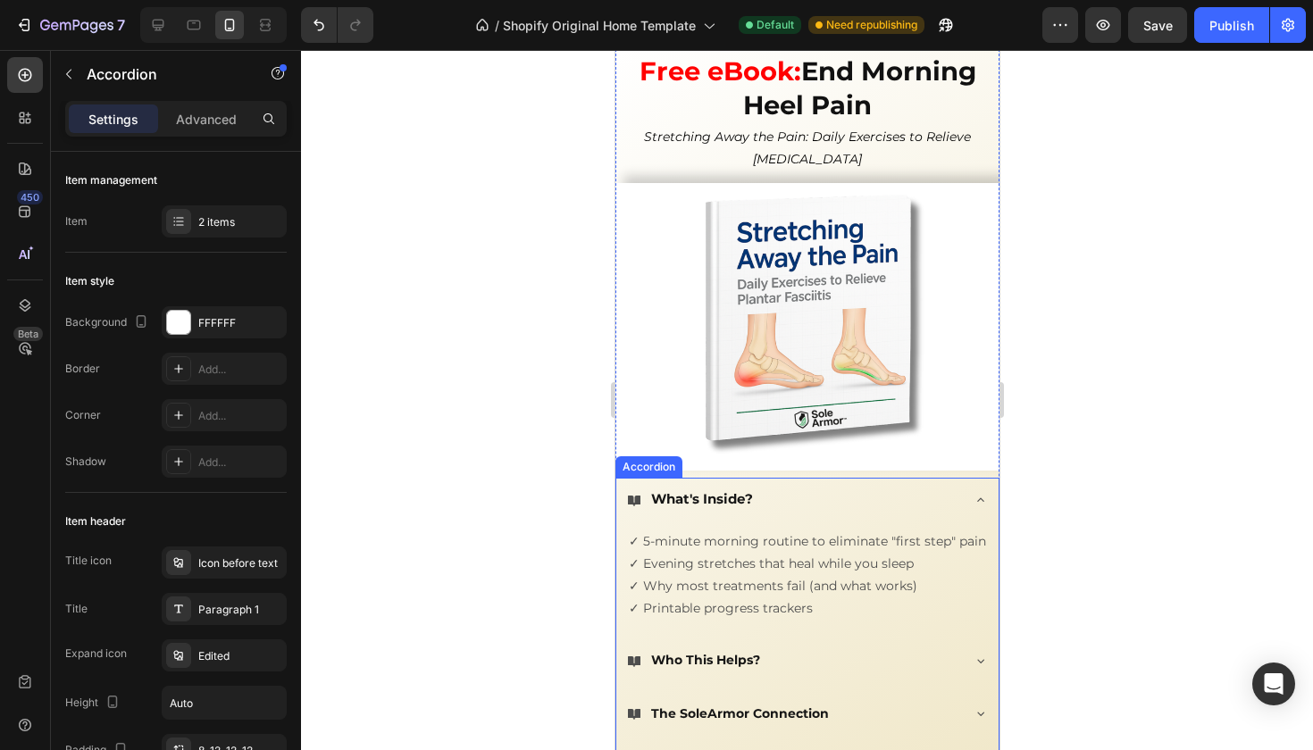
click at [949, 496] on div "What's Inside?" at bounding box center [792, 499] width 332 height 29
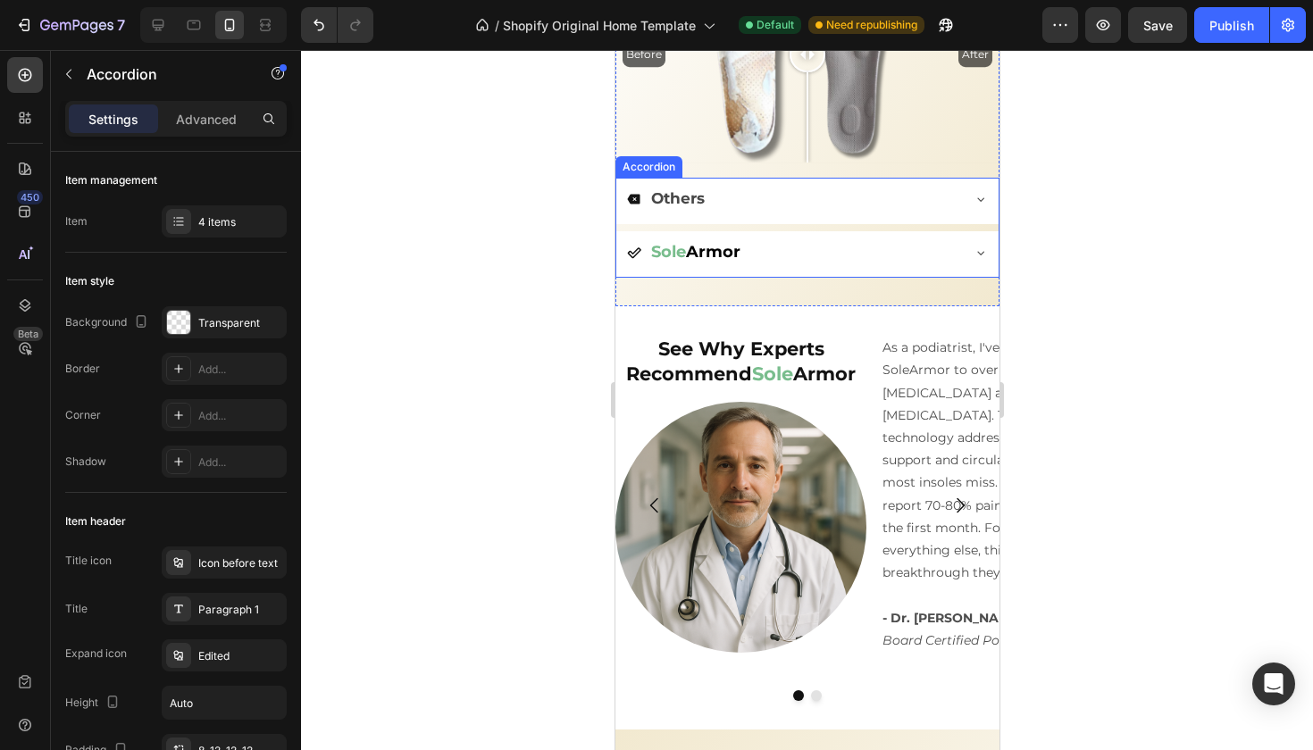
scroll to position [2780, 0]
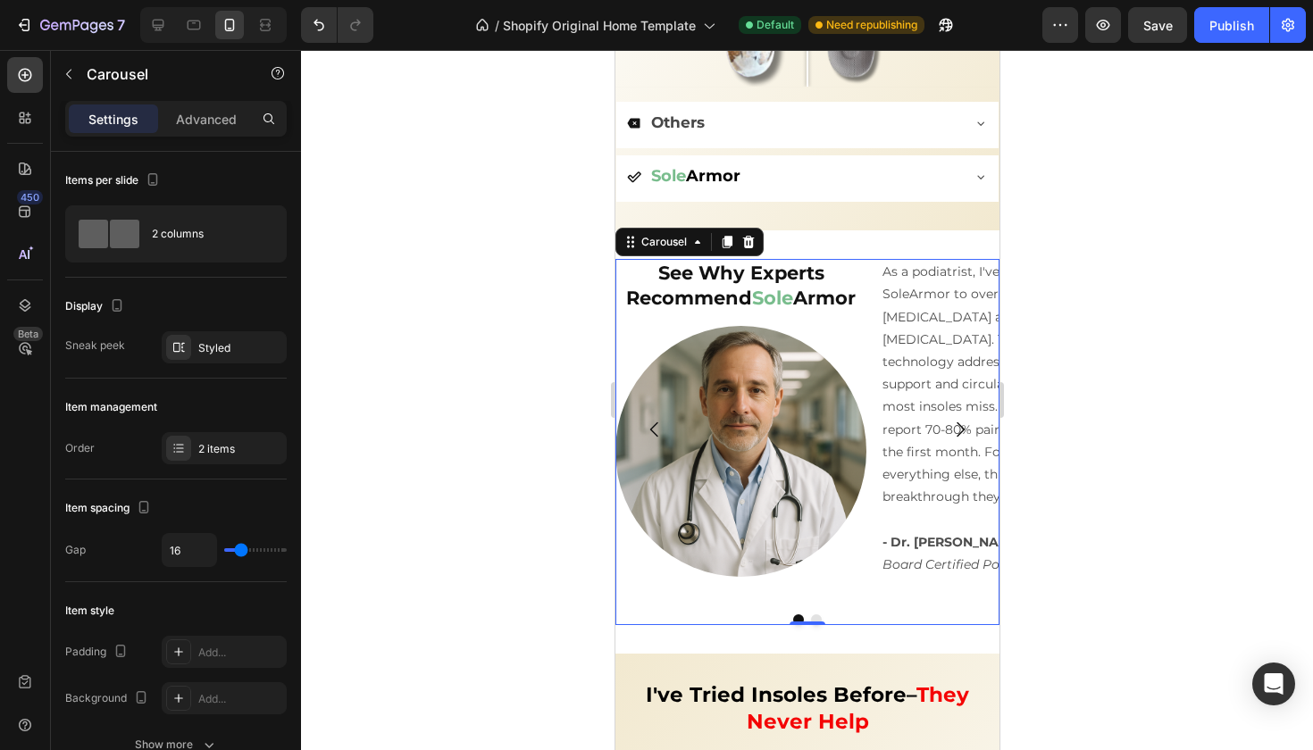
click at [958, 420] on icon "Carousel Next Arrow" at bounding box center [959, 429] width 21 height 21
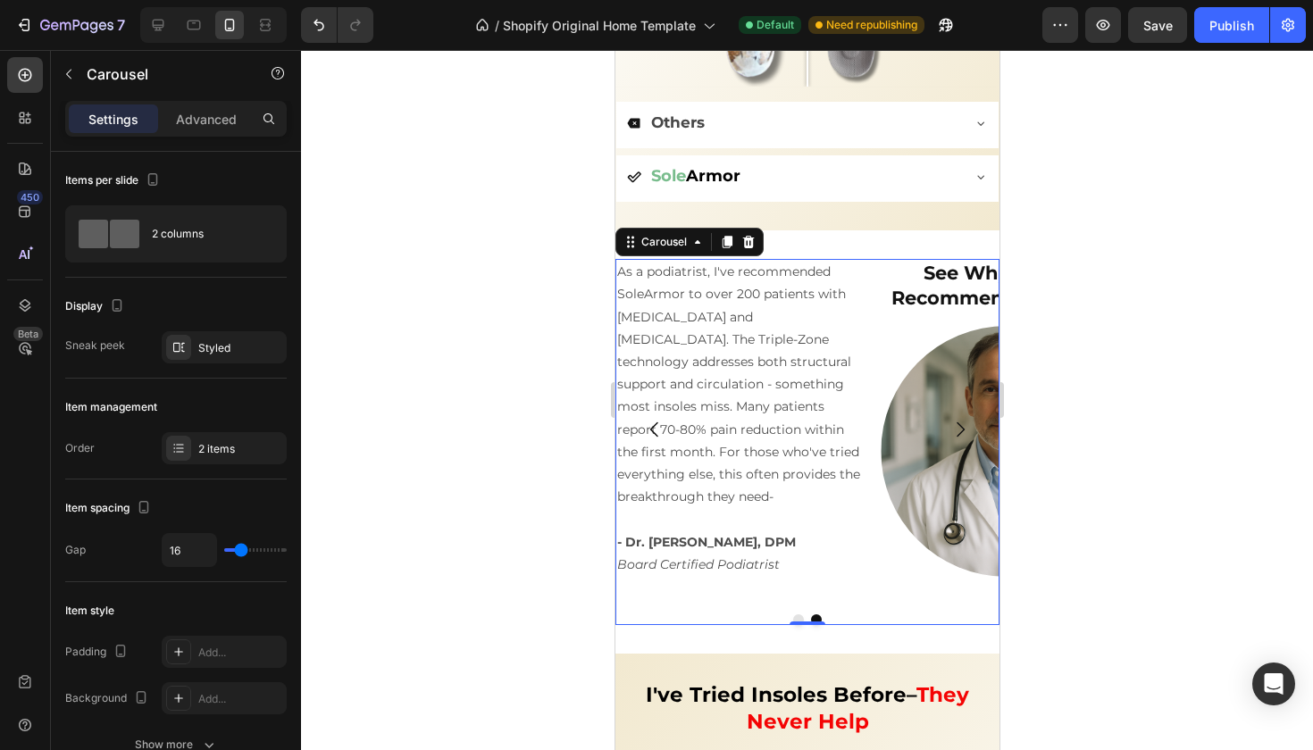
click at [651, 422] on icon "Carousel Back Arrow" at bounding box center [653, 429] width 8 height 15
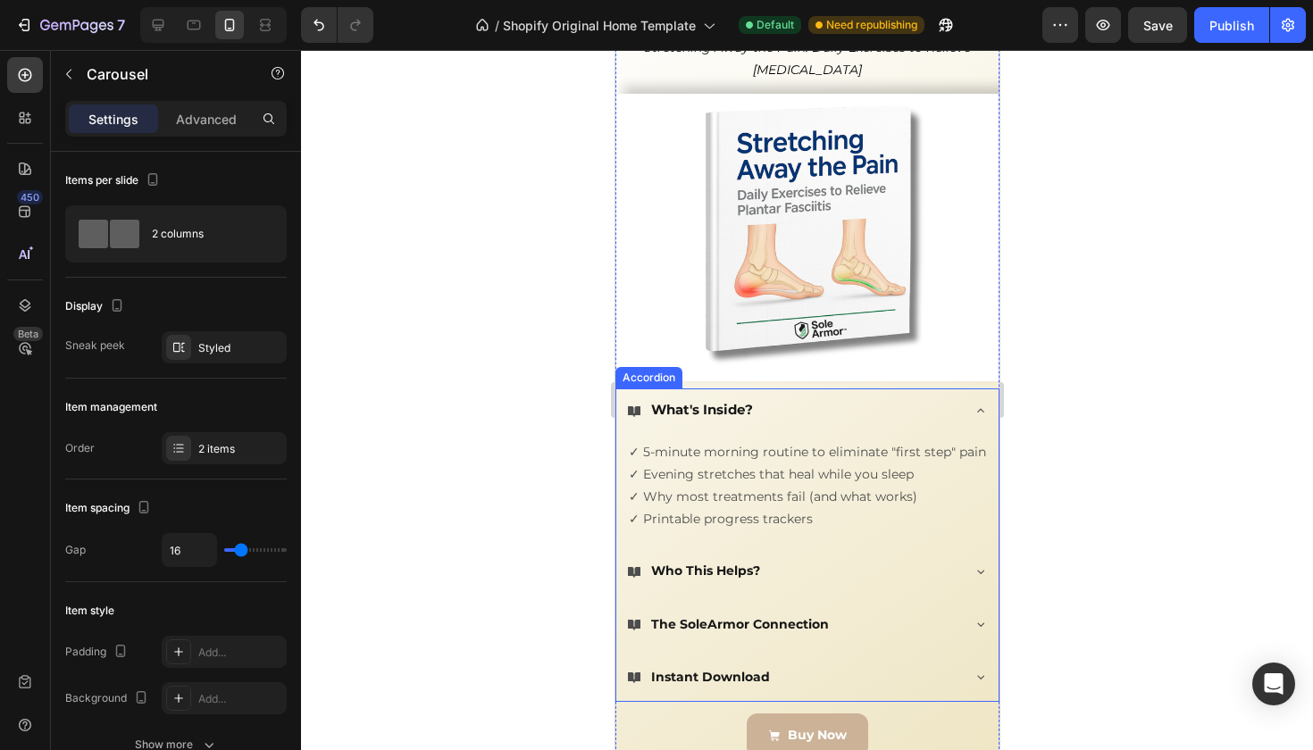
scroll to position [4157, 0]
click at [982, 407] on icon at bounding box center [980, 412] width 14 height 14
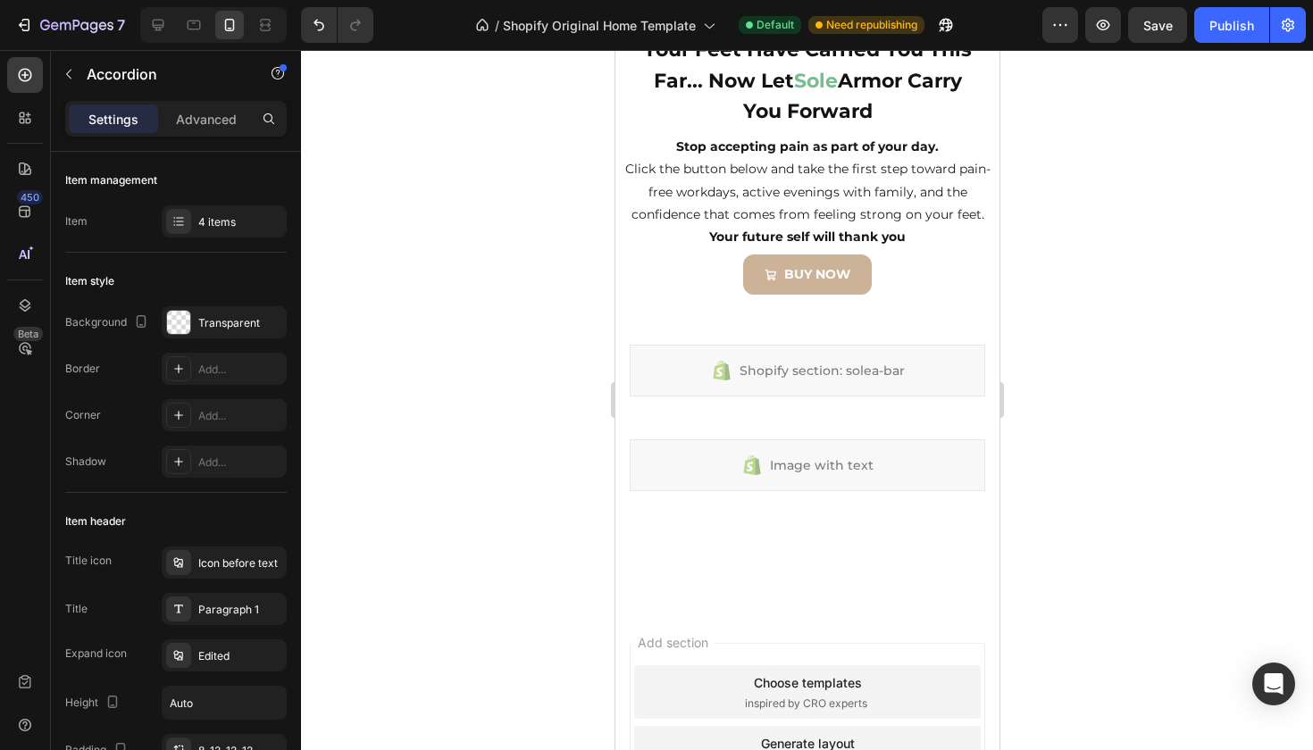
scroll to position [3977, 0]
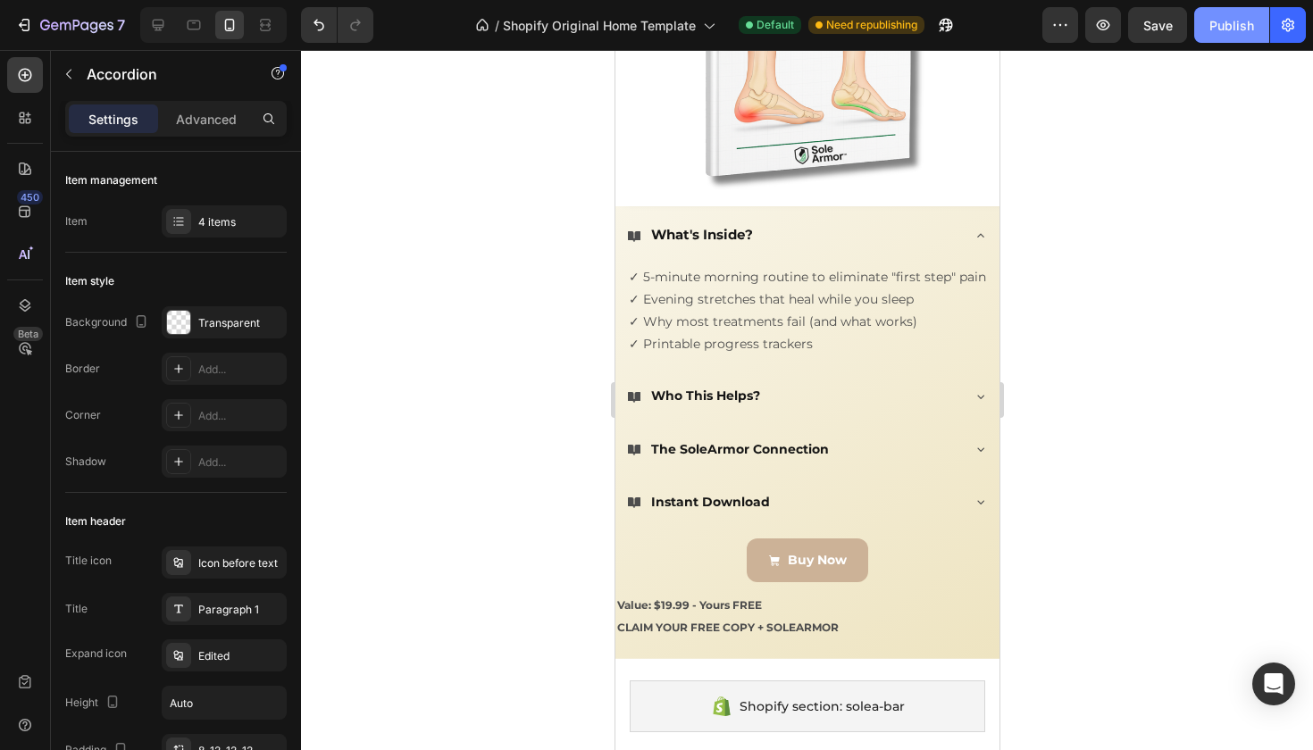
click at [1226, 24] on div "Publish" at bounding box center [1231, 25] width 45 height 19
click at [772, 230] on div "What's Inside?" at bounding box center [792, 235] width 332 height 29
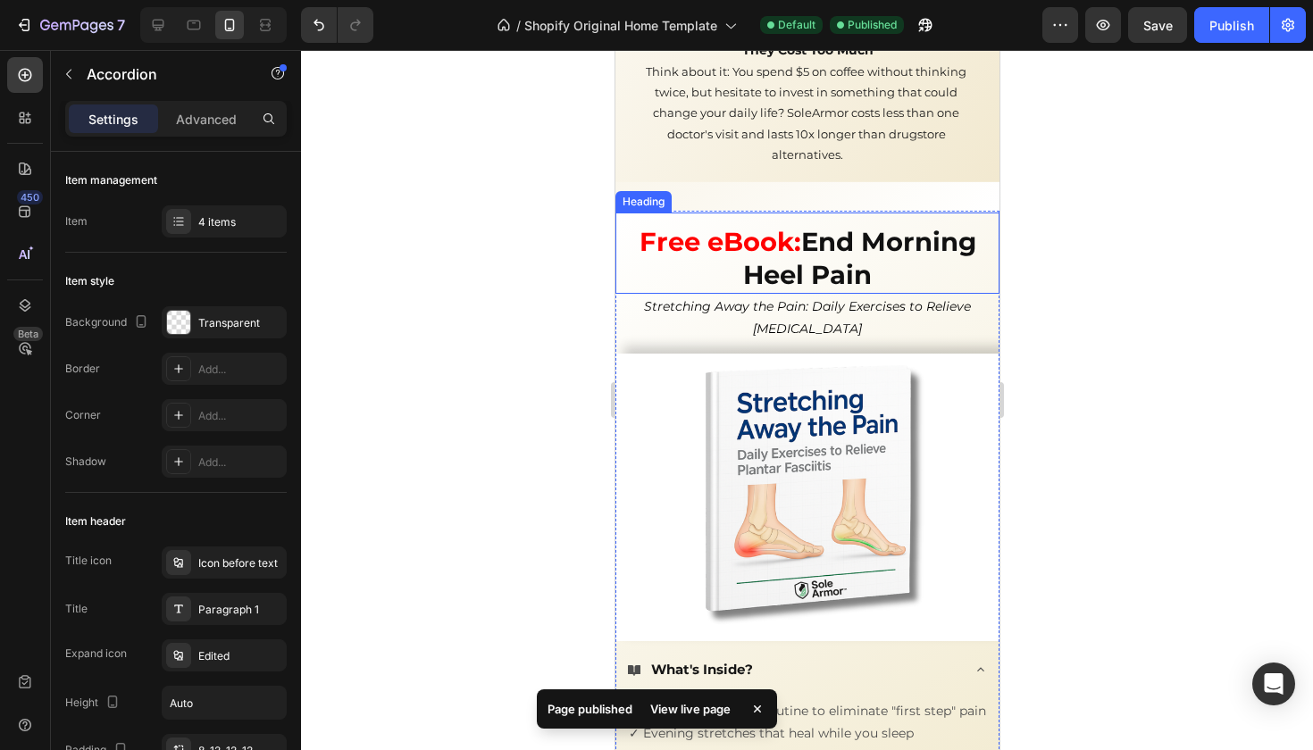
scroll to position [3688, 0]
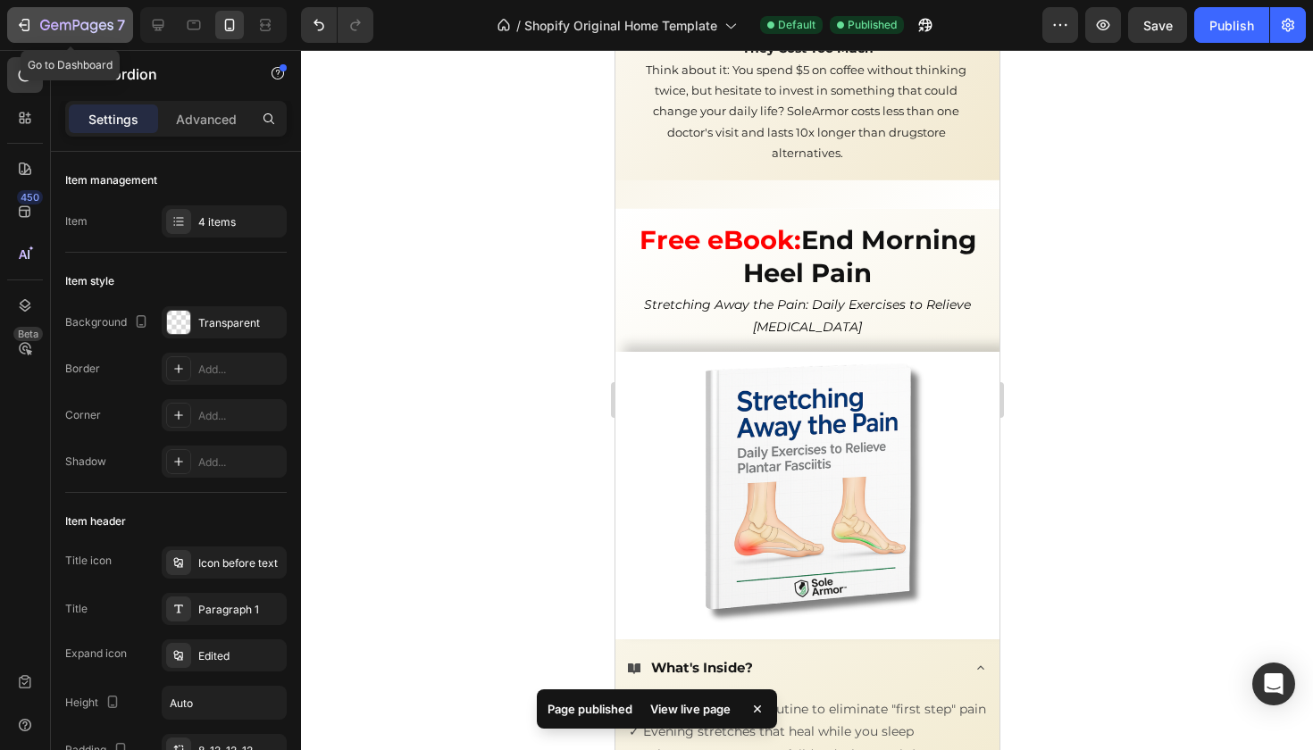
click at [21, 31] on icon "button" at bounding box center [24, 25] width 18 height 18
